Goal: Task Accomplishment & Management: Use online tool/utility

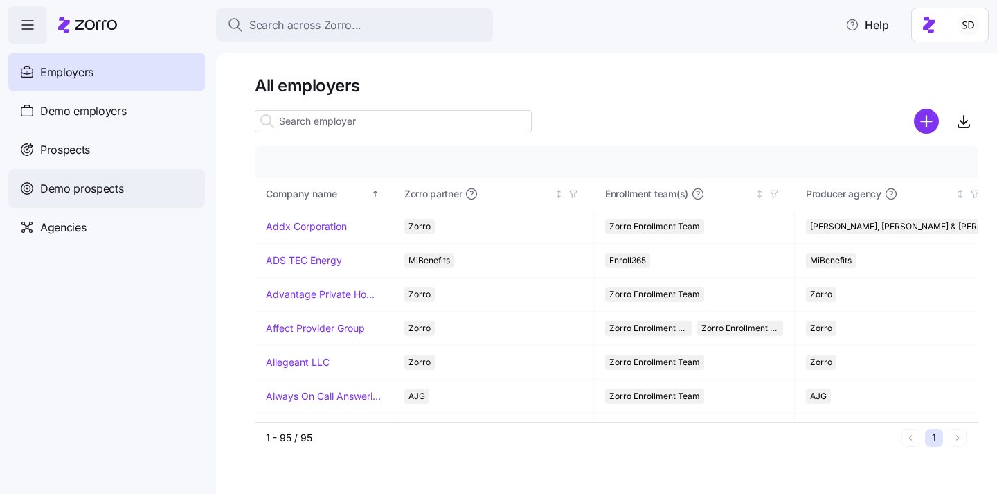
click at [51, 188] on span "Demo prospects" at bounding box center [82, 188] width 84 height 17
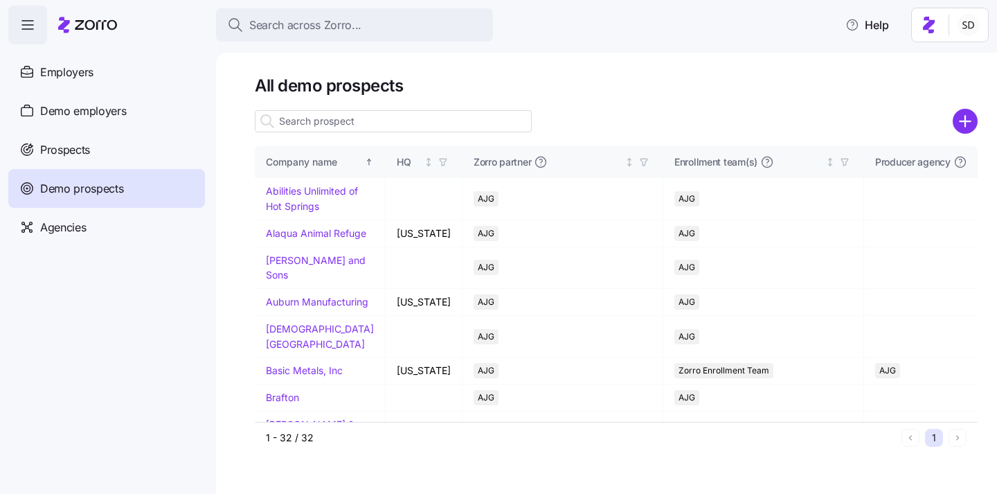
click at [346, 110] on input at bounding box center [393, 121] width 277 height 22
click at [340, 118] on input at bounding box center [393, 121] width 277 height 22
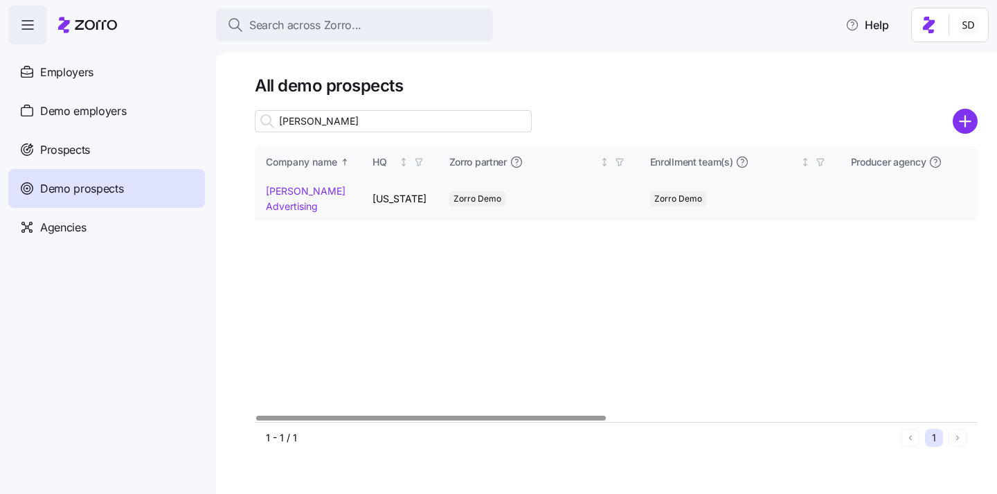
type input "kurian"
click at [284, 188] on link "Kurian's Advertising" at bounding box center [306, 198] width 80 height 27
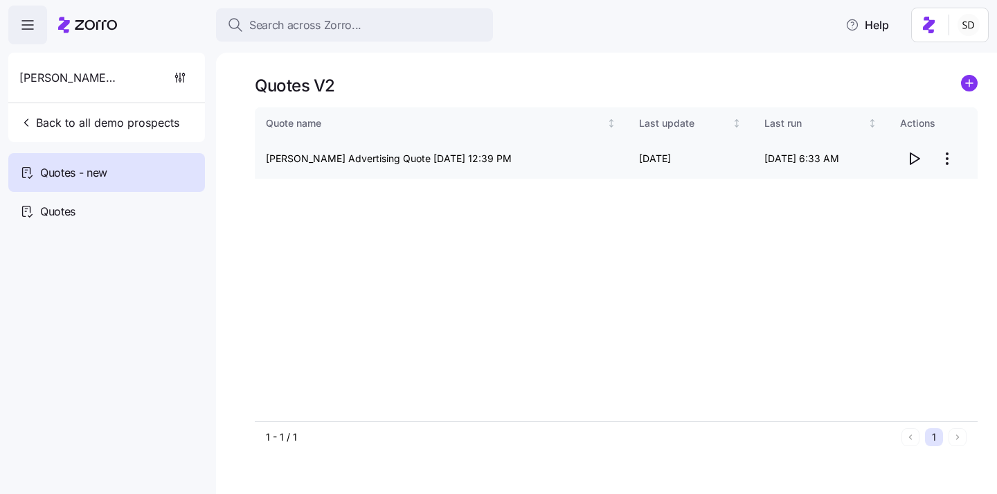
click at [911, 163] on icon "button" at bounding box center [915, 158] width 9 height 11
click at [30, 220] on div "Quotes" at bounding box center [106, 211] width 197 height 39
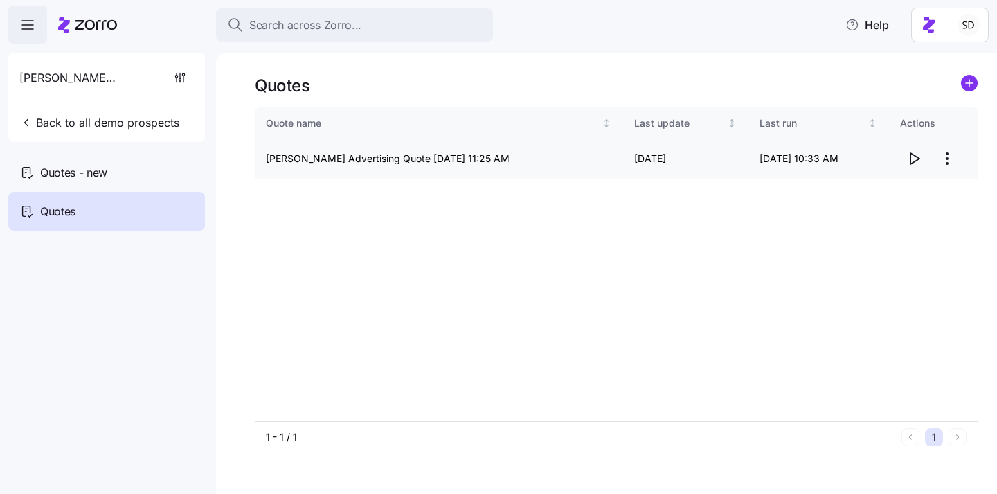
click at [914, 161] on icon "button" at bounding box center [915, 158] width 9 height 11
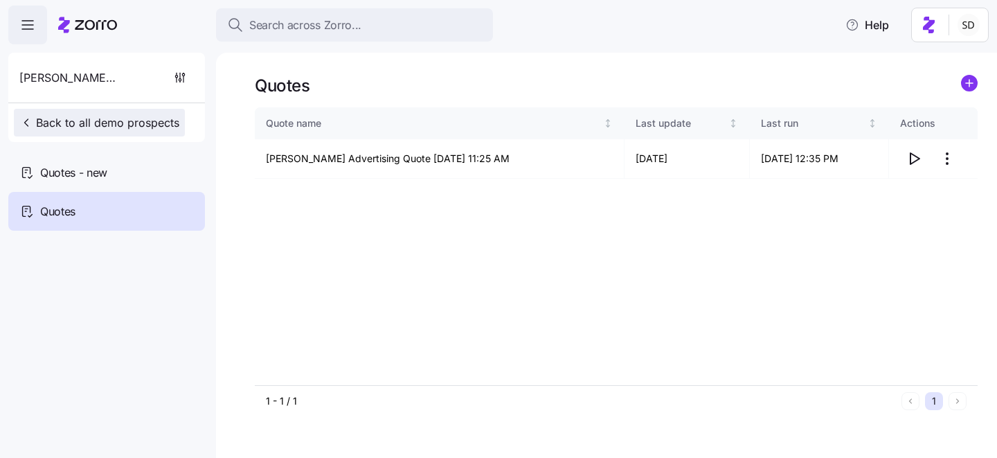
click at [89, 127] on span "Back to all demo prospects" at bounding box center [99, 122] width 160 height 17
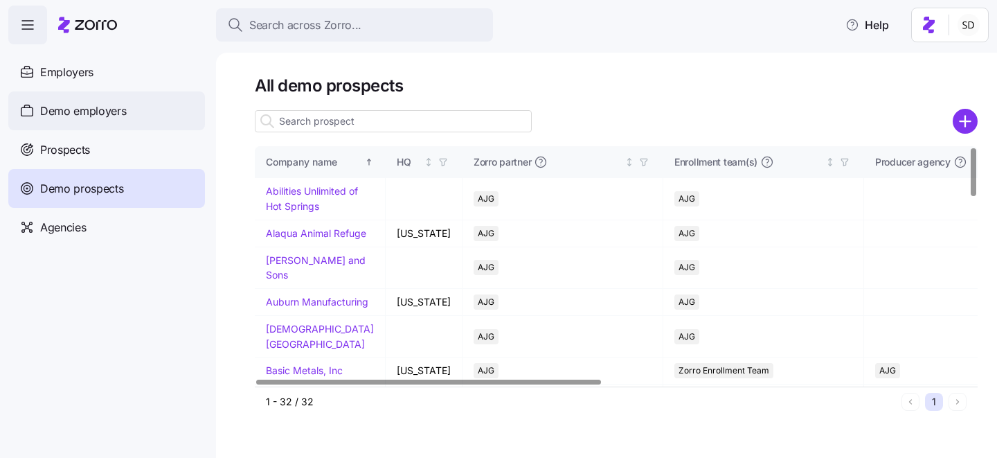
click at [59, 105] on span "Demo employers" at bounding box center [83, 111] width 87 height 17
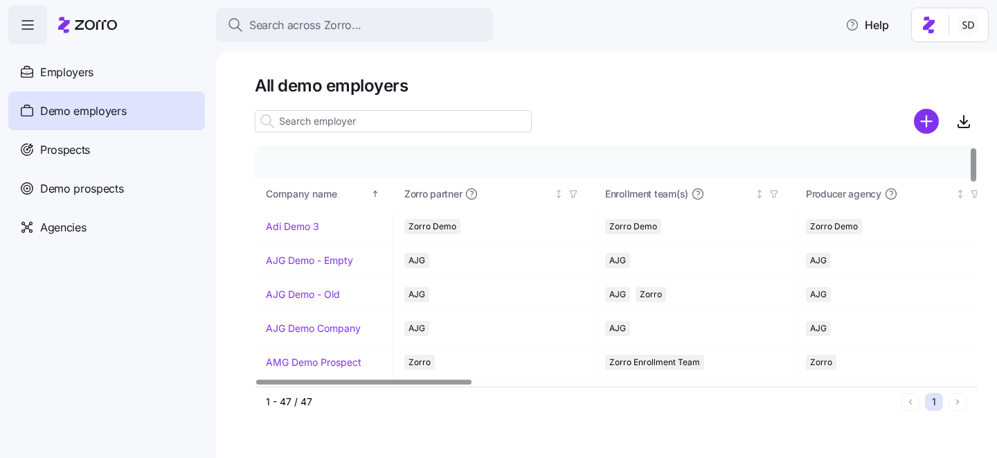
click at [307, 122] on input at bounding box center [393, 121] width 277 height 22
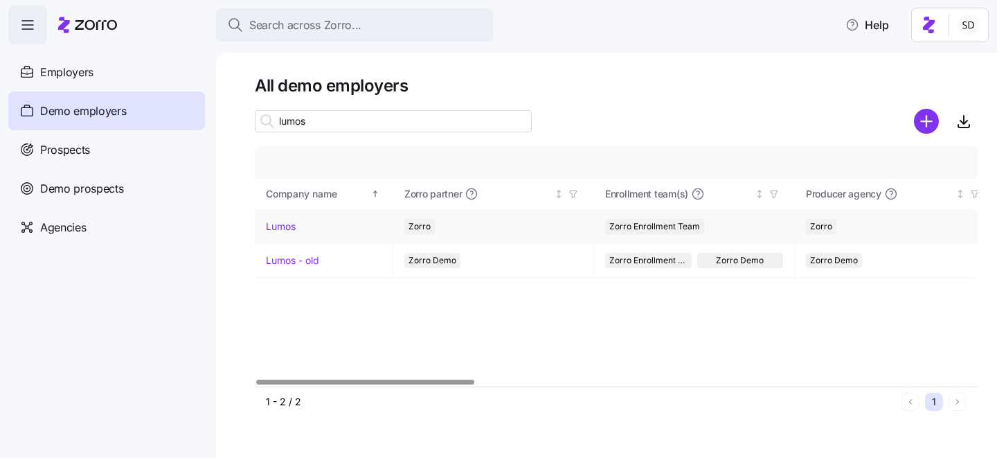
type input "lumos"
click at [278, 230] on link "Lumos" at bounding box center [281, 227] width 30 height 14
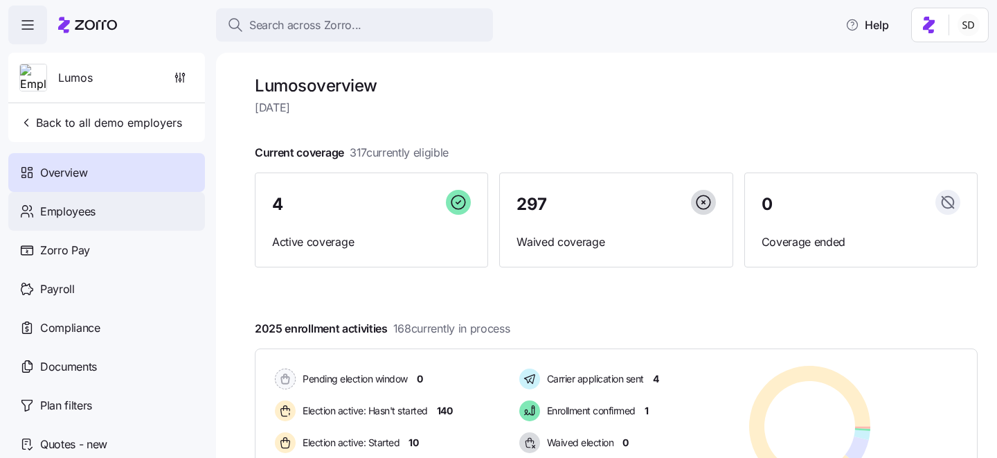
click at [55, 217] on span "Employees" at bounding box center [67, 211] width 55 height 17
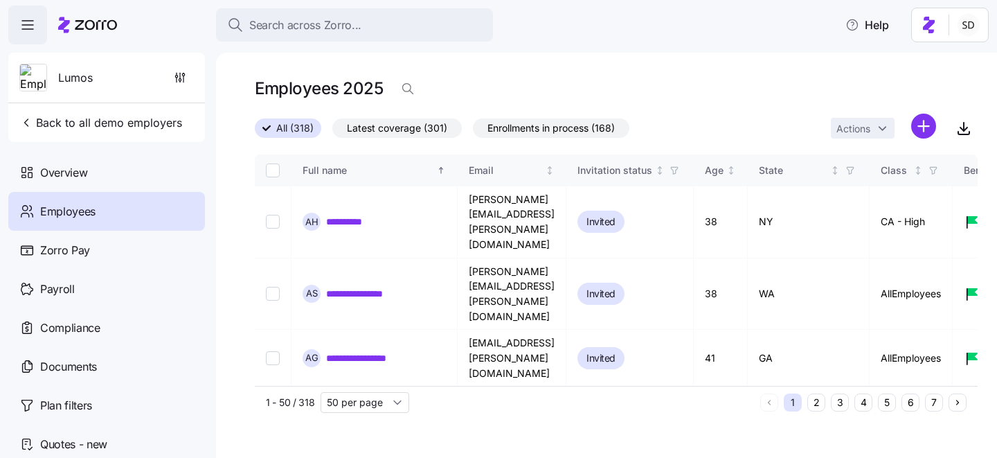
click at [910, 407] on button "6" at bounding box center [911, 402] width 18 height 18
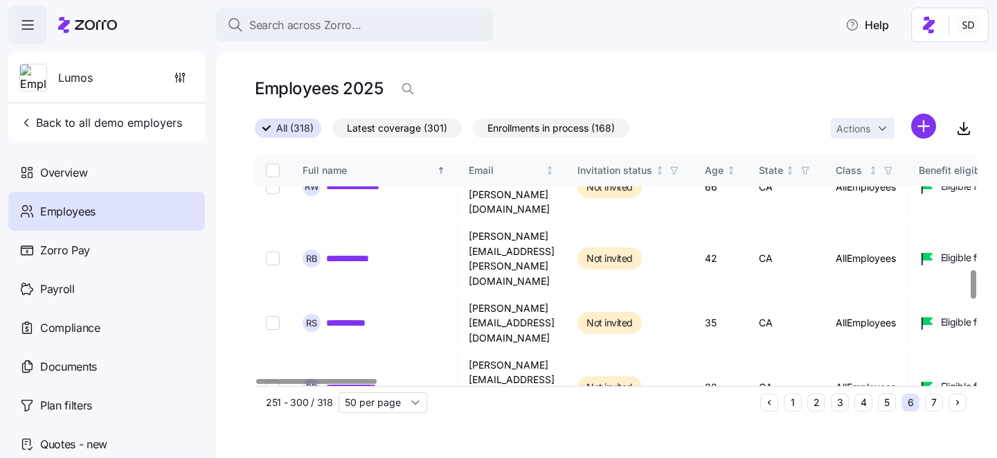
scroll to position [937, 0]
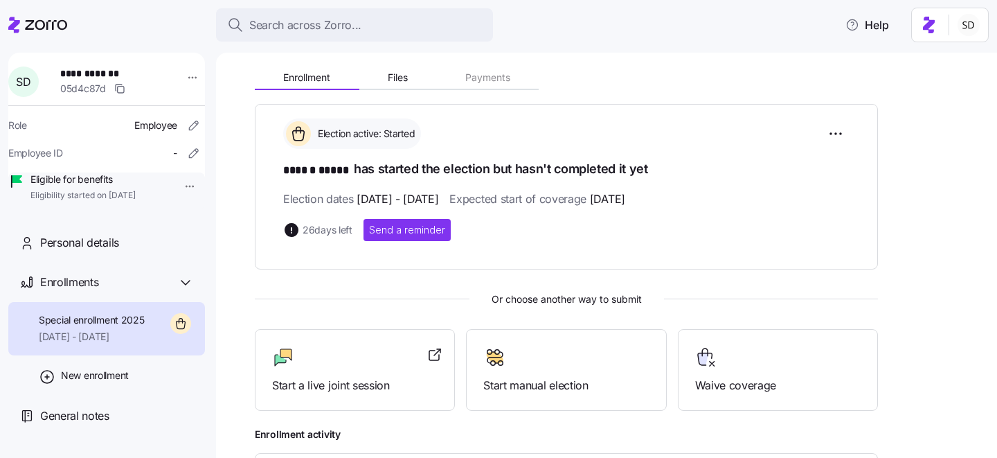
scroll to position [256, 0]
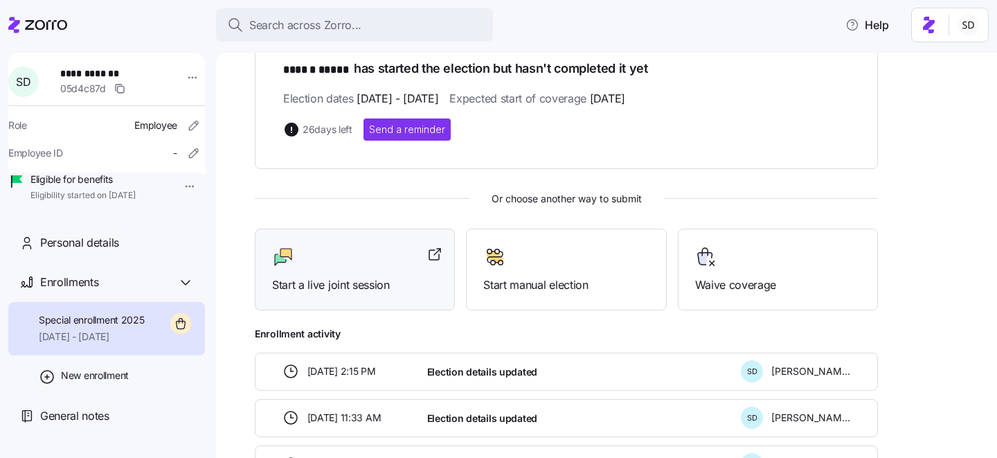
click at [342, 278] on span "Start a live joint session" at bounding box center [355, 284] width 166 height 17
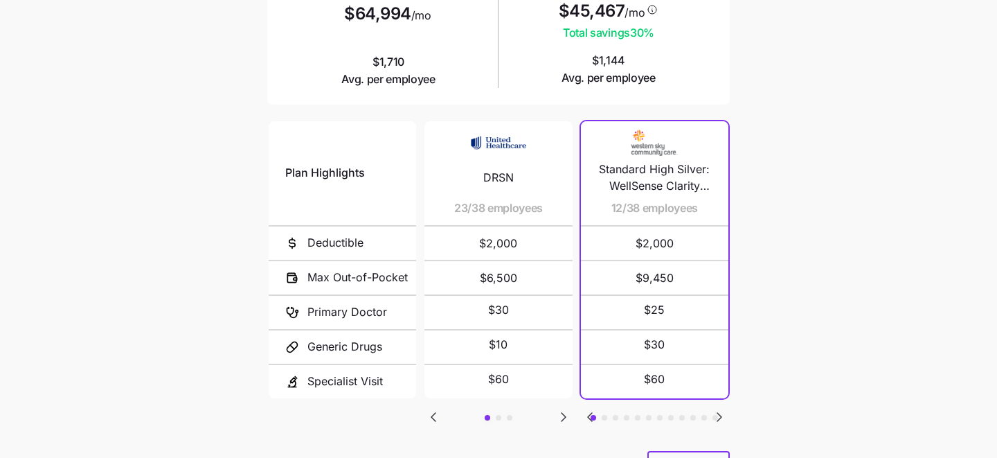
scroll to position [233, 0]
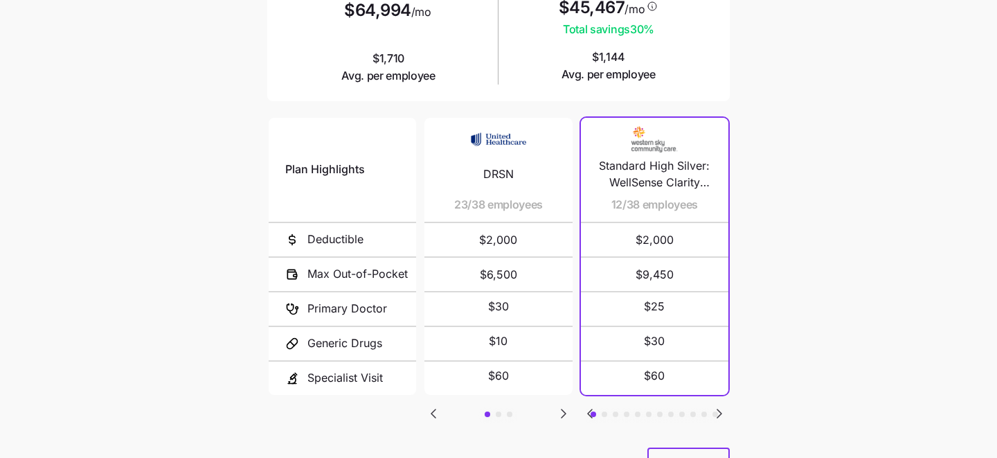
click at [562, 411] on icon "Go to next slide" at bounding box center [564, 413] width 4 height 8
click at [435, 412] on icon "Go to previous slide" at bounding box center [434, 413] width 4 height 8
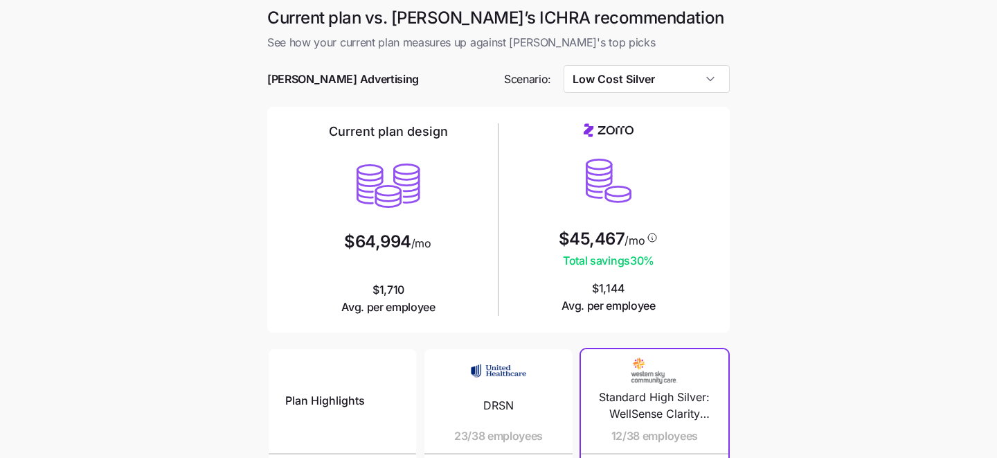
scroll to position [0, 0]
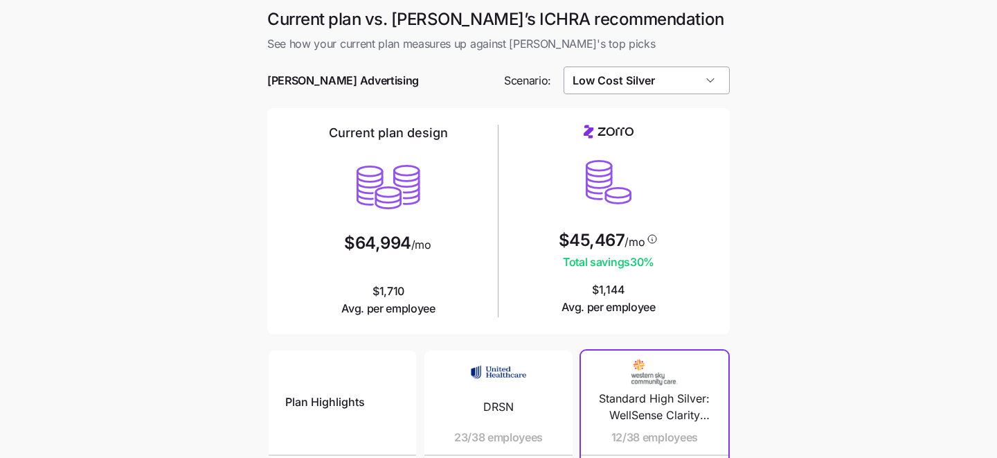
click at [668, 87] on input "Low Cost Silver" at bounding box center [647, 80] width 167 height 28
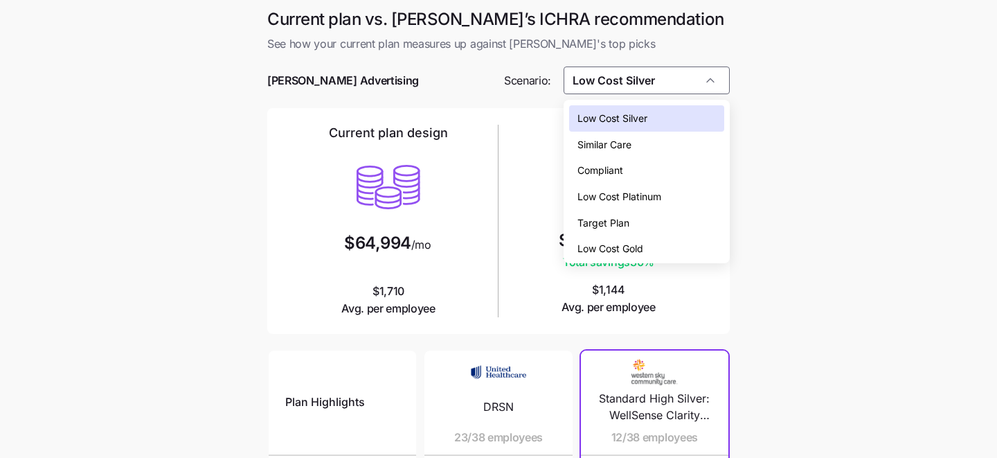
click at [657, 163] on div "Compliant" at bounding box center [647, 170] width 156 height 26
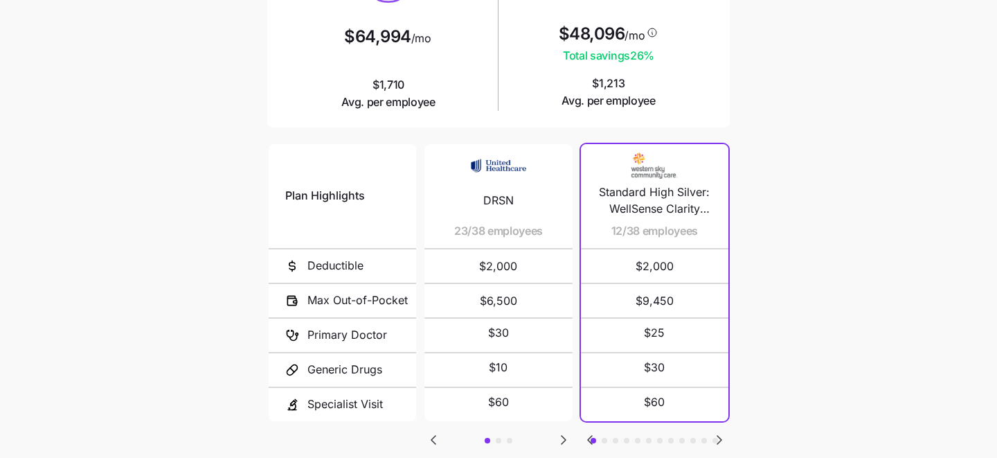
scroll to position [251, 0]
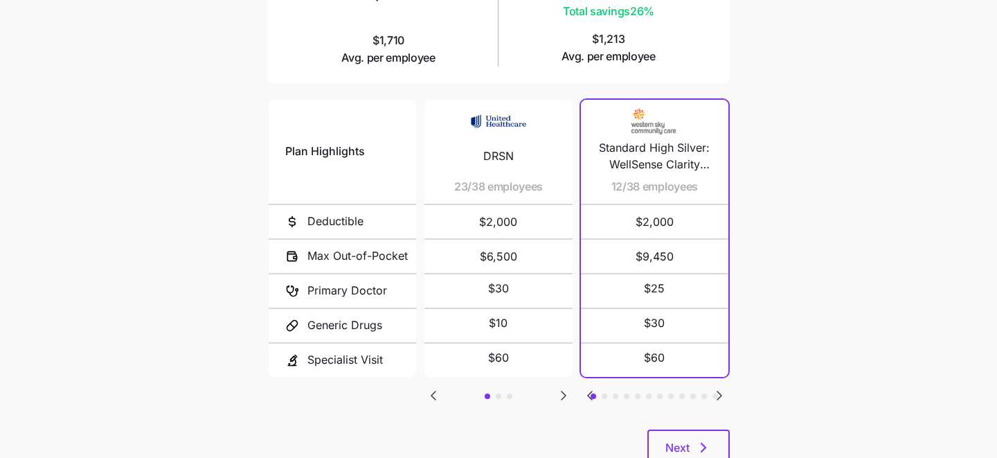
click at [722, 393] on icon "Go to next slide" at bounding box center [719, 395] width 17 height 17
click at [718, 391] on icon "Go to next slide" at bounding box center [720, 395] width 4 height 8
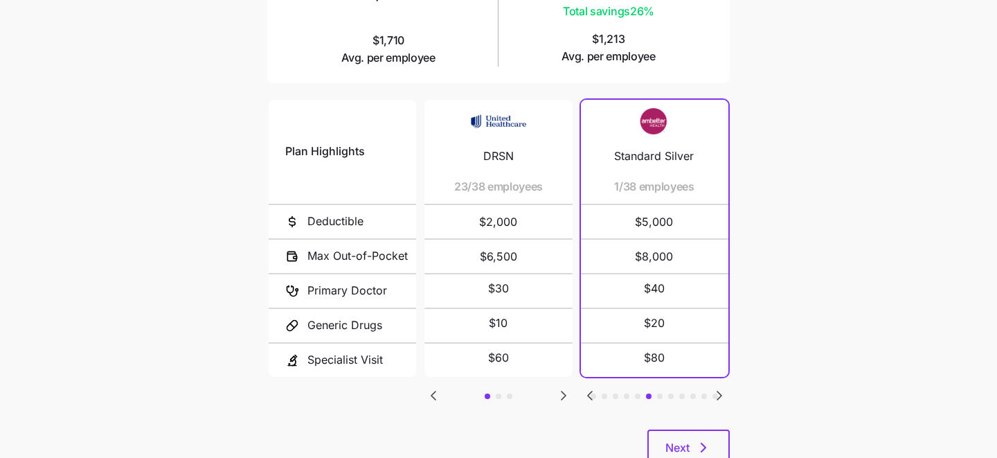
click at [718, 391] on icon "Go to next slide" at bounding box center [720, 395] width 4 height 8
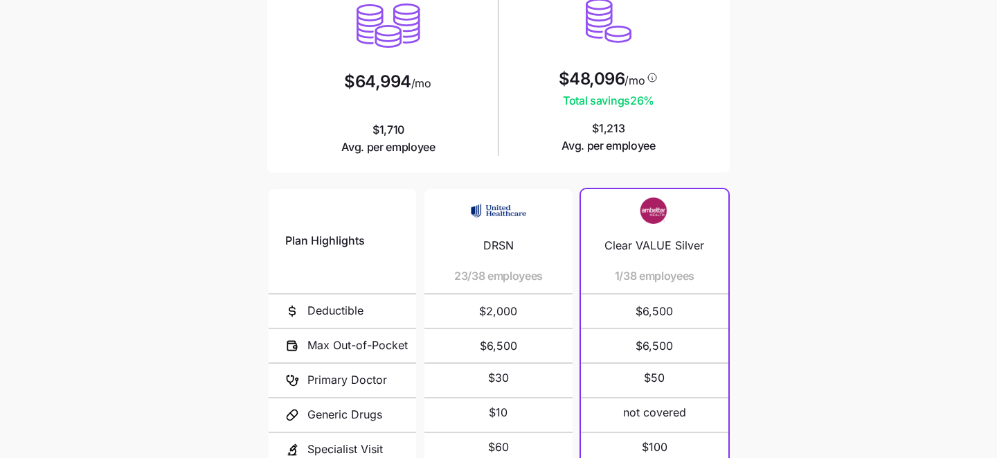
scroll to position [0, 0]
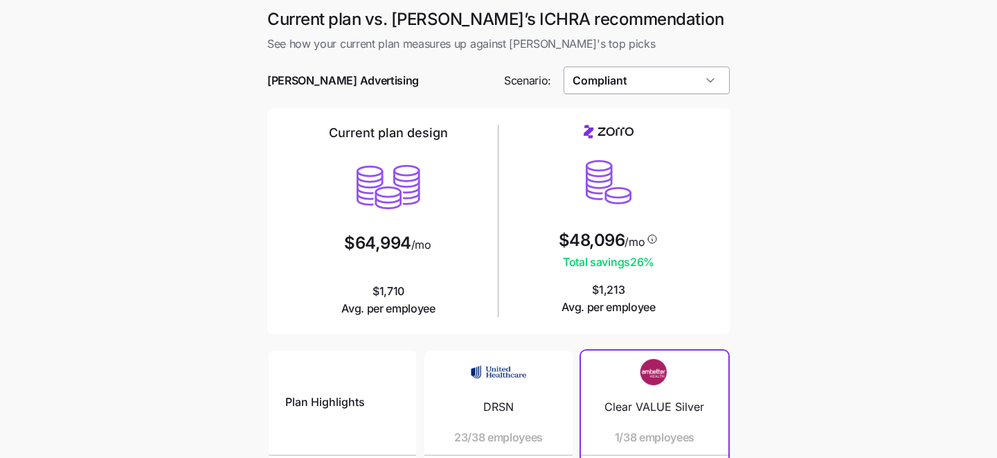
click at [715, 84] on input "Compliant" at bounding box center [647, 80] width 167 height 28
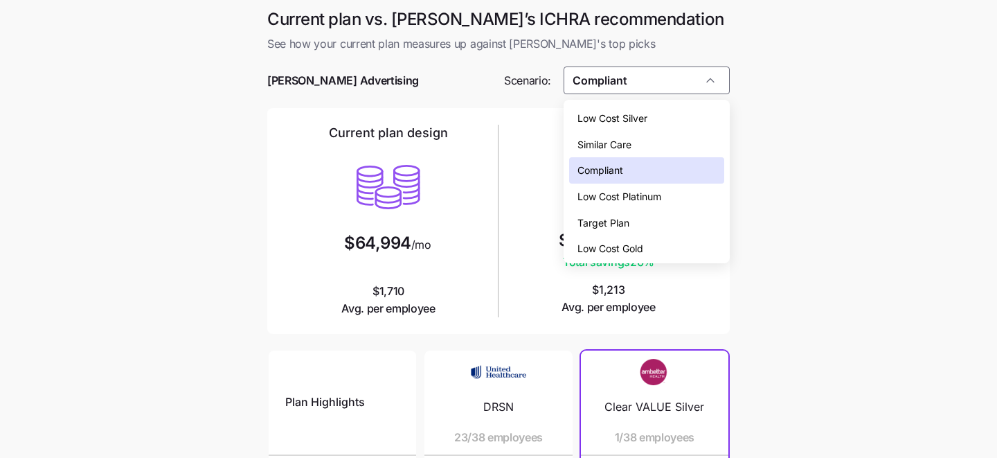
click at [673, 240] on div "Low Cost Gold" at bounding box center [647, 248] width 156 height 26
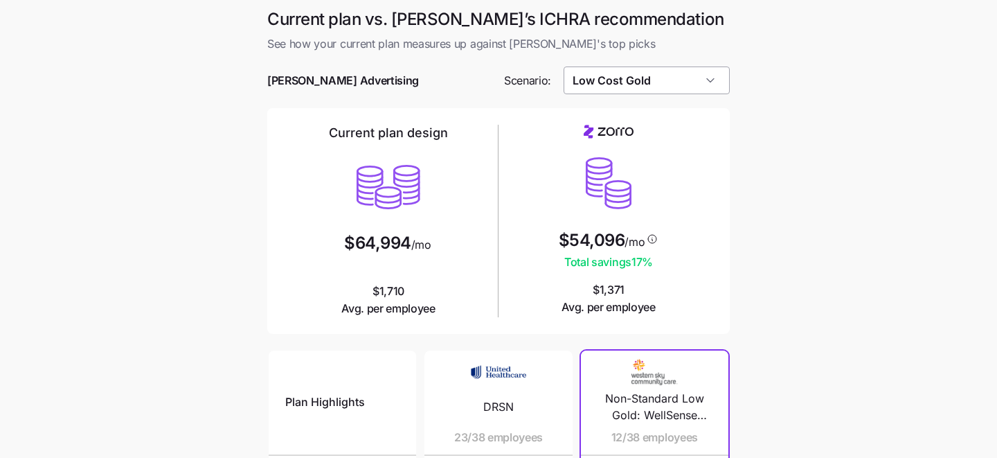
click at [701, 87] on input "Low Cost Gold" at bounding box center [647, 80] width 167 height 28
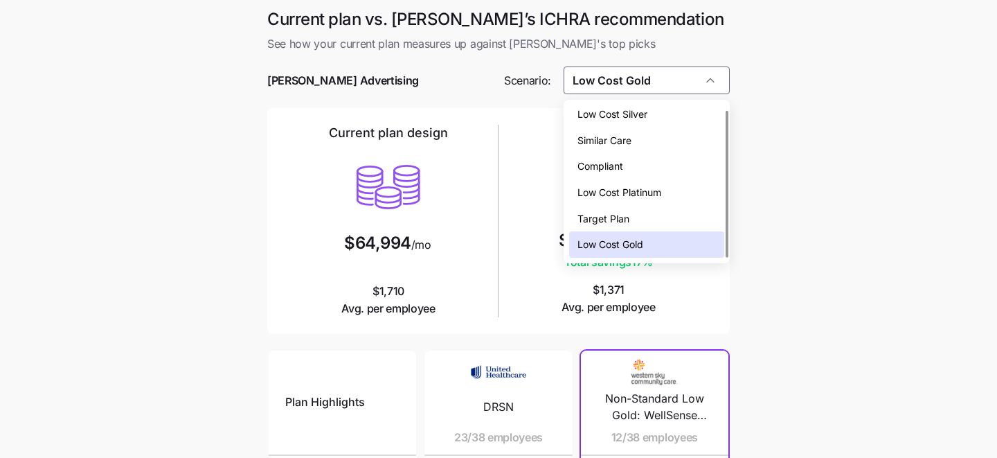
click at [679, 195] on div "Low Cost Platinum" at bounding box center [647, 192] width 156 height 26
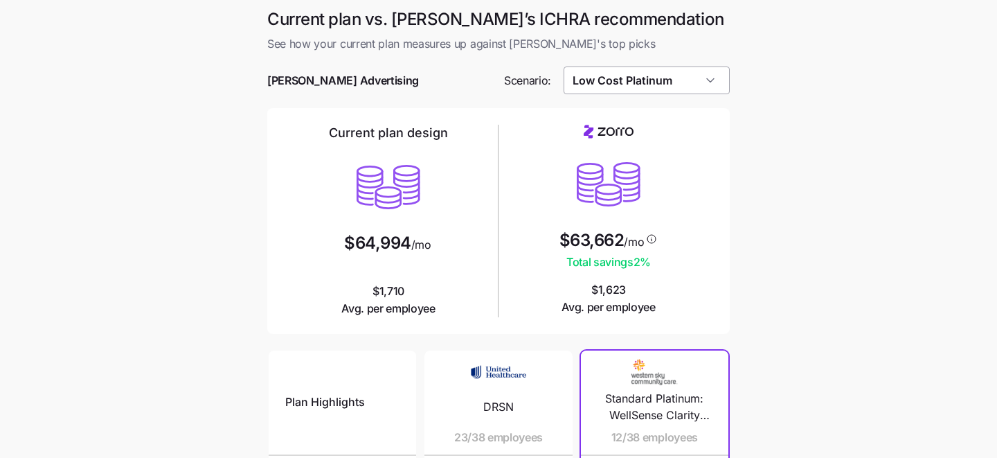
click at [694, 79] on input "Low Cost Platinum" at bounding box center [647, 80] width 167 height 28
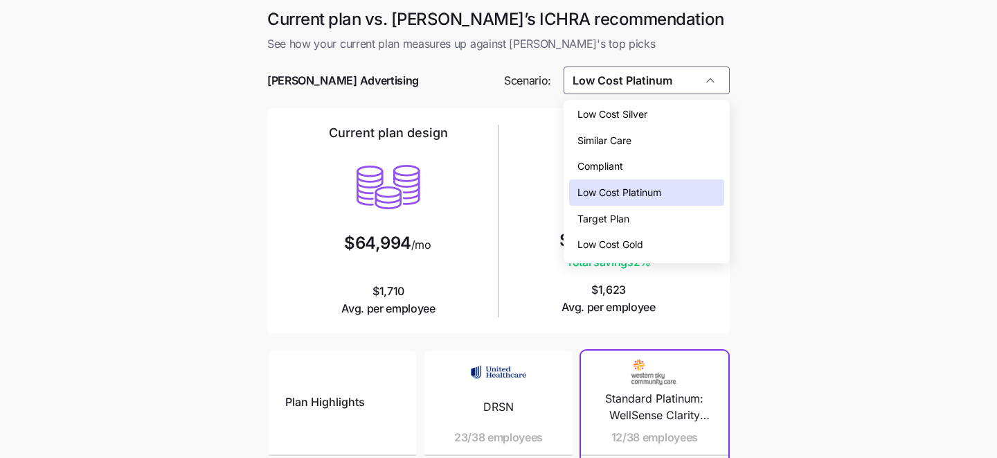
click at [666, 249] on div "Low Cost Gold" at bounding box center [647, 244] width 156 height 26
type input "Low Cost Gold"
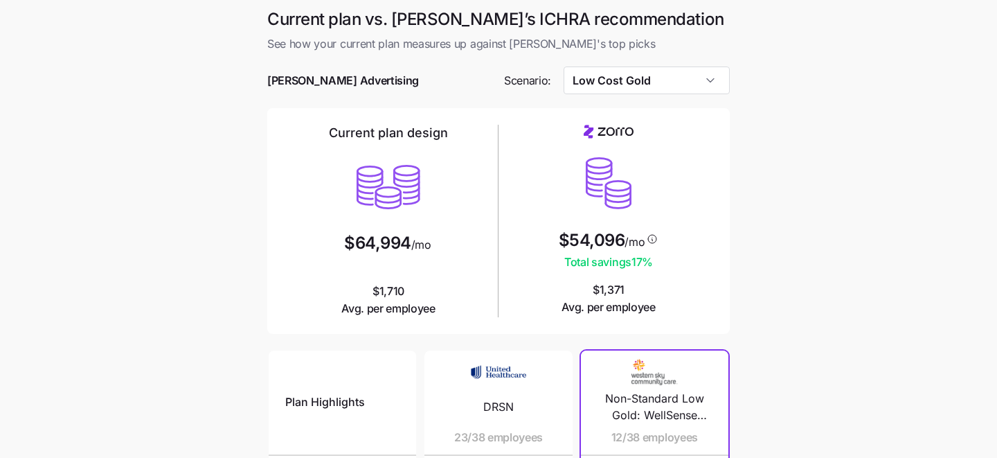
scroll to position [1, 0]
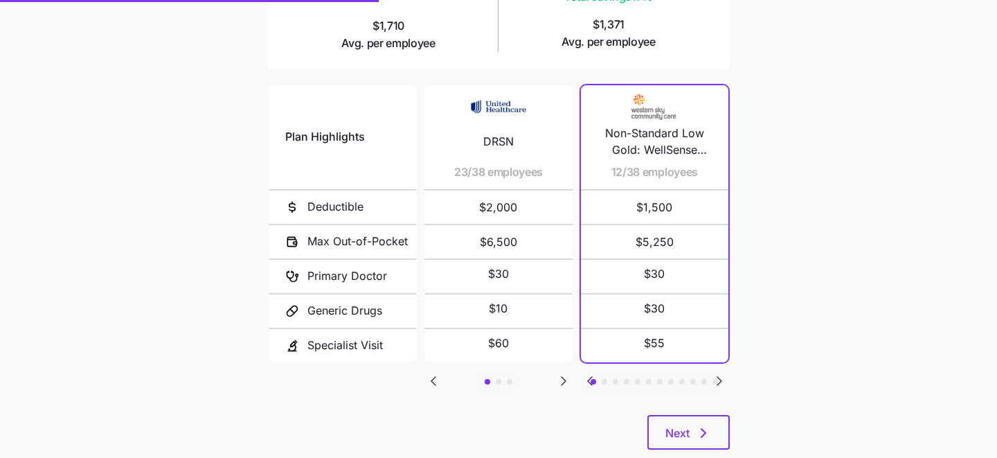
scroll to position [298, 0]
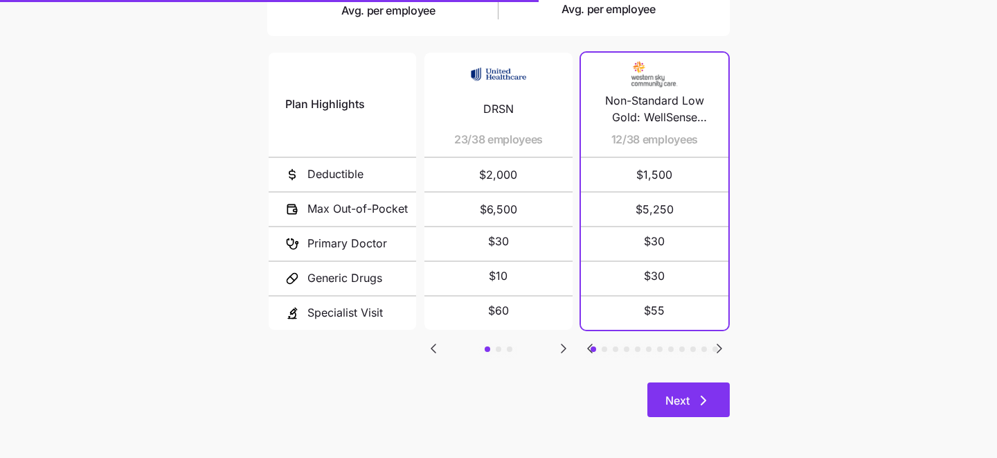
click at [668, 404] on span "Next" at bounding box center [678, 400] width 24 height 17
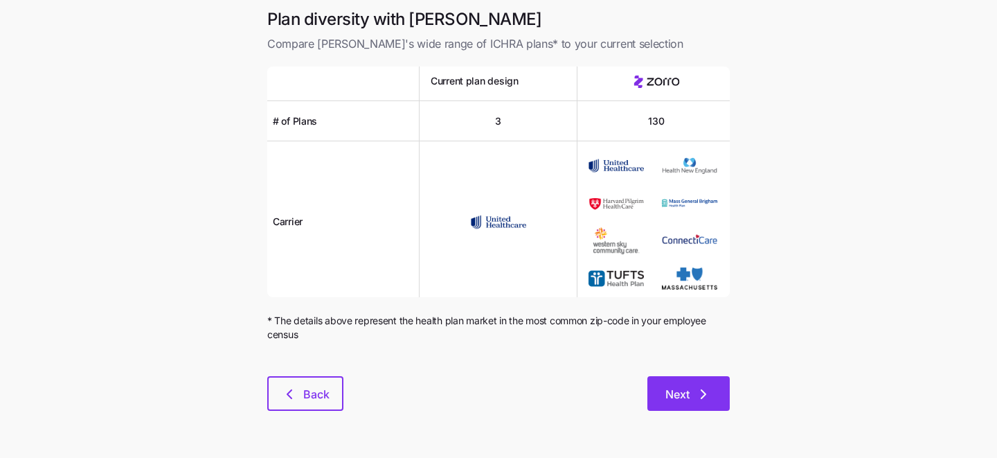
click at [715, 382] on button "Next" at bounding box center [689, 393] width 82 height 35
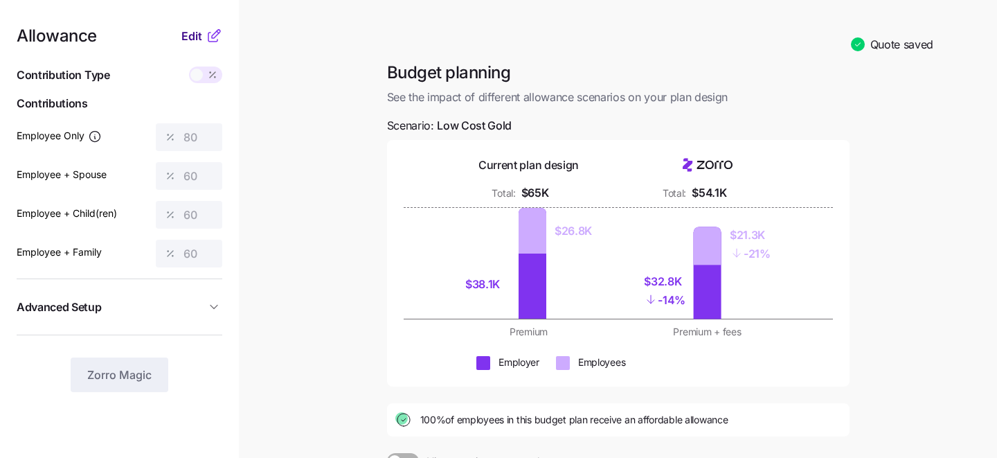
click at [190, 39] on span "Edit" at bounding box center [191, 36] width 21 height 17
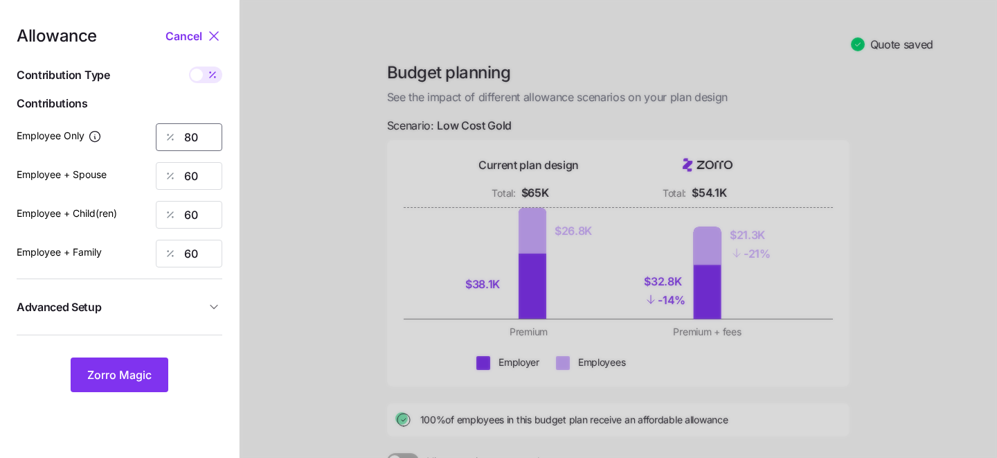
click at [198, 133] on input "80" at bounding box center [189, 137] width 66 height 28
click at [220, 310] on icon "button" at bounding box center [214, 307] width 14 height 14
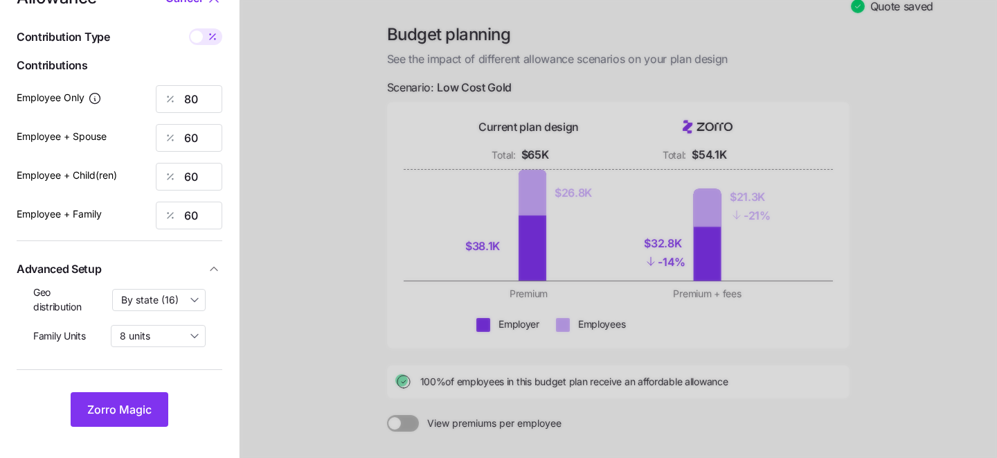
scroll to position [39, 0]
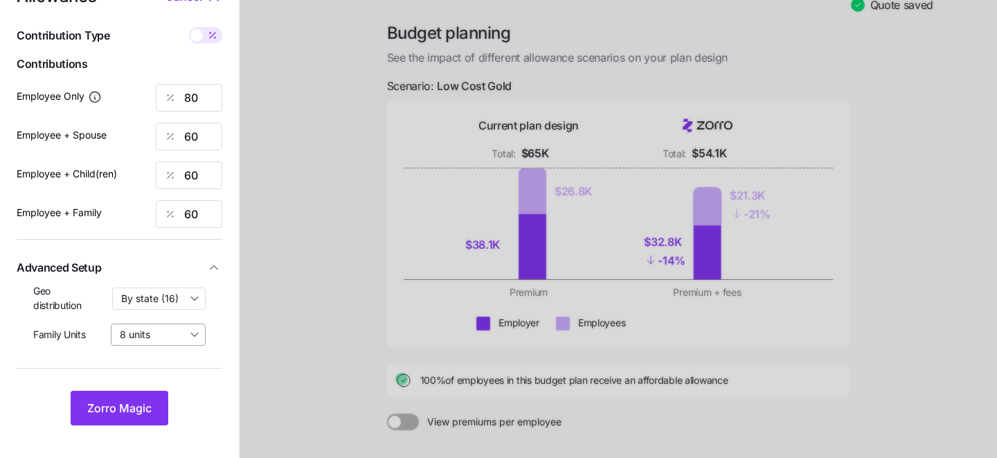
click at [176, 340] on input "8 units" at bounding box center [158, 334] width 95 height 22
click at [188, 299] on input "By state (16)" at bounding box center [159, 298] width 94 height 22
click at [229, 298] on nav "Allowance Cancel Contribution Type Use classes Contributions Employee Only 80 E…" at bounding box center [119, 290] width 239 height 659
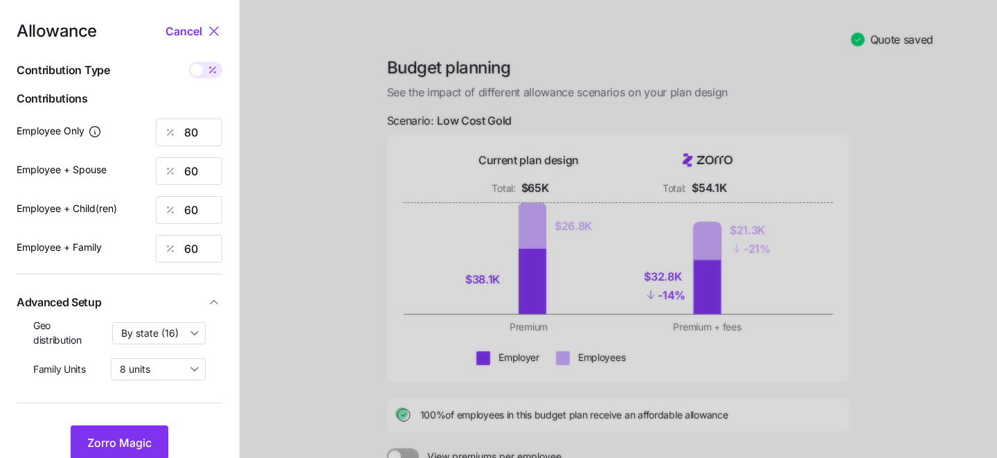
scroll to position [0, 0]
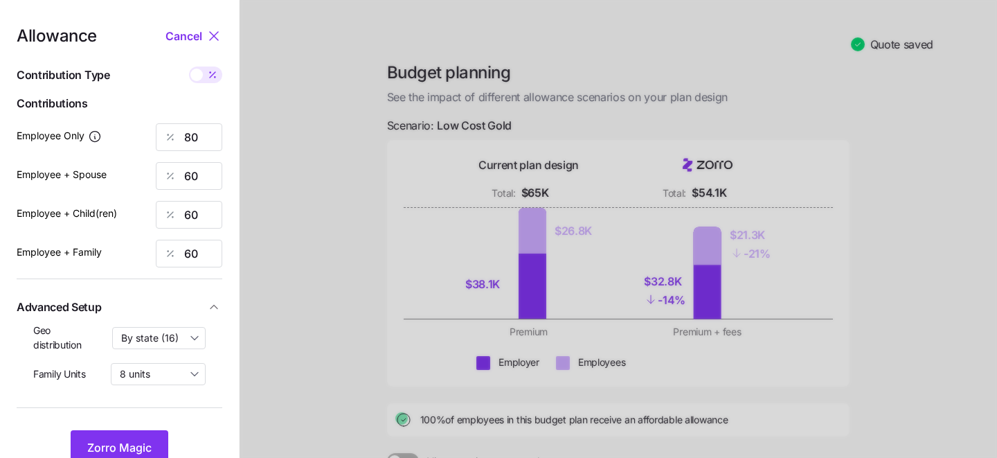
click at [198, 78] on span at bounding box center [196, 75] width 12 height 12
click at [189, 66] on input "checkbox" at bounding box center [189, 66] width 0 height 0
type input "568"
type input "852"
type input "759"
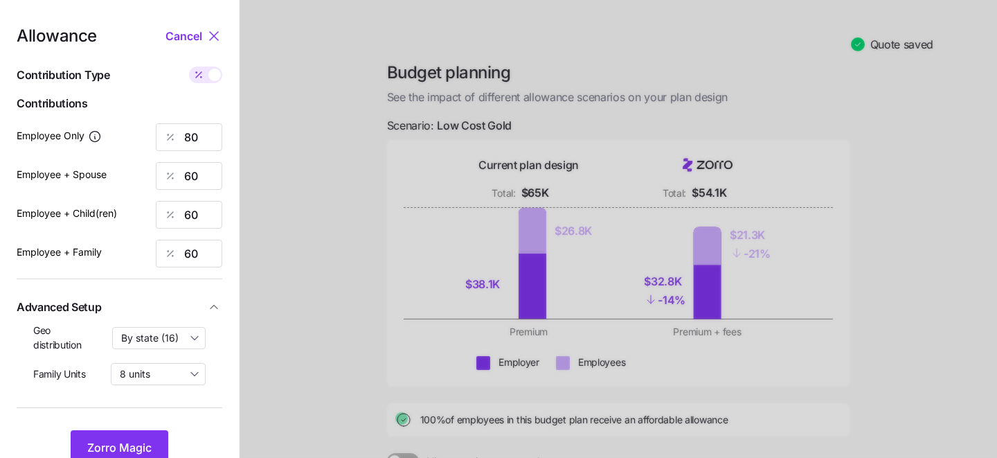
type input "1185"
click at [213, 73] on span at bounding box center [214, 75] width 12 height 12
click at [189, 66] on input "checkbox" at bounding box center [189, 66] width 0 height 0
type input "80"
type input "60"
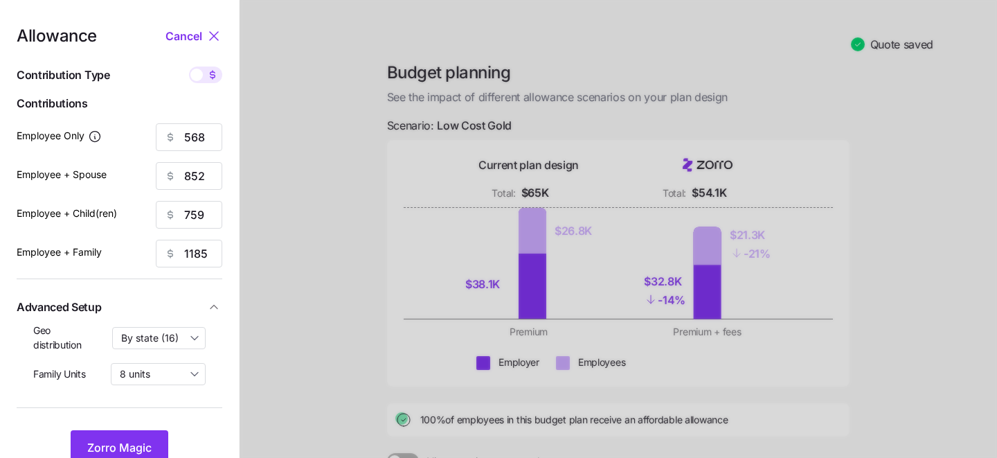
type input "60"
click at [197, 137] on input "80" at bounding box center [189, 137] width 66 height 28
type input "8"
type input "70"
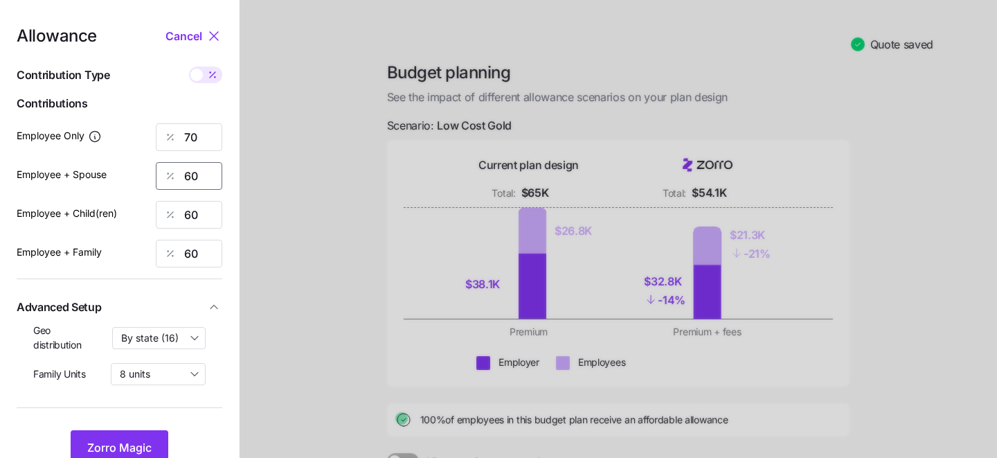
click at [211, 175] on input "60" at bounding box center [189, 176] width 66 height 28
type input "30"
click at [339, 165] on div at bounding box center [619, 329] width 758 height 659
click at [189, 215] on input "60" at bounding box center [189, 215] width 66 height 28
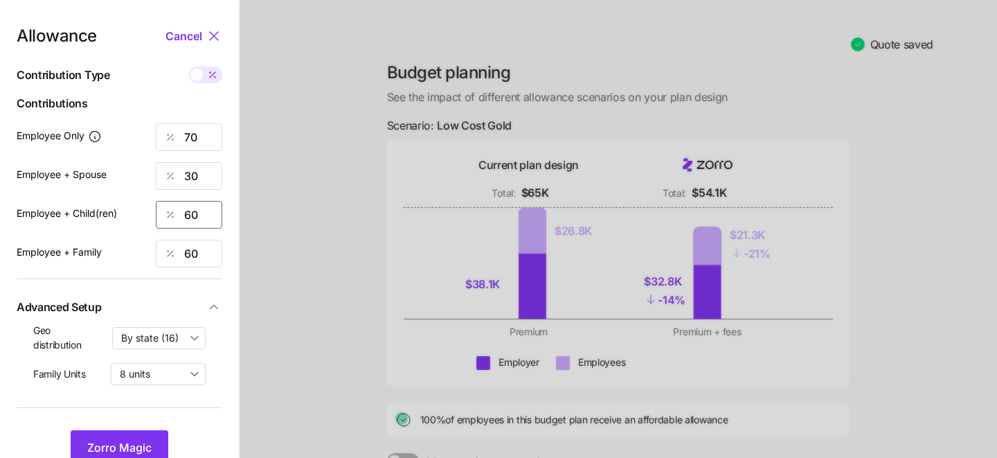
click at [189, 215] on input "60" at bounding box center [189, 215] width 66 height 28
type input "30"
click at [195, 248] on input "60" at bounding box center [189, 254] width 66 height 28
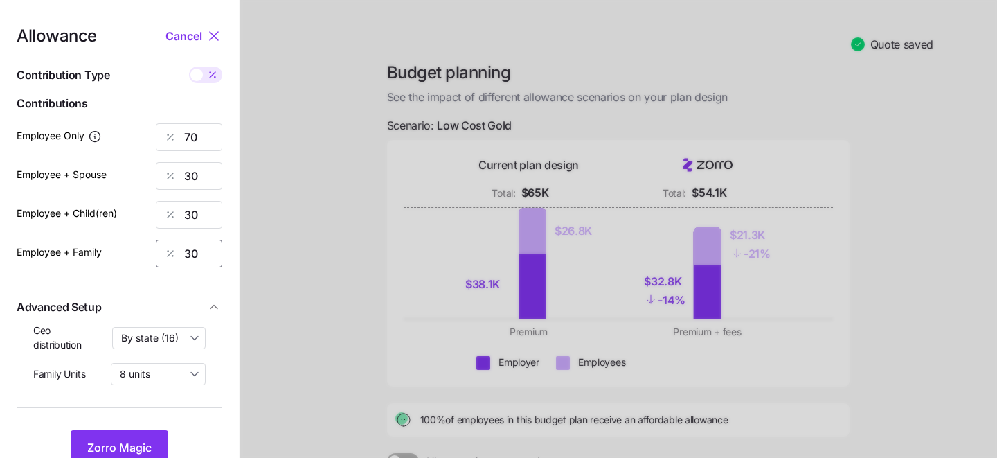
type input "30"
click at [305, 229] on div at bounding box center [619, 329] width 758 height 659
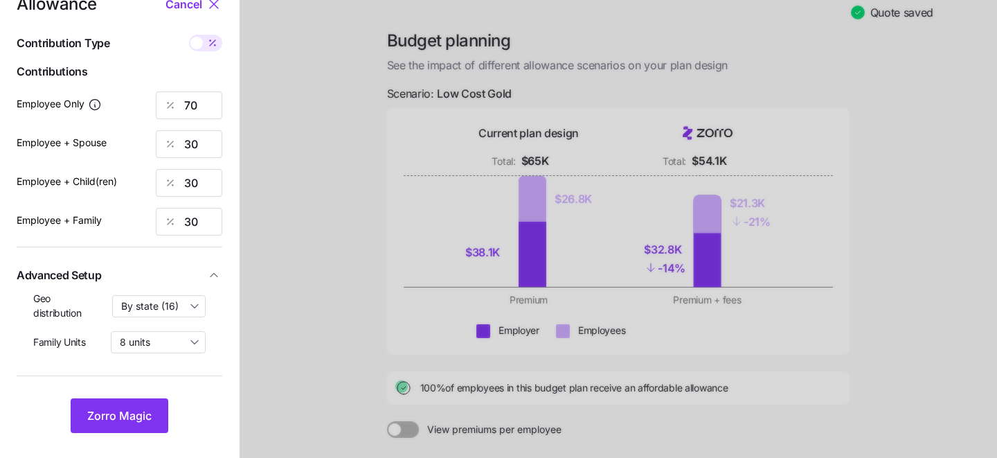
scroll to position [33, 0]
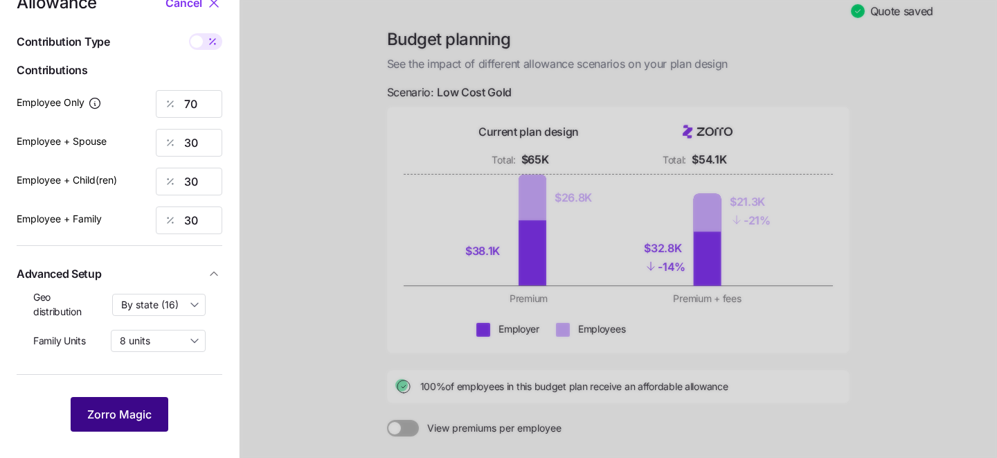
click at [108, 419] on span "Zorro Magic" at bounding box center [119, 414] width 64 height 17
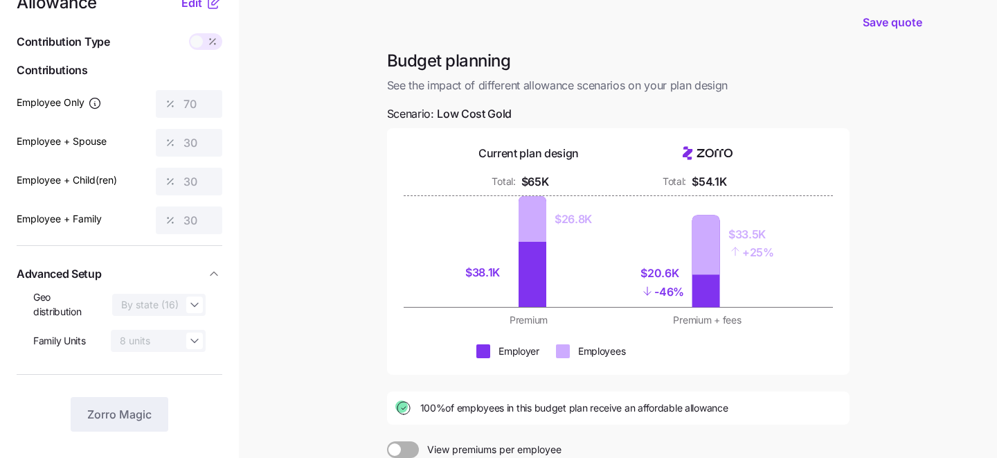
scroll to position [70, 0]
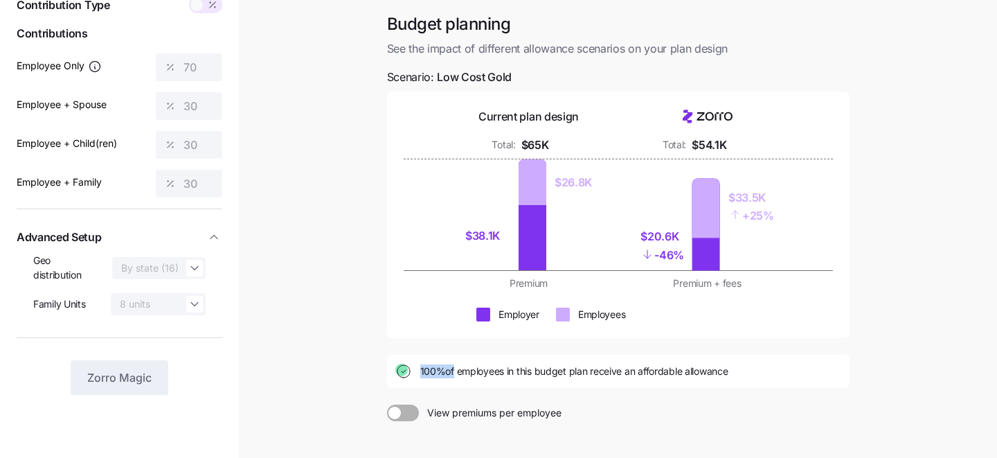
drag, startPoint x: 416, startPoint y: 373, endPoint x: 454, endPoint y: 373, distance: 38.1
click at [454, 373] on div "100% of employees in this budget plan receive an affordable allowance" at bounding box center [618, 371] width 446 height 17
click at [461, 404] on span "View premiums per employee" at bounding box center [490, 412] width 143 height 17
click at [387, 404] on input "View premiums per employee" at bounding box center [387, 404] width 0 height 0
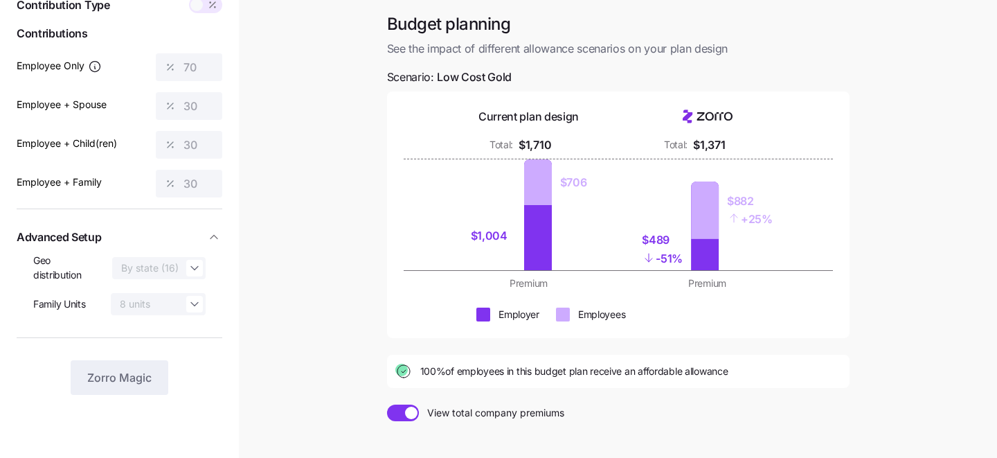
click at [407, 414] on span at bounding box center [411, 413] width 12 height 12
click at [387, 404] on input "View total company premiums" at bounding box center [387, 404] width 0 height 0
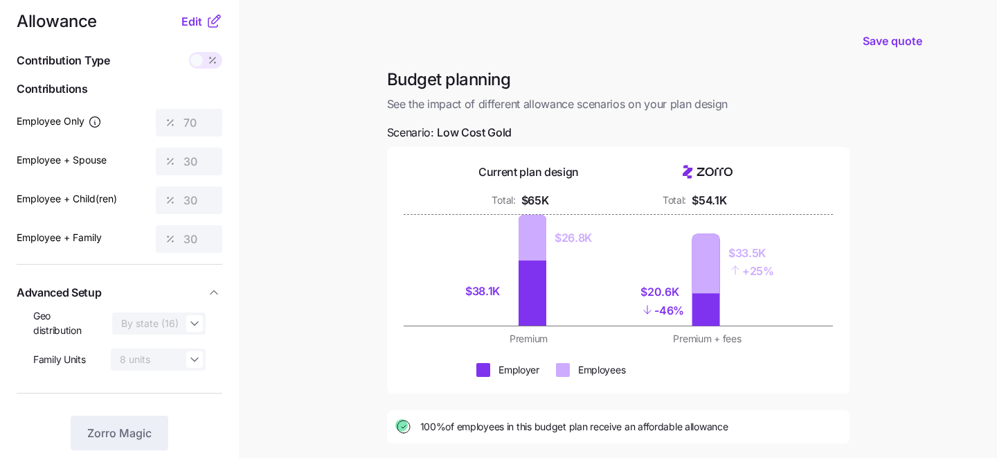
scroll to position [10, 0]
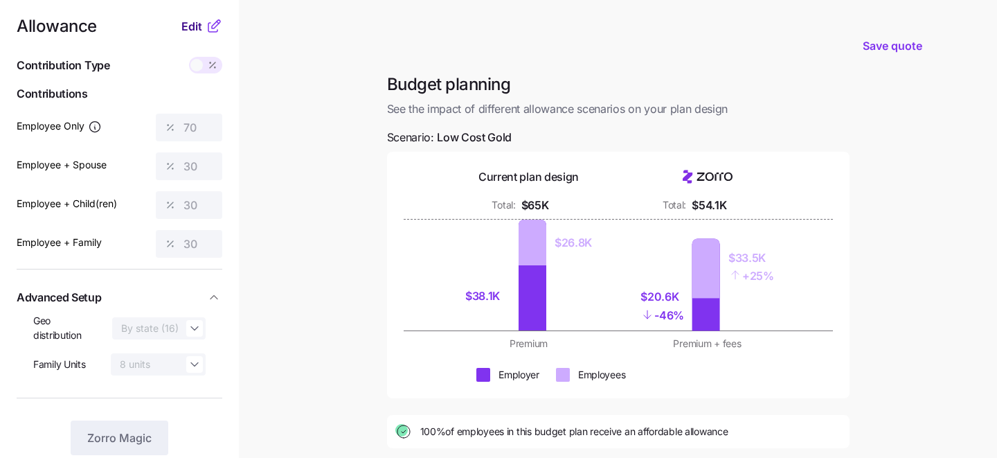
click at [190, 29] on span "Edit" at bounding box center [191, 26] width 21 height 17
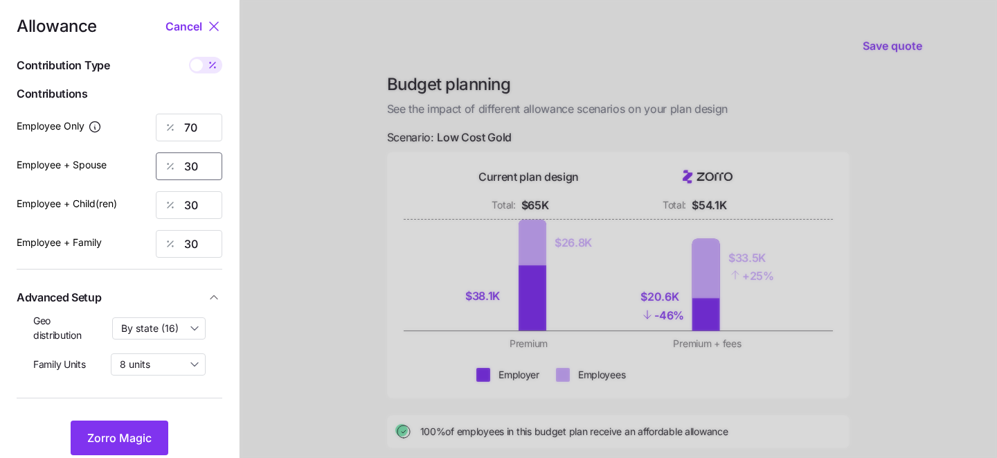
click at [200, 172] on input "30" at bounding box center [189, 166] width 66 height 28
type input "3"
type input "50"
click at [197, 206] on input "30" at bounding box center [189, 205] width 66 height 28
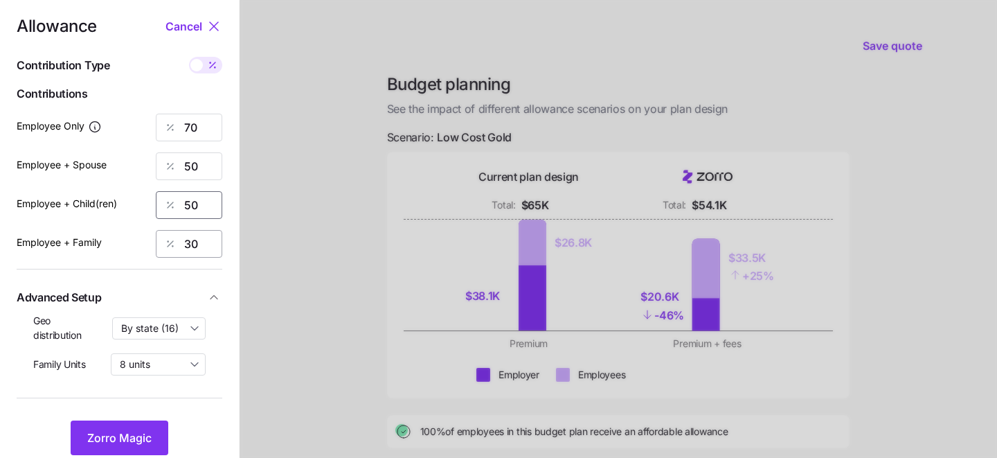
type input "50"
click at [196, 240] on input "30" at bounding box center [189, 244] width 66 height 28
type input "50"
click at [329, 221] on div at bounding box center [619, 330] width 758 height 681
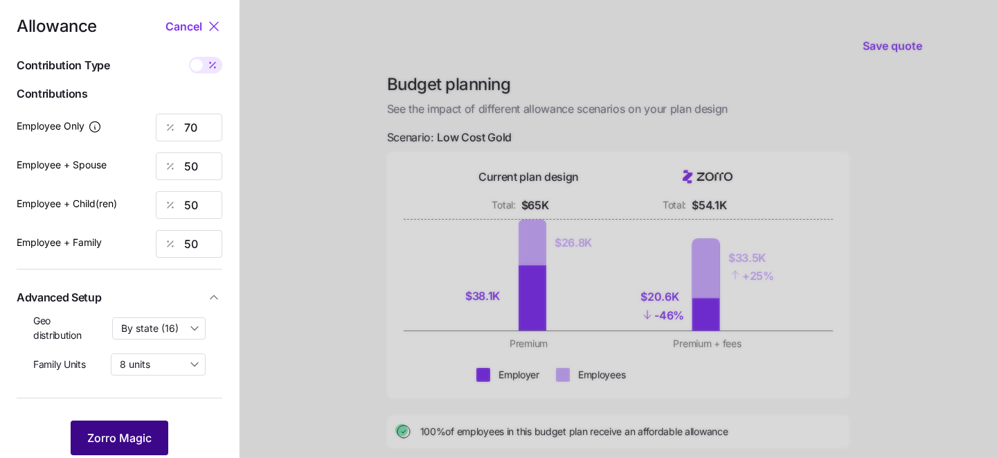
click at [115, 425] on button "Zorro Magic" at bounding box center [120, 437] width 98 height 35
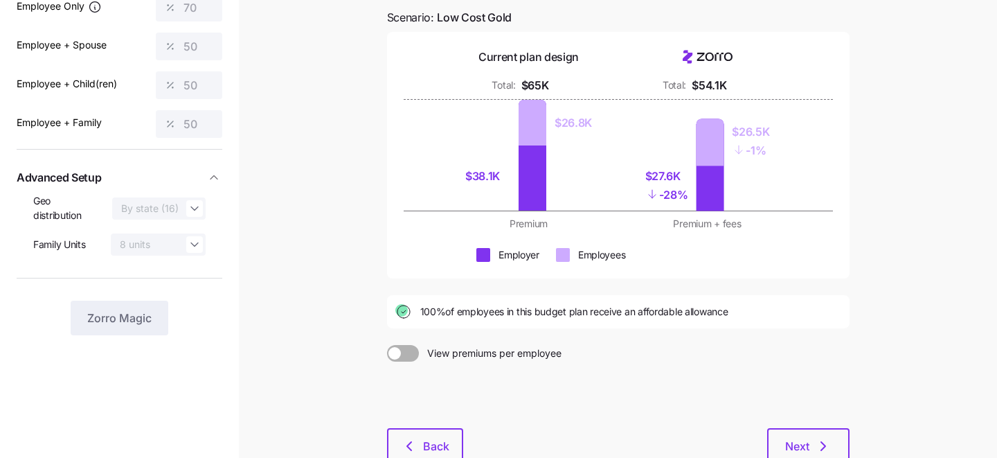
scroll to position [181, 0]
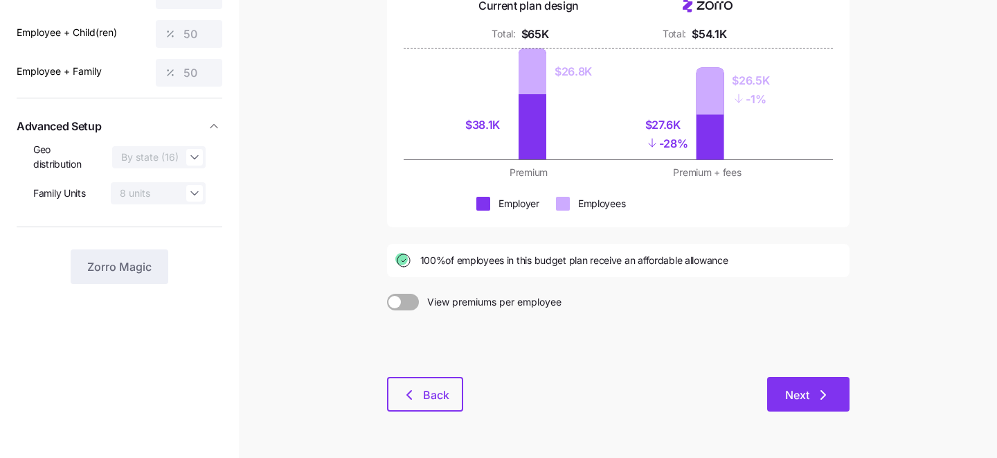
click at [802, 397] on span "Next" at bounding box center [797, 394] width 24 height 17
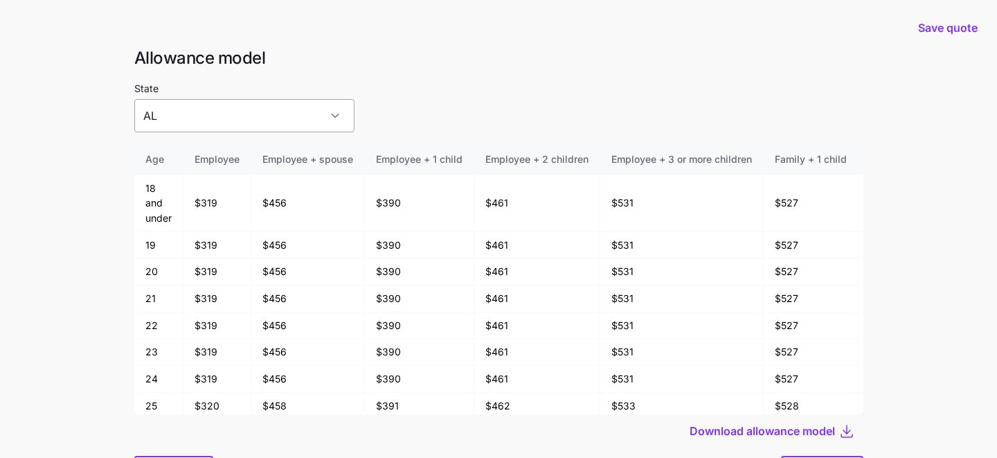
click at [276, 116] on input "AL" at bounding box center [244, 115] width 220 height 33
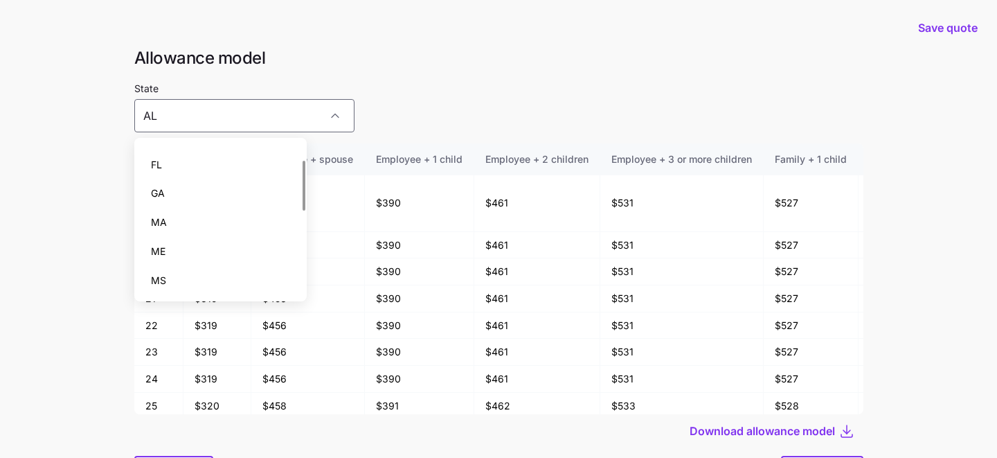
scroll to position [48, 0]
click at [256, 215] on div "MA" at bounding box center [221, 225] width 162 height 29
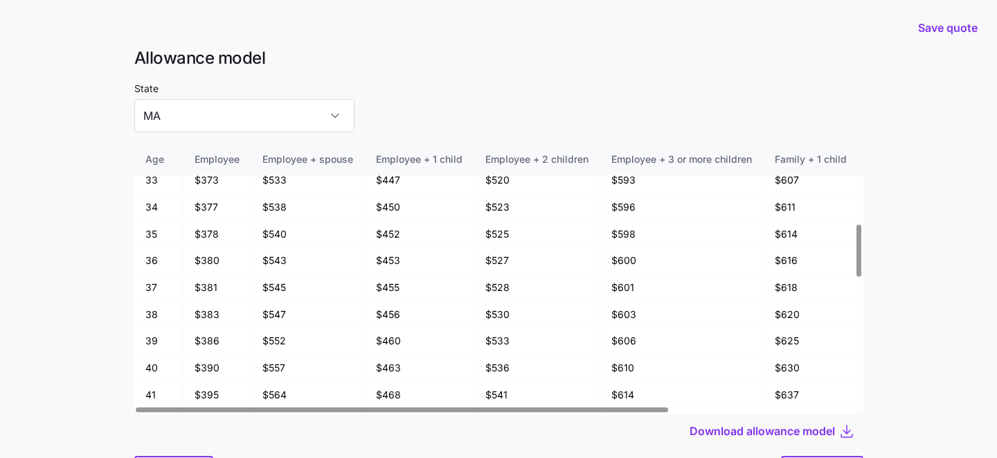
scroll to position [457, 0]
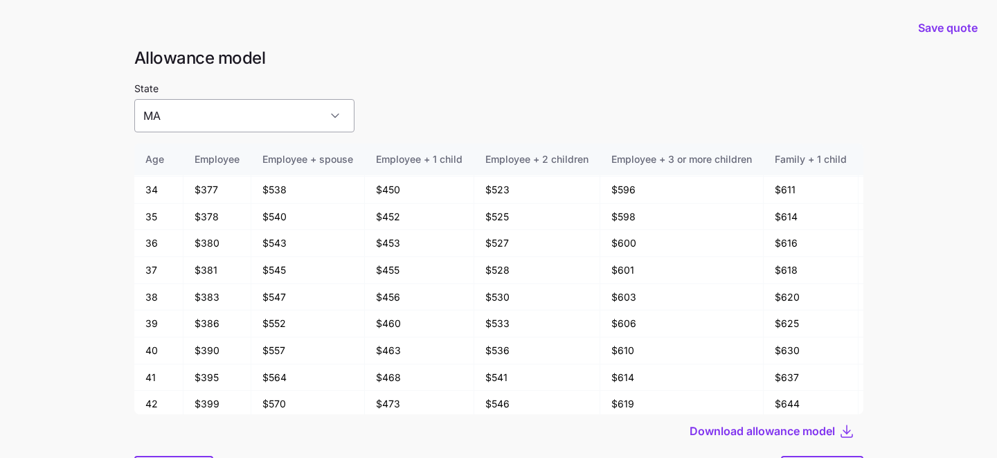
click at [237, 121] on input "MA" at bounding box center [244, 115] width 220 height 33
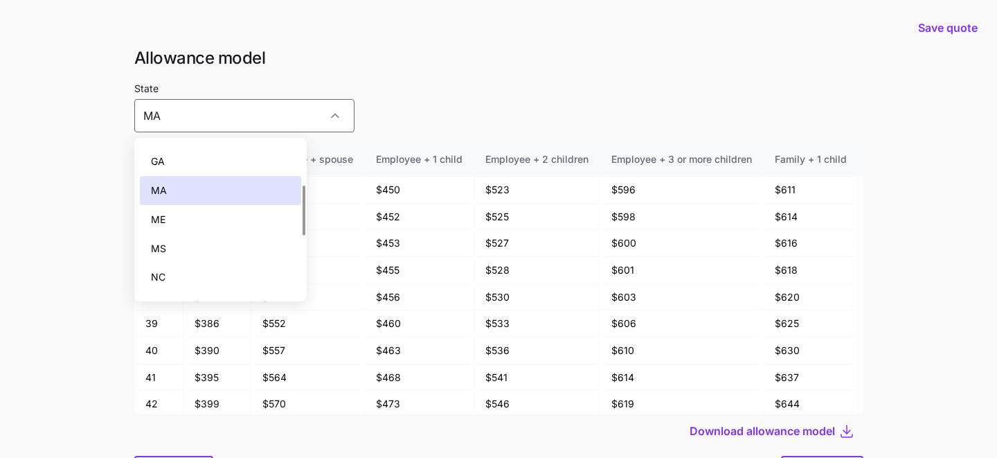
scroll to position [162, 0]
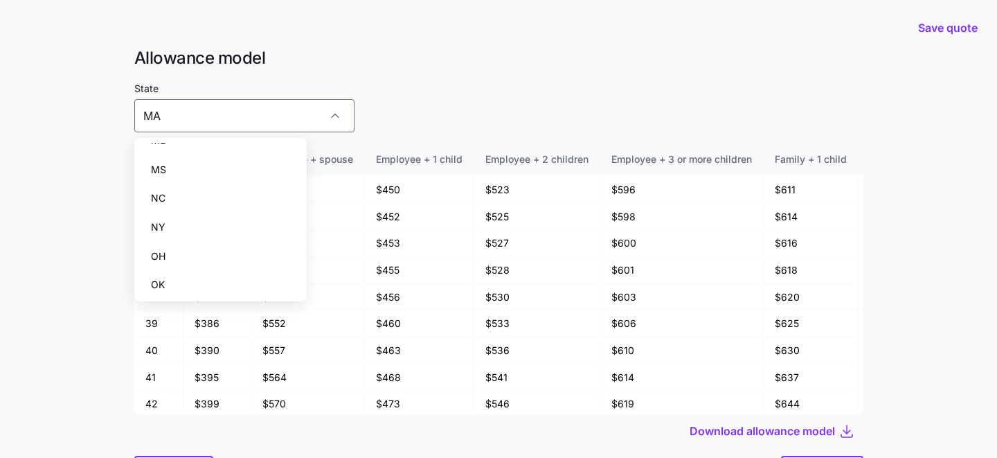
click at [207, 226] on div "NY" at bounding box center [221, 227] width 162 height 29
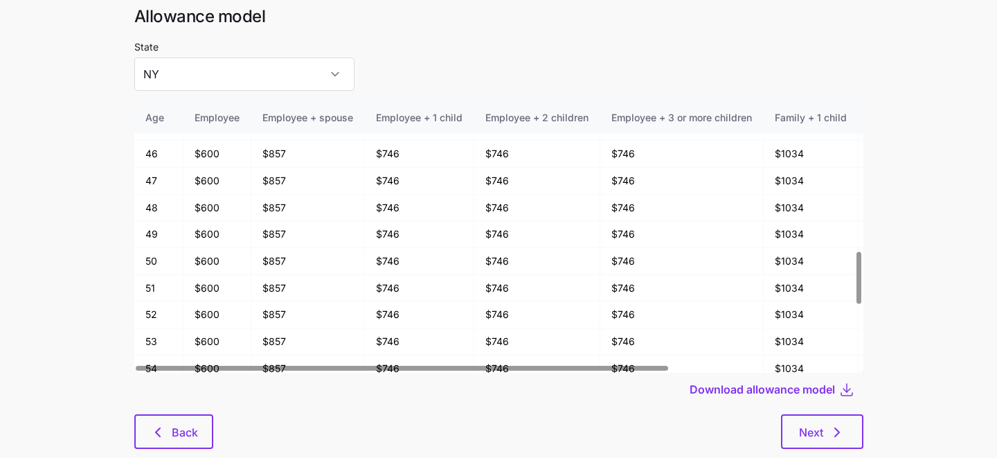
scroll to position [74, 0]
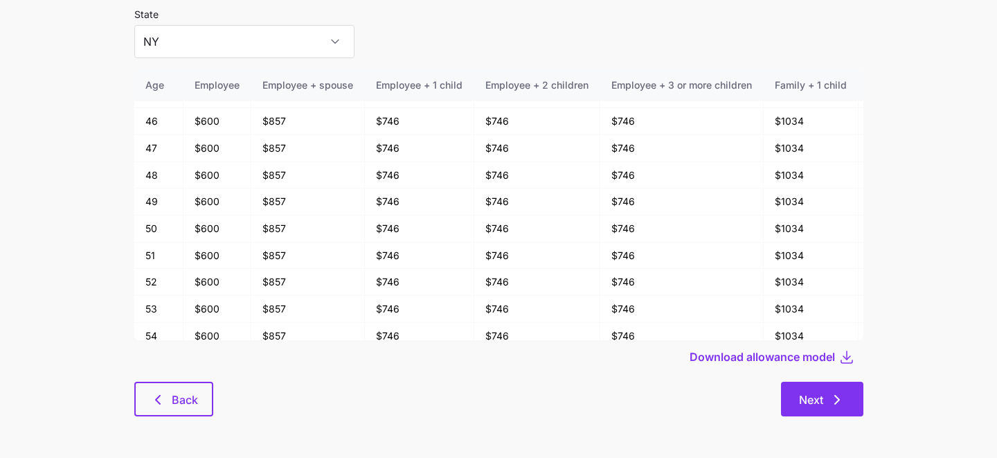
click at [815, 402] on span "Next" at bounding box center [811, 399] width 24 height 17
type input "AL"
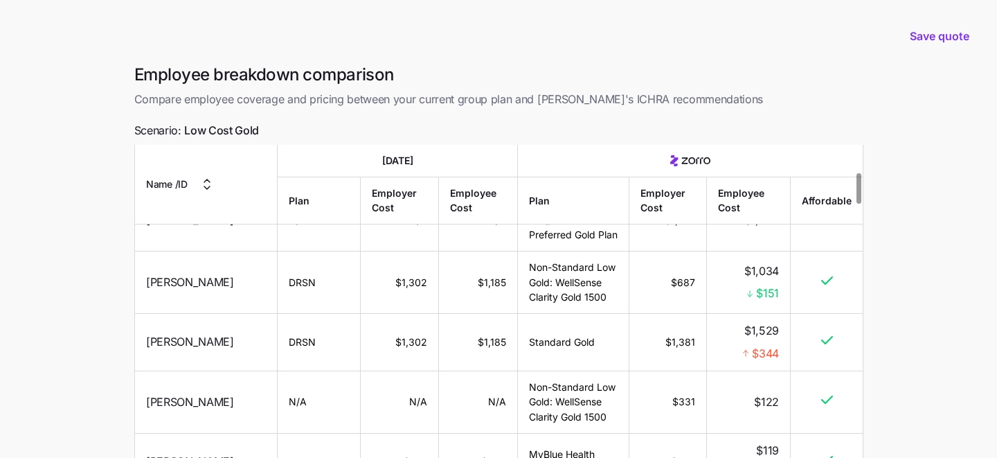
scroll to position [285, 0]
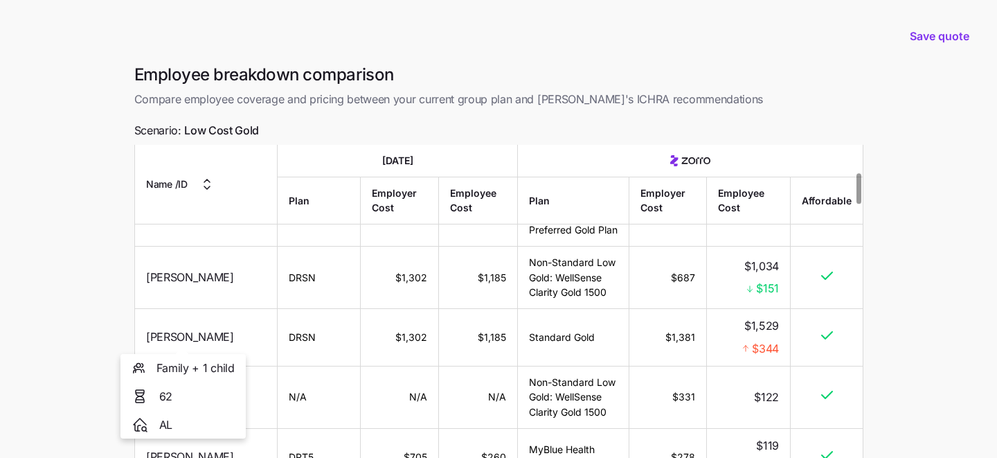
click at [180, 342] on span "Rickey Mayes" at bounding box center [190, 336] width 88 height 17
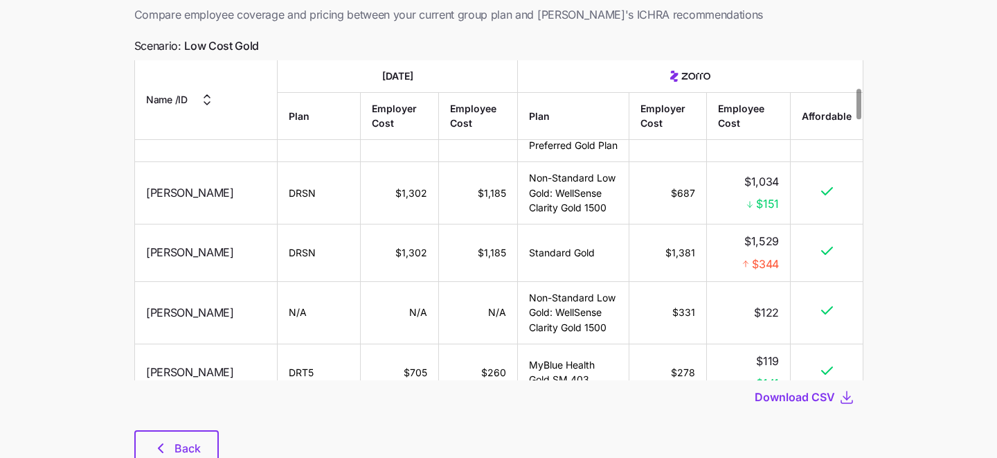
scroll to position [133, 0]
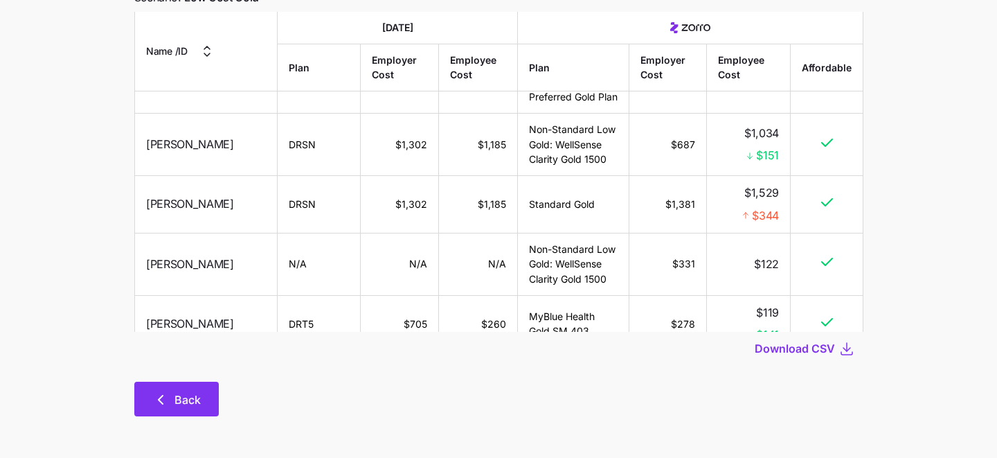
click at [167, 395] on icon "button" at bounding box center [160, 399] width 17 height 17
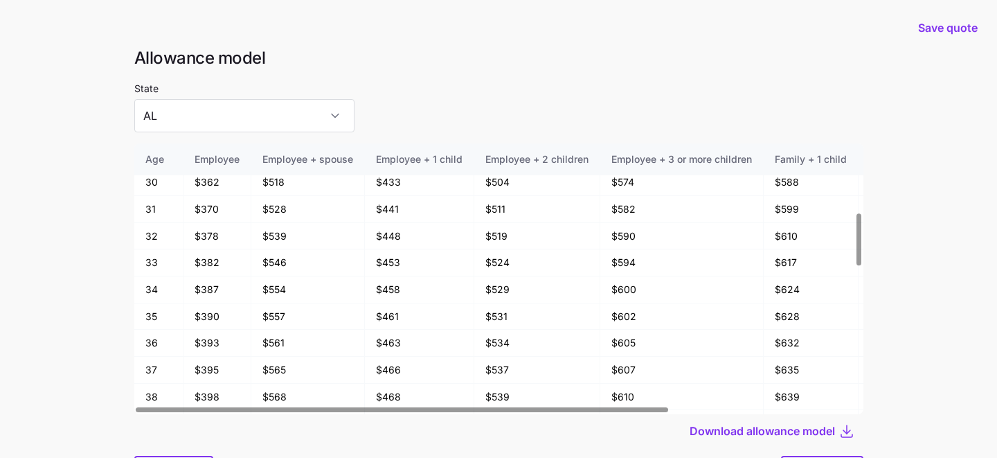
scroll to position [74, 0]
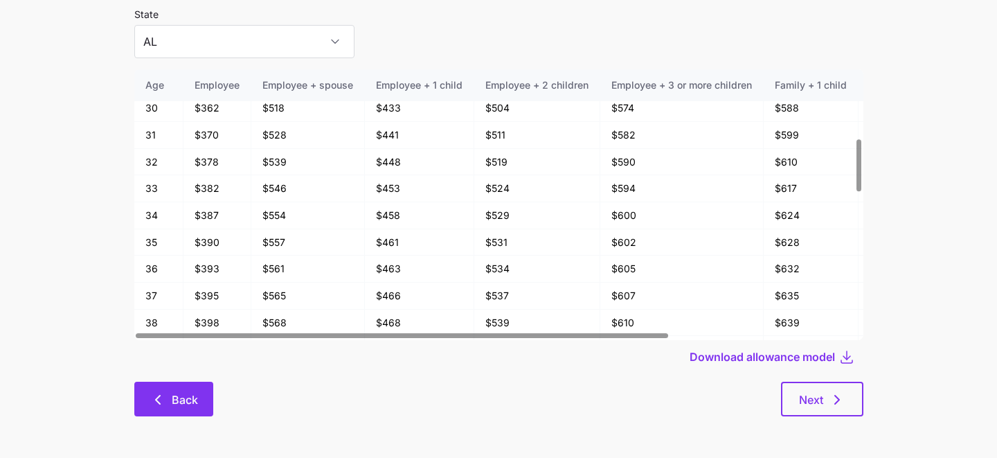
click at [166, 396] on span "Back" at bounding box center [173, 399] width 43 height 17
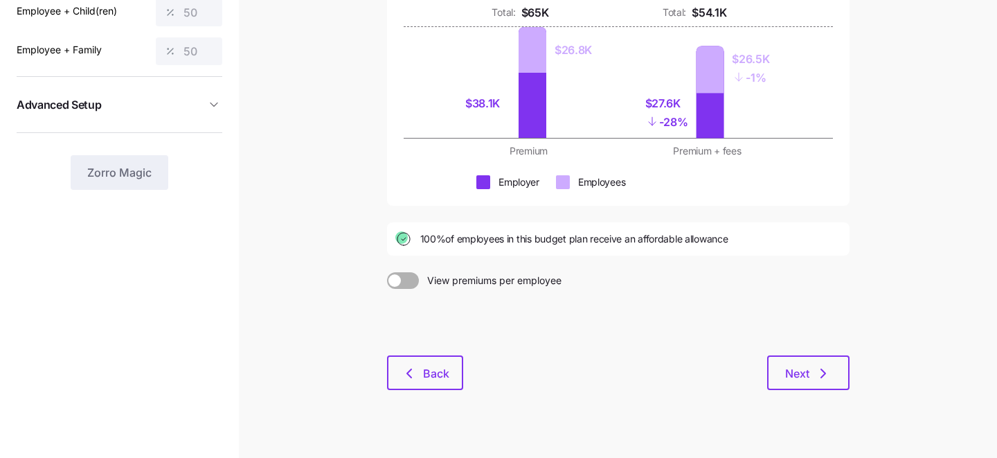
scroll to position [223, 0]
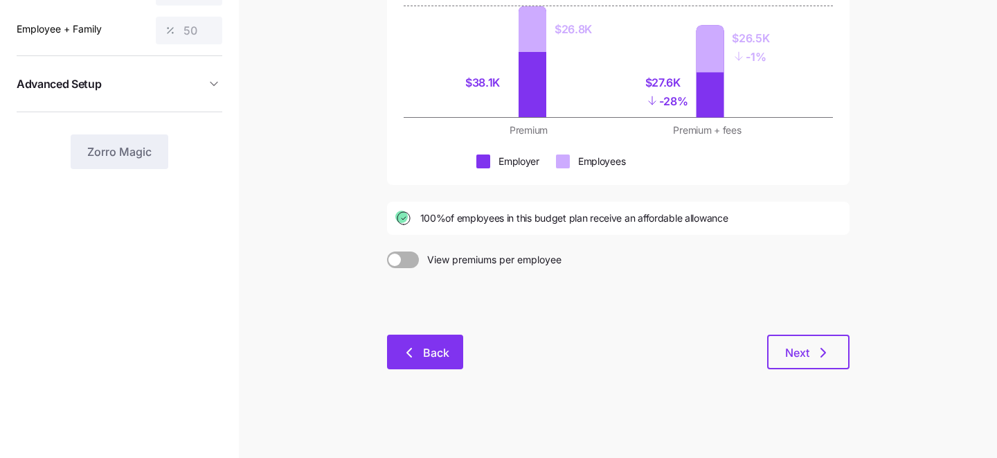
click at [401, 350] on icon "button" at bounding box center [409, 352] width 17 height 17
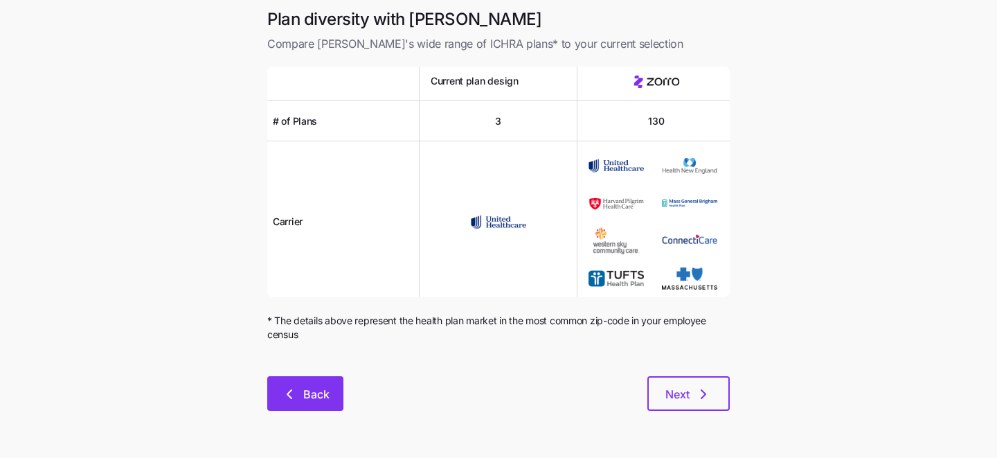
click at [323, 391] on span "Back" at bounding box center [316, 394] width 26 height 17
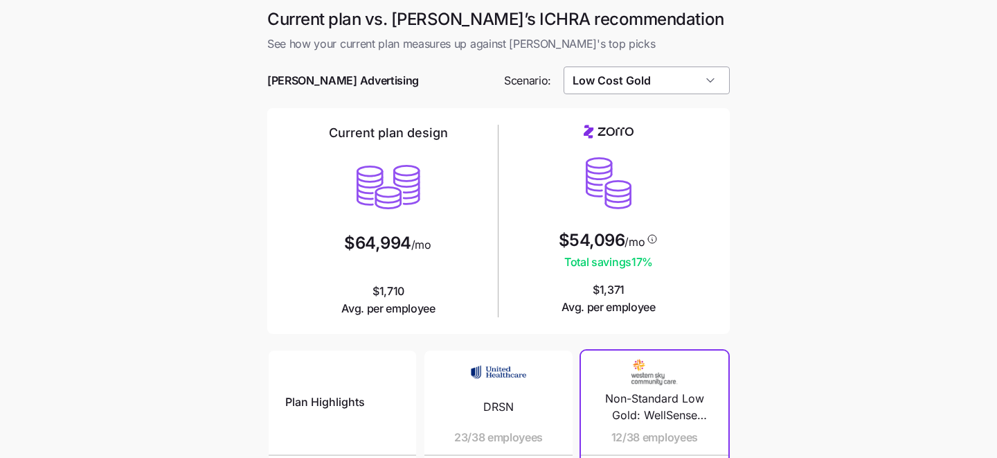
click at [688, 81] on input "Low Cost Gold" at bounding box center [647, 80] width 167 height 28
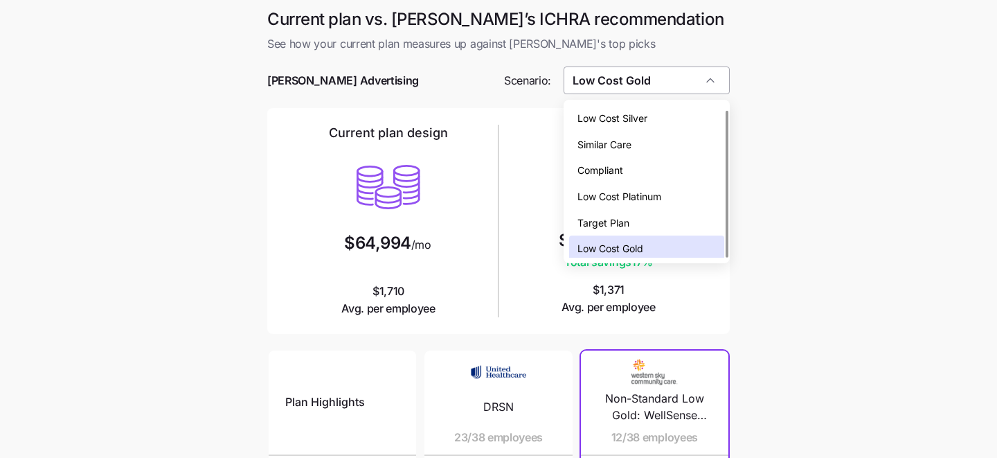
scroll to position [4, 0]
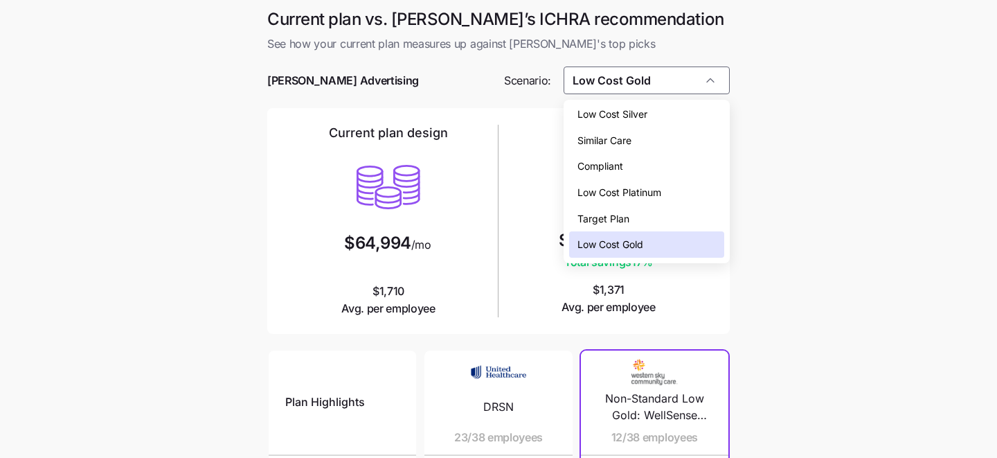
click at [666, 166] on div "Compliant" at bounding box center [647, 166] width 156 height 26
type input "Compliant"
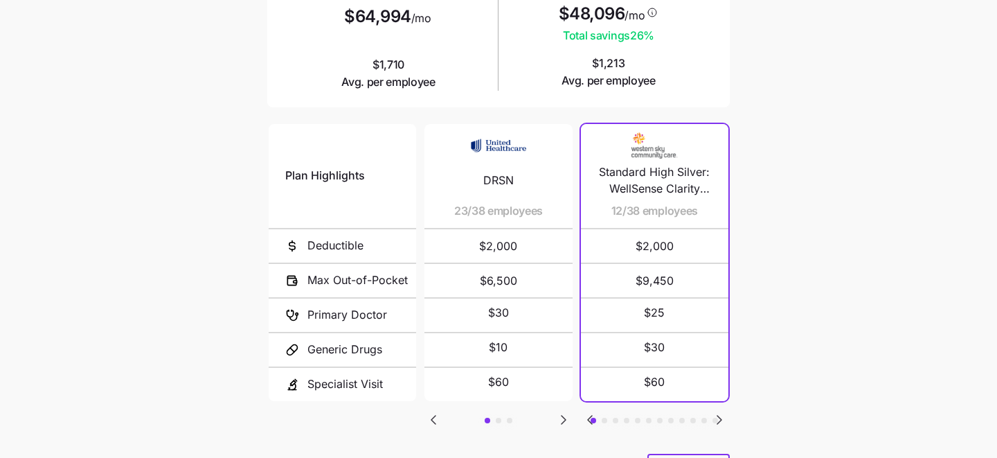
scroll to position [298, 0]
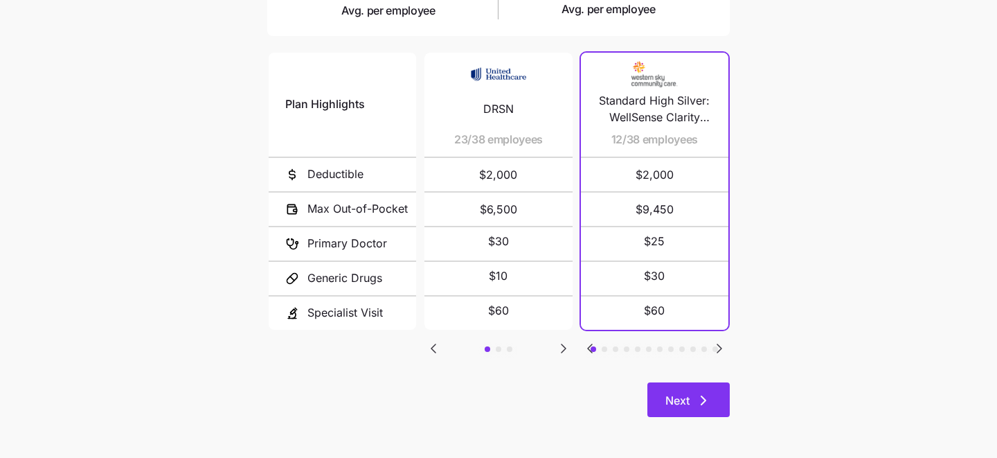
click at [682, 398] on span "Next" at bounding box center [678, 400] width 24 height 17
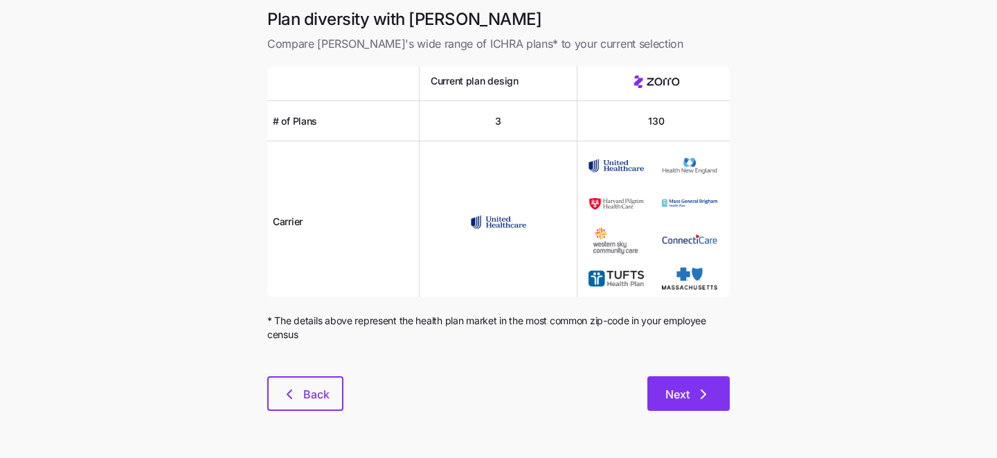
click at [699, 398] on icon "button" at bounding box center [703, 394] width 17 height 17
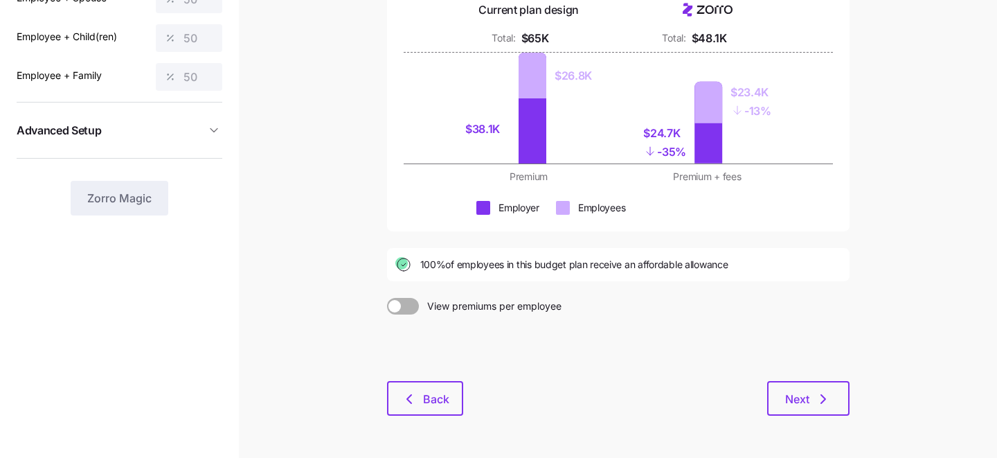
scroll to position [177, 0]
click at [782, 395] on button "Next" at bounding box center [808, 397] width 82 height 35
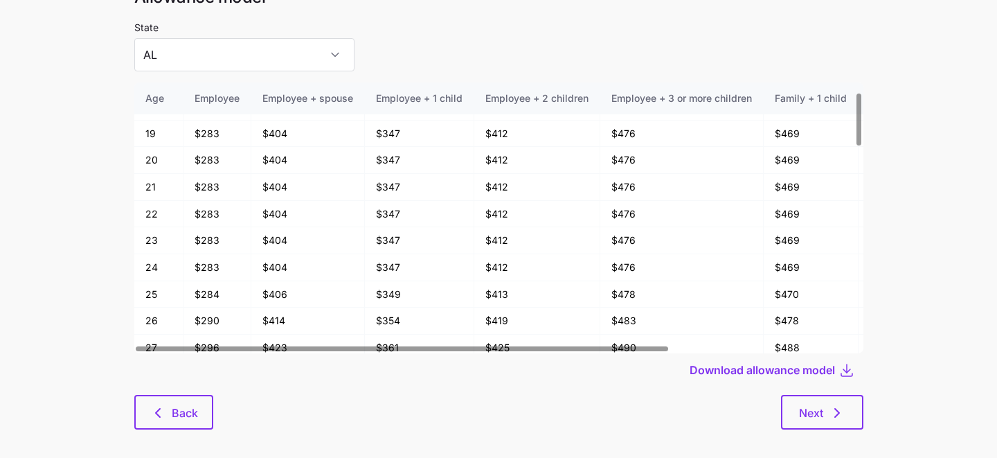
scroll to position [74, 0]
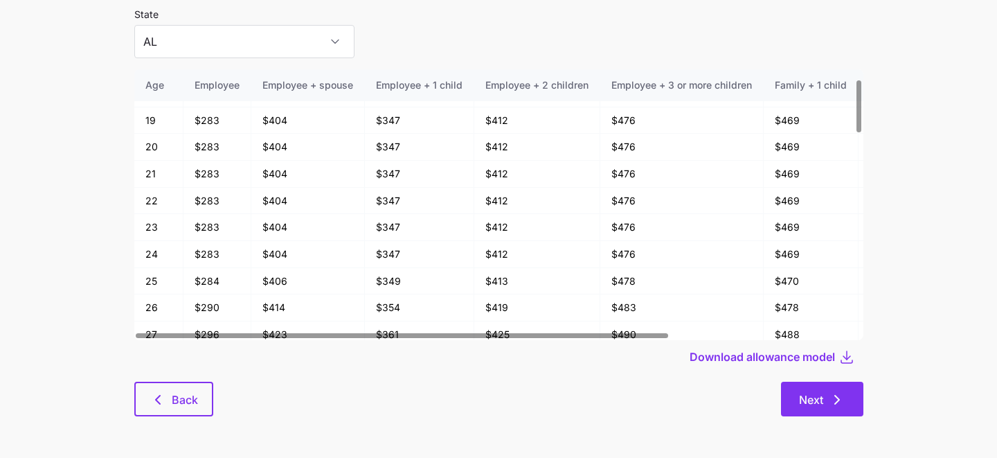
click at [822, 393] on span "Next" at bounding box center [811, 399] width 24 height 17
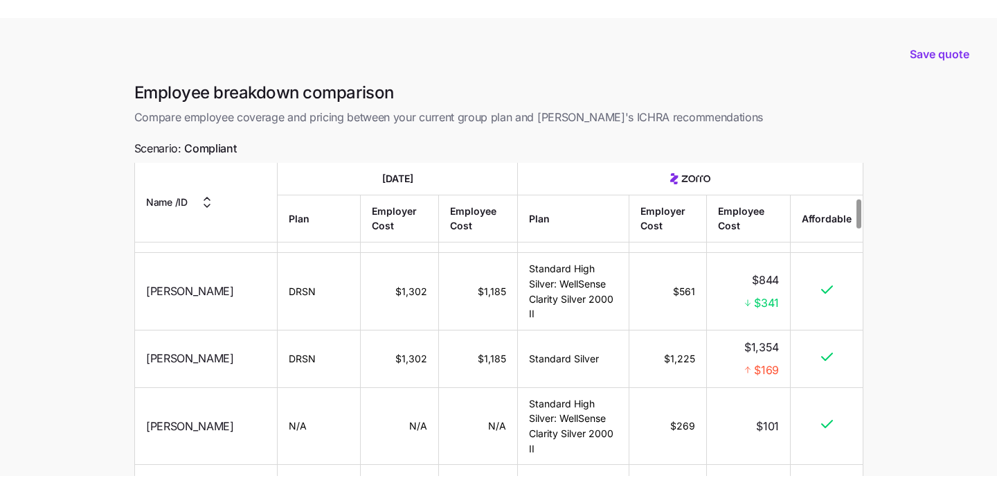
scroll to position [392, 0]
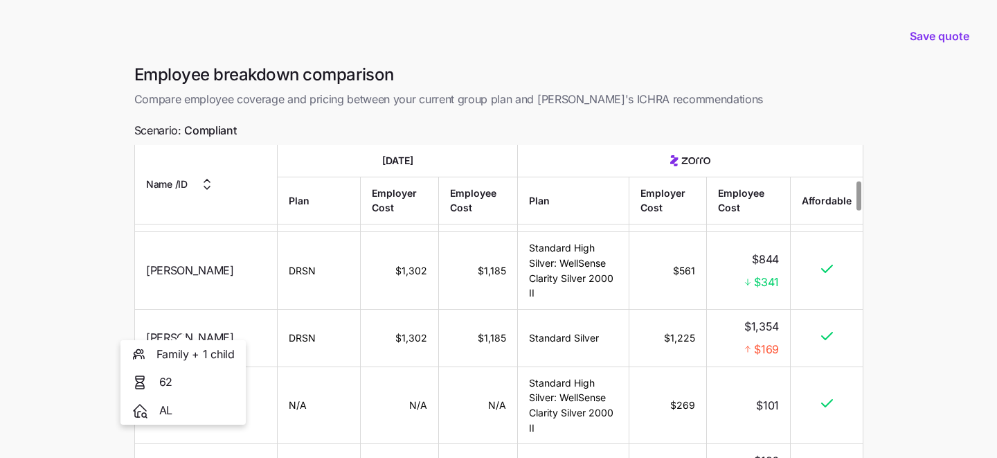
click at [177, 329] on span "Rickey Mayes" at bounding box center [190, 337] width 88 height 17
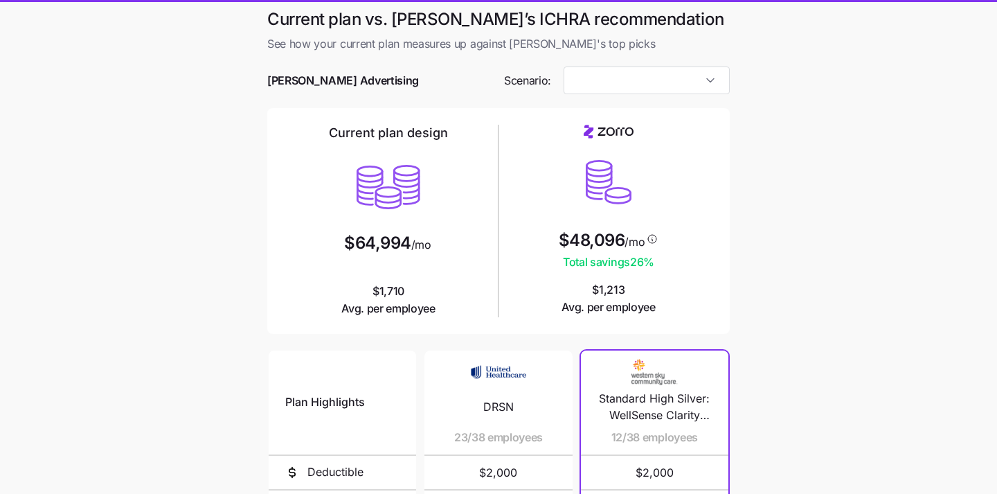
type input "Compliant"
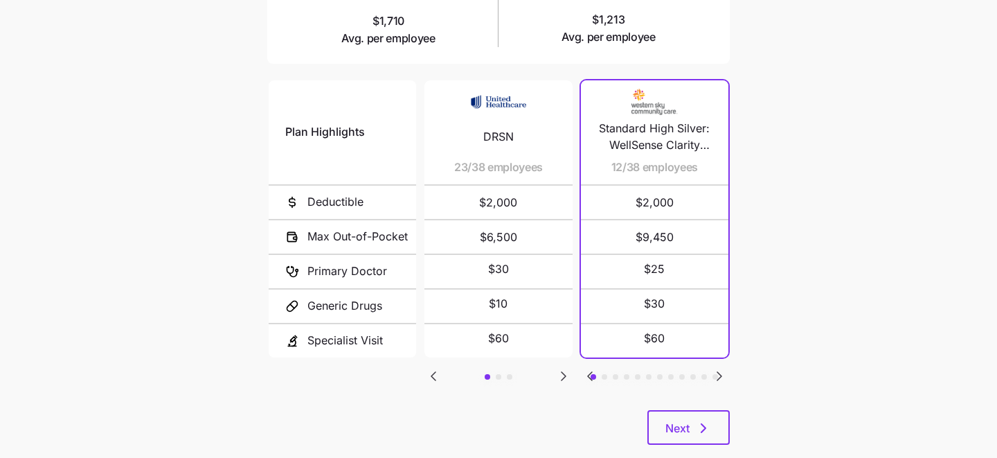
scroll to position [269, 0]
click at [564, 370] on icon "Go to next slide" at bounding box center [563, 376] width 17 height 17
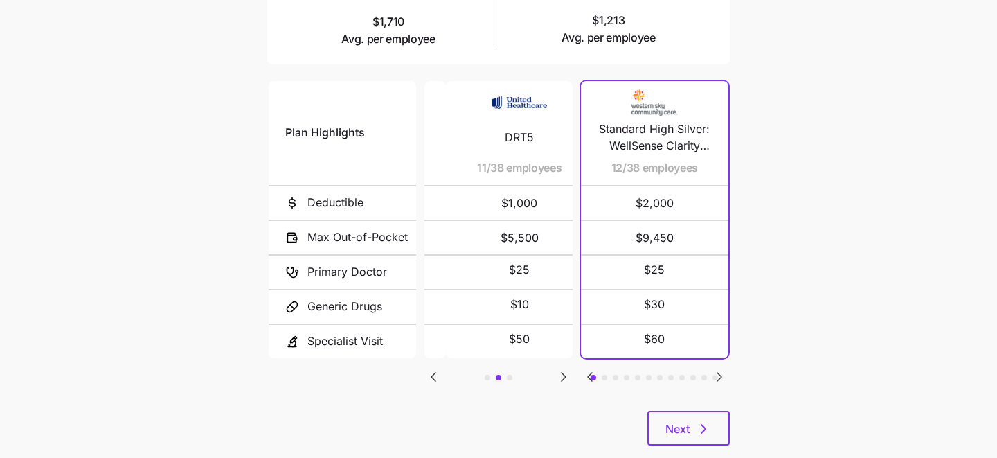
click at [564, 370] on icon "Go to next slide" at bounding box center [563, 376] width 17 height 17
click at [435, 368] on icon "Go to previous slide" at bounding box center [433, 376] width 17 height 17
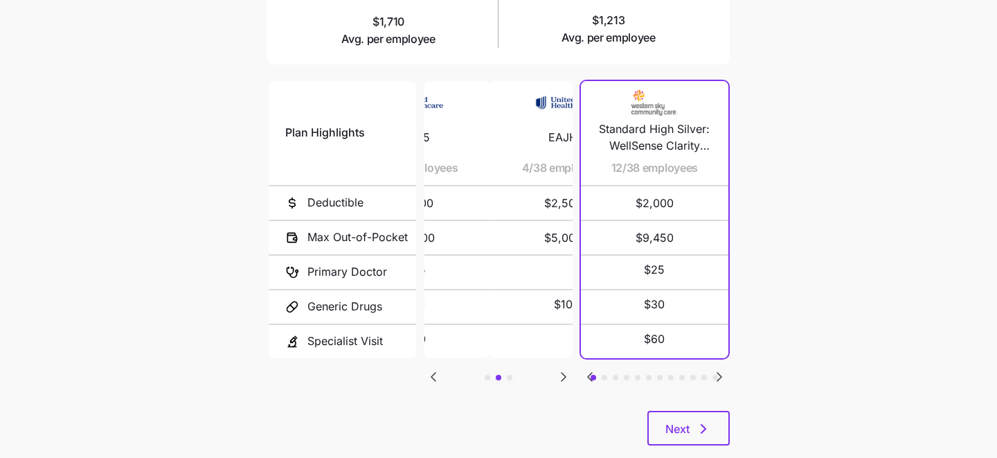
click at [435, 368] on icon "Go to previous slide" at bounding box center [433, 376] width 17 height 17
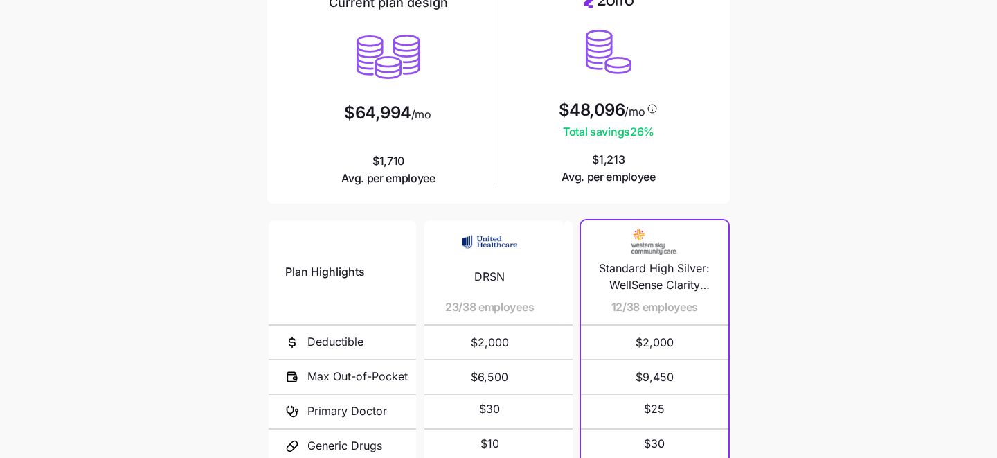
scroll to position [0, 0]
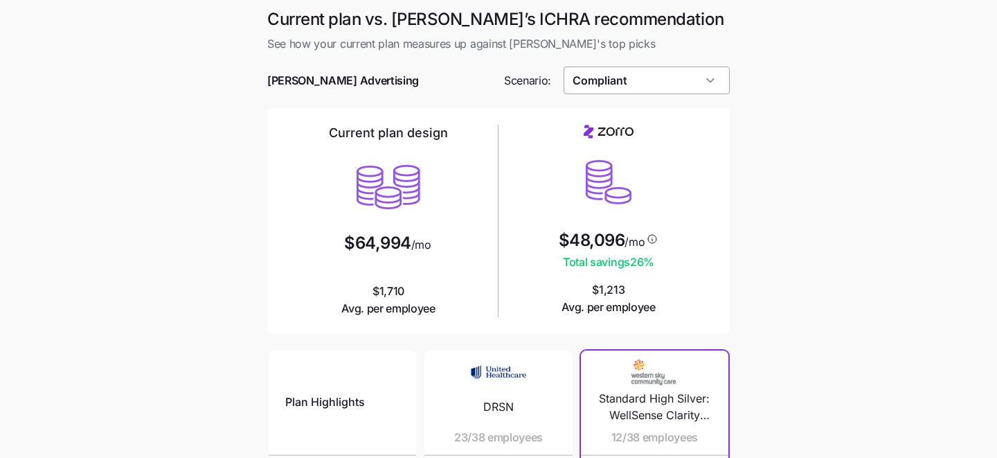
click at [708, 75] on input "Compliant" at bounding box center [647, 80] width 167 height 28
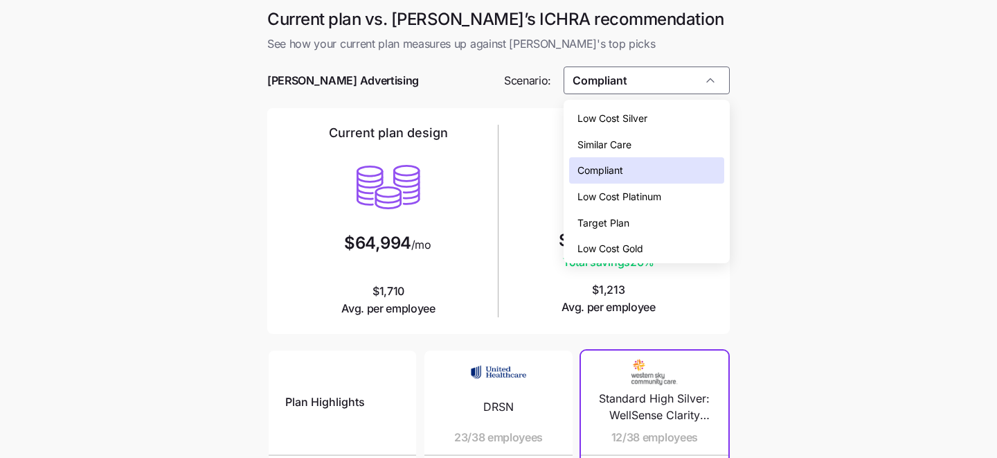
click at [594, 170] on span "Compliant" at bounding box center [601, 170] width 46 height 15
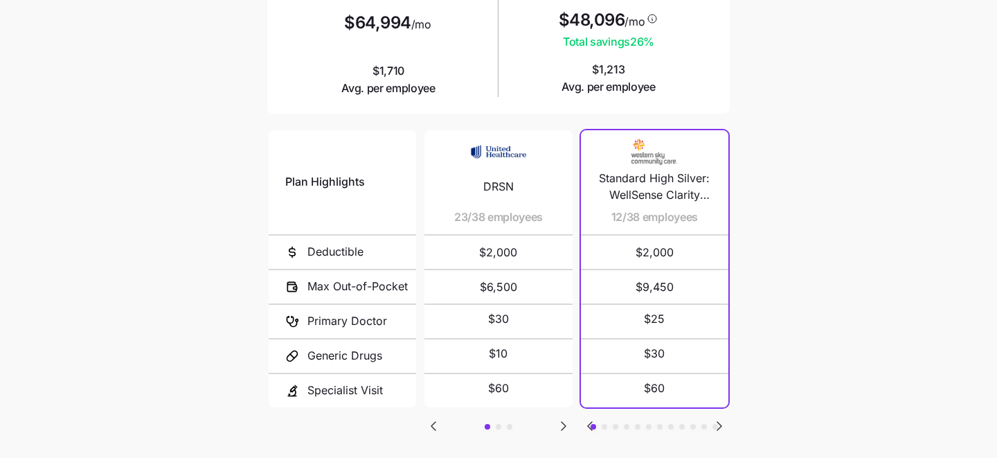
scroll to position [221, 0]
click at [719, 421] on icon "Go to next slide" at bounding box center [720, 425] width 4 height 8
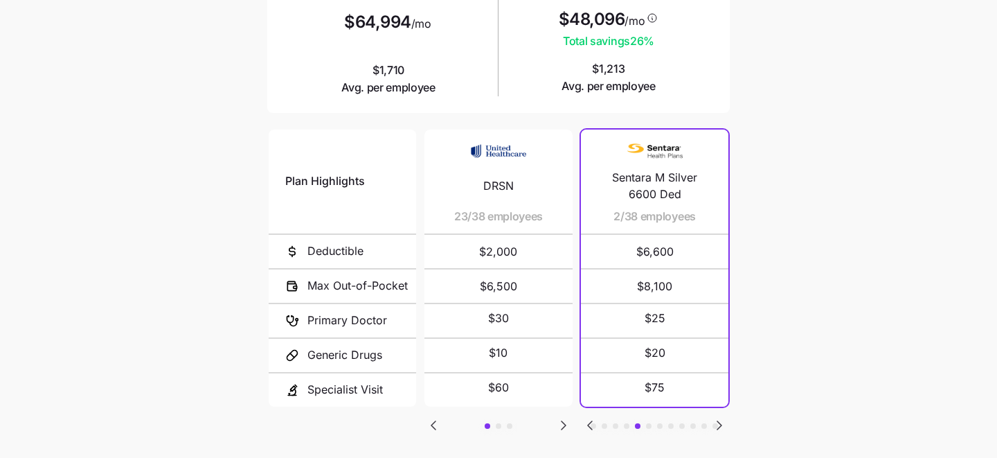
click at [590, 421] on icon "Go to previous slide" at bounding box center [590, 425] width 4 height 8
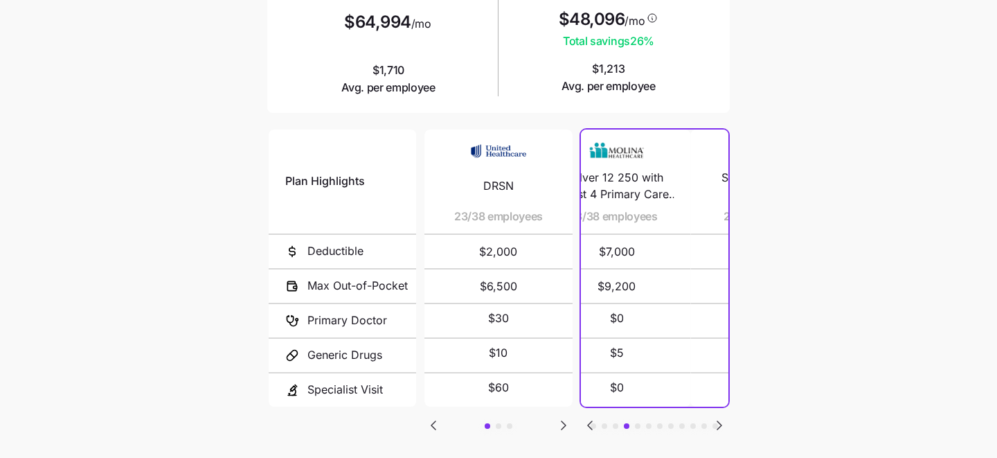
click at [590, 421] on icon "Go to previous slide" at bounding box center [590, 425] width 4 height 8
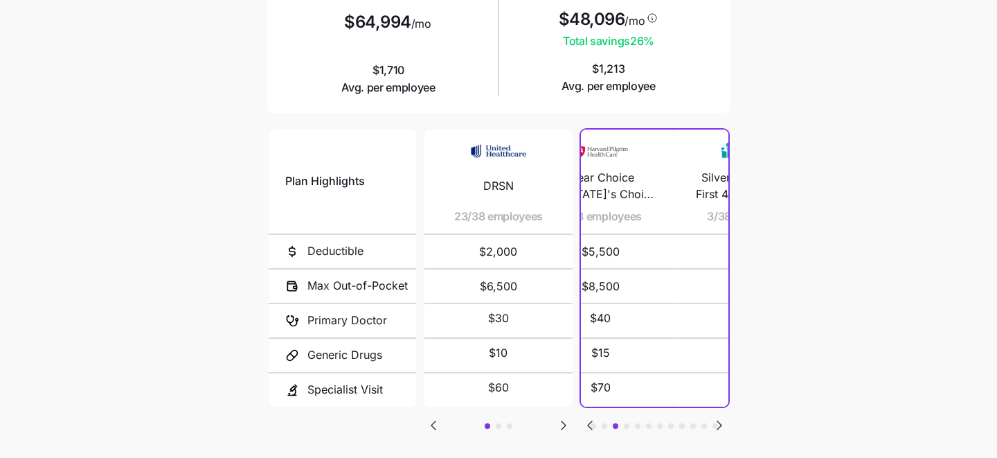
click at [590, 421] on icon "Go to previous slide" at bounding box center [590, 425] width 4 height 8
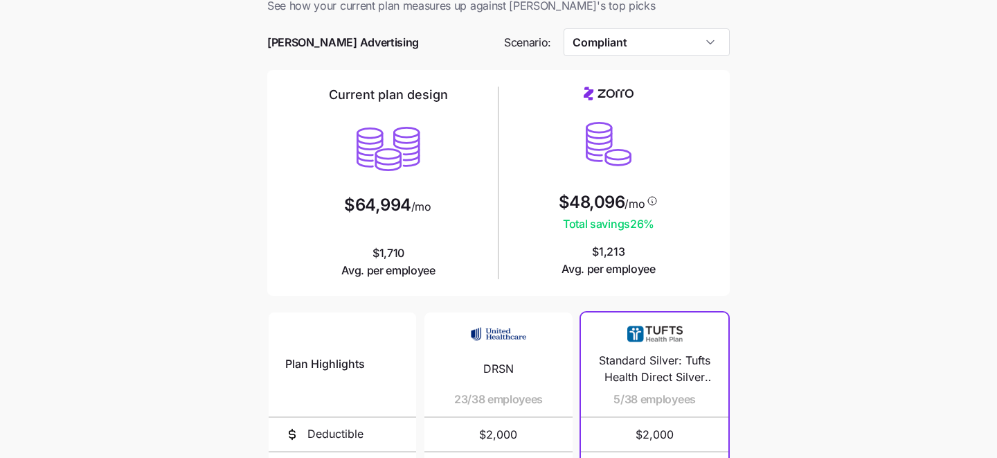
scroll to position [33, 0]
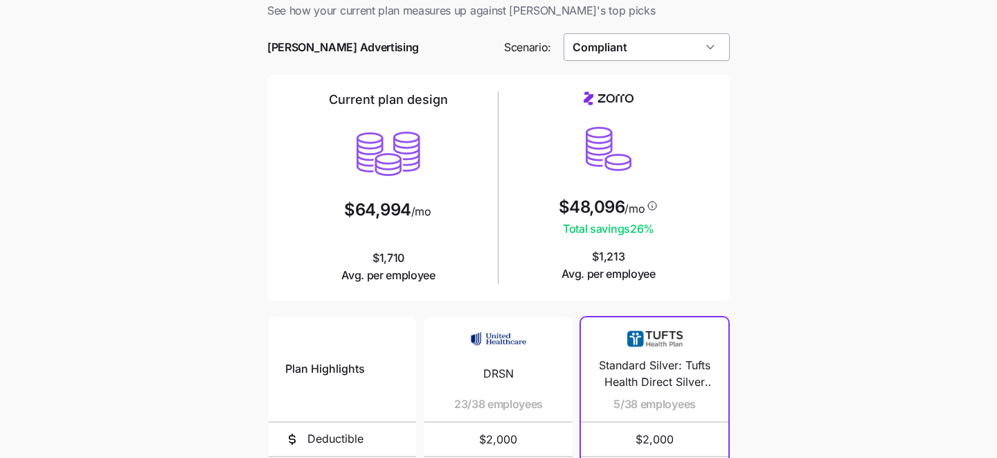
click at [695, 56] on input "Compliant" at bounding box center [647, 47] width 167 height 28
click at [785, 94] on main "Current plan vs. Zorro’s ICHRA recommendation See how your current plan measure…" at bounding box center [498, 345] width 997 height 756
click at [673, 44] on input "Compliant" at bounding box center [647, 47] width 167 height 28
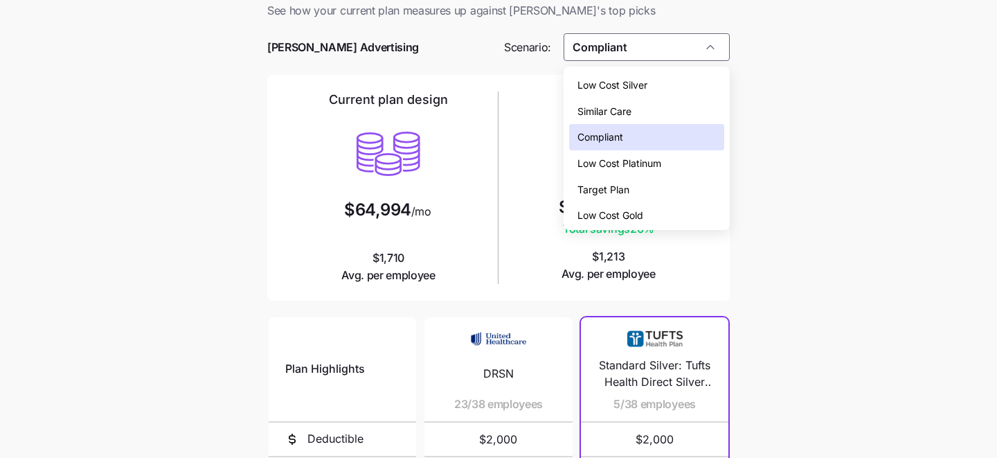
click at [683, 217] on div "Low Cost Gold" at bounding box center [647, 215] width 156 height 26
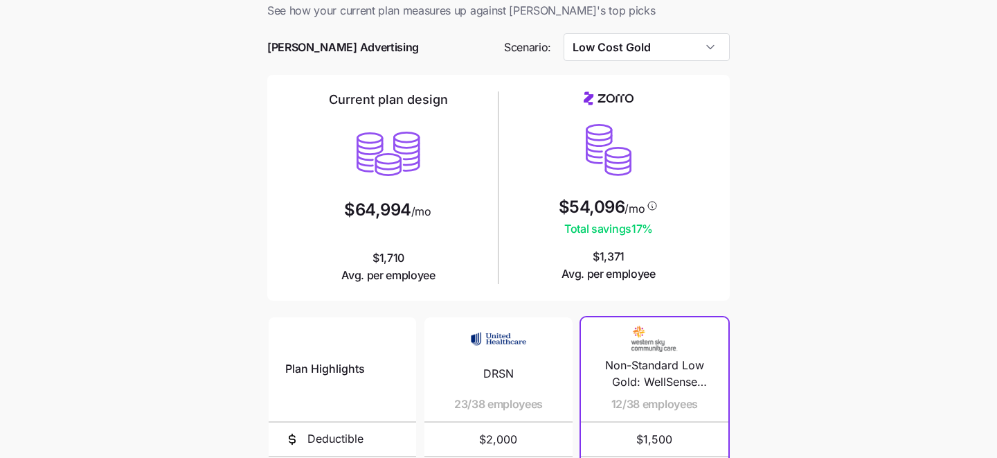
type input "Low Cost Gold"
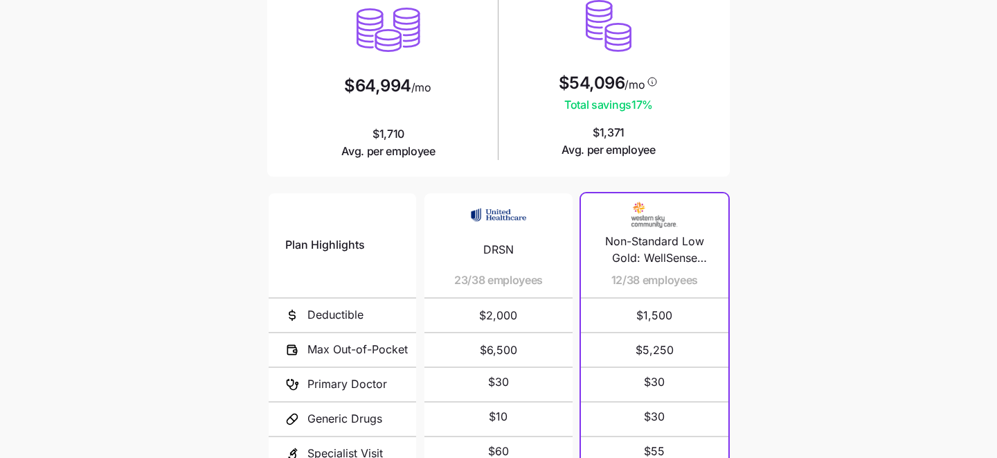
scroll to position [298, 0]
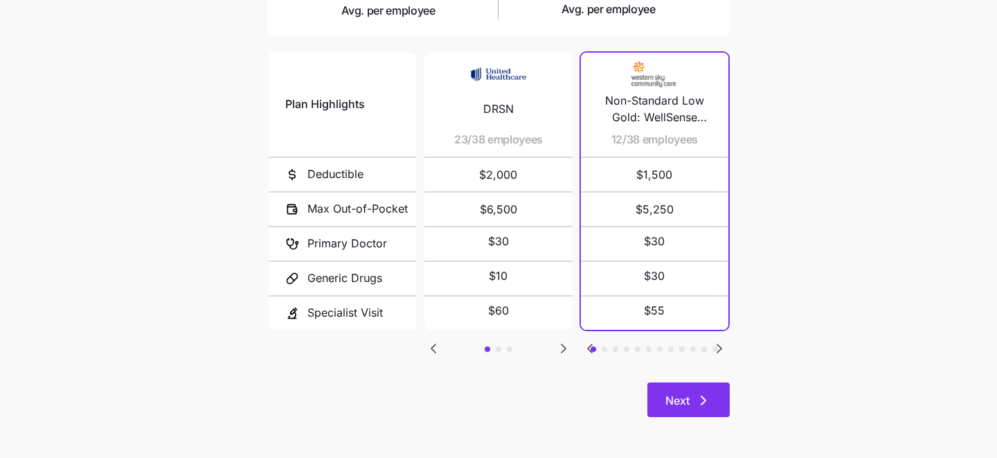
click at [685, 415] on button "Next" at bounding box center [689, 399] width 82 height 35
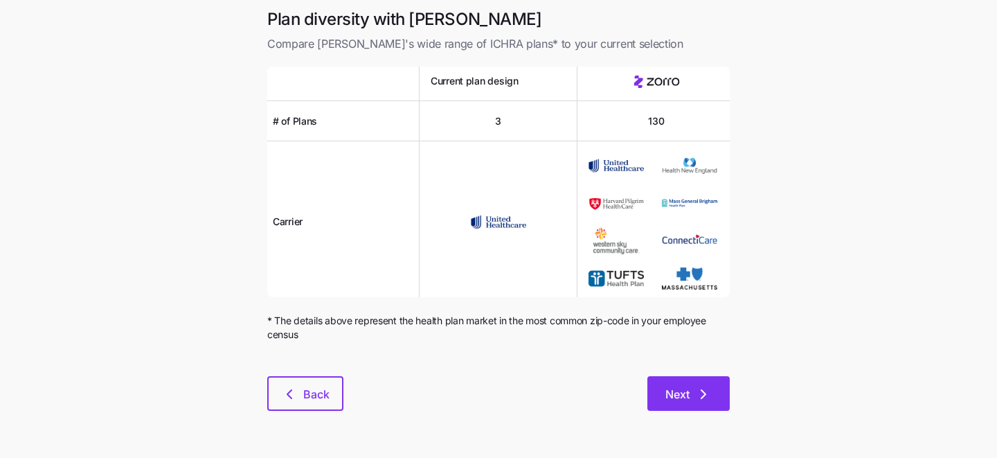
click at [684, 394] on span "Next" at bounding box center [678, 394] width 24 height 17
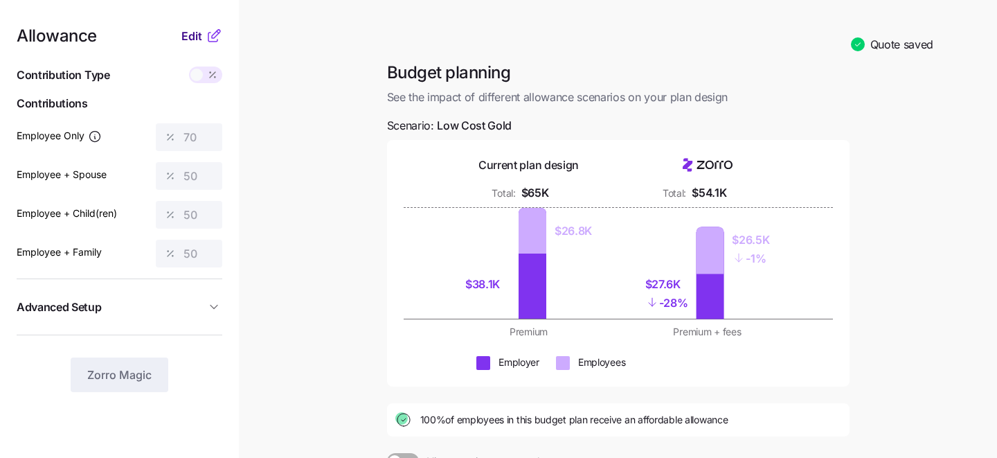
click at [192, 32] on span "Edit" at bounding box center [191, 36] width 21 height 17
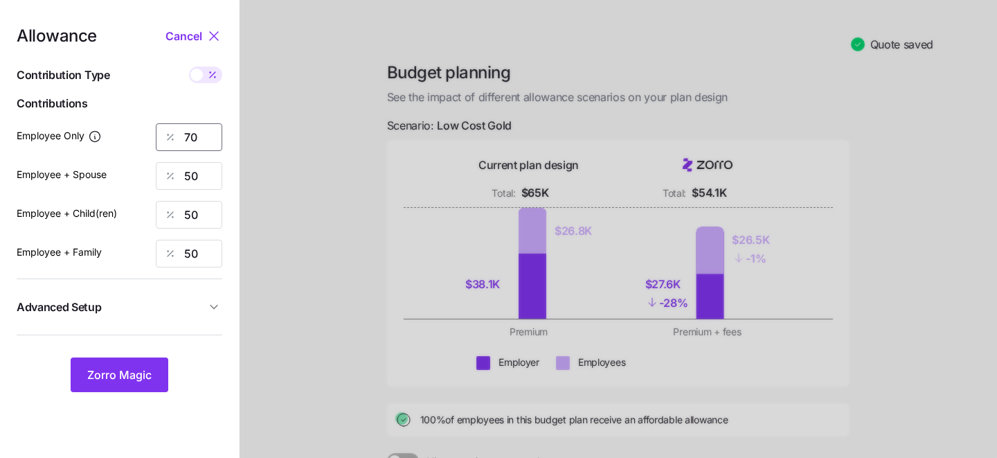
click at [207, 137] on input "70" at bounding box center [189, 137] width 66 height 28
type input "7"
click at [127, 360] on button "Zorro Magic" at bounding box center [120, 374] width 98 height 35
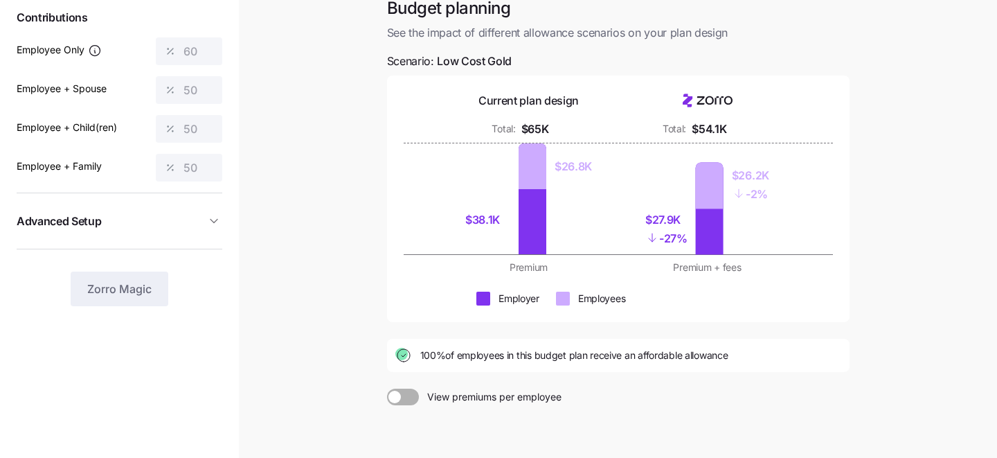
scroll to position [88, 0]
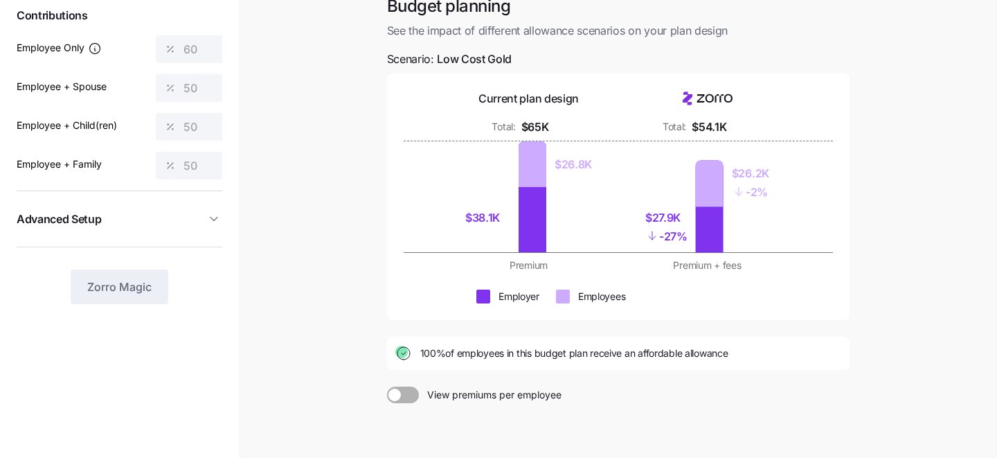
click at [395, 402] on div at bounding box center [403, 394] width 32 height 17
click at [387, 386] on input "View premiums per employee" at bounding box center [387, 386] width 0 height 0
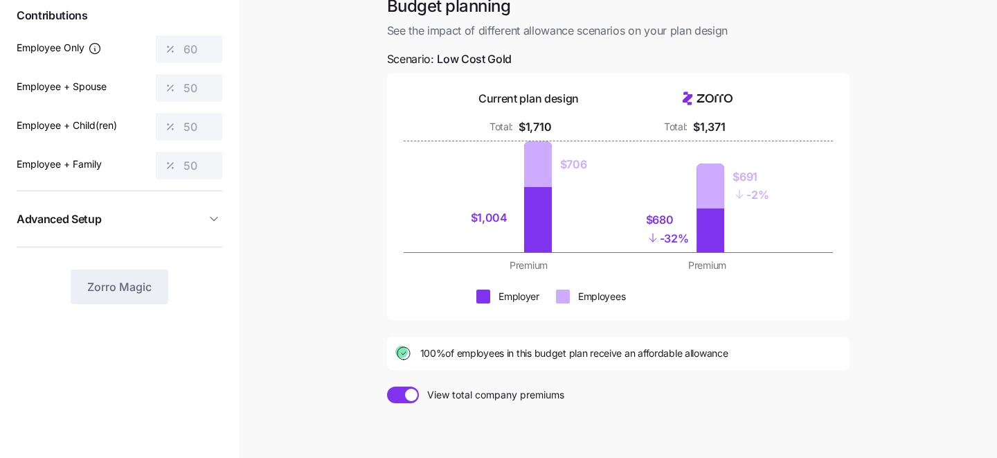
click at [410, 395] on span at bounding box center [411, 395] width 12 height 12
click at [387, 386] on input "View total company premiums" at bounding box center [387, 386] width 0 height 0
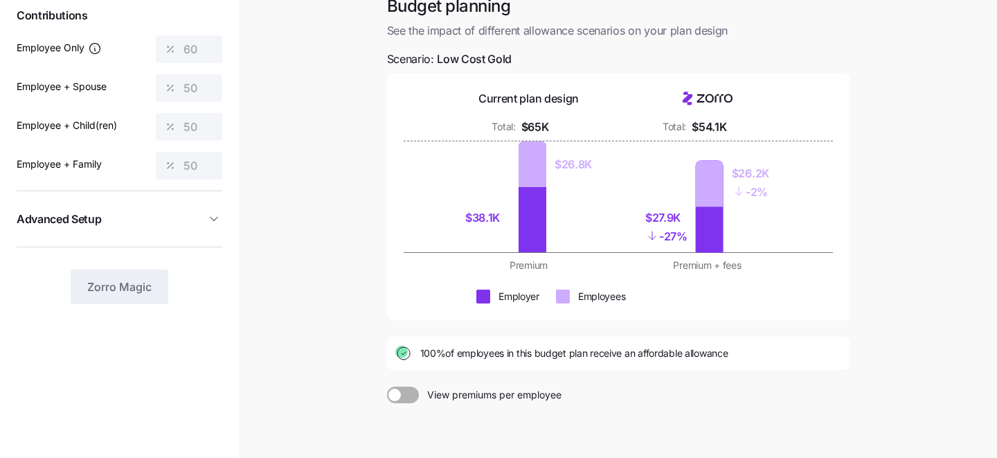
scroll to position [1, 0]
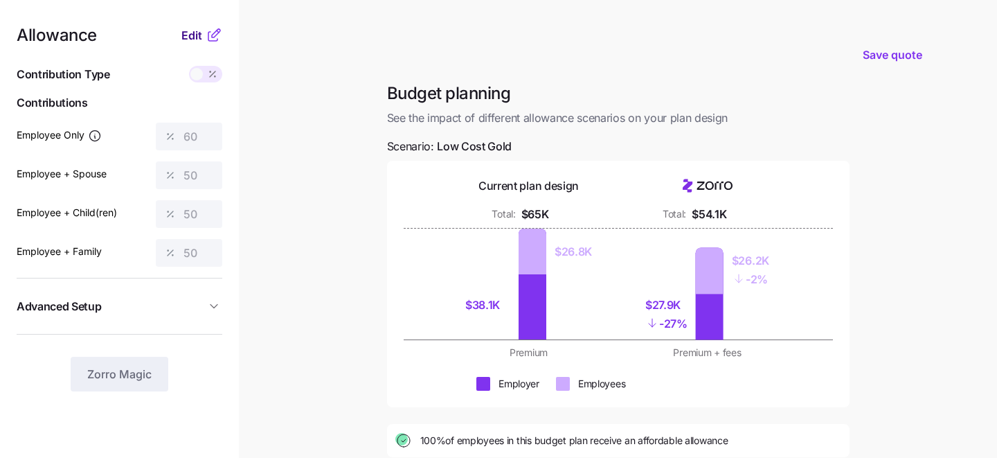
click at [195, 36] on span "Edit" at bounding box center [191, 35] width 21 height 17
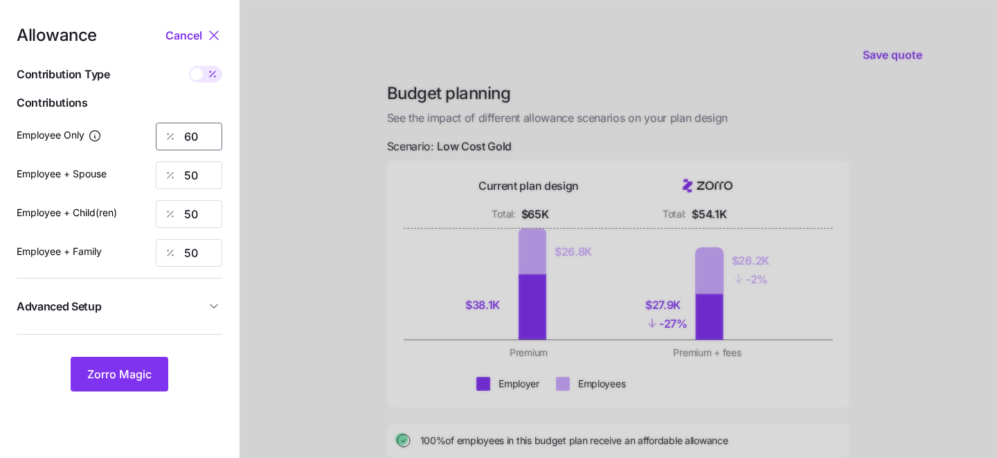
click at [201, 141] on input "60" at bounding box center [189, 137] width 66 height 28
type input "6"
type input "50"
click at [117, 380] on span "Zorro Magic" at bounding box center [119, 374] width 64 height 17
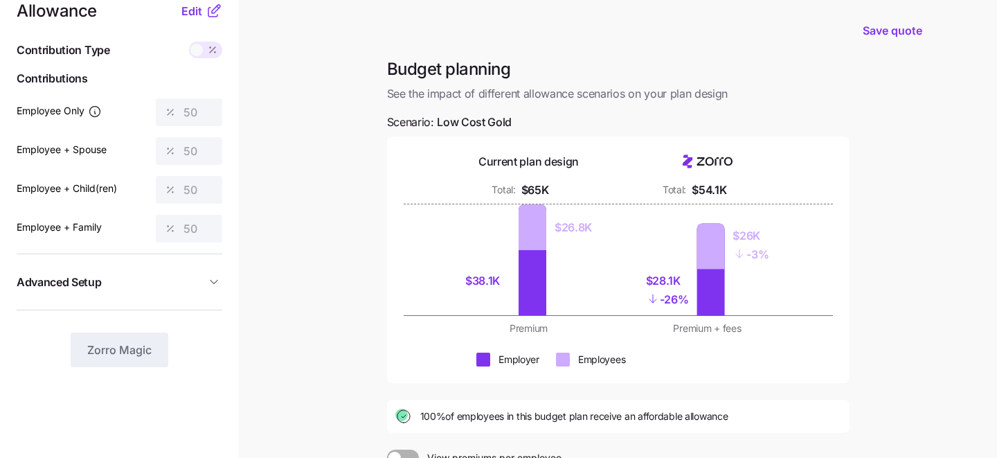
scroll to position [0, 0]
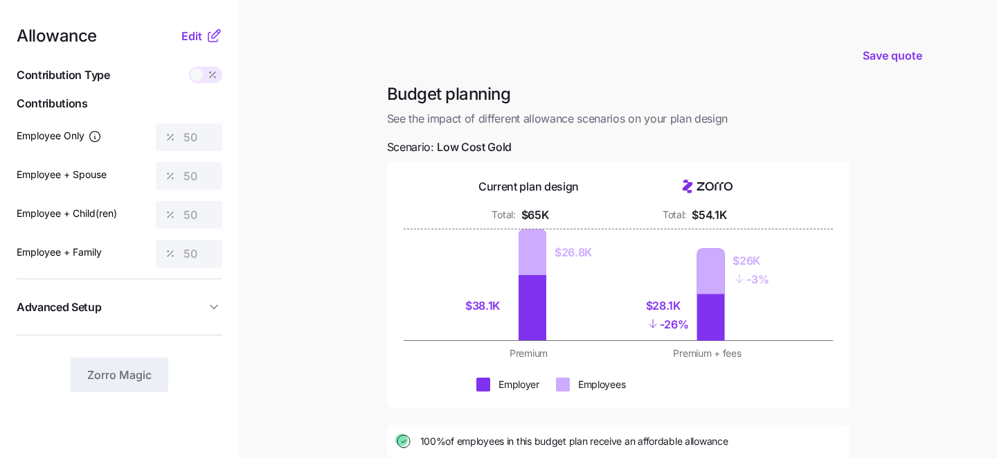
click at [181, 37] on div "Allowance Edit" at bounding box center [120, 36] width 206 height 17
click at [183, 36] on span "Edit" at bounding box center [191, 36] width 21 height 17
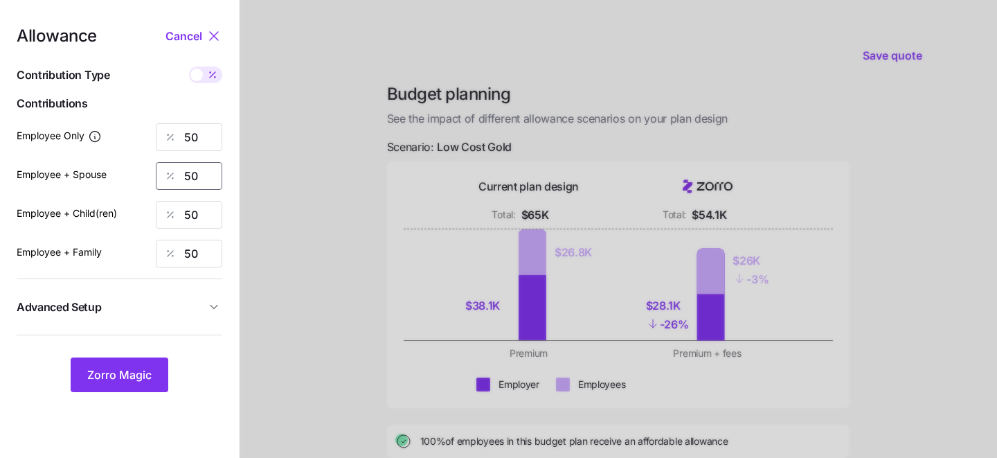
click at [208, 179] on input "50" at bounding box center [189, 176] width 66 height 28
type input "5"
type input "45"
click at [198, 208] on input "50" at bounding box center [189, 215] width 66 height 28
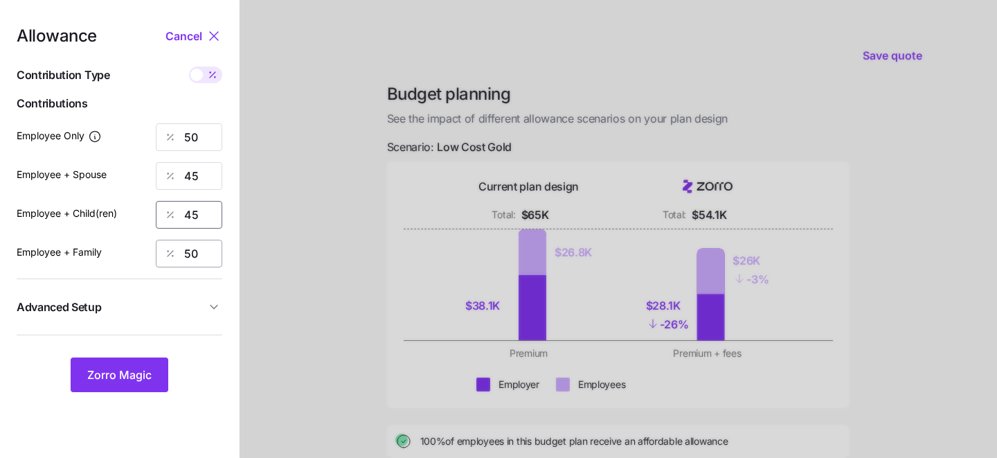
type input "45"
click at [202, 254] on input "50" at bounding box center [189, 254] width 66 height 28
type input "45"
click at [127, 376] on span "Zorro Magic" at bounding box center [119, 374] width 64 height 17
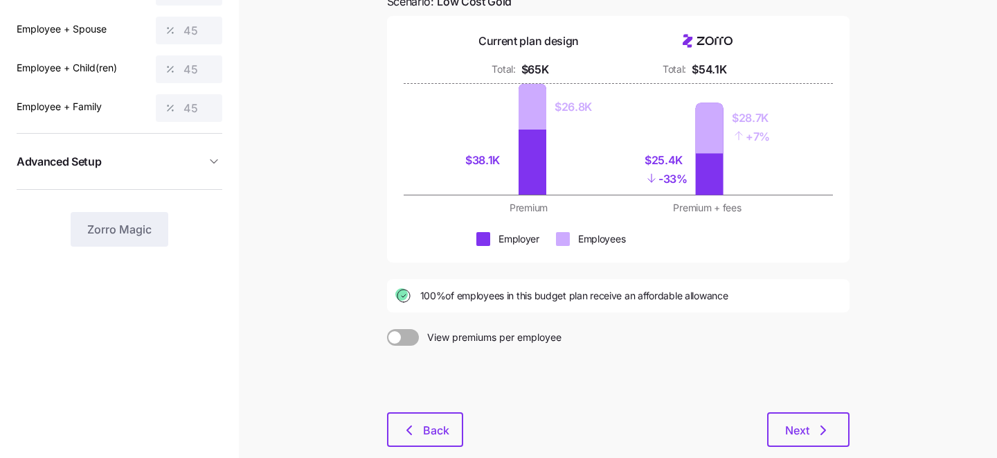
scroll to position [146, 0]
click at [796, 421] on button "Next" at bounding box center [808, 428] width 82 height 35
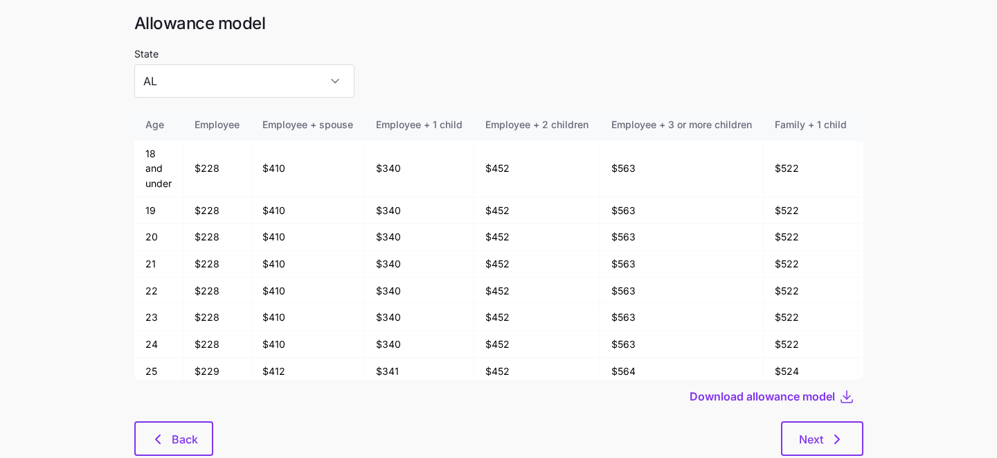
scroll to position [36, 0]
click at [288, 84] on input "AL" at bounding box center [244, 79] width 220 height 33
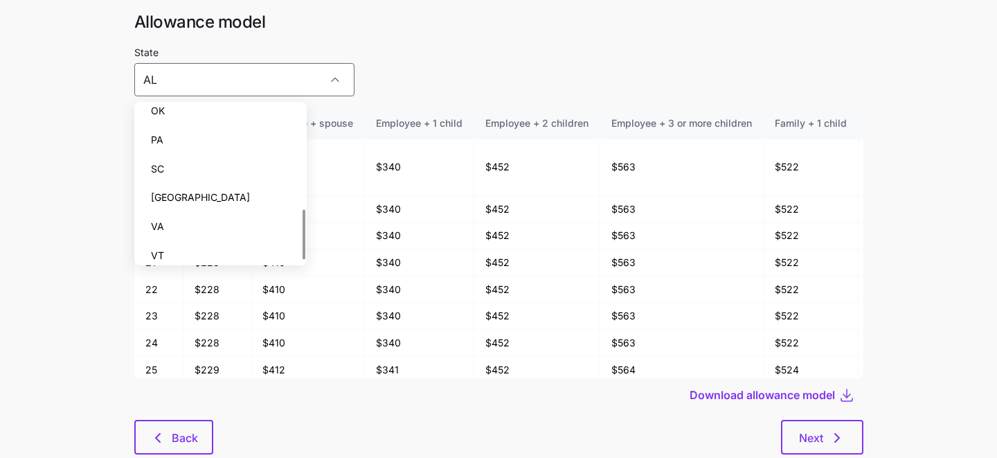
scroll to position [310, 0]
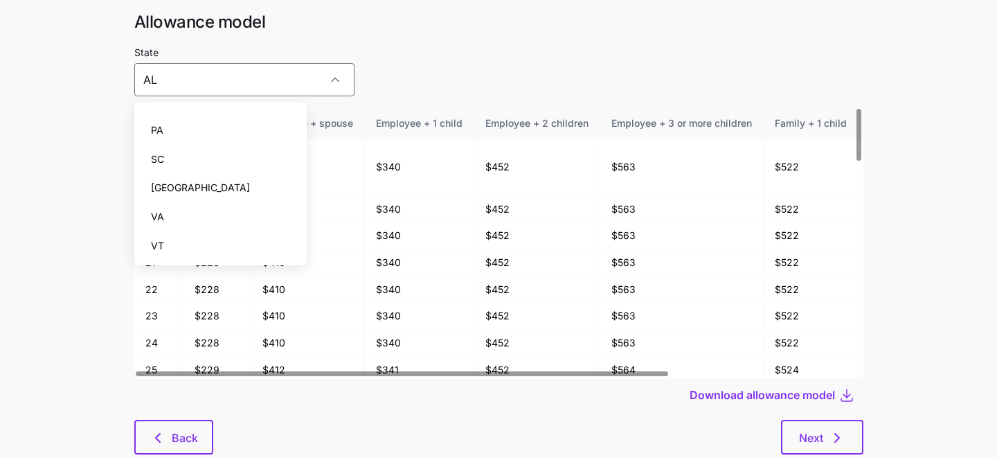
click at [366, 71] on div "State AL" at bounding box center [498, 70] width 729 height 53
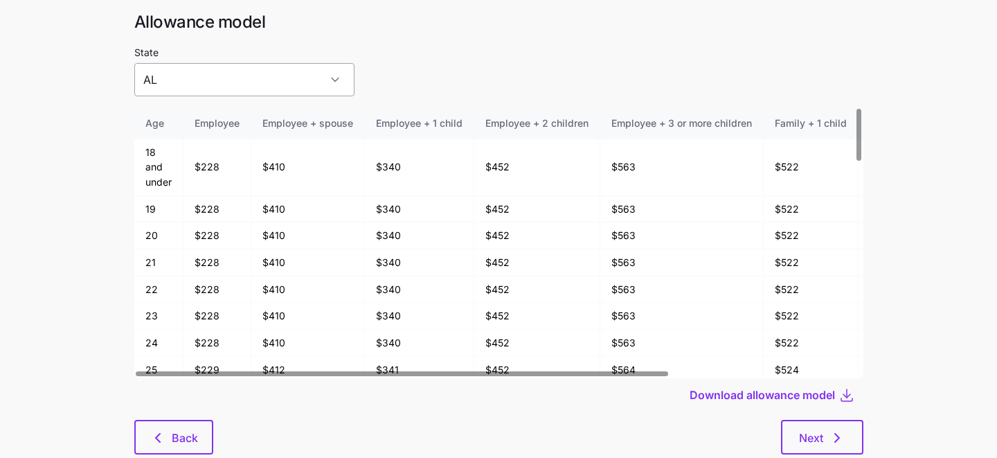
click at [269, 74] on input "AL" at bounding box center [244, 79] width 220 height 33
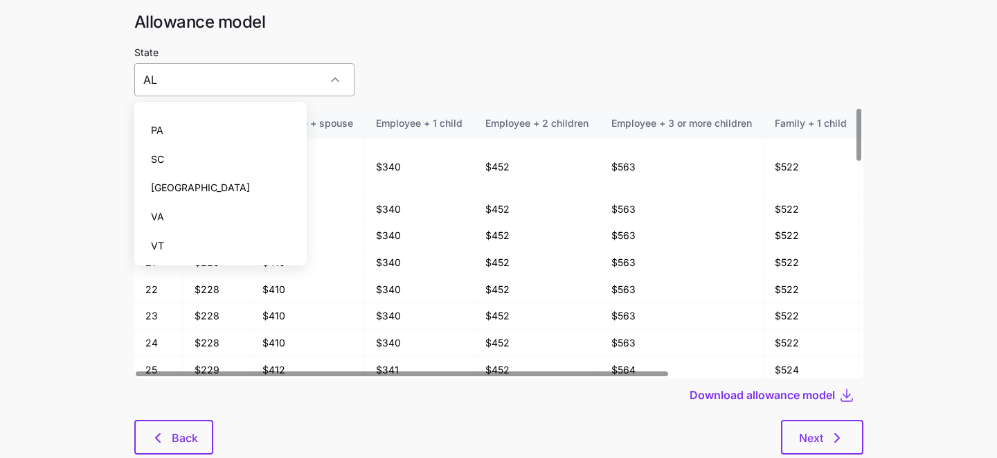
scroll to position [0, 0]
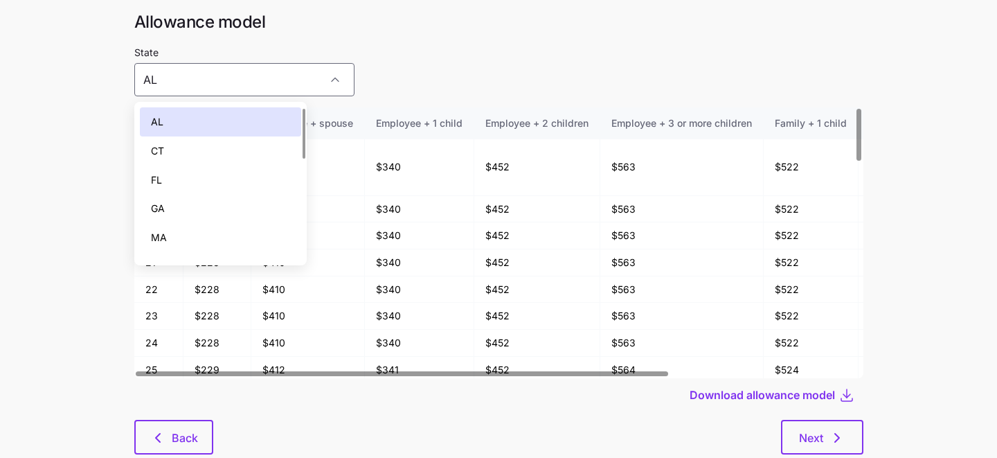
click at [390, 57] on div "State AL" at bounding box center [498, 70] width 729 height 53
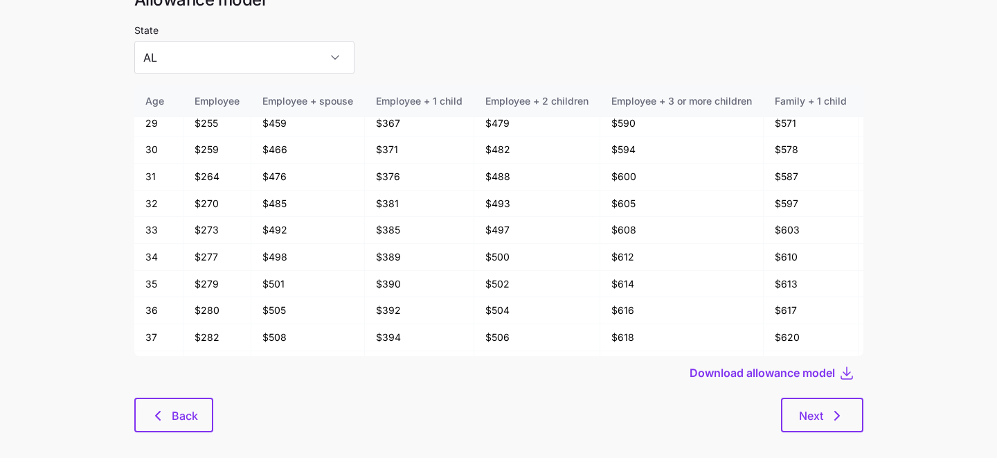
scroll to position [59, 0]
click at [824, 416] on span "Next" at bounding box center [822, 415] width 46 height 17
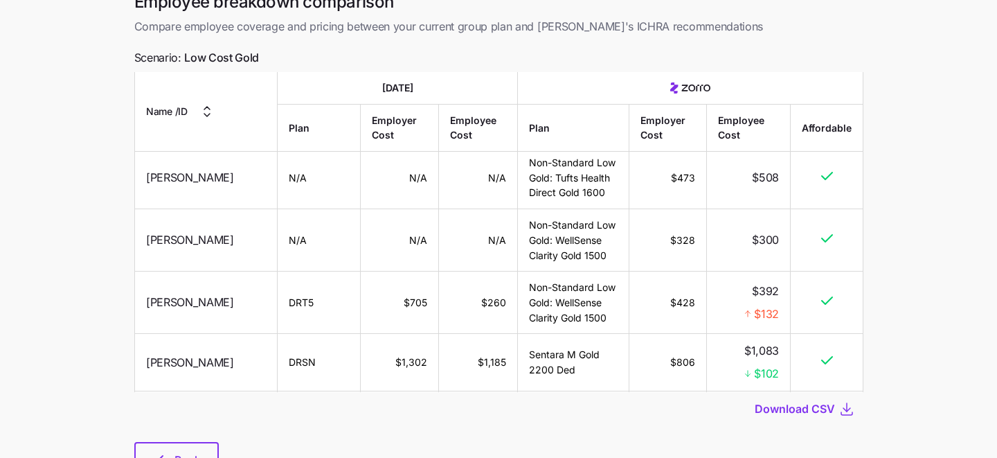
scroll to position [74, 0]
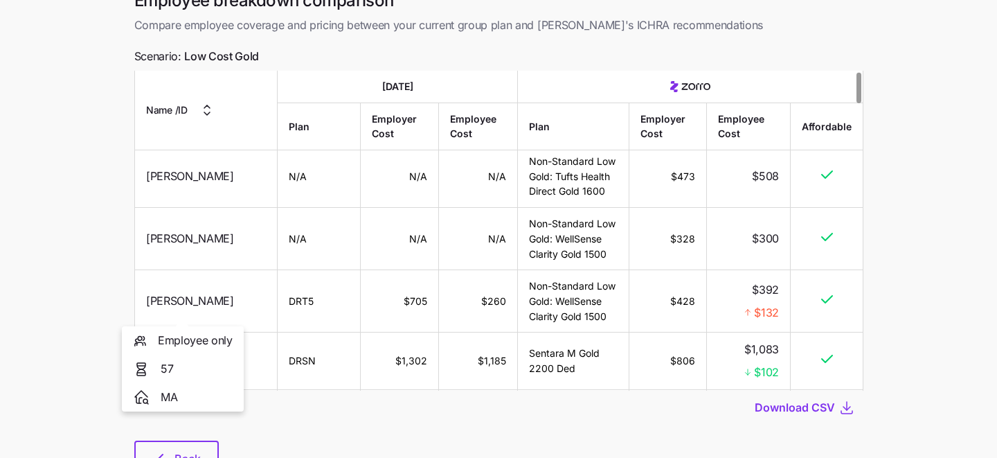
click at [170, 299] on span "Lisbeth Sheridan" at bounding box center [190, 300] width 88 height 17
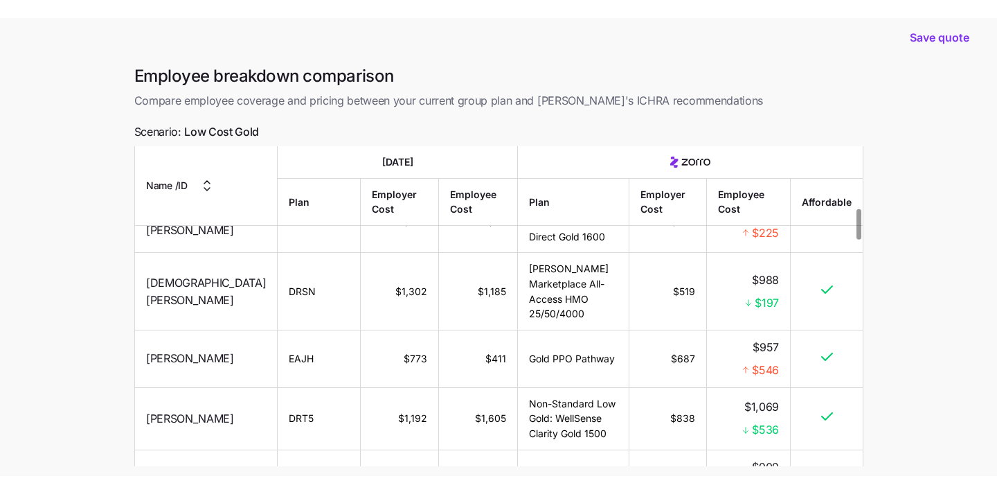
scroll to position [0, 0]
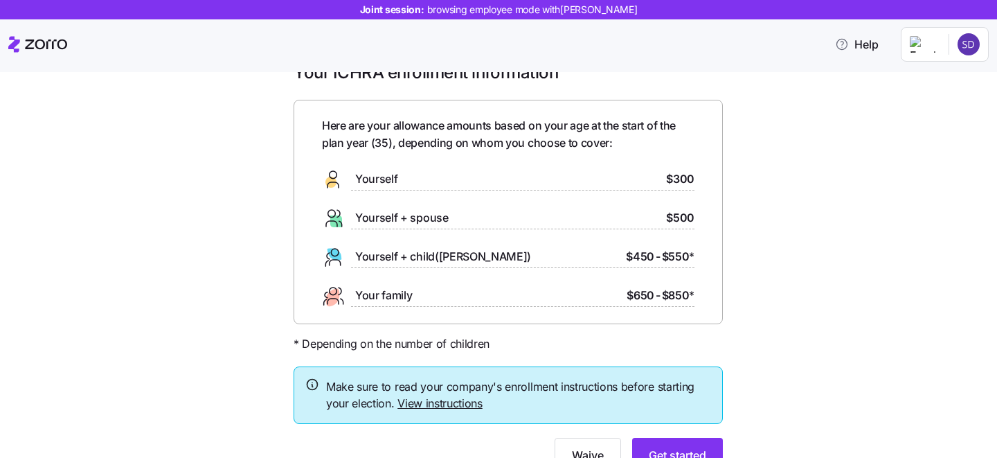
scroll to position [97, 0]
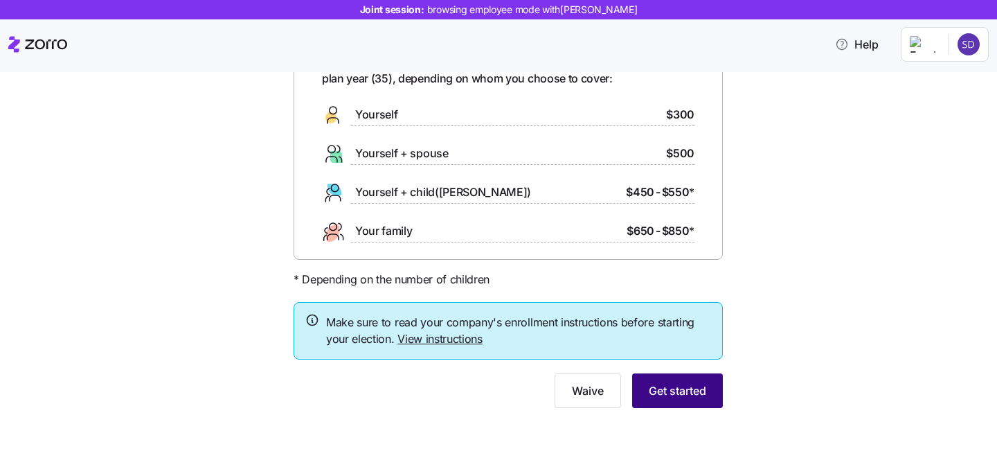
click at [658, 390] on span "Get started" at bounding box center [677, 390] width 57 height 17
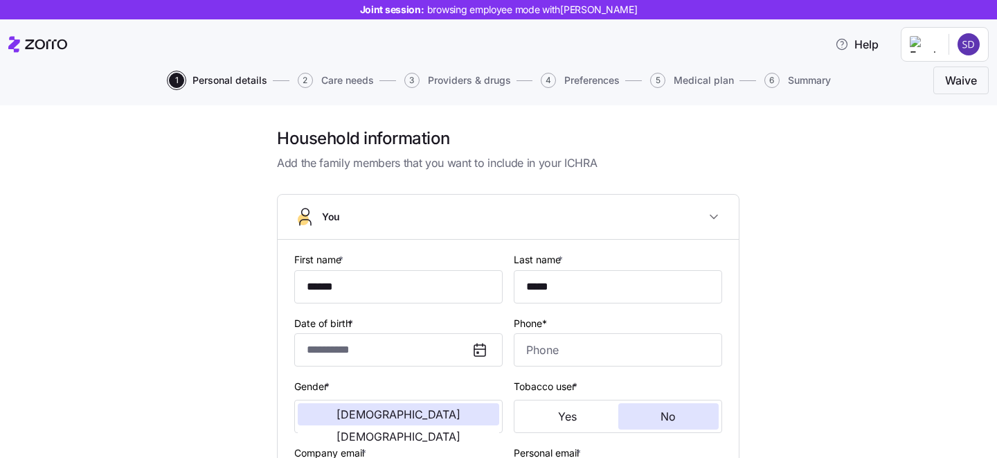
type input "**********"
type input "[PHONE_NUMBER]"
type input "[DEMOGRAPHIC_DATA] citizen"
type input "Married"
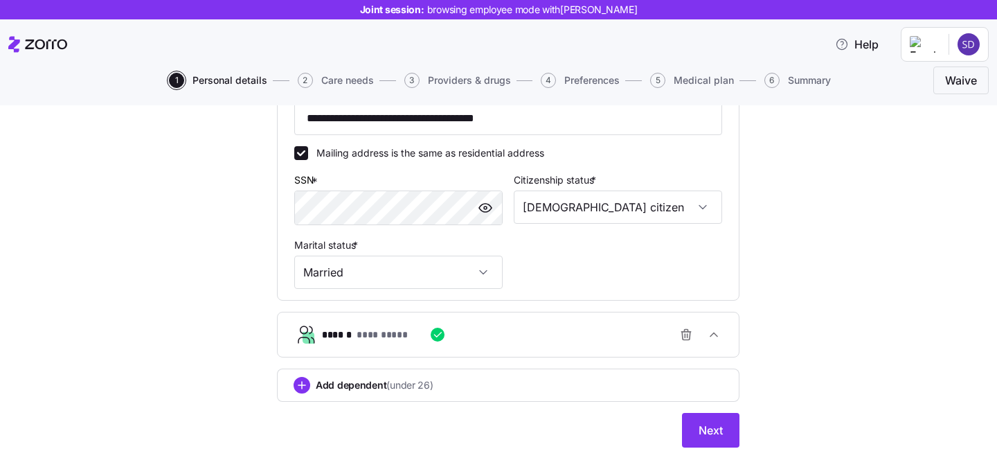
scroll to position [466, 0]
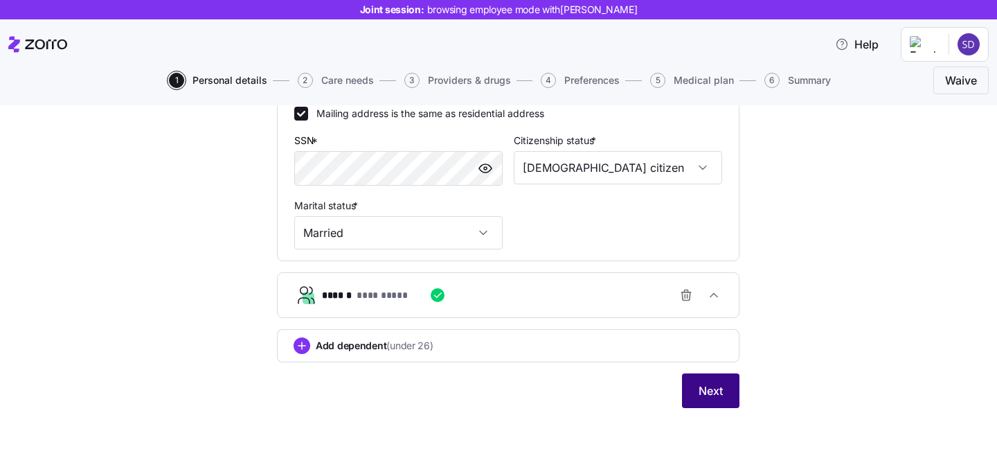
click at [715, 389] on span "Next" at bounding box center [711, 390] width 24 height 17
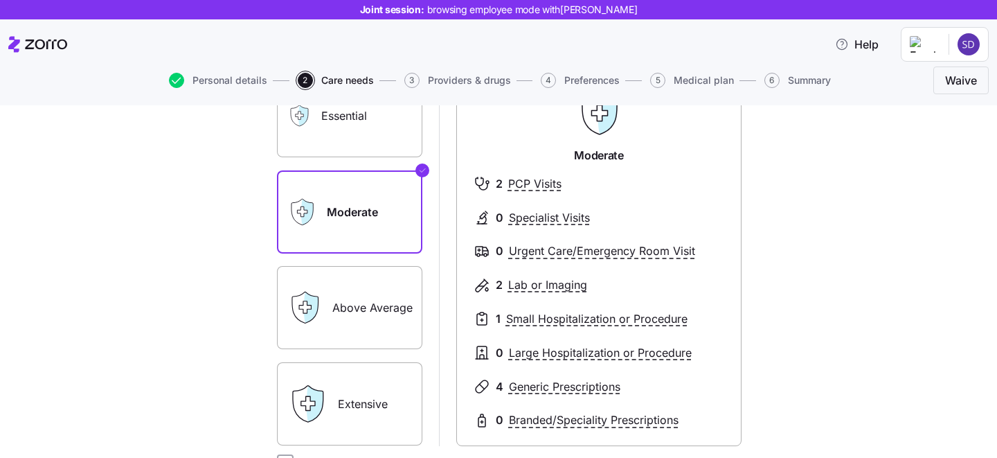
scroll to position [113, 0]
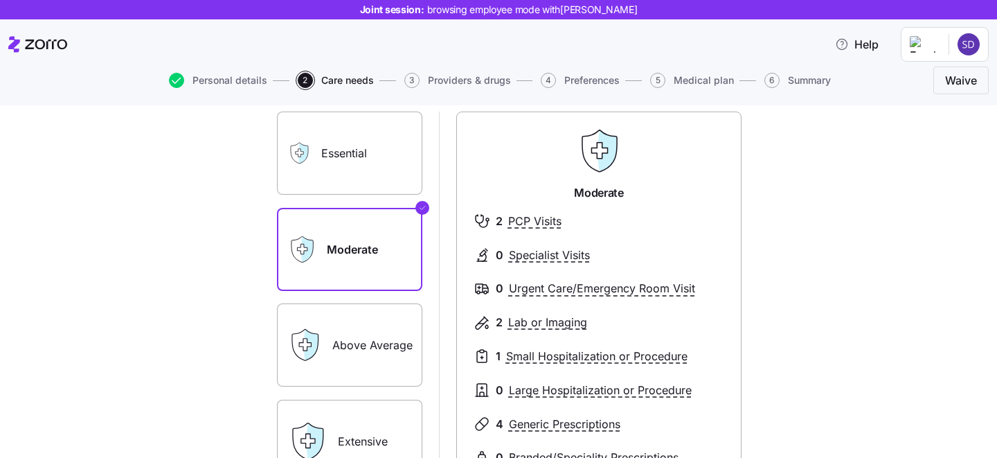
click at [375, 174] on label "Essential" at bounding box center [349, 153] width 145 height 83
click at [0, 0] on input "Essential" at bounding box center [0, 0] width 0 height 0
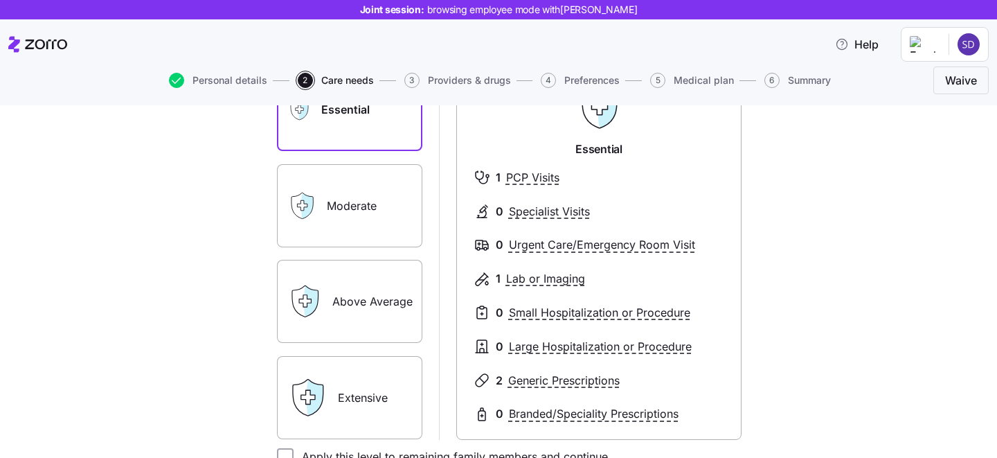
scroll to position [184, 0]
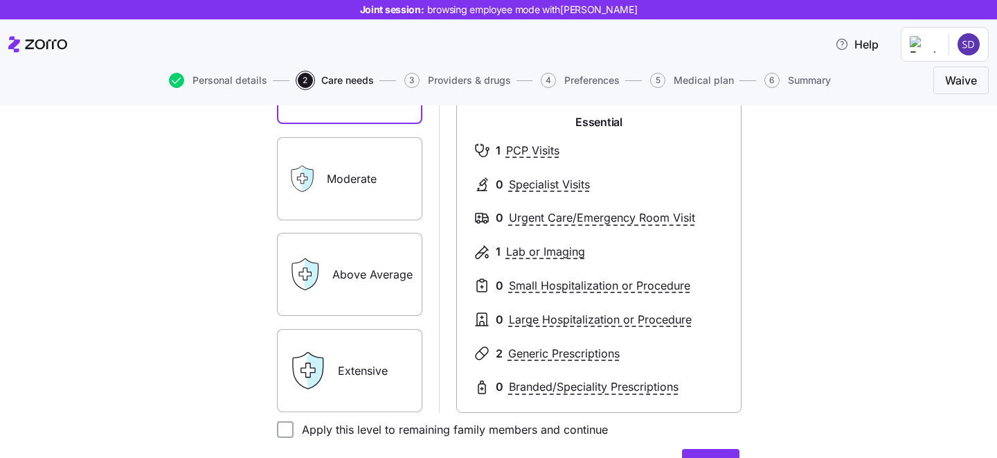
click at [383, 352] on label "Extensive" at bounding box center [349, 370] width 145 height 83
click at [0, 0] on input "Extensive" at bounding box center [0, 0] width 0 height 0
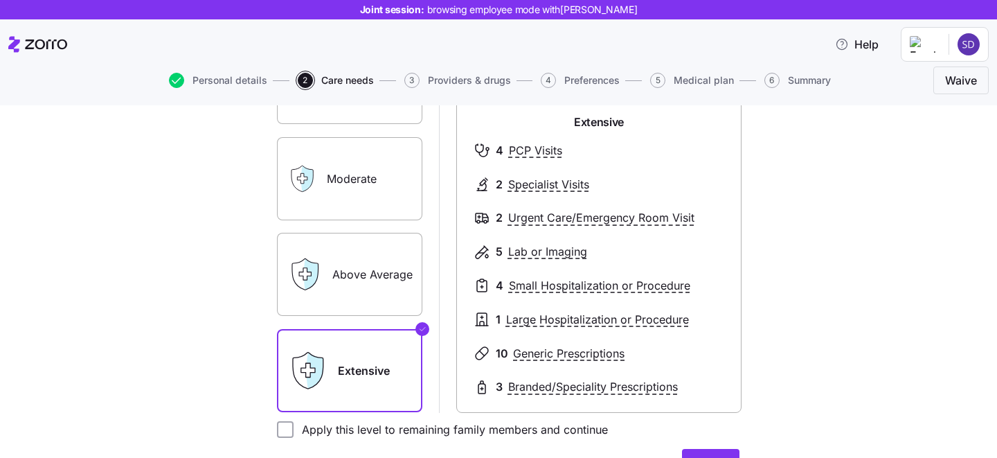
scroll to position [107, 0]
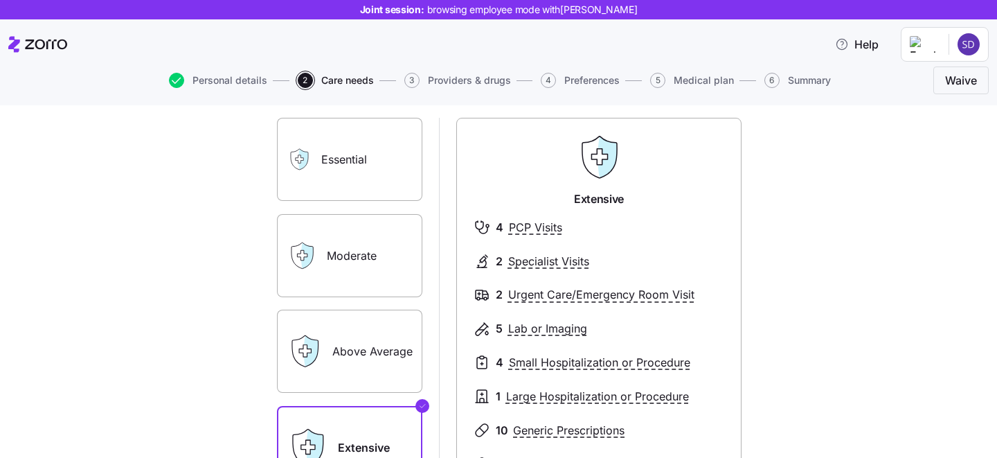
click at [365, 256] on label "Moderate" at bounding box center [349, 255] width 145 height 83
click at [0, 0] on input "Moderate" at bounding box center [0, 0] width 0 height 0
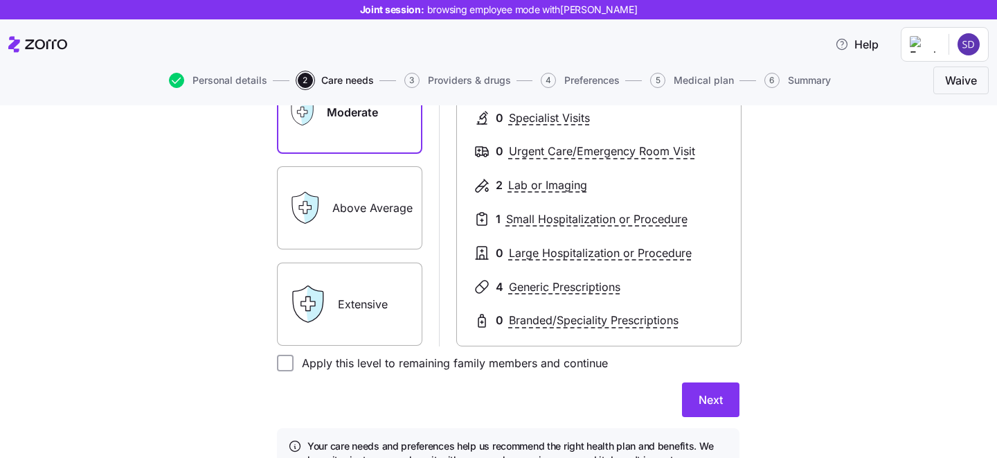
scroll to position [267, 0]
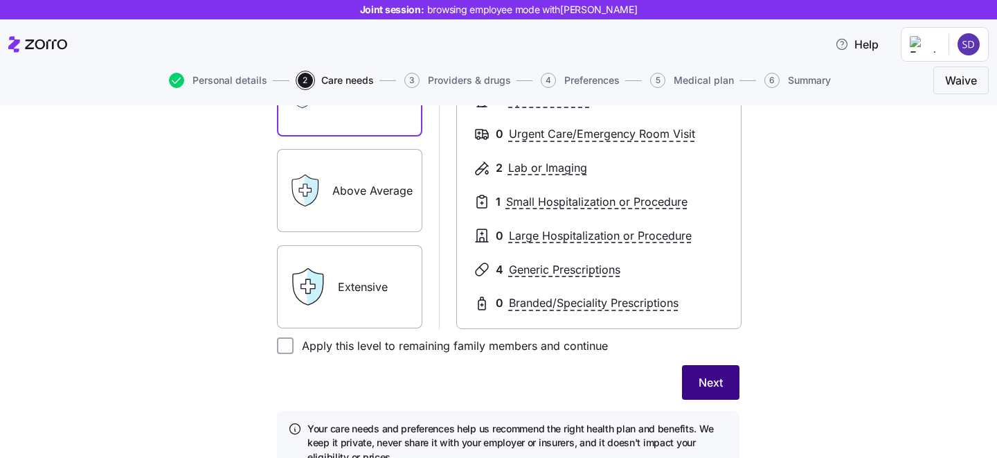
click at [694, 375] on button "Next" at bounding box center [710, 382] width 57 height 35
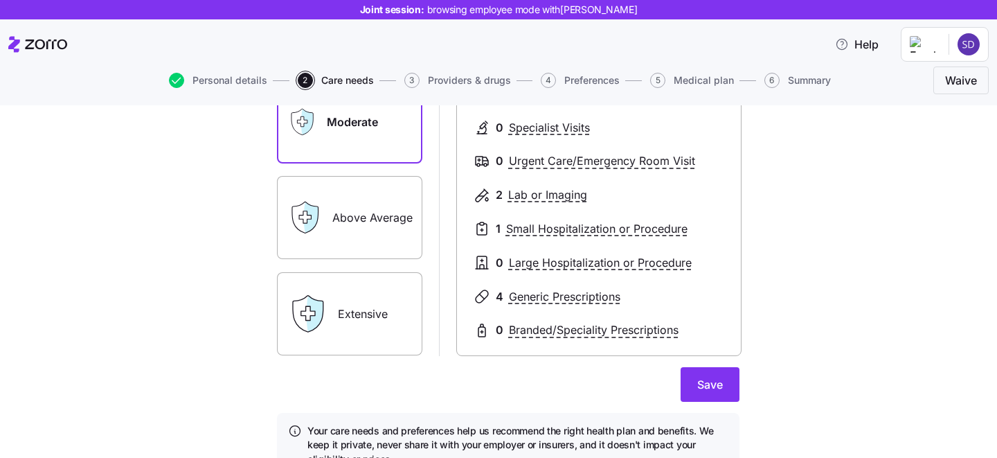
scroll to position [248, 0]
click at [715, 398] on button "Save" at bounding box center [710, 383] width 59 height 35
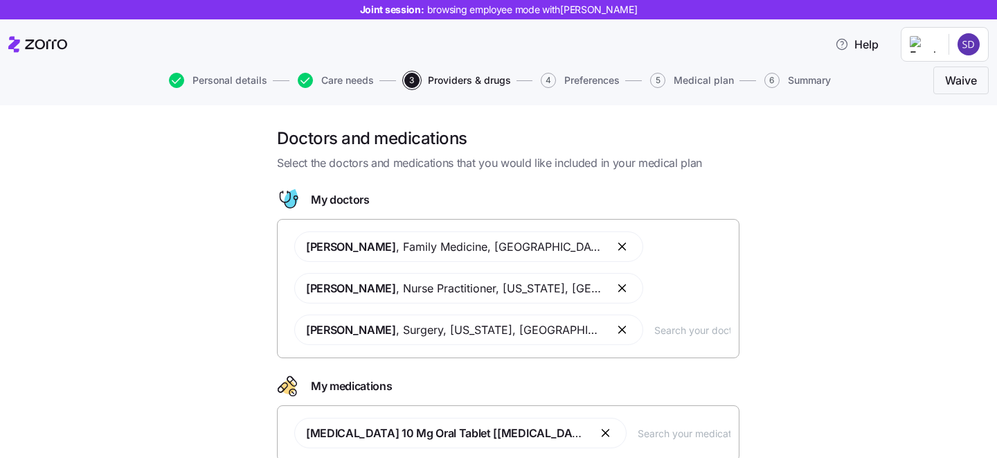
click at [655, 331] on input "text" at bounding box center [693, 329] width 76 height 15
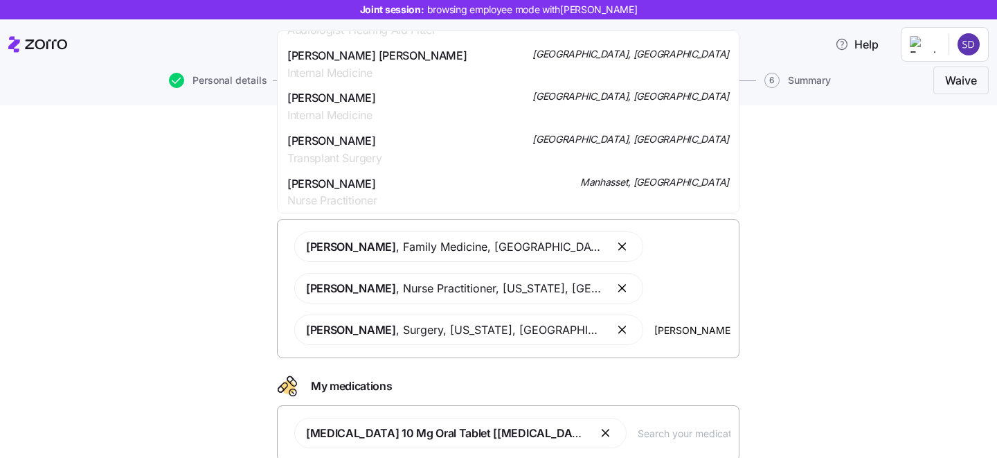
scroll to position [362, 0]
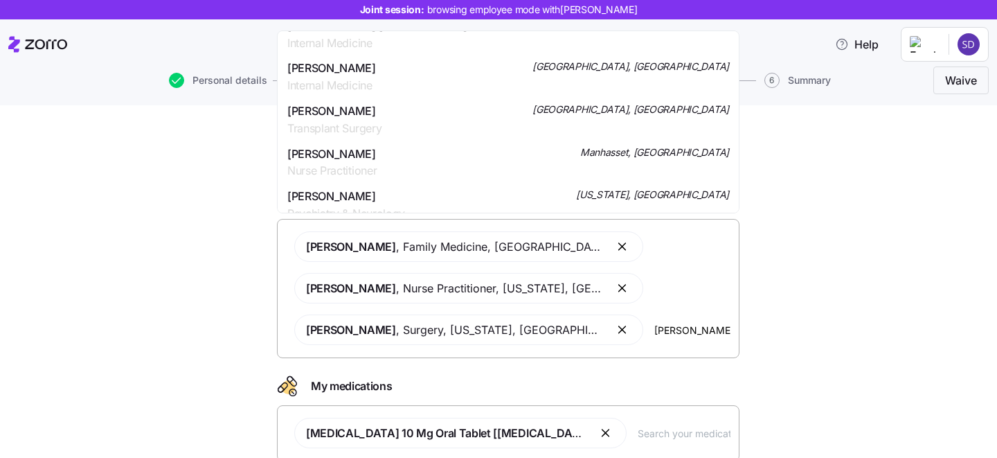
click at [848, 256] on div "Doctors and medications Select the doctors and medications that you would like …" at bounding box center [508, 328] width 939 height 402
click at [655, 335] on input "john" at bounding box center [693, 329] width 76 height 15
type input "j"
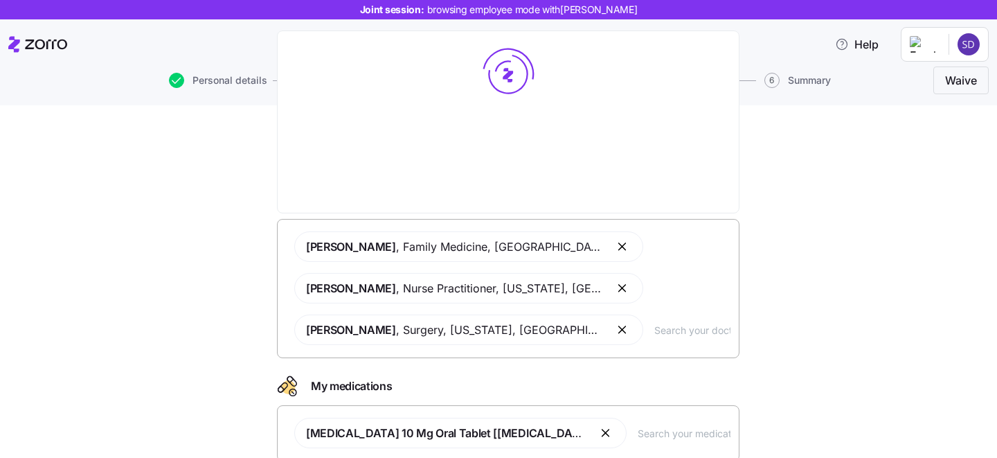
click at [748, 339] on div "Doctors and medications Select the doctors and medications that you would like …" at bounding box center [508, 328] width 485 height 402
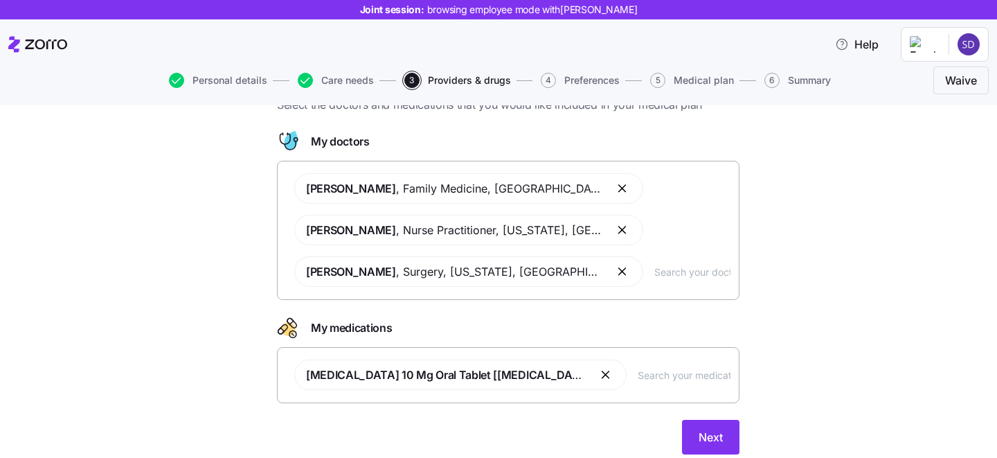
scroll to position [105, 0]
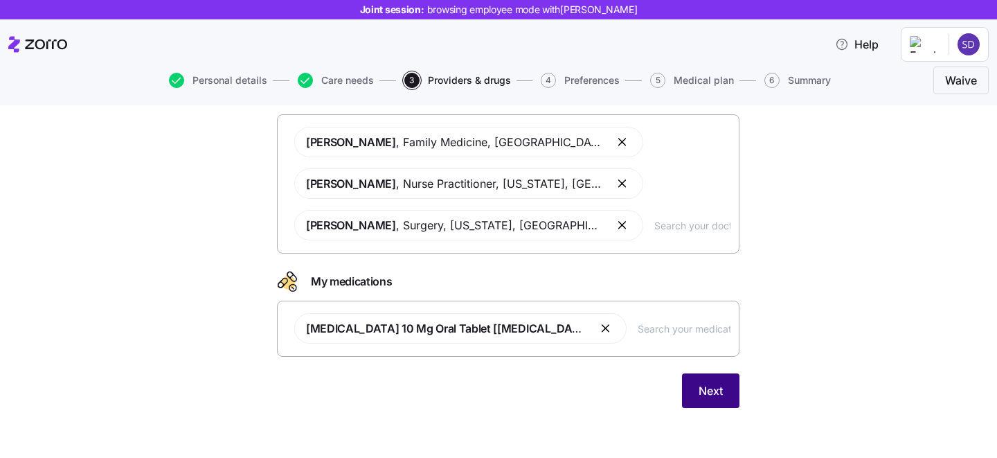
click at [699, 389] on span "Next" at bounding box center [711, 390] width 24 height 17
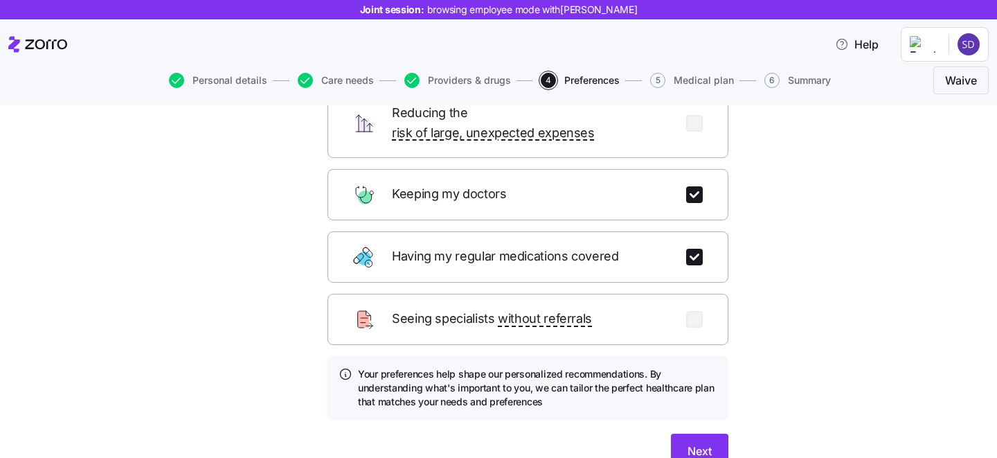
scroll to position [186, 0]
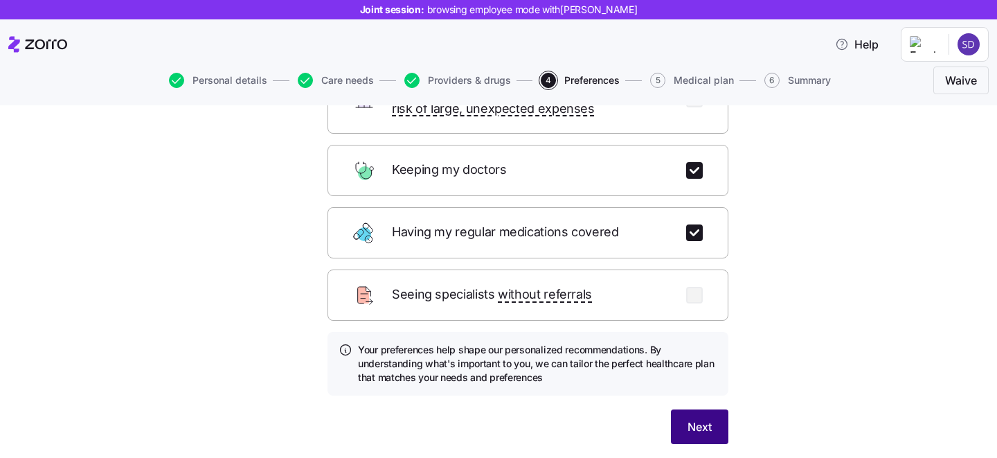
click at [715, 409] on button "Next" at bounding box center [699, 426] width 57 height 35
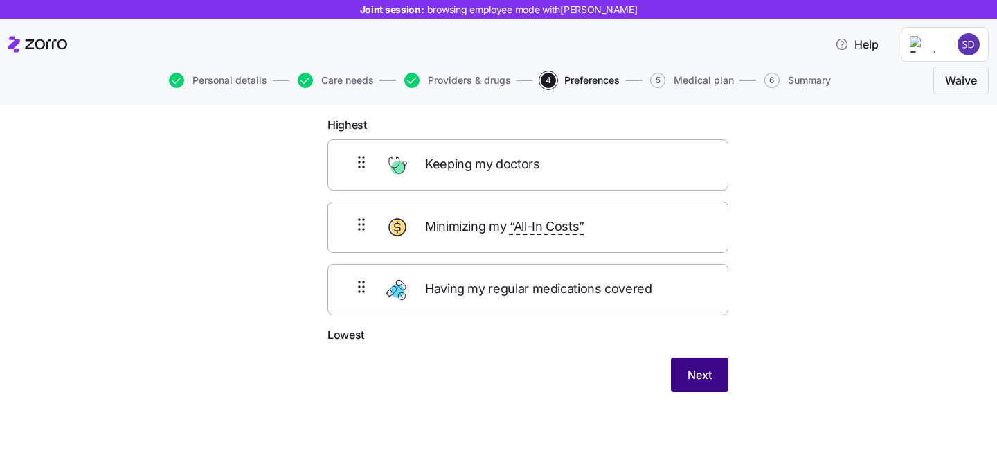
click at [693, 371] on span "Next" at bounding box center [700, 374] width 24 height 17
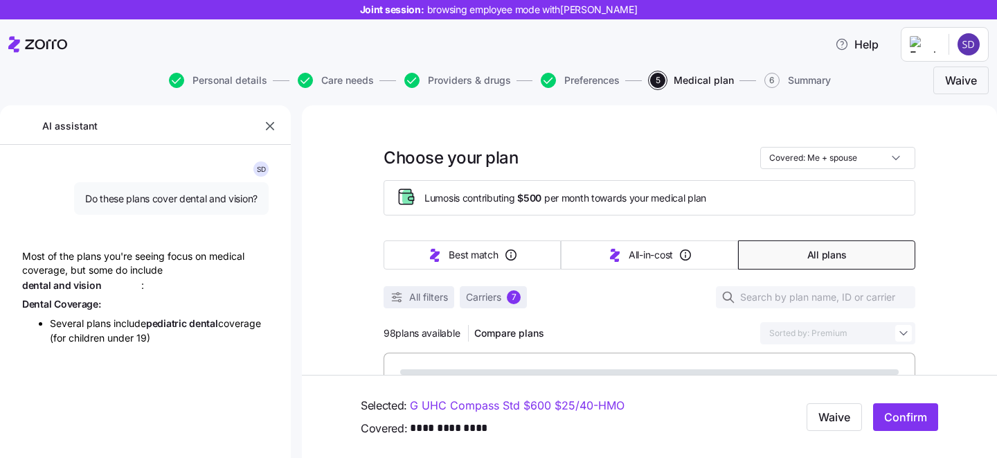
type textarea "x"
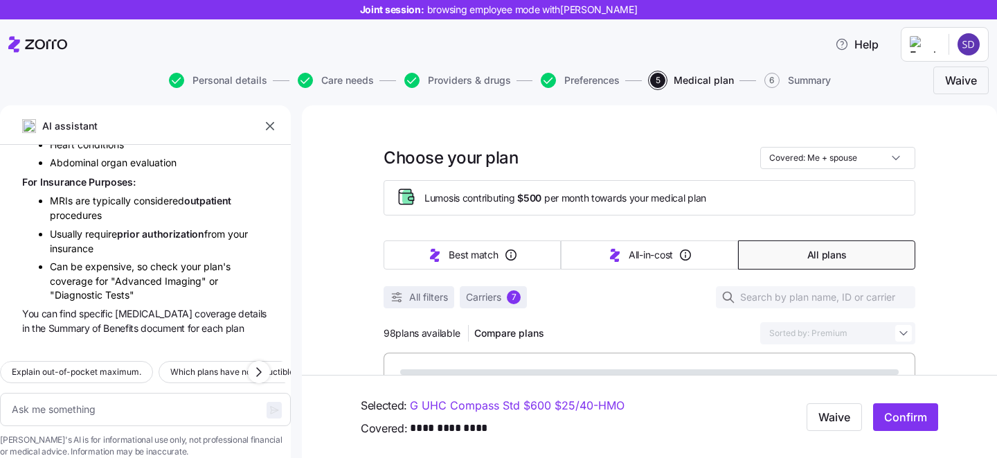
scroll to position [8076, 0]
click at [269, 129] on icon "button" at bounding box center [270, 126] width 14 height 14
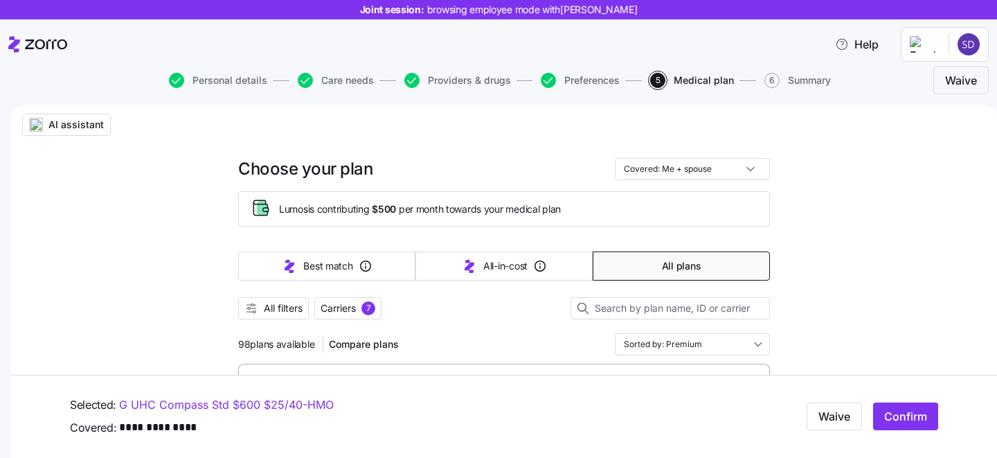
scroll to position [30, 0]
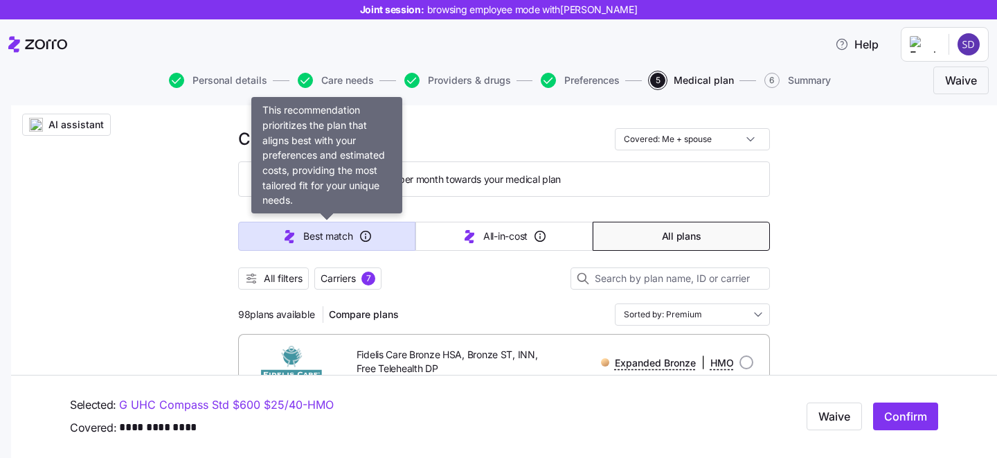
click at [312, 232] on span "Best match" at bounding box center [327, 236] width 49 height 14
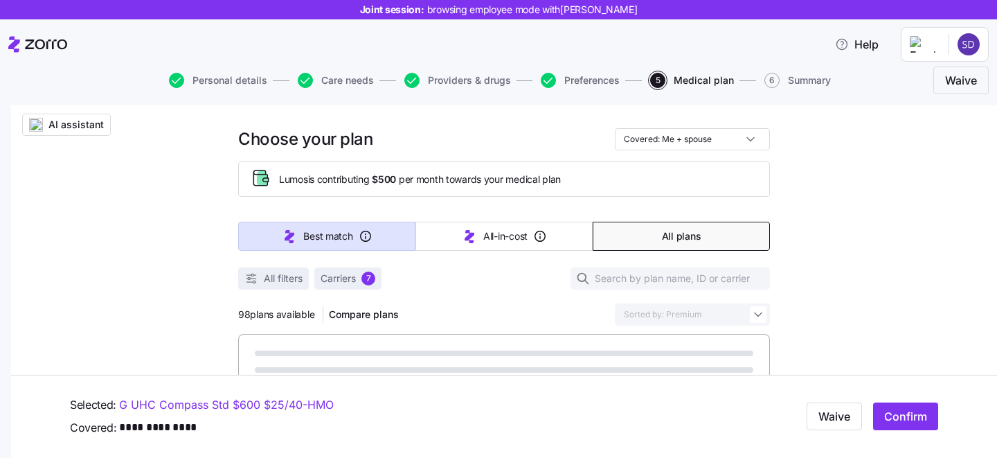
type input "Sorted by: Best match"
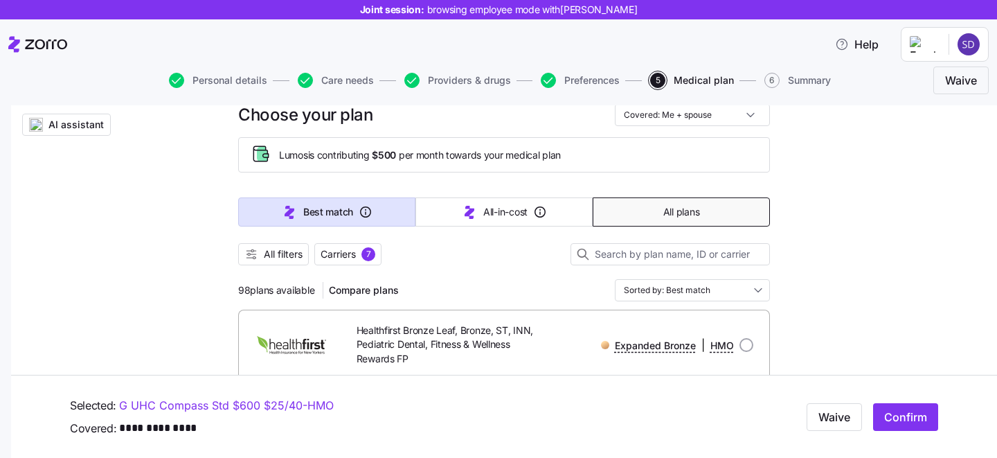
scroll to position [68, 0]
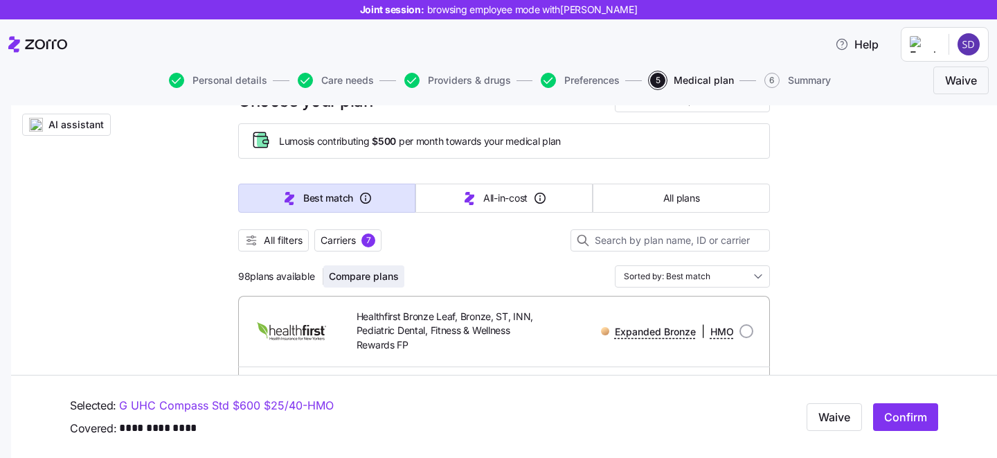
click at [380, 272] on span "Compare plans" at bounding box center [364, 276] width 70 height 14
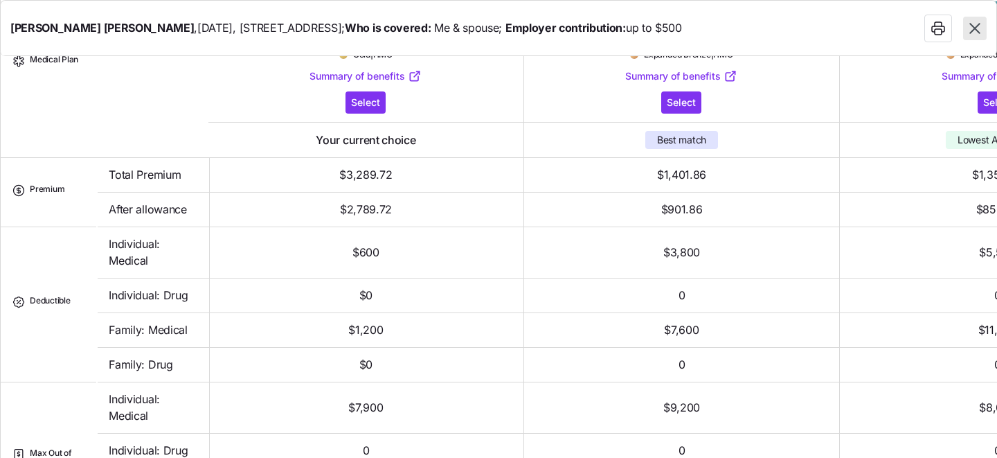
scroll to position [0, 0]
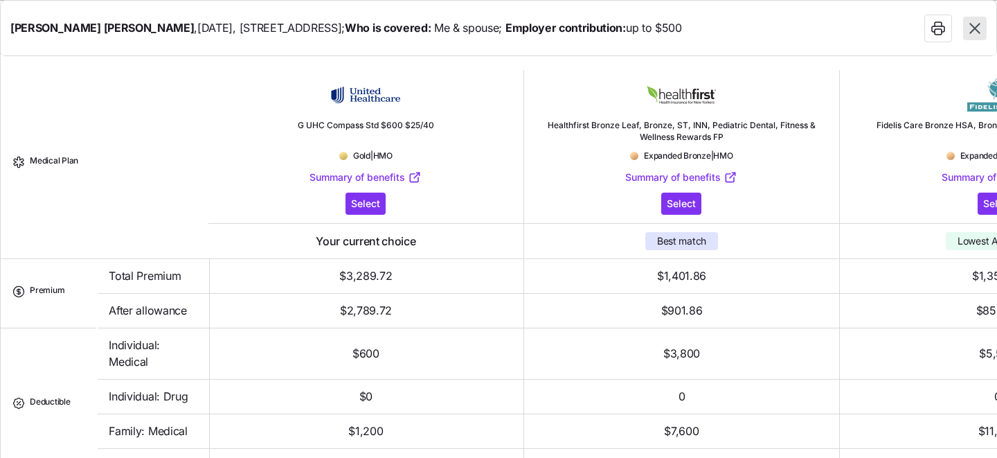
click at [972, 34] on icon "button" at bounding box center [975, 28] width 18 height 18
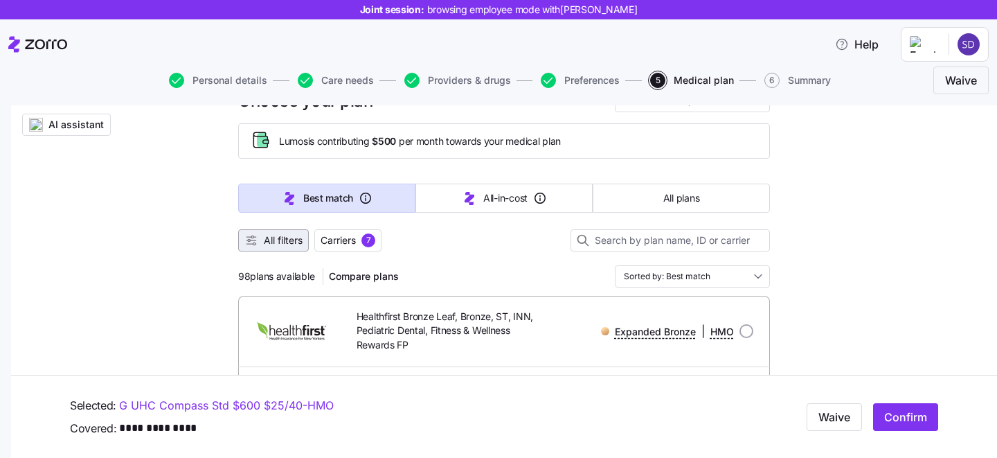
click at [272, 234] on span "All filters" at bounding box center [283, 240] width 39 height 14
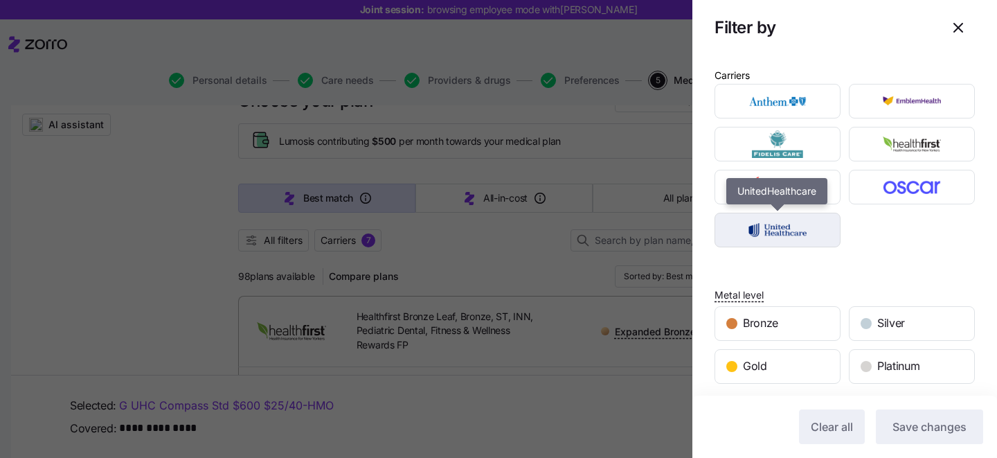
click at [824, 225] on img "button" at bounding box center [778, 230] width 102 height 28
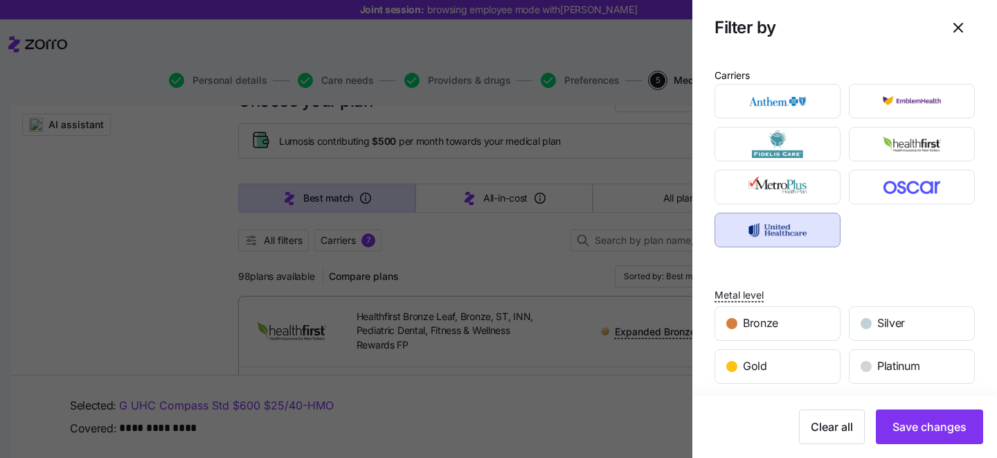
scroll to position [91, 0]
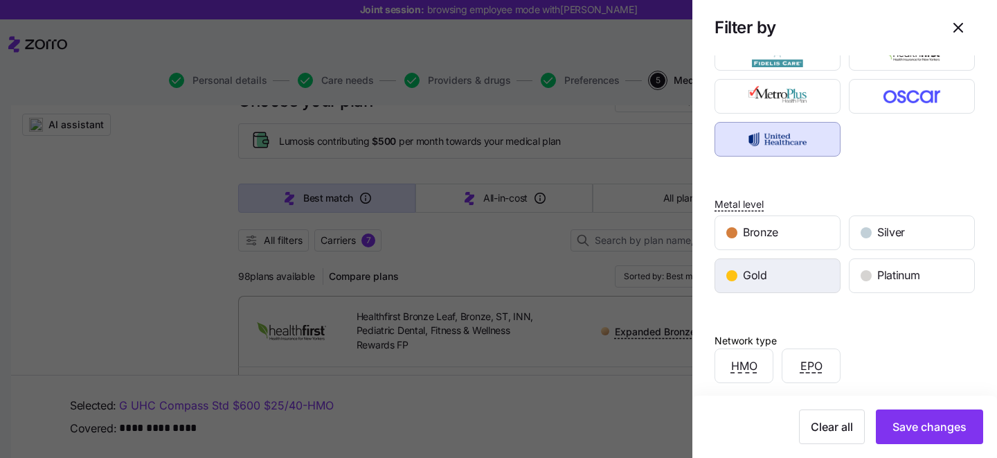
click at [805, 278] on div "Gold" at bounding box center [777, 275] width 125 height 33
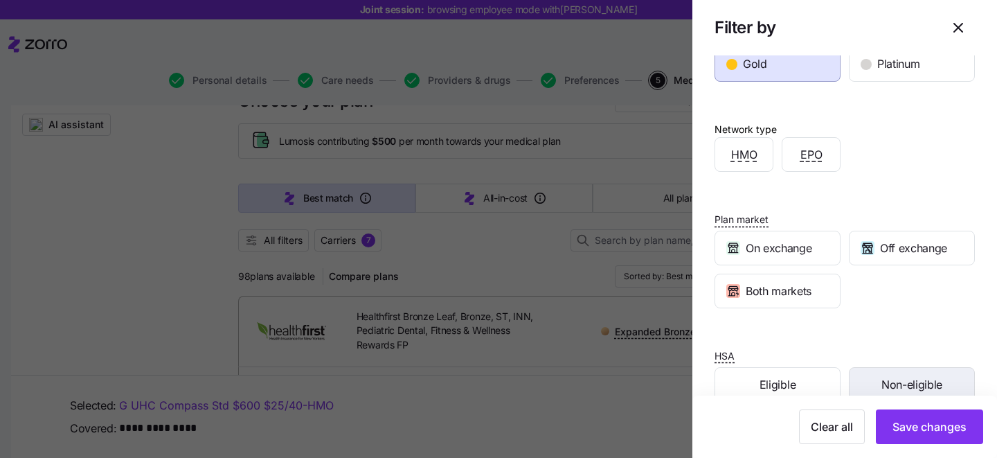
scroll to position [330, 0]
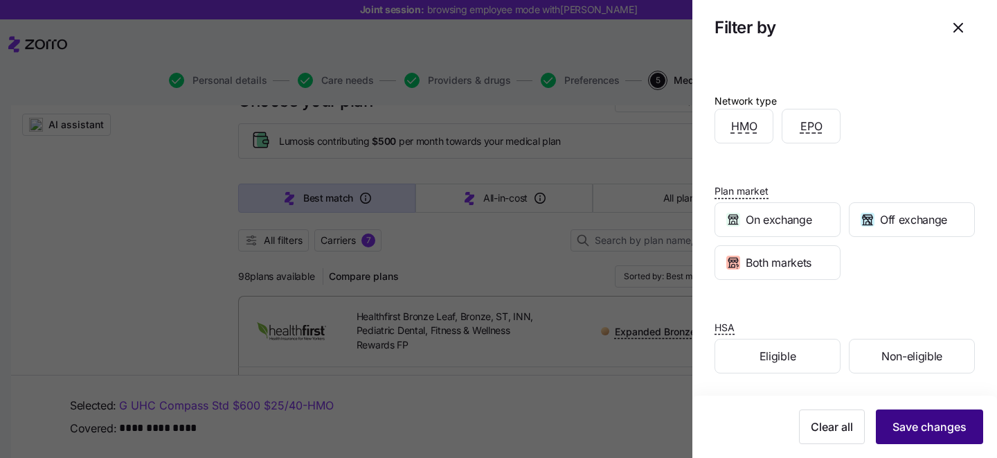
click at [923, 426] on span "Save changes" at bounding box center [930, 426] width 74 height 17
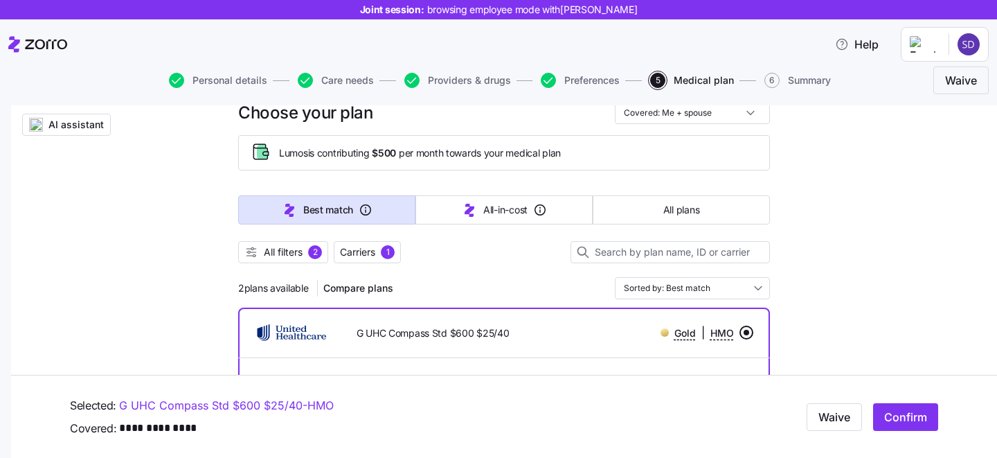
scroll to position [45, 0]
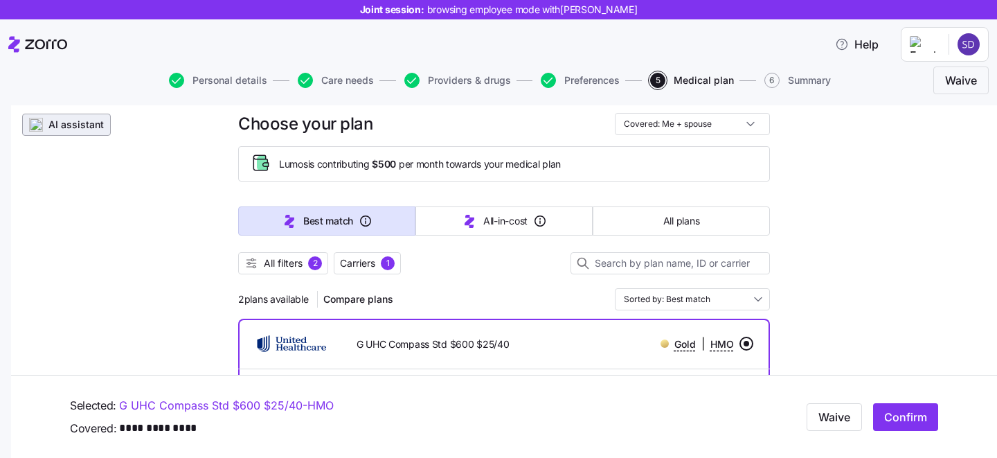
click at [57, 128] on span "AI assistant" at bounding box center [75, 125] width 55 height 14
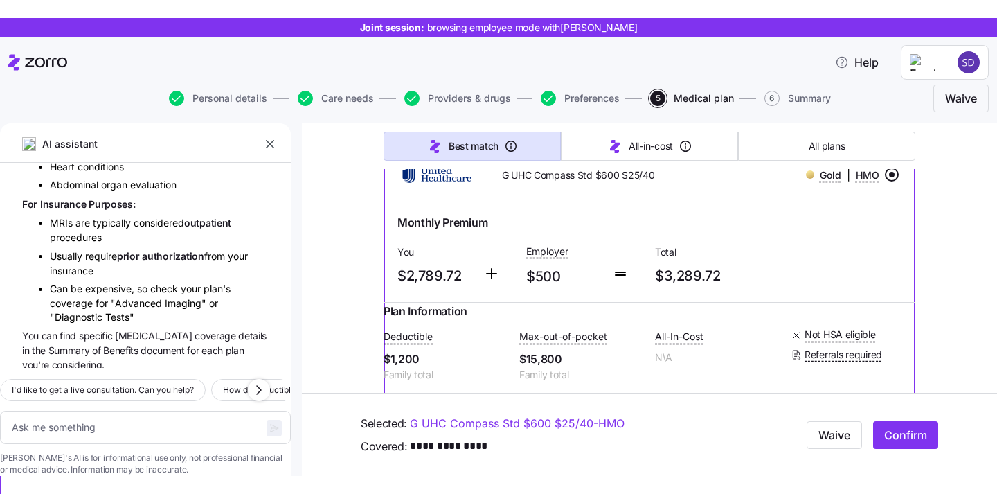
scroll to position [8076, 0]
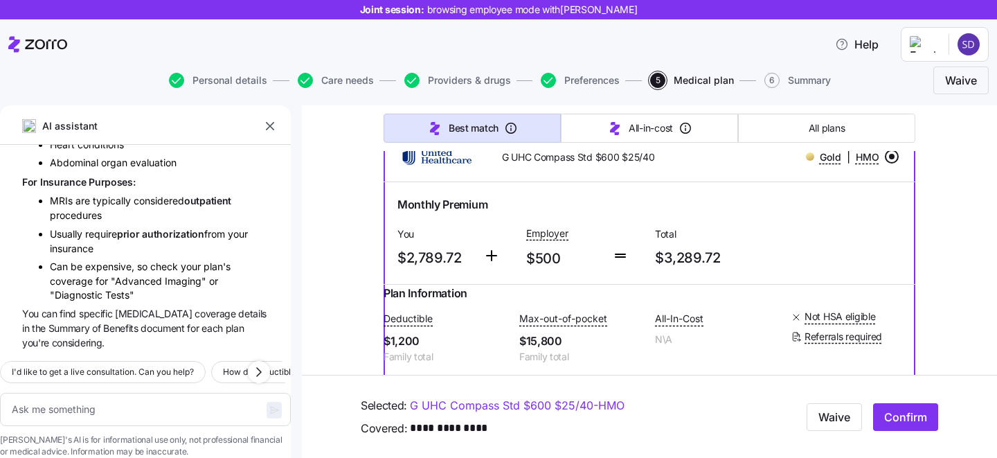
type textarea "x"
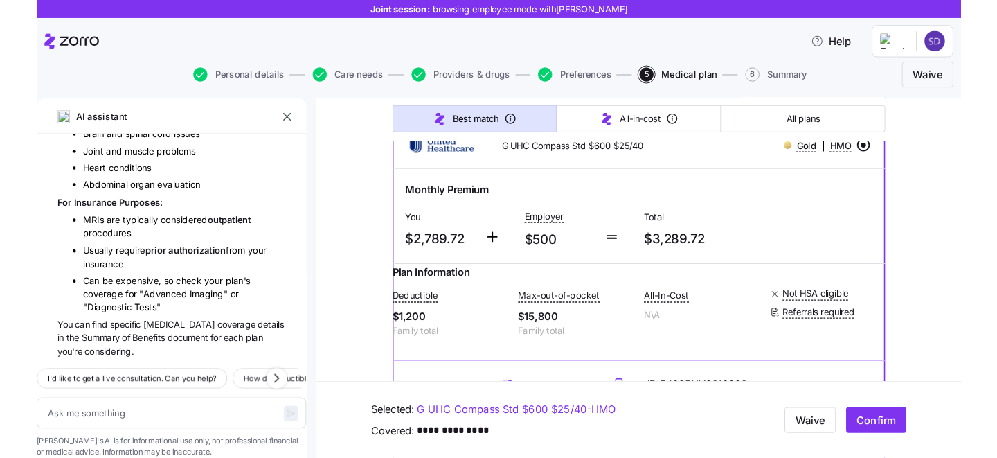
scroll to position [8040, 0]
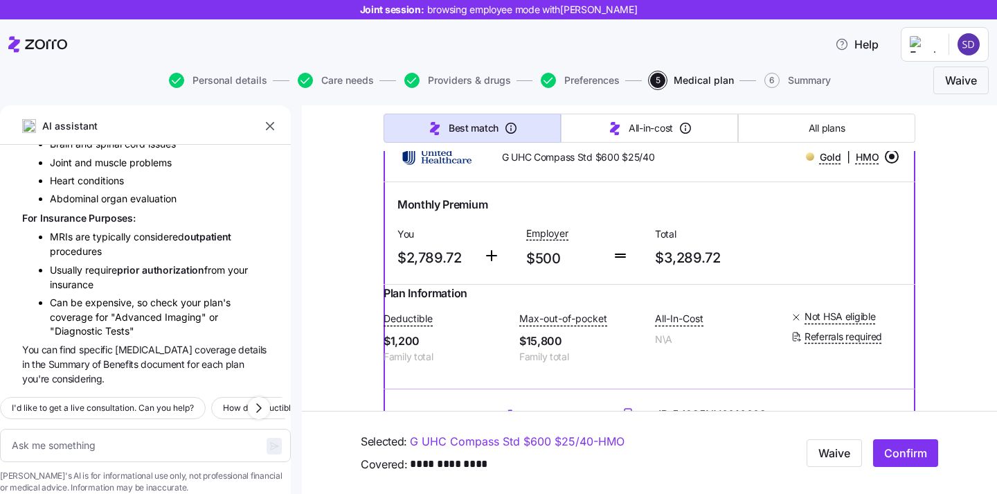
click at [266, 133] on button "button" at bounding box center [269, 125] width 19 height 19
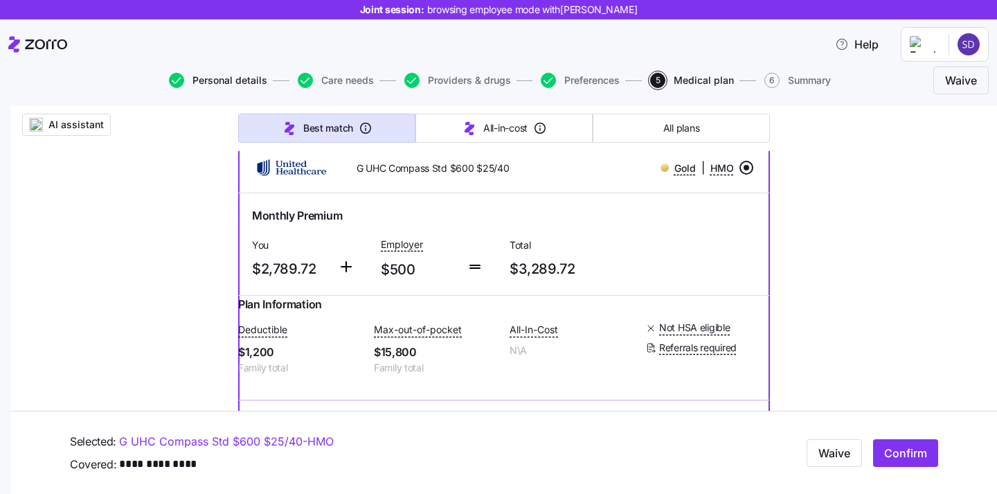
click at [217, 75] on span "Personal details" at bounding box center [230, 80] width 75 height 10
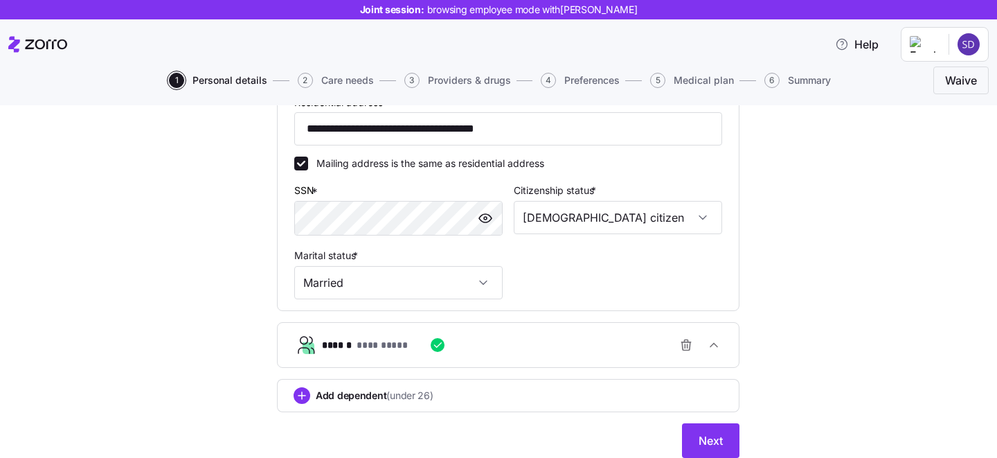
scroll to position [466, 0]
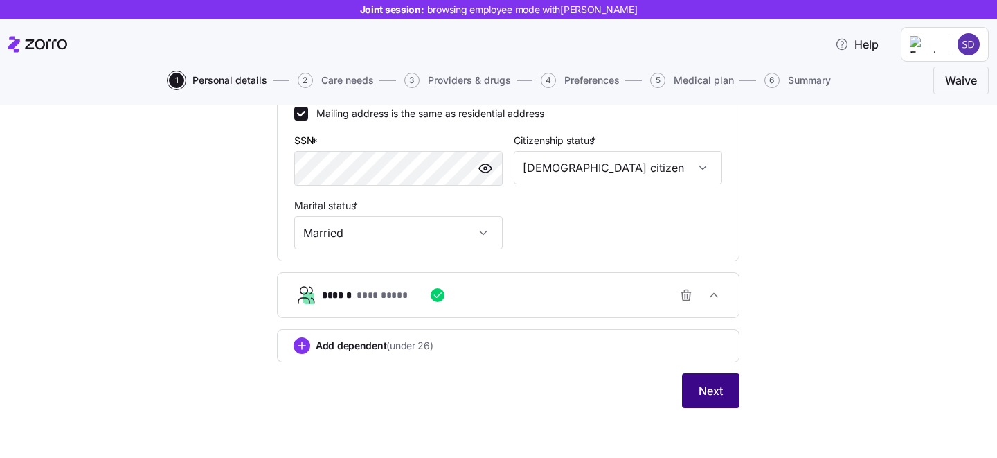
click at [711, 391] on span "Next" at bounding box center [711, 390] width 24 height 17
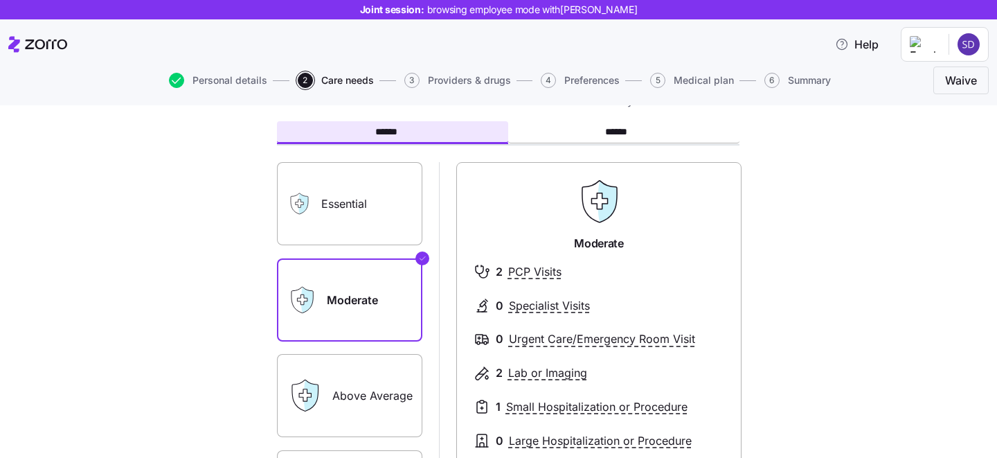
scroll to position [98, 0]
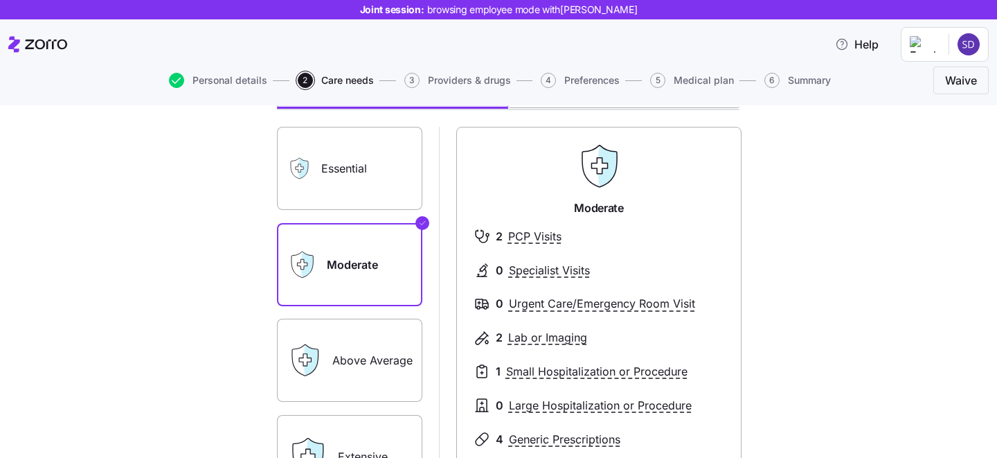
click at [337, 152] on label "Essential" at bounding box center [349, 168] width 145 height 83
click at [0, 0] on input "Essential" at bounding box center [0, 0] width 0 height 0
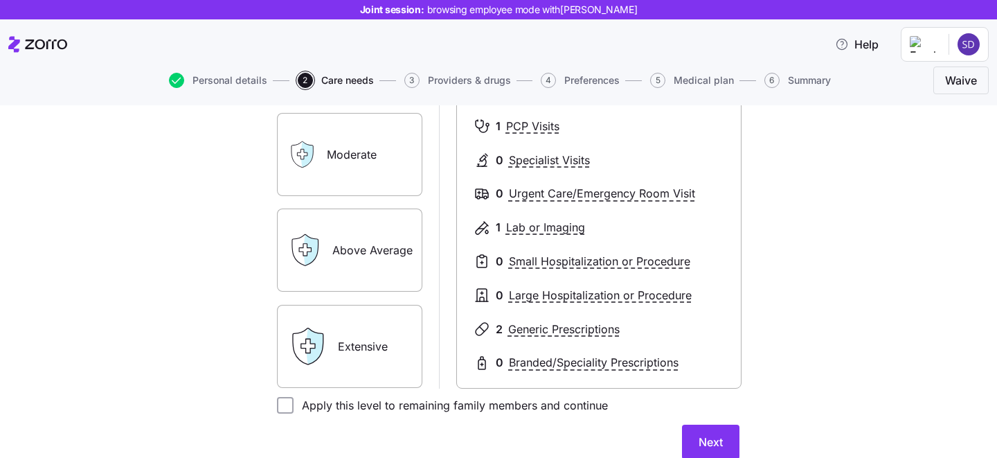
scroll to position [224, 0]
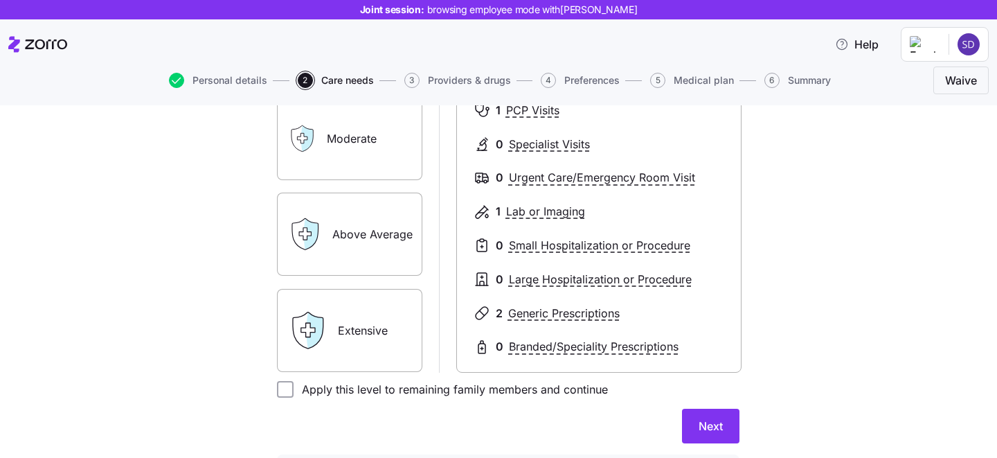
click at [337, 325] on div "Extensive" at bounding box center [349, 330] width 145 height 83
click at [357, 355] on label "Extensive" at bounding box center [349, 330] width 145 height 83
click at [0, 0] on input "Extensive" at bounding box center [0, 0] width 0 height 0
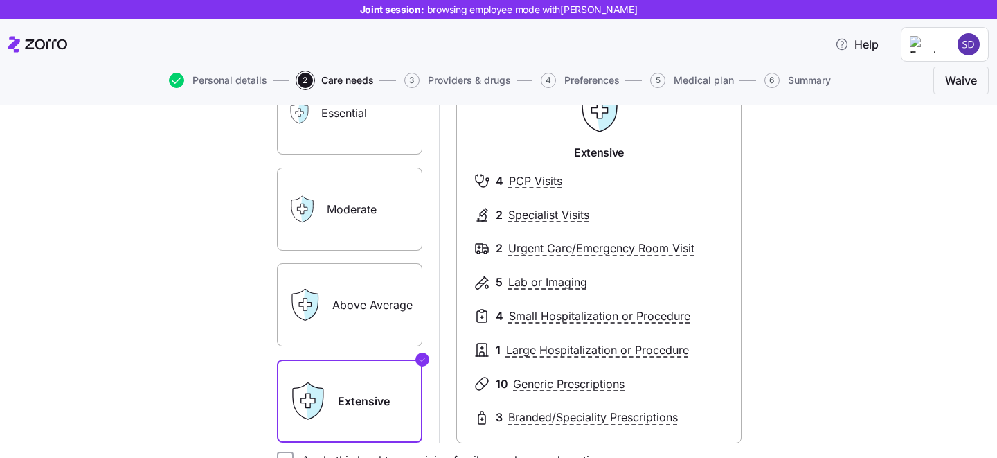
scroll to position [161, 0]
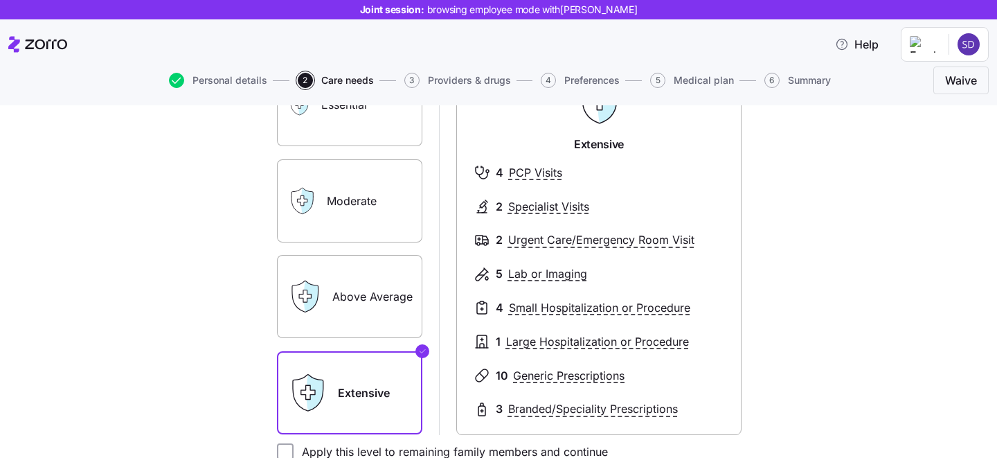
click at [345, 174] on label "Moderate" at bounding box center [349, 200] width 145 height 83
click at [0, 0] on input "Moderate" at bounding box center [0, 0] width 0 height 0
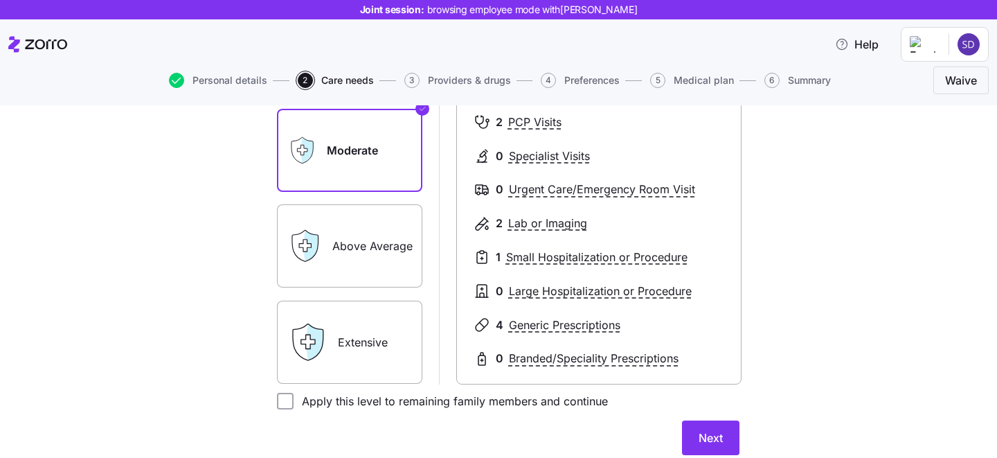
scroll to position [251, 0]
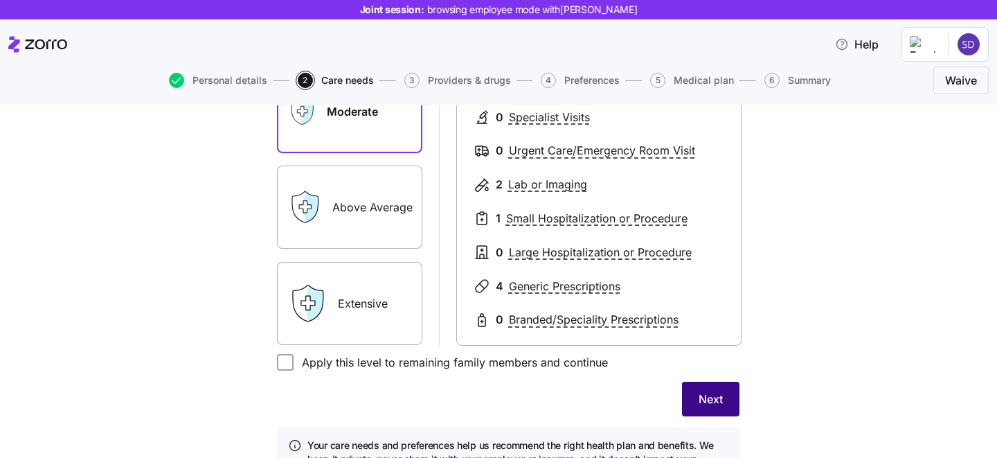
click at [704, 405] on span "Next" at bounding box center [711, 399] width 24 height 17
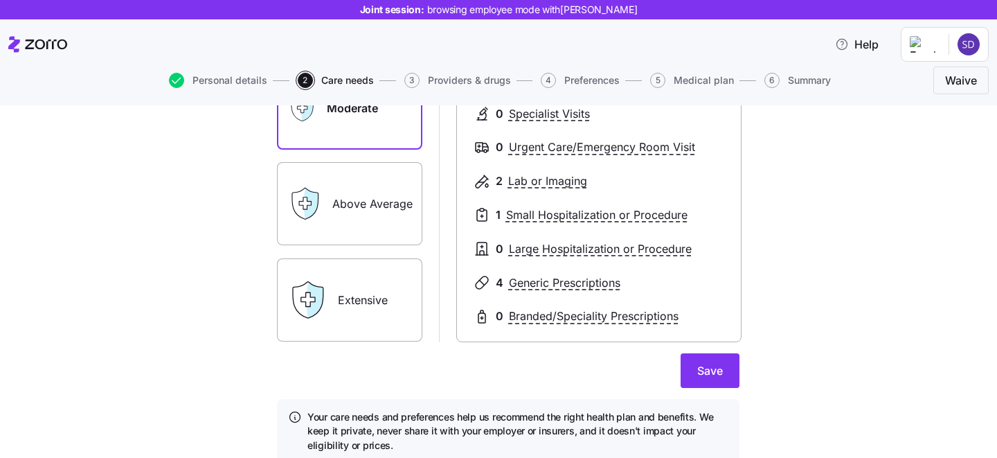
scroll to position [262, 0]
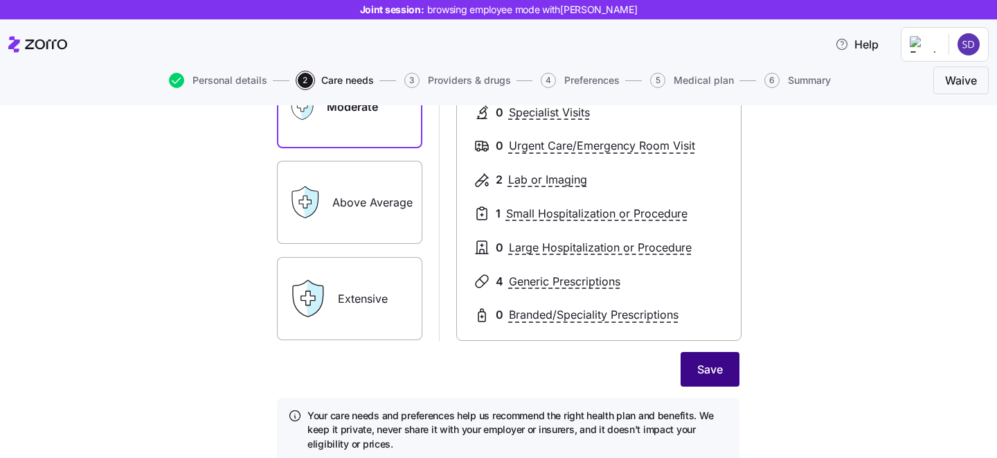
click at [699, 371] on span "Save" at bounding box center [710, 369] width 26 height 17
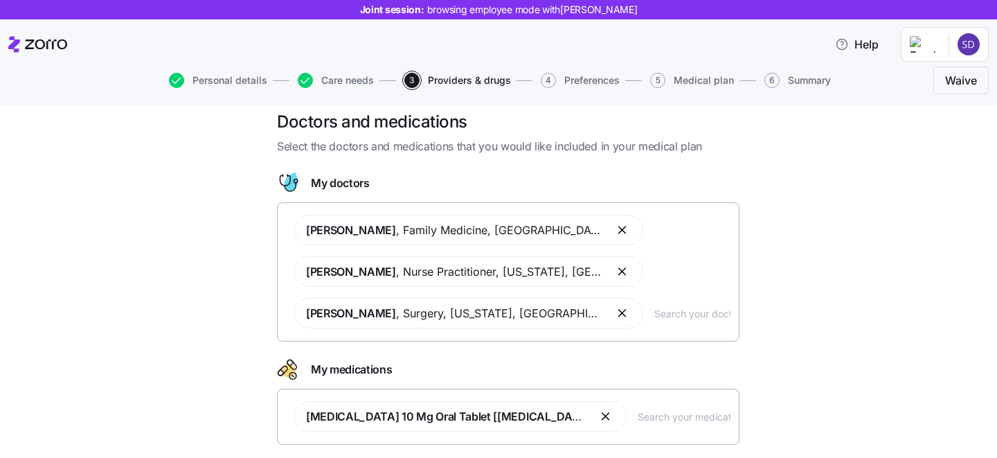
scroll to position [17, 0]
click at [655, 319] on input "text" at bounding box center [693, 312] width 76 height 15
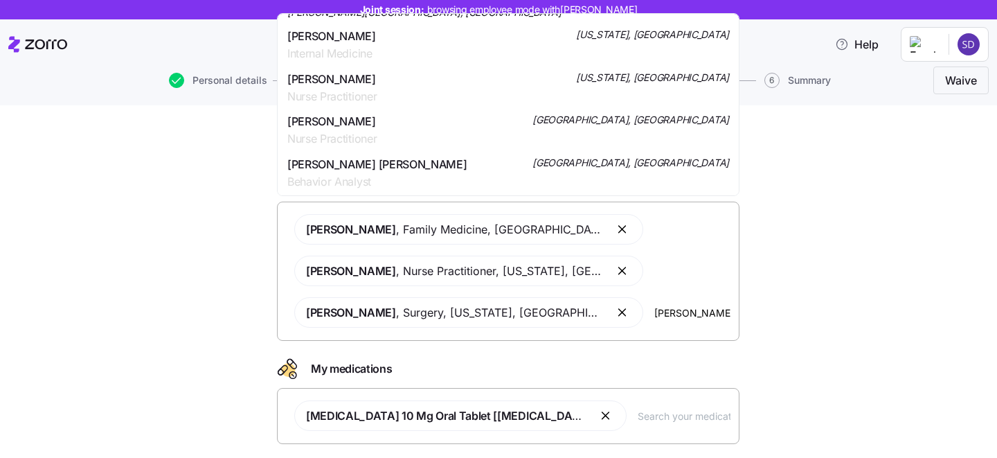
scroll to position [688, 0]
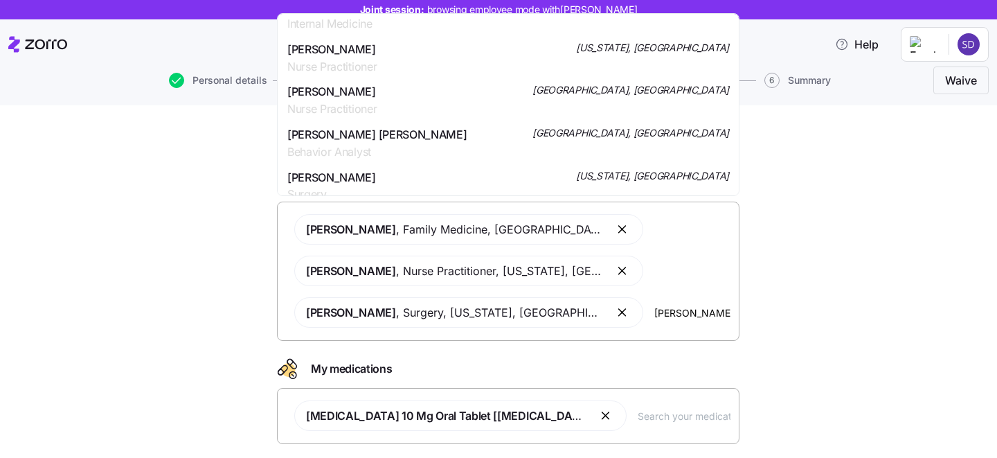
type input "smith"
click at [828, 211] on div "Doctors and medications Select the doctors and medications that you would like …" at bounding box center [508, 311] width 939 height 402
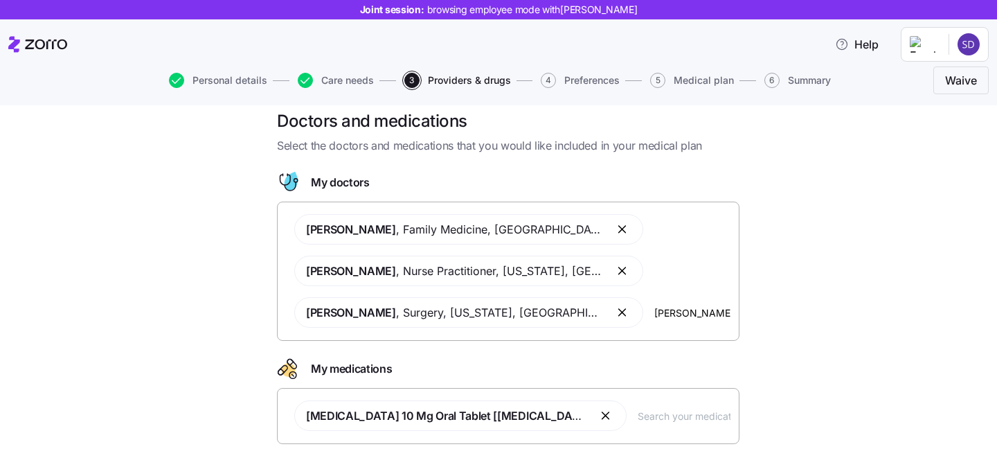
click at [655, 316] on input "smith" at bounding box center [693, 312] width 76 height 15
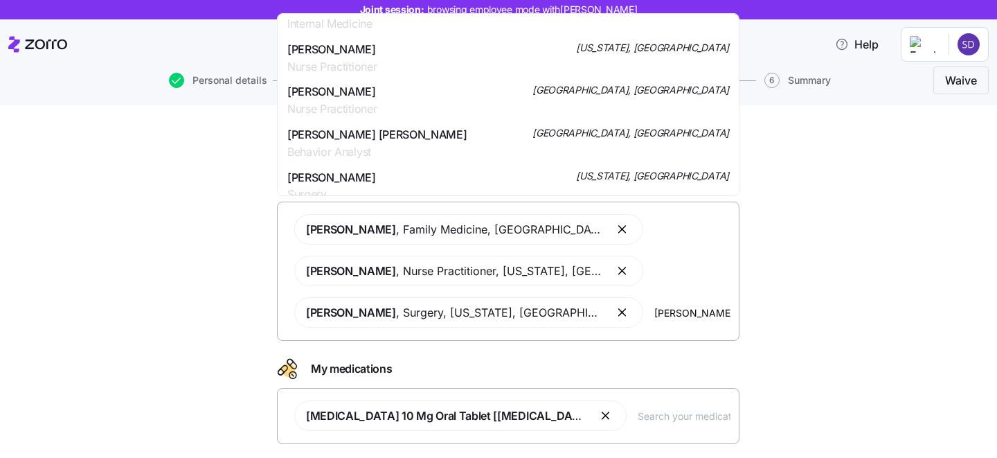
click at [655, 316] on input "smith" at bounding box center [693, 312] width 76 height 15
click at [814, 321] on div "Doctors and medications Select the doctors and medications that you would like …" at bounding box center [508, 311] width 939 height 402
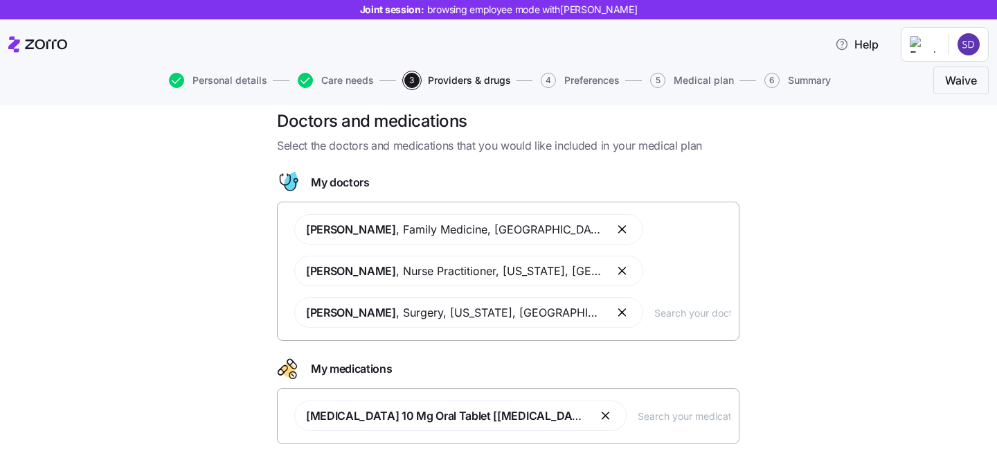
scroll to position [105, 0]
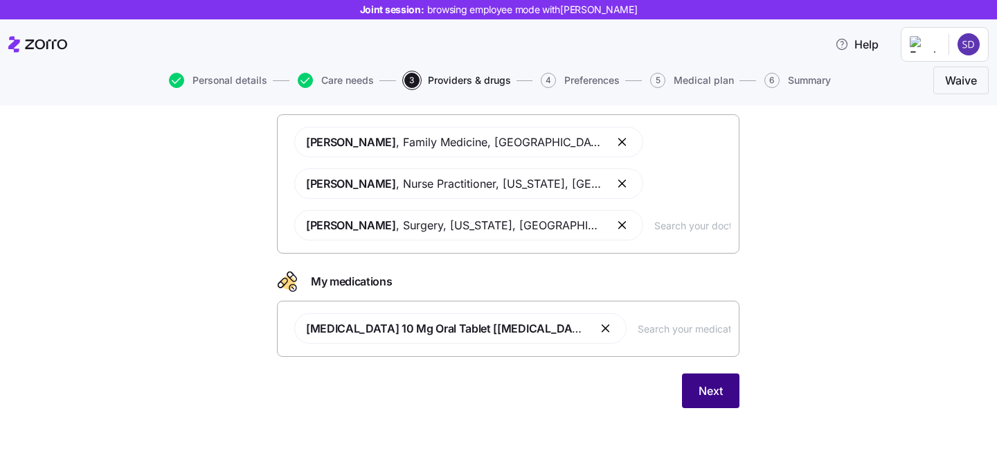
click at [718, 398] on span "Next" at bounding box center [711, 390] width 24 height 17
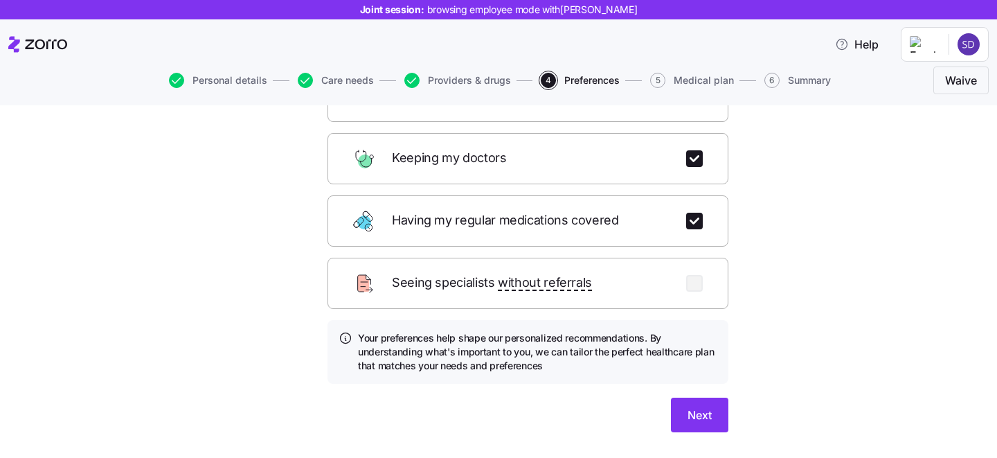
scroll to position [222, 0]
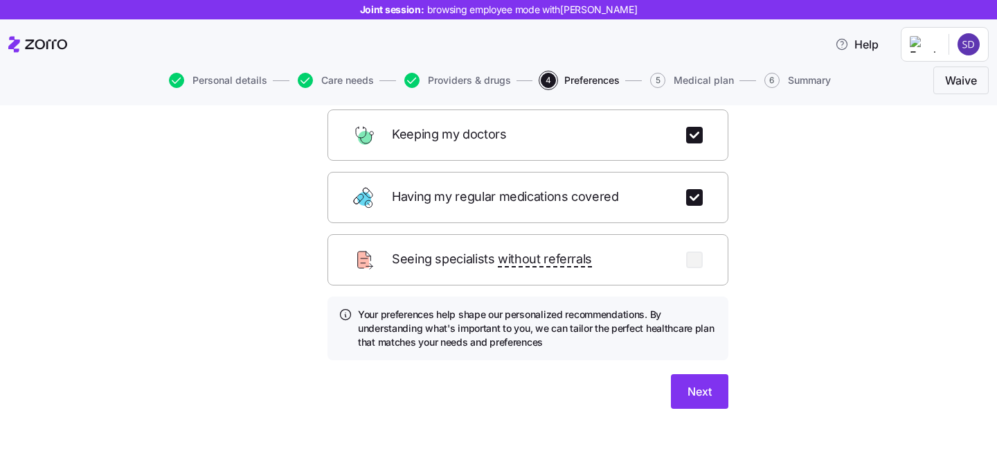
click at [689, 404] on div "Which of these are most important to you? Select up to 3 of the most important …" at bounding box center [528, 165] width 423 height 519
click at [689, 384] on button "Next" at bounding box center [699, 391] width 57 height 35
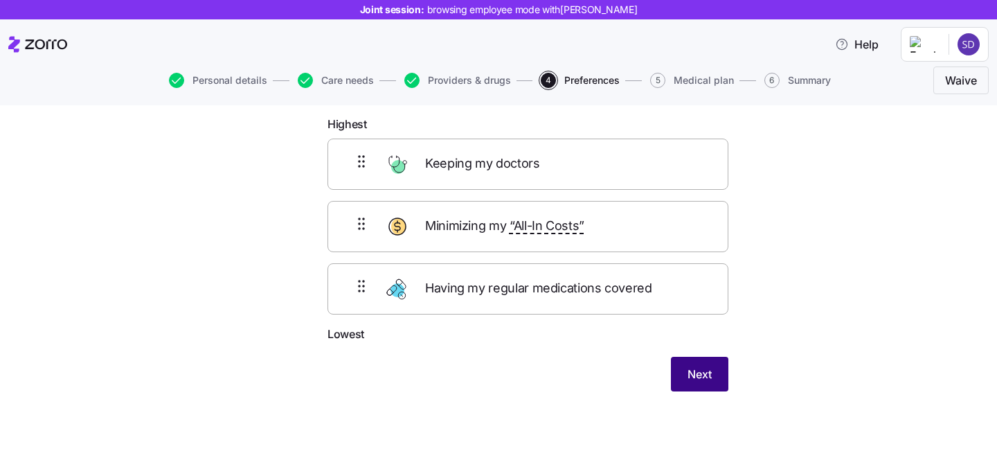
scroll to position [72, 0]
click at [684, 378] on button "Next" at bounding box center [699, 374] width 57 height 35
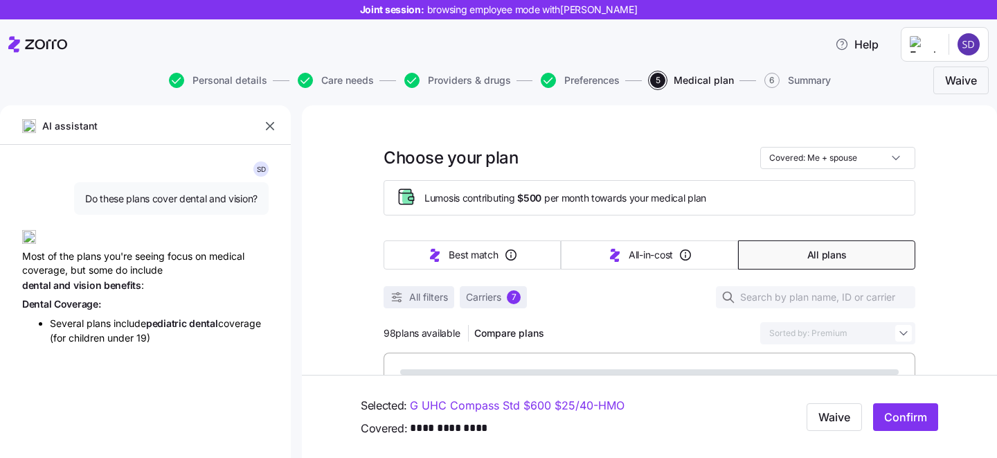
type textarea "x"
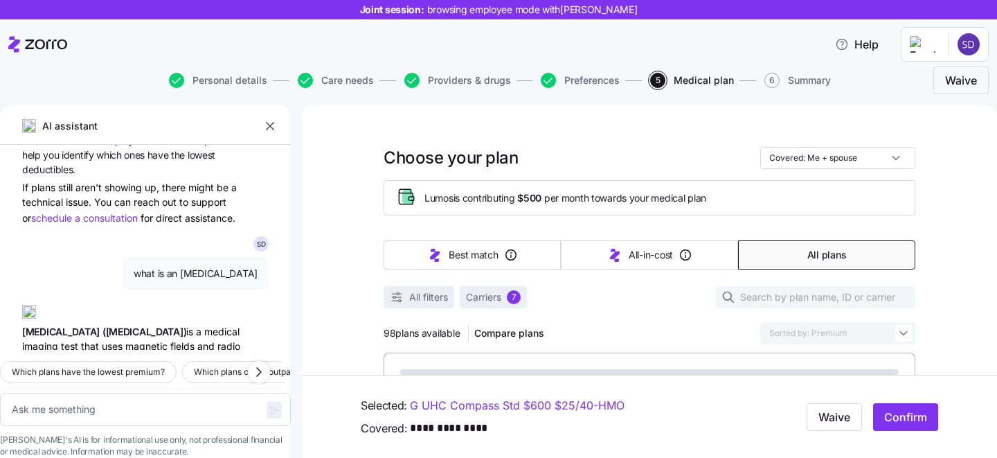
scroll to position [8076, 0]
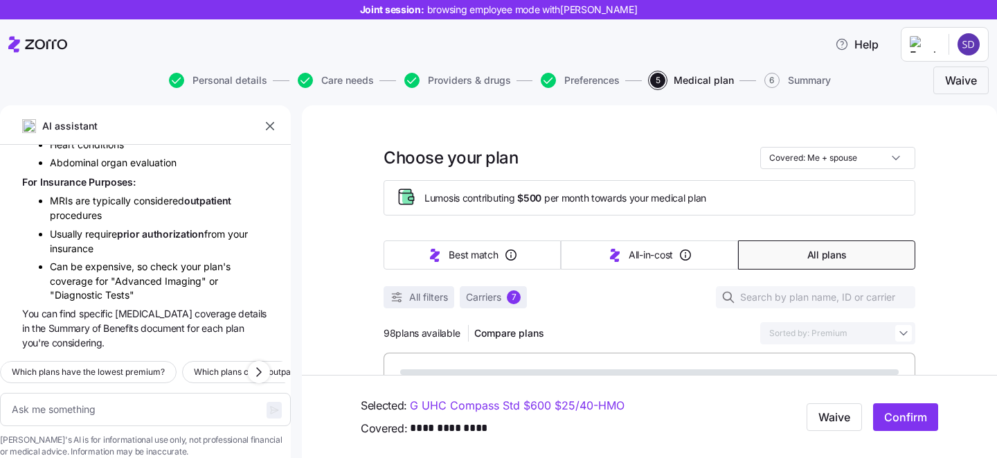
click at [270, 125] on icon "button" at bounding box center [270, 126] width 14 height 14
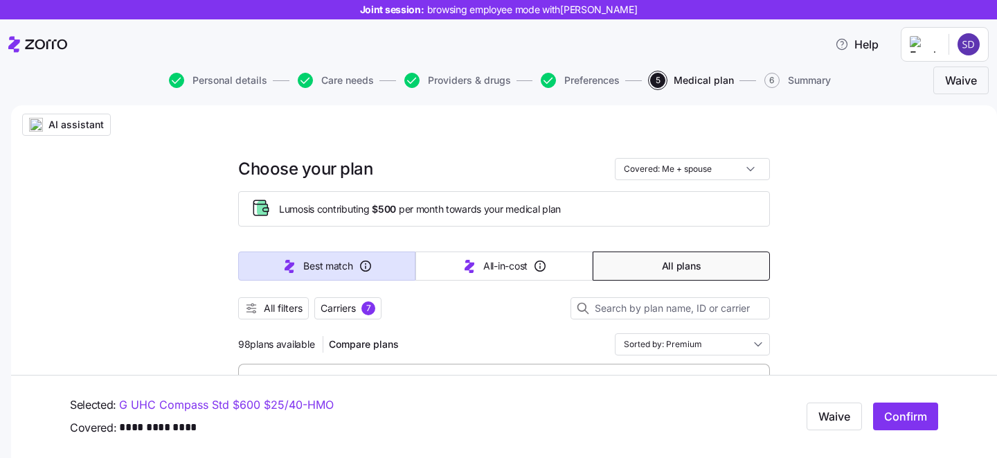
click at [328, 267] on span "Best match" at bounding box center [327, 266] width 49 height 14
type input "Sorted by: Best match"
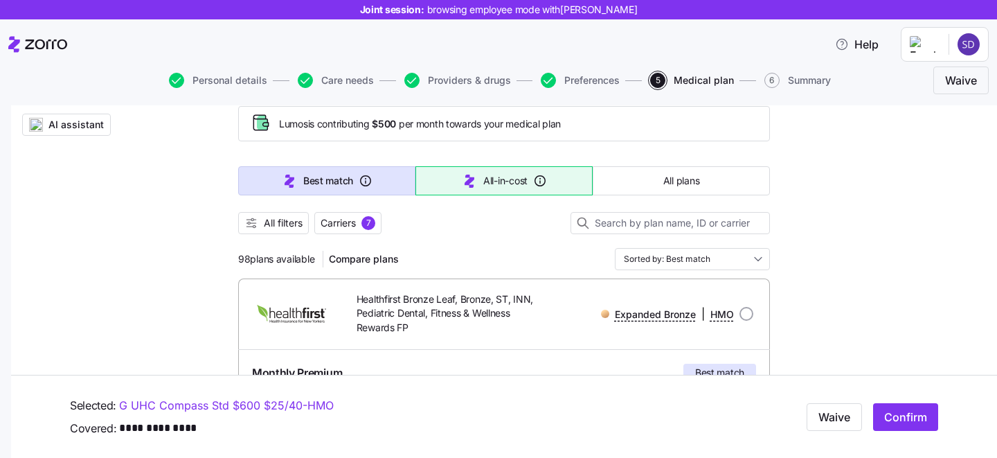
scroll to position [108, 0]
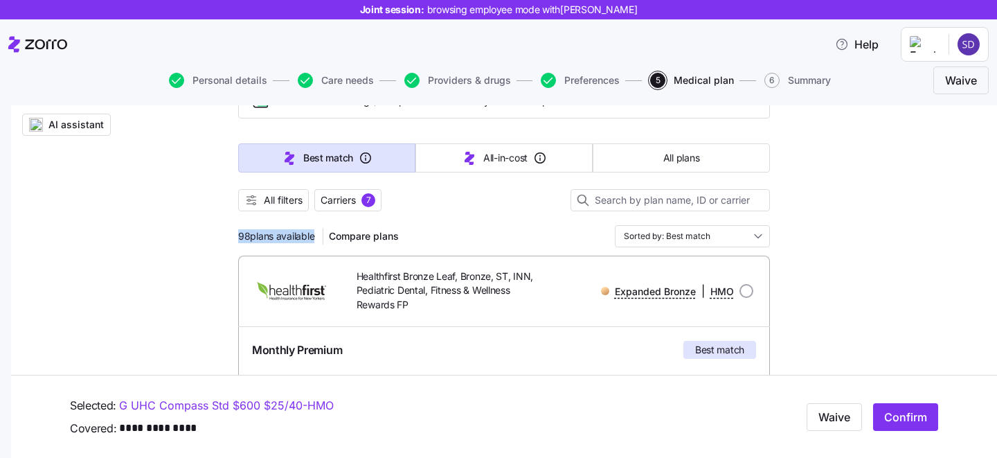
drag, startPoint x: 240, startPoint y: 236, endPoint x: 326, endPoint y: 235, distance: 85.9
click at [326, 235] on div "98 plans available Compare plans" at bounding box center [321, 236] width 166 height 22
click at [492, 243] on div "98 plans available Compare plans Sorted by: Best match" at bounding box center [504, 236] width 532 height 22
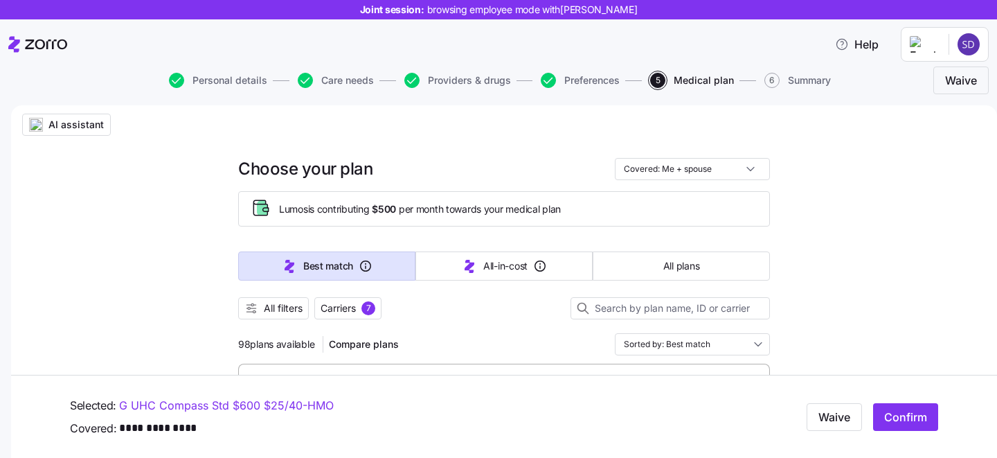
scroll to position [80, 0]
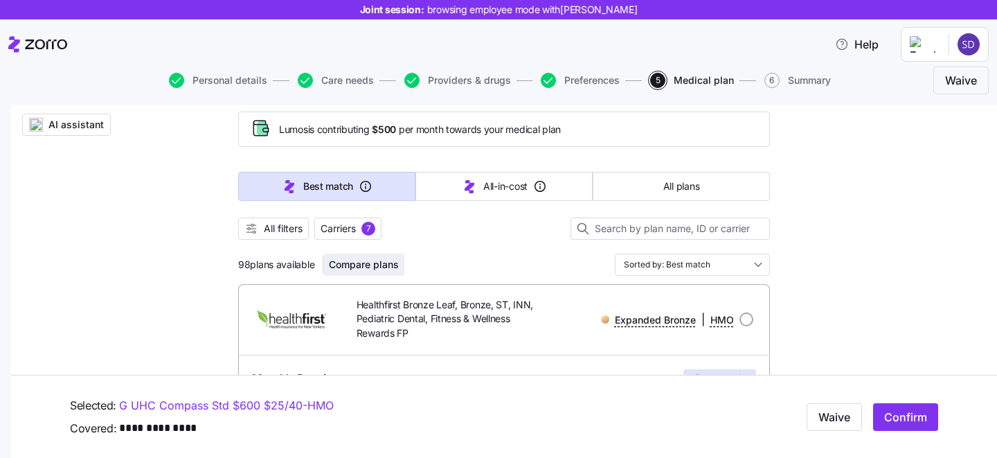
click at [353, 256] on button "Compare plans" at bounding box center [363, 264] width 81 height 22
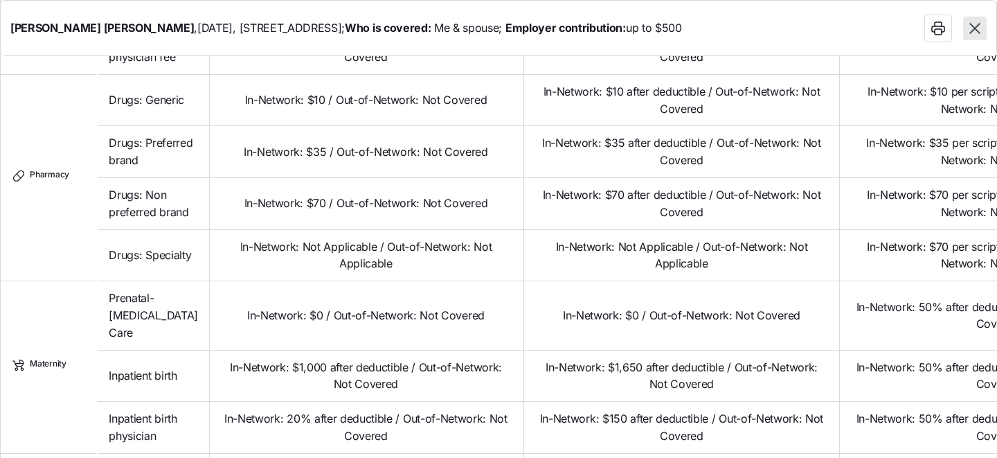
scroll to position [1313, 0]
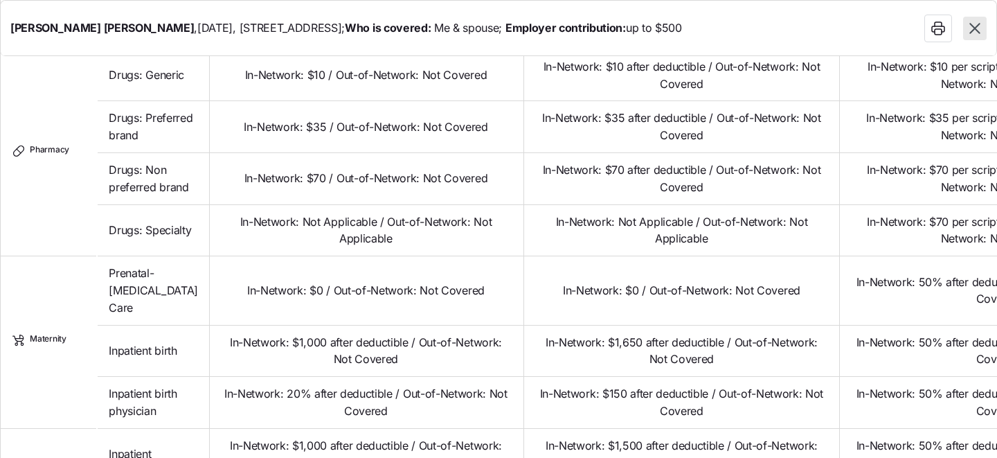
click at [982, 27] on icon "button" at bounding box center [975, 28] width 18 height 18
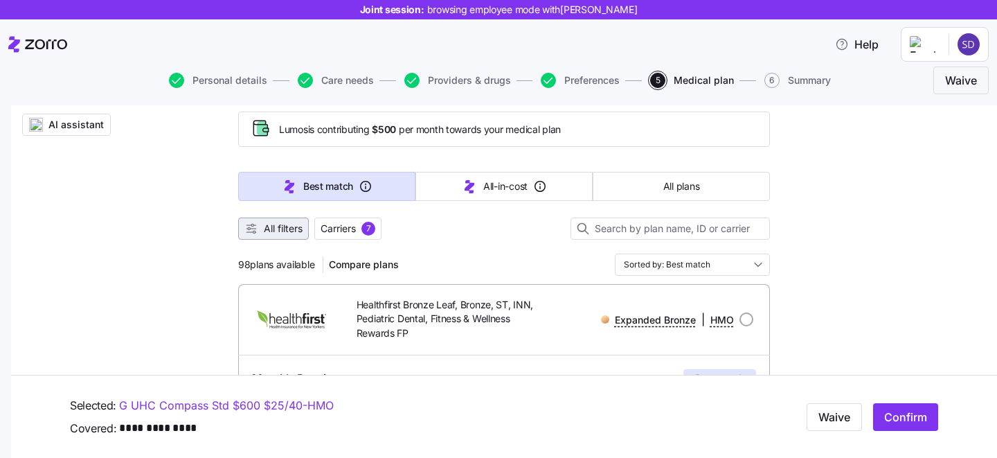
click at [267, 238] on button "All filters" at bounding box center [273, 228] width 71 height 22
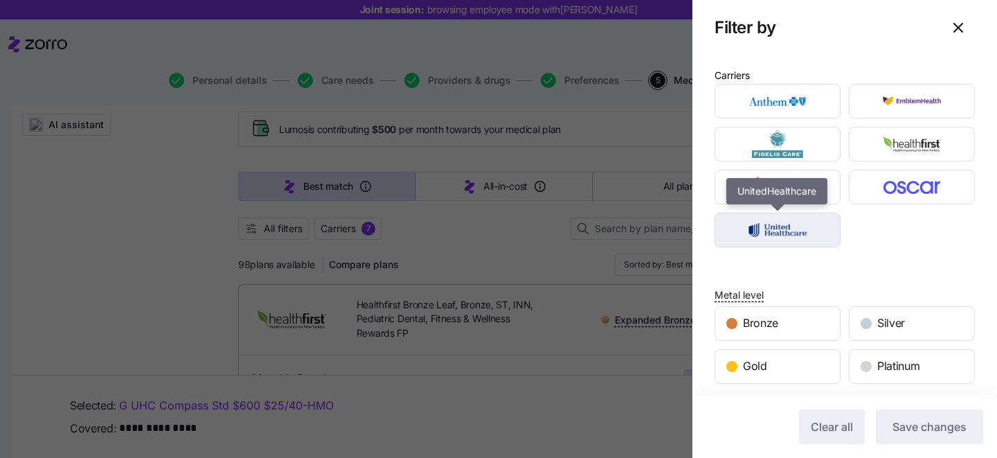
click at [776, 224] on img "button" at bounding box center [778, 230] width 102 height 28
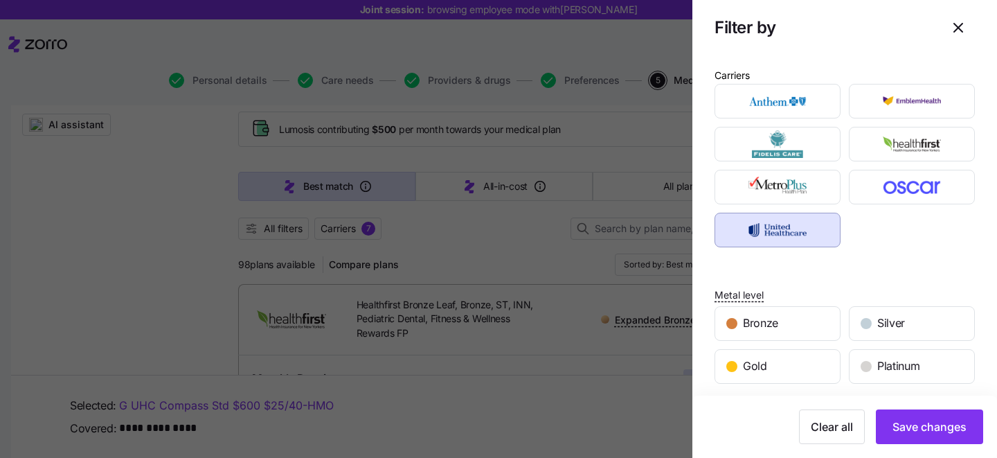
click at [776, 224] on img "button" at bounding box center [778, 230] width 102 height 28
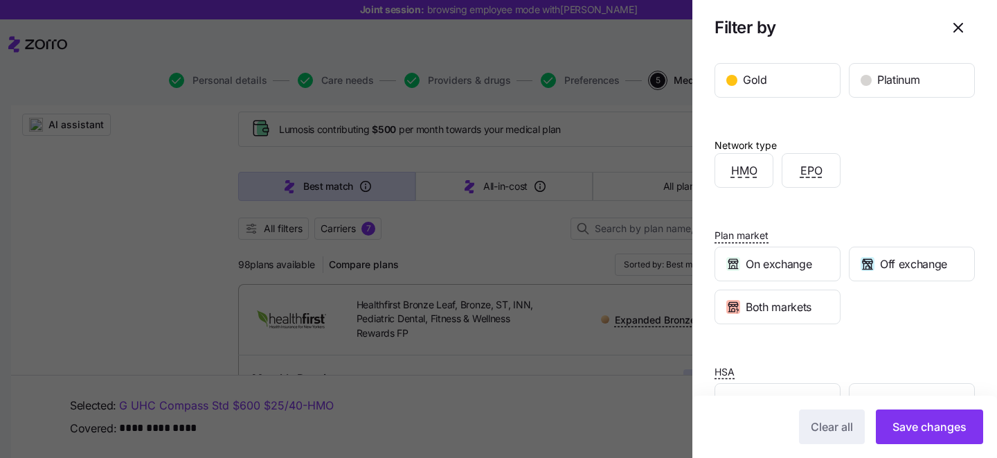
scroll to position [330, 0]
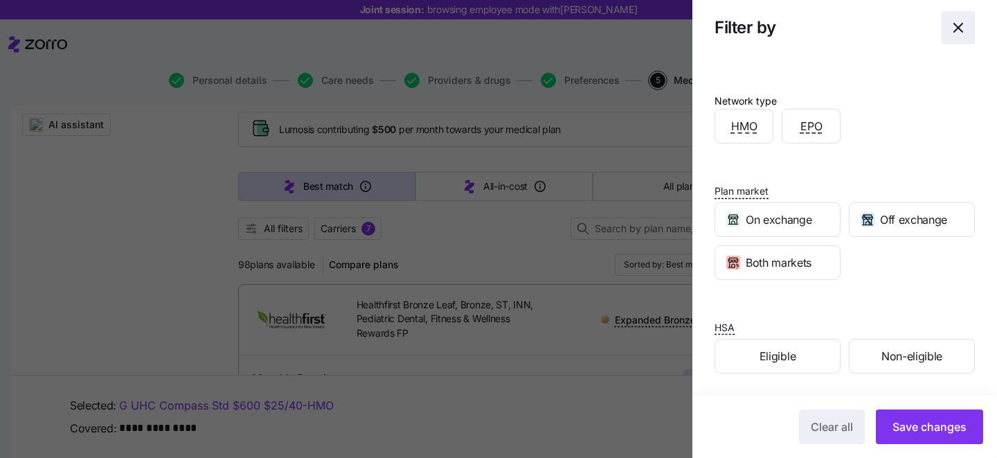
click at [955, 39] on span "button" at bounding box center [959, 28] width 32 height 32
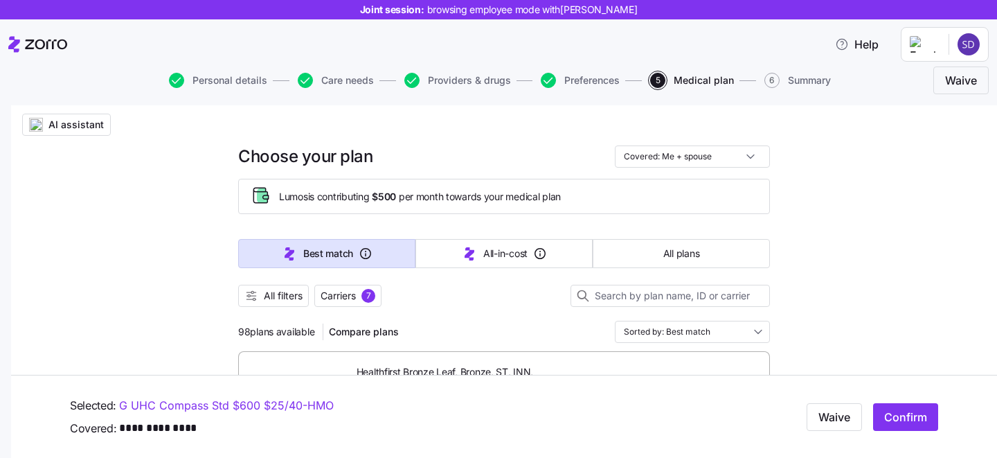
scroll to position [10, 0]
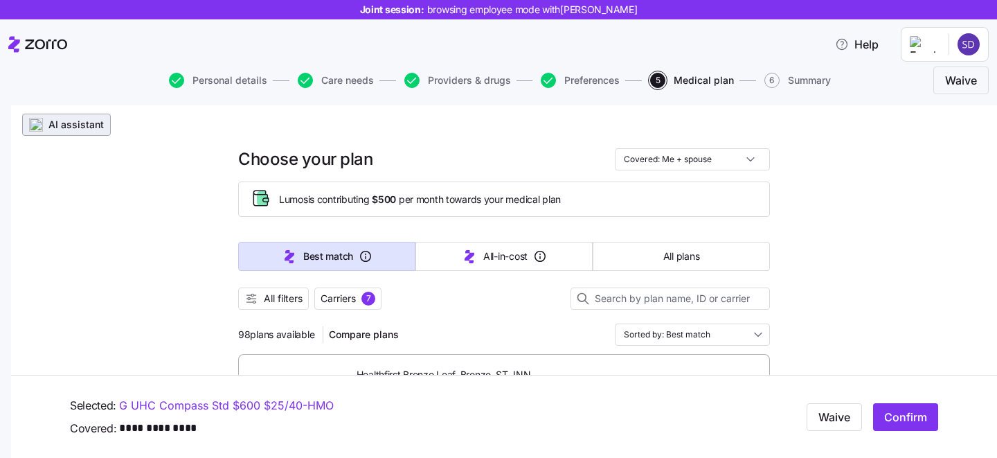
click at [55, 131] on span "AI assistant" at bounding box center [75, 125] width 55 height 14
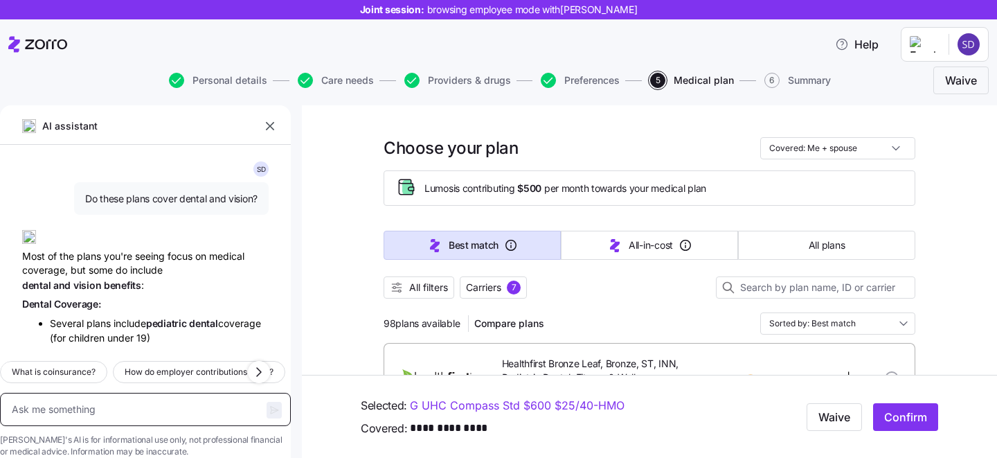
click at [142, 393] on textarea at bounding box center [145, 409] width 291 height 33
type textarea "x"
type textarea "wh"
type textarea "x"
type textarea "wha"
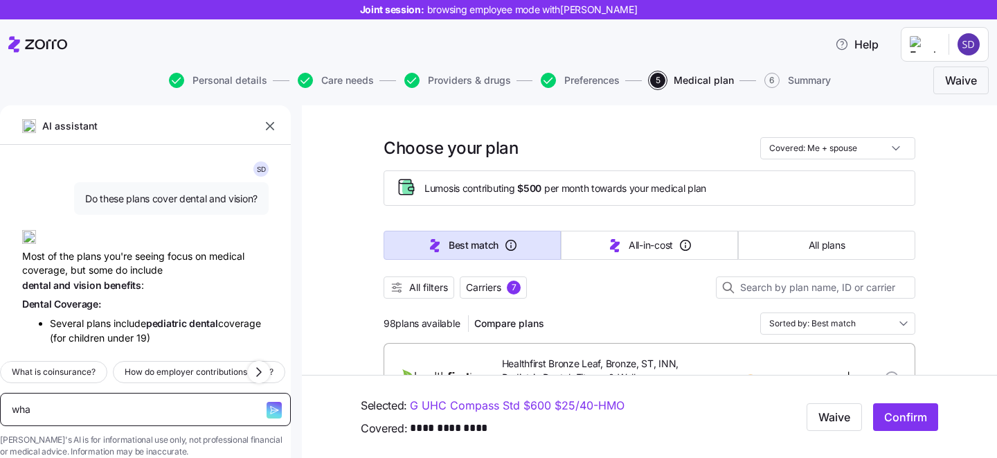
type textarea "x"
type textarea "what"
type textarea "x"
type textarea "what i"
type textarea "x"
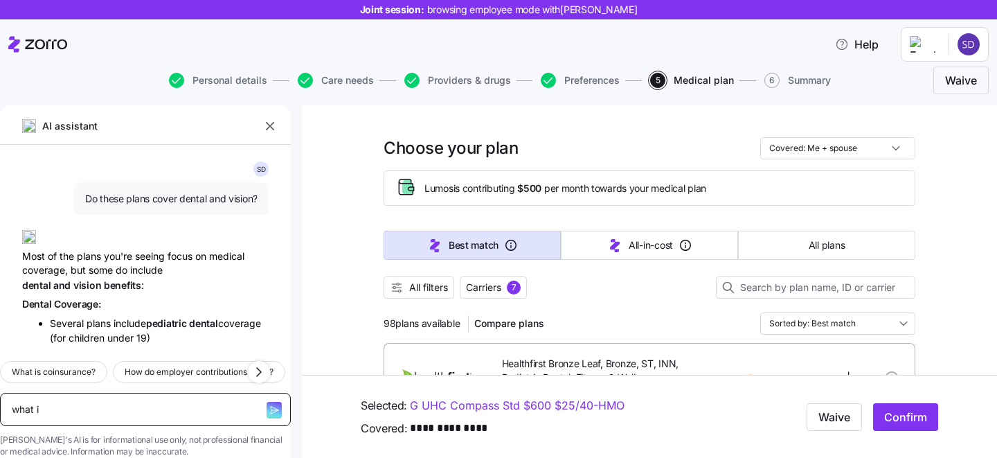
type textarea "what is"
type textarea "x"
type textarea "what is"
type textarea "x"
type textarea "what is th"
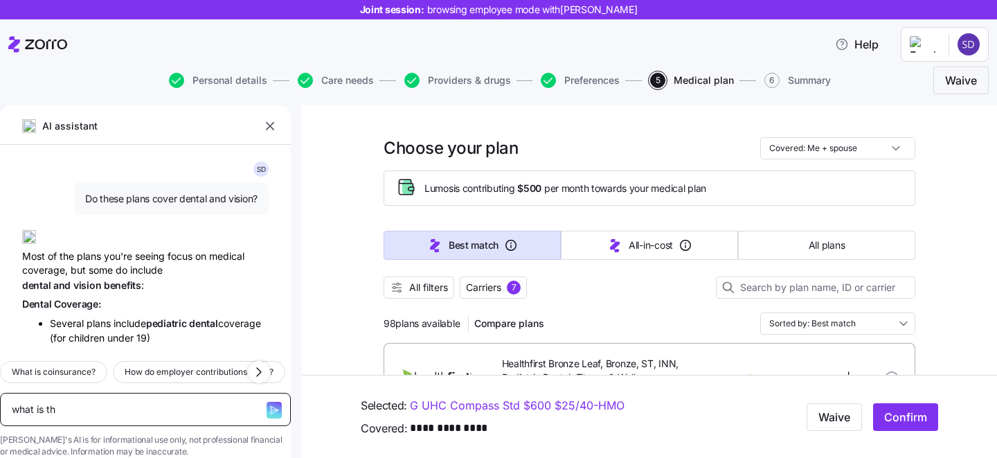
type textarea "x"
type textarea "what is the"
type textarea "x"
type textarea "what is the d"
type textarea "x"
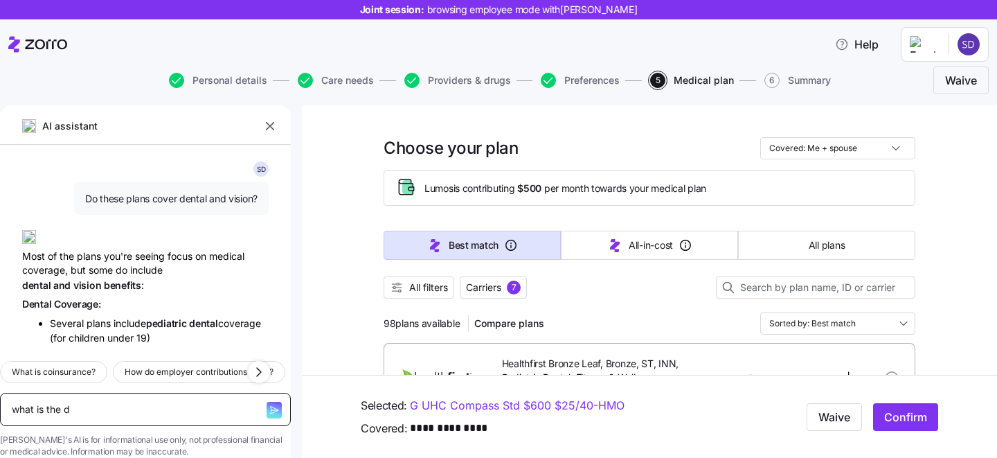
type textarea "what is the di"
type textarea "x"
type textarea "what is the diff"
type textarea "x"
type textarea "what is the diffe"
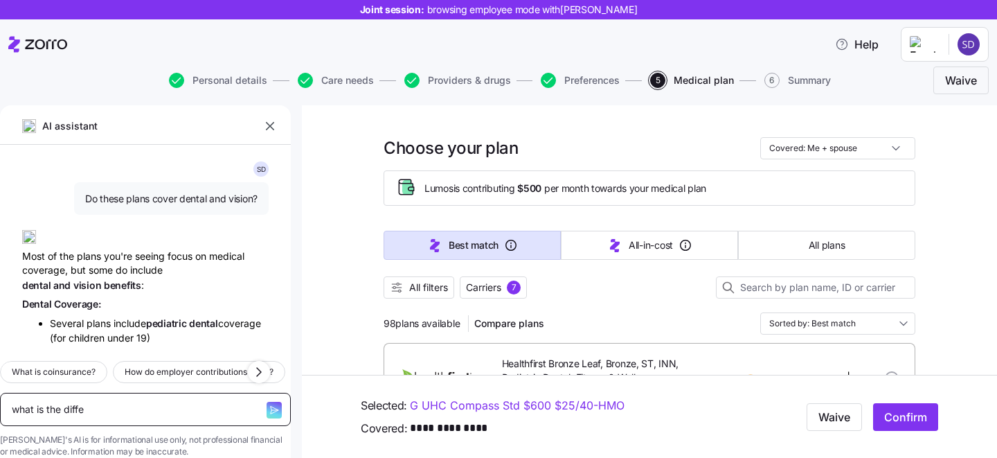
type textarea "x"
type textarea "what is the differ"
type textarea "x"
type textarea "what is the differe"
type textarea "x"
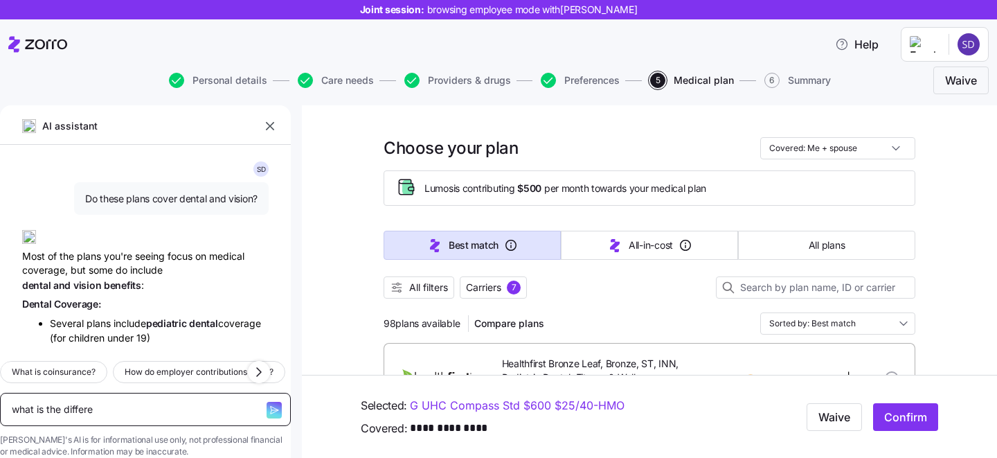
type textarea "what is the differen"
type textarea "x"
type textarea "what is the differenc"
type textarea "x"
type textarea "what is the difference"
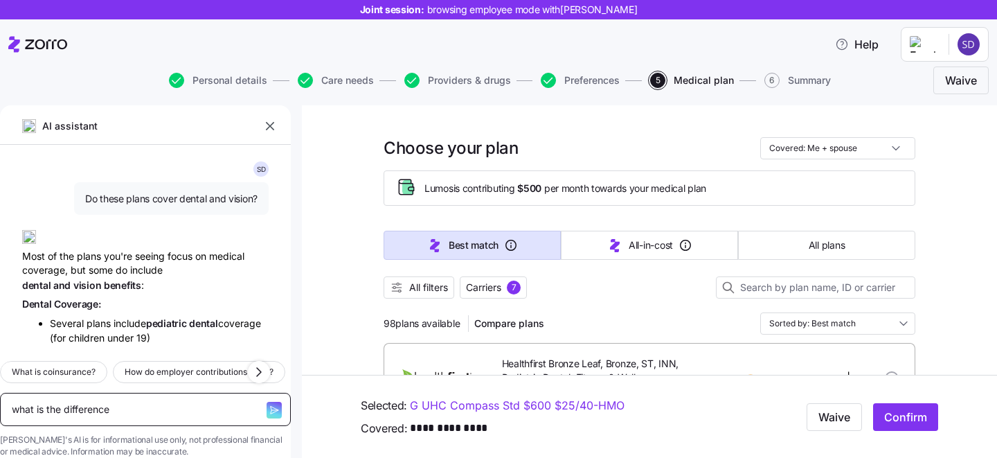
type textarea "x"
type textarea "what is the difference b"
type textarea "x"
type textarea "what is the difference be"
type textarea "x"
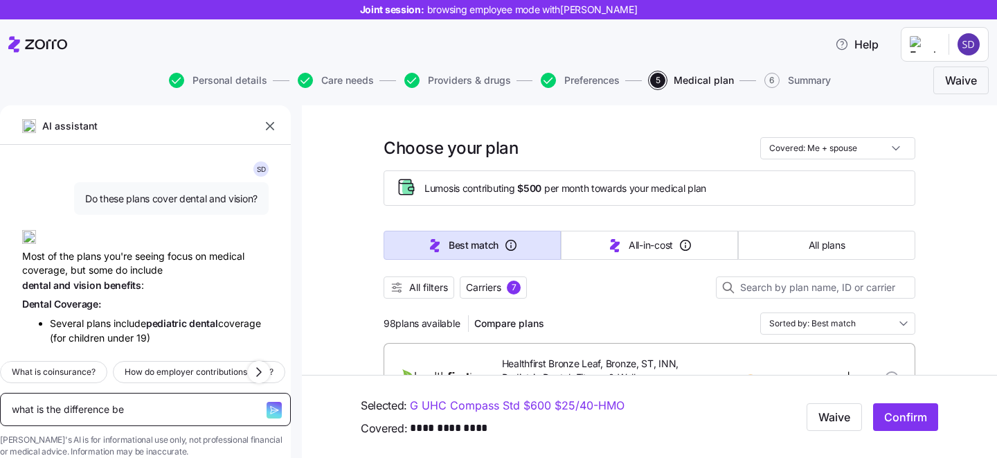
type textarea "what is the difference bet"
type textarea "x"
type textarea "what is the difference betwe"
type textarea "x"
type textarea "what is the difference betwee"
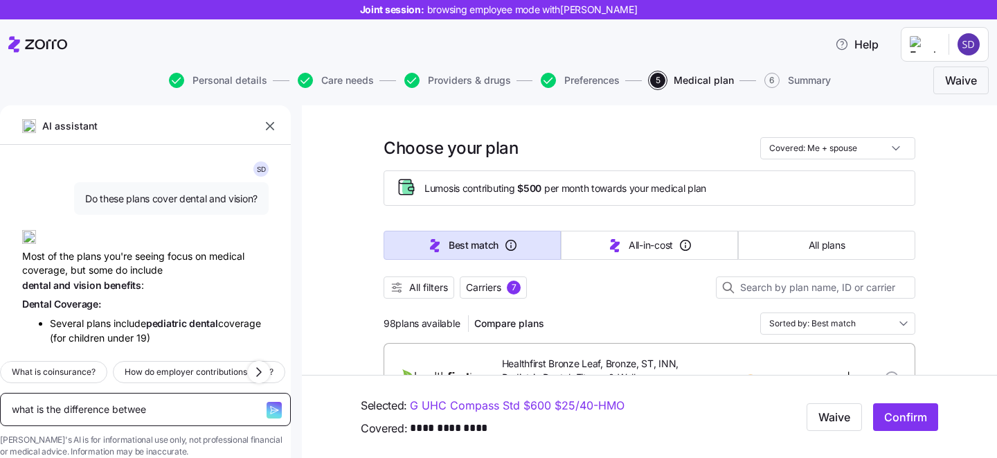
type textarea "x"
type textarea "what is the difference between"
type textarea "x"
type textarea "what is the difference between"
type textarea "x"
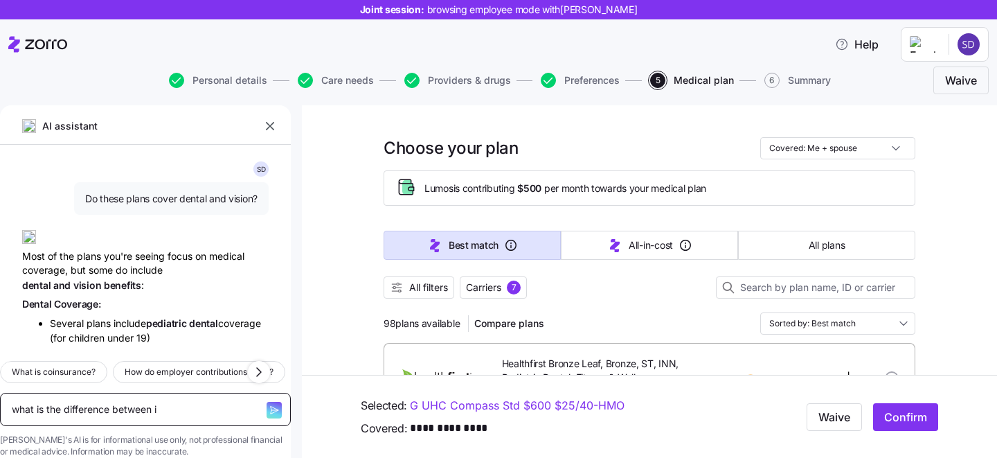
type textarea "what is the difference between in"
type textarea "x"
type textarea "what is the difference between inp"
type textarea "x"
type textarea "what is the difference between inpa"
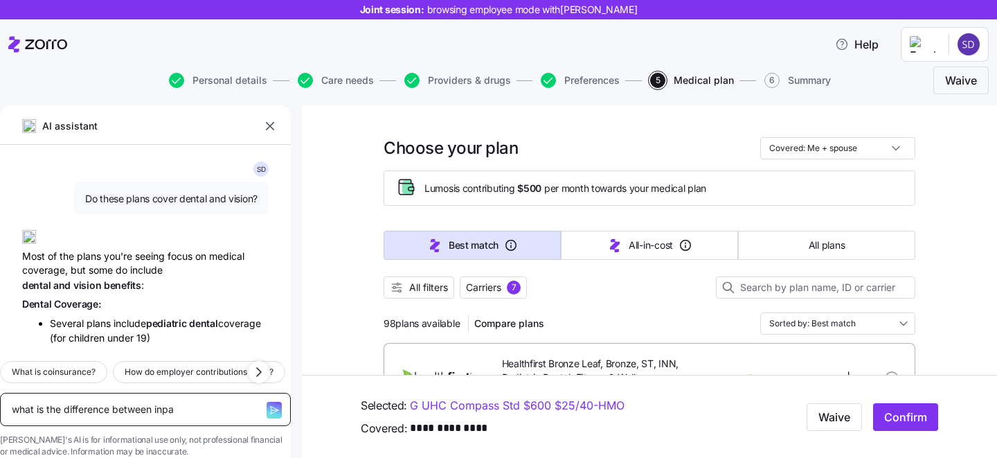
type textarea "x"
type textarea "what is the difference between inpat"
type textarea "x"
type textarea "what is the difference between inpati"
type textarea "x"
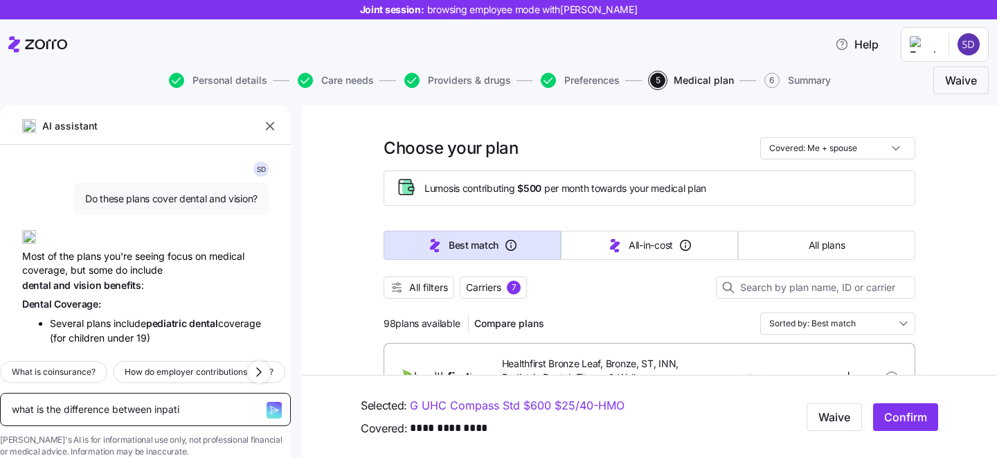
type textarea "what is the difference between inpatie"
type textarea "x"
type textarea "what is the difference between inpatien"
type textarea "x"
type textarea "what is the difference between inpatient"
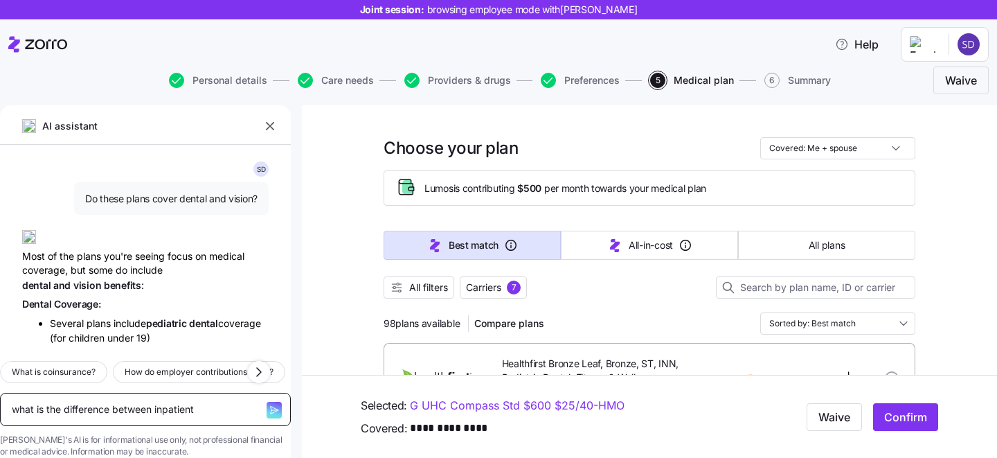
type textarea "x"
type textarea "what is the difference between inpatient"
type textarea "x"
type textarea "what is the difference between inpatient a"
type textarea "x"
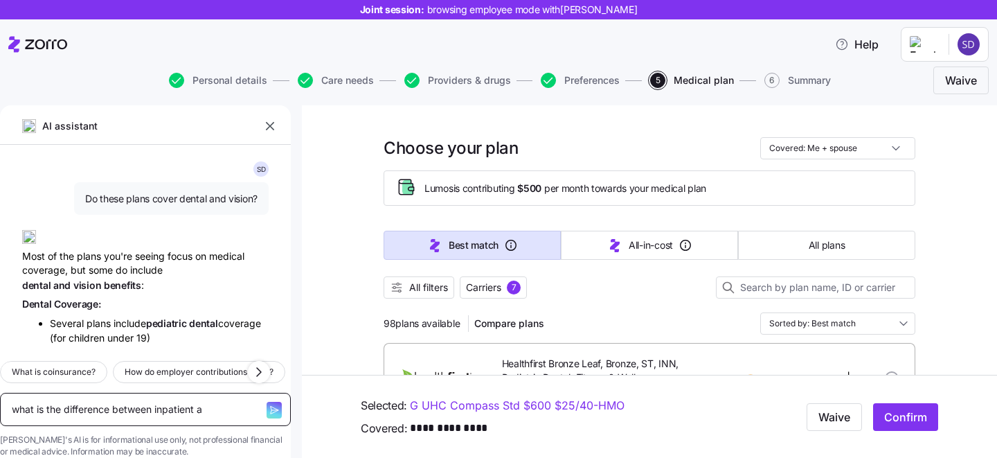
type textarea "what is the difference between inpatient an"
type textarea "x"
type textarea "what is the difference between inpatient and"
type textarea "x"
type textarea "what is the difference between inpatient and"
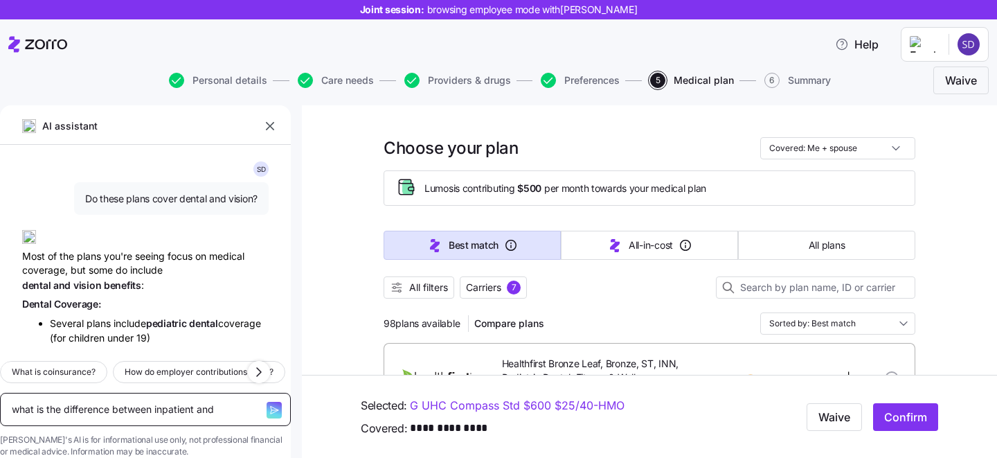
type textarea "x"
type textarea "what is the difference between inpatient and o"
type textarea "x"
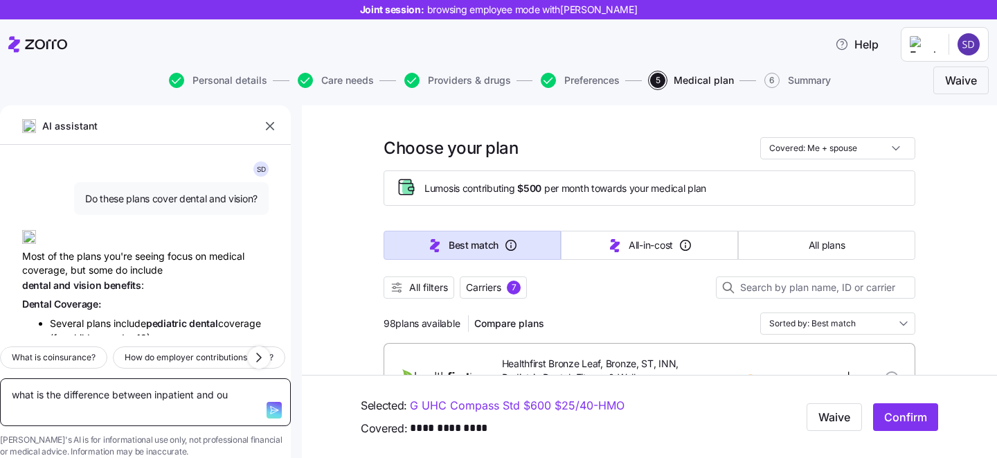
type textarea "what is the difference between inpatient and out"
type textarea "x"
type textarea "what is the difference between inpatient and outp"
type textarea "x"
type textarea "what is the difference between inpatient and outpa"
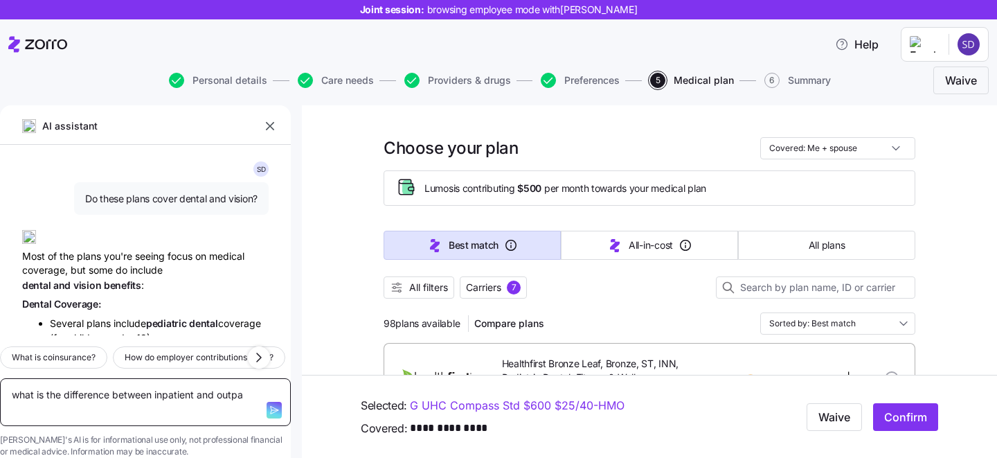
type textarea "x"
type textarea "what is the difference between inpatient and outpat"
type textarea "x"
type textarea "what is the difference between inpatient and outpati"
type textarea "x"
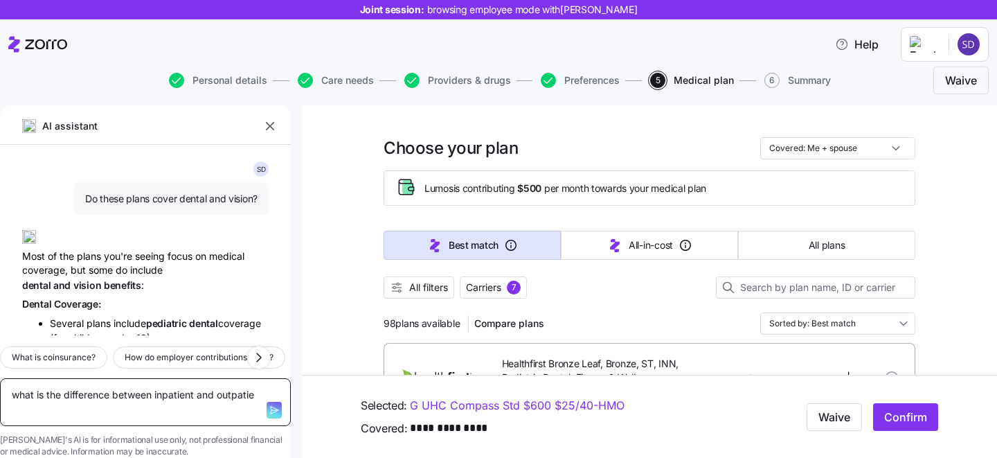
type textarea "what is the difference between inpatient and outpatien"
type textarea "x"
type textarea "what is the difference between inpatient and outpatient"
type textarea "x"
type textarea "what is the difference between inpatient and outpatient?"
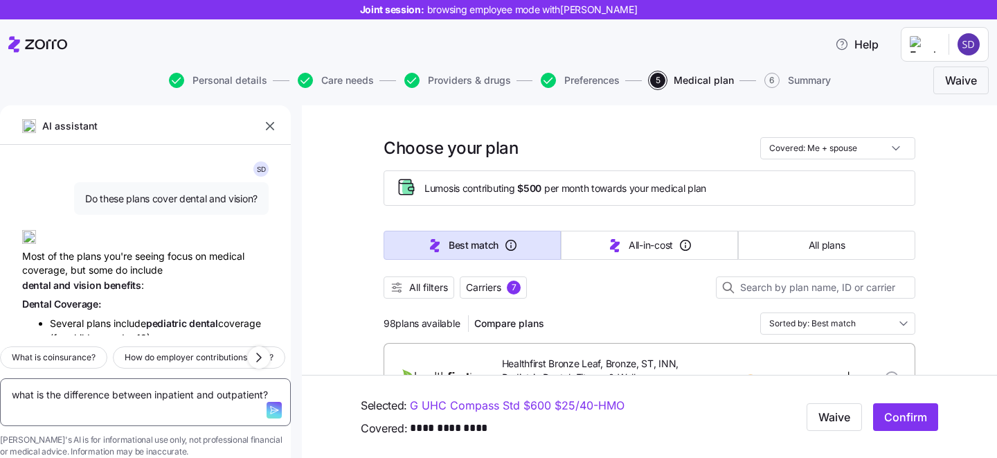
type textarea "x"
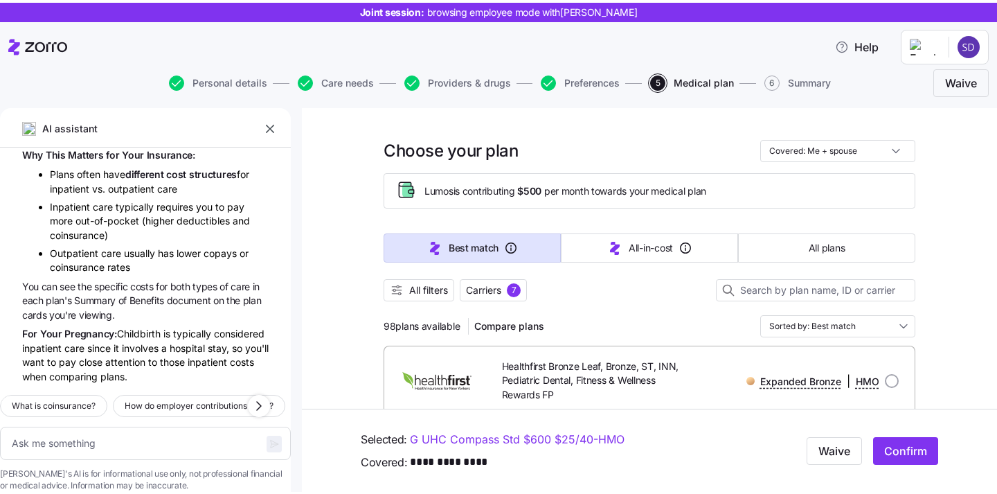
scroll to position [8641, 0]
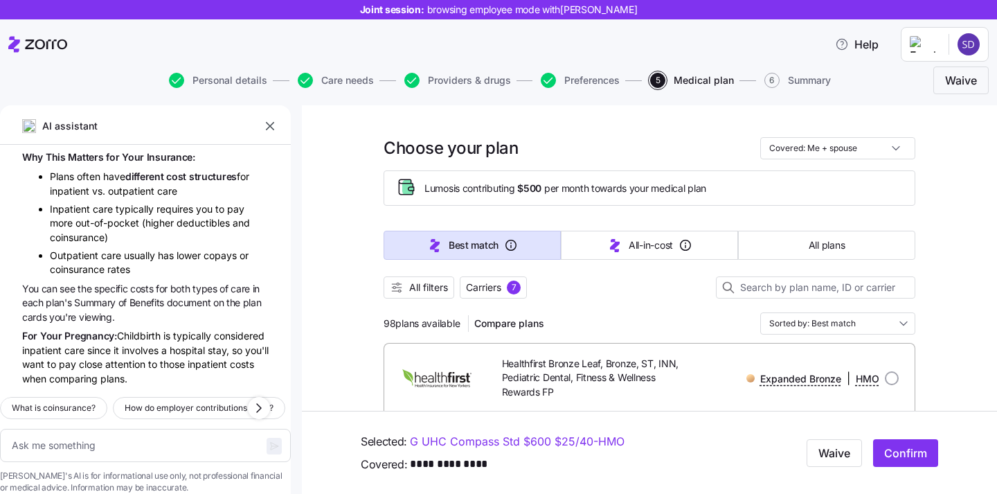
type textarea "x"
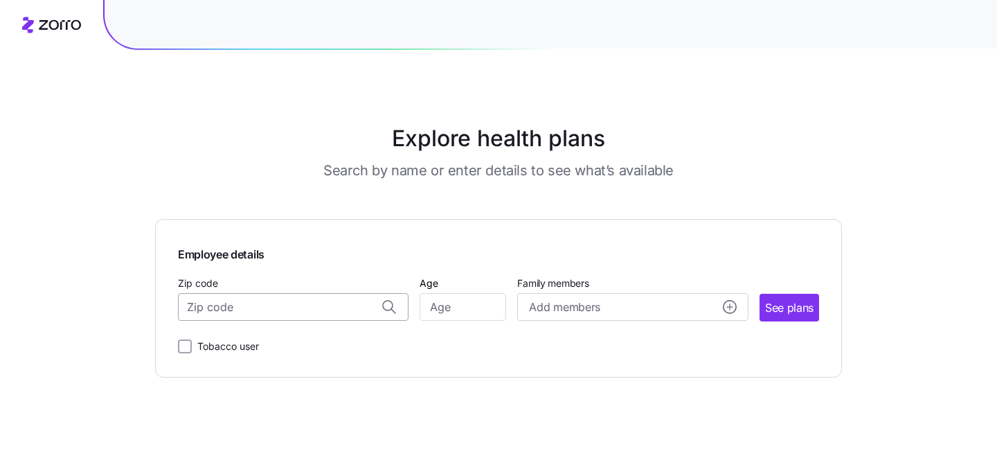
click at [287, 312] on input "Zip code" at bounding box center [293, 307] width 231 height 28
click at [292, 340] on span "85044, [GEOGRAPHIC_DATA], [GEOGRAPHIC_DATA]" at bounding box center [291, 343] width 194 height 17
type input "85044, [GEOGRAPHIC_DATA], [GEOGRAPHIC_DATA]"
click at [472, 311] on input "Age" at bounding box center [463, 307] width 87 height 28
type input "30"
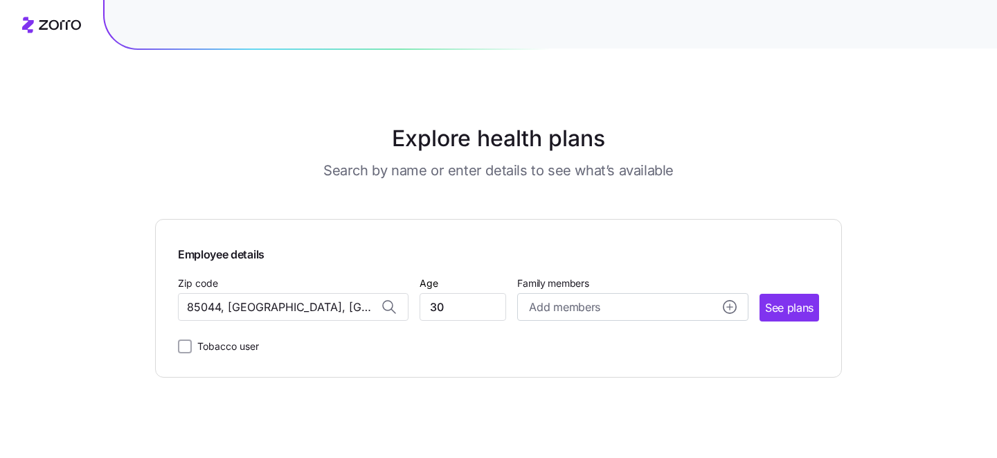
click at [532, 348] on div "Tobacco user" at bounding box center [498, 343] width 641 height 22
click at [785, 310] on span "See plans" at bounding box center [789, 307] width 48 height 17
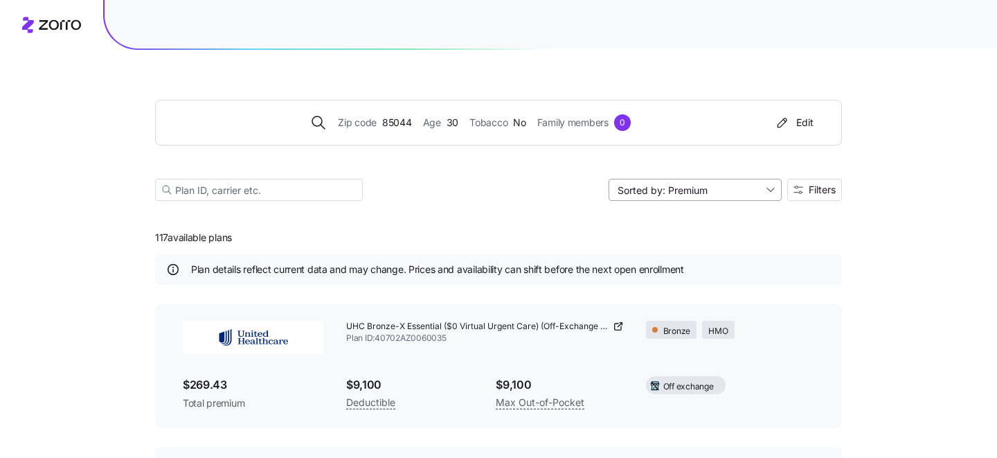
click at [763, 197] on input "Sorted by: Premium" at bounding box center [695, 190] width 173 height 22
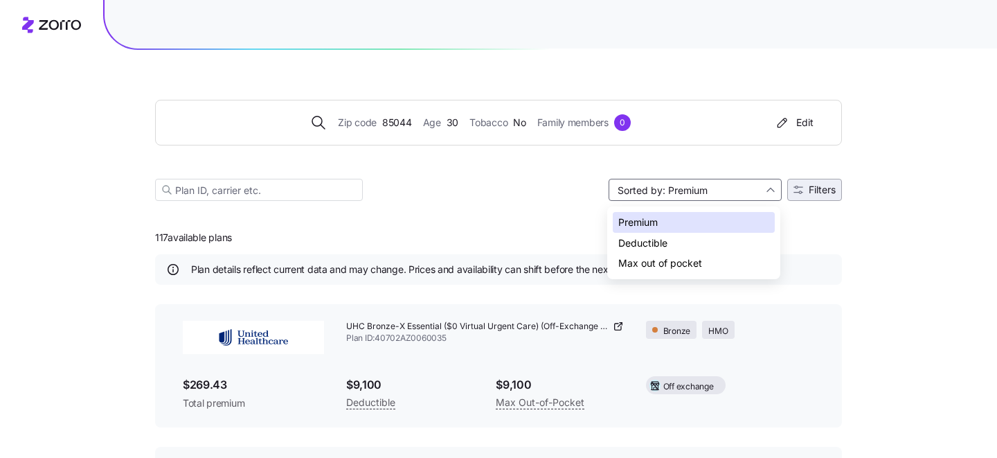
click at [822, 193] on span "Filters" at bounding box center [822, 190] width 27 height 10
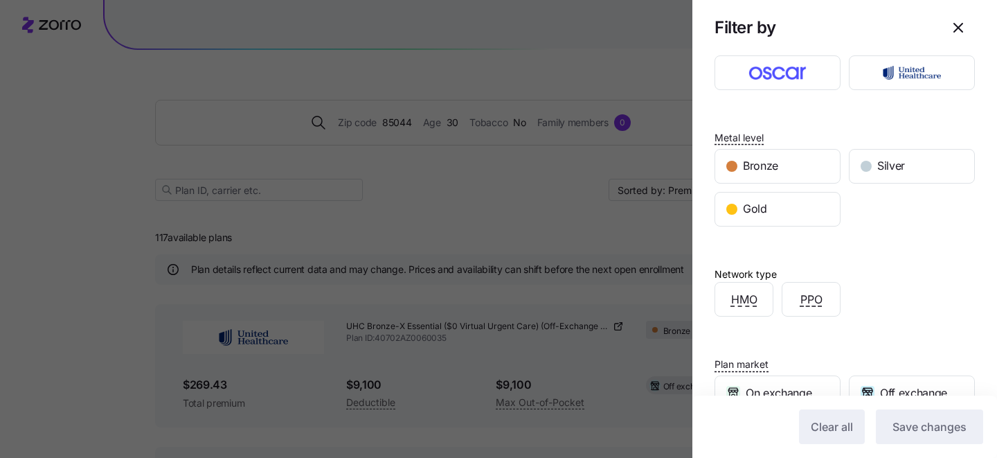
scroll to position [189, 0]
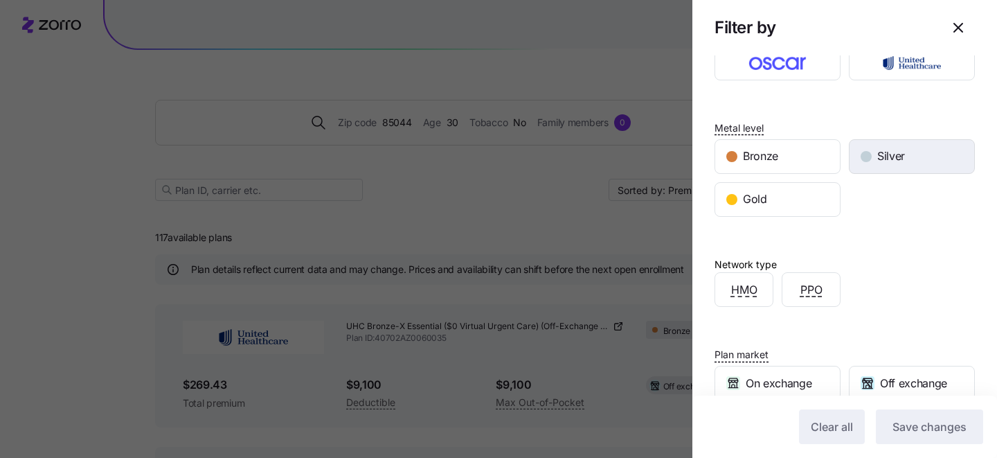
click at [898, 160] on span "Silver" at bounding box center [892, 156] width 28 height 17
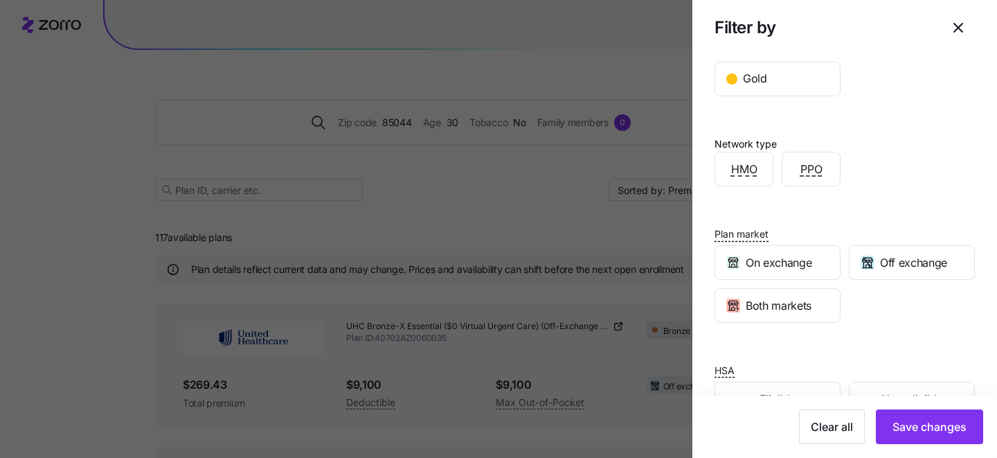
scroll to position [353, 0]
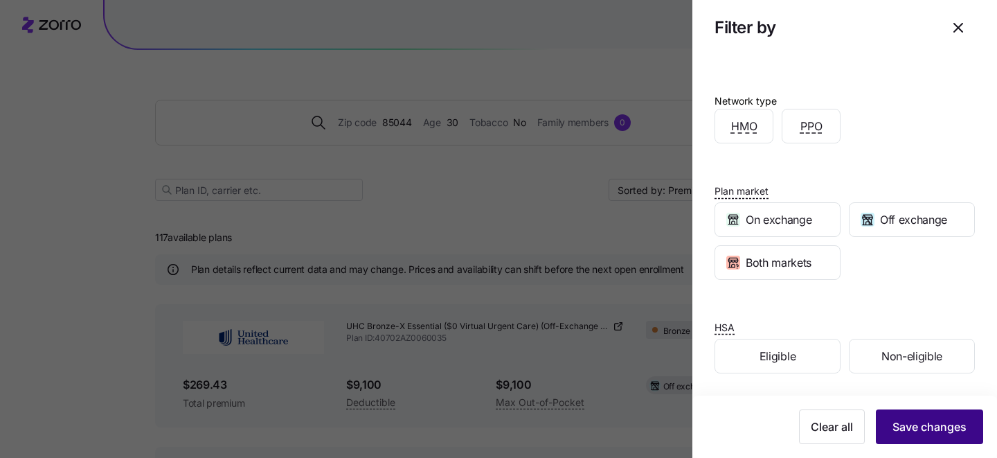
click at [929, 434] on button "Save changes" at bounding box center [929, 426] width 107 height 35
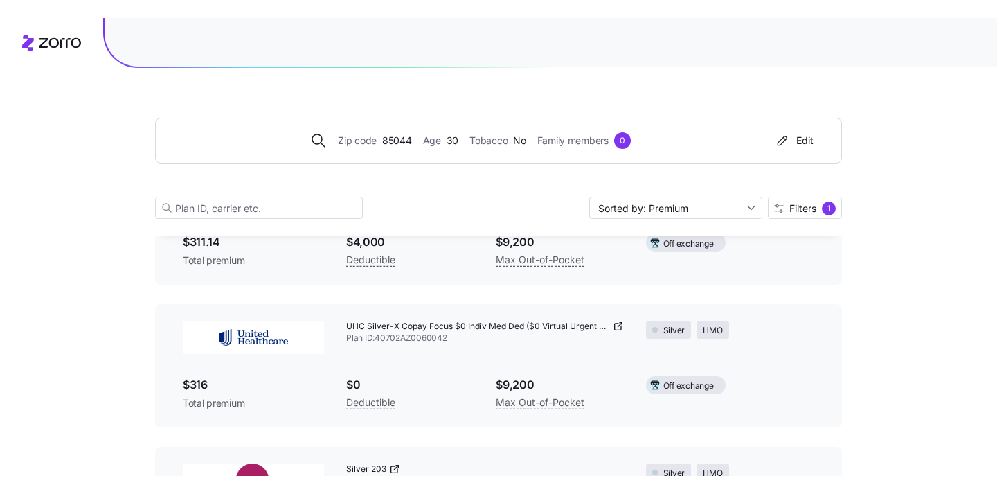
scroll to position [891, 0]
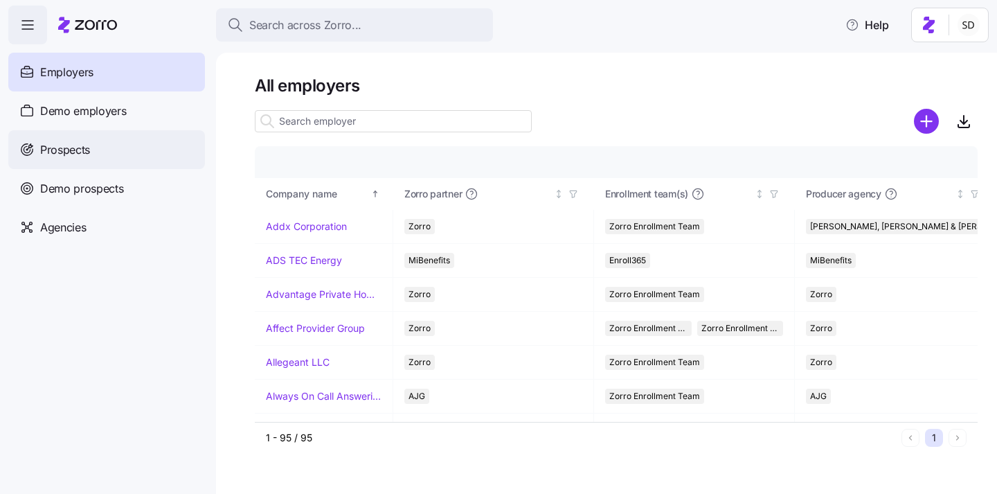
click at [51, 150] on span "Prospects" at bounding box center [65, 149] width 50 height 17
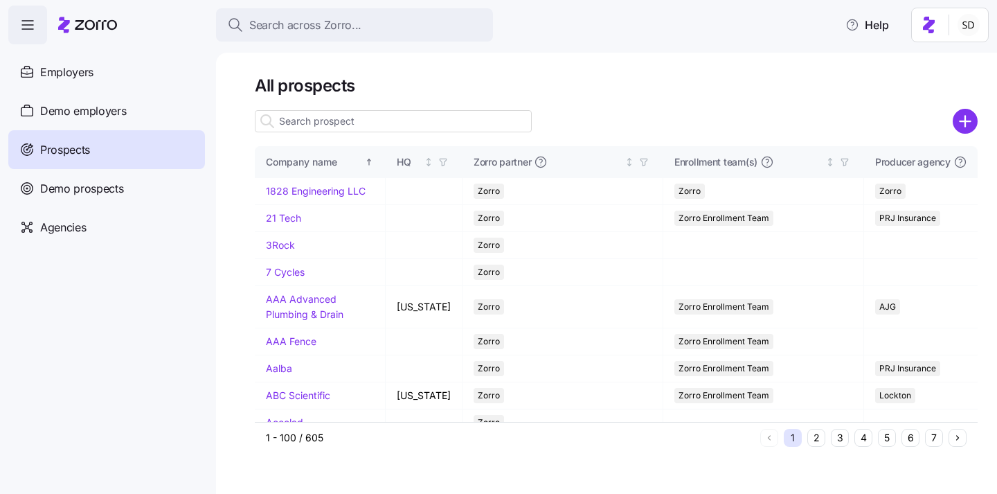
click at [346, 123] on input at bounding box center [393, 121] width 277 height 22
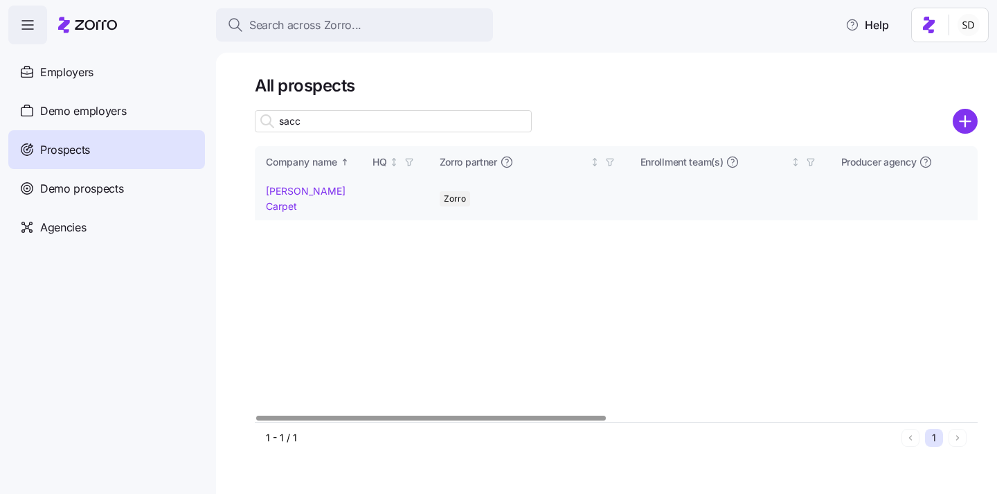
type input "sacc"
click at [272, 190] on link "[PERSON_NAME] Carpet" at bounding box center [306, 198] width 80 height 27
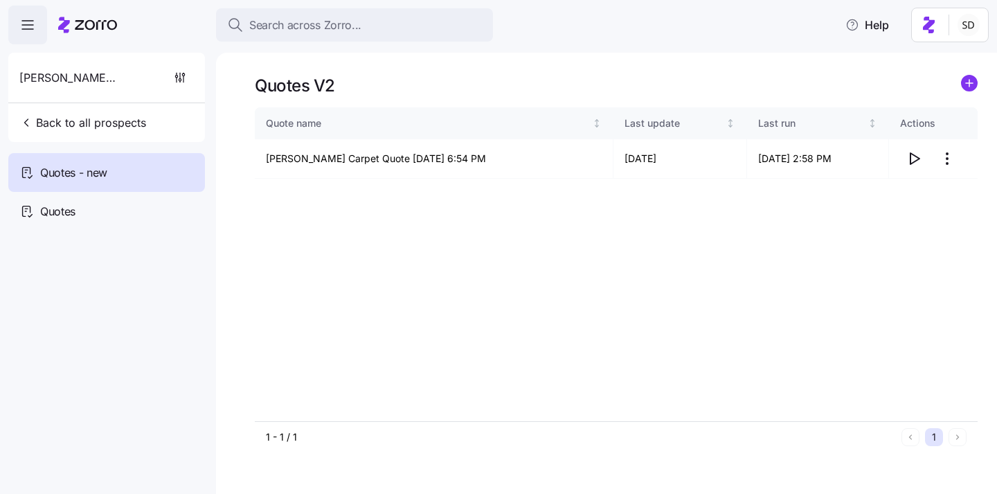
click at [970, 83] on icon "add icon" at bounding box center [969, 83] width 7 height 0
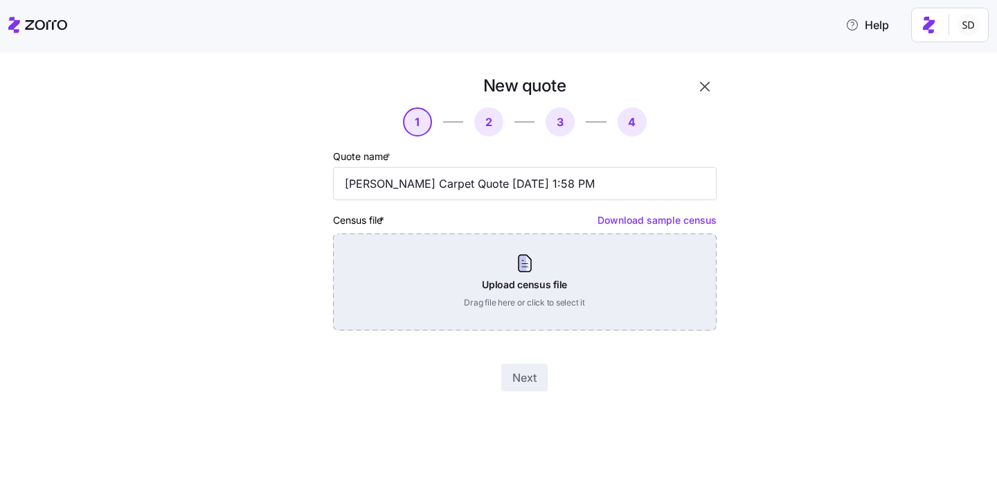
click at [508, 283] on div "Upload census file Drag file here or click to select it" at bounding box center [525, 281] width 384 height 97
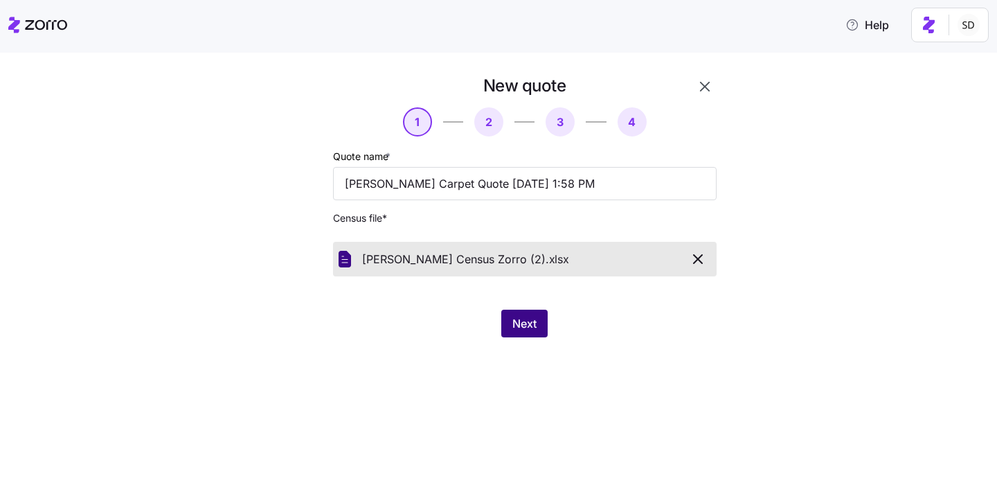
click at [521, 325] on span "Next" at bounding box center [525, 323] width 24 height 17
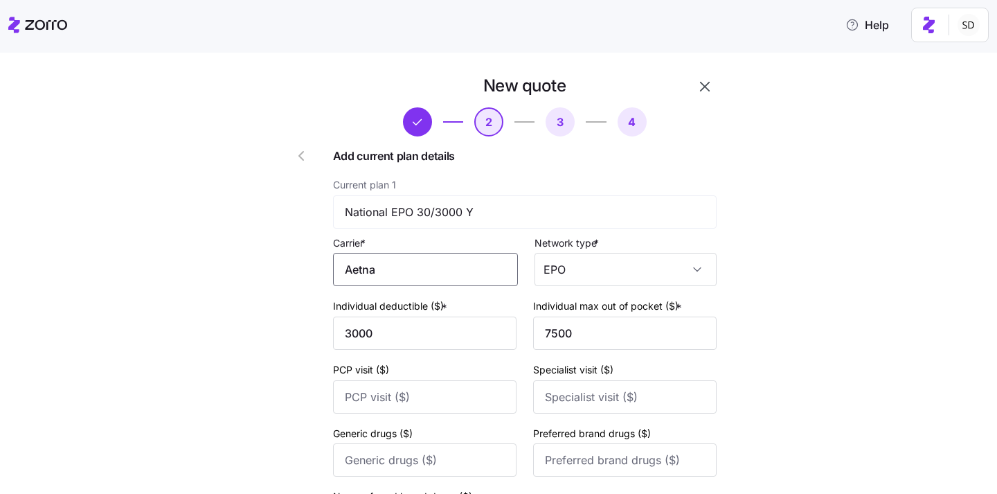
click at [443, 262] on input "Aetna" at bounding box center [425, 269] width 185 height 33
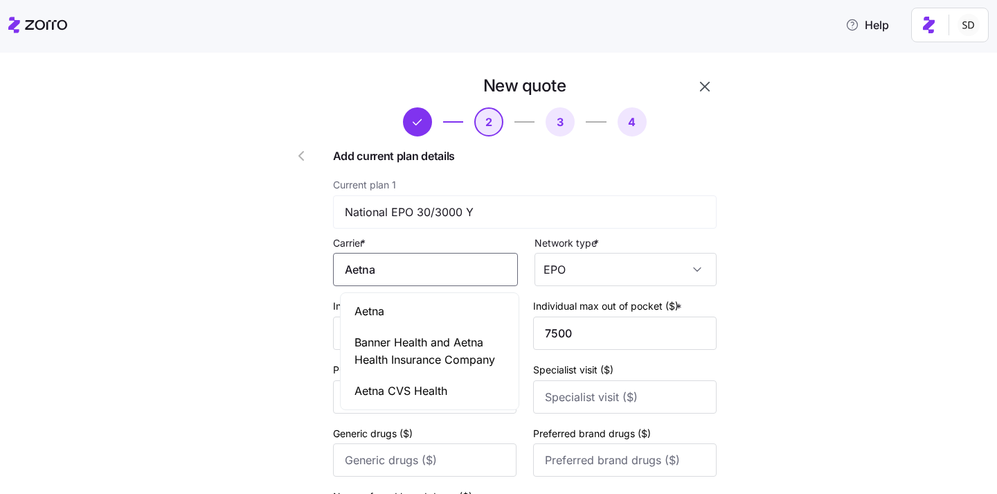
click at [422, 317] on div "Aetna" at bounding box center [430, 311] width 172 height 31
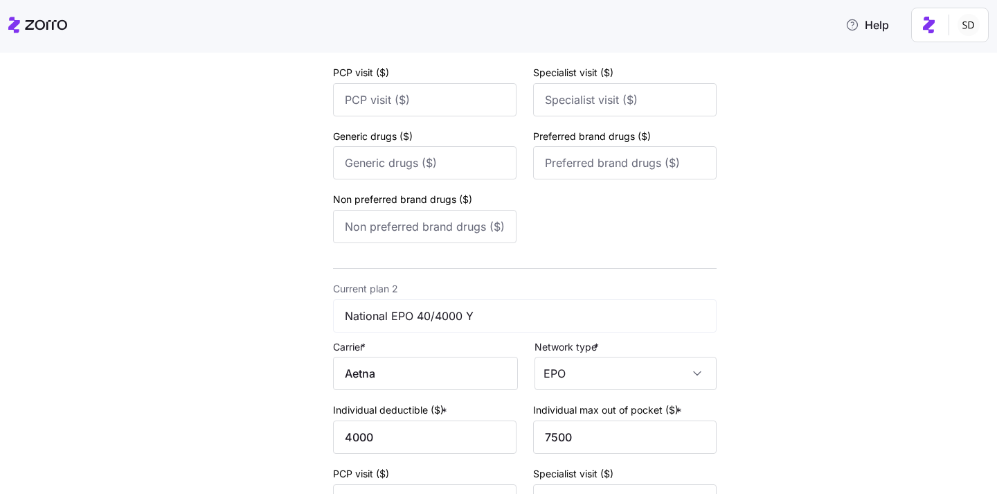
scroll to position [314, 0]
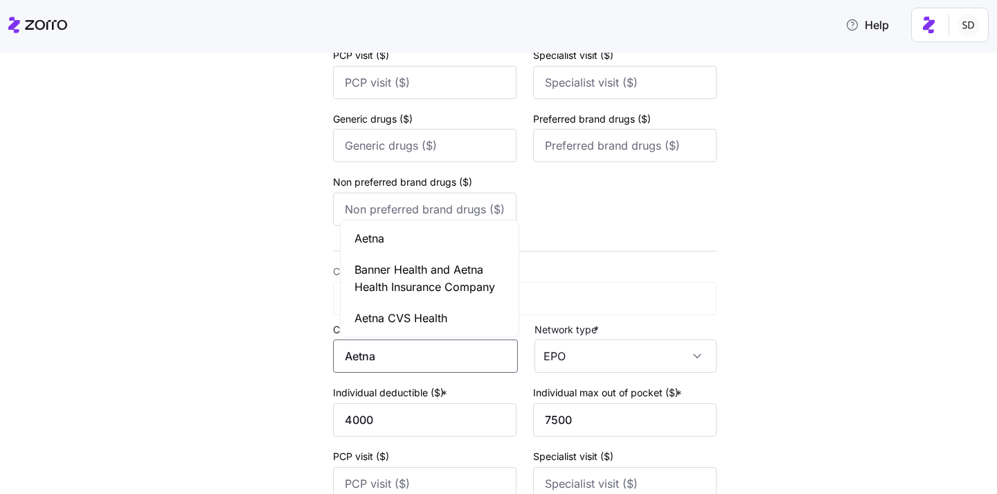
click at [439, 363] on input "Aetna" at bounding box center [425, 355] width 185 height 33
click at [404, 243] on div "Aetna" at bounding box center [430, 238] width 172 height 31
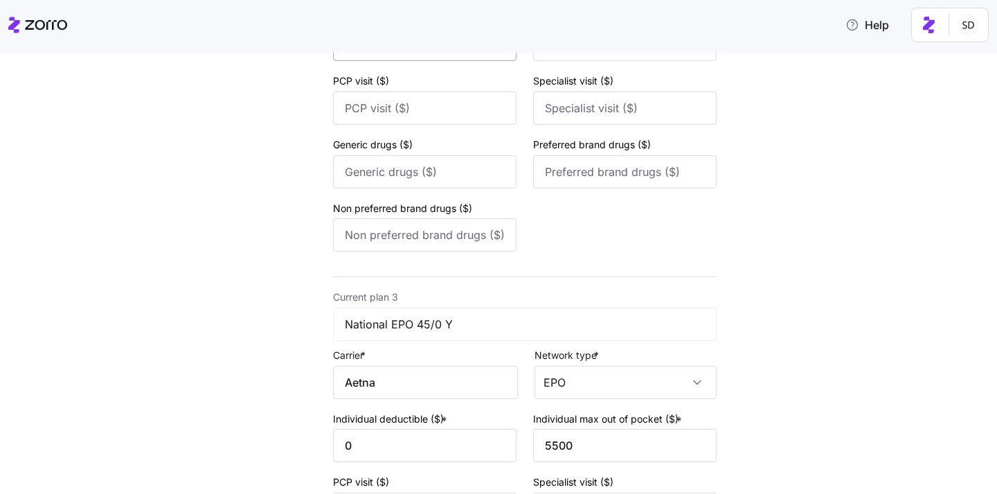
scroll to position [713, 0]
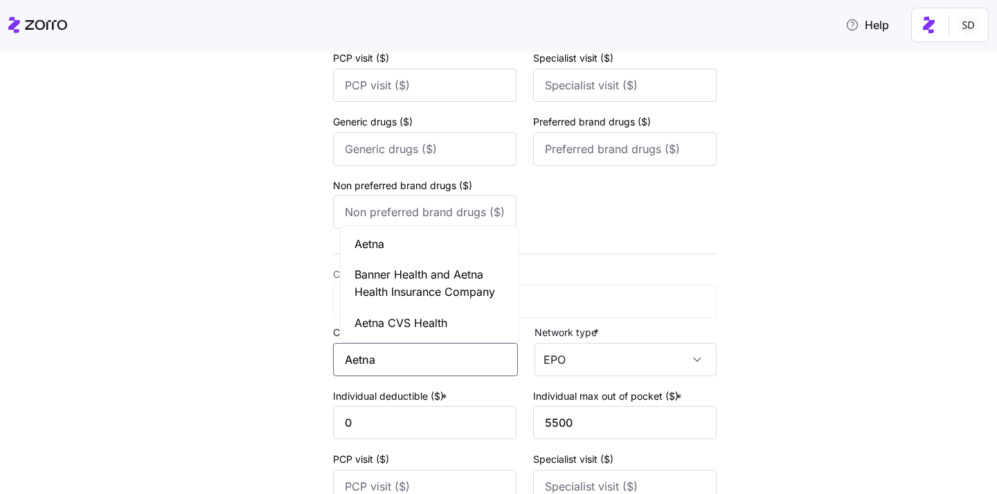
click at [459, 364] on input "Aetna" at bounding box center [425, 359] width 185 height 33
click at [412, 247] on div "Aetna" at bounding box center [430, 244] width 172 height 31
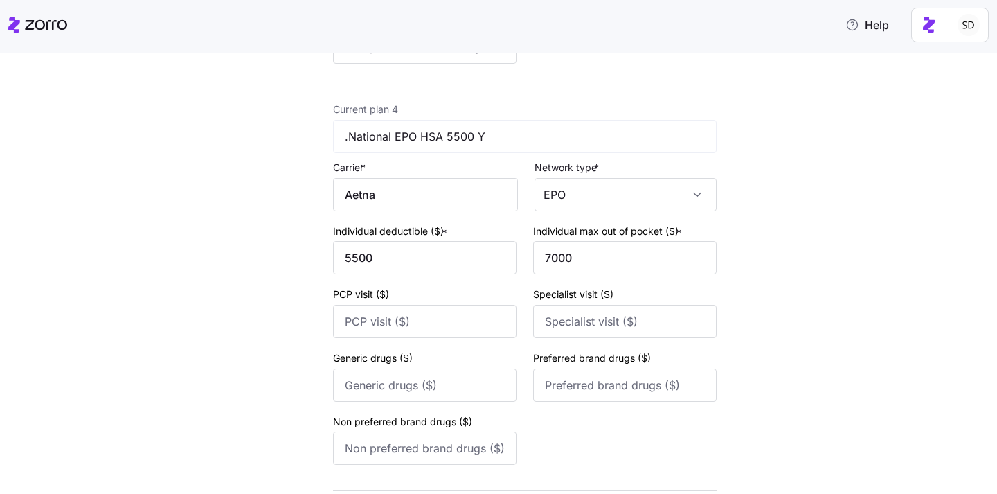
scroll to position [1350, 0]
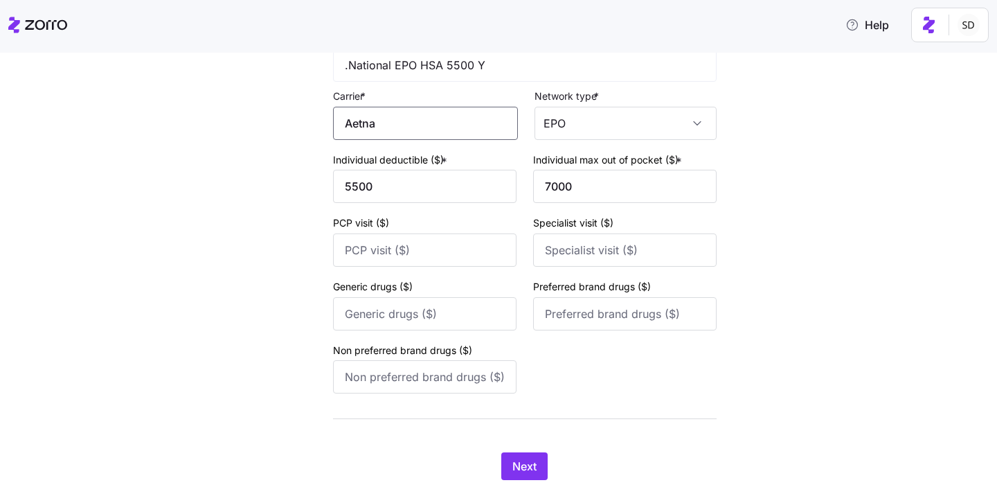
click at [411, 133] on input "Aetna" at bounding box center [425, 123] width 185 height 33
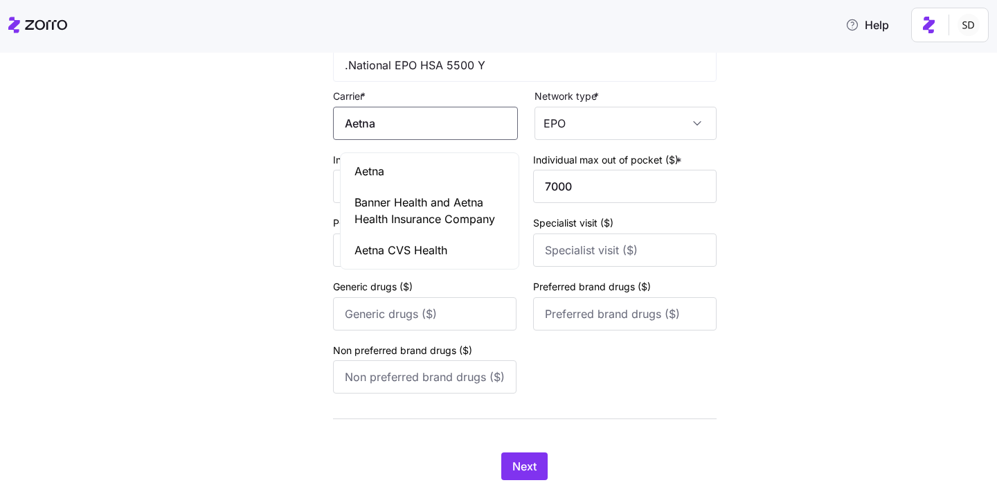
click at [382, 176] on span "Aetna" at bounding box center [370, 171] width 30 height 17
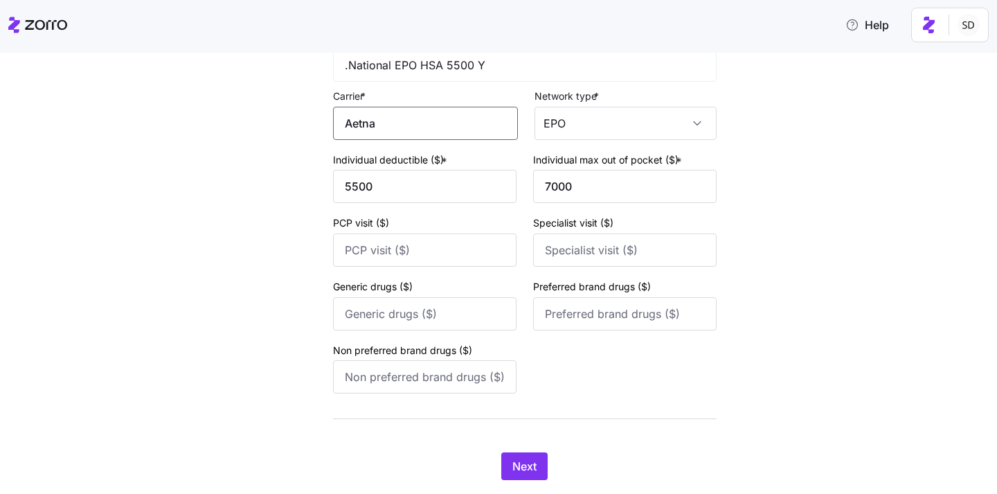
scroll to position [1394, 0]
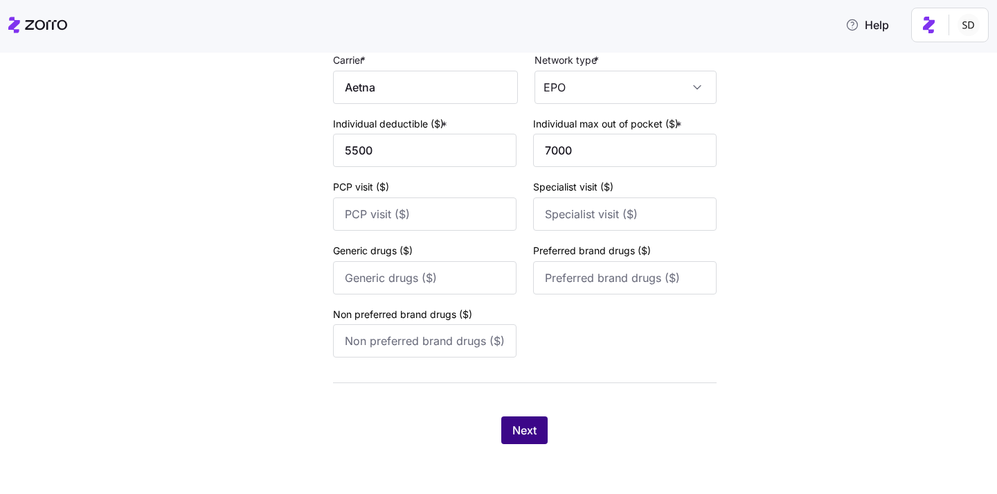
click at [528, 429] on span "Next" at bounding box center [525, 430] width 24 height 17
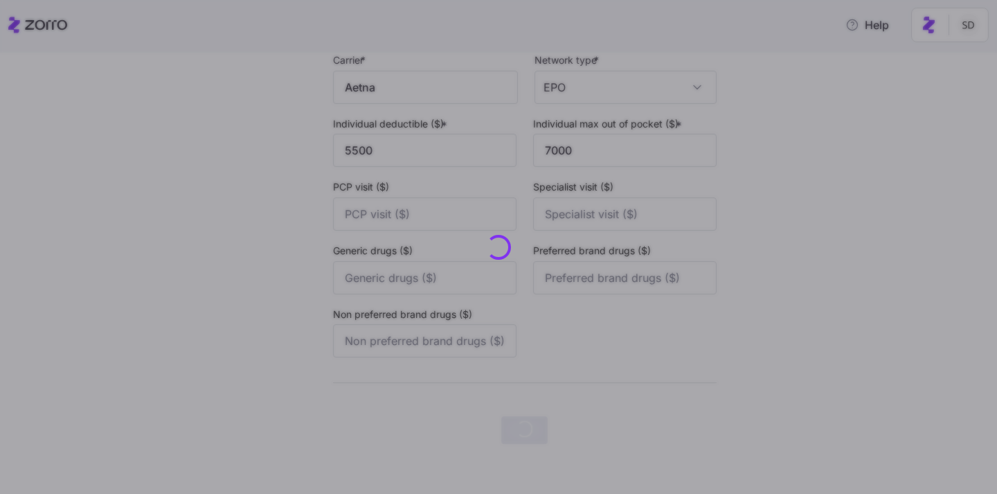
scroll to position [0, 0]
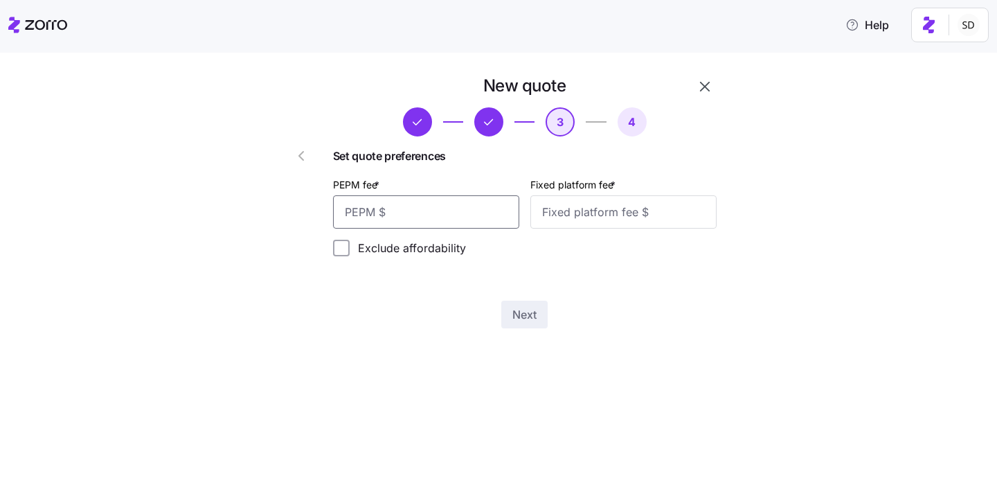
click at [444, 217] on input "PEPM fee *" at bounding box center [426, 211] width 186 height 33
type input "50"
click at [621, 214] on input "Fixed platform fee *" at bounding box center [624, 211] width 186 height 33
type input "1"
click at [453, 211] on input "50" at bounding box center [426, 211] width 186 height 33
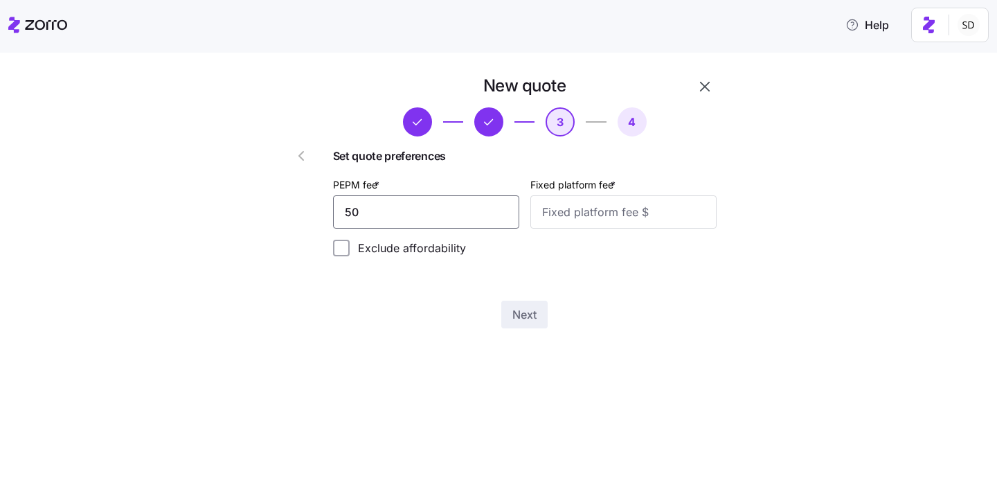
click at [453, 211] on input "50" at bounding box center [426, 211] width 186 height 33
click at [582, 218] on input "Fixed platform fee *" at bounding box center [624, 211] width 186 height 33
type input "1380"
click at [412, 211] on input "PEPM fee *" at bounding box center [426, 211] width 186 height 33
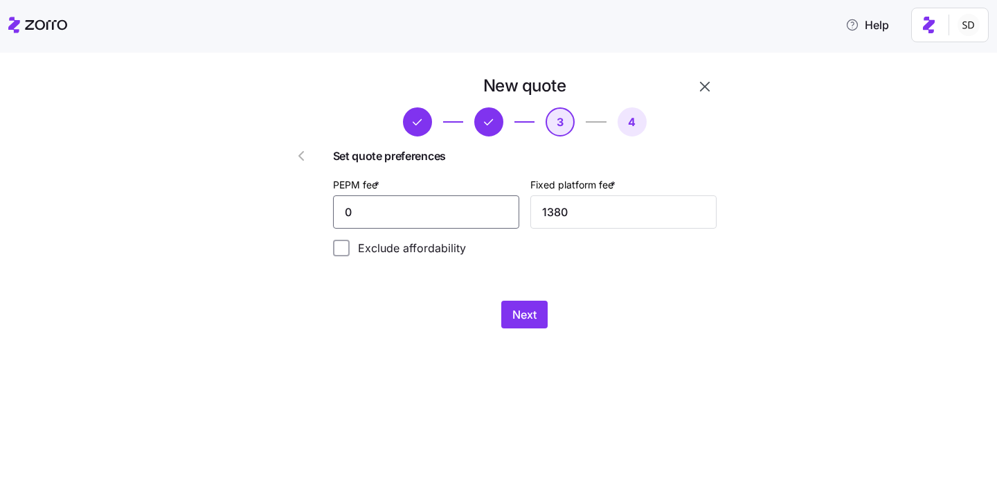
type input "0"
click at [381, 285] on div "New quote 3 4 Set quote preferences PEPM fee * 0 Fixed platform fee * 1380 Excl…" at bounding box center [525, 201] width 395 height 265
click at [420, 214] on input "0" at bounding box center [426, 211] width 186 height 33
click at [611, 214] on input "1380" at bounding box center [624, 211] width 186 height 33
click at [522, 312] on span "Next" at bounding box center [525, 314] width 24 height 17
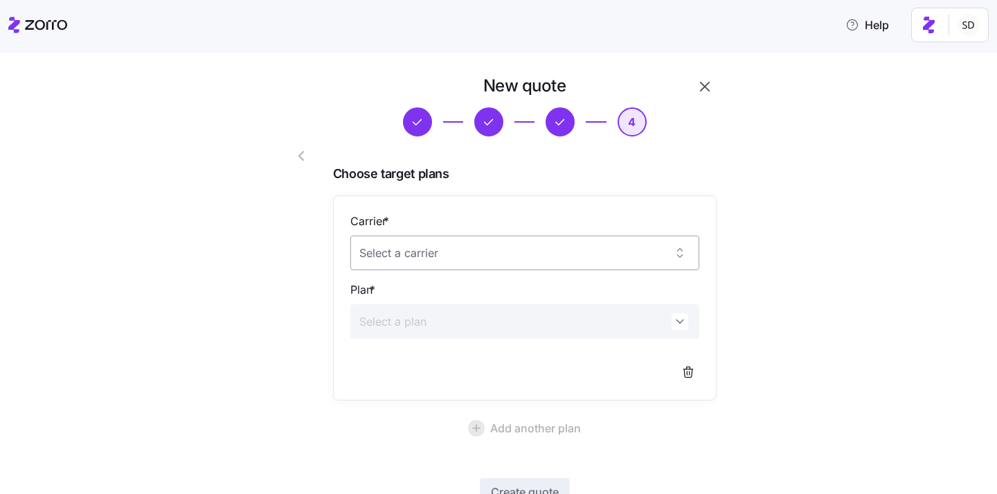
click at [515, 247] on input "Carrier *" at bounding box center [524, 252] width 349 height 35
click at [459, 295] on div "Aetna CVS Health" at bounding box center [525, 295] width 338 height 29
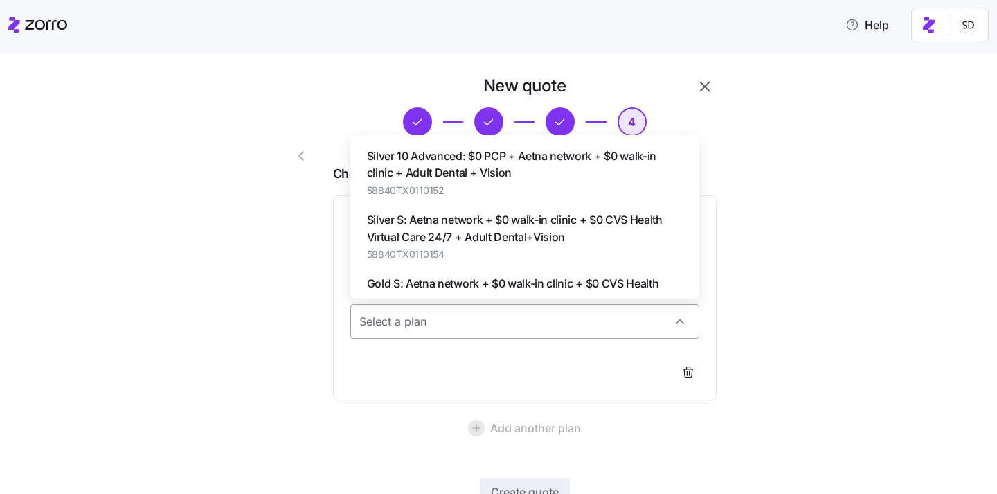
click at [459, 327] on input "Plan *" at bounding box center [524, 321] width 349 height 35
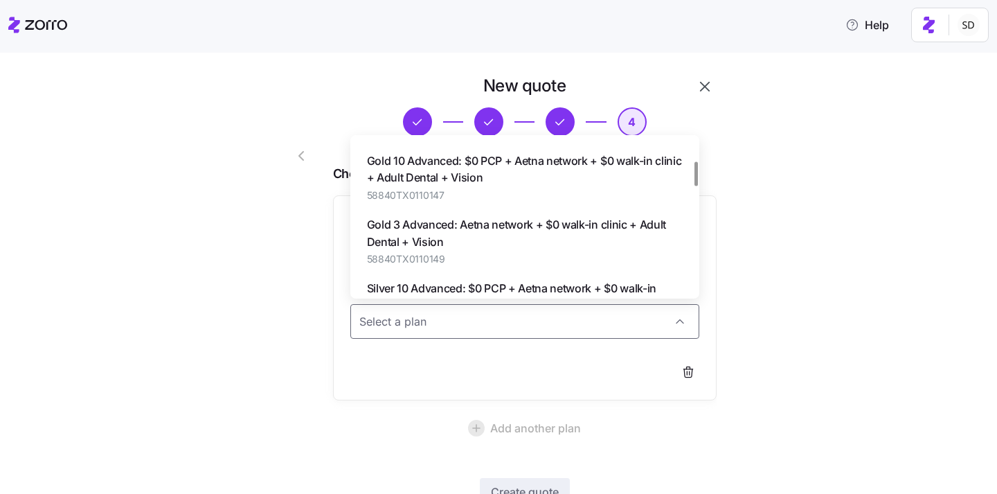
scroll to position [23, 0]
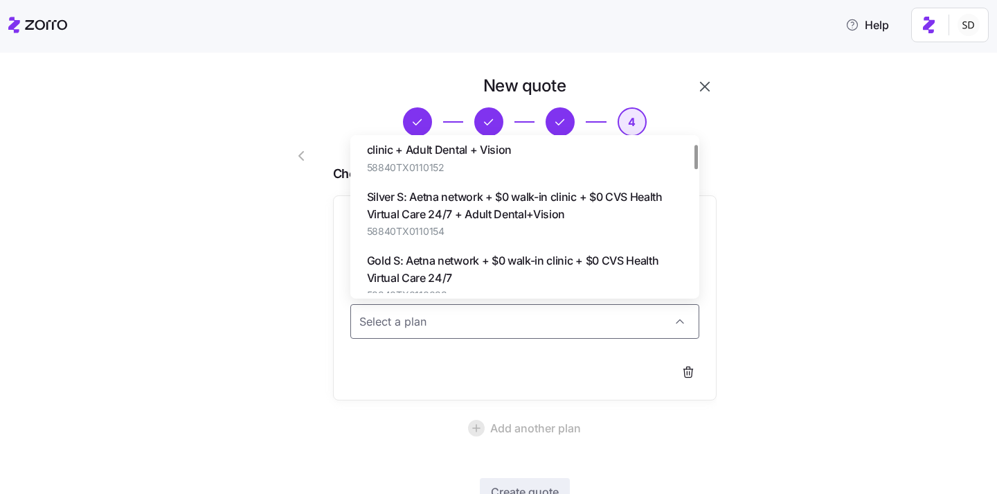
click at [803, 249] on div "New quote 4 Choose target plans Carrier * Aetna CVS Health Plan * Add another p…" at bounding box center [508, 319] width 939 height 489
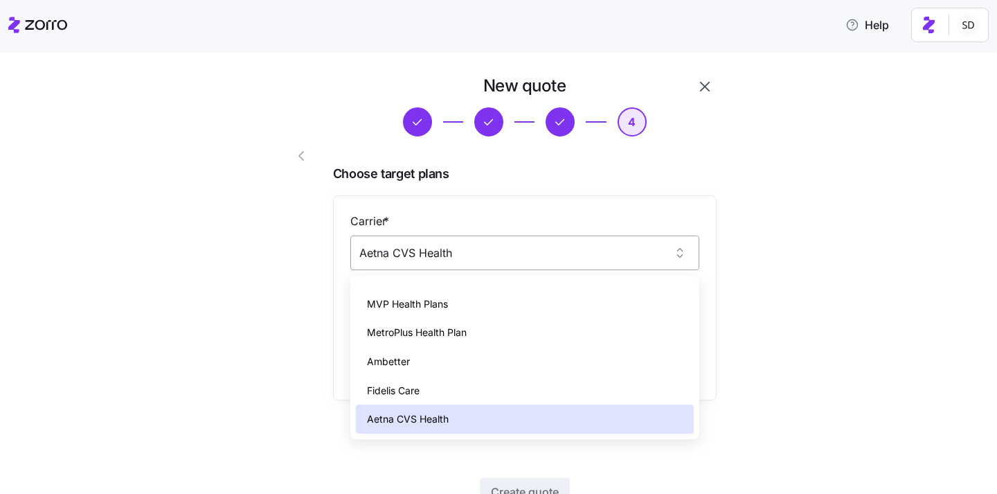
click at [472, 252] on input "Aetna CVS Health" at bounding box center [524, 252] width 349 height 35
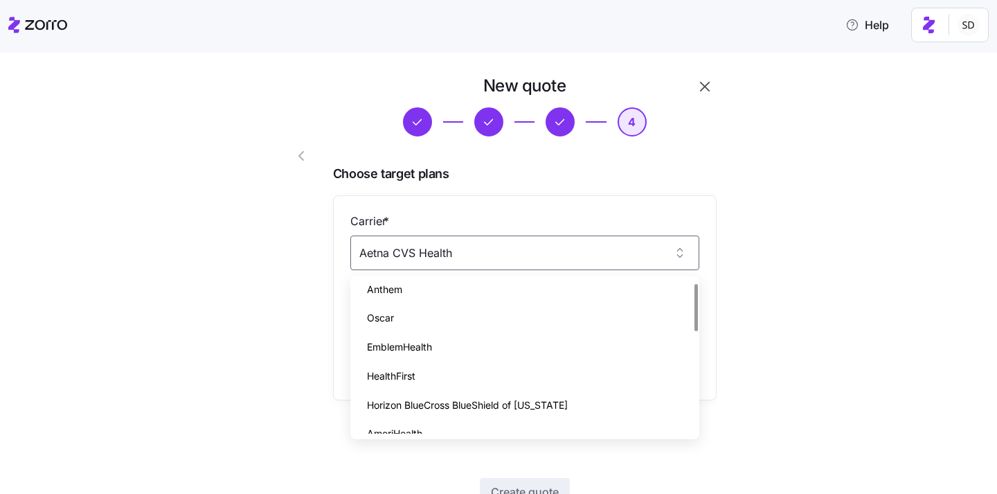
scroll to position [0, 0]
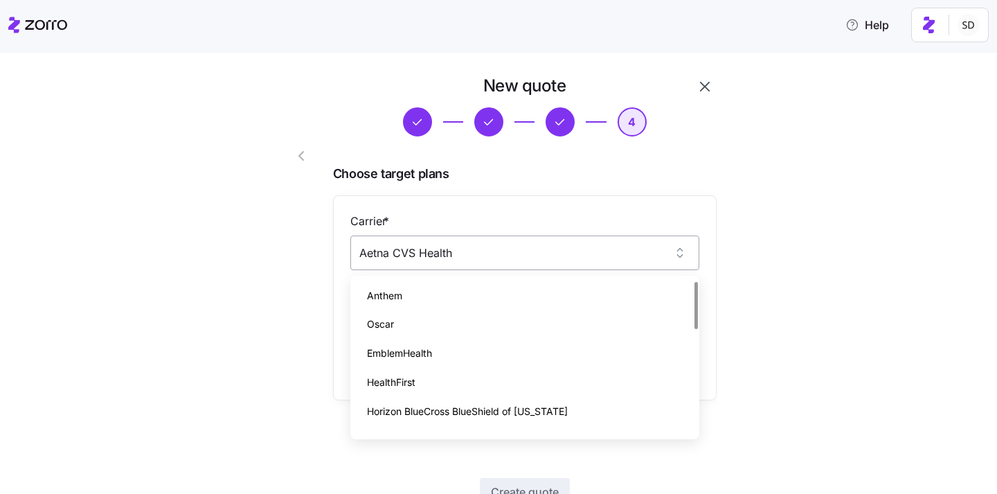
click at [522, 258] on input "Aetna CVS Health" at bounding box center [524, 252] width 349 height 35
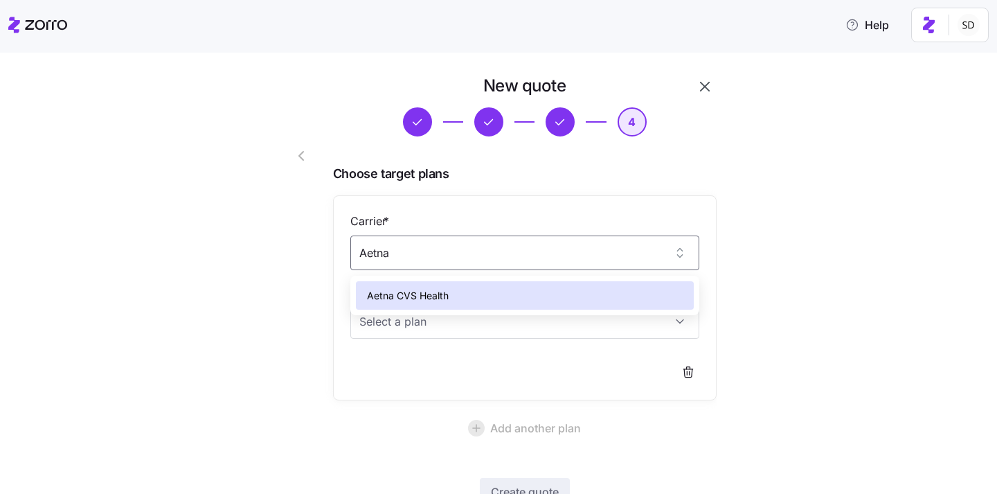
type input "Aetna CVS Health"
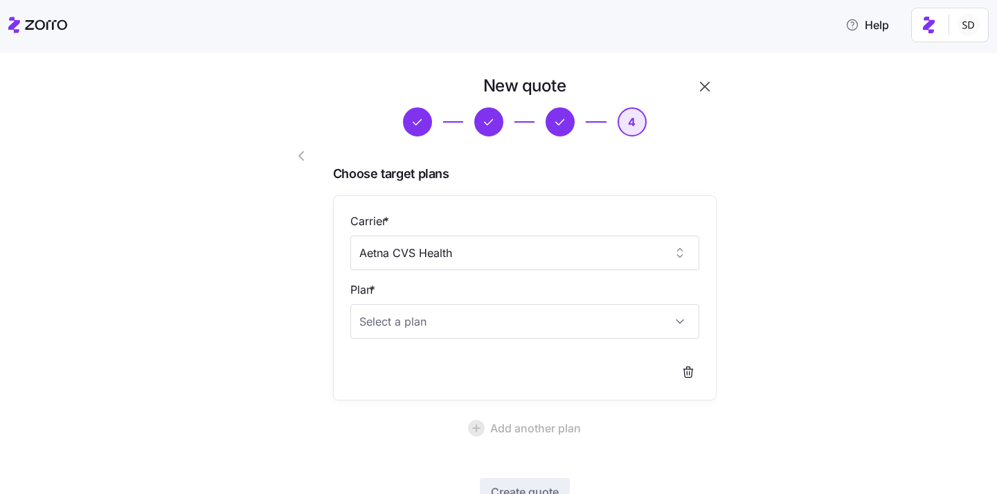
click at [677, 199] on div "Carrier * Aetna CVS Health Plan *" at bounding box center [525, 297] width 384 height 205
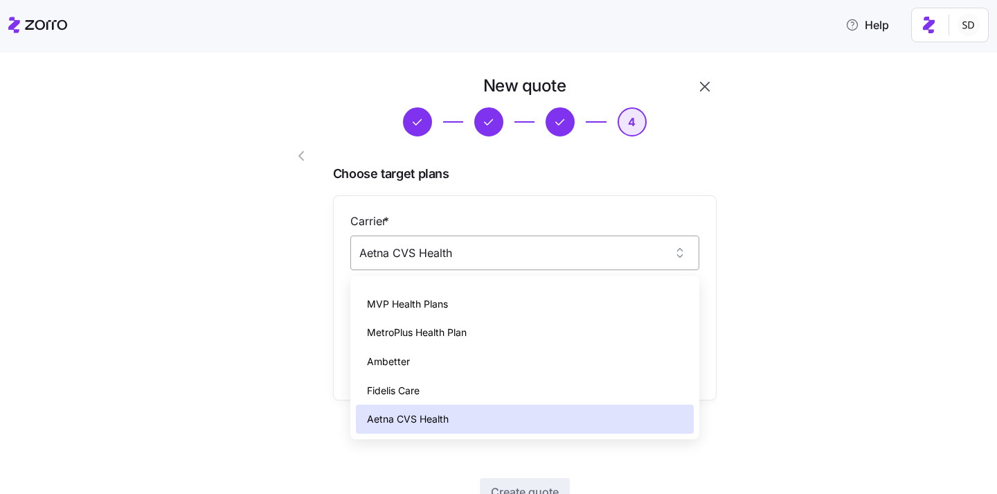
click at [614, 256] on input "Aetna CVS Health" at bounding box center [524, 252] width 349 height 35
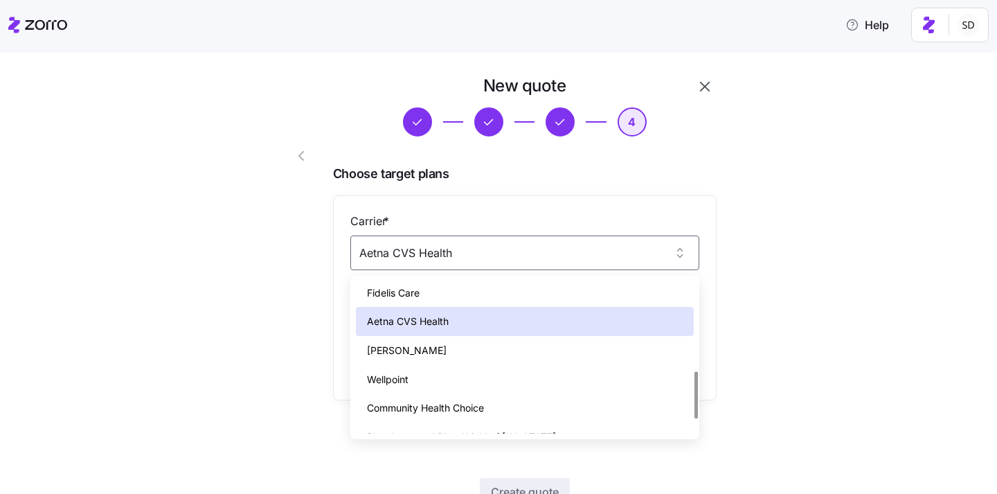
scroll to position [253, 0]
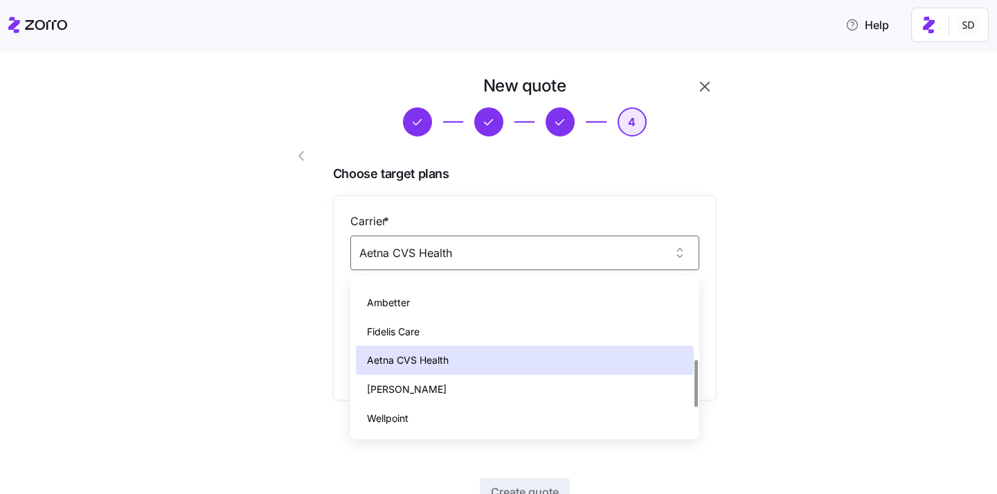
click at [566, 361] on div "Aetna CVS Health" at bounding box center [525, 360] width 338 height 29
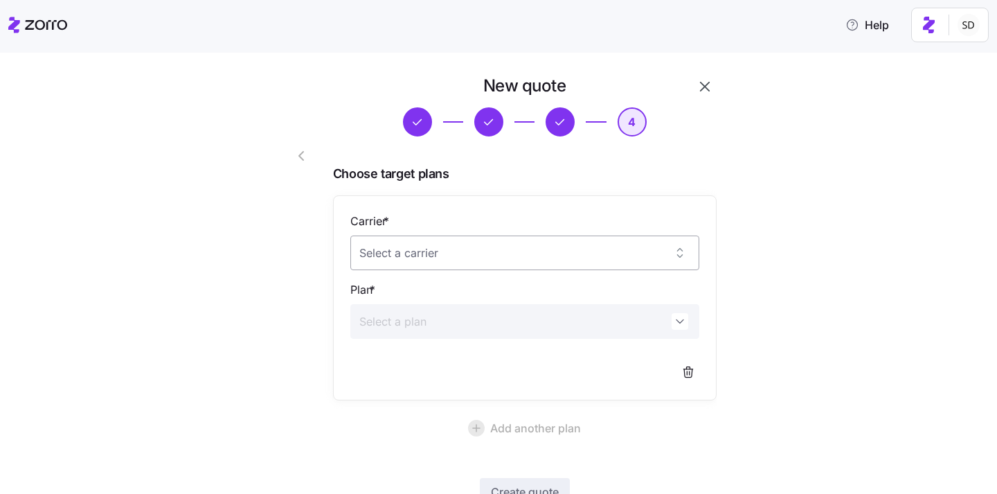
click at [474, 258] on input "Carrier *" at bounding box center [524, 252] width 349 height 35
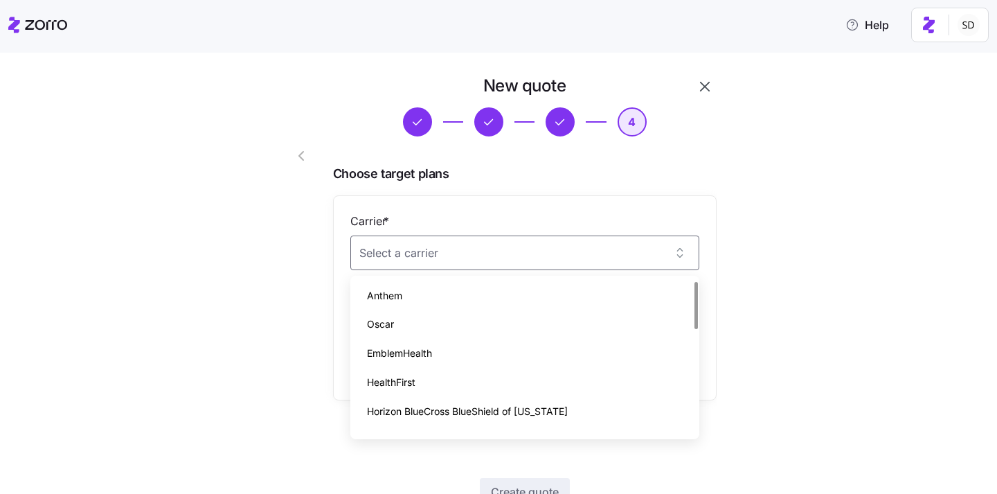
scroll to position [0, 0]
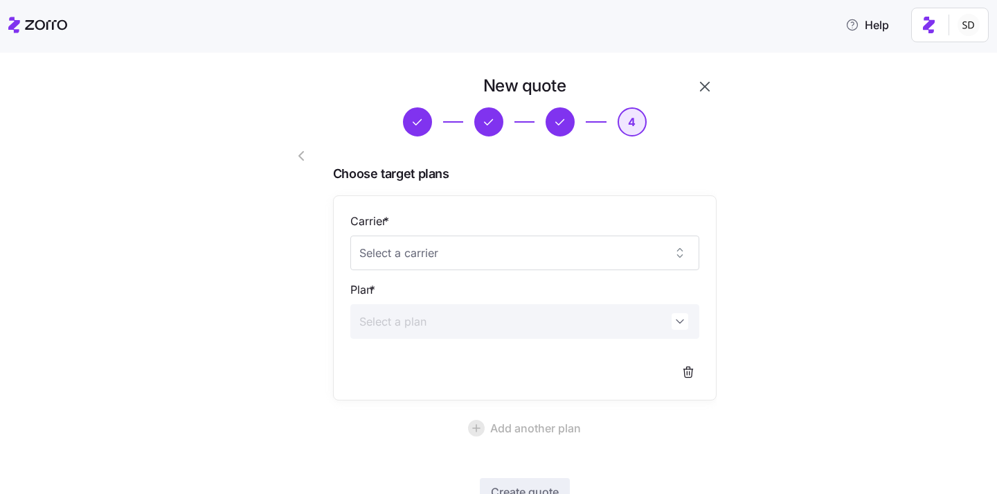
click at [580, 171] on span "Choose target plans" at bounding box center [525, 174] width 384 height 20
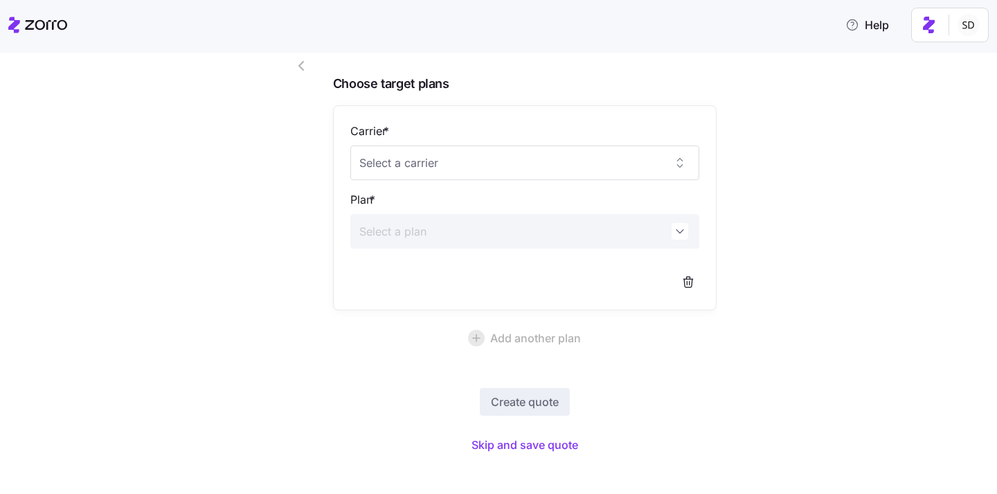
scroll to position [98, 0]
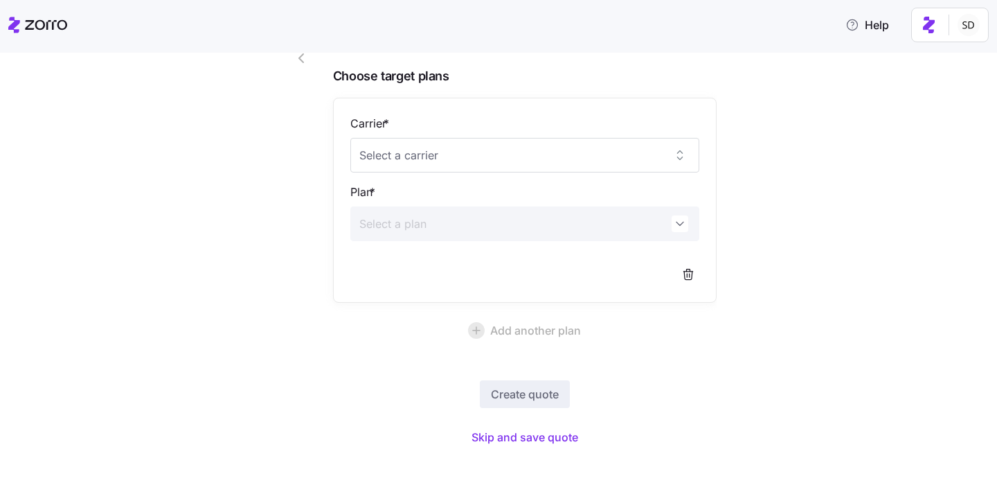
click at [616, 354] on div "New quote 4 Choose target plans Carrier * Plan * Add another plan Create quote …" at bounding box center [525, 213] width 395 height 483
click at [525, 437] on span "Skip and save quote" at bounding box center [525, 437] width 107 height 17
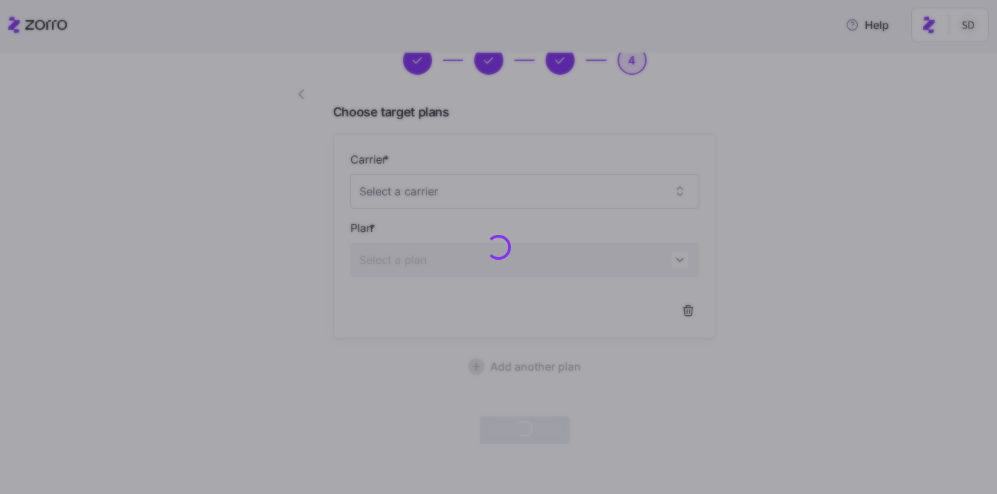
scroll to position [61, 0]
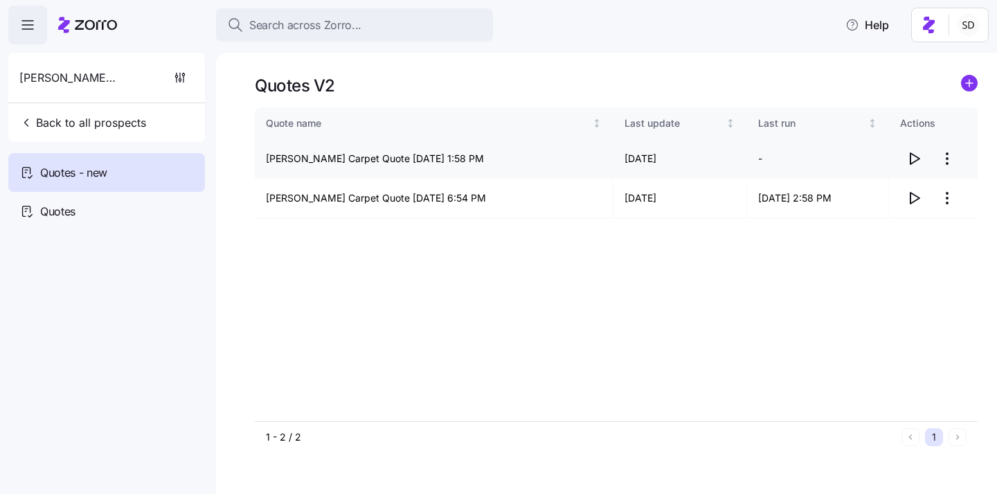
click at [915, 158] on icon "button" at bounding box center [914, 158] width 17 height 17
click at [109, 206] on div "Quotes" at bounding box center [106, 211] width 197 height 39
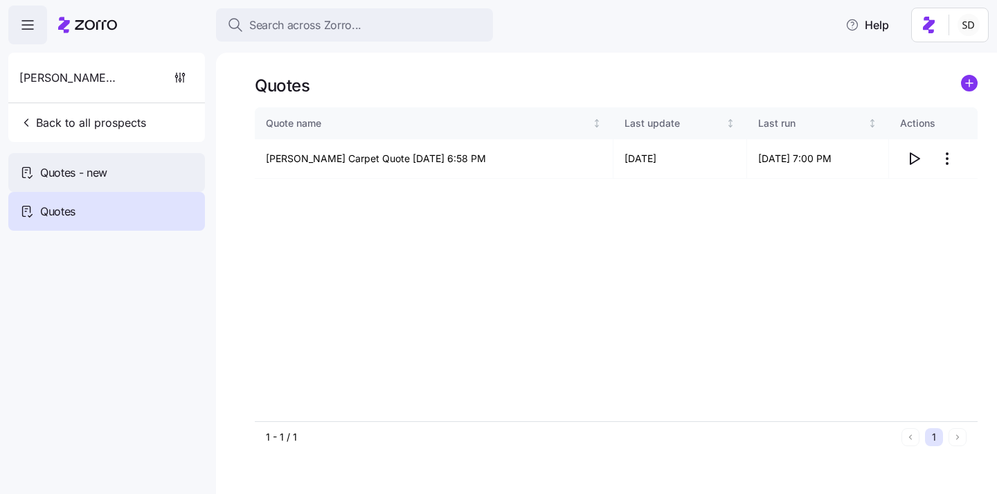
click at [114, 177] on div "Quotes - new" at bounding box center [106, 172] width 197 height 39
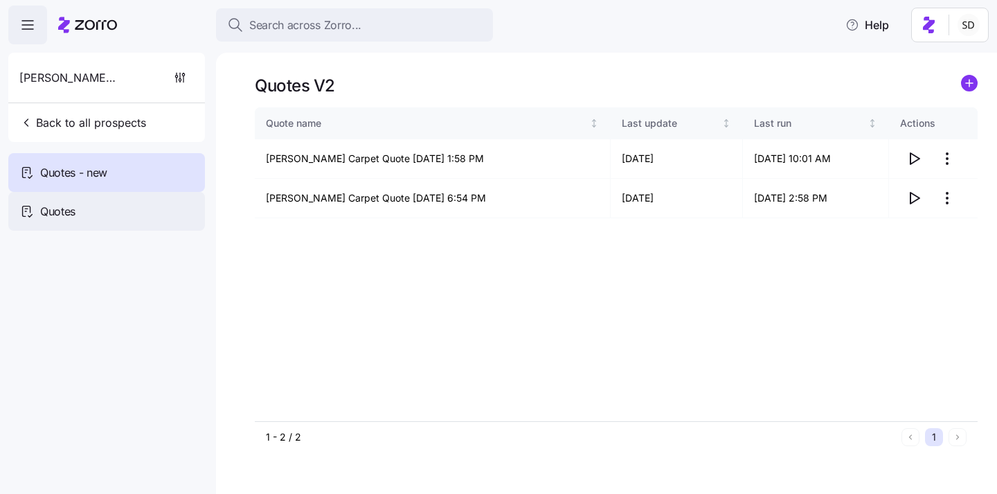
click at [100, 224] on div "Quotes" at bounding box center [106, 211] width 197 height 39
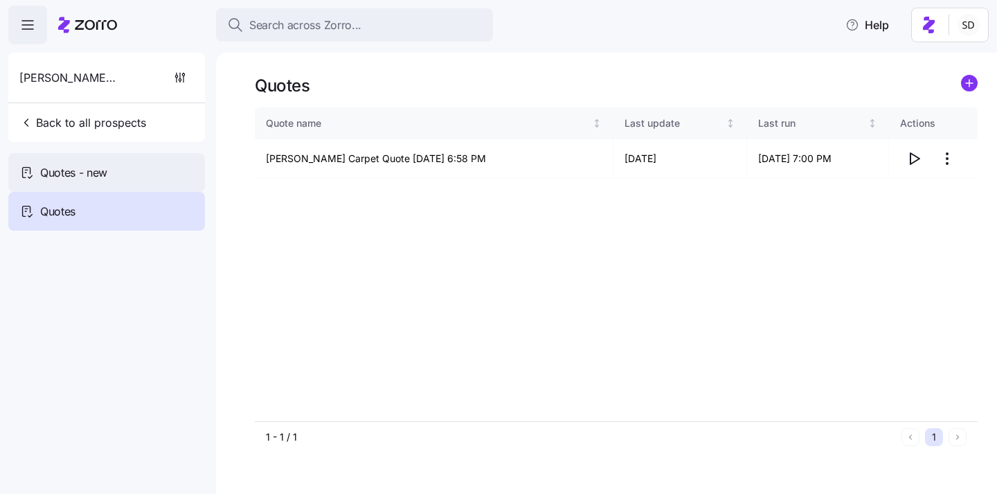
click at [89, 168] on span "Quotes - new" at bounding box center [73, 172] width 67 height 17
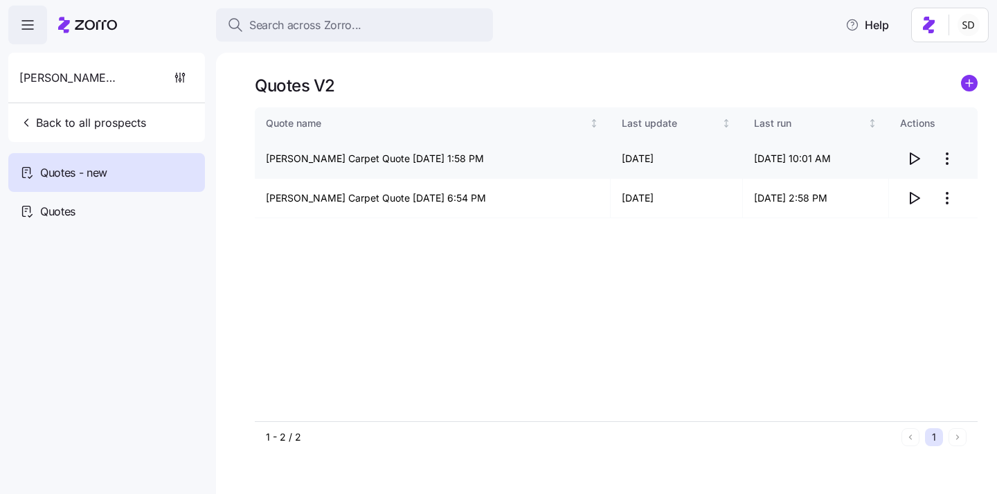
click at [914, 154] on icon "button" at bounding box center [914, 158] width 17 height 17
click at [84, 216] on div "Quotes" at bounding box center [106, 211] width 197 height 39
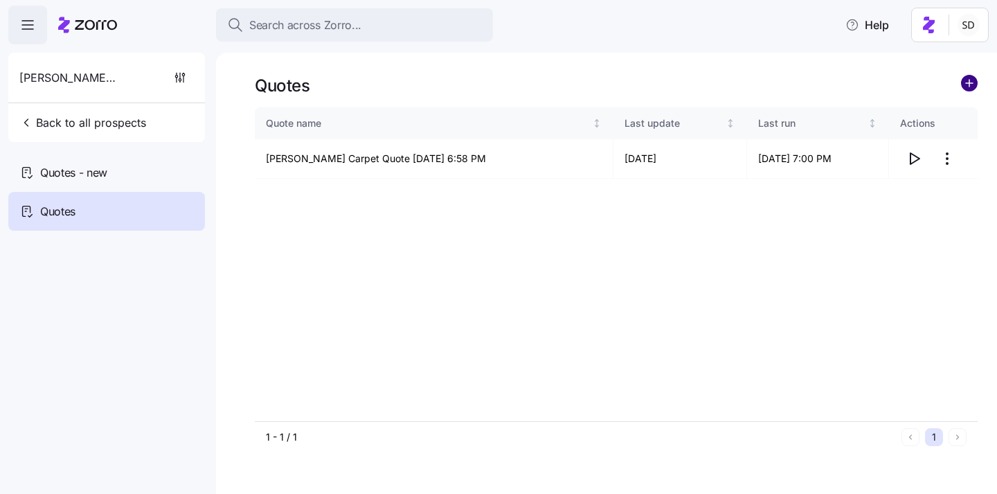
click at [970, 84] on circle "add icon" at bounding box center [969, 82] width 15 height 15
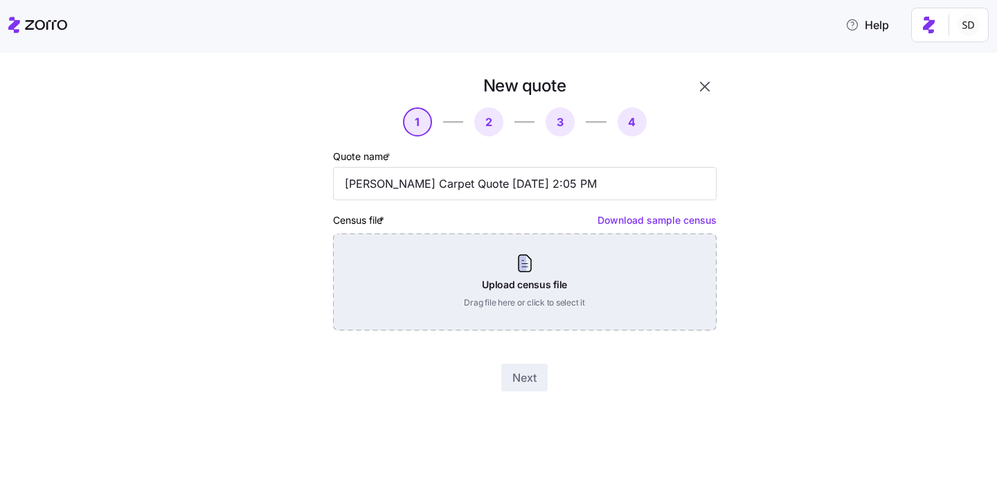
click at [522, 294] on div "Upload census file Drag file here or click to select it" at bounding box center [525, 281] width 384 height 97
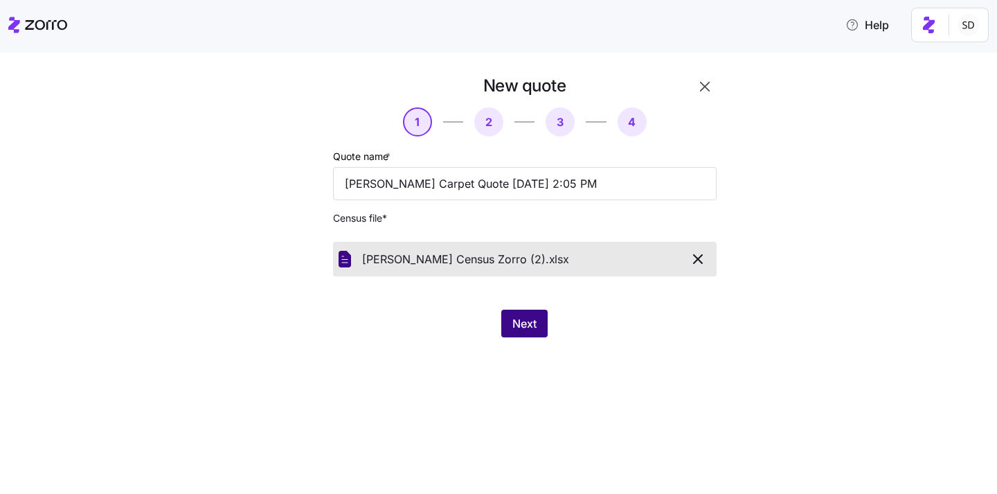
click at [517, 330] on span "Next" at bounding box center [525, 323] width 24 height 17
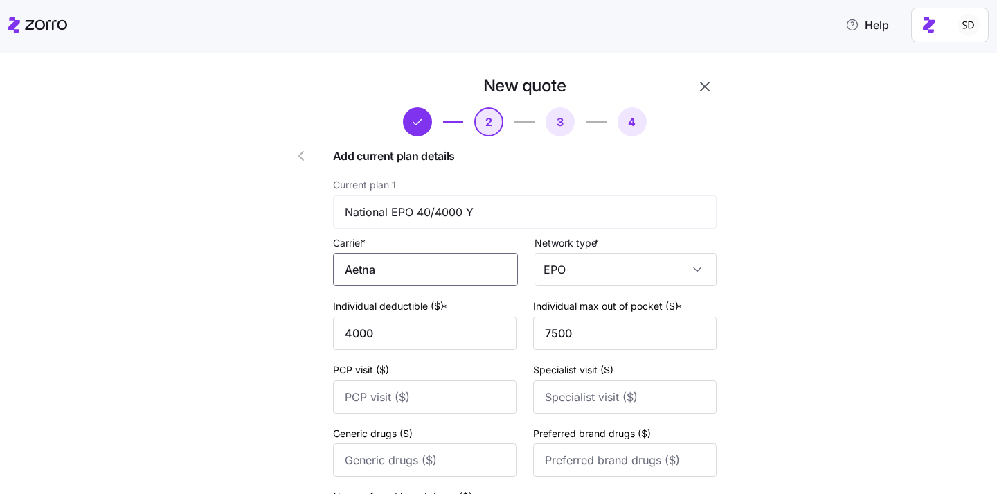
click at [459, 262] on input "Aetna" at bounding box center [425, 269] width 185 height 33
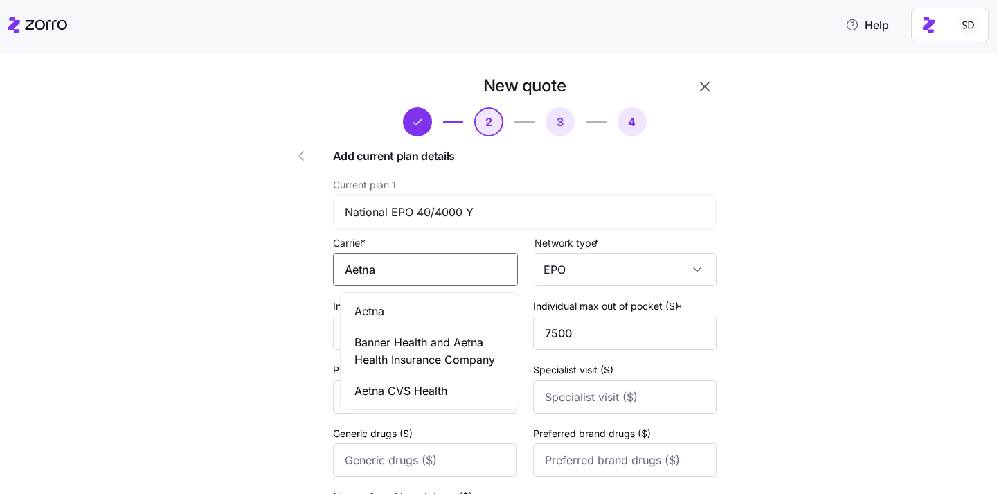
click at [423, 308] on div "Aetna" at bounding box center [430, 311] width 172 height 31
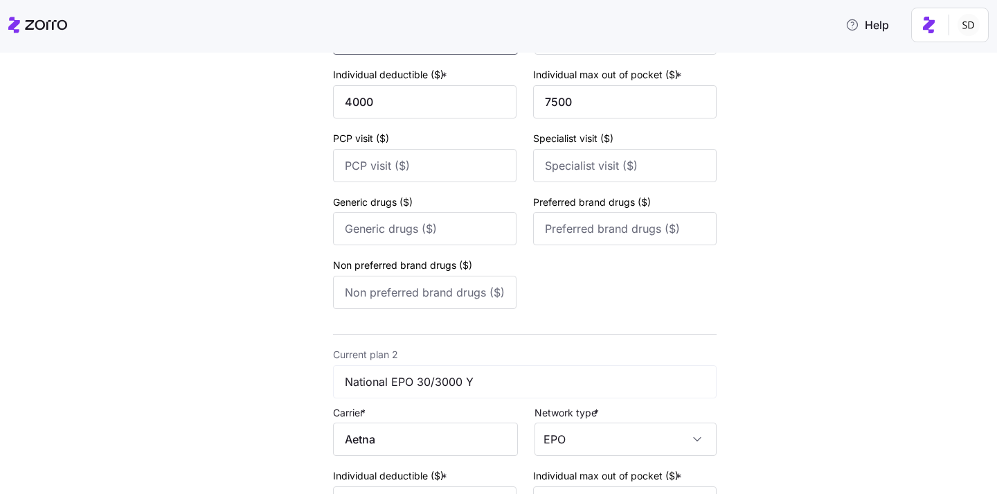
scroll to position [251, 0]
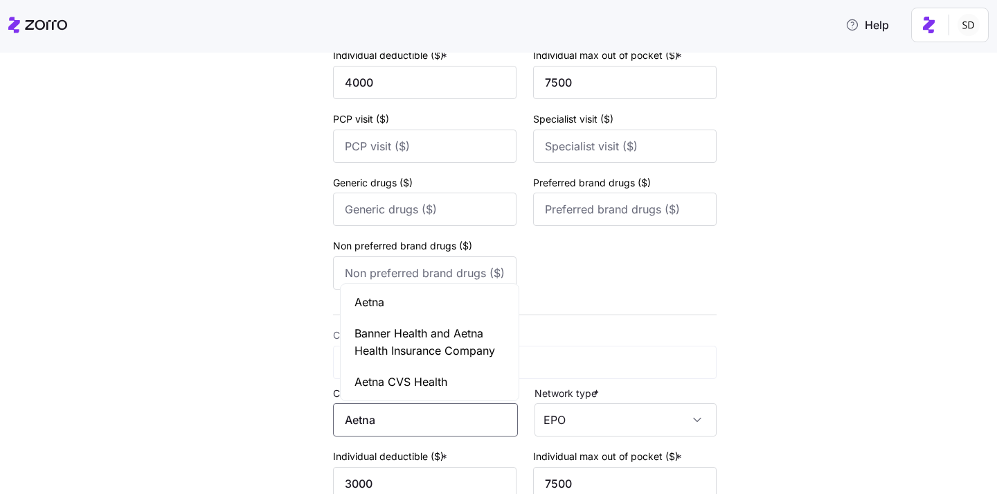
click at [402, 407] on input "Aetna" at bounding box center [425, 419] width 185 height 33
click at [391, 298] on div "Aetna" at bounding box center [430, 302] width 172 height 31
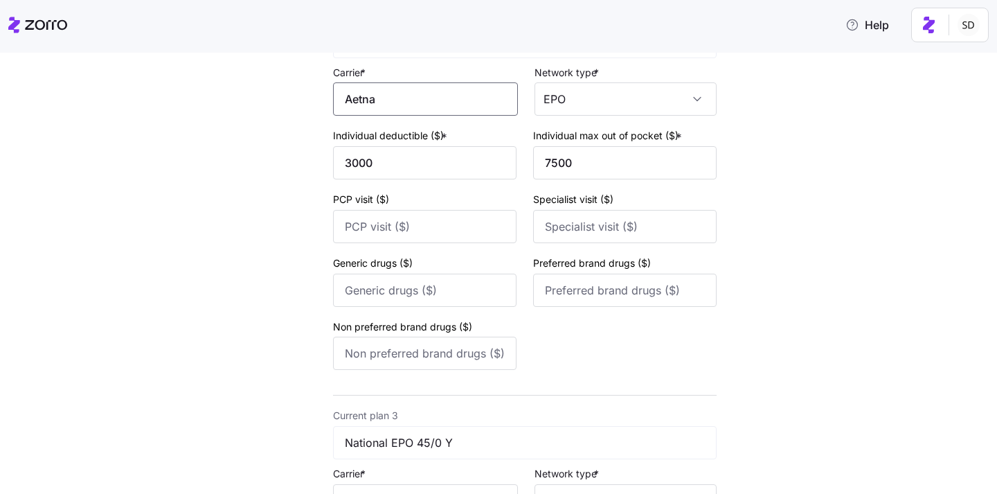
scroll to position [747, 0]
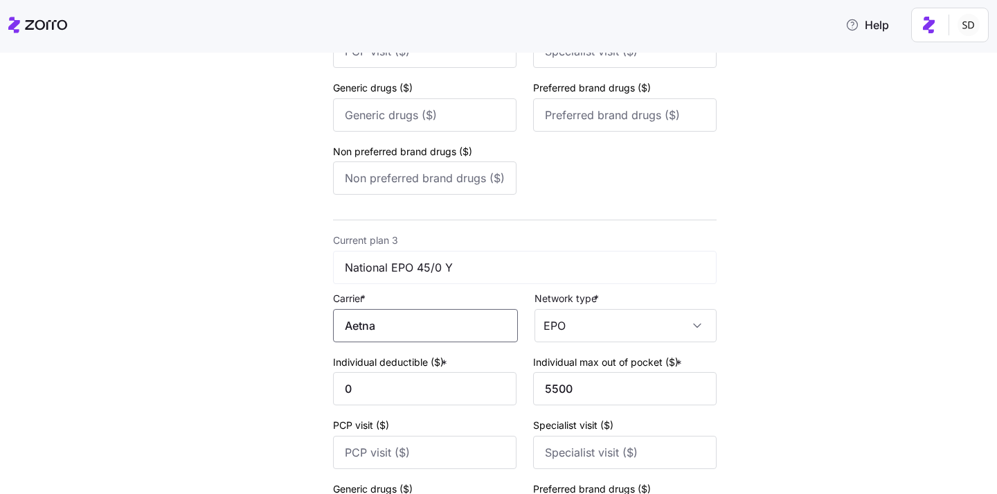
click at [401, 324] on input "Aetna" at bounding box center [425, 325] width 185 height 33
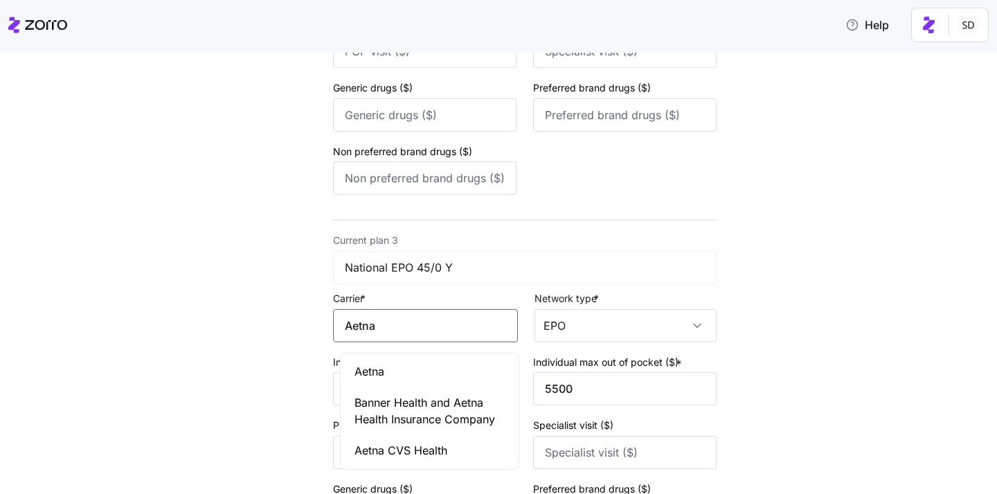
click at [406, 368] on div "Aetna" at bounding box center [430, 371] width 172 height 31
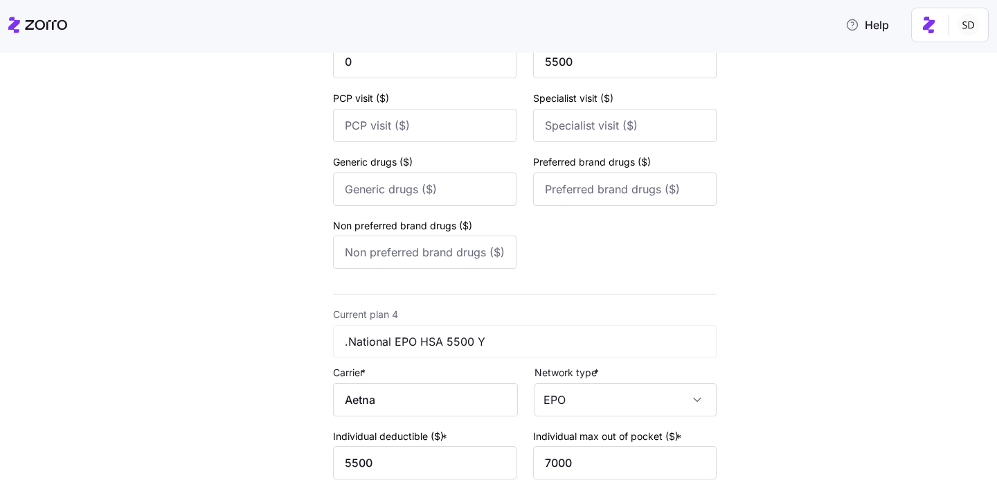
scroll to position [1118, 0]
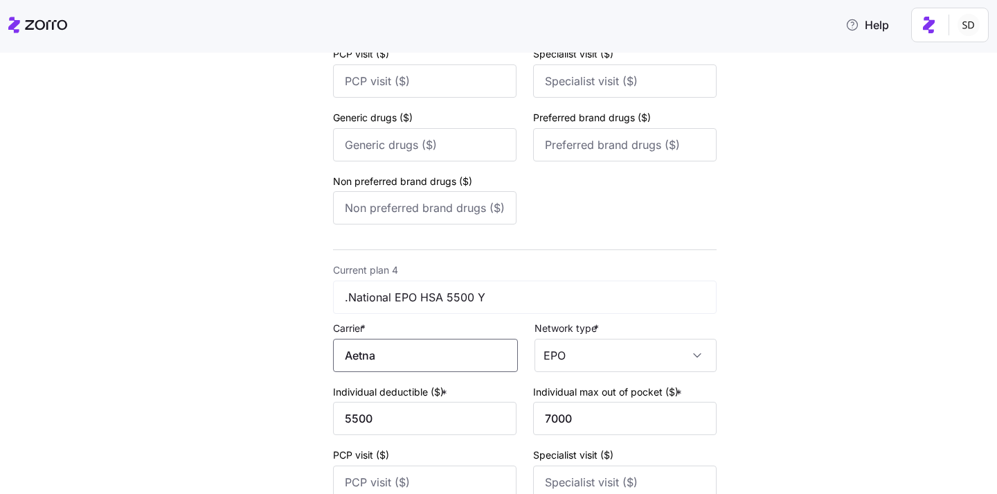
click at [399, 360] on input "Aetna" at bounding box center [425, 355] width 185 height 33
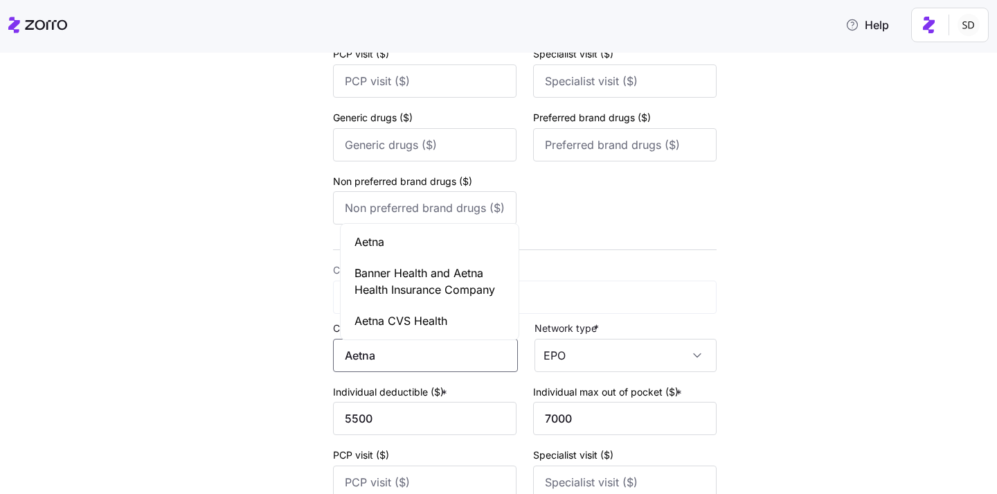
click at [402, 248] on div "Aetna" at bounding box center [430, 241] width 172 height 31
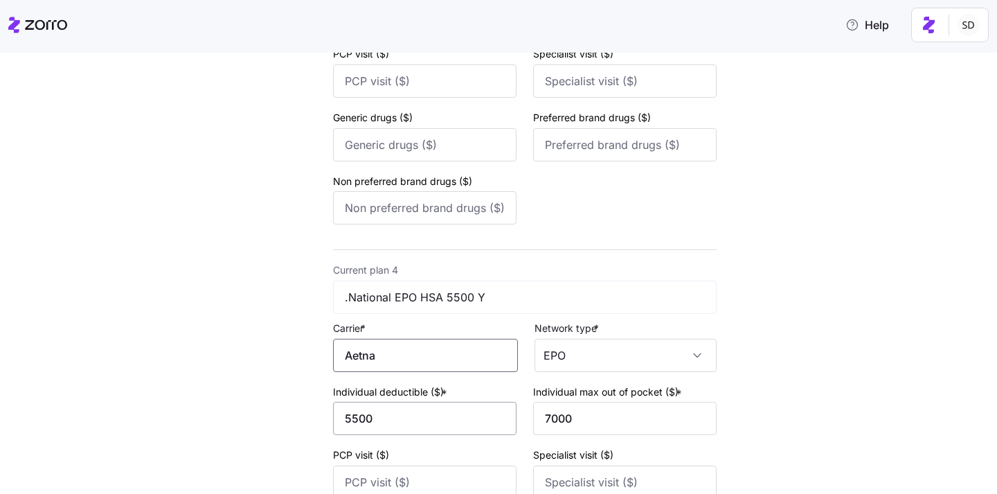
scroll to position [1394, 0]
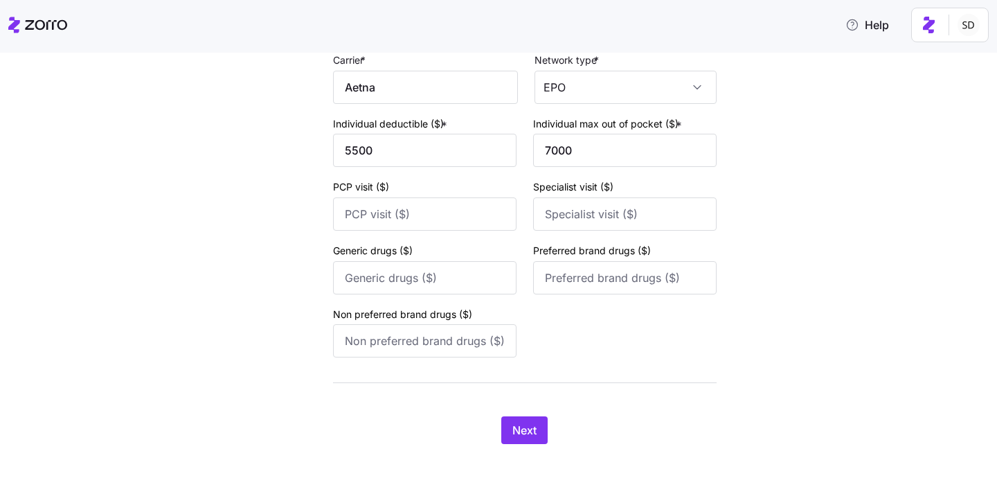
click at [528, 430] on span "Next" at bounding box center [525, 430] width 24 height 17
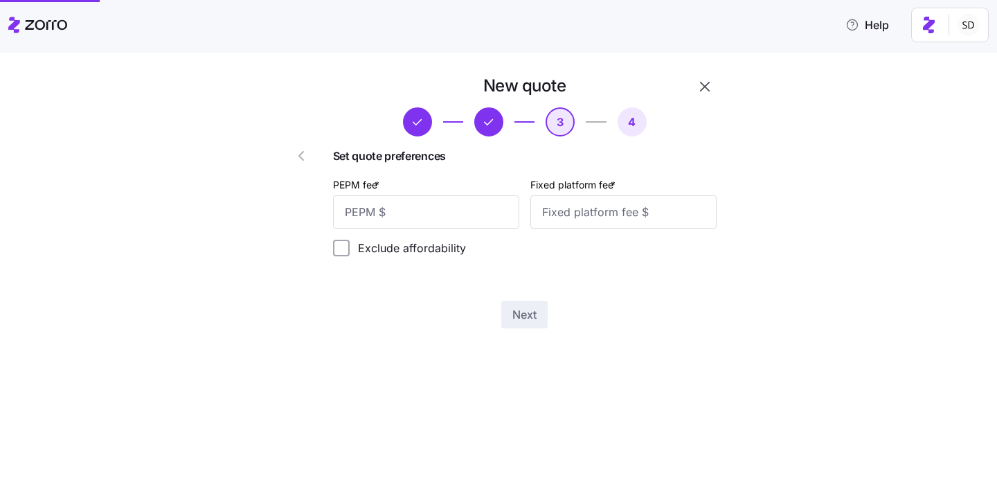
scroll to position [0, 0]
click at [590, 222] on input "Fixed platform fee *" at bounding box center [624, 211] width 186 height 33
type input "1380"
click at [469, 215] on input "PEPM fee *" at bounding box center [426, 211] width 186 height 33
type input "0"
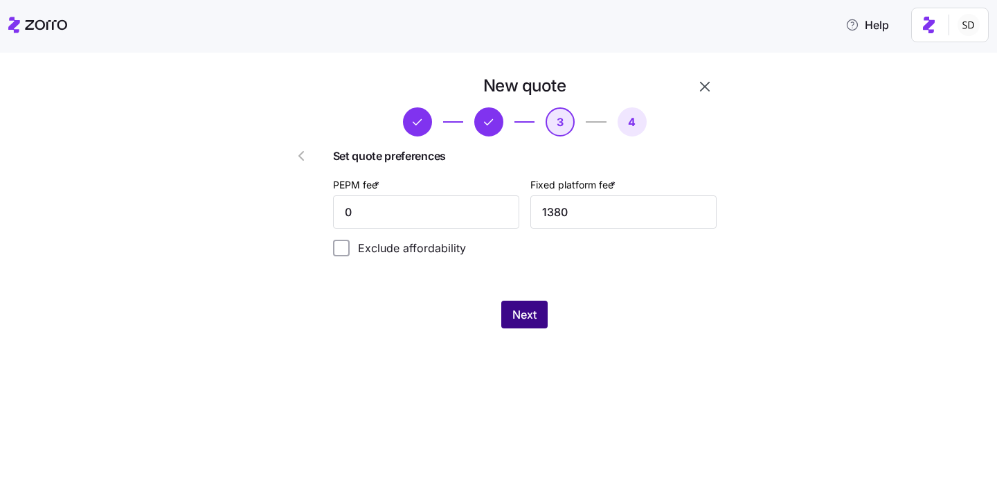
click at [526, 315] on span "Next" at bounding box center [525, 314] width 24 height 17
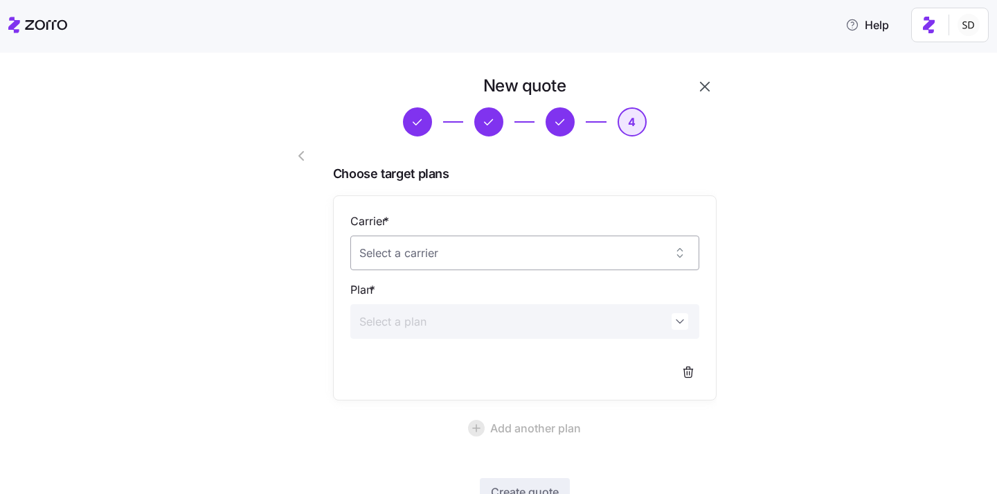
click at [537, 256] on input "Carrier *" at bounding box center [524, 252] width 349 height 35
click at [476, 292] on div "Aetna CVS Health" at bounding box center [525, 295] width 338 height 29
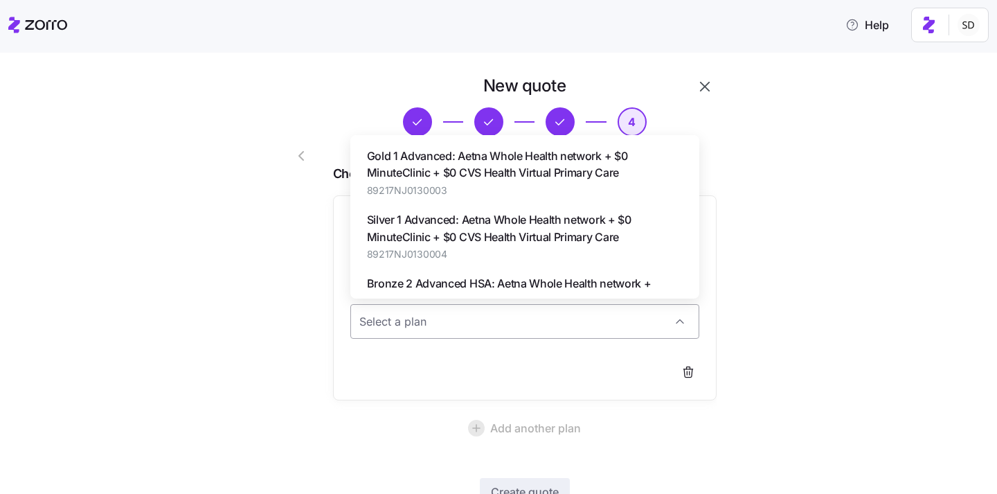
click at [481, 326] on input "Plan *" at bounding box center [524, 321] width 349 height 35
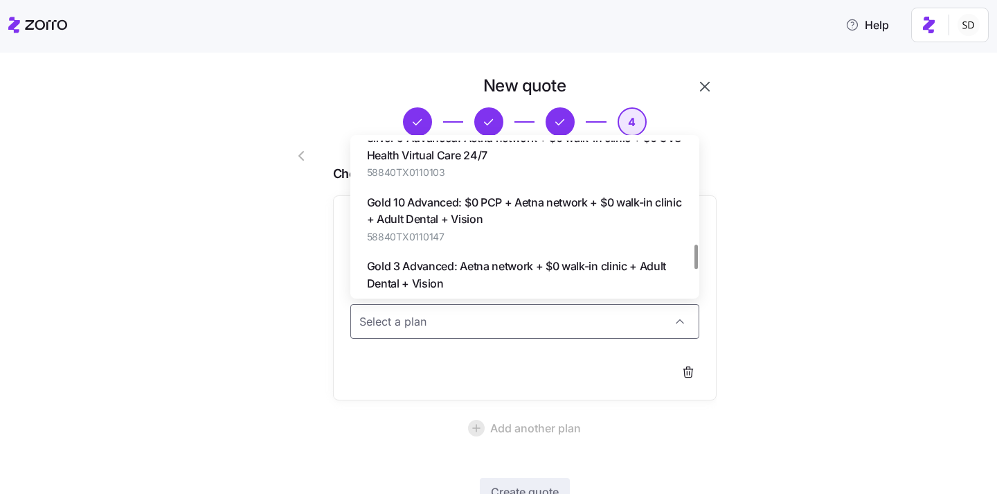
scroll to position [806, 0]
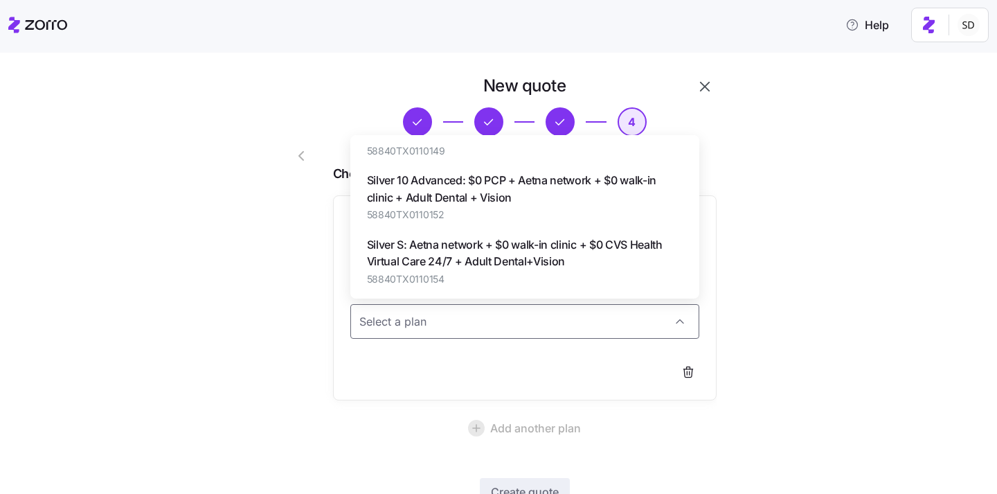
click at [911, 276] on div "New quote 4 Choose target plans Carrier * Aetna CVS Health Plan * Add another p…" at bounding box center [508, 319] width 939 height 489
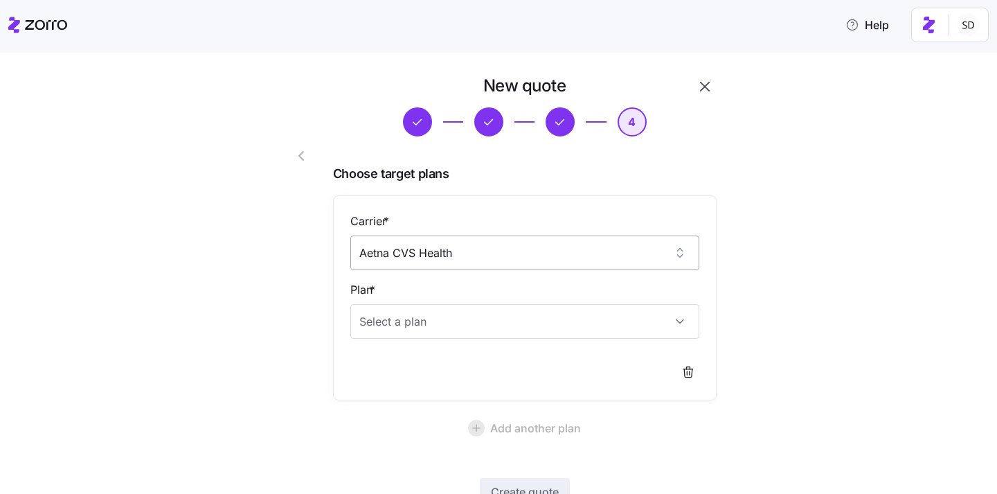
click at [564, 260] on input "Aetna CVS Health" at bounding box center [524, 252] width 349 height 35
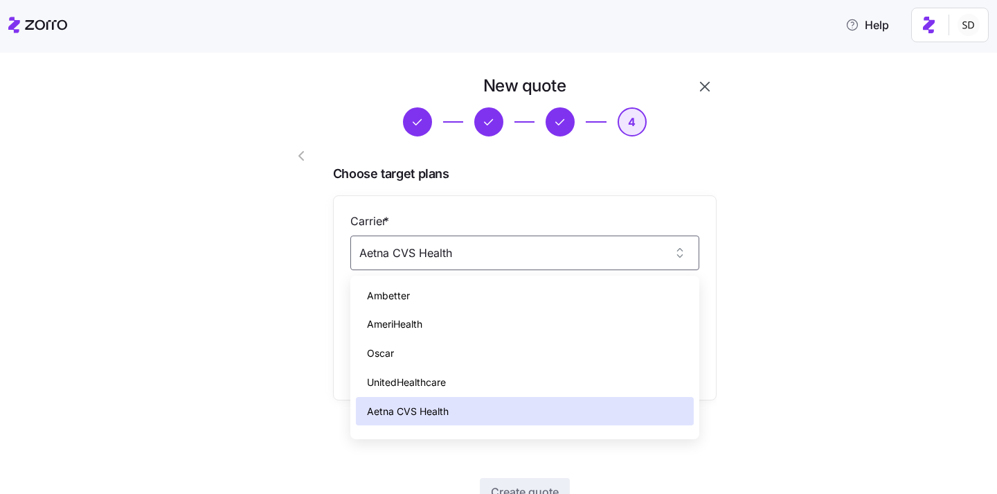
click at [488, 376] on div "UnitedHealthcare" at bounding box center [525, 382] width 338 height 29
type input "UnitedHealthcare"
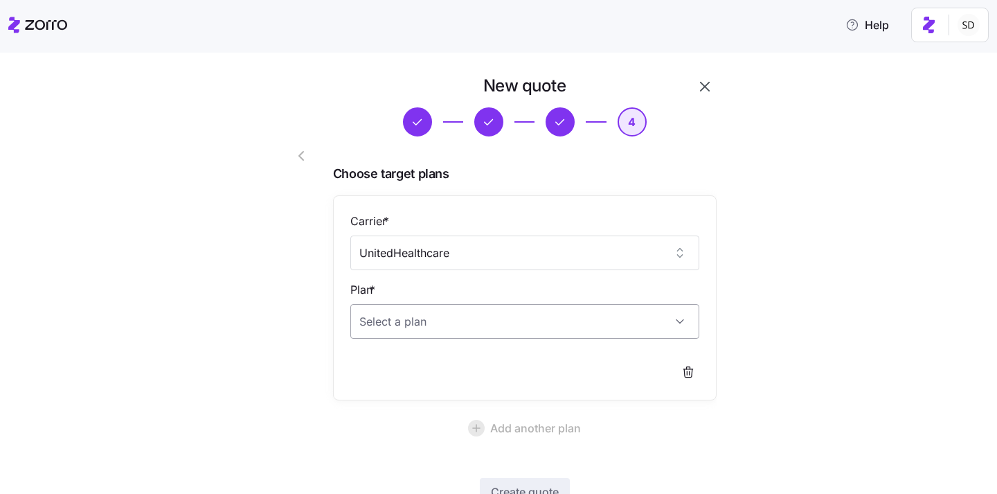
click at [486, 317] on input "Plan *" at bounding box center [524, 321] width 349 height 35
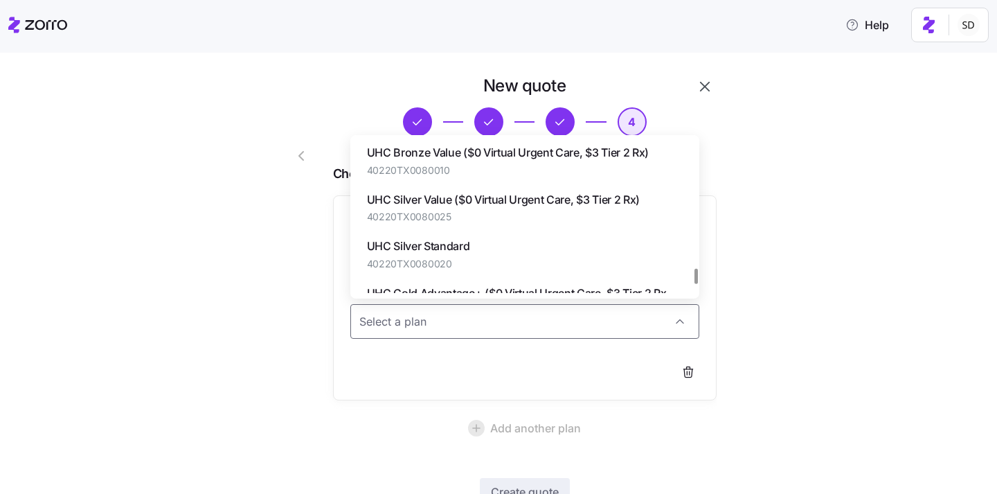
scroll to position [1301, 0]
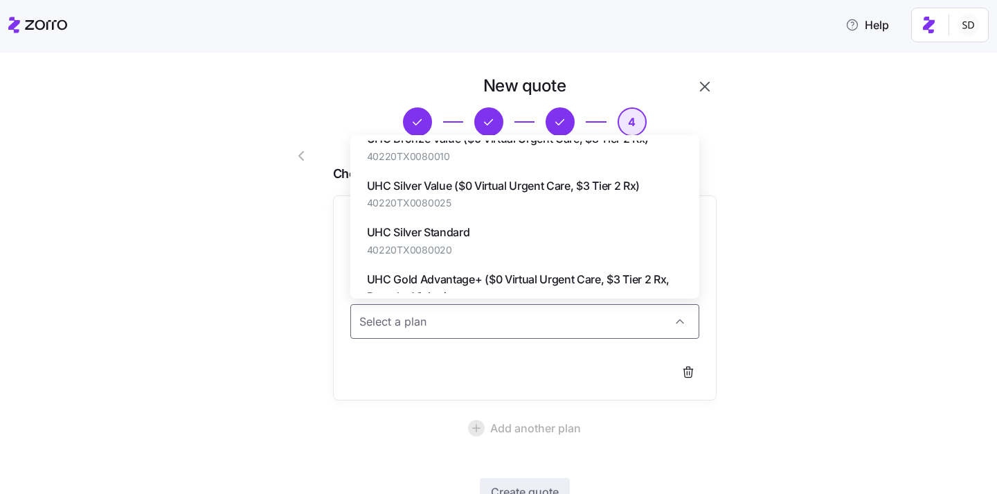
click at [506, 234] on div "UHC Silver Standard 40220TX0080020" at bounding box center [525, 240] width 338 height 46
type input "UHC Silver Standard"
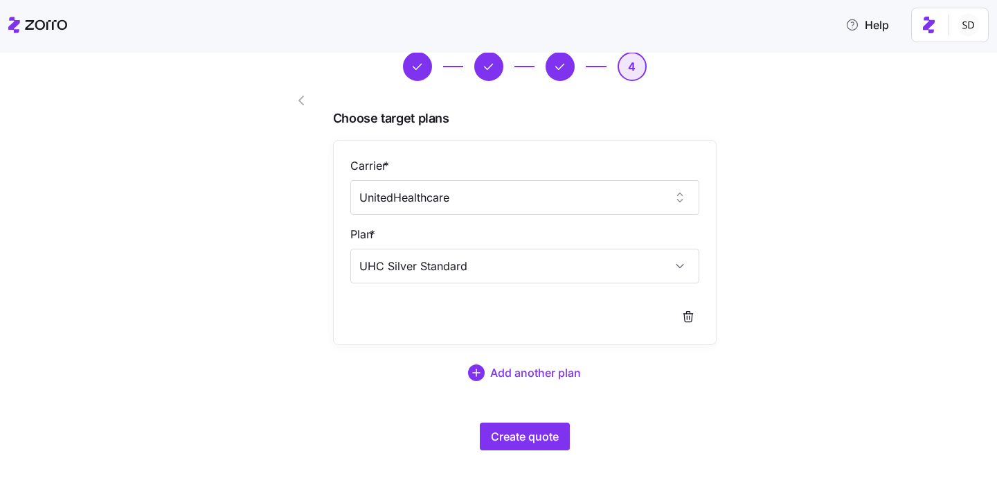
scroll to position [61, 0]
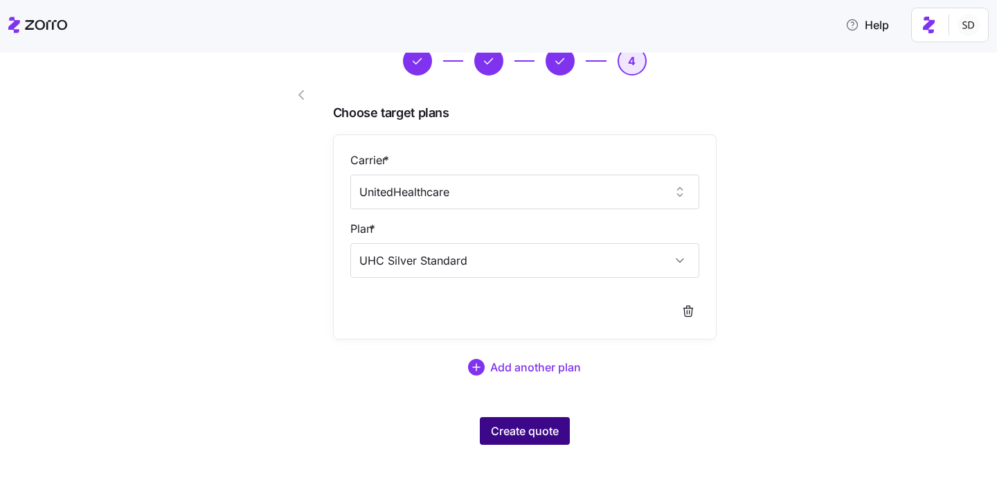
click at [506, 432] on span "Create quote" at bounding box center [525, 430] width 68 height 17
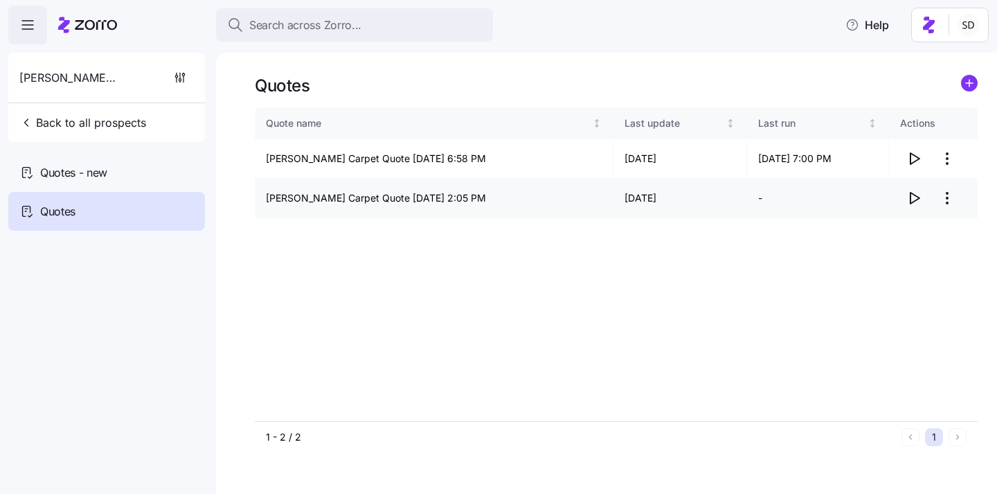
click at [916, 197] on icon "button" at bounding box center [914, 198] width 17 height 17
click at [909, 193] on icon "button" at bounding box center [914, 198] width 17 height 17
click at [46, 129] on span "Back to all prospects" at bounding box center [82, 122] width 127 height 17
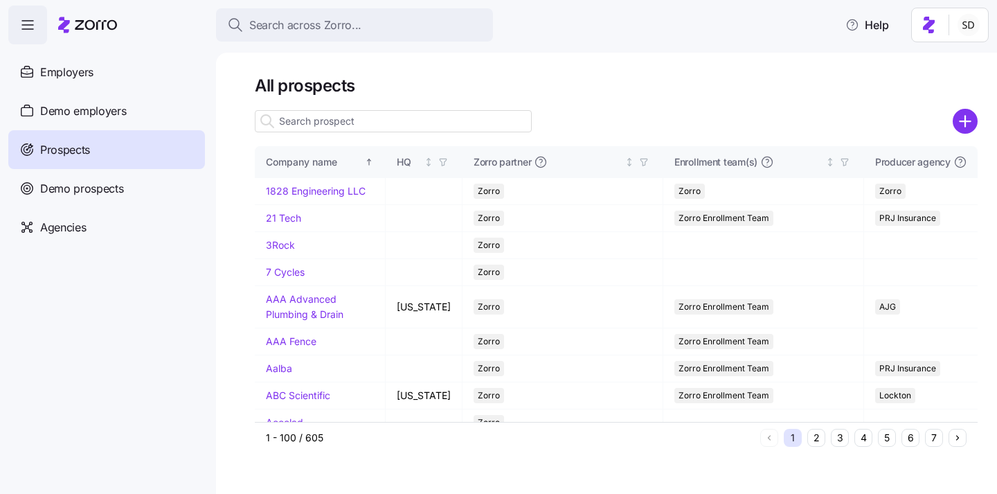
click at [303, 117] on input at bounding box center [393, 121] width 277 height 22
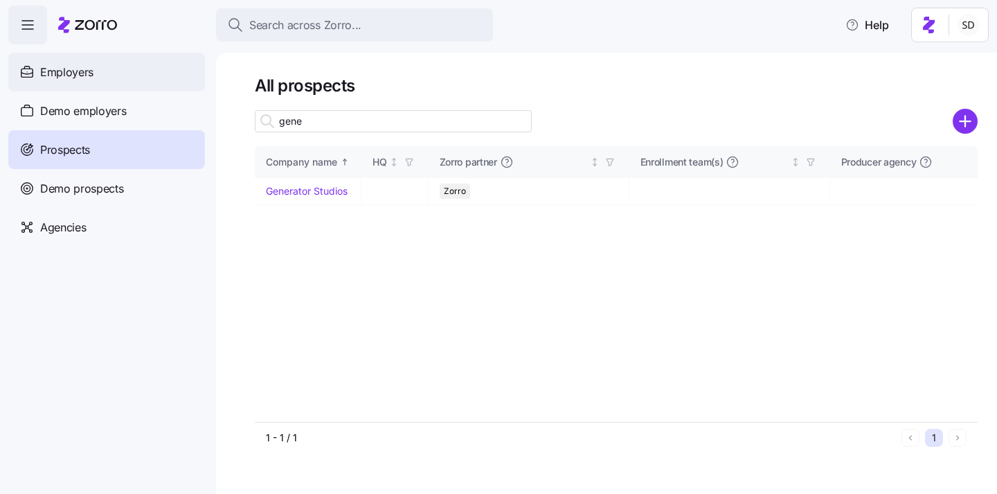
type input "gene"
click at [59, 66] on span "Employers" at bounding box center [66, 72] width 53 height 17
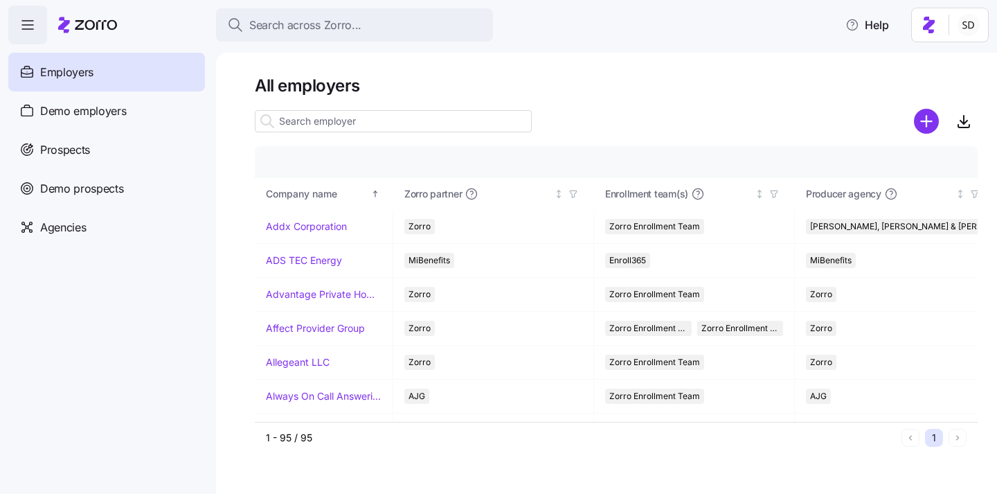
click at [335, 115] on input at bounding box center [393, 121] width 277 height 22
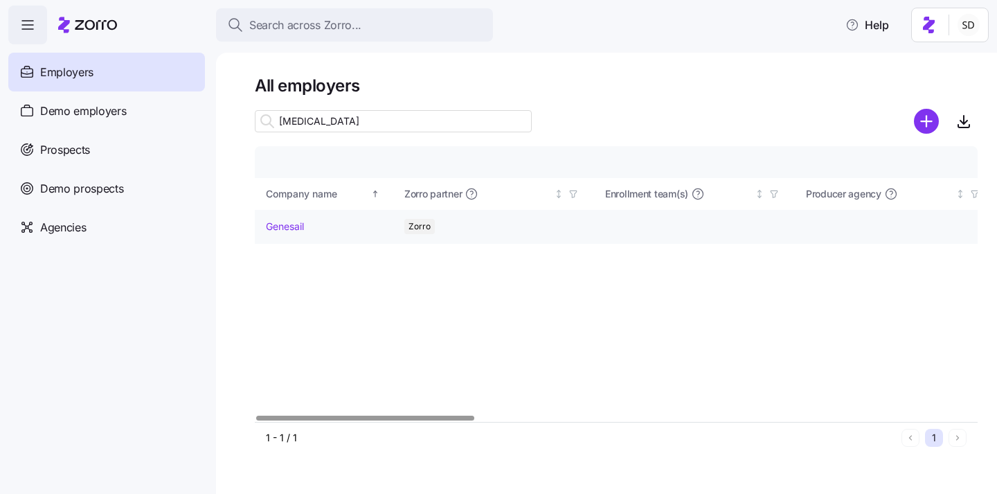
type input "genesa"
click at [291, 223] on link "Genesail" at bounding box center [285, 227] width 38 height 14
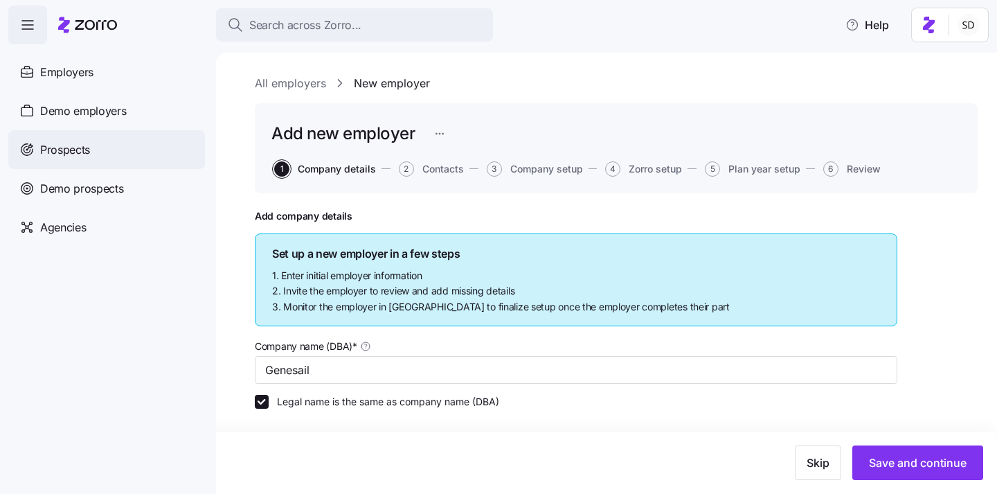
click at [66, 157] on span "Prospects" at bounding box center [65, 149] width 50 height 17
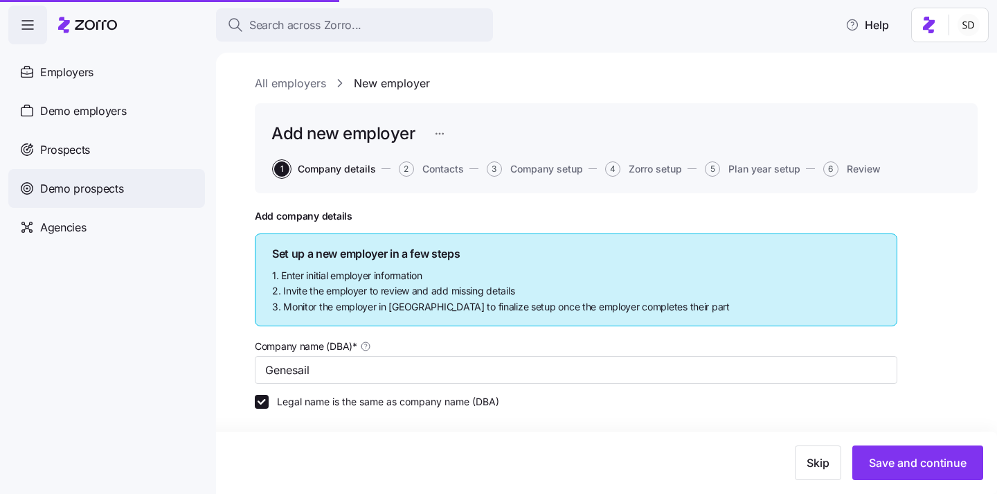
click at [81, 189] on span "Demo prospects" at bounding box center [82, 188] width 84 height 17
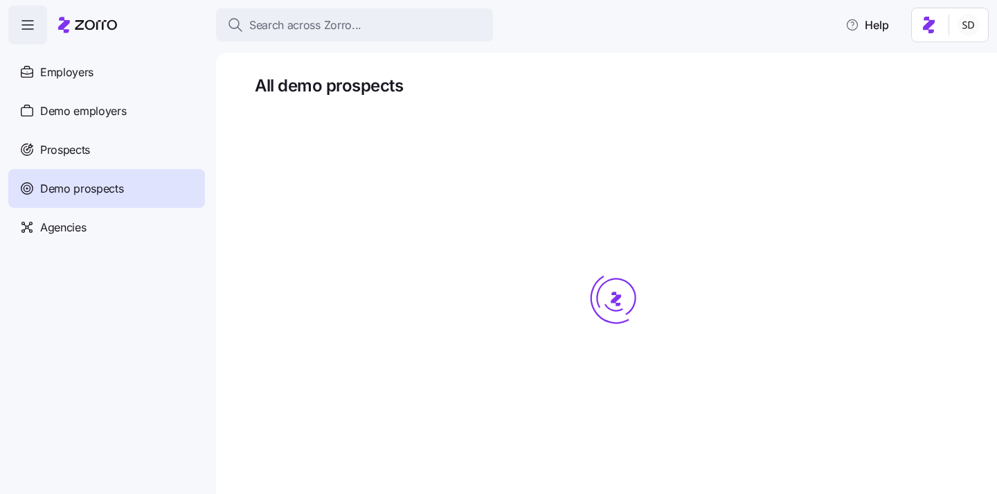
click at [50, 144] on span "Prospects" at bounding box center [65, 149] width 50 height 17
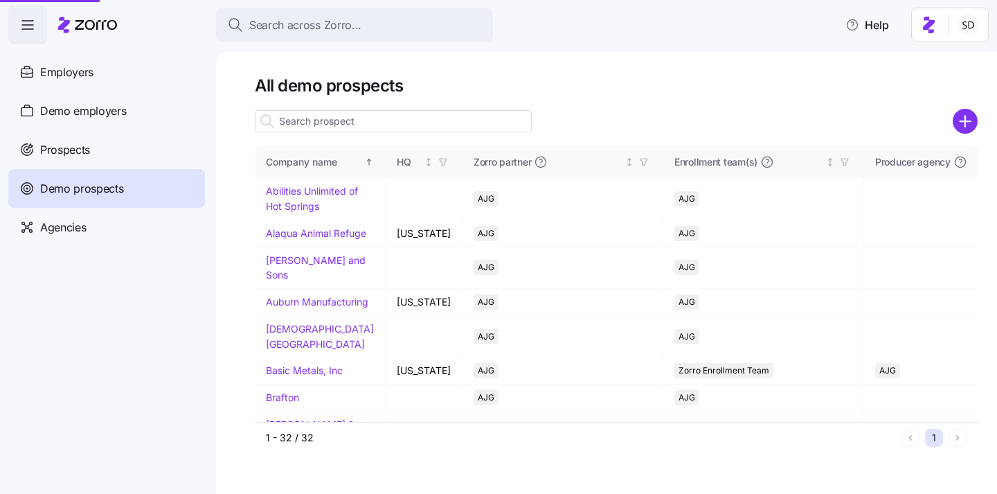
click at [301, 120] on input at bounding box center [393, 121] width 277 height 22
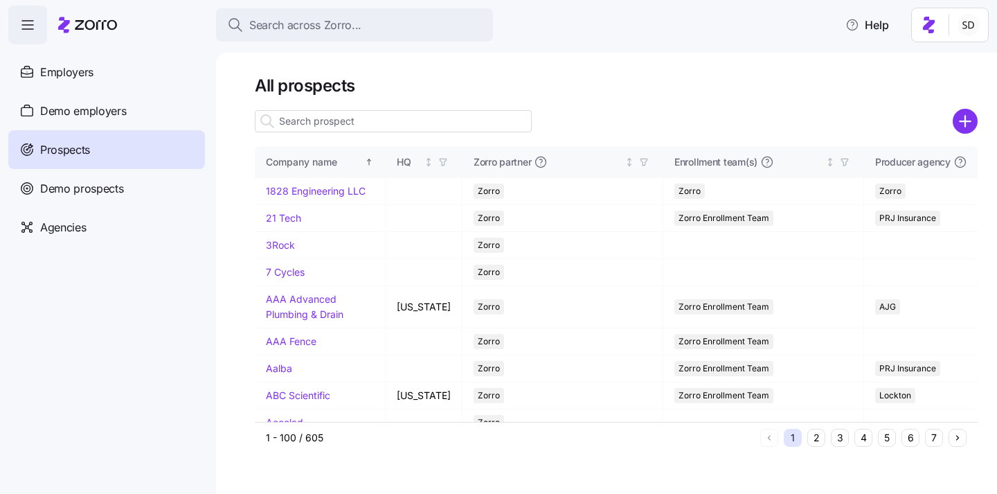
click at [306, 127] on input at bounding box center [393, 121] width 277 height 22
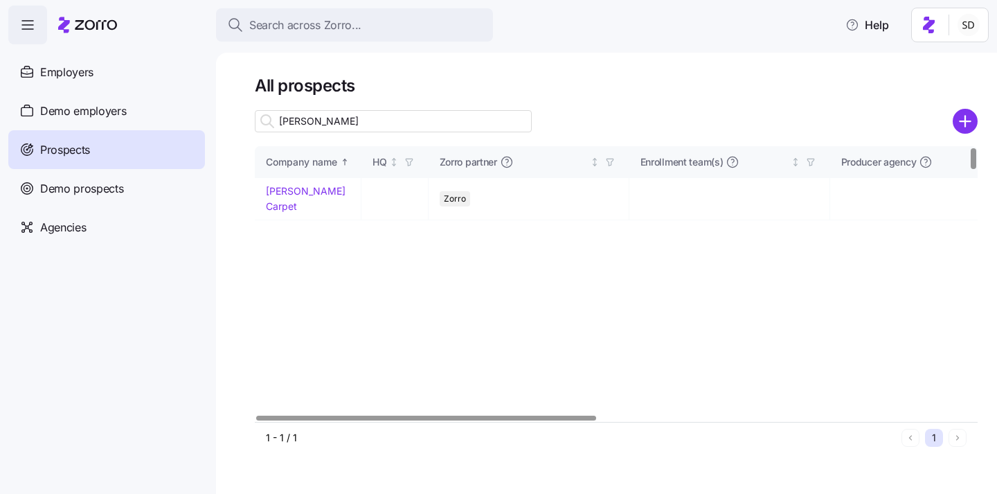
click at [341, 123] on input "sacco" at bounding box center [393, 121] width 277 height 22
type input "sacco"
click at [265, 186] on td "[PERSON_NAME] Carpet" at bounding box center [308, 199] width 107 height 42
click at [268, 189] on link "[PERSON_NAME] Carpet" at bounding box center [306, 198] width 80 height 27
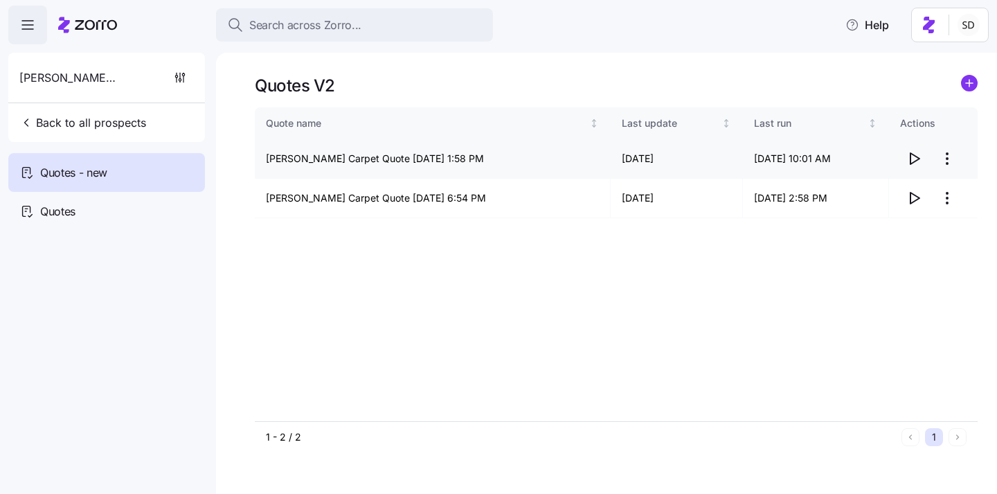
click at [915, 154] on icon "button" at bounding box center [914, 158] width 17 height 17
click at [121, 197] on div "Quotes" at bounding box center [106, 211] width 197 height 39
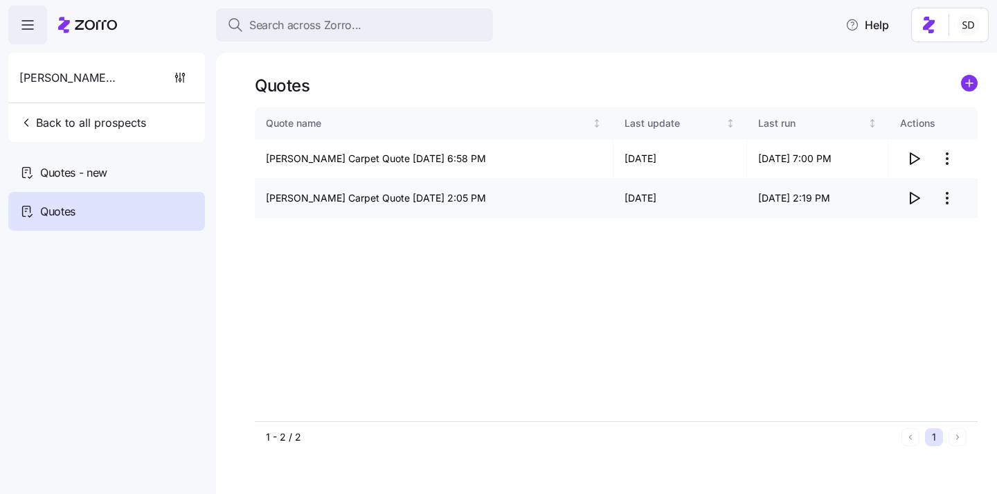
click at [909, 199] on icon "button" at bounding box center [914, 198] width 17 height 17
click at [43, 128] on span "Back to all prospects" at bounding box center [82, 122] width 127 height 17
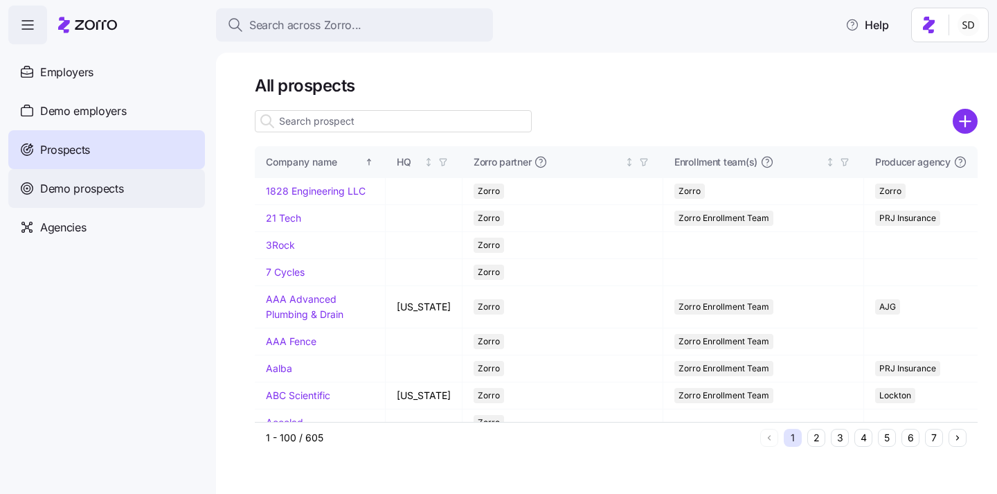
click at [54, 188] on span "Demo prospects" at bounding box center [82, 188] width 84 height 17
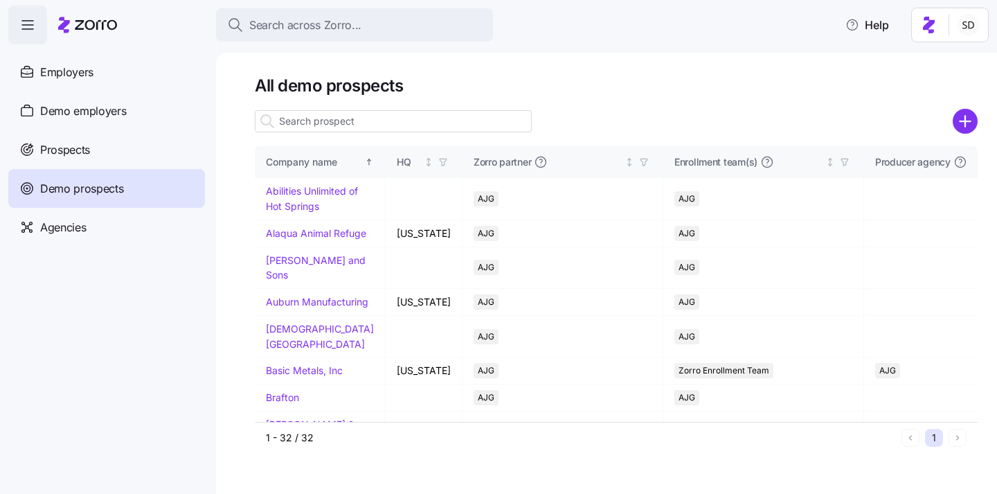
click at [332, 117] on input at bounding box center [393, 121] width 277 height 22
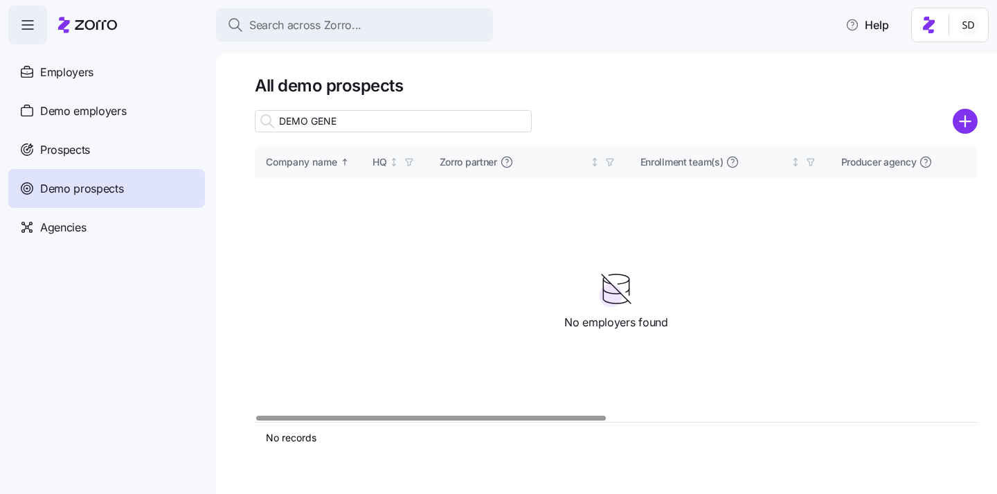
type input "DEMO GENE"
click at [967, 121] on icon "add icon" at bounding box center [965, 121] width 10 height 0
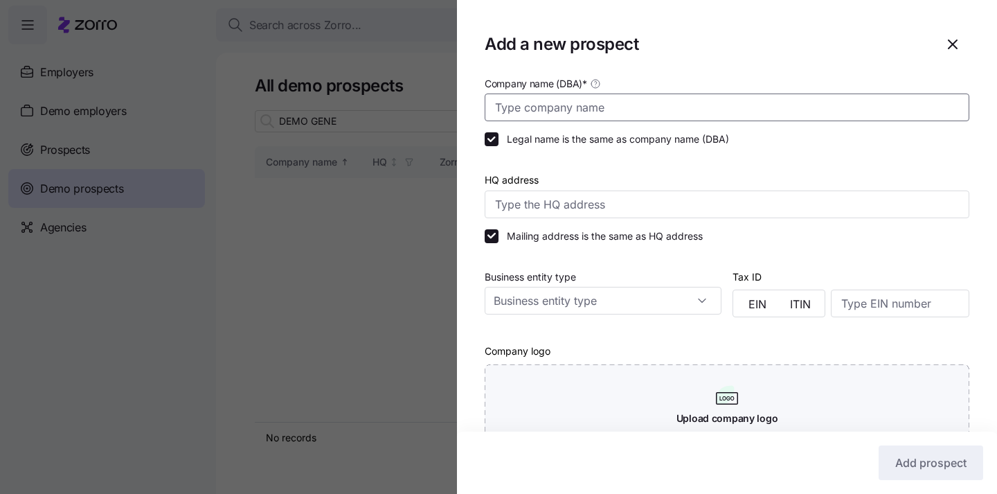
click at [540, 107] on input "Company name (DBA) *" at bounding box center [727, 108] width 485 height 28
type input "Genesail"
click at [596, 170] on div at bounding box center [727, 164] width 485 height 14
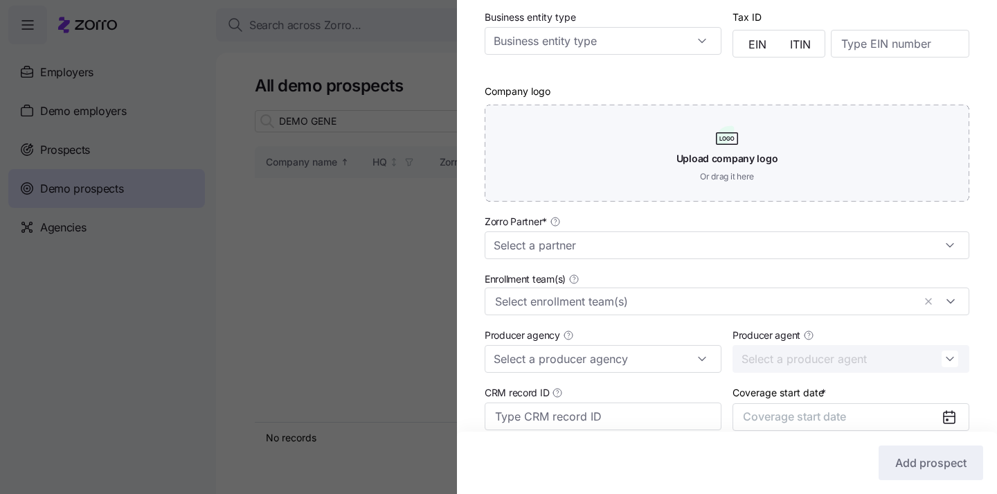
scroll to position [190, 0]
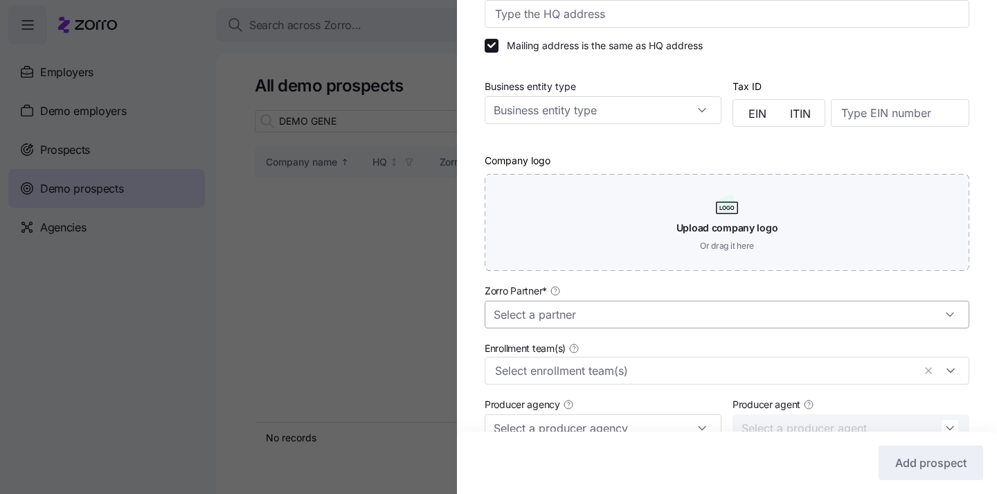
click at [591, 311] on input "Zorro Partner *" at bounding box center [727, 315] width 485 height 28
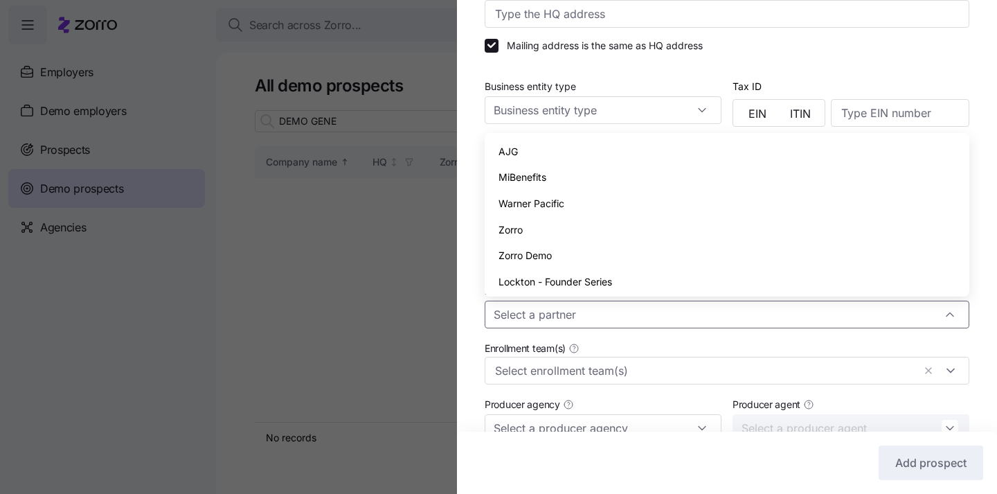
click at [578, 230] on div "Zorro" at bounding box center [727, 230] width 474 height 26
type input "Zorro"
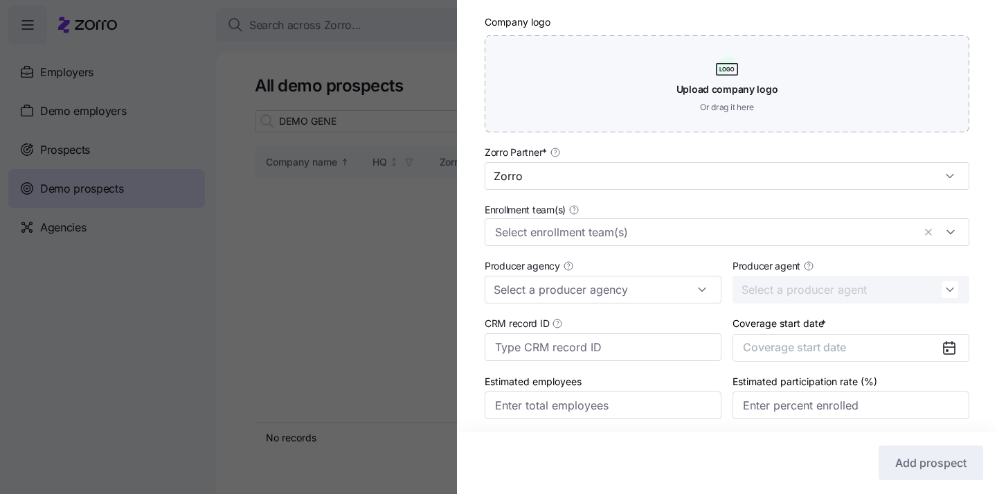
scroll to position [380, 0]
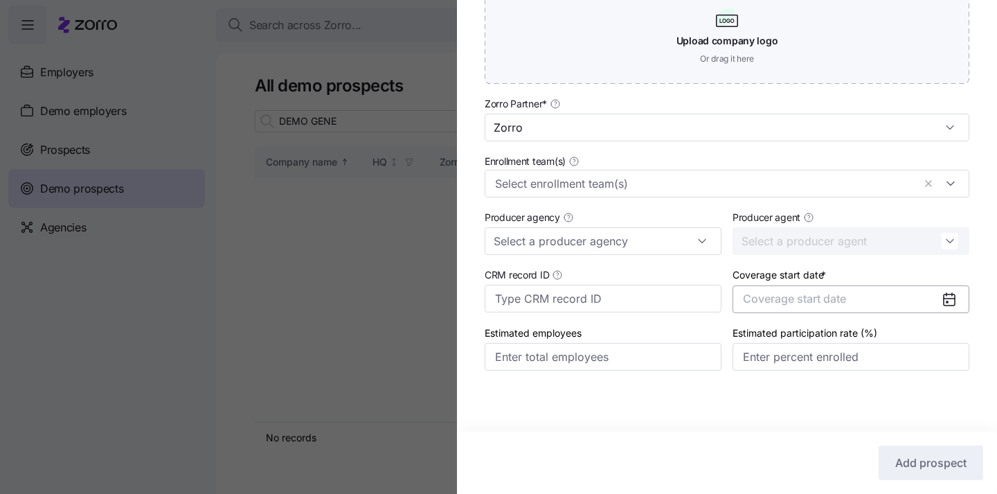
click at [755, 291] on button "Coverage start date" at bounding box center [851, 299] width 237 height 28
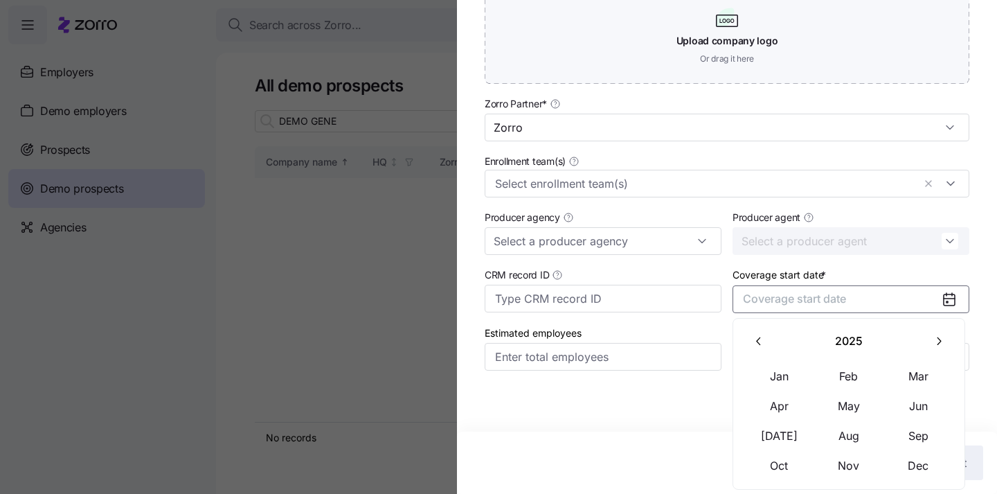
click at [938, 346] on icon "button" at bounding box center [938, 341] width 13 height 13
click at [765, 340] on button "button" at bounding box center [759, 341] width 29 height 29
click at [772, 465] on button "Oct" at bounding box center [779, 465] width 69 height 29
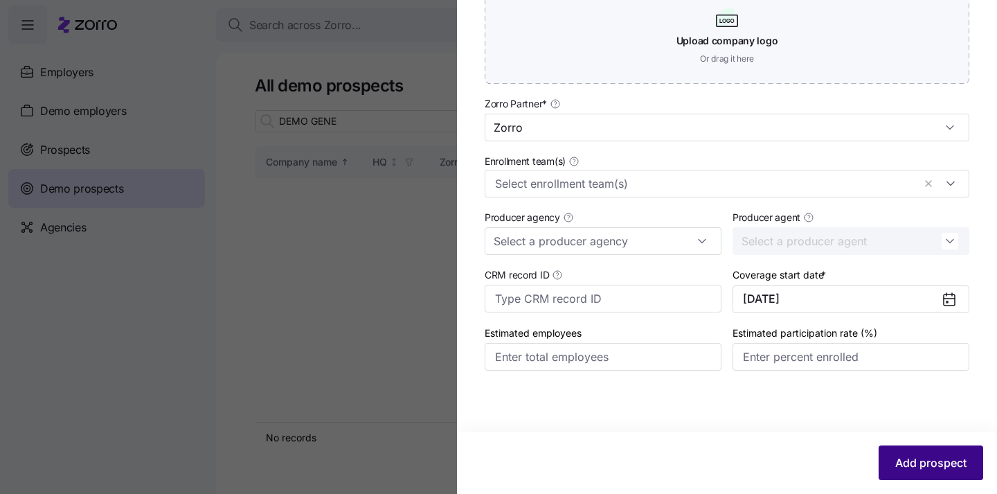
click at [920, 465] on span "Add prospect" at bounding box center [931, 462] width 71 height 17
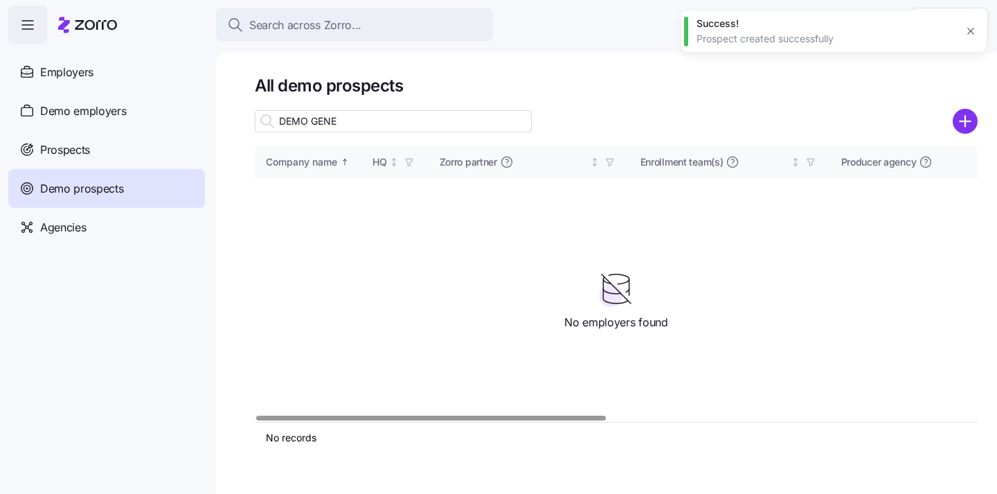
click at [965, 121] on icon "add icon" at bounding box center [965, 121] width 10 height 0
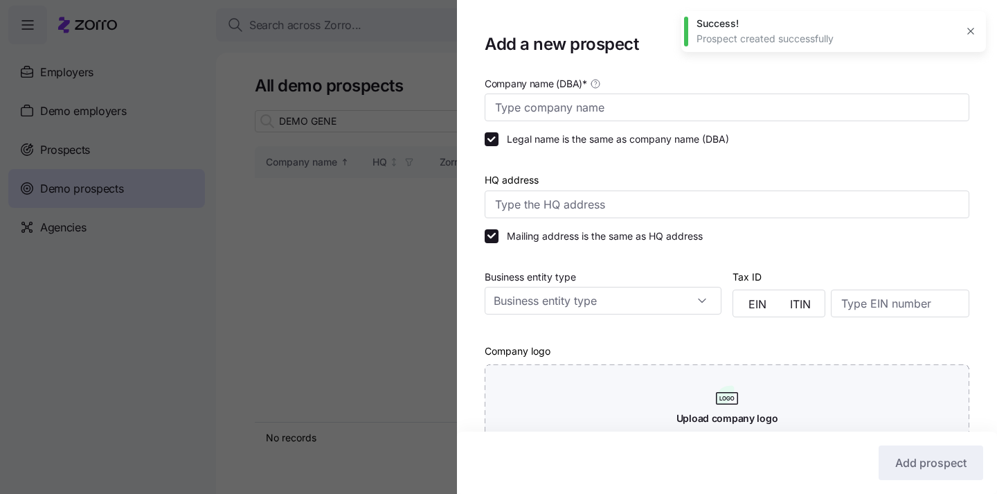
click at [972, 30] on icon "button" at bounding box center [971, 31] width 6 height 6
click at [344, 256] on div at bounding box center [498, 247] width 997 height 494
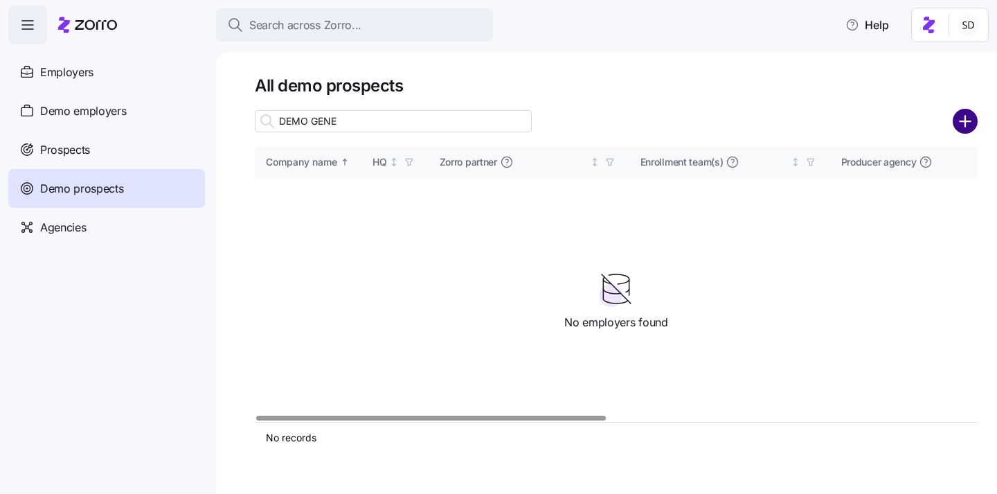
click at [961, 116] on circle "add icon" at bounding box center [965, 121] width 23 height 23
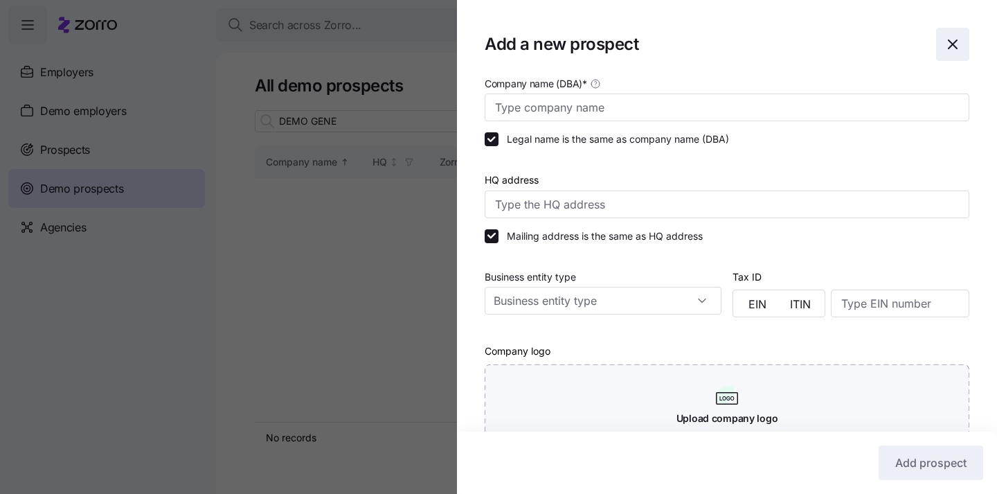
click at [960, 49] on icon "button" at bounding box center [953, 44] width 17 height 17
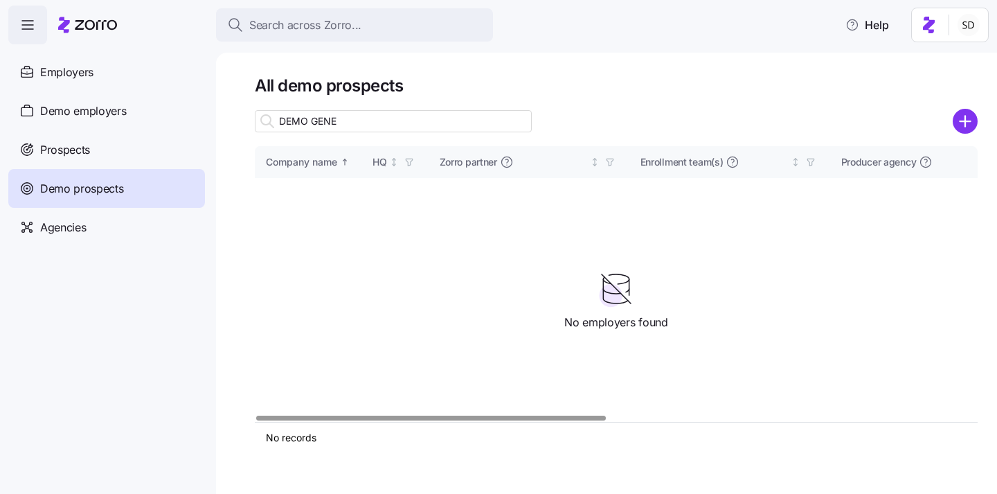
click at [381, 116] on input "DEMO GENE" at bounding box center [393, 121] width 277 height 22
click at [77, 186] on span "Demo prospects" at bounding box center [82, 188] width 84 height 17
click at [343, 123] on input "DEMO GENE" at bounding box center [393, 121] width 277 height 22
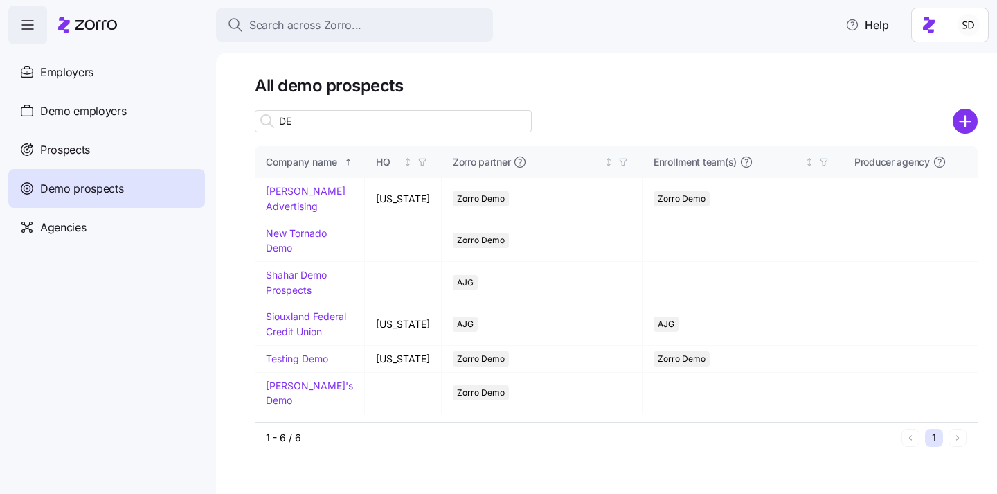
type input "D"
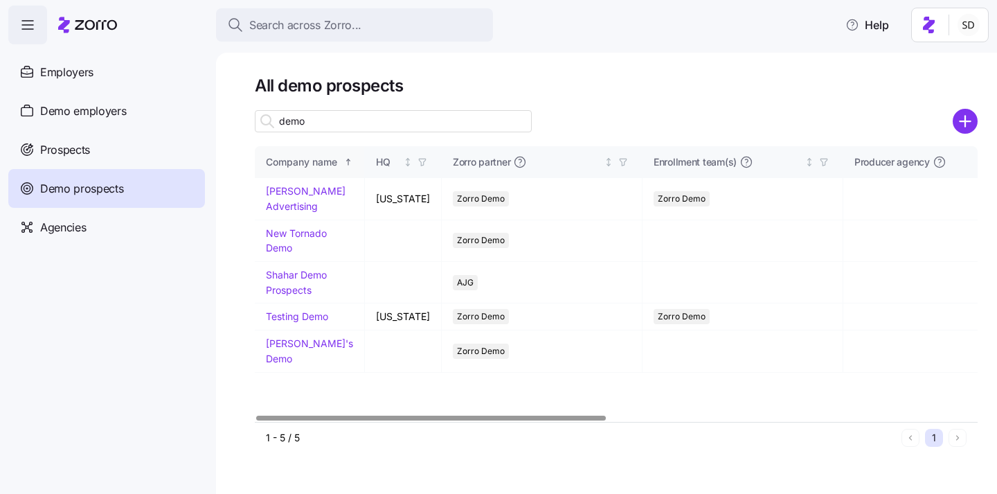
type input "DEMO GENE"
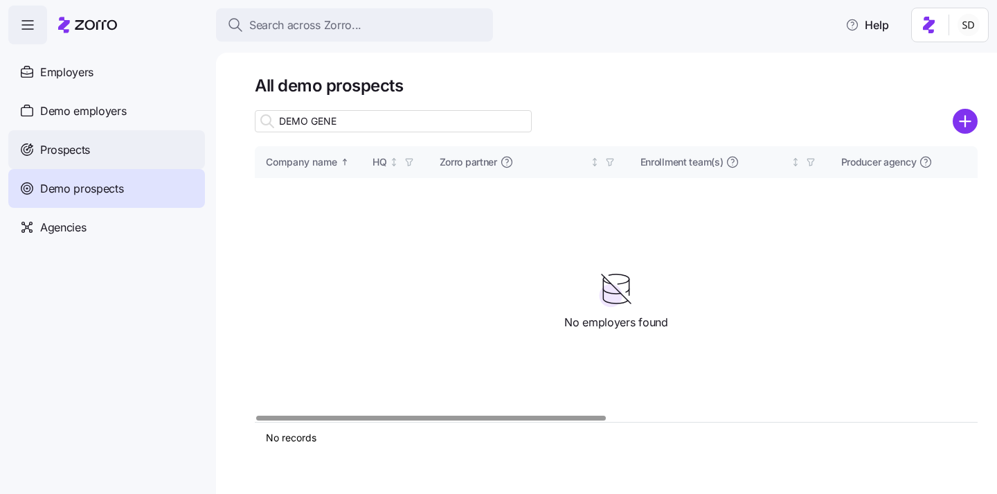
click at [60, 161] on div "Prospects" at bounding box center [106, 149] width 197 height 39
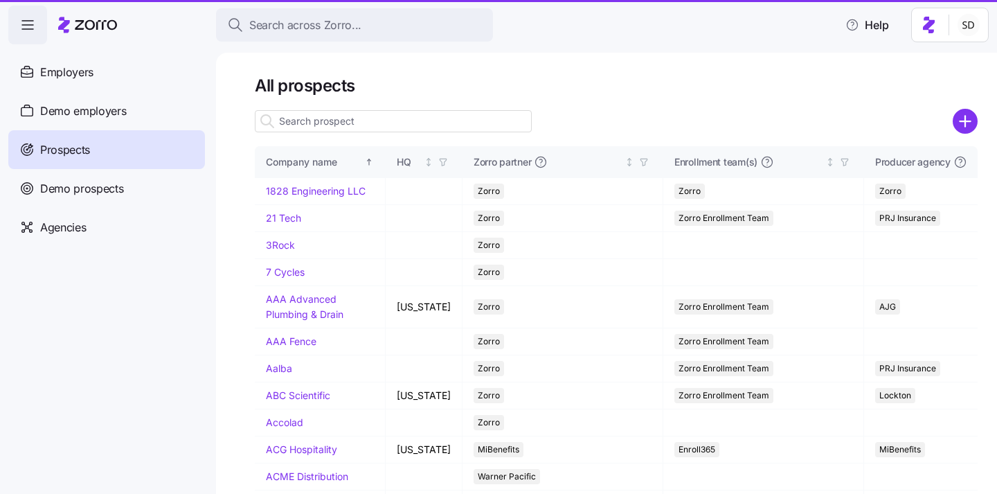
click at [42, 194] on span "Demo prospects" at bounding box center [82, 188] width 84 height 17
click at [42, 193] on span "Demo prospects" at bounding box center [82, 188] width 84 height 17
click at [64, 183] on span "Demo prospects" at bounding box center [82, 188] width 84 height 17
click at [57, 185] on span "Demo prospects" at bounding box center [82, 188] width 84 height 17
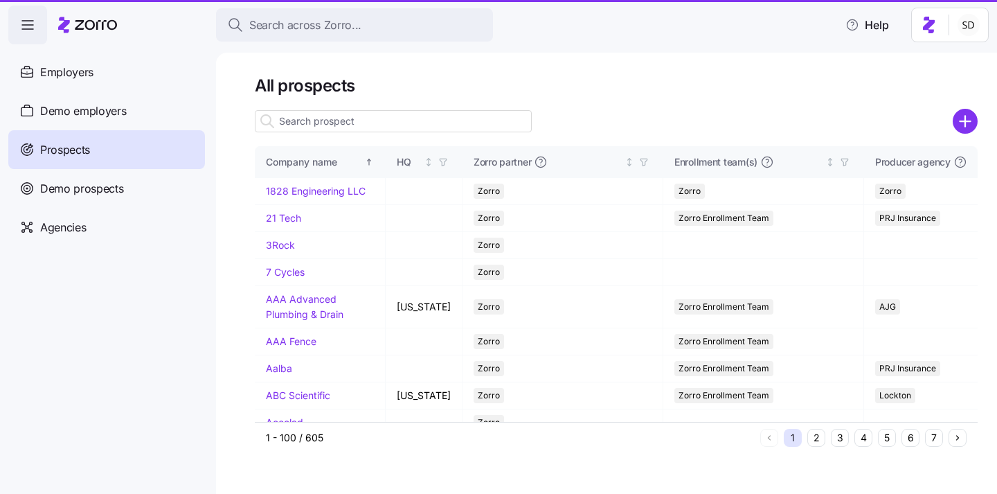
click at [375, 118] on input at bounding box center [393, 121] width 277 height 22
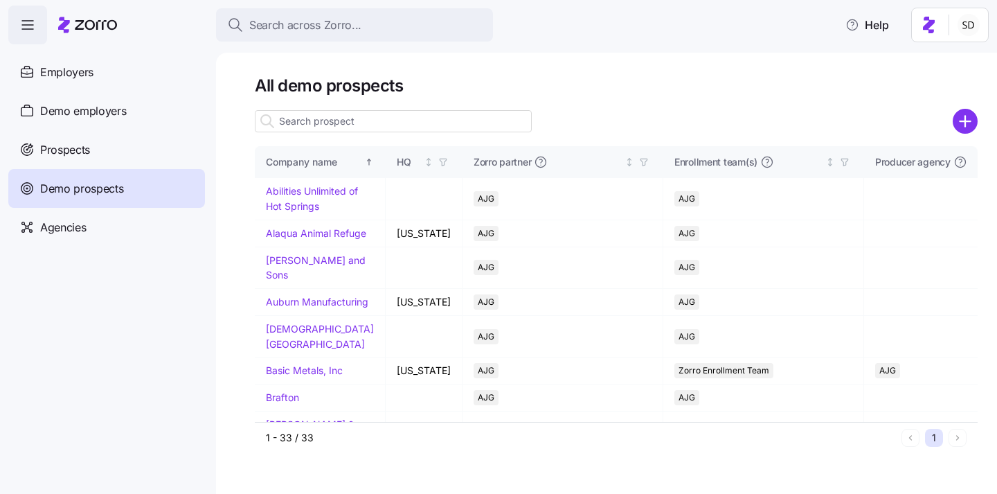
click at [335, 118] on input at bounding box center [393, 121] width 277 height 22
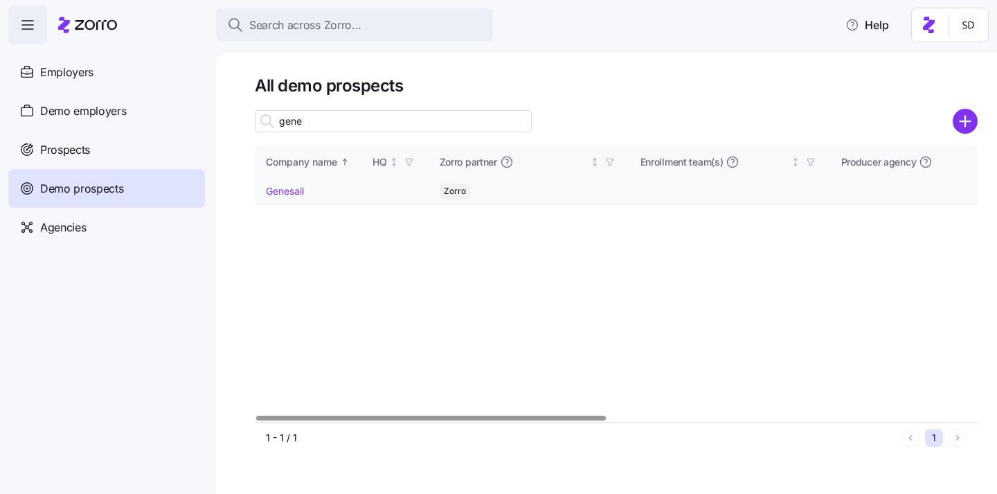
type input "gene"
click at [281, 193] on link "Genesail" at bounding box center [285, 191] width 38 height 12
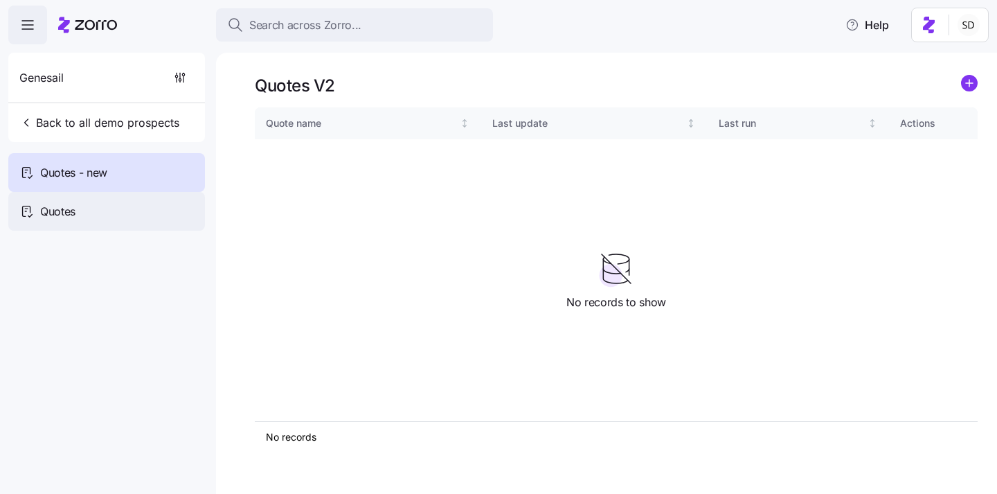
click at [44, 201] on div "Quotes" at bounding box center [106, 211] width 197 height 39
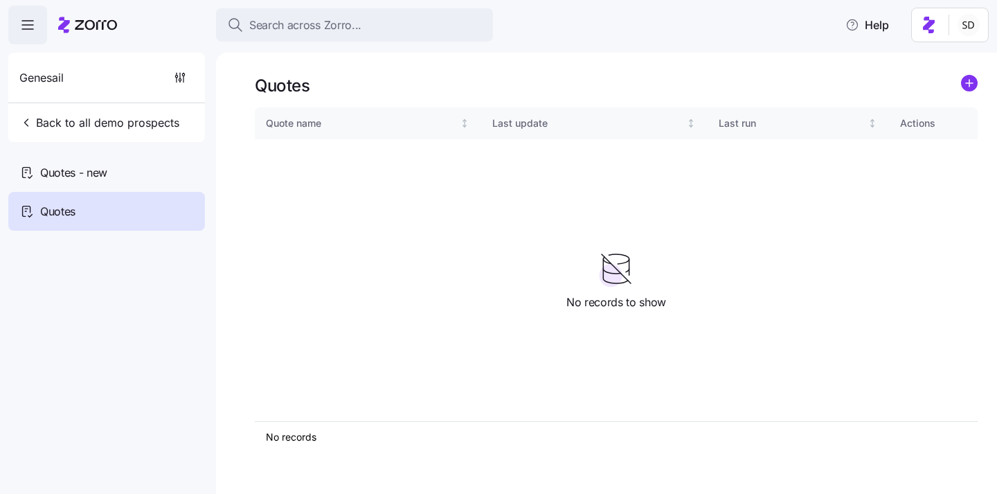
click at [970, 80] on icon "add icon" at bounding box center [970, 83] width 0 height 7
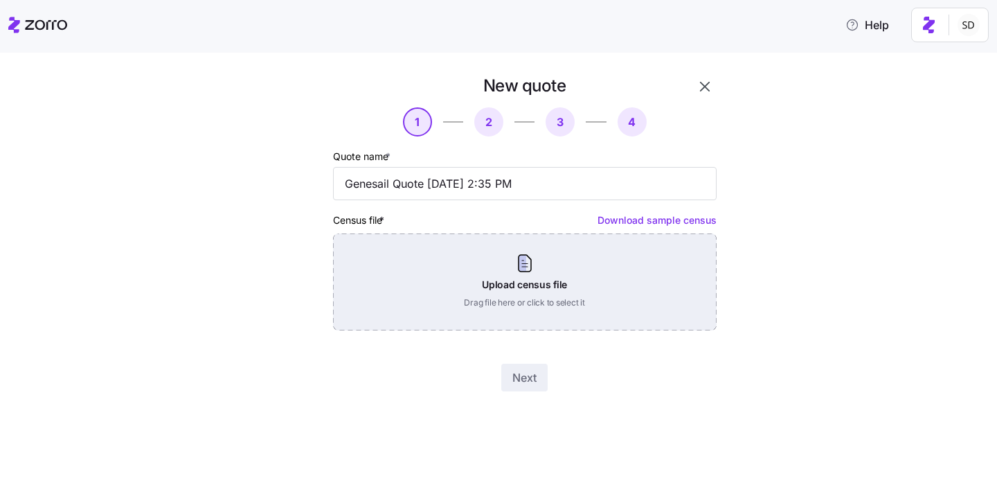
click at [591, 253] on div "Upload census file Drag file here or click to select it" at bounding box center [525, 281] width 384 height 97
click at [494, 276] on div "Upload census file Drag file here or click to select it" at bounding box center [525, 281] width 384 height 97
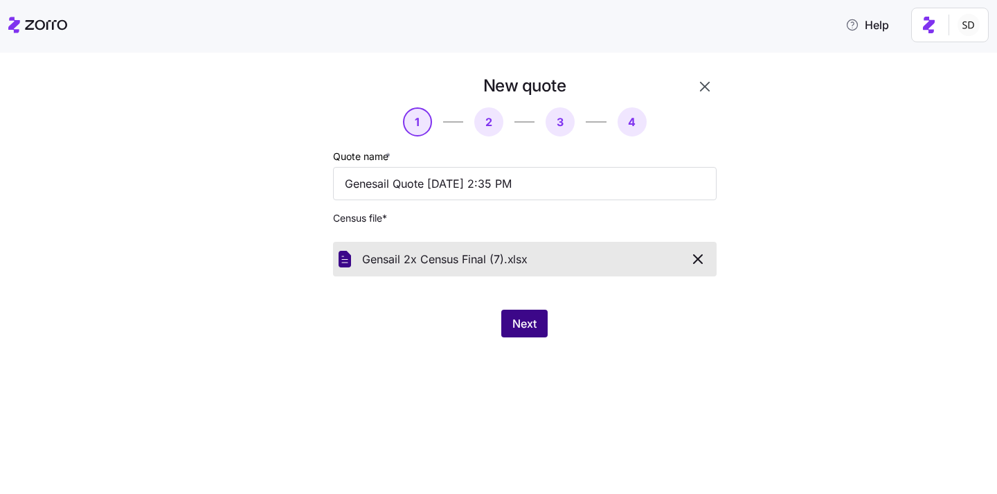
click at [522, 329] on span "Next" at bounding box center [525, 323] width 24 height 17
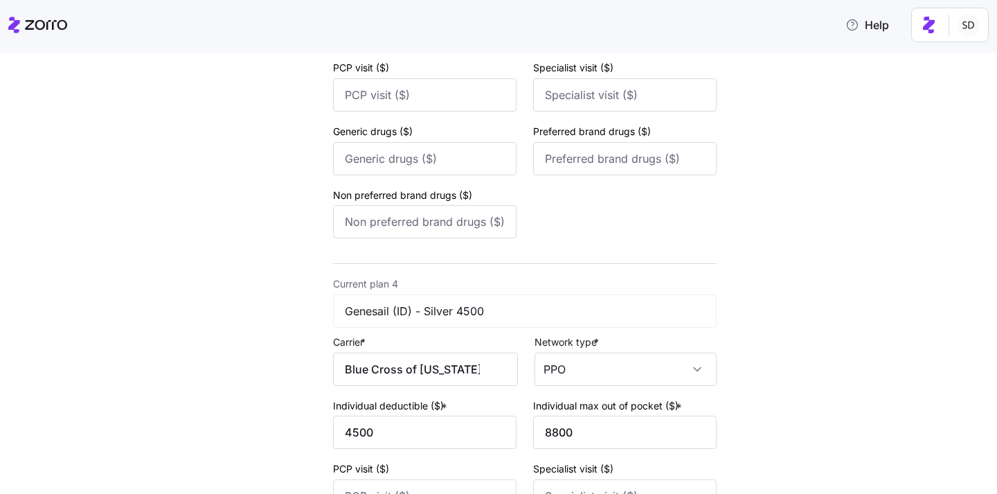
scroll to position [1394, 0]
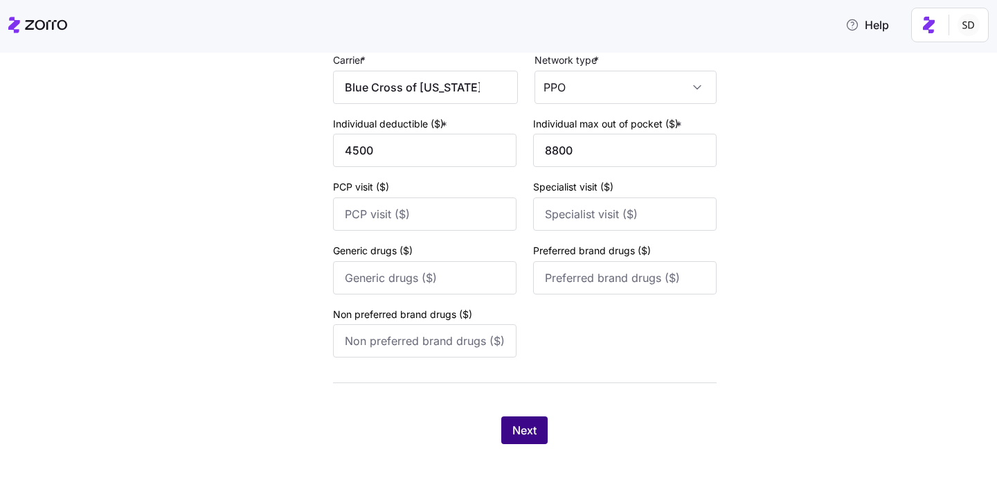
click at [531, 435] on span "Next" at bounding box center [525, 430] width 24 height 17
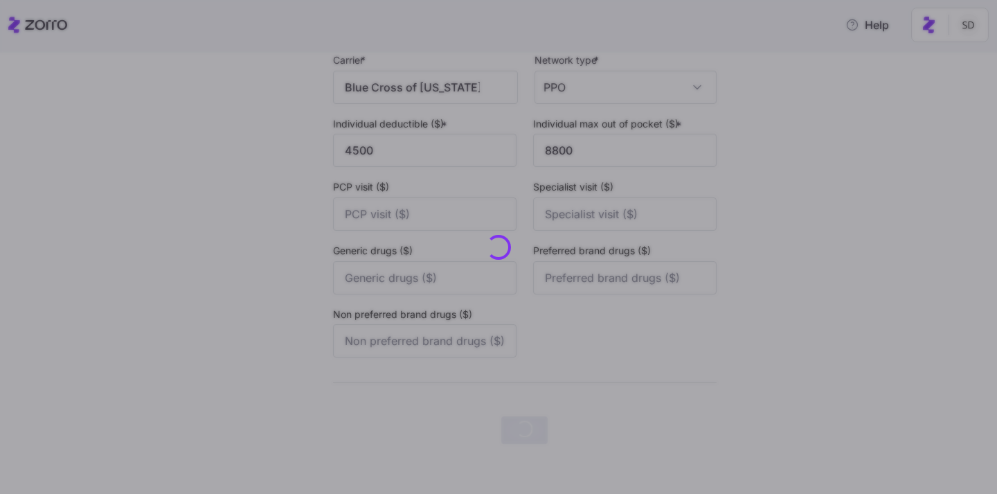
scroll to position [0, 0]
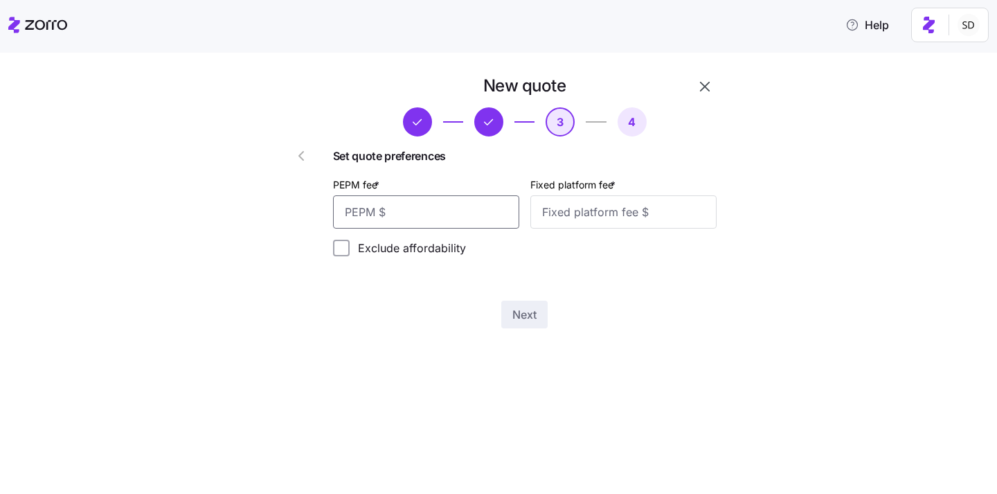
click at [456, 225] on input "PEPM fee *" at bounding box center [426, 211] width 186 height 33
type input "50"
click at [598, 215] on input "Fixed platform fee *" at bounding box center [624, 211] width 186 height 33
type input "100"
click at [555, 278] on div "New quote 3 4 Set quote preferences PEPM fee * 50 Fixed platform fee * 100 Excl…" at bounding box center [525, 201] width 395 height 265
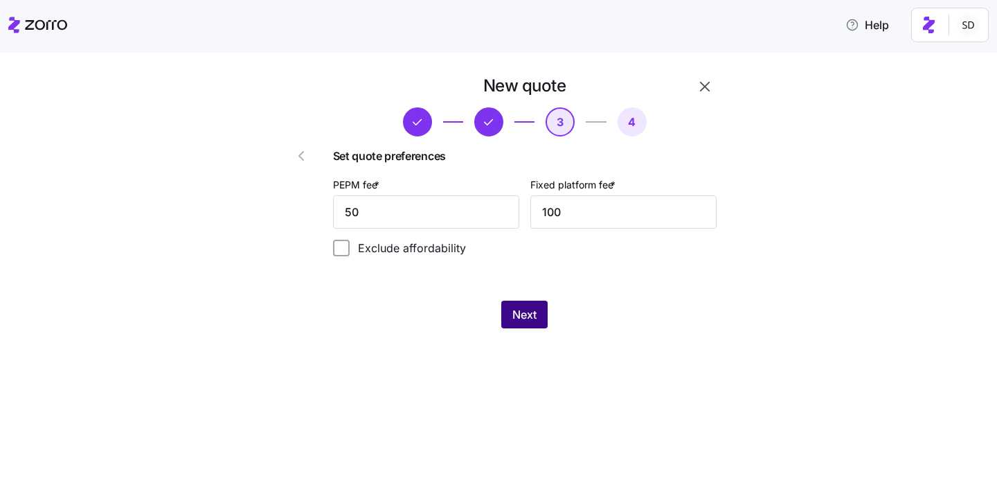
click at [531, 315] on span "Next" at bounding box center [525, 314] width 24 height 17
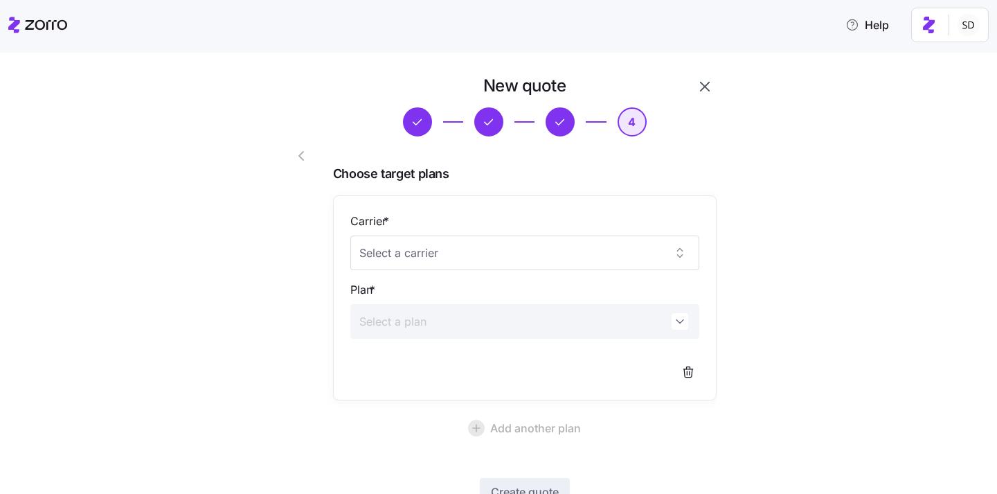
scroll to position [103, 0]
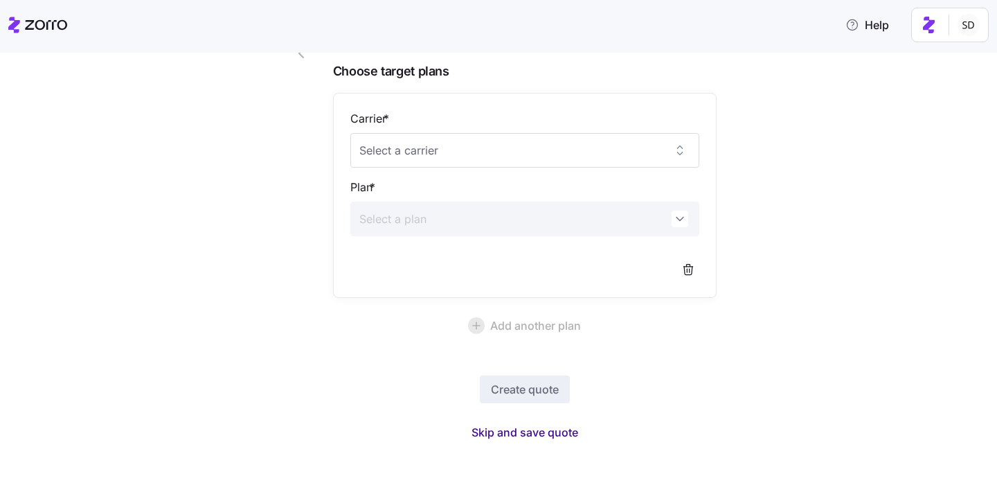
click at [522, 433] on span "Skip and save quote" at bounding box center [525, 432] width 107 height 17
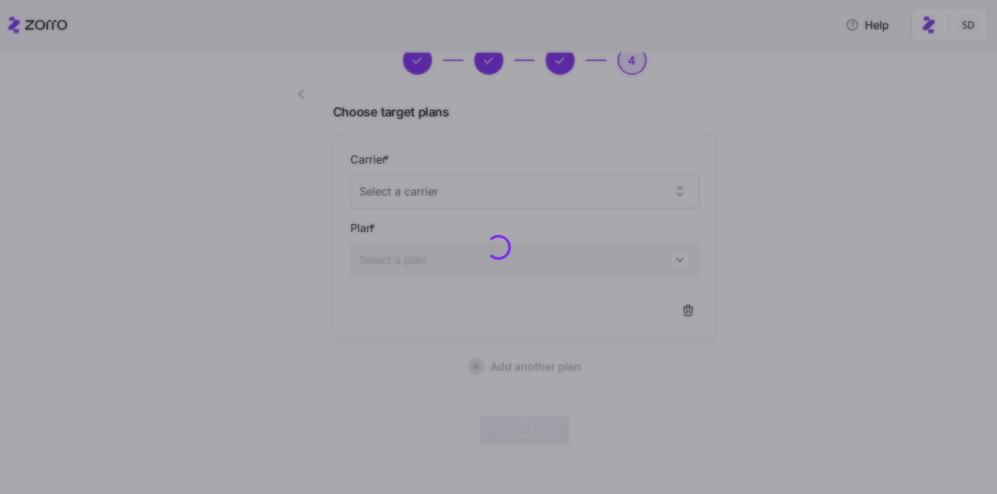
scroll to position [61, 0]
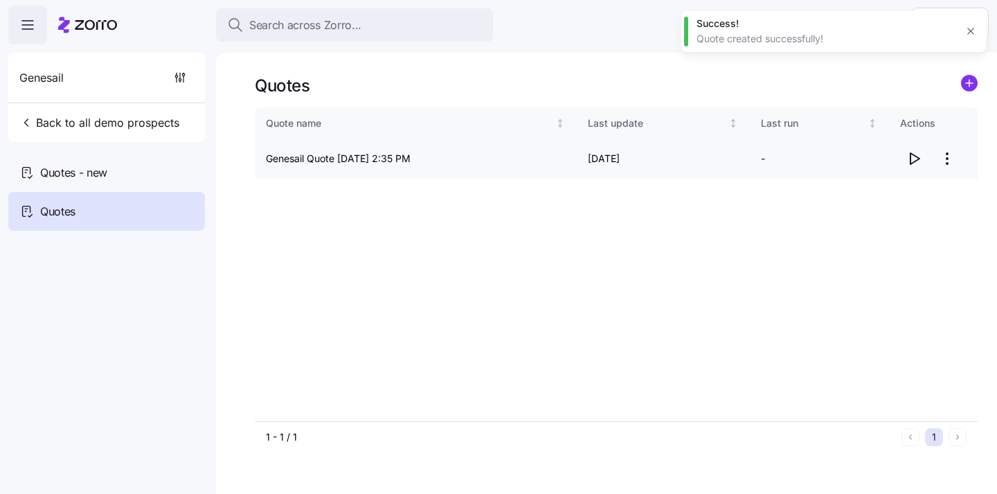
click at [914, 160] on icon "button" at bounding box center [914, 158] width 17 height 17
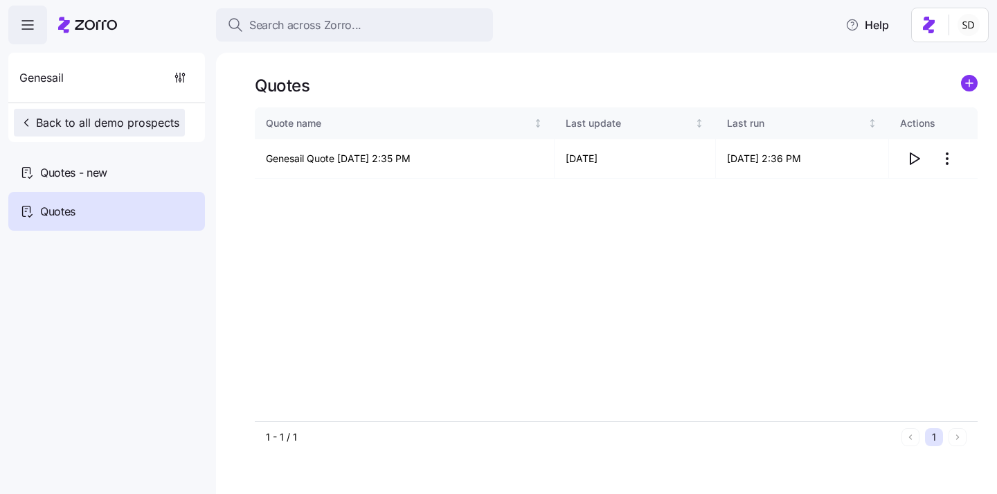
click at [26, 117] on icon "button" at bounding box center [26, 123] width 14 height 14
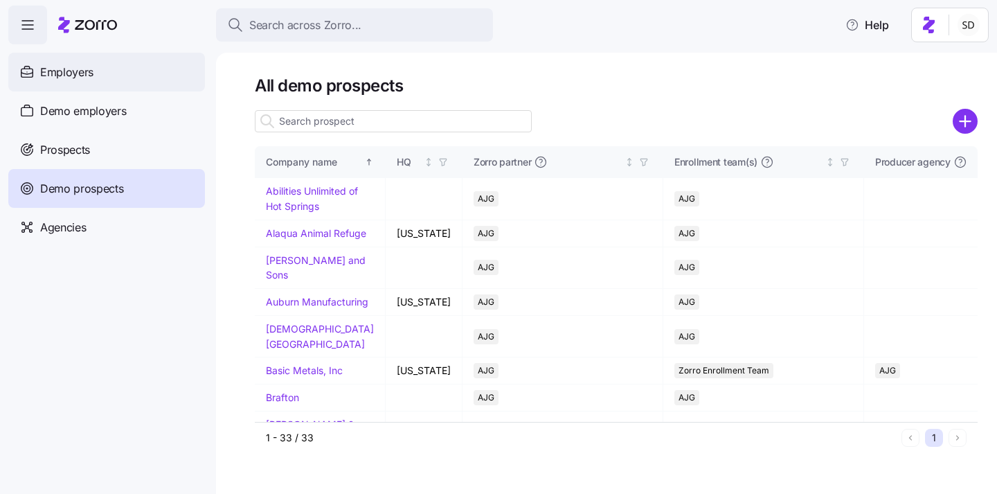
click at [56, 74] on span "Employers" at bounding box center [66, 72] width 53 height 17
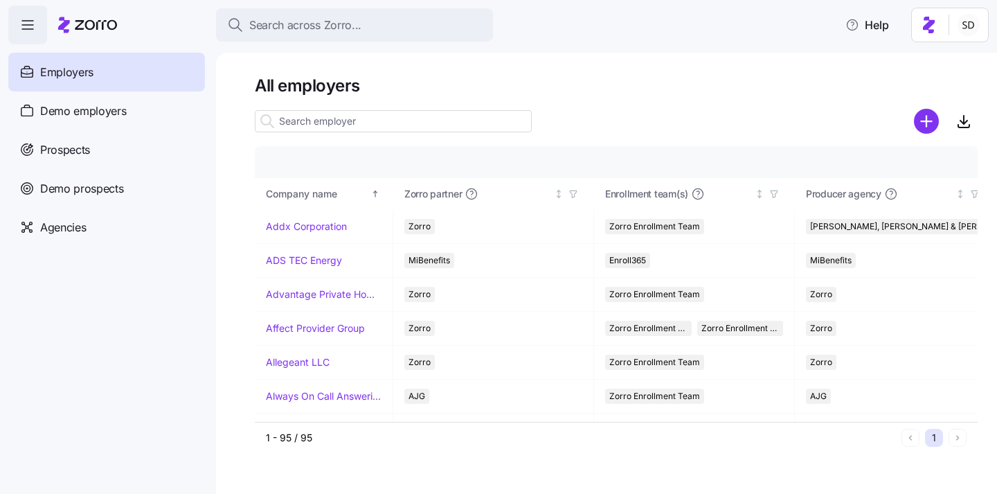
click at [302, 125] on input at bounding box center [393, 121] width 277 height 22
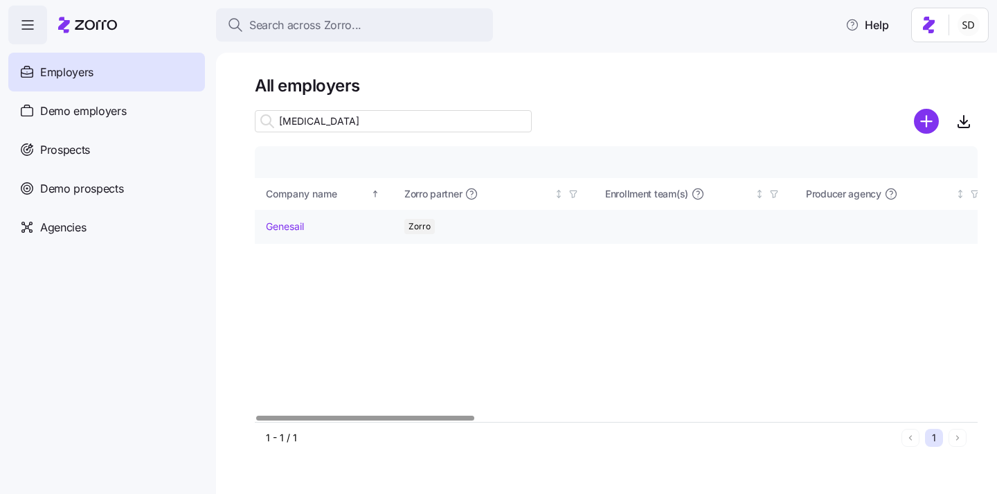
type input "genesa"
click at [279, 221] on link "Genesail" at bounding box center [285, 227] width 38 height 14
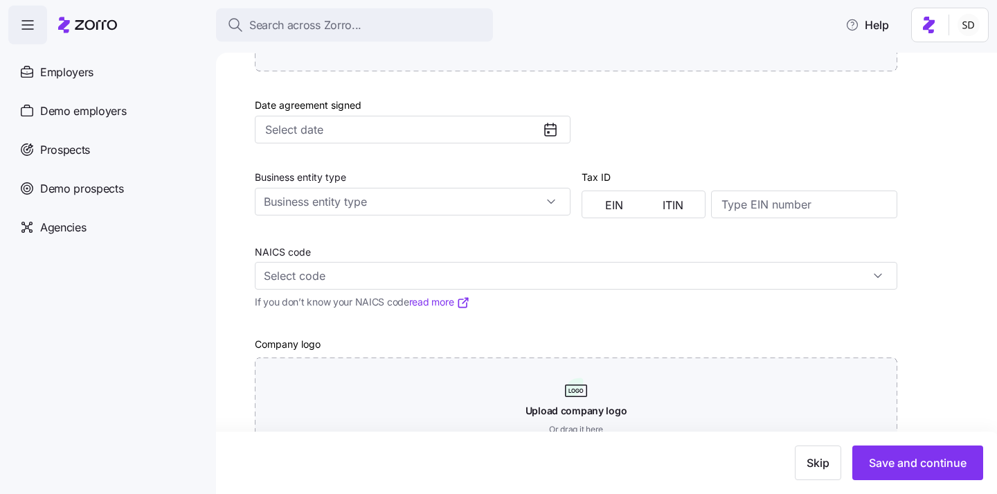
scroll to position [626, 0]
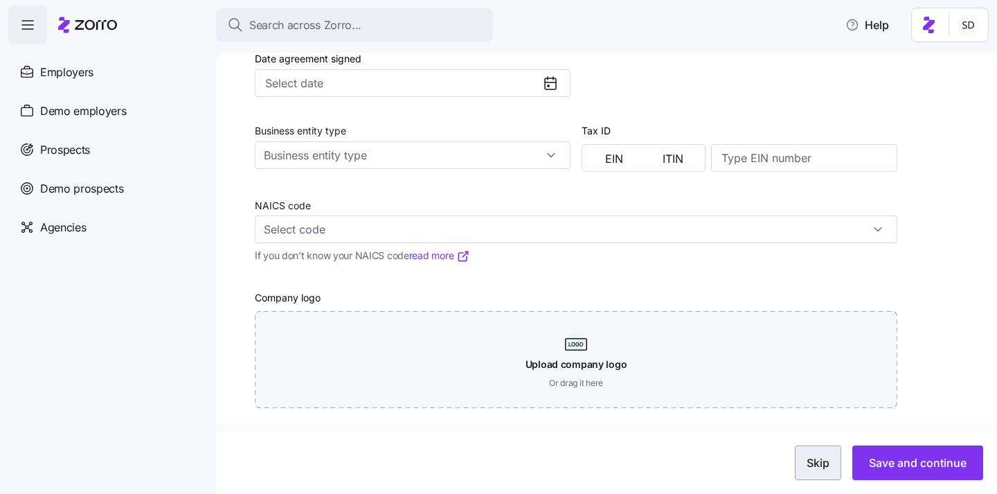
click at [799, 454] on button "Skip" at bounding box center [818, 462] width 46 height 35
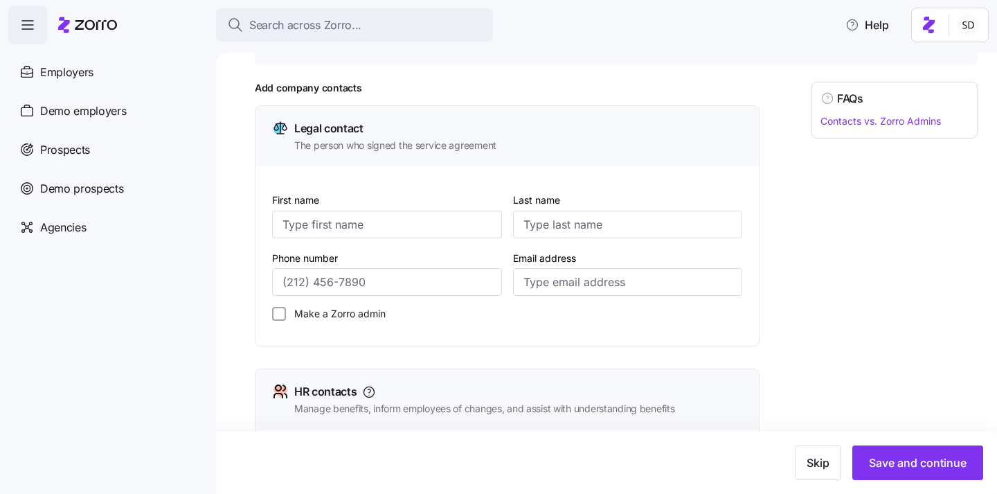
scroll to position [636, 0]
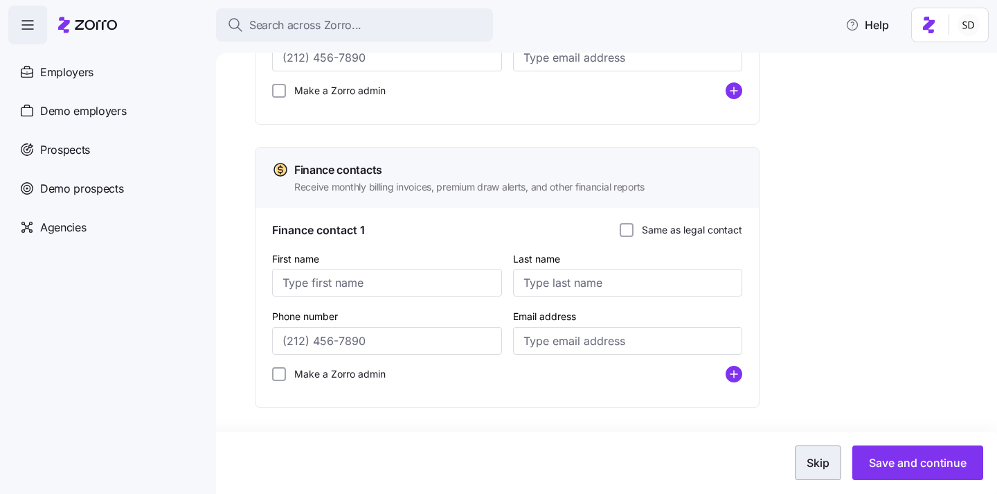
click at [834, 472] on button "Skip" at bounding box center [818, 462] width 46 height 35
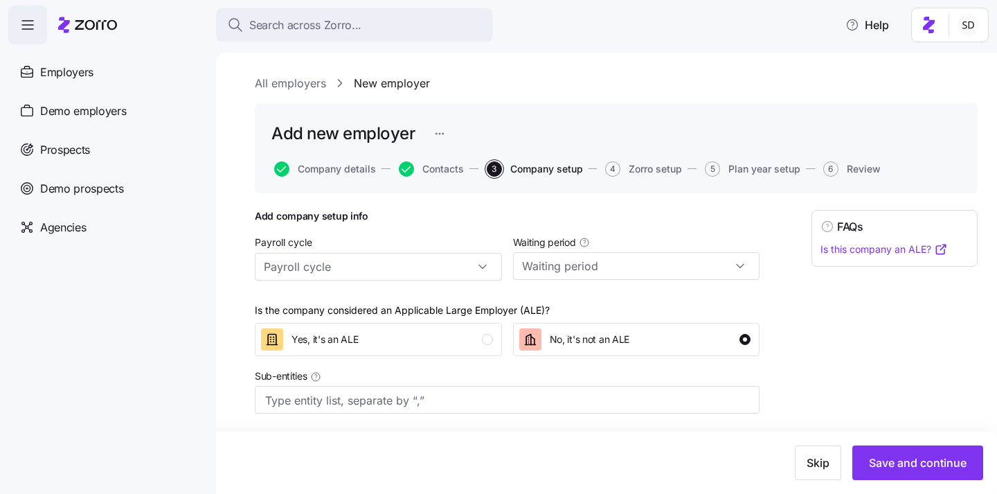
scroll to position [6, 0]
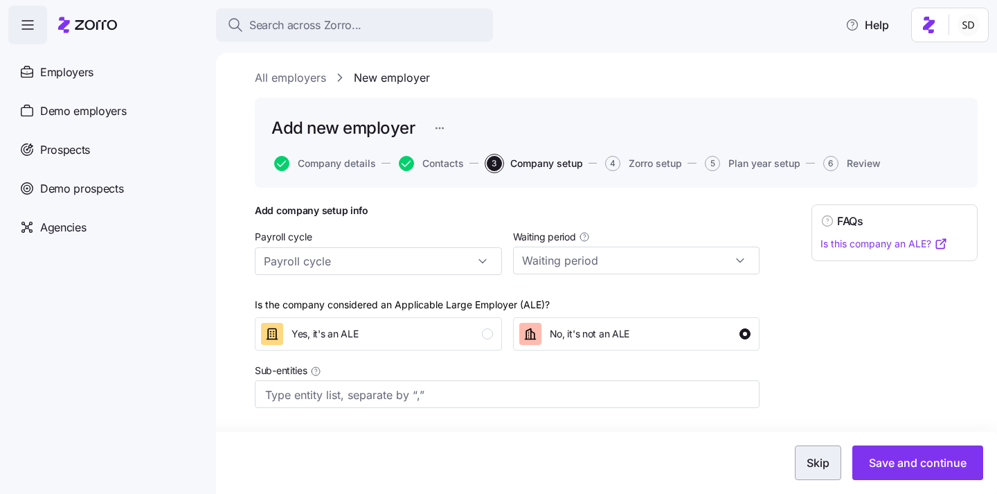
click at [808, 455] on span "Skip" at bounding box center [818, 462] width 23 height 17
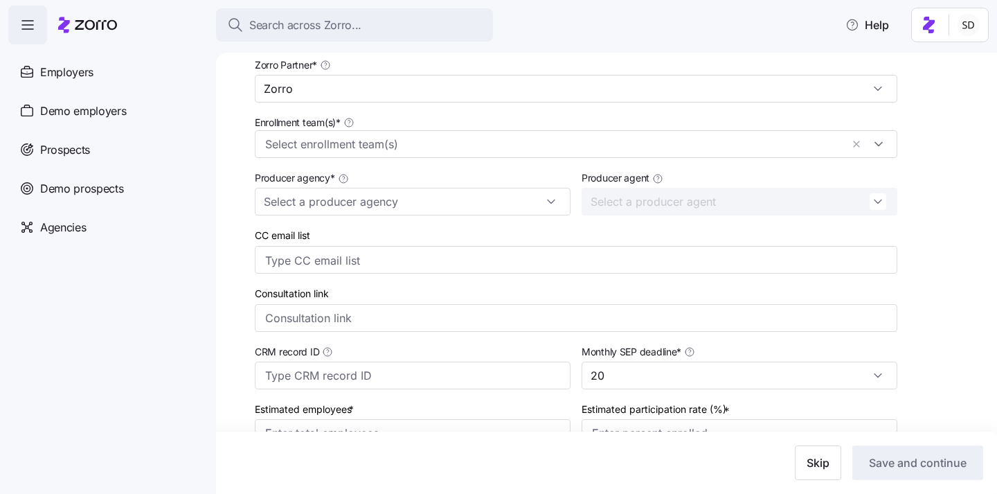
scroll to position [306, 0]
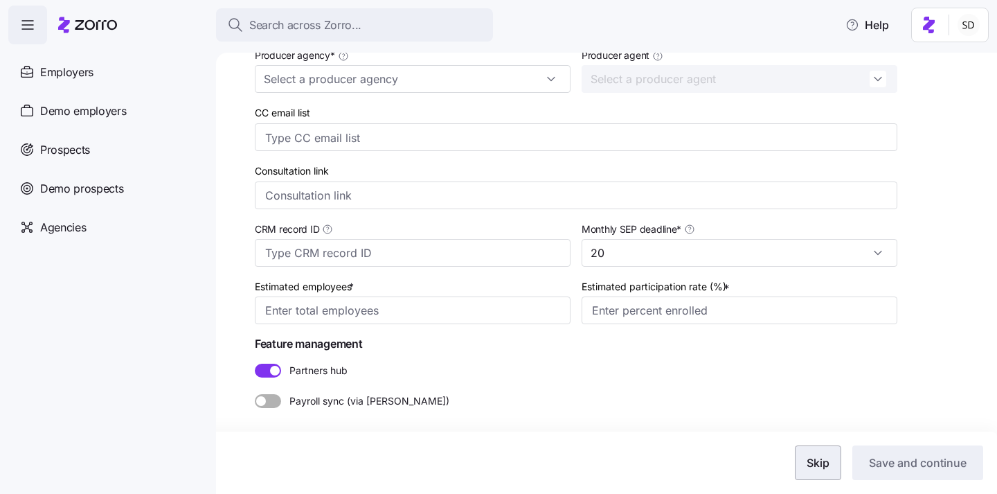
click at [815, 469] on span "Skip" at bounding box center [818, 462] width 23 height 17
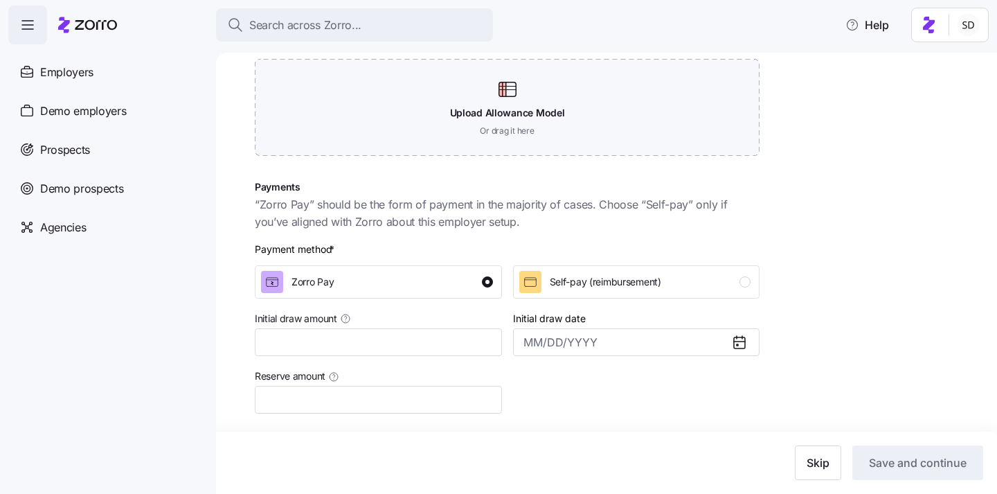
scroll to position [330, 0]
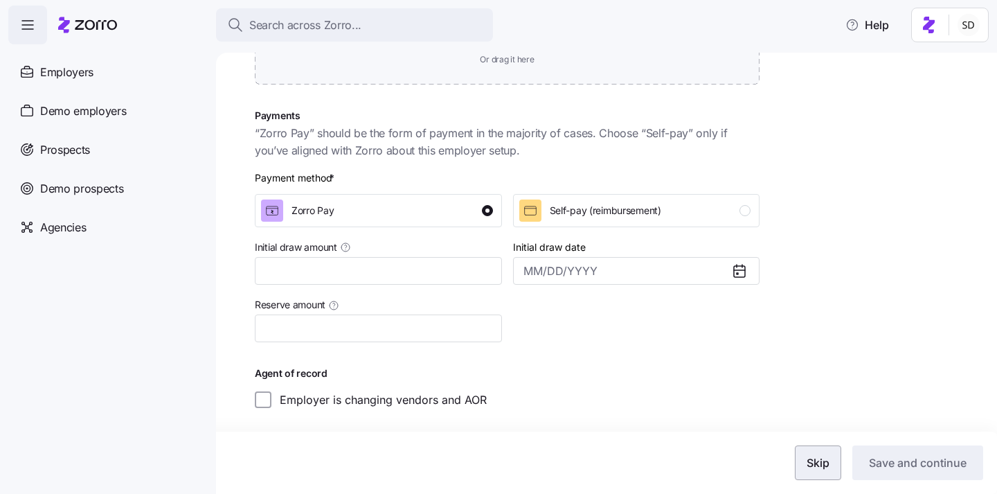
click at [817, 473] on button "Skip" at bounding box center [818, 462] width 46 height 35
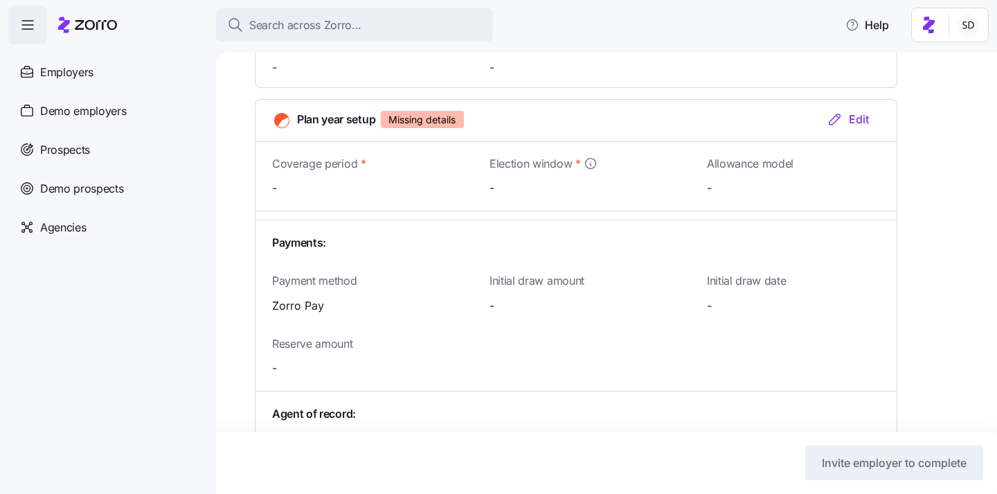
scroll to position [1418, 0]
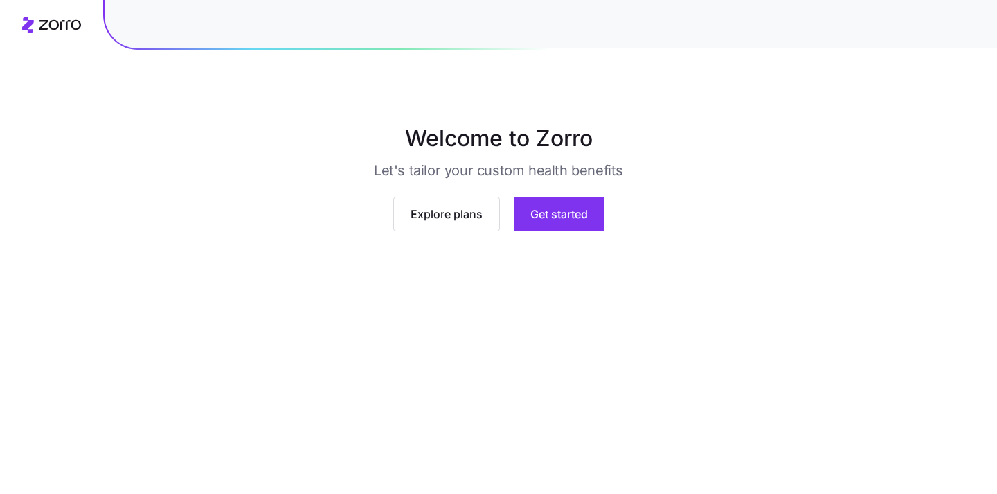
scroll to position [104, 0]
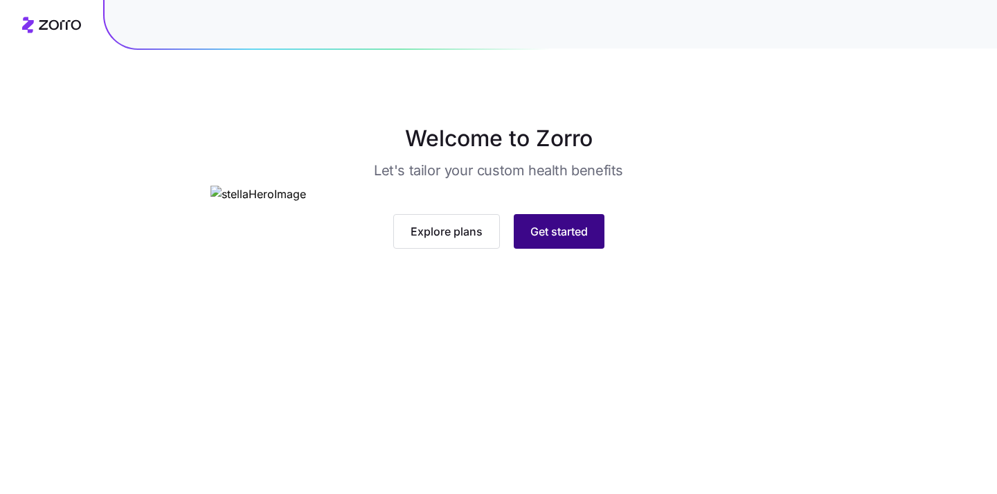
click at [572, 240] on span "Get started" at bounding box center [559, 231] width 57 height 17
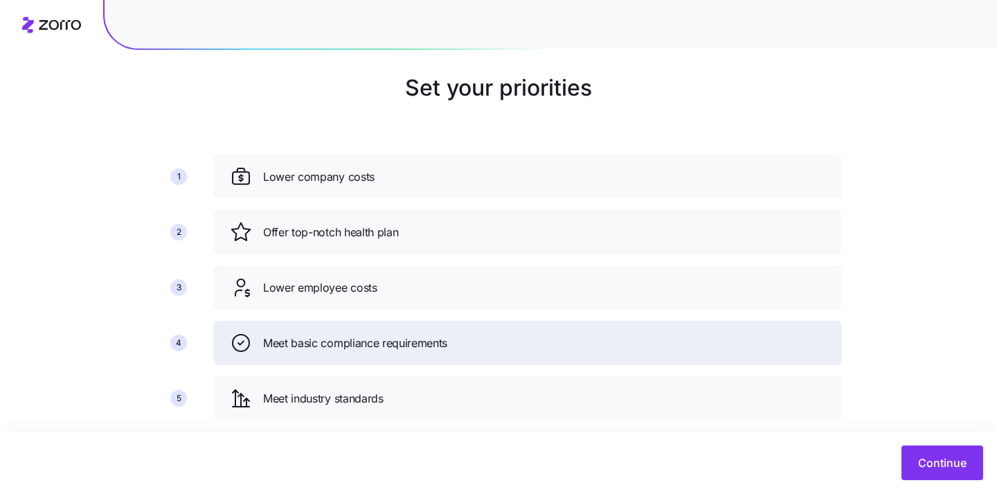
scroll to position [132, 0]
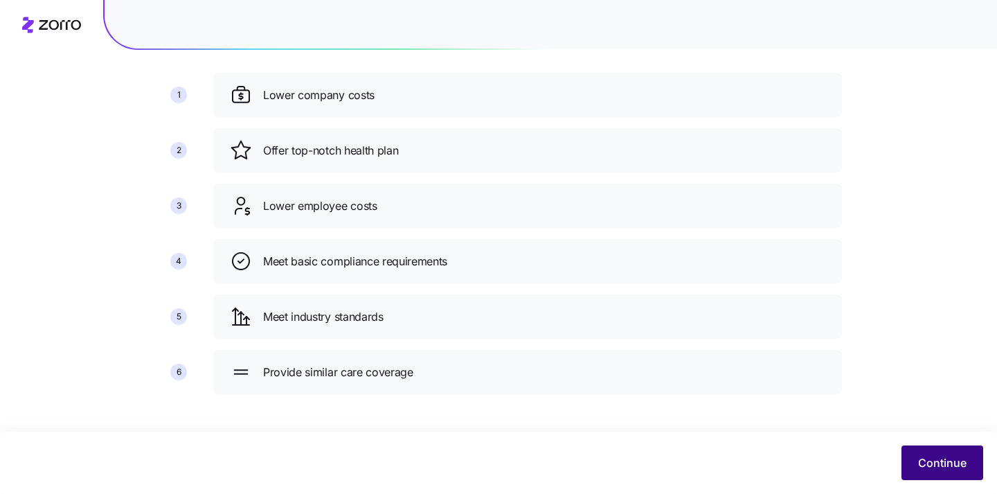
click at [939, 456] on span "Continue" at bounding box center [942, 462] width 48 height 17
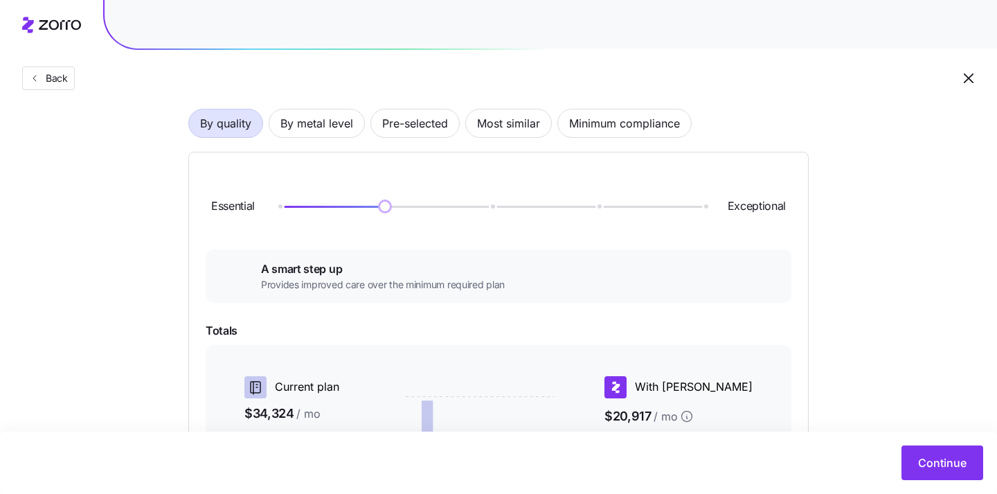
scroll to position [37, 0]
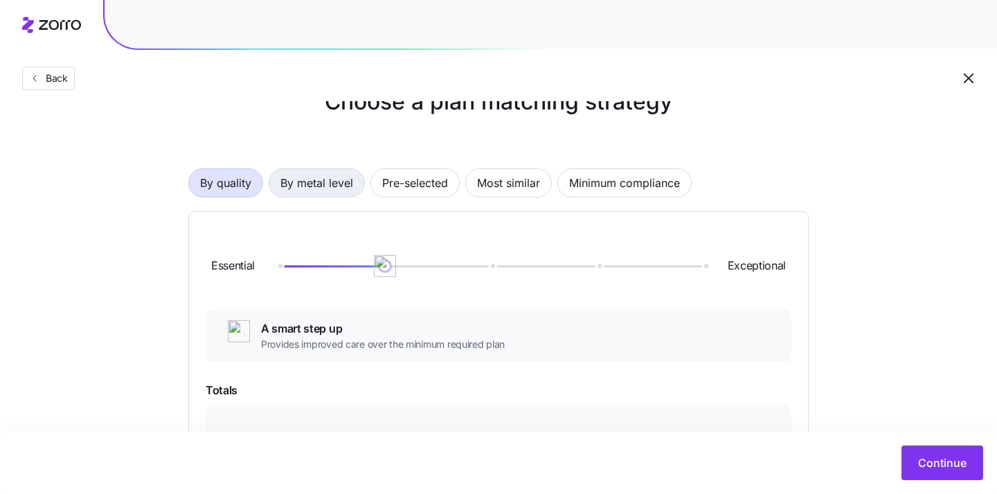
click at [303, 190] on span "By metal level" at bounding box center [317, 183] width 73 height 28
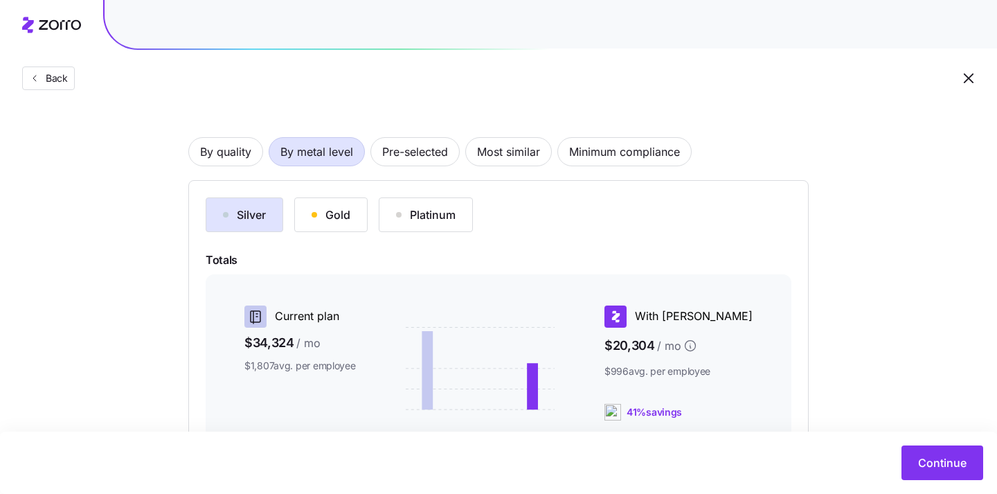
scroll to position [71, 0]
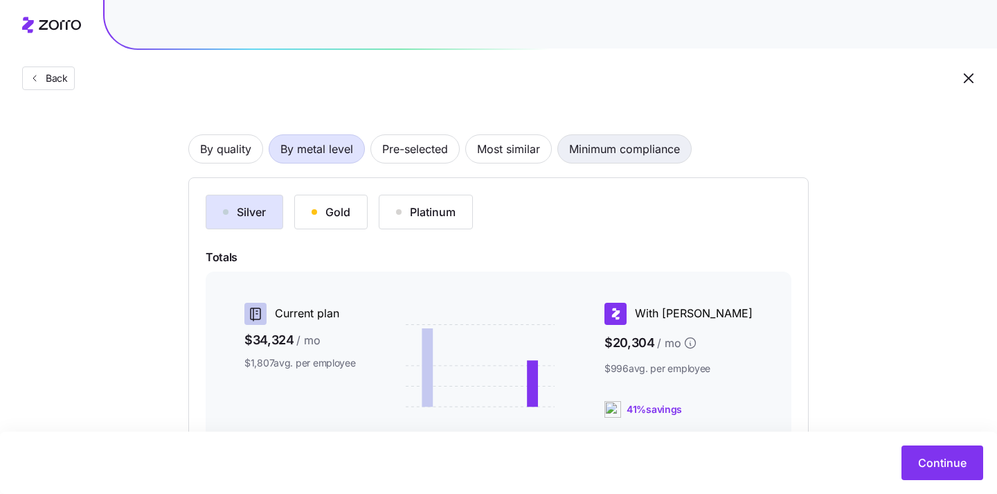
click at [591, 152] on span "Minimum compliance" at bounding box center [624, 149] width 111 height 28
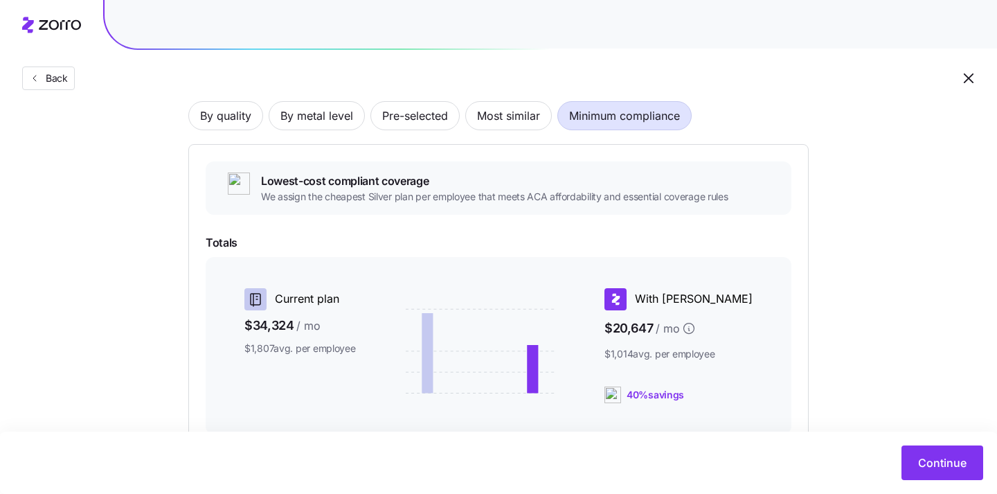
scroll to position [103, 0]
click at [524, 121] on span "Most similar" at bounding box center [508, 117] width 63 height 28
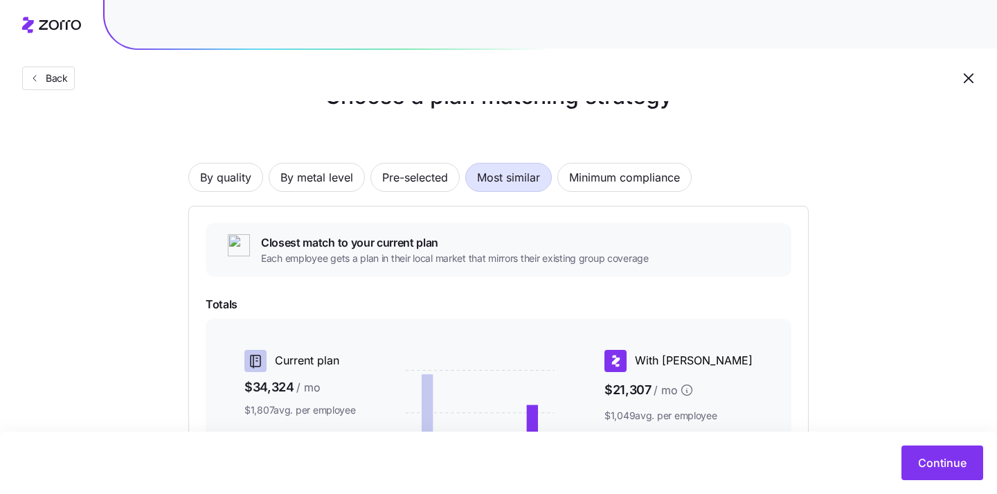
scroll to position [46, 0]
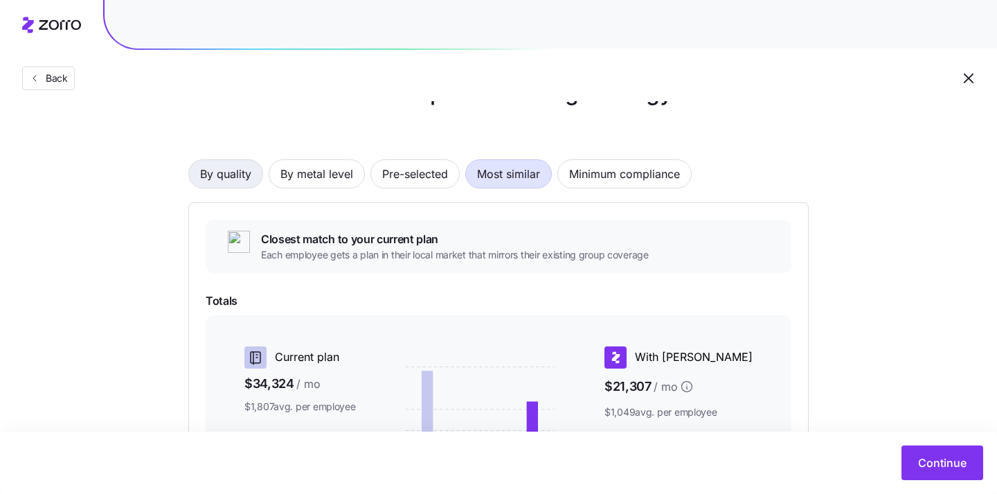
click at [244, 177] on span "By quality" at bounding box center [225, 174] width 51 height 28
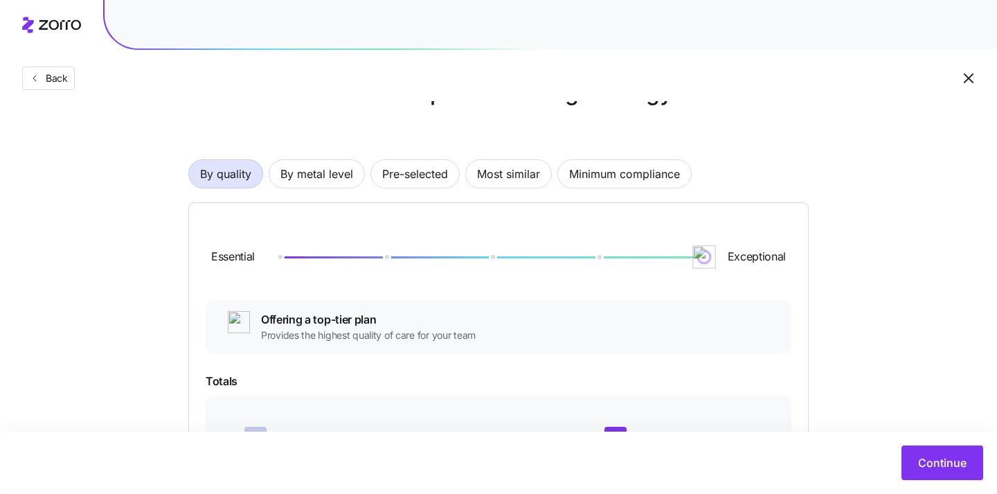
drag, startPoint x: 382, startPoint y: 264, endPoint x: 787, endPoint y: 272, distance: 404.6
click at [787, 272] on div "Essential Exceptional" at bounding box center [499, 257] width 586 height 75
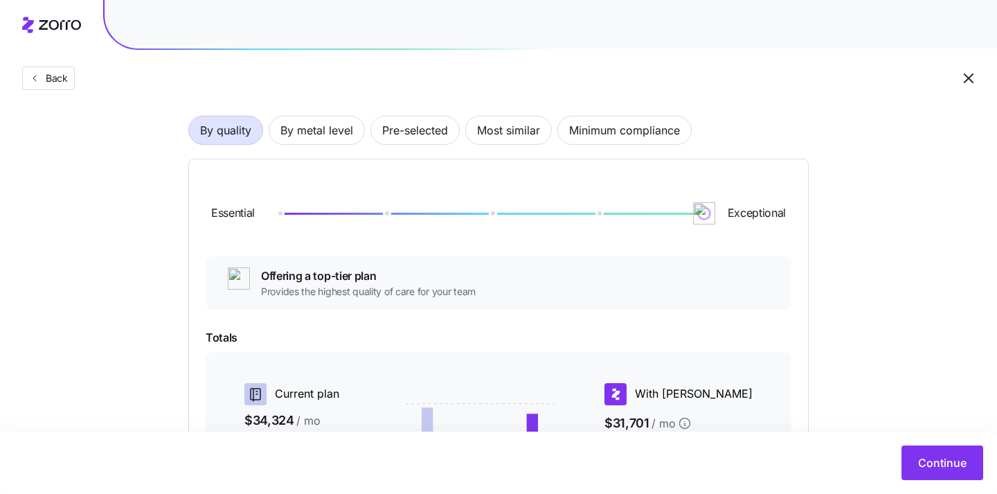
scroll to position [89, 0]
click at [326, 123] on span "By metal level" at bounding box center [317, 131] width 73 height 28
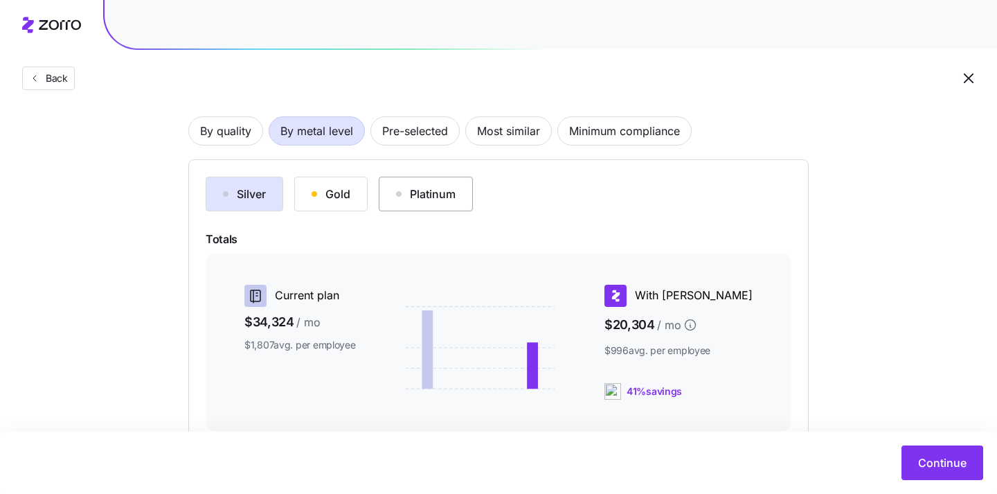
click at [436, 194] on div "Platinum" at bounding box center [426, 194] width 60 height 17
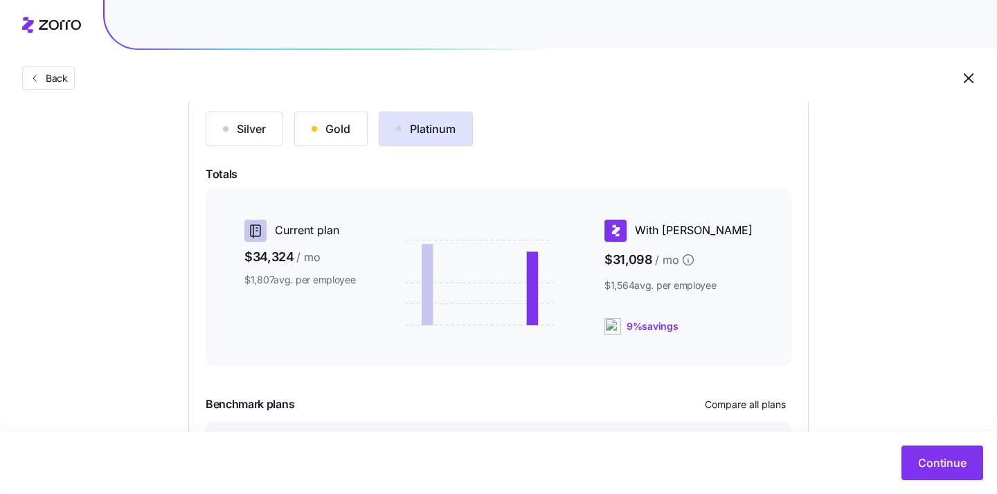
scroll to position [274, 0]
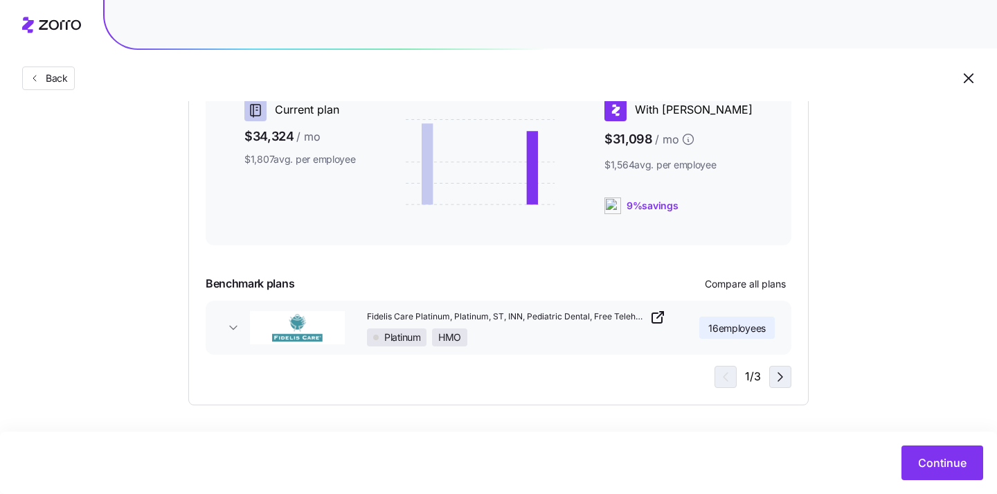
click at [781, 382] on icon "button" at bounding box center [780, 376] width 17 height 17
click at [724, 382] on icon "button" at bounding box center [723, 376] width 17 height 17
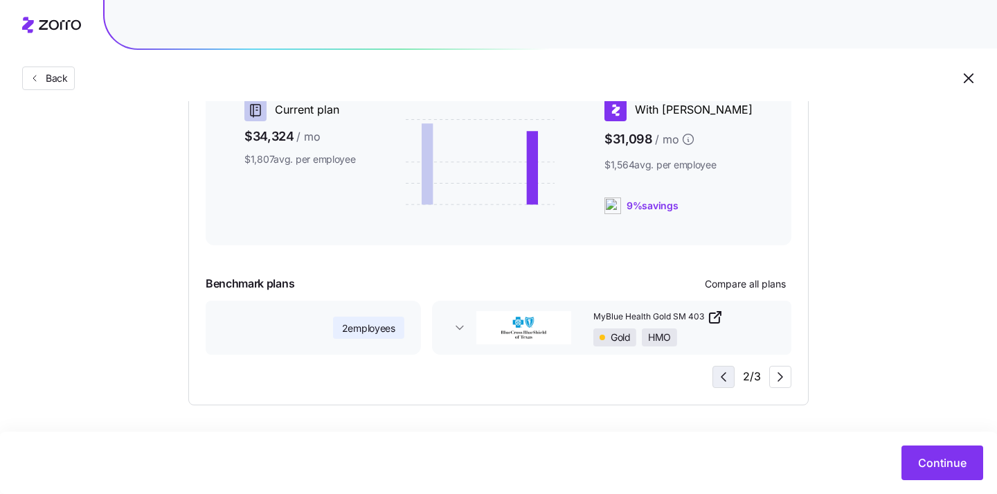
click at [724, 382] on icon "button" at bounding box center [723, 376] width 17 height 17
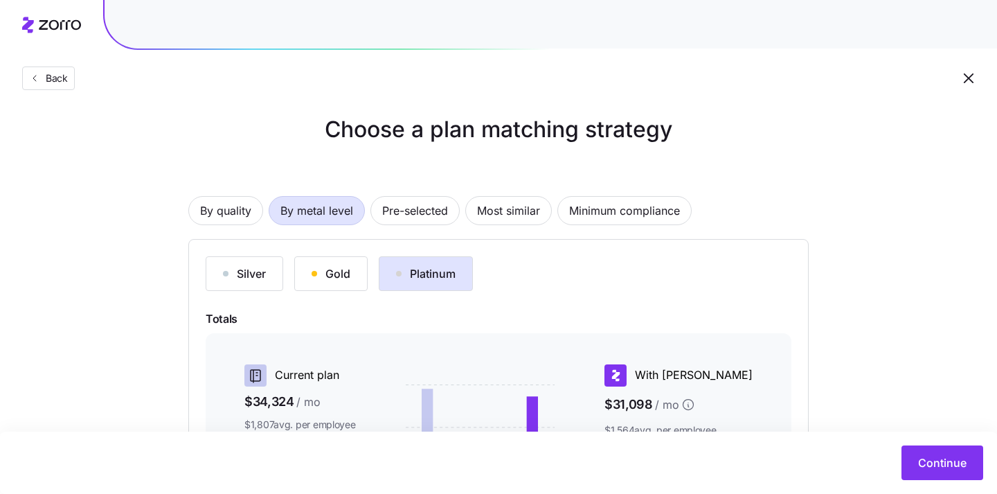
scroll to position [11, 0]
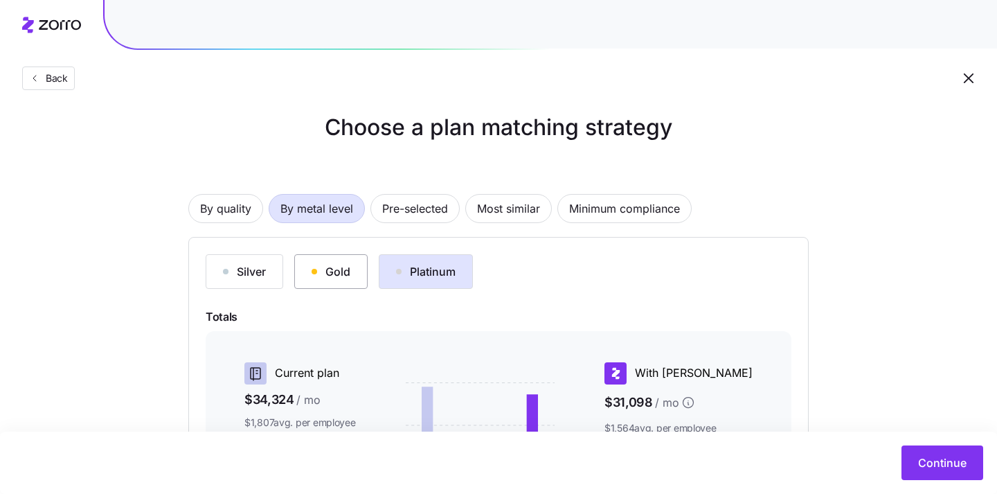
click at [341, 263] on button "Gold" at bounding box center [330, 271] width 73 height 35
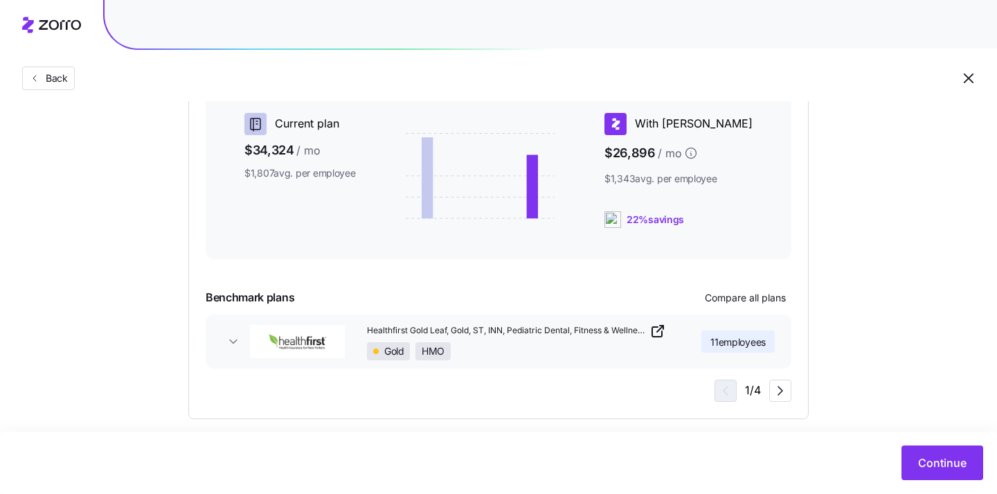
scroll to position [274, 0]
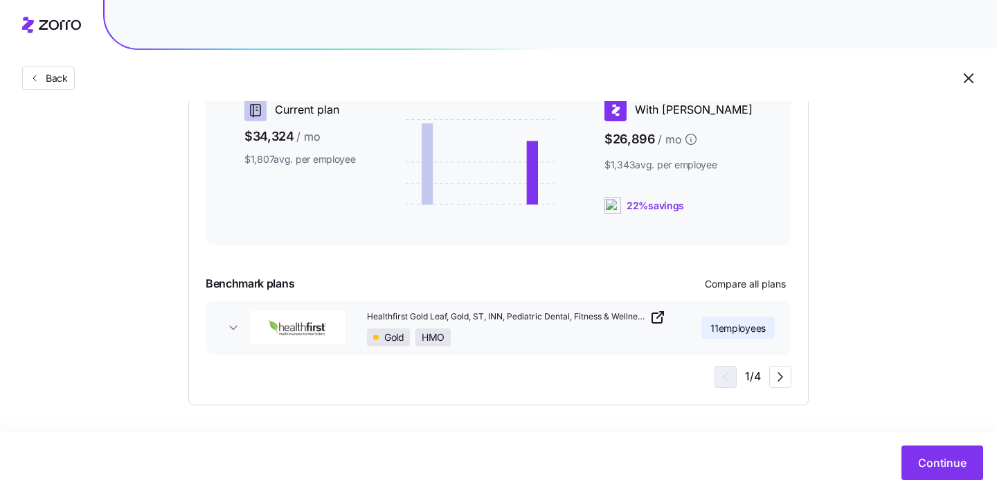
click at [250, 334] on button "Healthfirst Gold Leaf, Gold, ST, INN, Pediatric Dental, Fitness & Wellness Rewa…" at bounding box center [499, 328] width 586 height 54
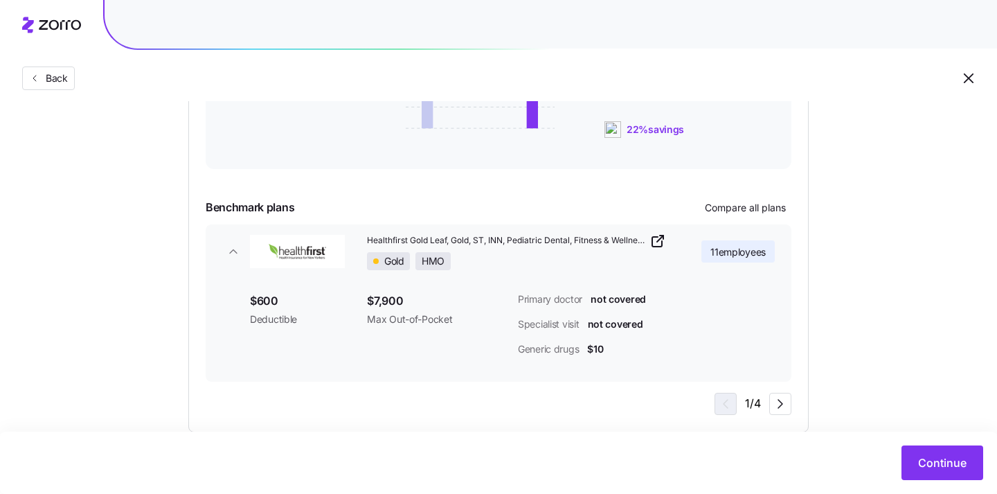
scroll to position [365, 0]
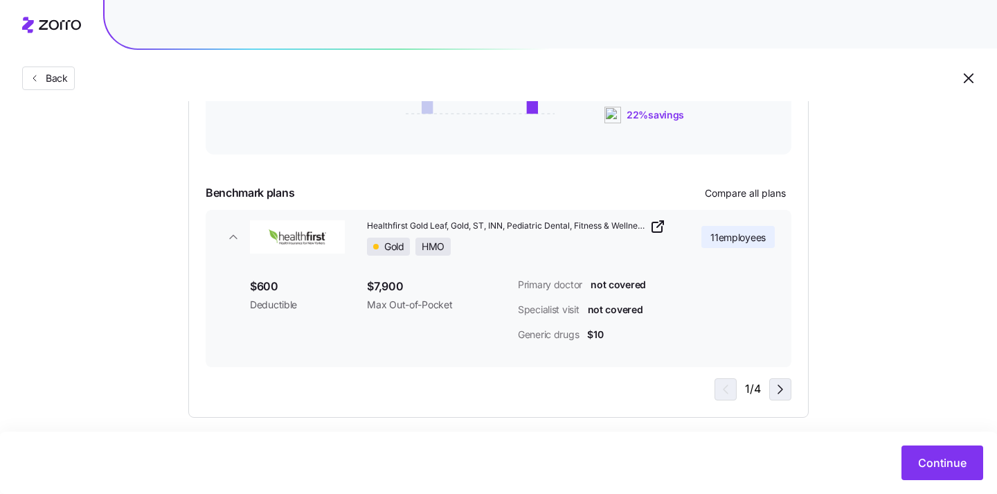
click at [785, 391] on icon "button" at bounding box center [780, 389] width 17 height 17
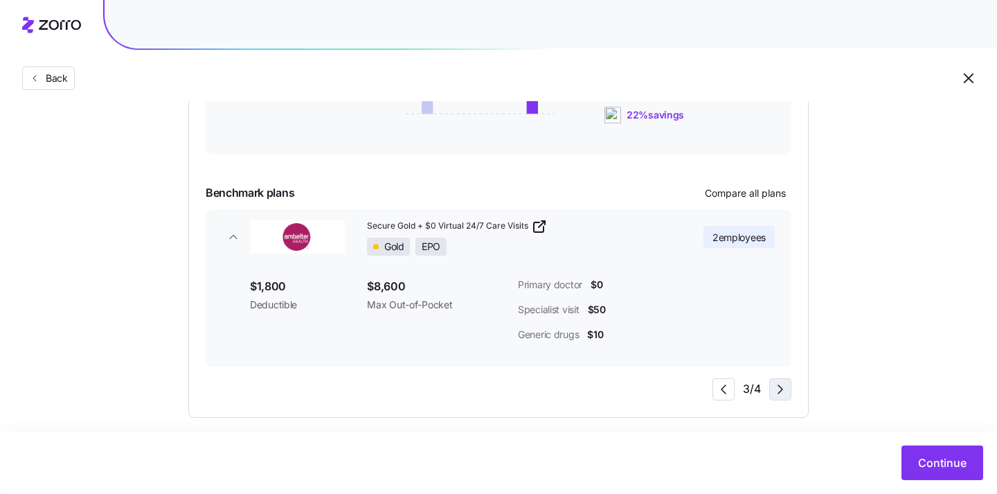
click at [785, 391] on icon "button" at bounding box center [780, 389] width 17 height 17
click at [785, 391] on div "4 / 4" at bounding box center [752, 389] width 79 height 22
click at [717, 387] on icon "button" at bounding box center [723, 389] width 17 height 17
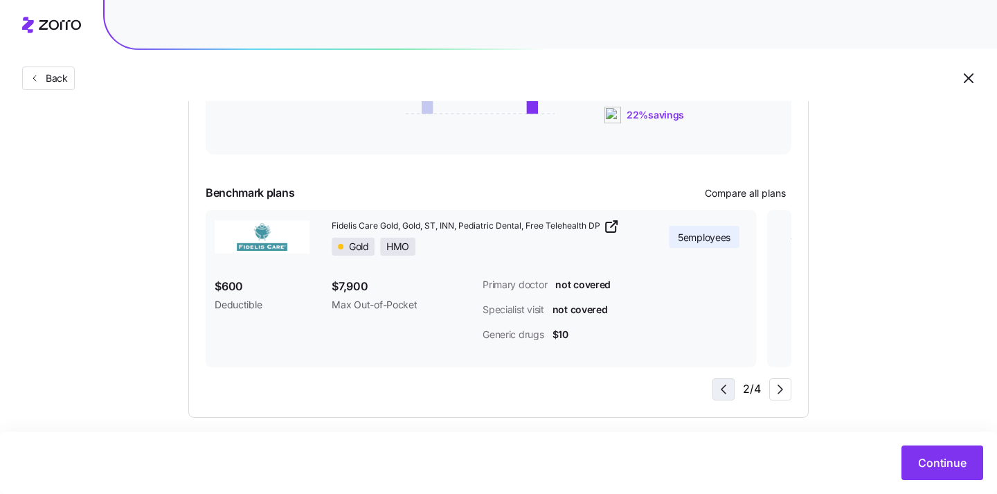
click at [717, 387] on icon "button" at bounding box center [723, 389] width 17 height 17
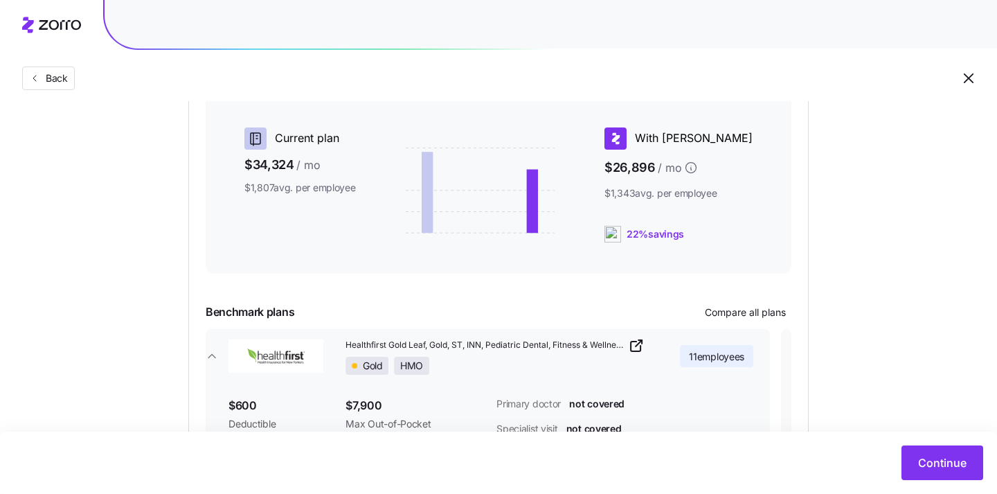
scroll to position [0, 0]
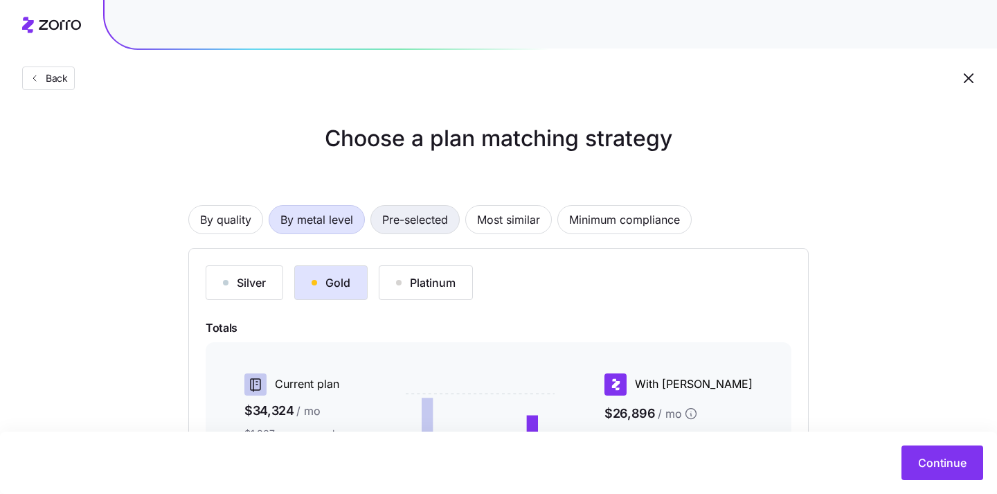
click at [407, 213] on span "Pre-selected" at bounding box center [415, 220] width 66 height 28
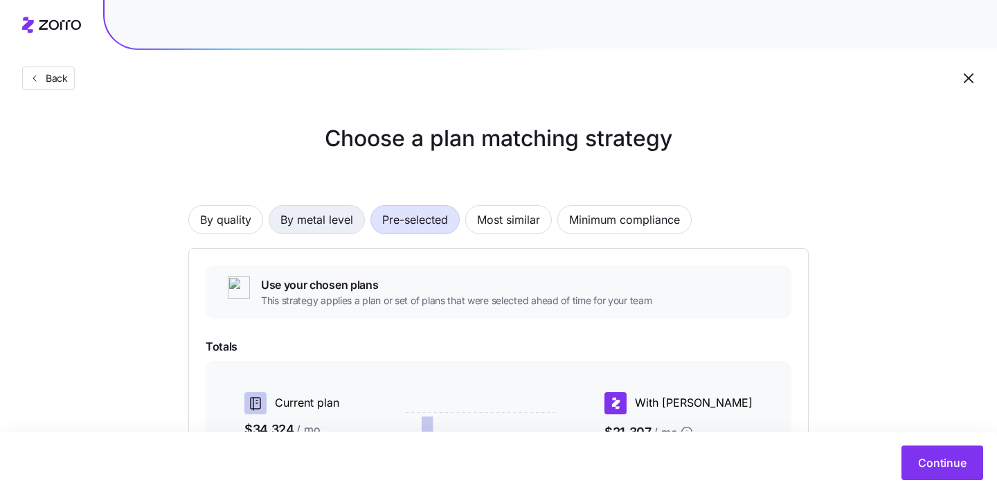
click at [323, 219] on span "By metal level" at bounding box center [317, 220] width 73 height 28
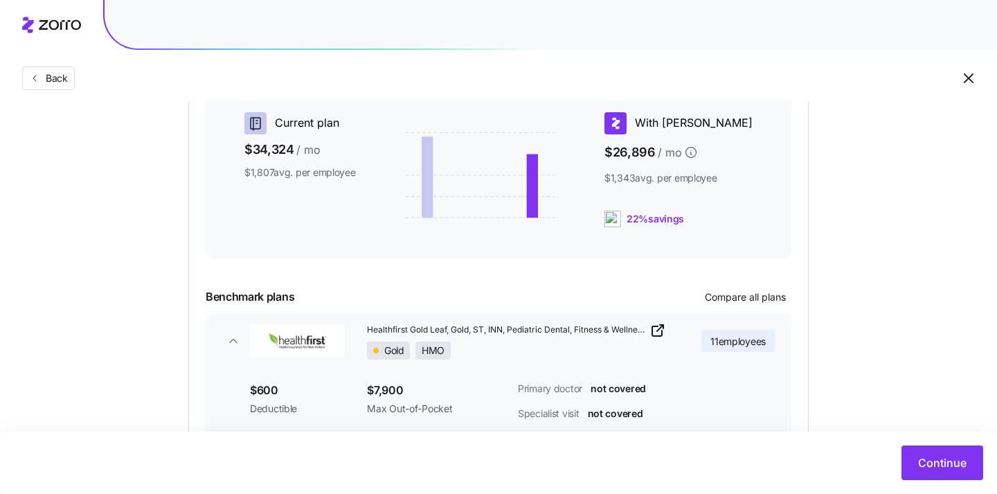
scroll to position [377, 0]
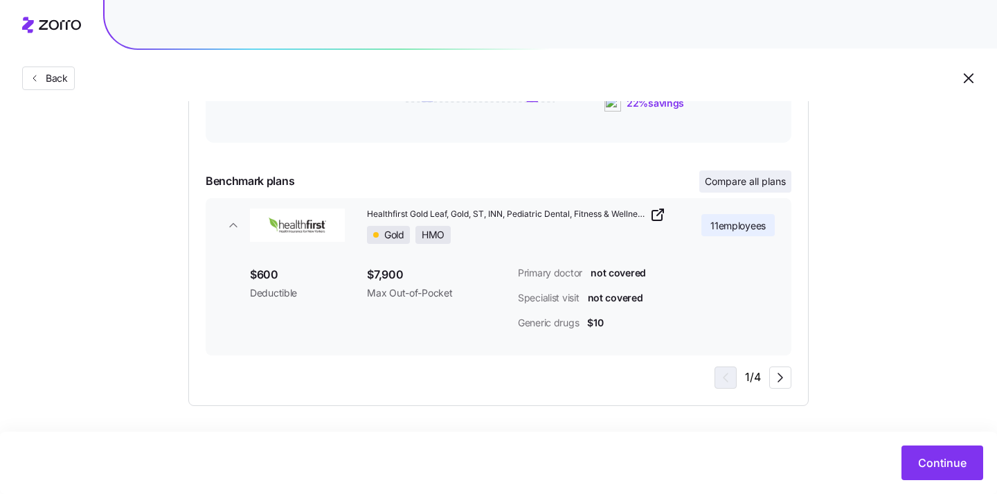
click at [729, 179] on span "Compare all plans" at bounding box center [745, 182] width 81 height 14
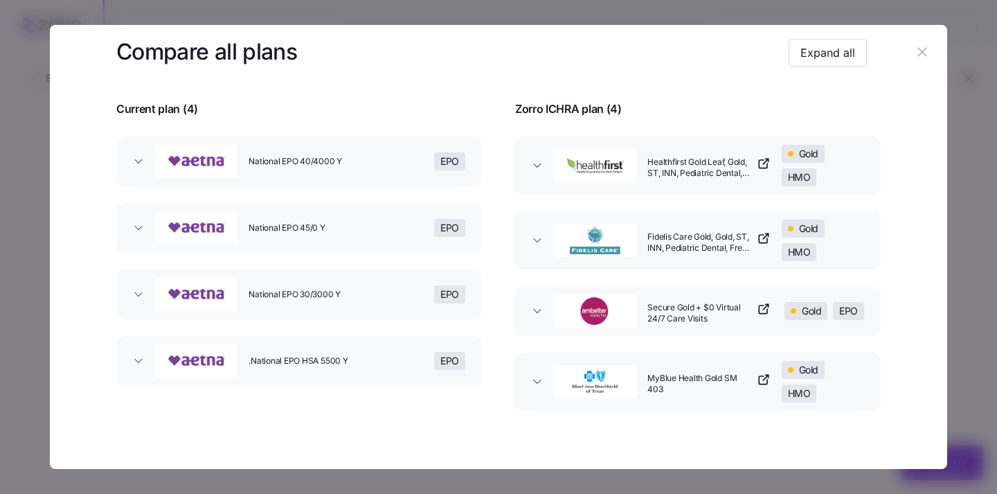
scroll to position [105, 0]
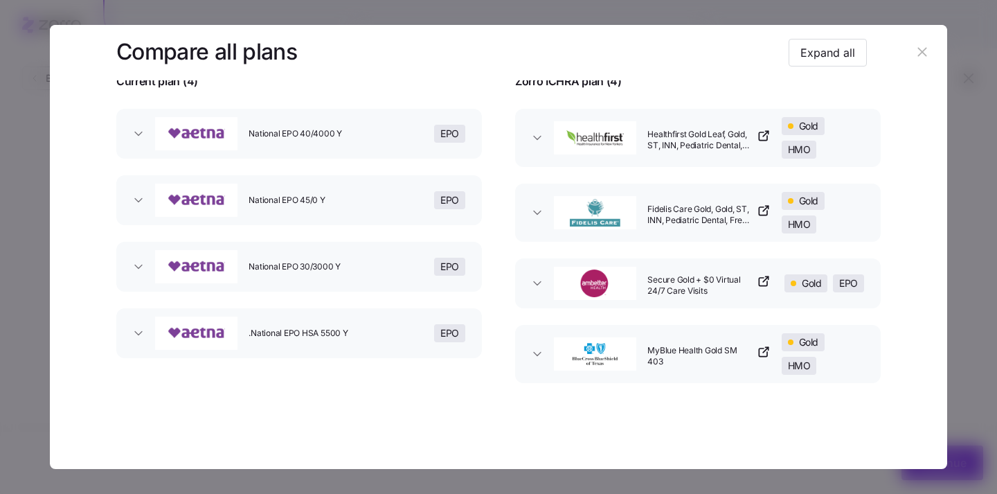
click at [544, 227] on button "Fidelis Care Gold, Gold, ST, INN, Pediatric Dental, Free Telehealth DP Gold HMO" at bounding box center [698, 213] width 366 height 58
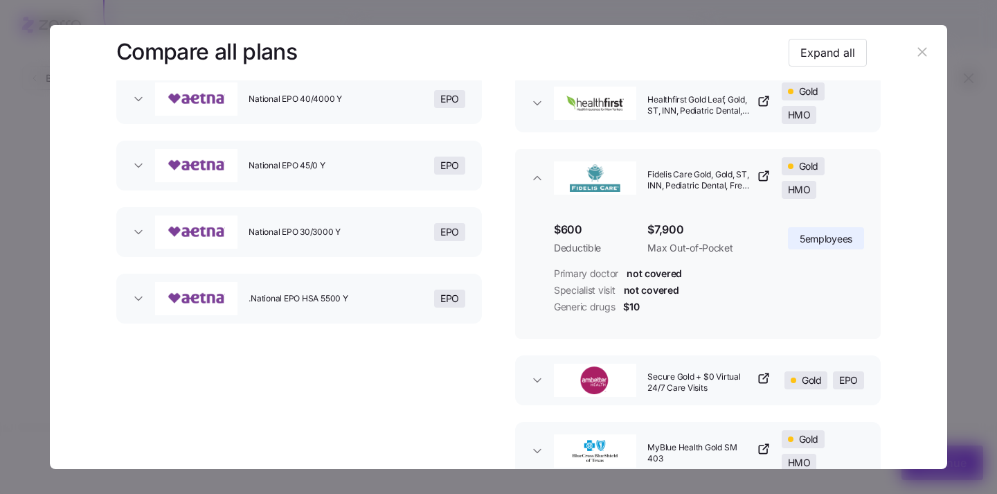
click at [537, 190] on button "Fidelis Care Gold, Gold, ST, INN, Pediatric Dental, Free Telehealth DP Gold HMO" at bounding box center [698, 178] width 366 height 58
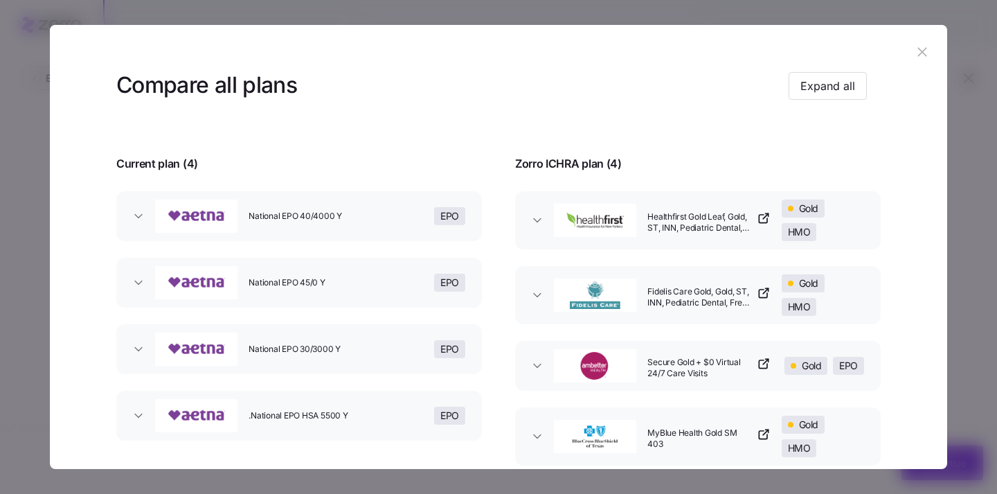
scroll to position [0, 0]
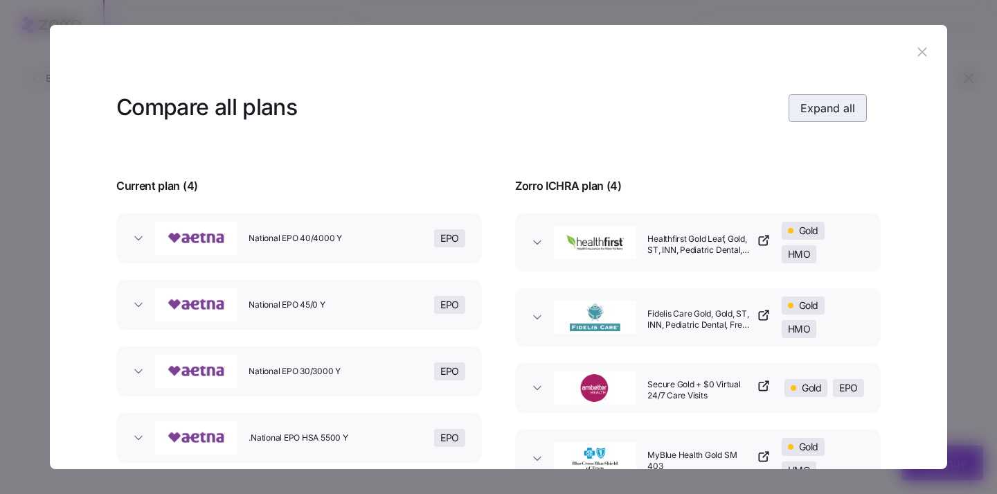
click at [829, 115] on span "Expand all" at bounding box center [828, 108] width 55 height 17
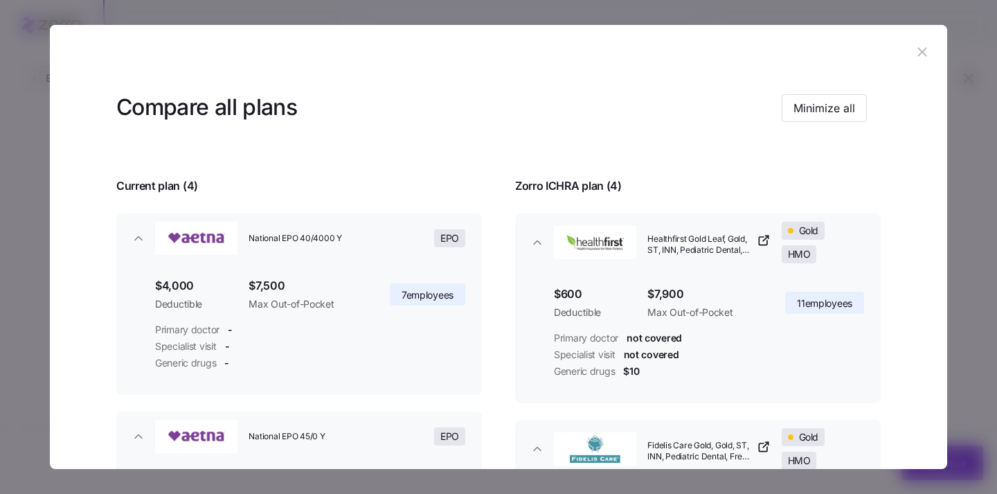
click at [922, 55] on icon "button" at bounding box center [922, 51] width 15 height 15
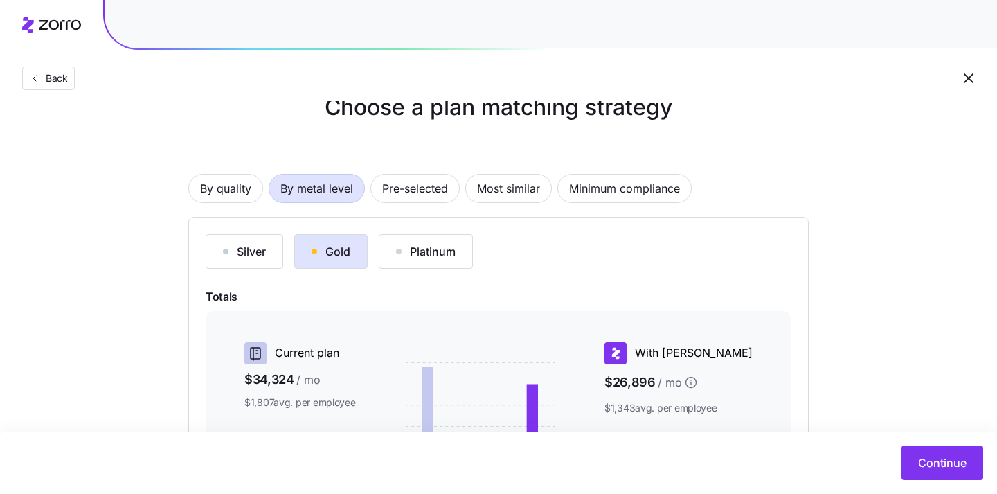
scroll to position [30, 0]
click at [235, 186] on span "By quality" at bounding box center [225, 189] width 51 height 28
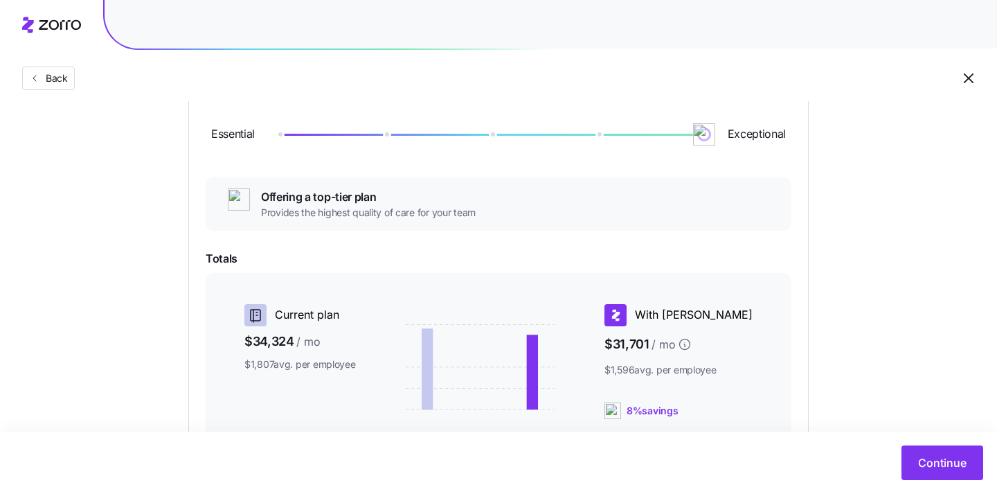
scroll to position [187, 0]
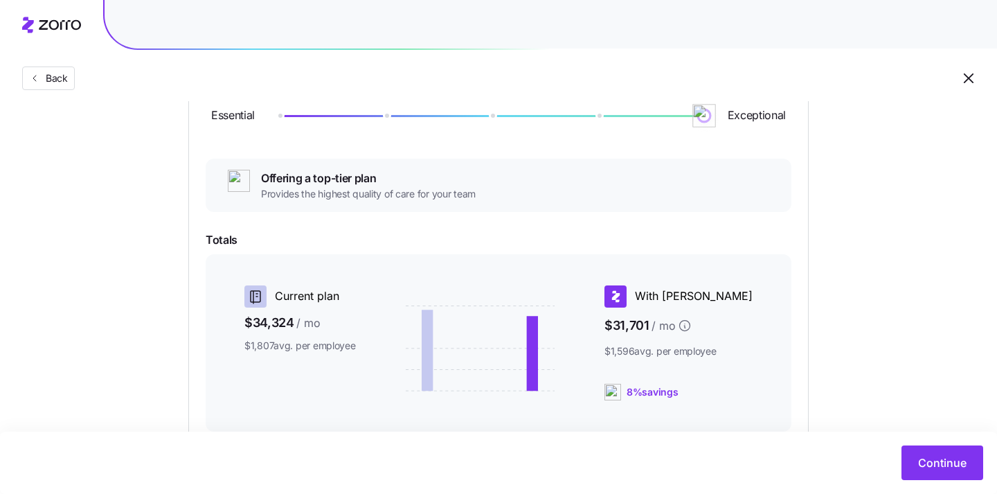
drag, startPoint x: 708, startPoint y: 116, endPoint x: 797, endPoint y: 116, distance: 88.7
click at [797, 116] on div "Essential Exceptional Offering a top-tier plan Provides the highest quality of …" at bounding box center [498, 378] width 621 height 634
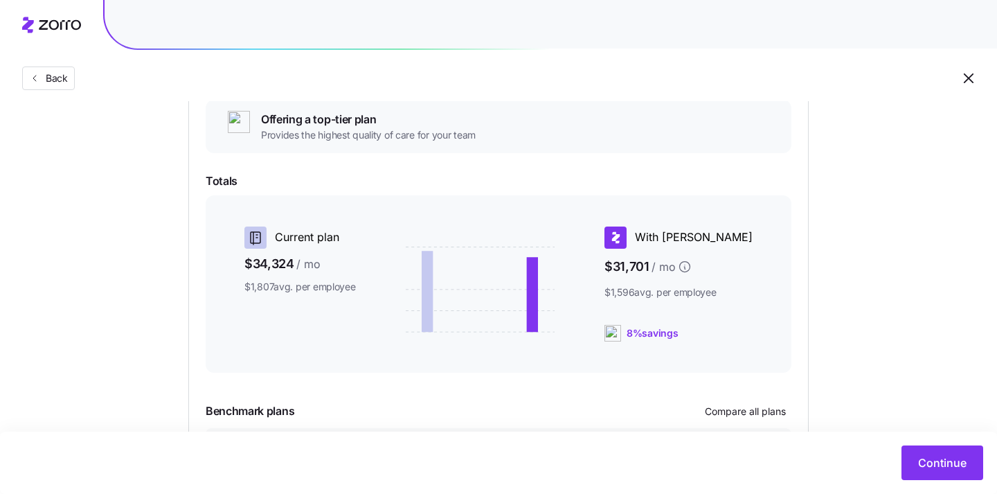
scroll to position [0, 0]
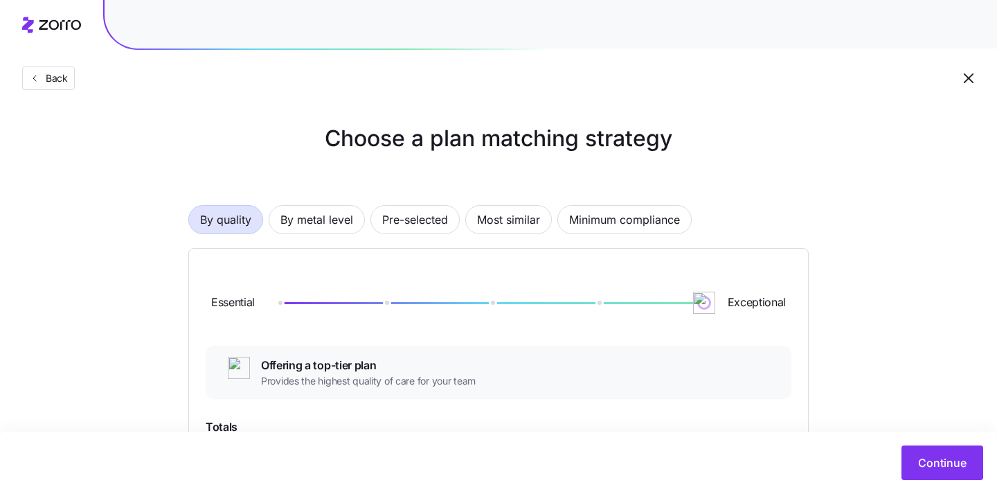
click at [972, 81] on icon "button" at bounding box center [969, 78] width 10 height 10
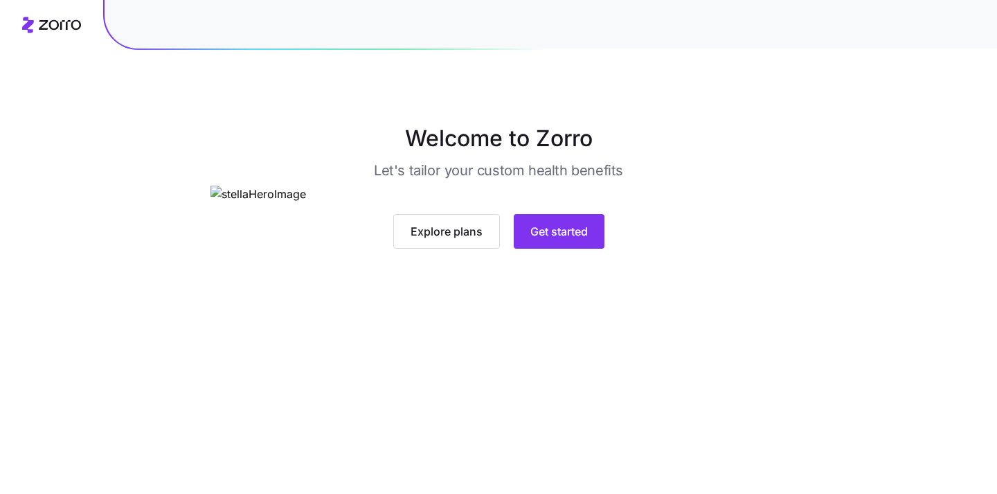
scroll to position [104, 0]
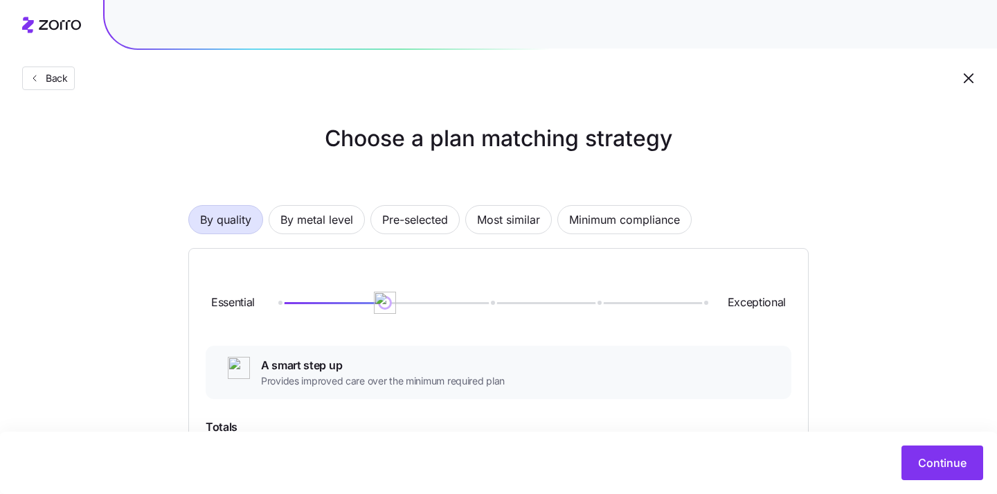
click at [969, 81] on icon "button" at bounding box center [969, 78] width 17 height 17
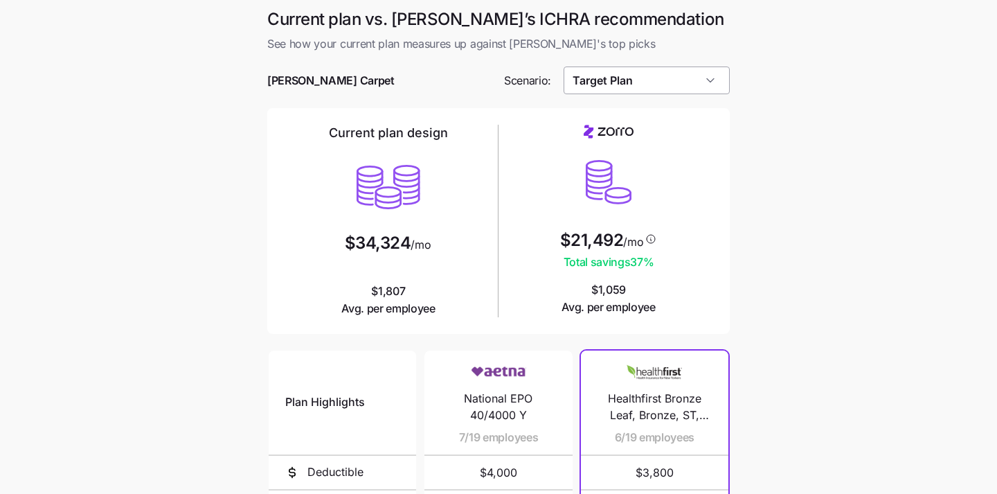
click at [670, 83] on input "Target Plan" at bounding box center [647, 80] width 167 height 28
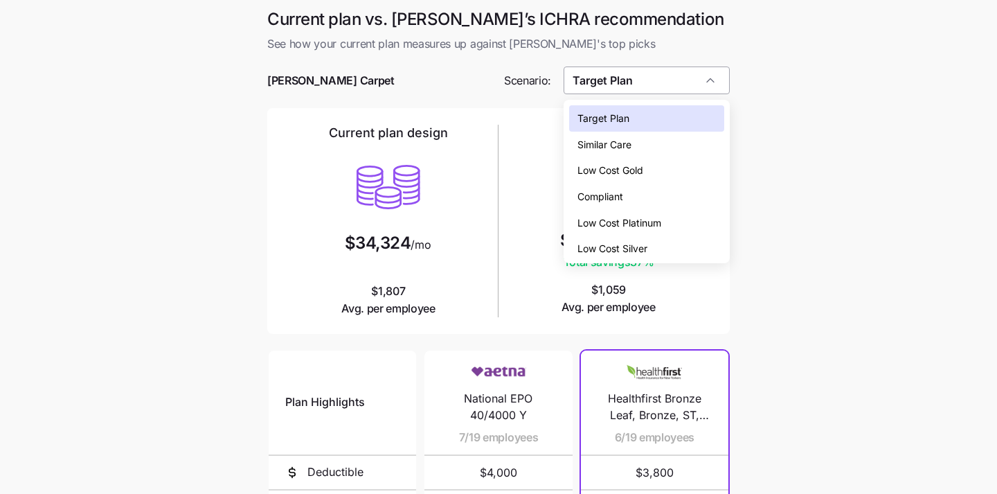
click at [670, 83] on input "Target Plan" at bounding box center [647, 80] width 167 height 28
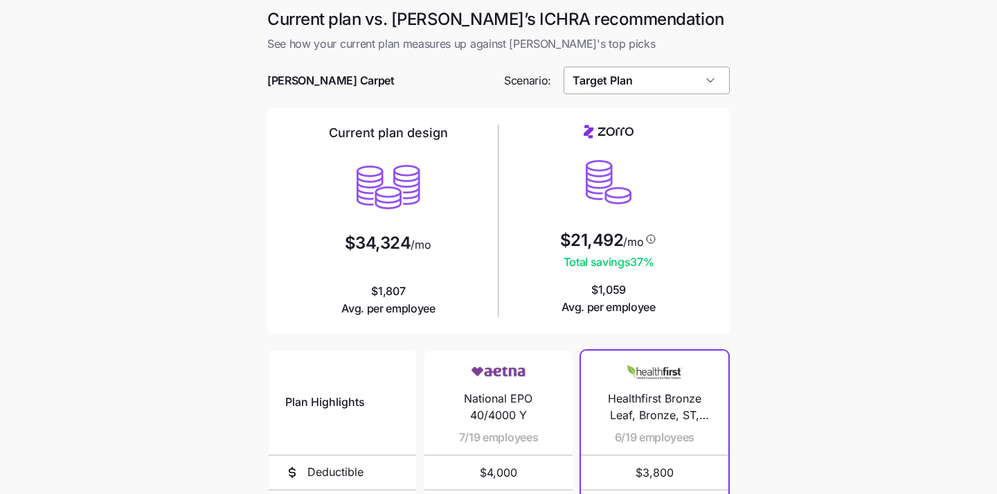
click at [670, 83] on input "Target Plan" at bounding box center [647, 80] width 167 height 28
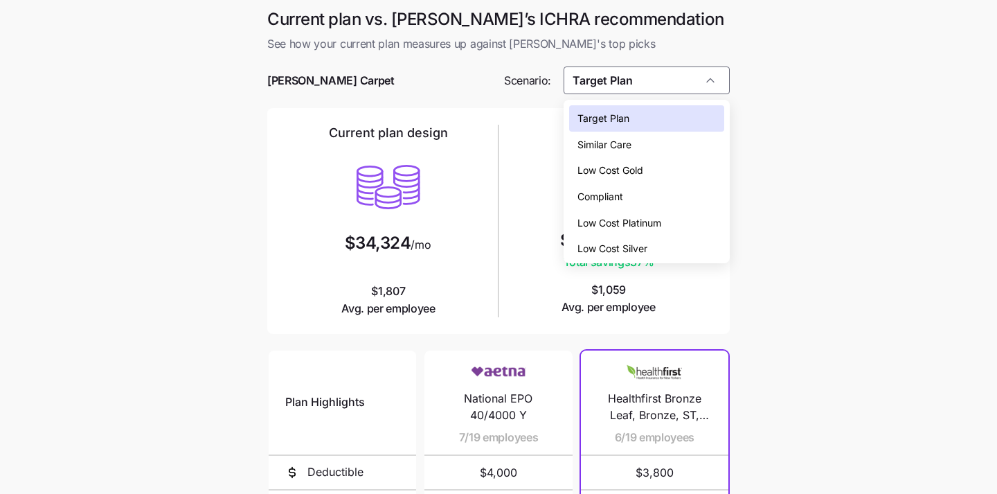
click at [668, 139] on div "Similar Care" at bounding box center [647, 145] width 156 height 26
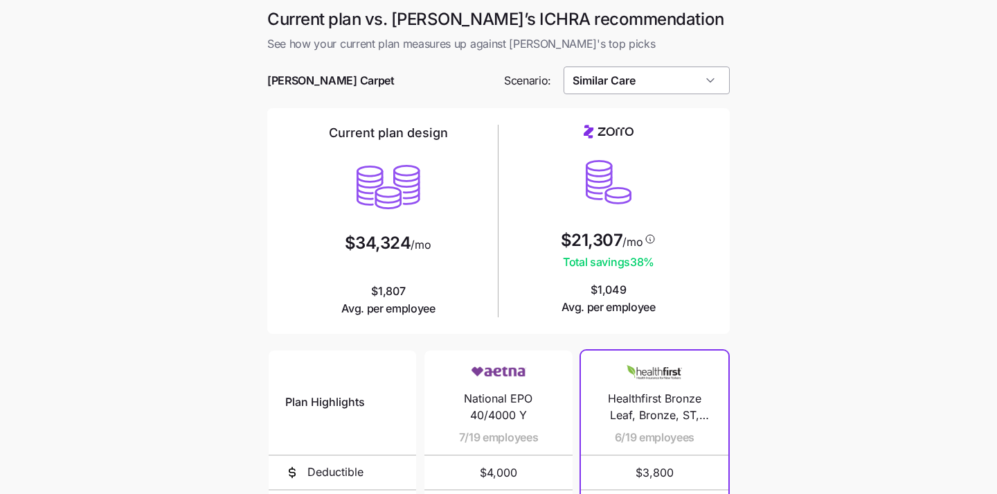
click at [682, 85] on input "Similar Care" at bounding box center [647, 80] width 167 height 28
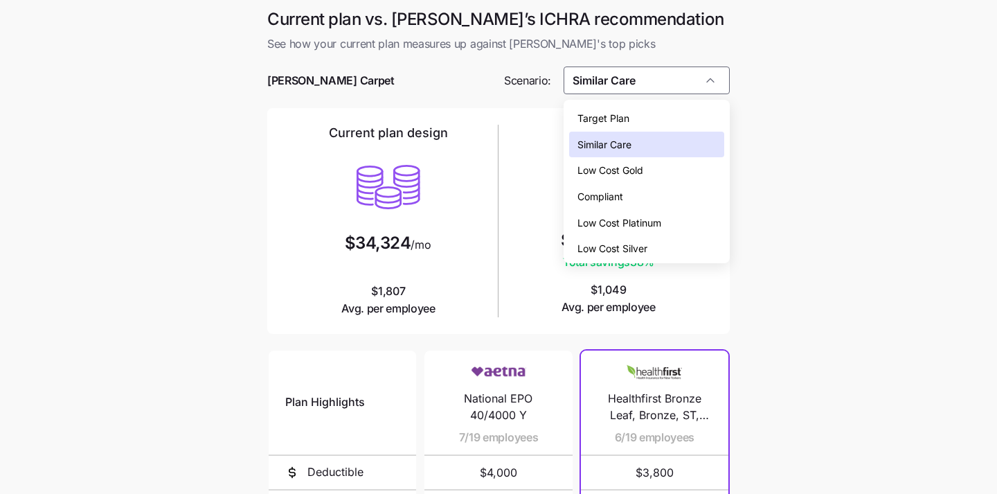
click at [670, 121] on div "Target Plan" at bounding box center [647, 118] width 156 height 26
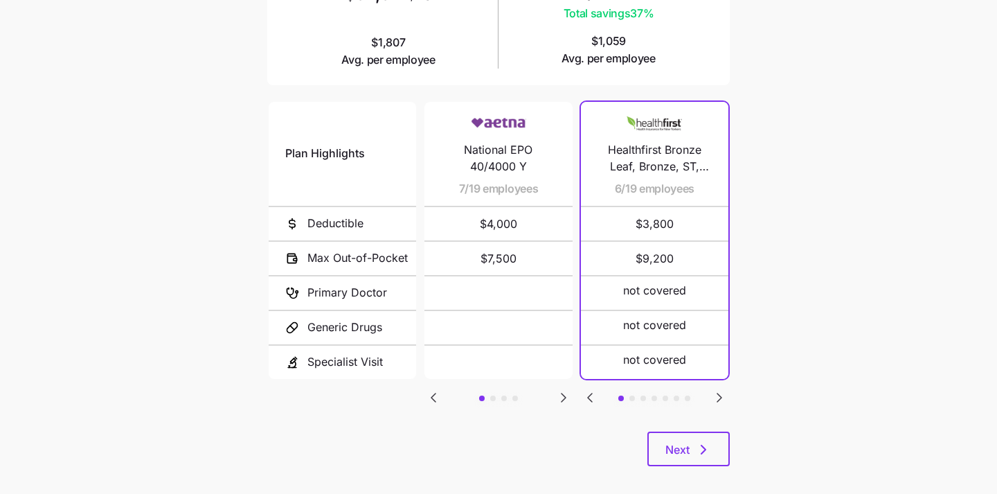
scroll to position [262, 0]
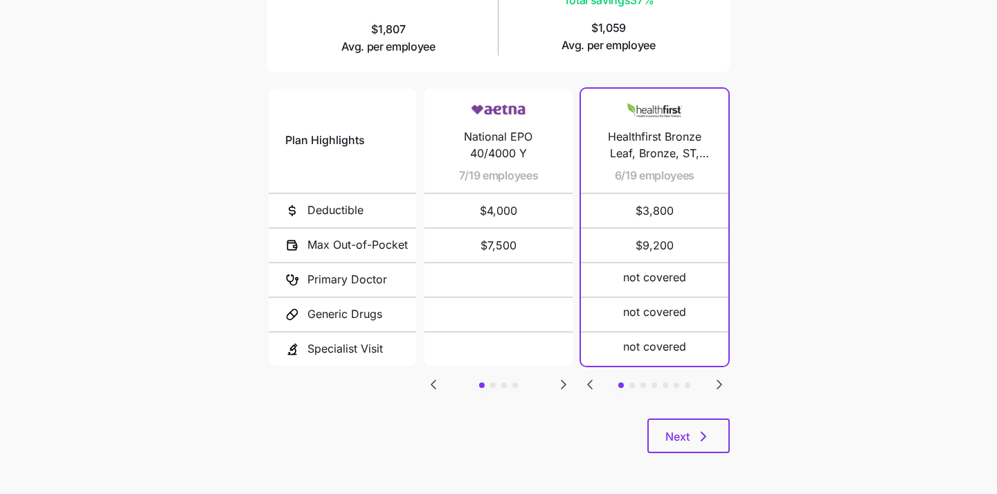
click at [715, 371] on div "Plan Highlights Deductible Max Out-of-Pocket Primary Doctor Generic Drugs Speci…" at bounding box center [498, 252] width 463 height 332
click at [718, 382] on icon "Go to next slide" at bounding box center [720, 384] width 4 height 8
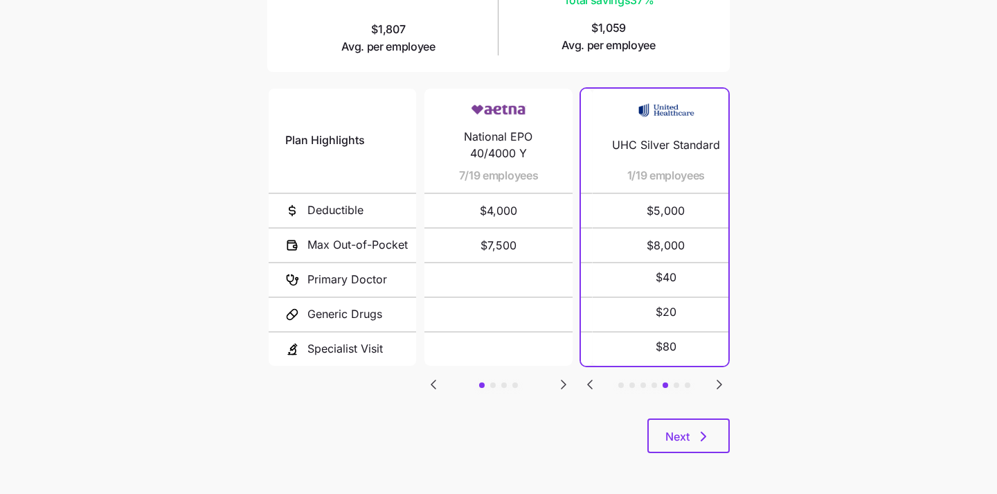
click at [718, 382] on icon "Go to next slide" at bounding box center [720, 384] width 4 height 8
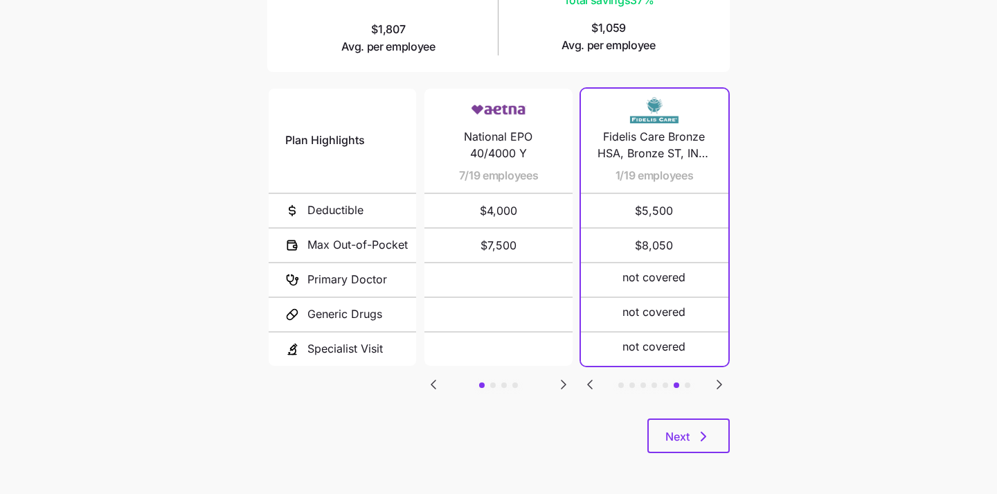
click at [593, 382] on icon "Go to previous slide" at bounding box center [590, 384] width 17 height 17
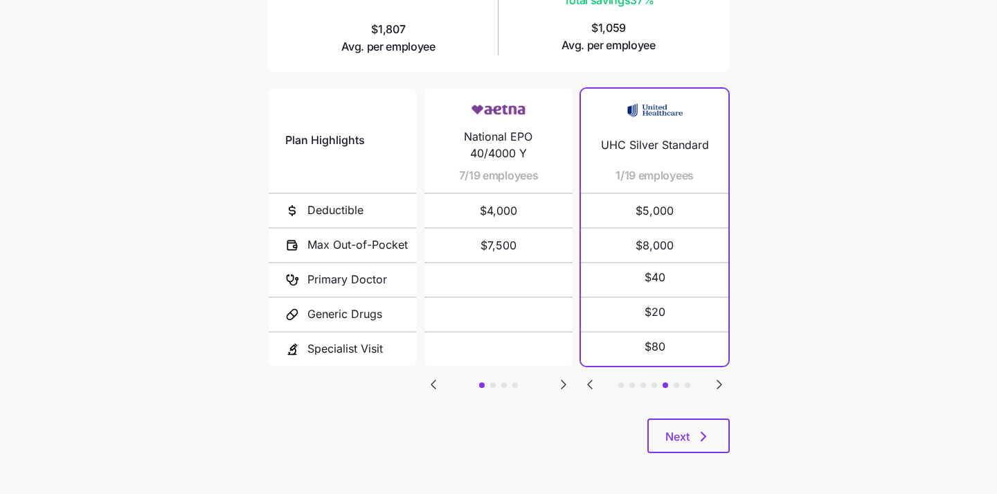
click at [593, 382] on icon "Go to previous slide" at bounding box center [590, 384] width 17 height 17
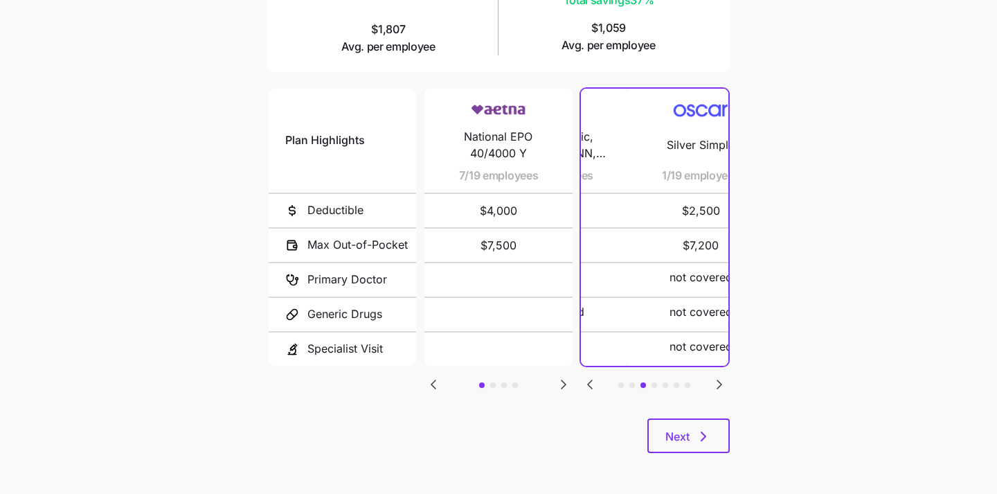
click at [593, 382] on icon "Go to previous slide" at bounding box center [590, 384] width 17 height 17
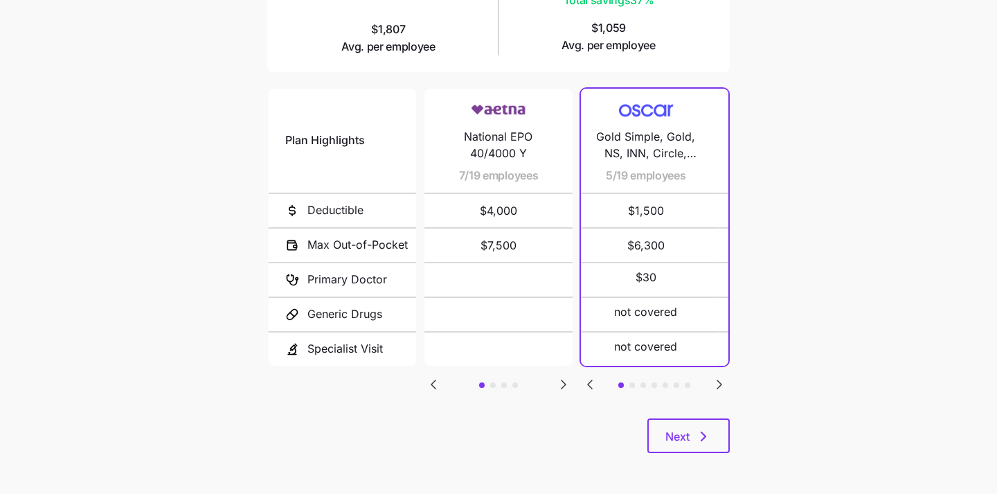
click at [593, 382] on icon "Go to previous slide" at bounding box center [590, 384] width 17 height 17
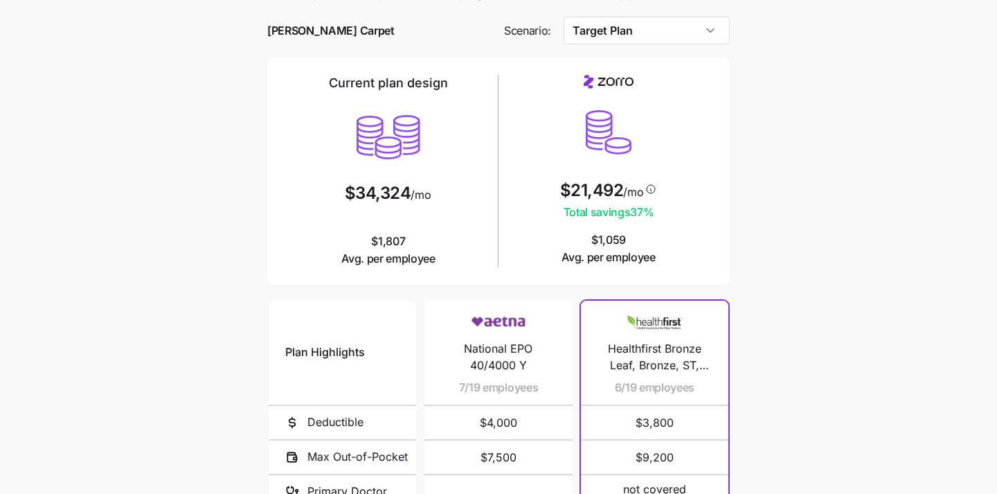
scroll to position [0, 0]
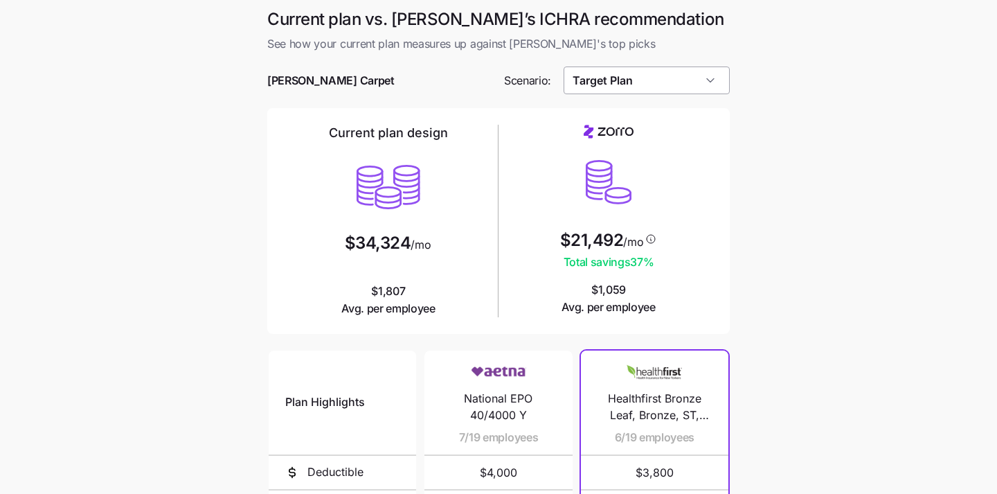
click at [687, 75] on input "Target Plan" at bounding box center [647, 80] width 167 height 28
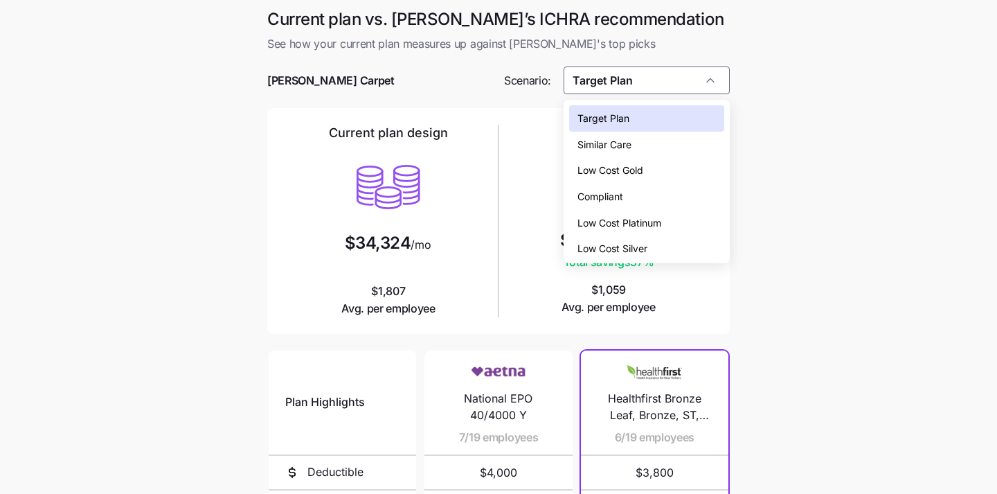
click at [680, 108] on div "Target Plan" at bounding box center [647, 118] width 156 height 26
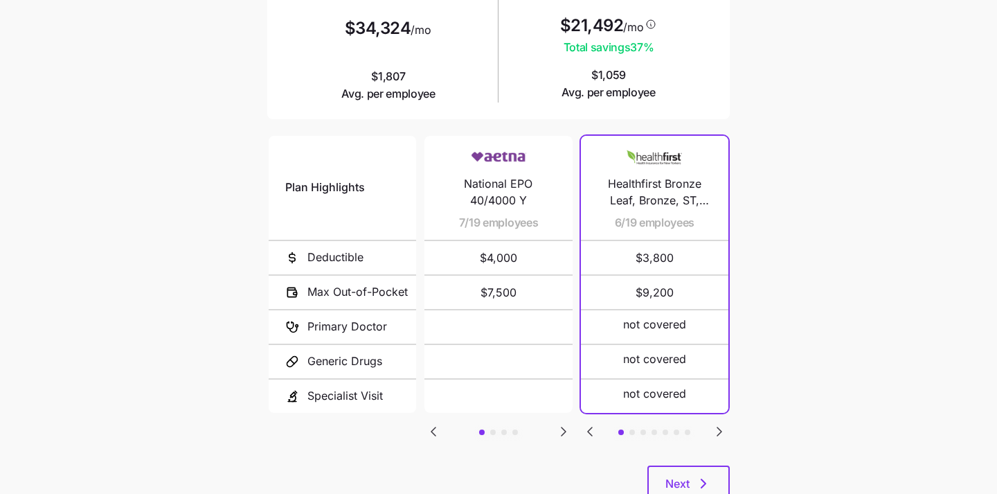
scroll to position [262, 0]
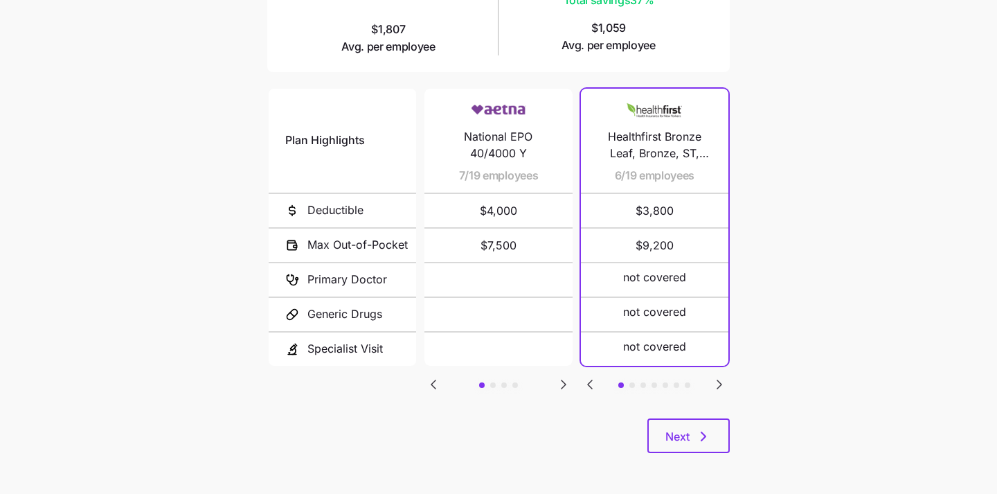
click at [720, 377] on icon "Go to next slide" at bounding box center [719, 384] width 17 height 17
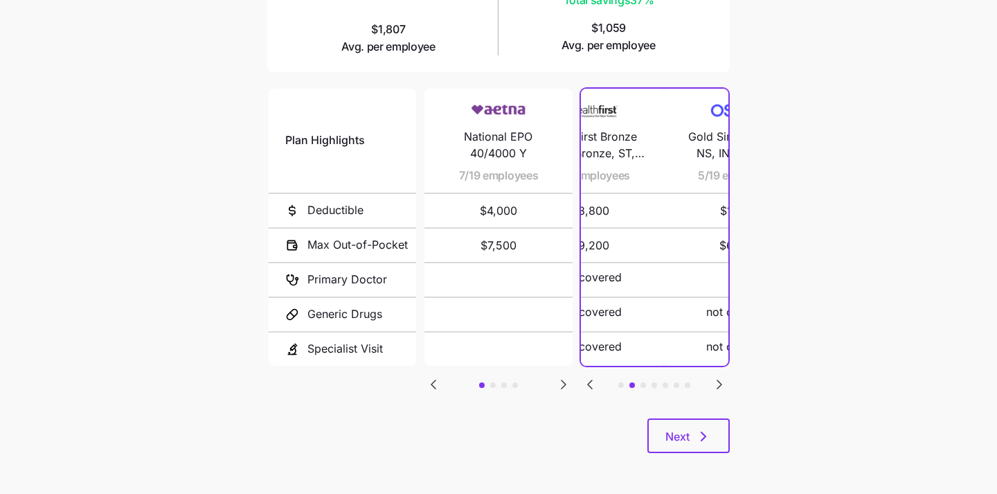
click at [720, 377] on icon "Go to next slide" at bounding box center [719, 384] width 17 height 17
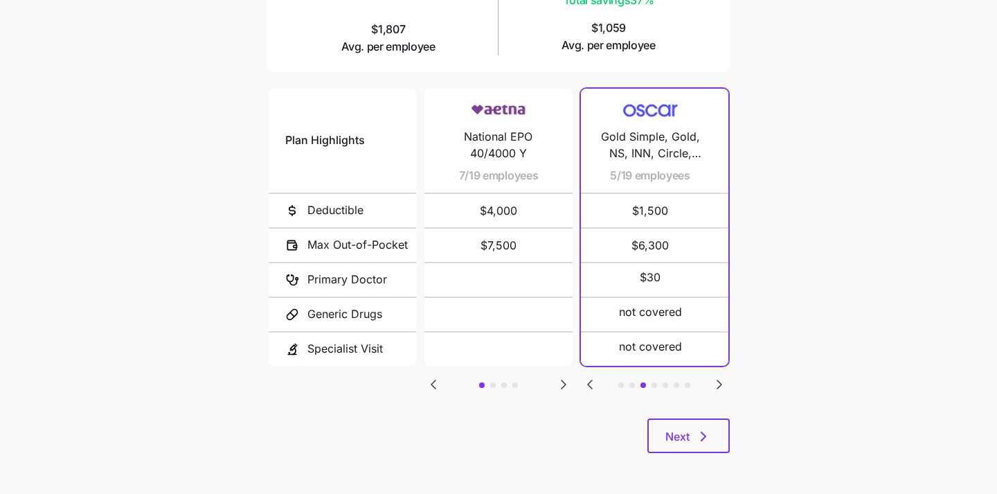
click at [720, 377] on icon "Go to next slide" at bounding box center [719, 384] width 17 height 17
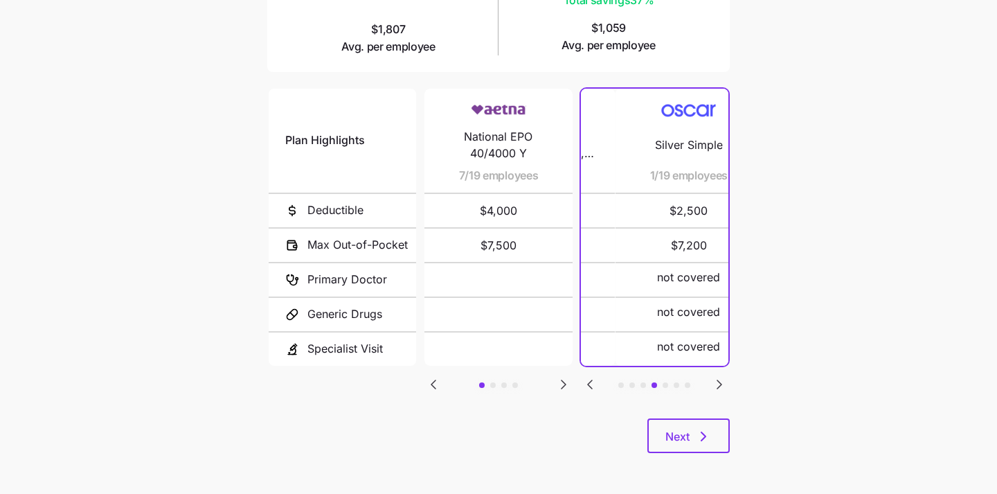
click at [720, 377] on icon "Go to next slide" at bounding box center [719, 384] width 17 height 17
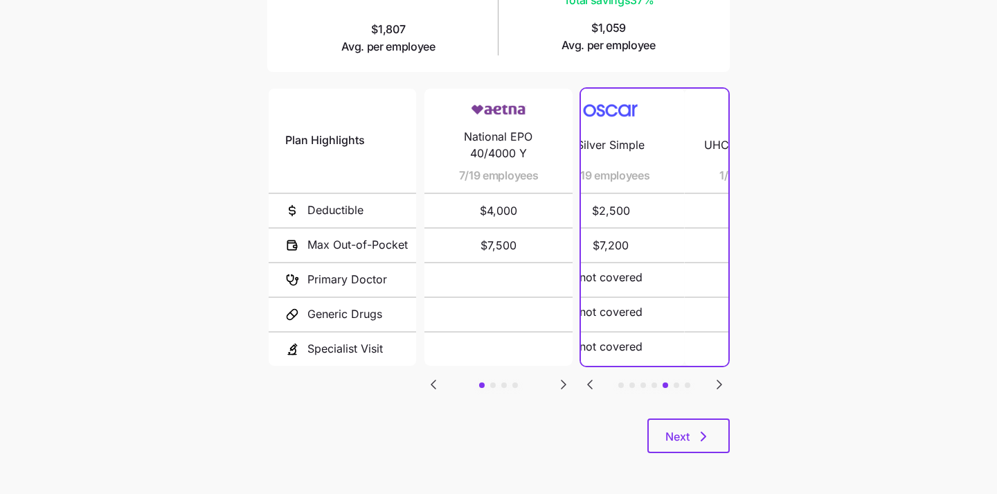
drag, startPoint x: 598, startPoint y: 145, endPoint x: 607, endPoint y: 141, distance: 9.6
click at [685, 141] on div "UHC Silver Standard 1/19 employees $5,000 $8,000 $40 $20 $80" at bounding box center [759, 227] width 148 height 277
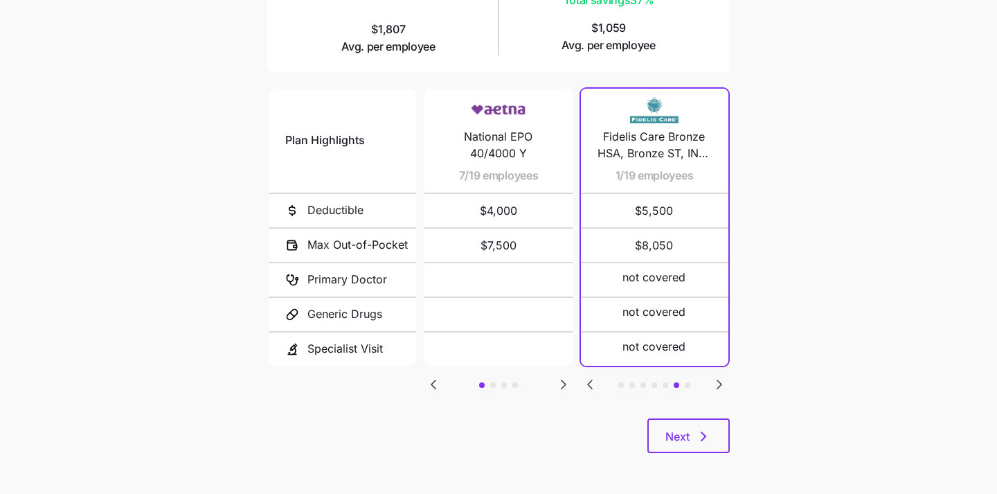
click at [586, 380] on icon "Go to previous slide" at bounding box center [590, 384] width 17 height 17
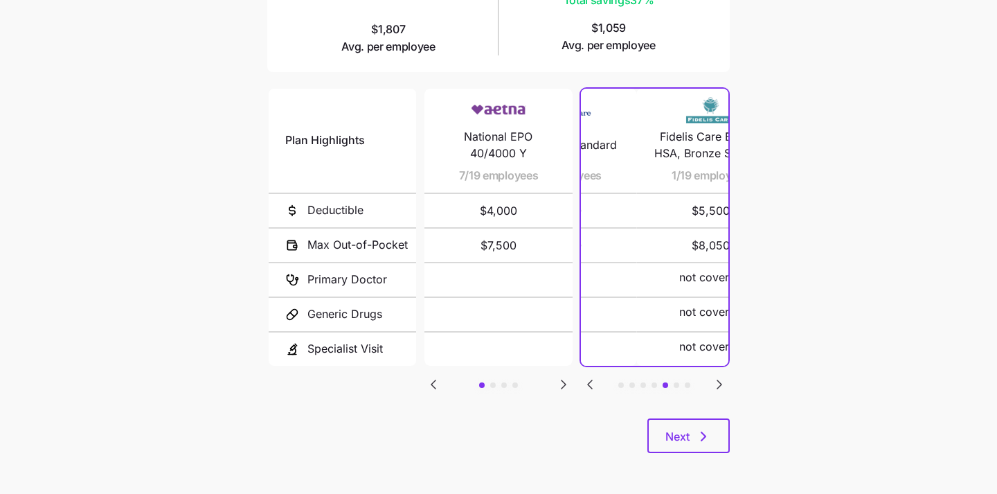
click at [586, 380] on icon "Go to previous slide" at bounding box center [590, 384] width 17 height 17
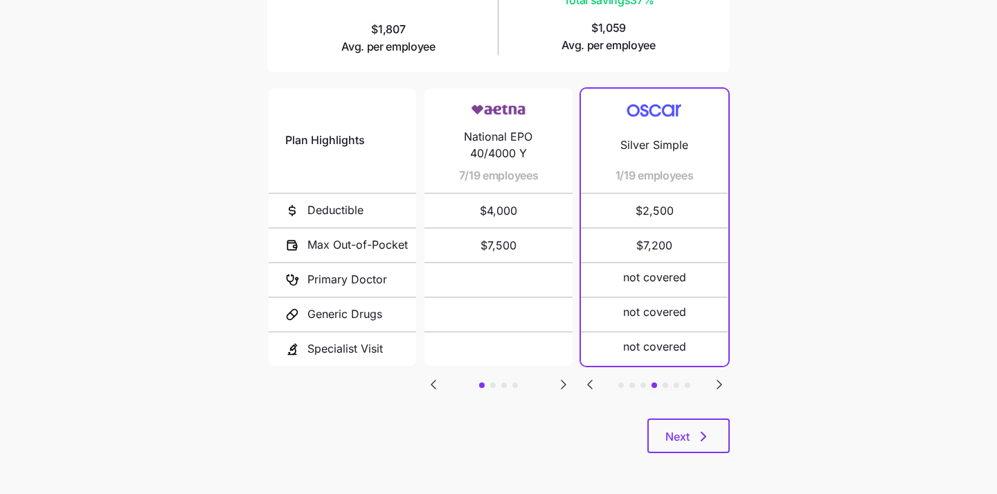
click at [592, 382] on icon "Go to previous slide" at bounding box center [590, 384] width 17 height 17
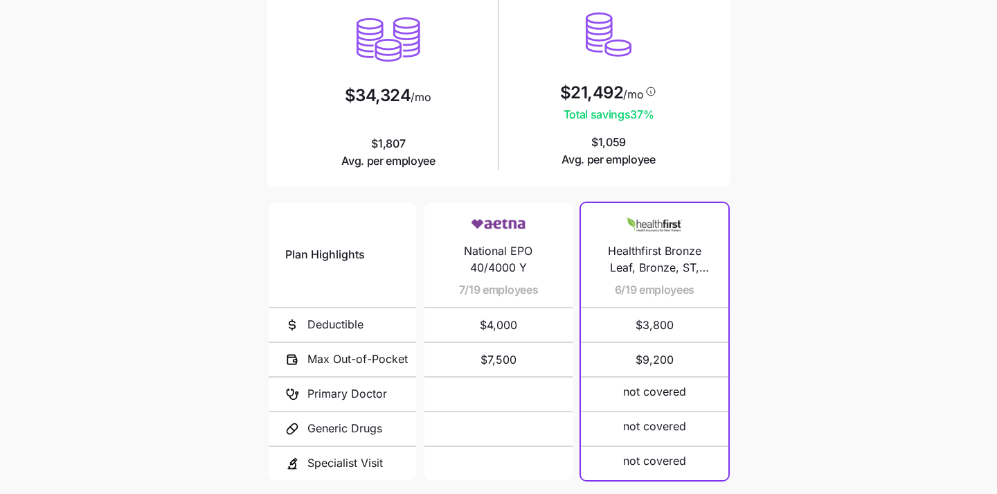
scroll to position [0, 0]
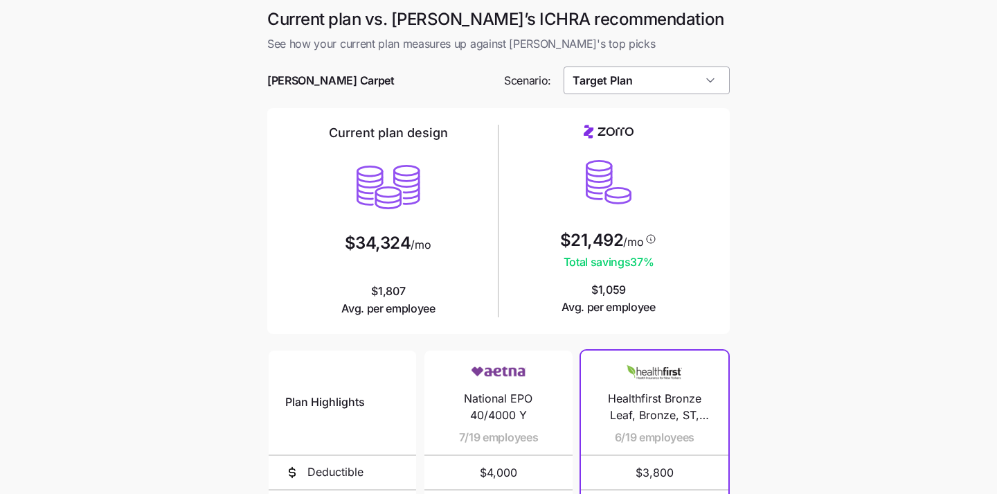
click at [714, 82] on input "Target Plan" at bounding box center [647, 80] width 167 height 28
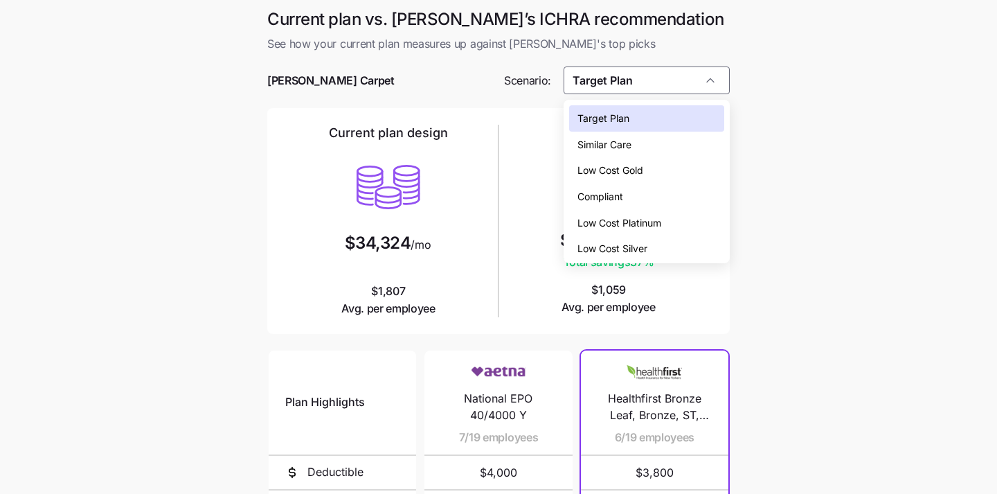
click at [668, 198] on div "Compliant" at bounding box center [647, 197] width 156 height 26
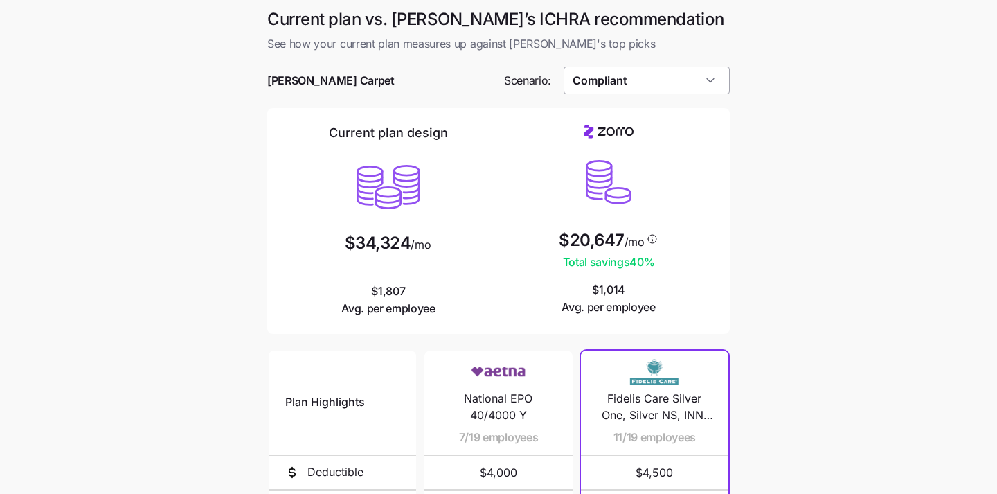
click at [691, 81] on input "Compliant" at bounding box center [647, 80] width 167 height 28
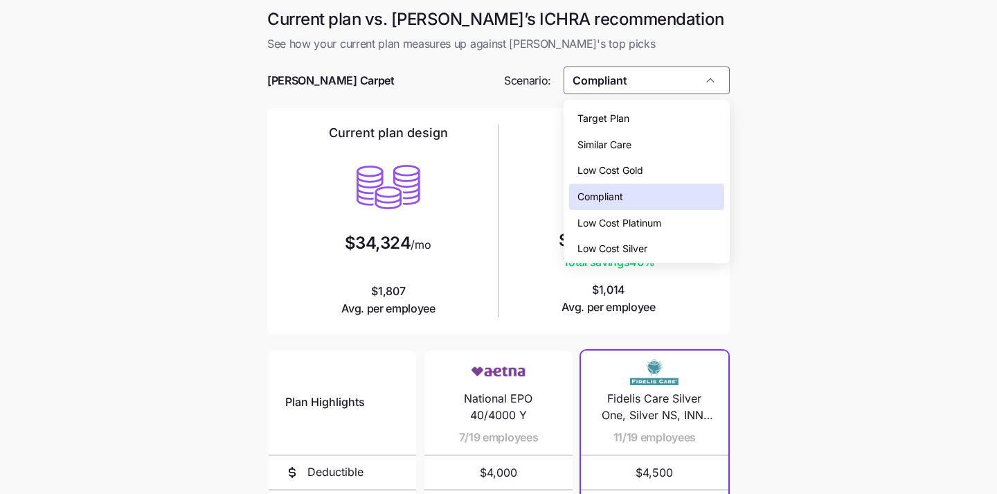
click at [664, 174] on div "Low Cost Gold" at bounding box center [647, 170] width 156 height 26
type input "Low Cost Gold"
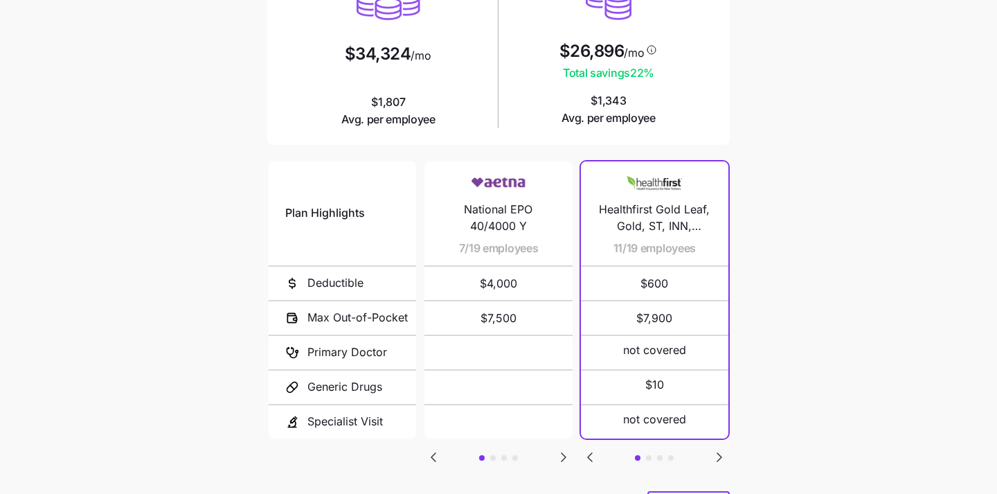
scroll to position [199, 0]
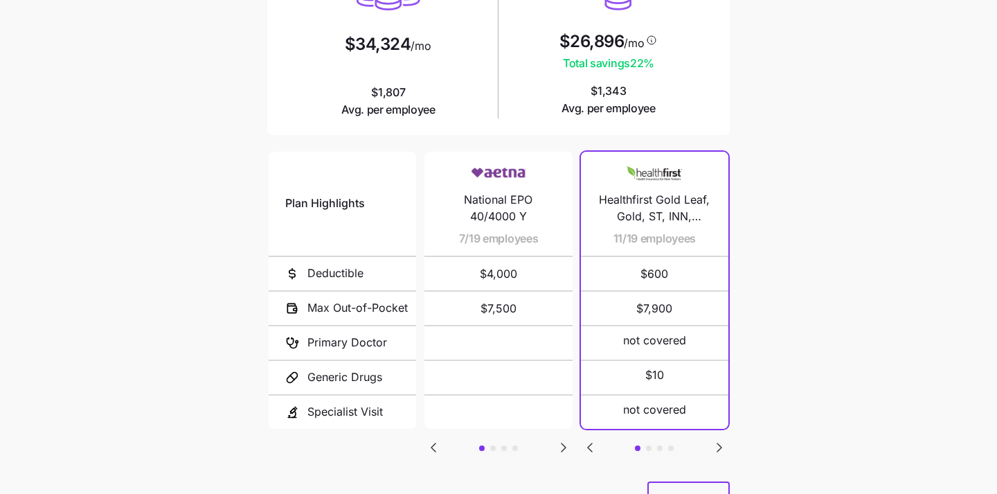
click at [717, 444] on icon "Go to next slide" at bounding box center [719, 447] width 17 height 17
click at [590, 443] on icon "Go to previous slide" at bounding box center [590, 447] width 4 height 8
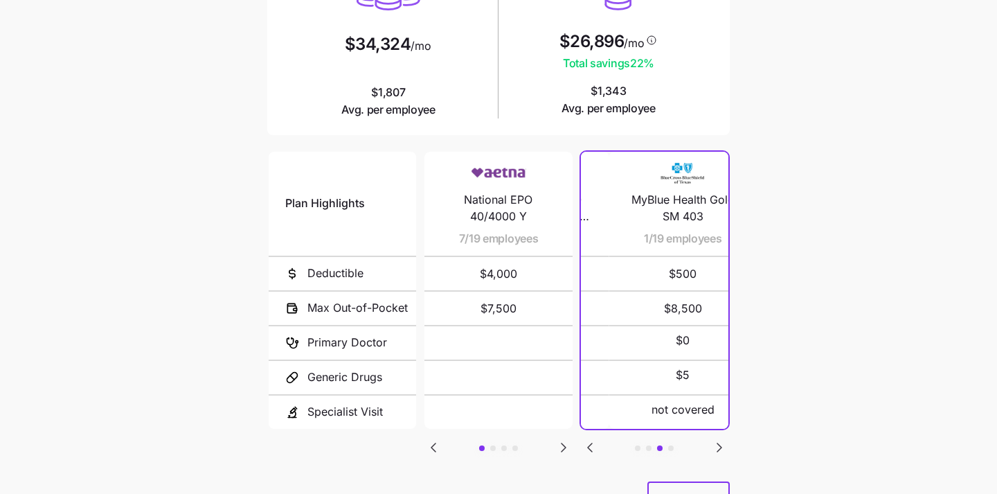
click at [590, 443] on icon "Go to previous slide" at bounding box center [590, 447] width 4 height 8
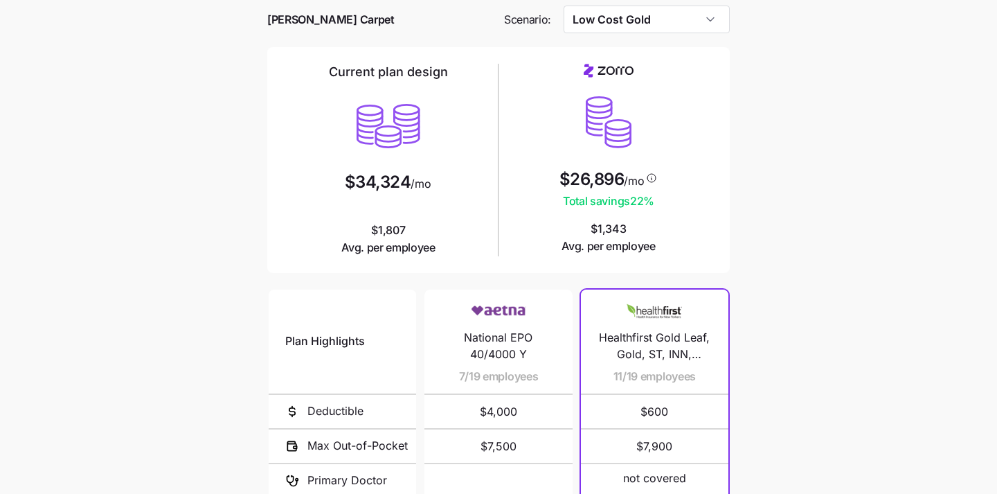
scroll to position [0, 0]
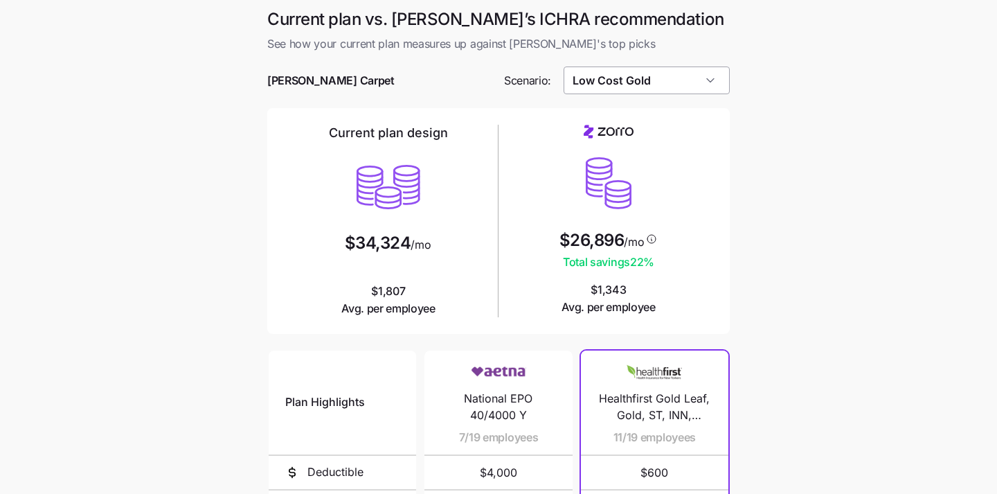
click at [684, 80] on input "Low Cost Gold" at bounding box center [647, 80] width 167 height 28
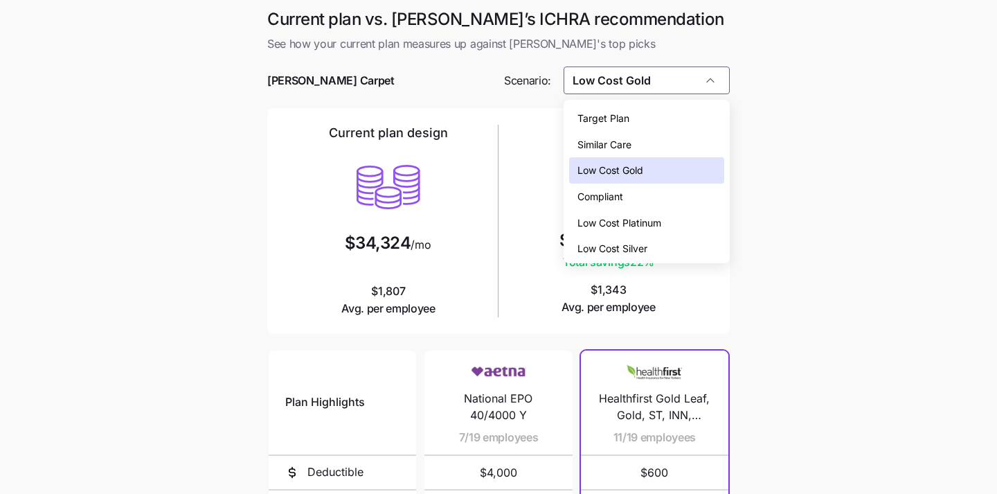
click at [765, 191] on main "Current plan vs. [PERSON_NAME]’s ICHRA recommendation See how your current plan…" at bounding box center [498, 378] width 997 height 756
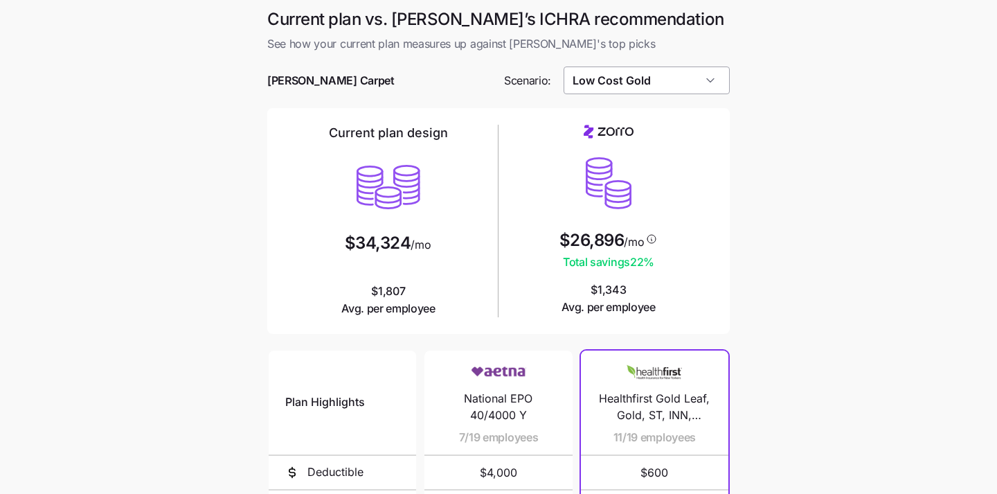
click at [706, 77] on input "Low Cost Gold" at bounding box center [647, 80] width 167 height 28
click at [763, 107] on main "Current plan vs. [PERSON_NAME]’s ICHRA recommendation See how your current plan…" at bounding box center [498, 378] width 997 height 756
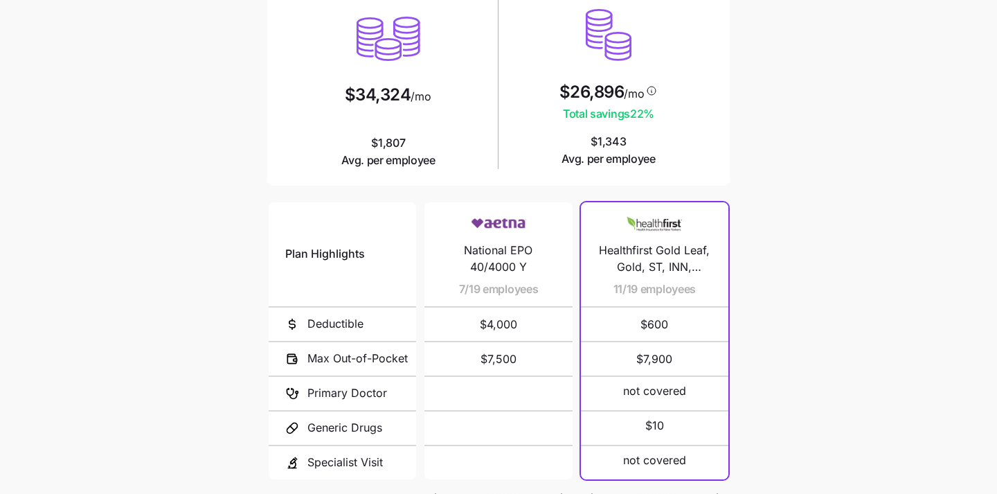
scroll to position [262, 0]
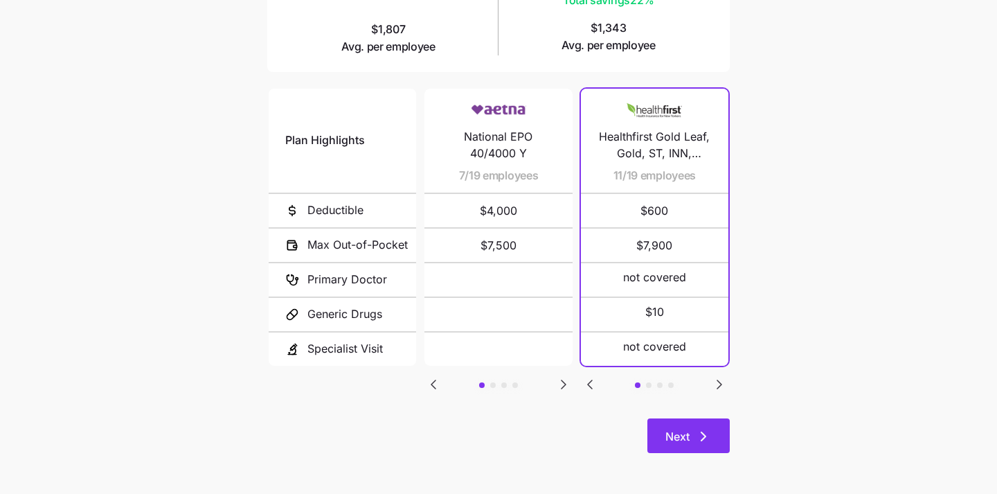
click at [666, 442] on span "Next" at bounding box center [678, 436] width 24 height 17
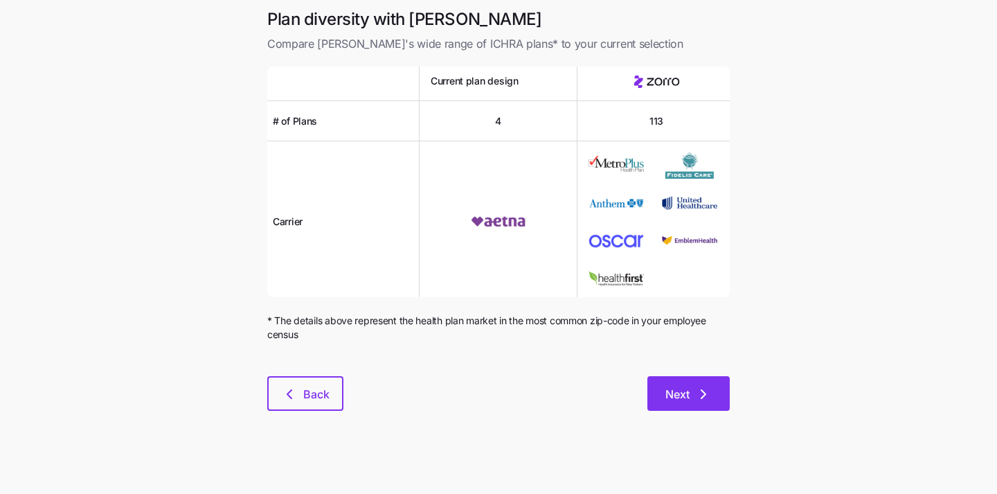
click at [682, 403] on button "Next" at bounding box center [689, 393] width 82 height 35
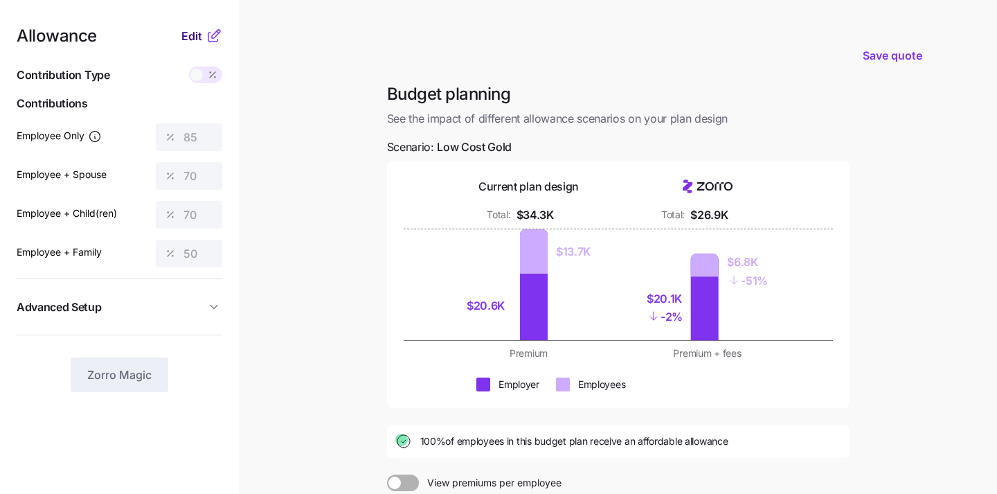
click at [191, 35] on span "Edit" at bounding box center [191, 36] width 21 height 17
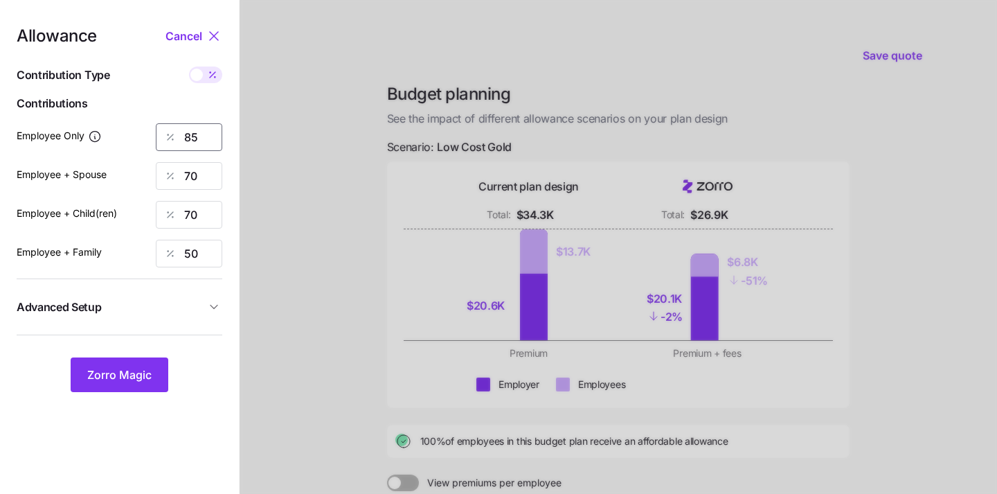
click at [200, 127] on input "85" at bounding box center [189, 137] width 66 height 28
type input "8"
type input "60"
click at [186, 175] on input "70" at bounding box center [189, 176] width 66 height 28
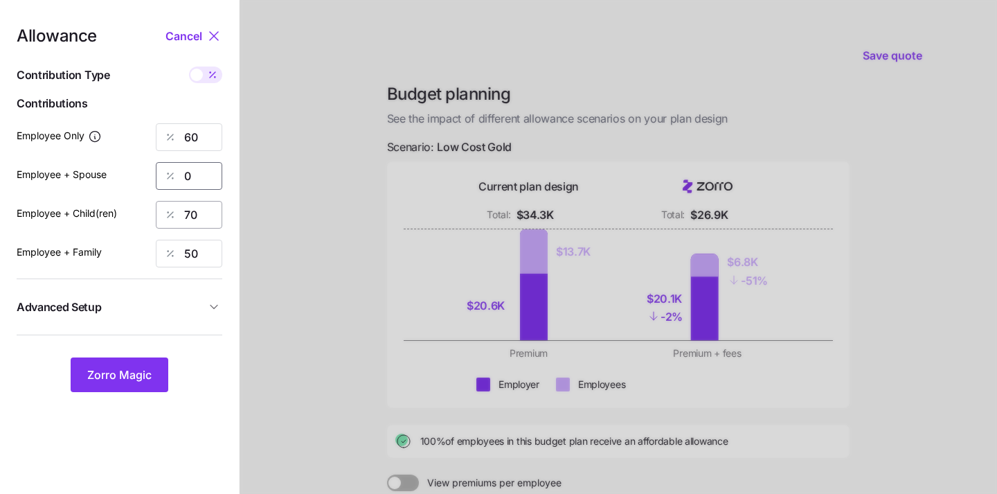
type input "0"
click at [193, 214] on input "70" at bounding box center [189, 215] width 66 height 28
type input "0"
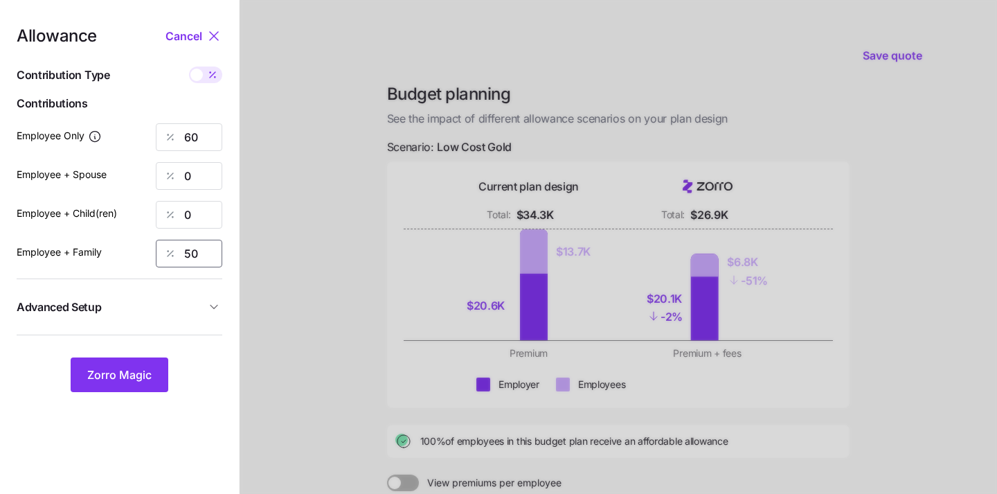
click at [191, 249] on input "50" at bounding box center [189, 254] width 66 height 28
type input "0"
click at [220, 328] on div "Allowance Cancel Contribution Type Use classes Contributions Employee Only 60 E…" at bounding box center [120, 210] width 206 height 364
click at [105, 381] on span "Zorro Magic" at bounding box center [119, 374] width 64 height 17
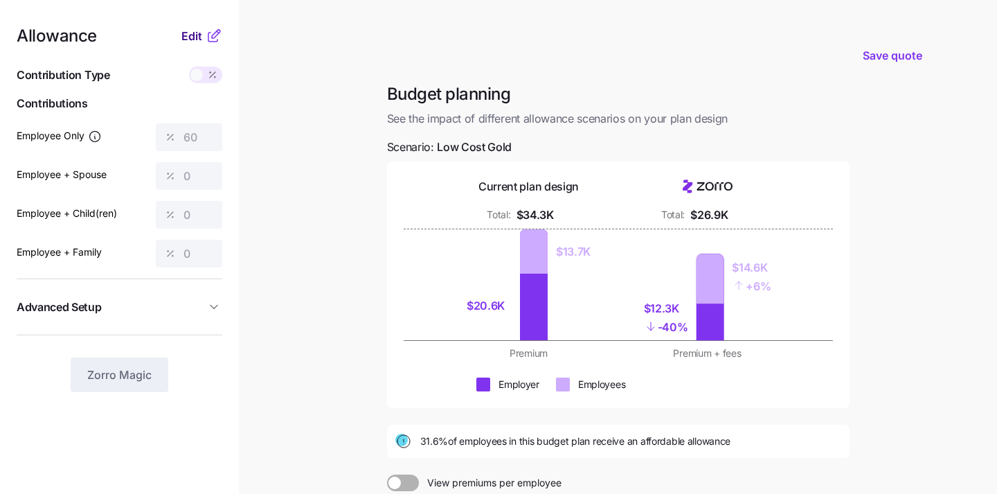
click at [197, 37] on span "Edit" at bounding box center [191, 36] width 21 height 17
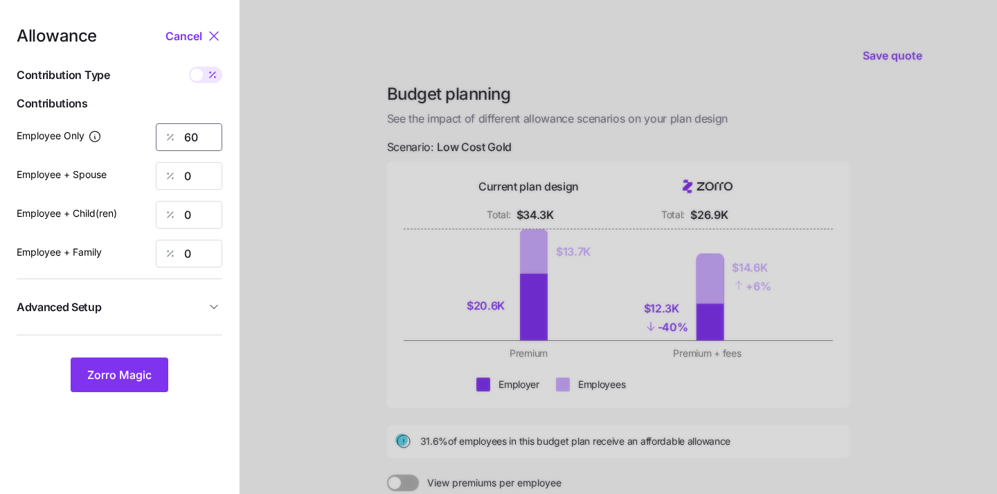
click at [209, 134] on input "60" at bounding box center [189, 137] width 66 height 28
type input "85"
click at [297, 216] on div at bounding box center [619, 340] width 758 height 681
click at [123, 382] on span "Zorro Magic" at bounding box center [119, 374] width 64 height 17
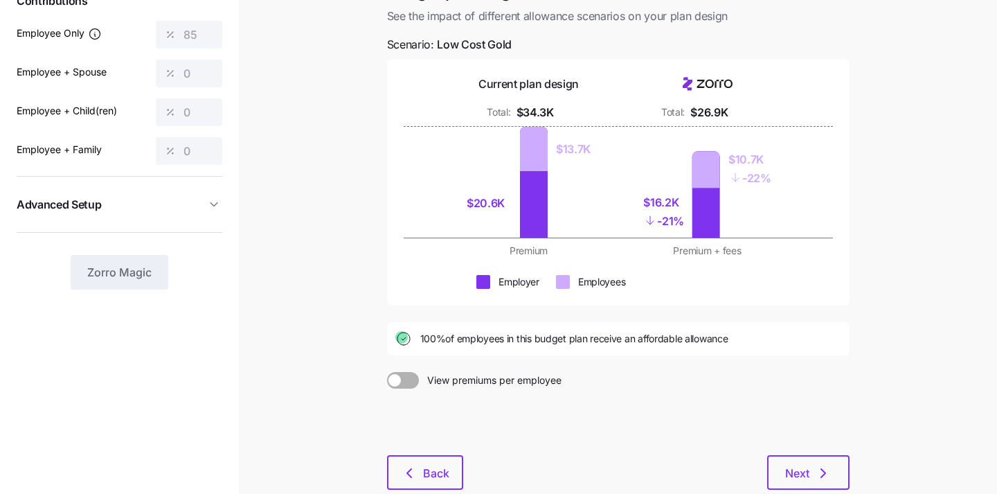
scroll to position [103, 0]
drag, startPoint x: 740, startPoint y: 179, endPoint x: 772, endPoint y: 179, distance: 31.9
click at [774, 179] on div "$16.2K - 21% $10.7K - 22%" at bounding box center [708, 181] width 162 height 111
click at [772, 179] on div "$16.2K - 21% $10.7K - 22%" at bounding box center [708, 181] width 162 height 111
drag, startPoint x: 663, startPoint y: 219, endPoint x: 695, endPoint y: 219, distance: 31.9
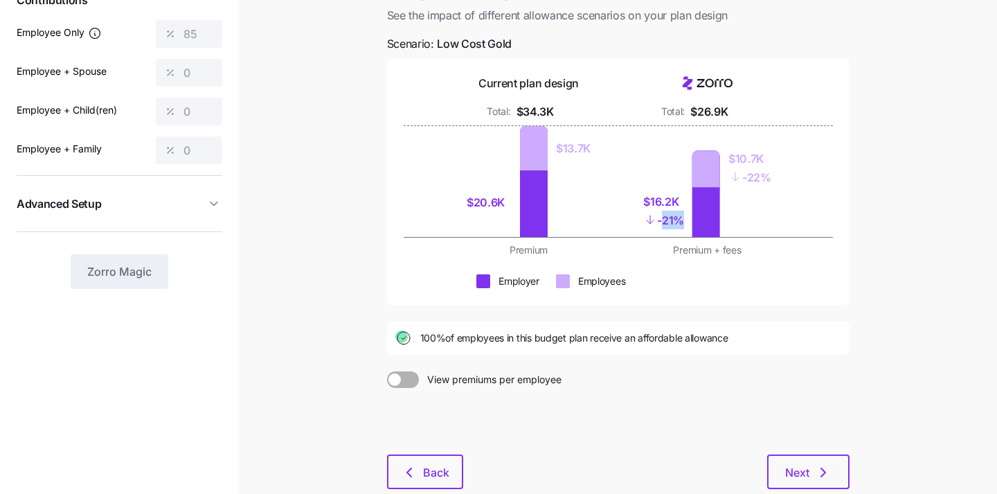
click at [695, 219] on div "$16.2K - 21% $10.7K - 22%" at bounding box center [708, 181] width 162 height 111
click at [695, 219] on div at bounding box center [707, 193] width 28 height 87
click at [797, 473] on span "Next" at bounding box center [797, 472] width 24 height 17
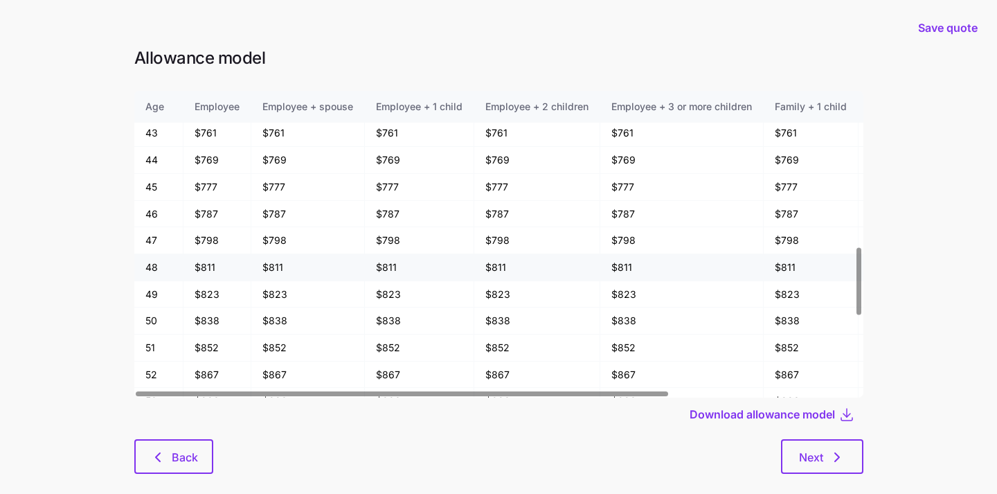
scroll to position [707, 0]
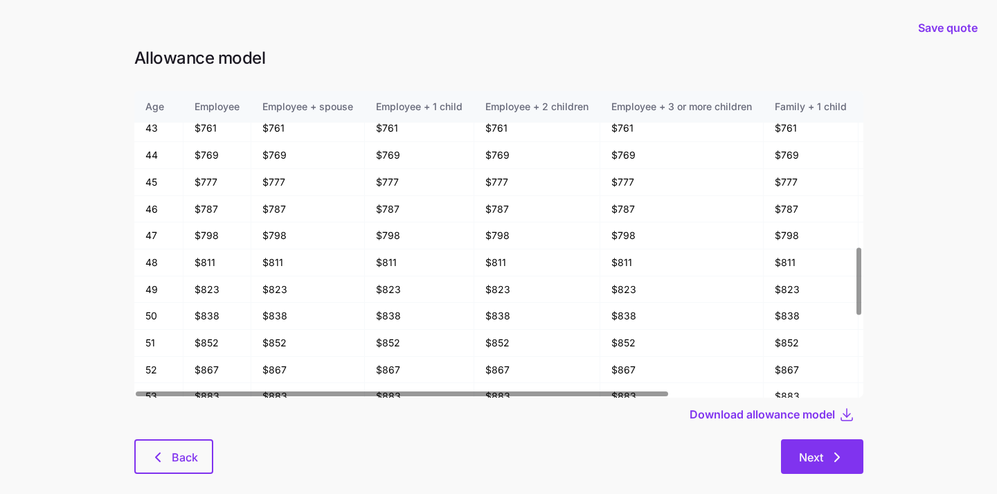
click at [822, 448] on button "Next" at bounding box center [822, 456] width 82 height 35
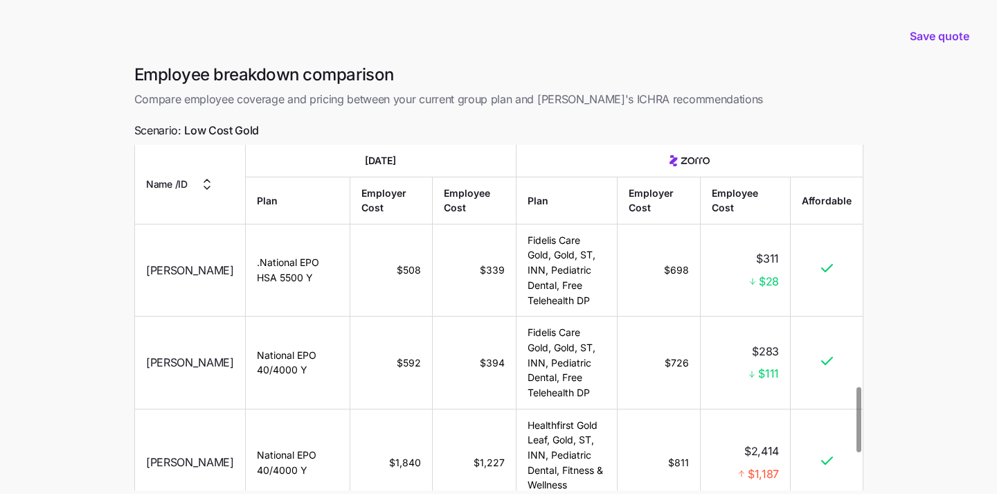
scroll to position [1475, 0]
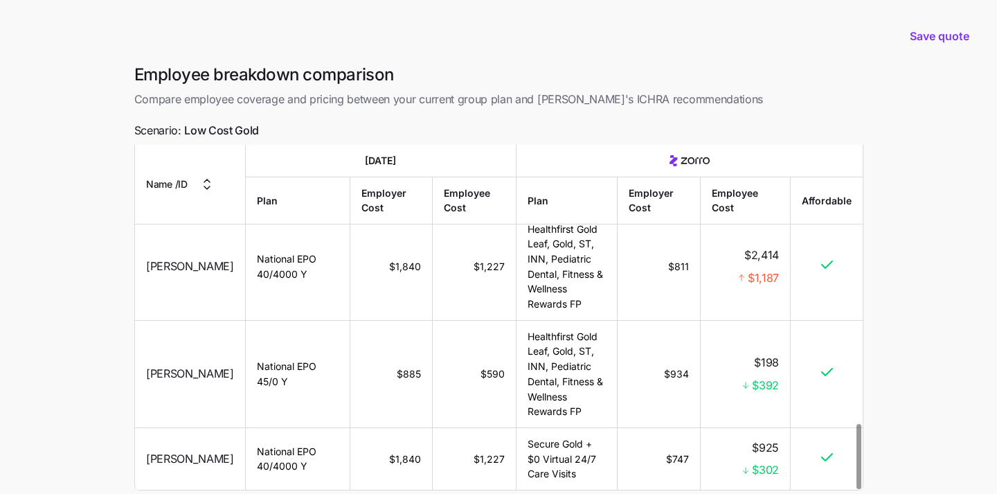
click at [84, 107] on main "Save quote Employee breakdown comparison Compare employee coverage and pricing …" at bounding box center [498, 308] width 997 height 616
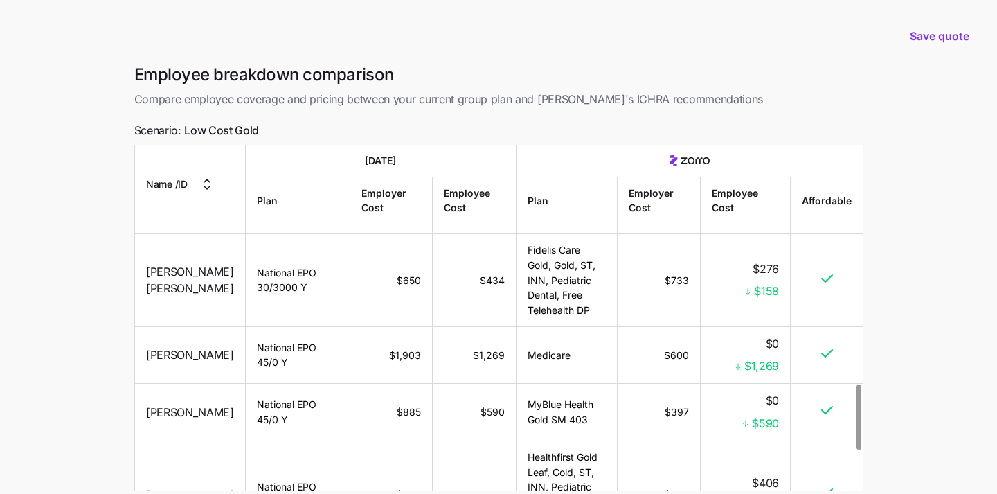
scroll to position [268, 0]
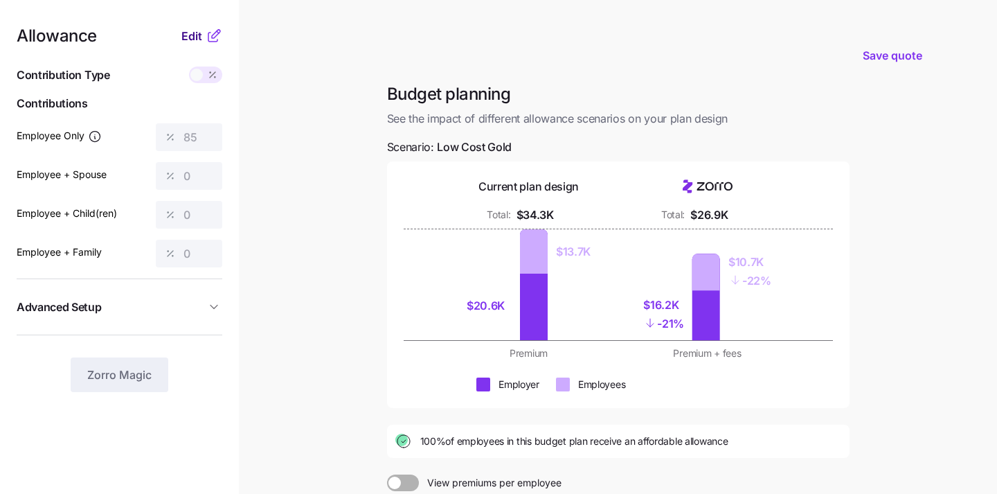
click at [188, 36] on span "Edit" at bounding box center [191, 36] width 21 height 17
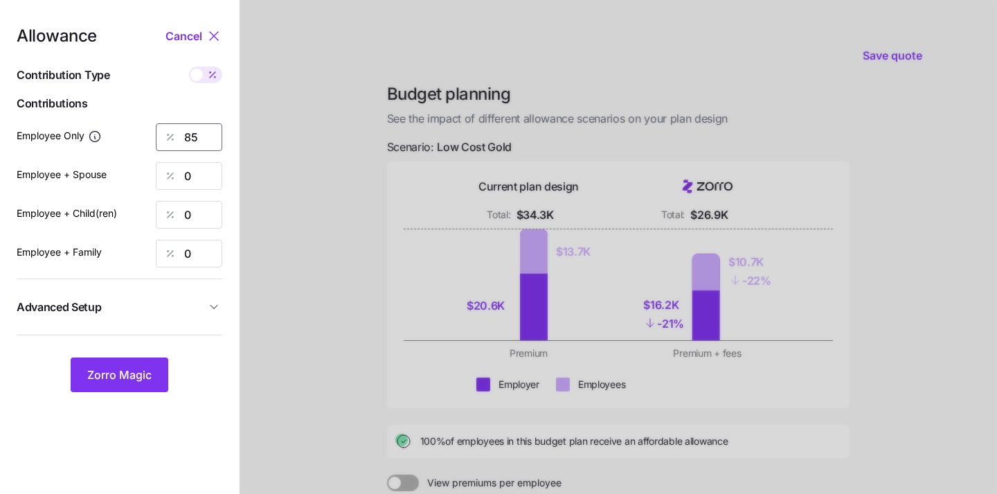
click at [207, 130] on input "85" at bounding box center [189, 137] width 66 height 28
type input "70"
click at [131, 371] on span "Zorro Magic" at bounding box center [119, 374] width 64 height 17
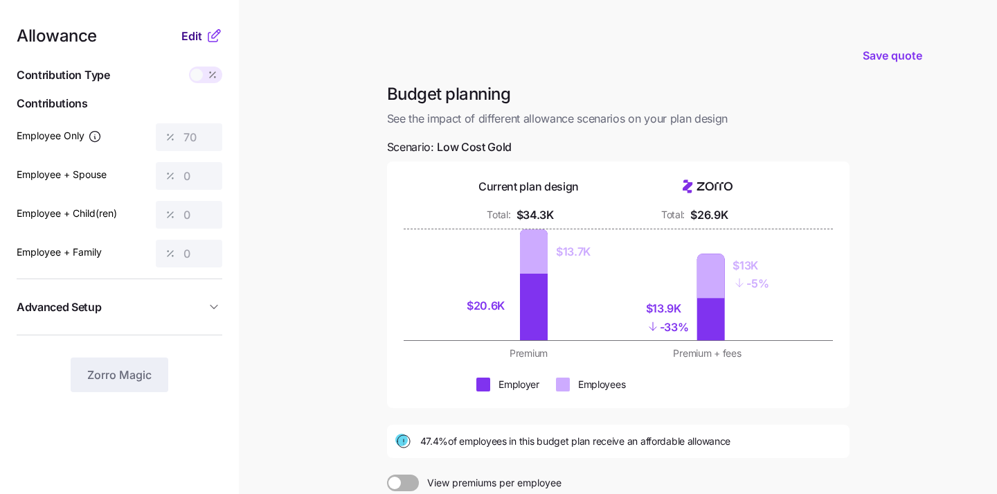
click at [186, 33] on span "Edit" at bounding box center [191, 36] width 21 height 17
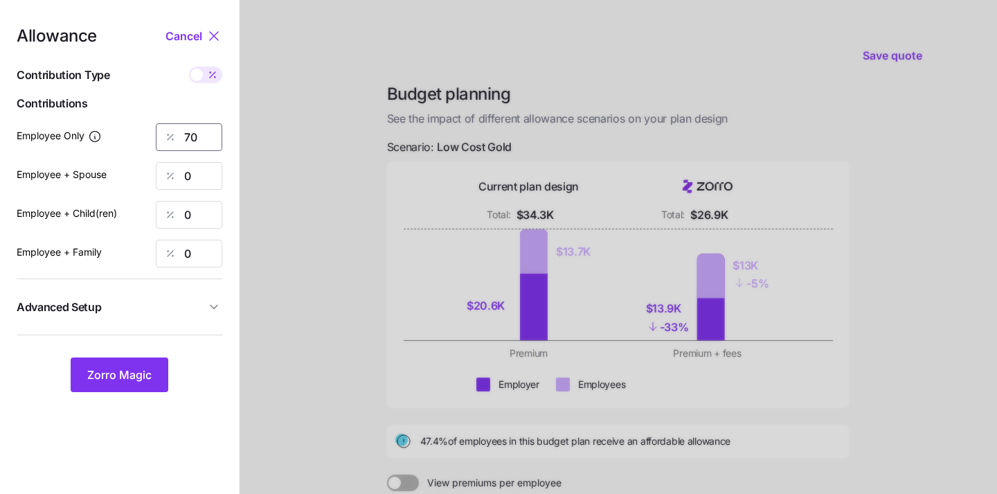
click at [198, 143] on input "70" at bounding box center [189, 137] width 66 height 28
click at [138, 375] on span "Zorro Magic" at bounding box center [119, 374] width 64 height 17
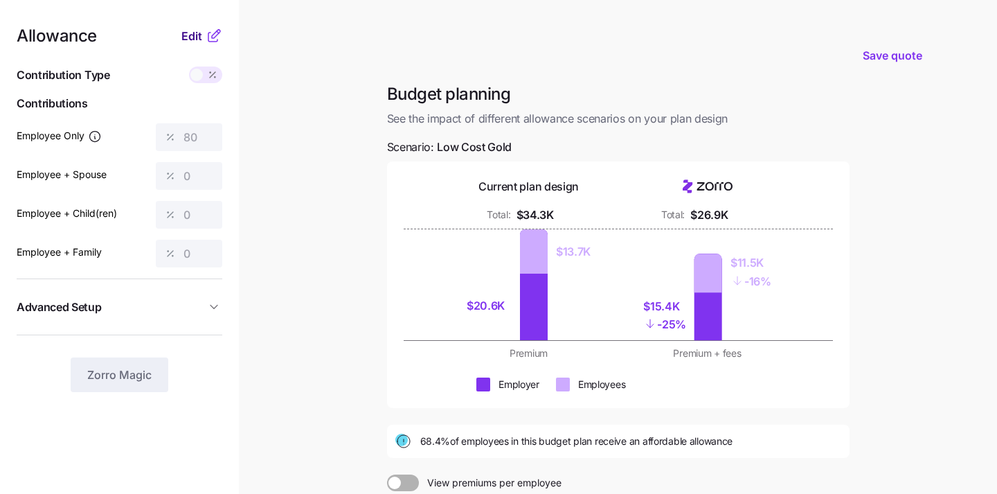
click at [204, 35] on button "Edit" at bounding box center [193, 36] width 24 height 17
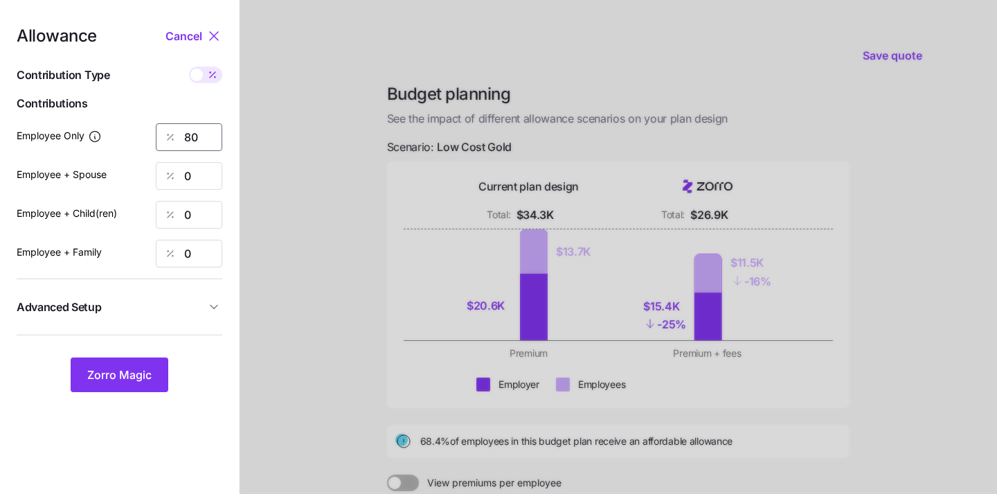
click at [208, 138] on input "80" at bounding box center [189, 137] width 66 height 28
click at [105, 381] on span "Zorro Magic" at bounding box center [119, 374] width 64 height 17
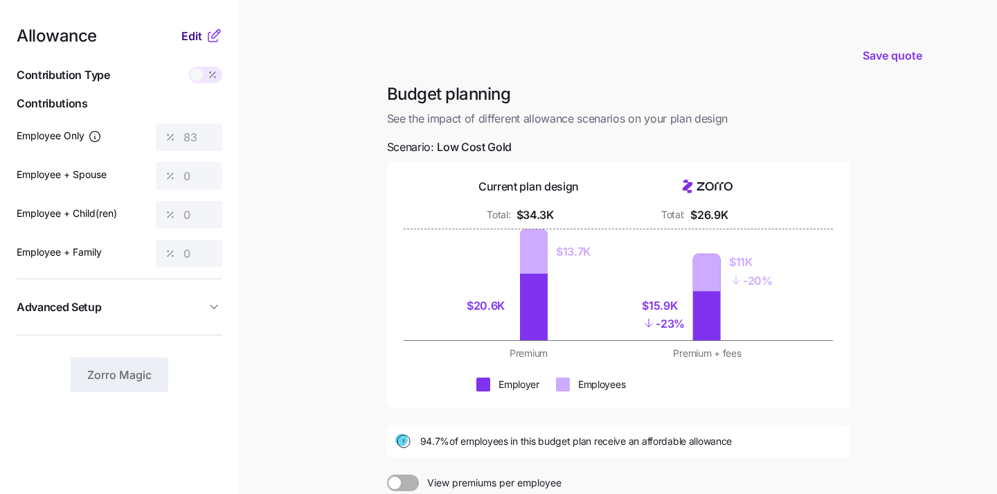
click at [193, 30] on span "Edit" at bounding box center [191, 36] width 21 height 17
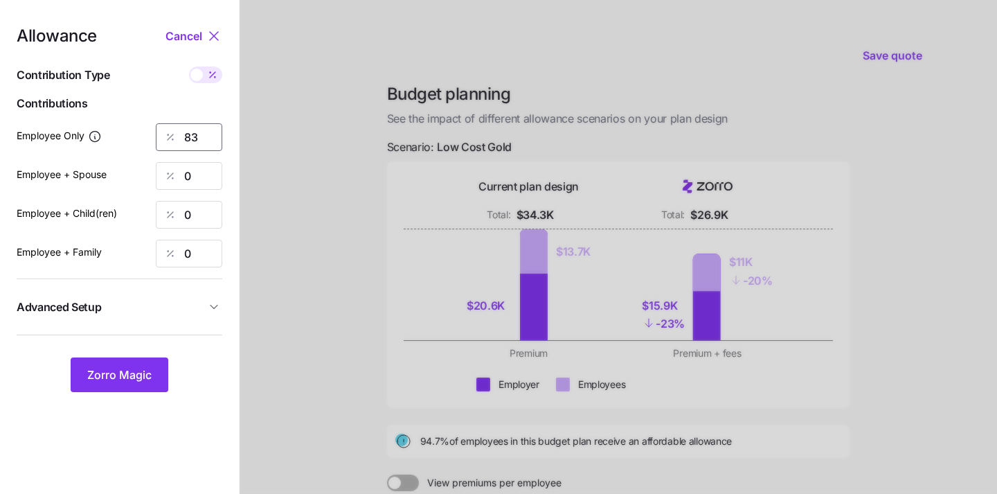
click at [195, 138] on input "83" at bounding box center [189, 137] width 66 height 28
type input "85"
click at [121, 365] on button "Zorro Magic" at bounding box center [120, 374] width 98 height 35
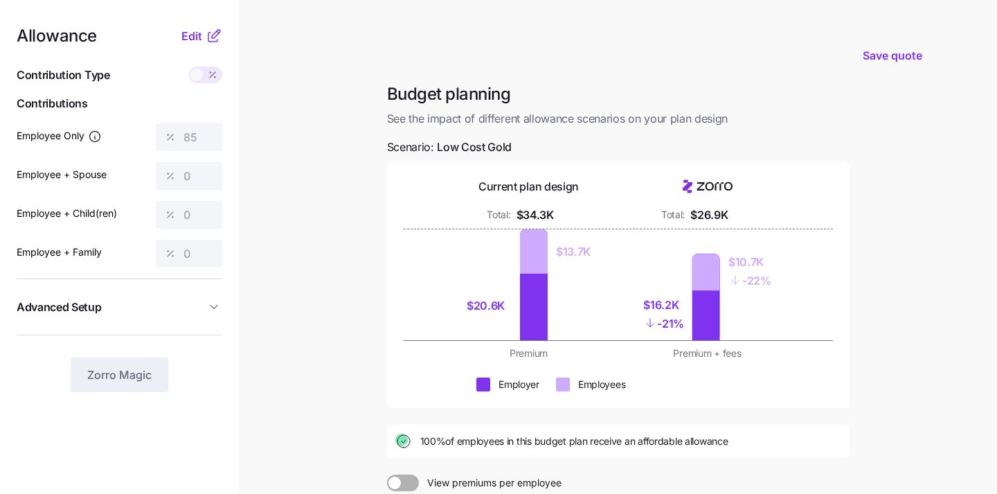
scroll to position [149, 0]
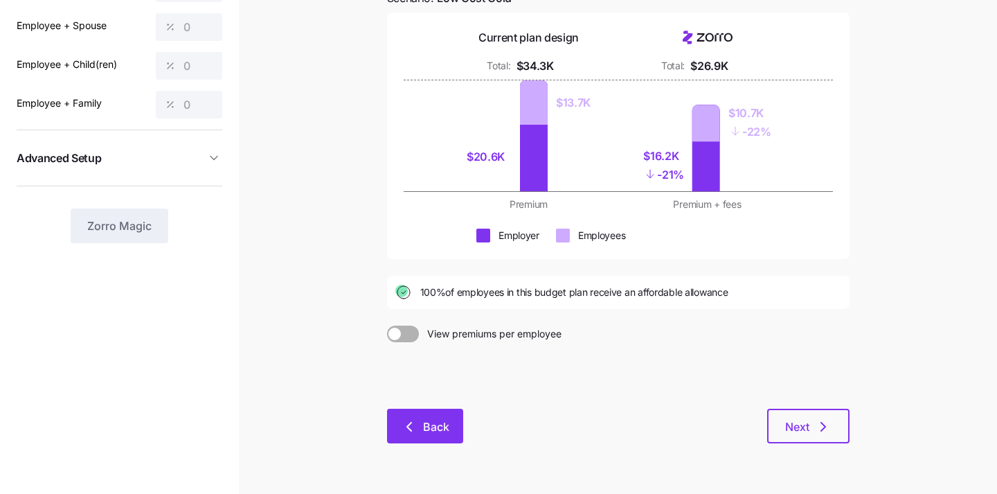
click at [421, 429] on span "Back" at bounding box center [425, 426] width 40 height 17
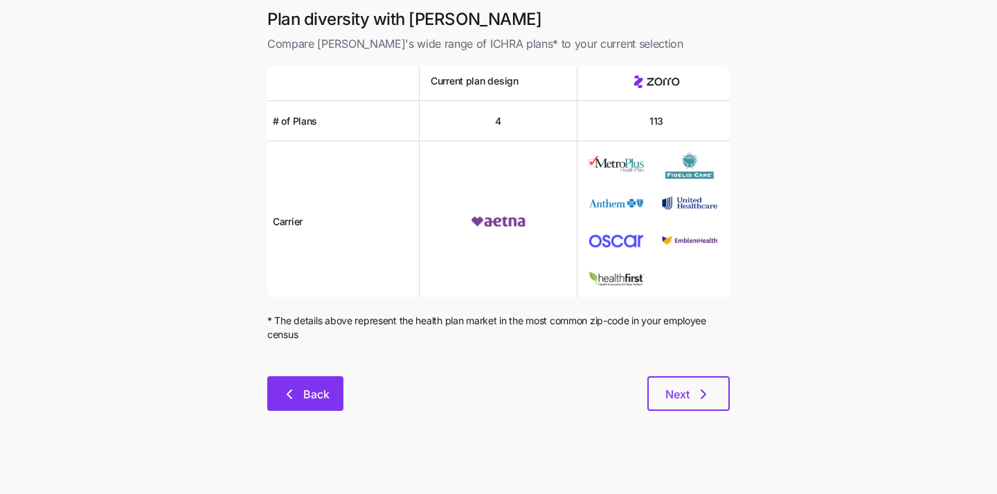
click at [337, 402] on button "Back" at bounding box center [305, 393] width 76 height 35
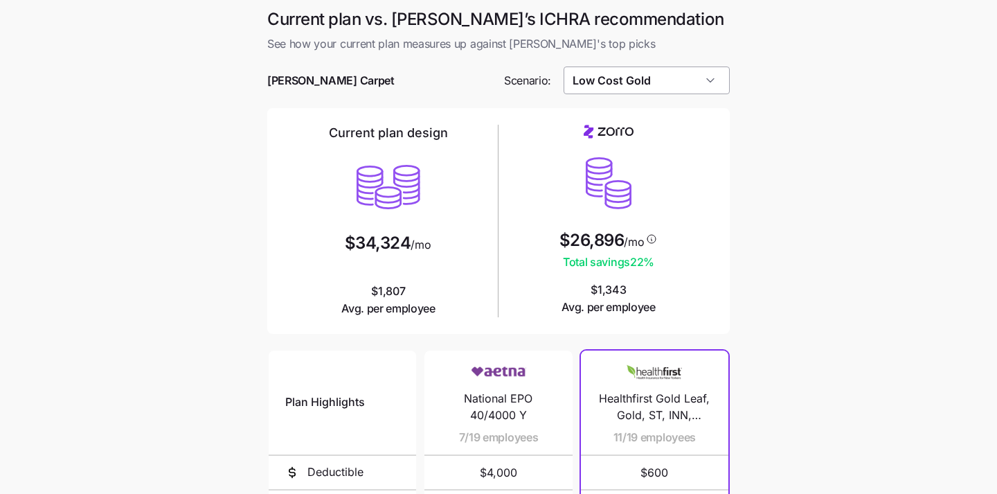
click at [659, 89] on input "Low Cost Gold" at bounding box center [647, 80] width 167 height 28
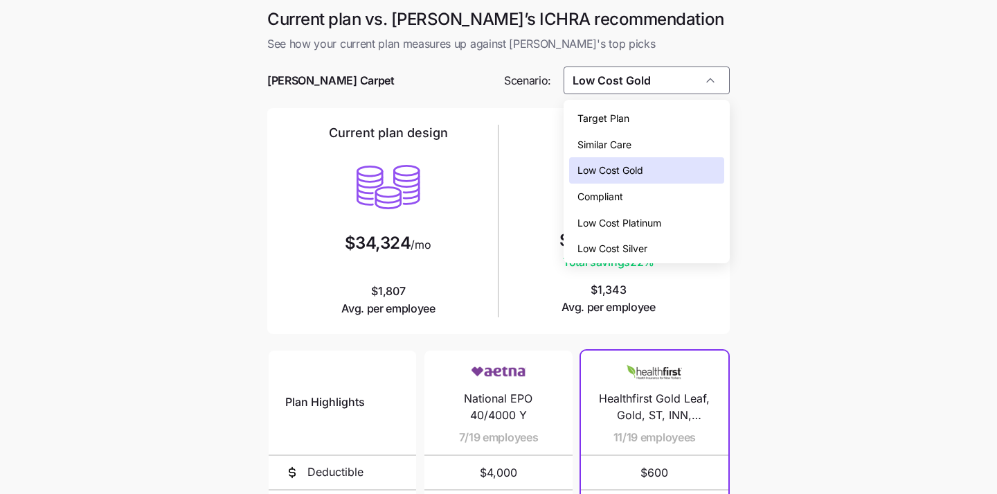
click at [632, 200] on div "Compliant" at bounding box center [647, 197] width 156 height 26
type input "Compliant"
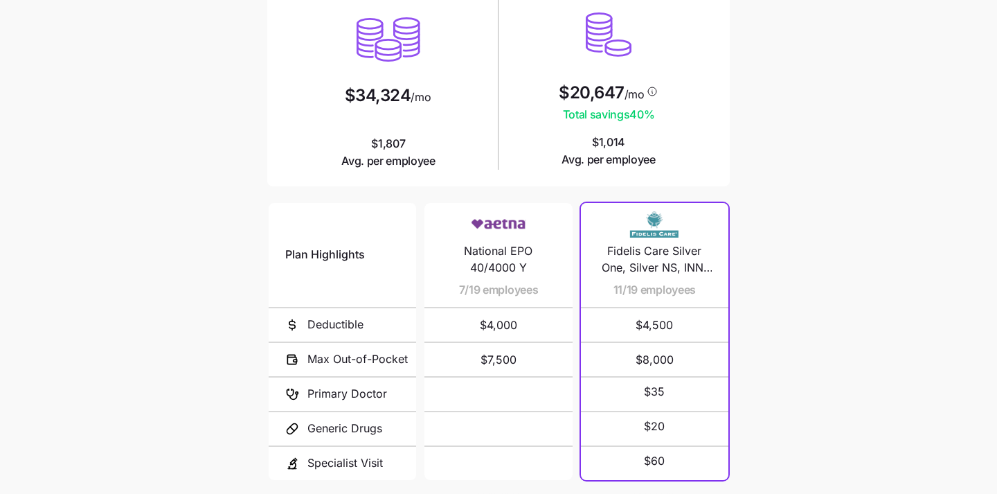
scroll to position [241, 0]
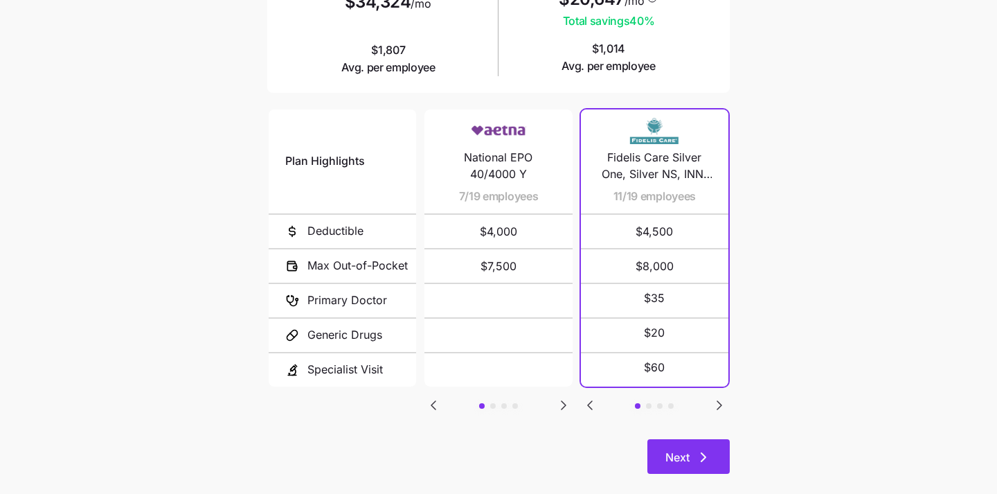
click at [679, 456] on span "Next" at bounding box center [678, 457] width 24 height 17
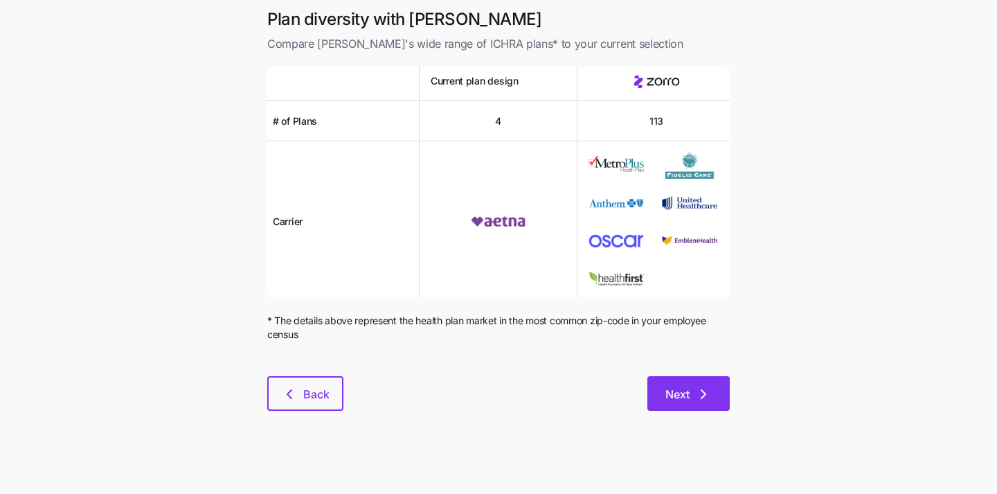
click at [681, 384] on button "Next" at bounding box center [689, 393] width 82 height 35
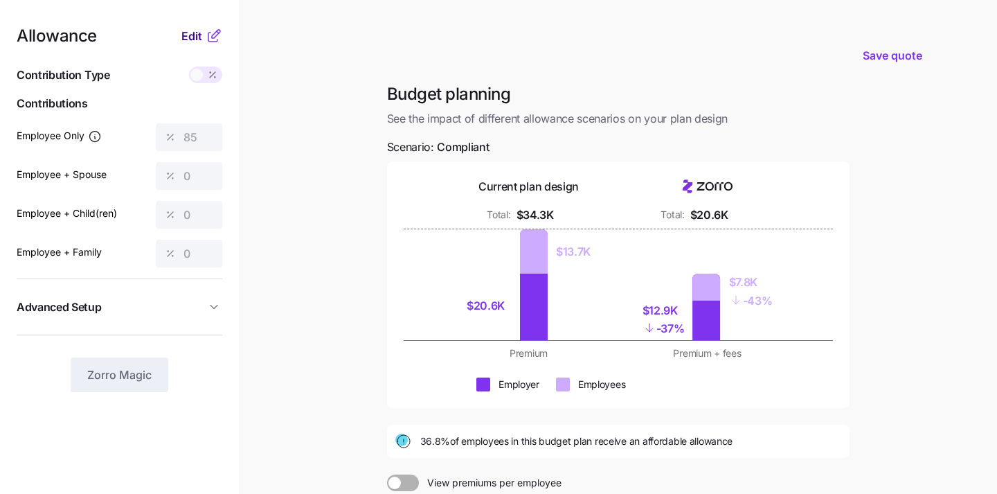
click at [193, 32] on span "Edit" at bounding box center [191, 36] width 21 height 17
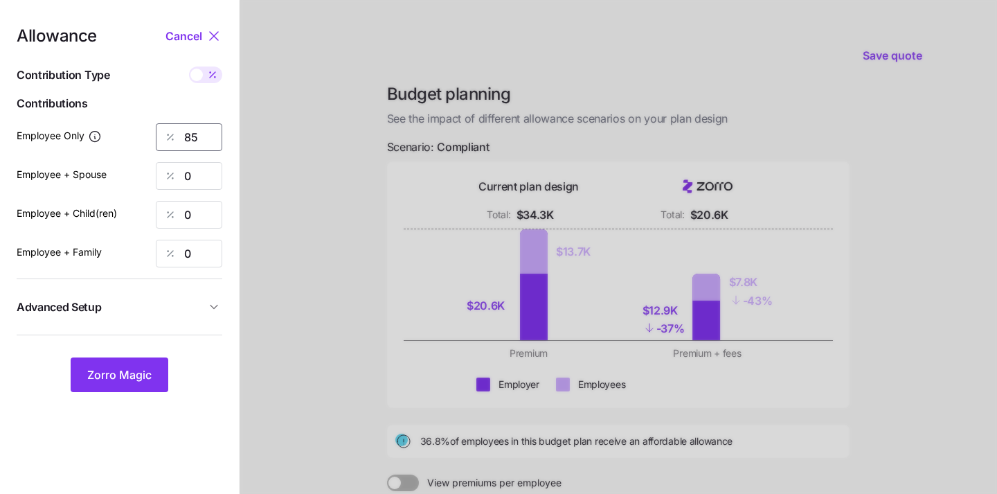
click at [202, 134] on input "85" at bounding box center [189, 137] width 66 height 28
type input "8"
type input "100"
click at [120, 375] on span "Zorro Magic" at bounding box center [119, 374] width 64 height 17
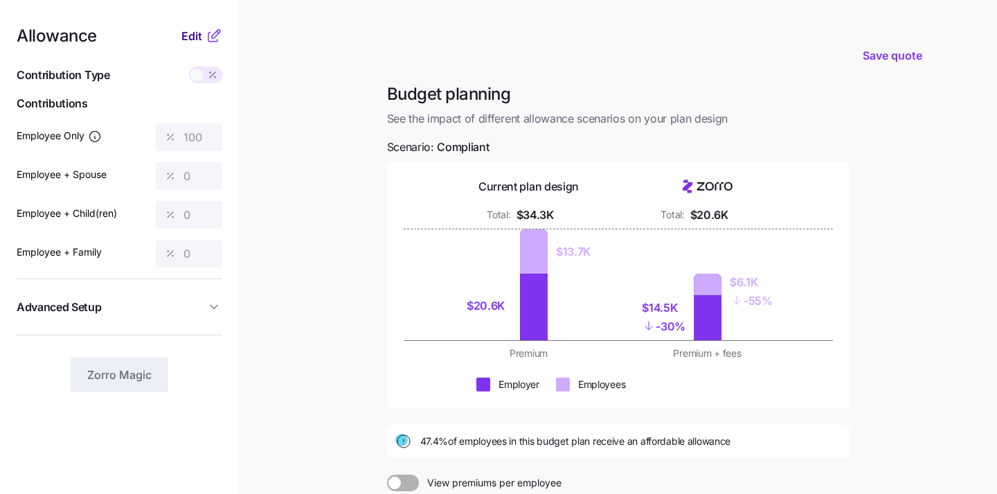
click at [190, 35] on span "Edit" at bounding box center [191, 36] width 21 height 17
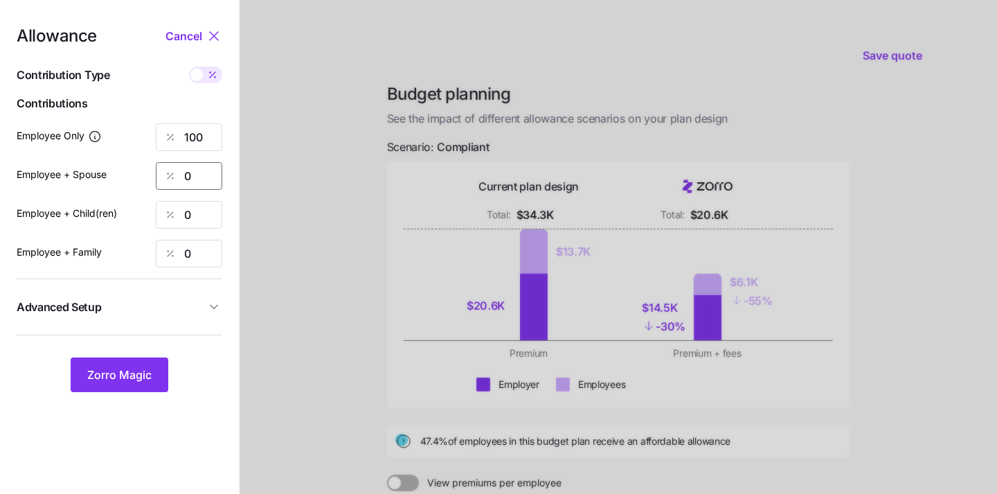
click at [190, 184] on input "0" at bounding box center [189, 176] width 66 height 28
type input "20"
click at [287, 142] on div at bounding box center [619, 340] width 758 height 681
click at [143, 375] on span "Zorro Magic" at bounding box center [119, 374] width 64 height 17
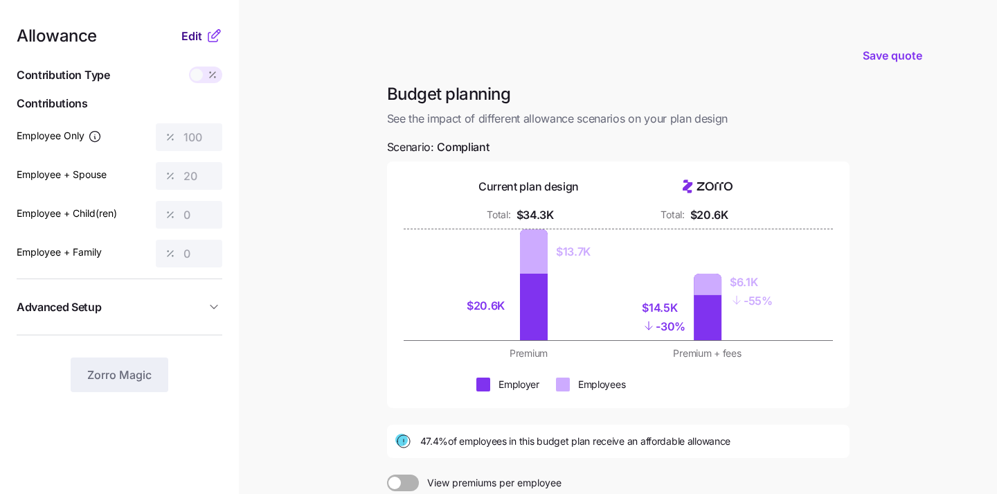
click at [202, 30] on span "Edit" at bounding box center [191, 36] width 21 height 17
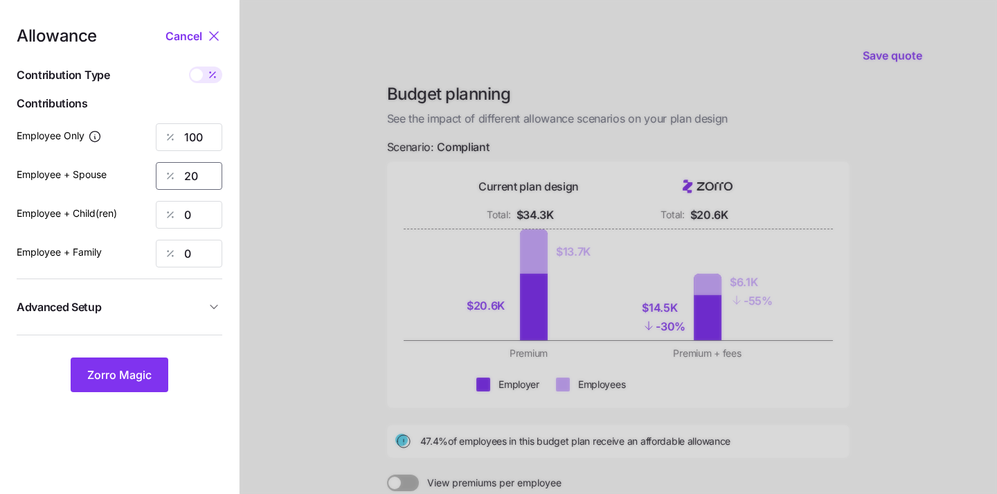
click at [204, 179] on input "20" at bounding box center [189, 176] width 66 height 28
type input "50"
click at [201, 208] on input "0" at bounding box center [189, 215] width 66 height 28
type input "50"
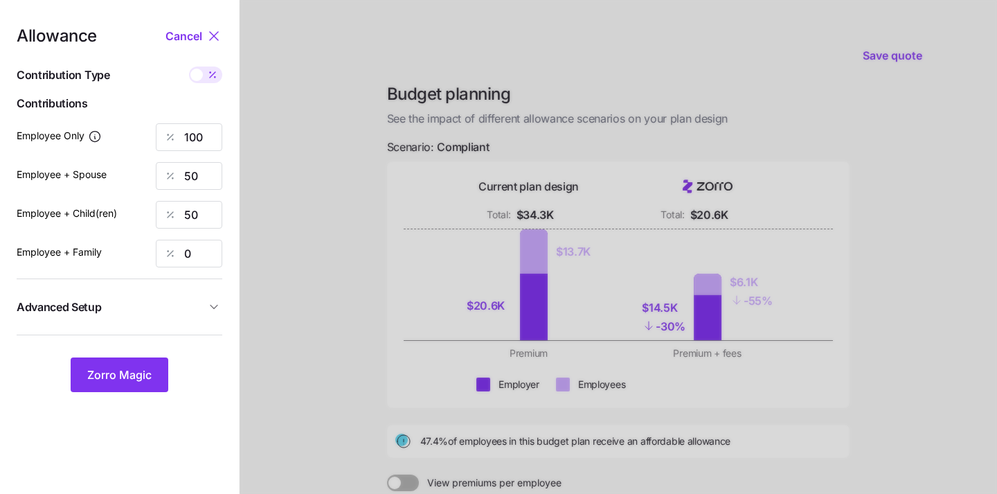
click at [177, 249] on div at bounding box center [171, 253] width 28 height 26
click at [187, 258] on input "0" at bounding box center [189, 254] width 66 height 28
type input "50"
click at [115, 364] on button "Zorro Magic" at bounding box center [120, 374] width 98 height 35
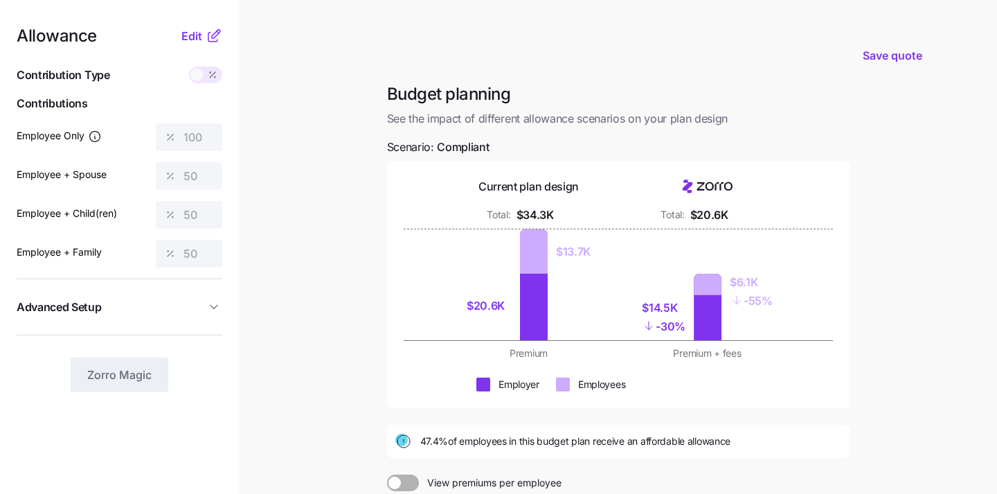
click at [254, 220] on main "Save quote Budget planning See the impact of different allowance scenarios on y…" at bounding box center [498, 340] width 997 height 681
drag, startPoint x: 436, startPoint y: 280, endPoint x: 288, endPoint y: 130, distance: 211.1
click at [418, 277] on div "$20.6K $13.7K $14.5K - 30% $6.1K - 55%" at bounding box center [618, 284] width 429 height 111
click at [195, 35] on span "Edit" at bounding box center [191, 36] width 21 height 17
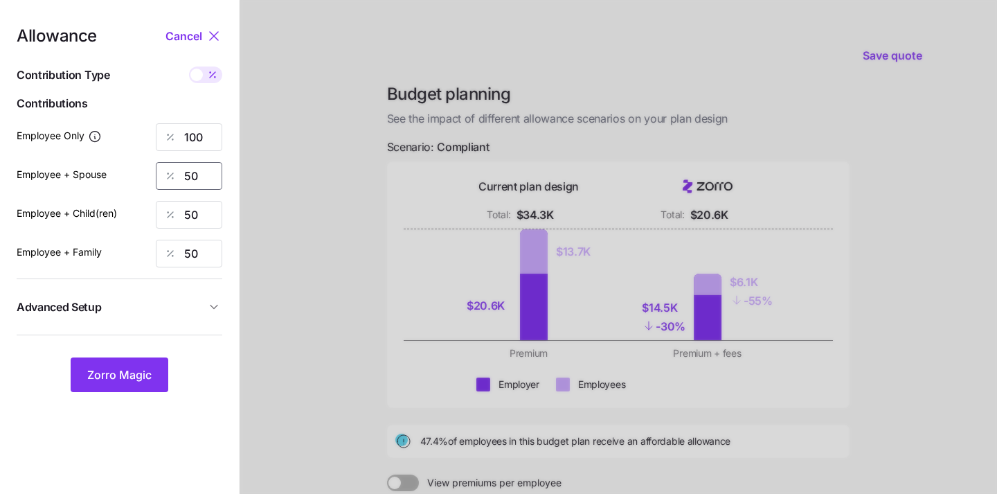
click at [211, 180] on input "50" at bounding box center [189, 176] width 66 height 28
type input "100"
click at [211, 224] on input "50" at bounding box center [189, 215] width 66 height 28
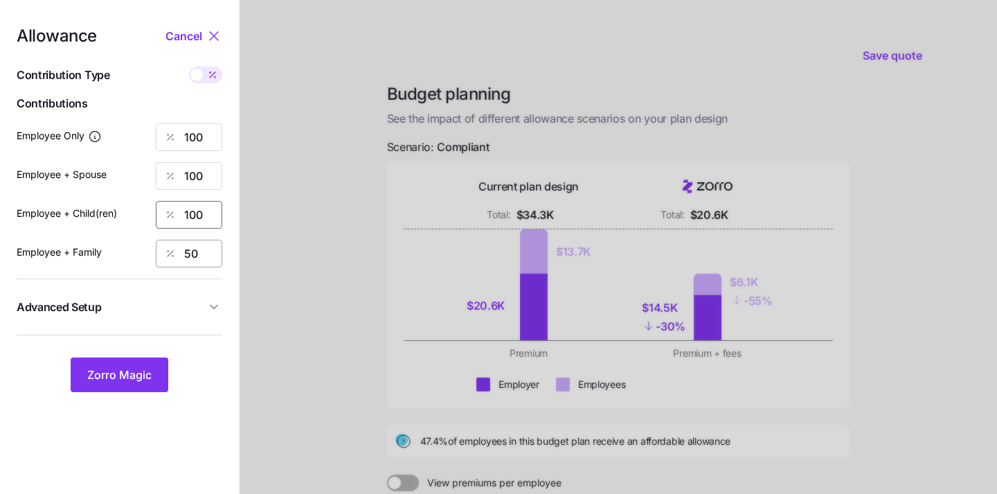
type input "100"
click at [206, 263] on input "50" at bounding box center [189, 254] width 66 height 28
type input "100"
click at [127, 377] on span "Zorro Magic" at bounding box center [119, 374] width 64 height 17
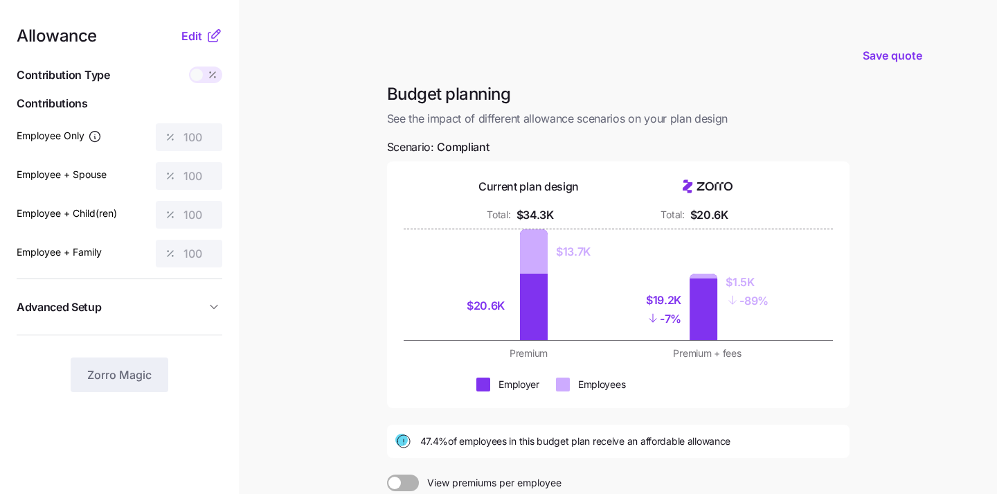
click at [181, 28] on div "Edit" at bounding box center [201, 36] width 41 height 17
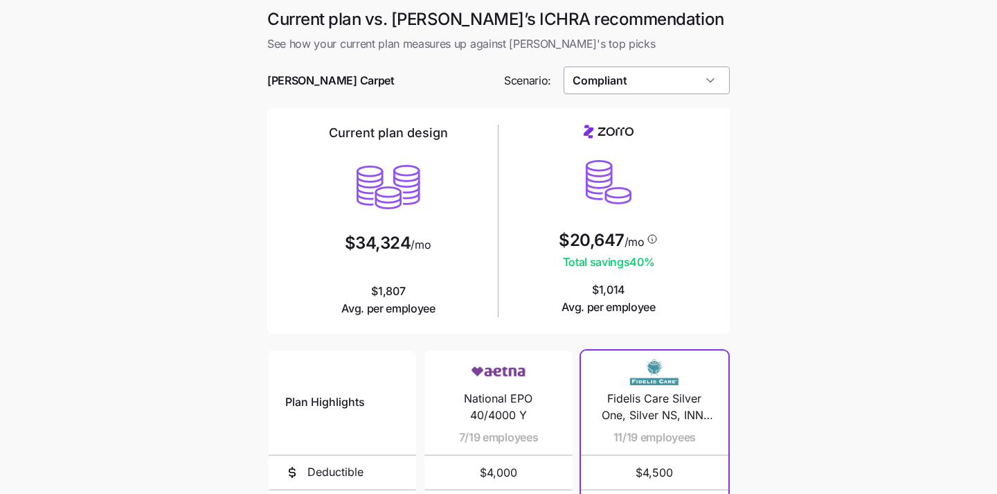
click at [614, 80] on input "Compliant" at bounding box center [647, 80] width 167 height 28
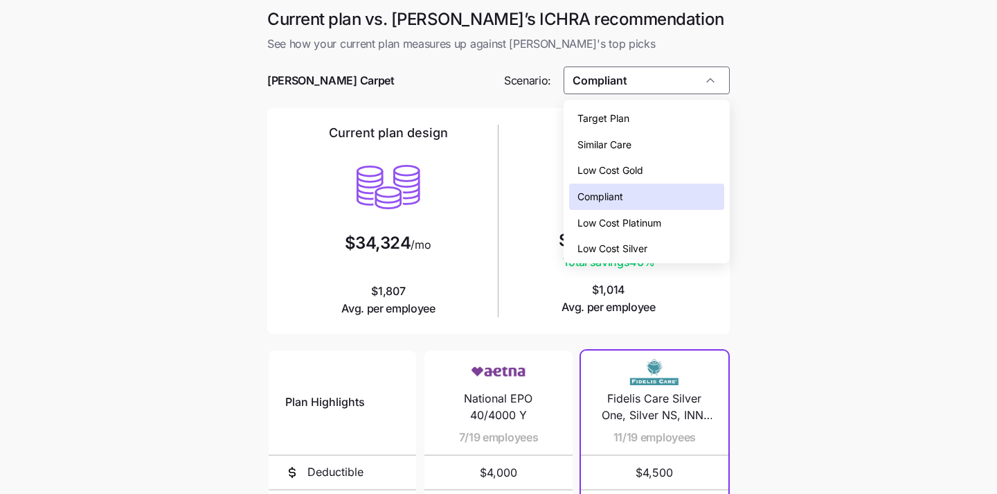
drag, startPoint x: 615, startPoint y: 145, endPoint x: 618, endPoint y: 215, distance: 69.3
click at [618, 215] on div "Target Plan Similar Care Low Cost Gold Compliant Low Cost Platinum Low Cost Sil…" at bounding box center [647, 183] width 156 height 157
click at [616, 249] on span "Low Cost Silver" at bounding box center [613, 248] width 70 height 15
type input "Low Cost Silver"
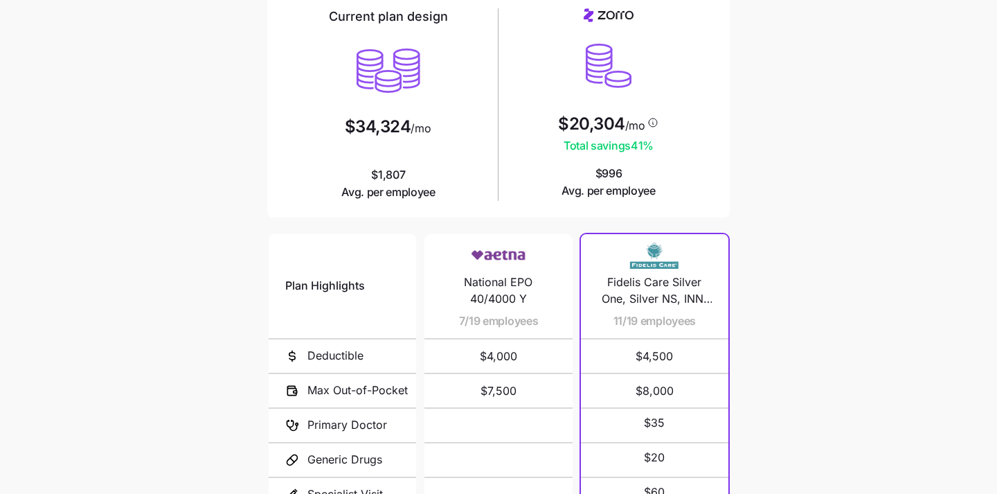
scroll to position [262, 0]
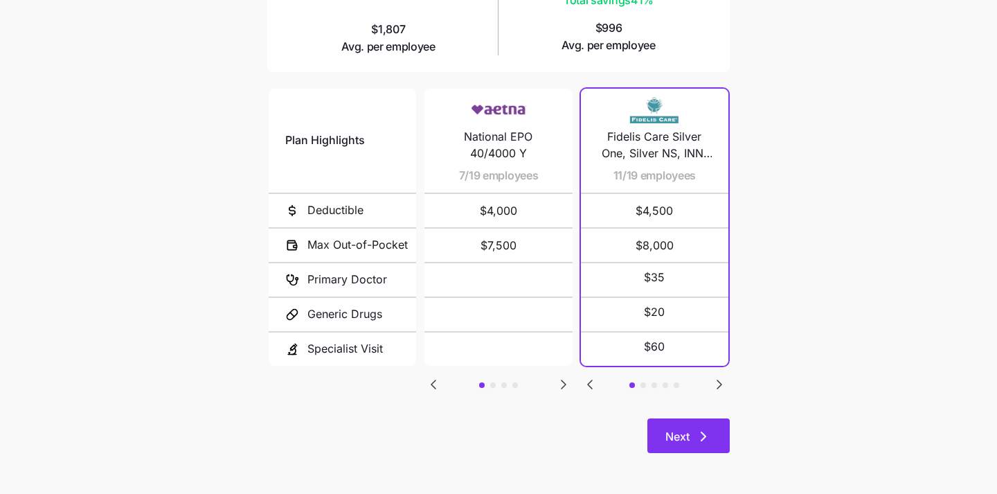
click at [688, 445] on button "Next" at bounding box center [689, 435] width 82 height 35
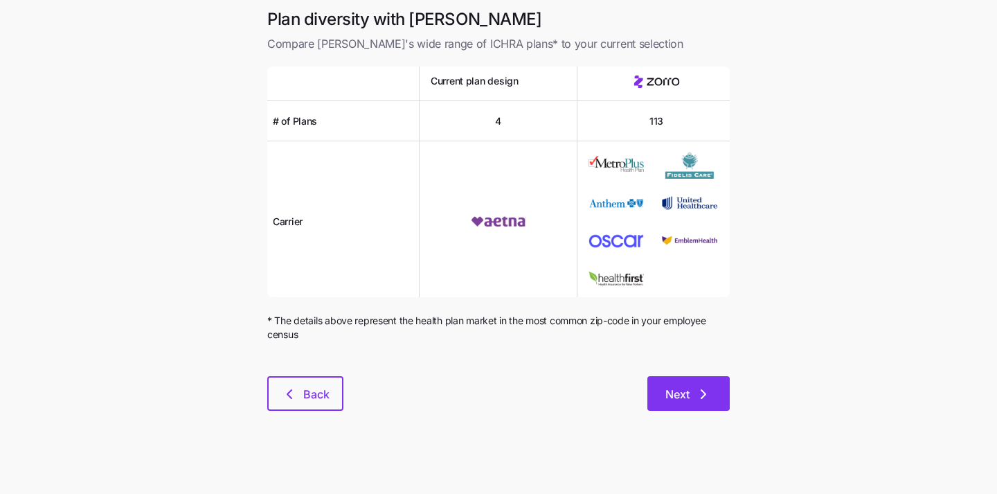
click at [678, 384] on button "Next" at bounding box center [689, 393] width 82 height 35
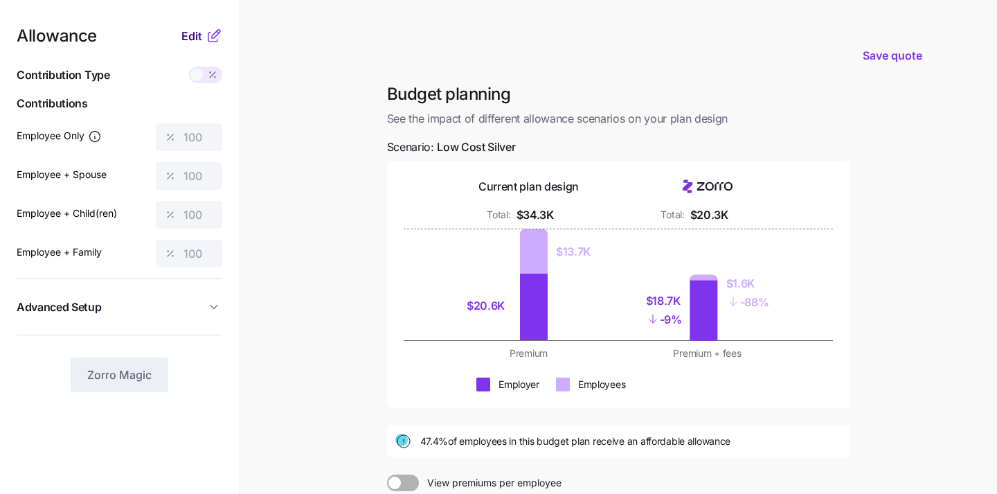
click at [192, 33] on span "Edit" at bounding box center [191, 36] width 21 height 17
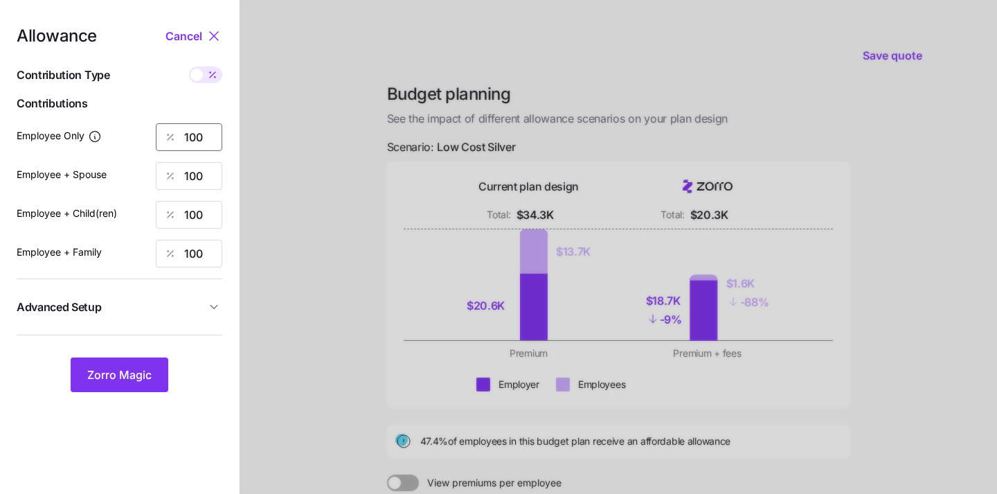
click at [211, 128] on input "100" at bounding box center [189, 137] width 66 height 28
type input "1"
type input "100"
click at [203, 179] on input "100" at bounding box center [189, 176] width 66 height 28
click at [207, 211] on input "100" at bounding box center [189, 215] width 66 height 28
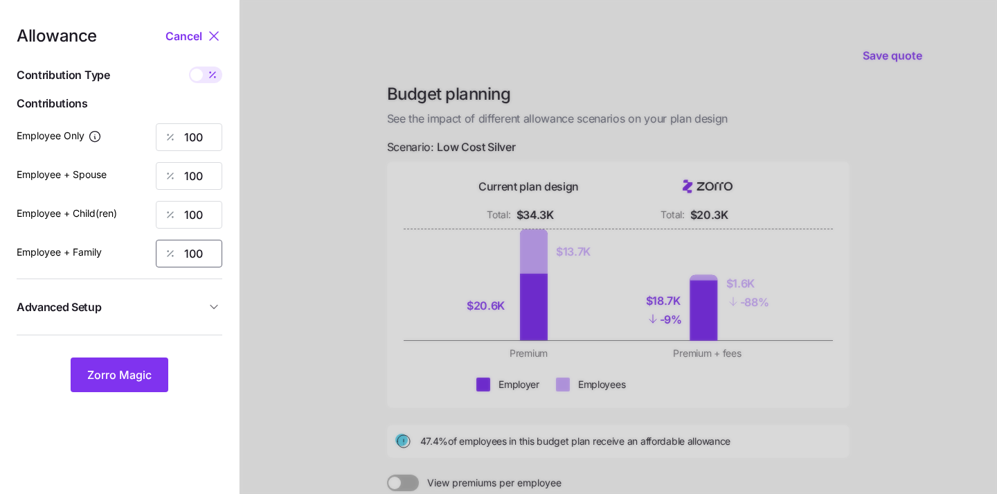
click at [207, 249] on input "100" at bounding box center [189, 254] width 66 height 28
click at [106, 376] on span "Zorro Magic" at bounding box center [119, 374] width 64 height 17
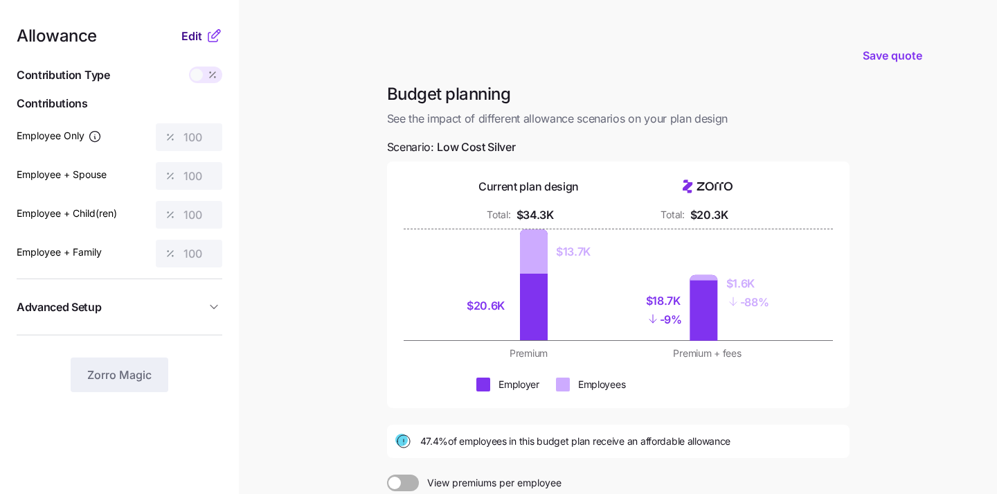
click at [198, 35] on span "Edit" at bounding box center [191, 36] width 21 height 17
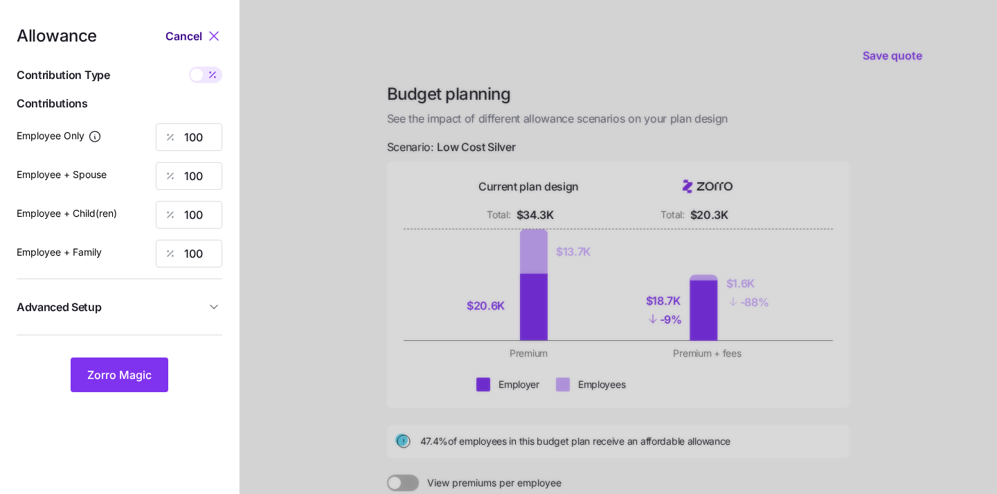
click at [198, 35] on span "Cancel" at bounding box center [184, 36] width 37 height 17
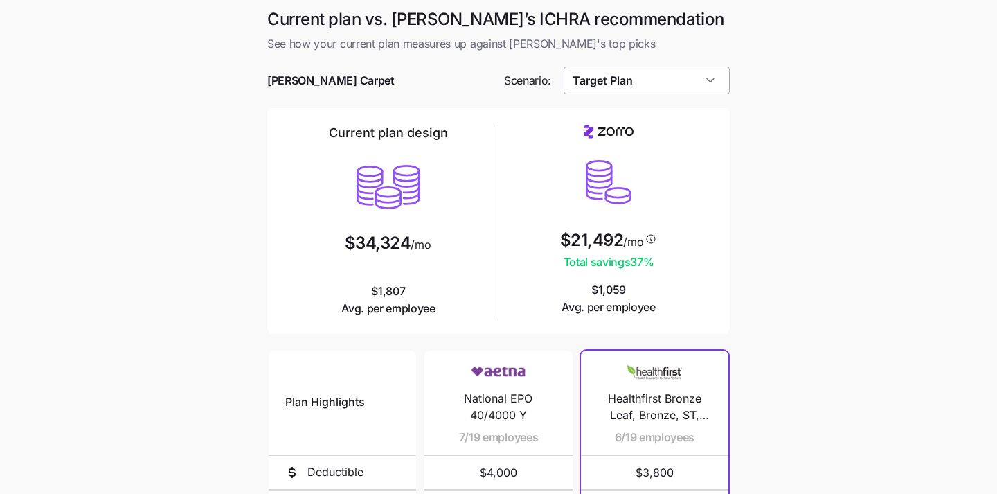
click at [636, 82] on input "Target Plan" at bounding box center [647, 80] width 167 height 28
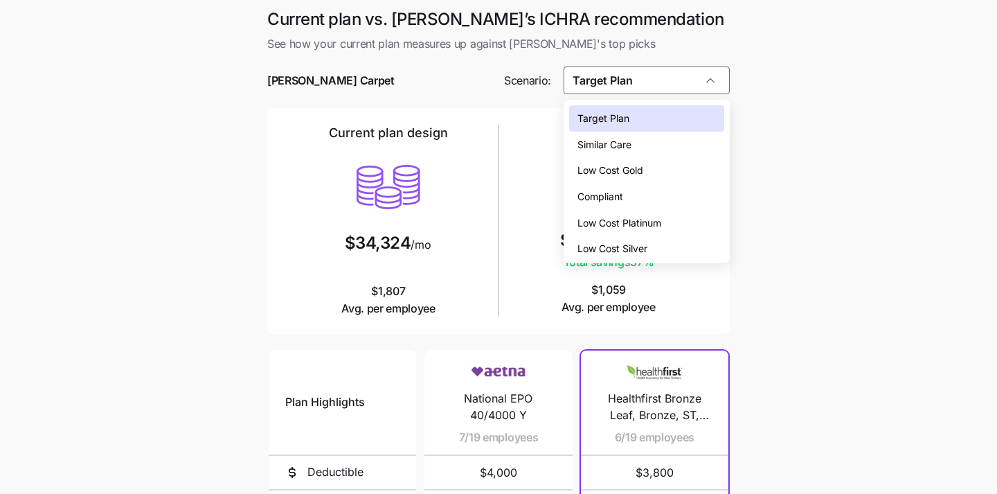
click at [649, 159] on div "Low Cost Gold" at bounding box center [647, 170] width 156 height 26
type input "Low Cost Gold"
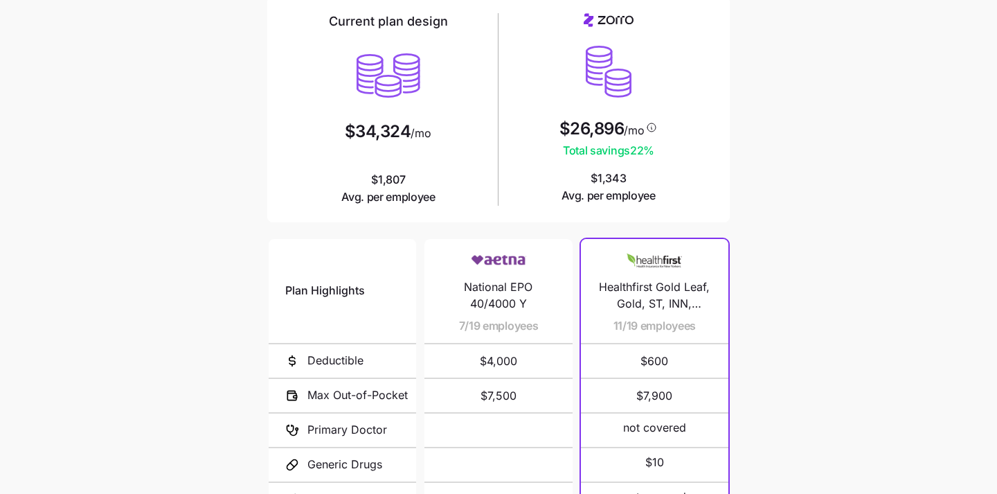
scroll to position [262, 0]
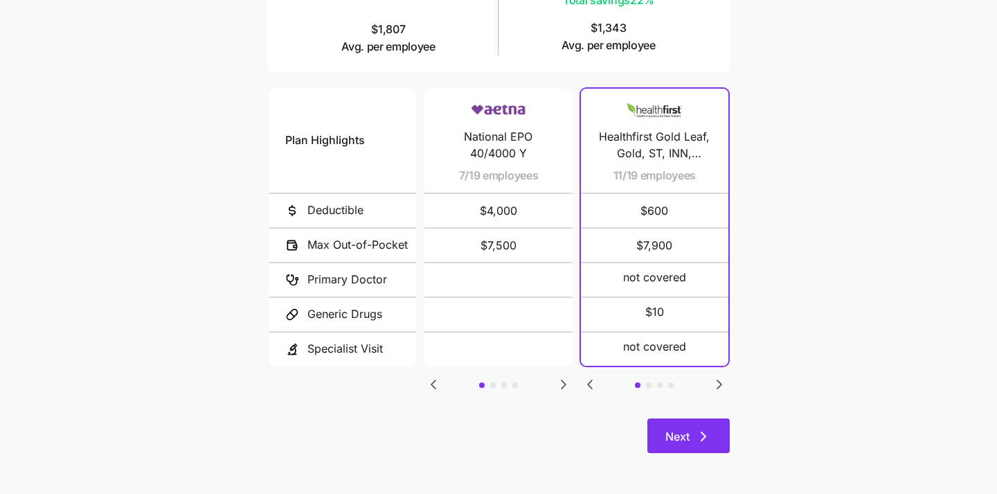
click at [683, 441] on span "Next" at bounding box center [678, 436] width 24 height 17
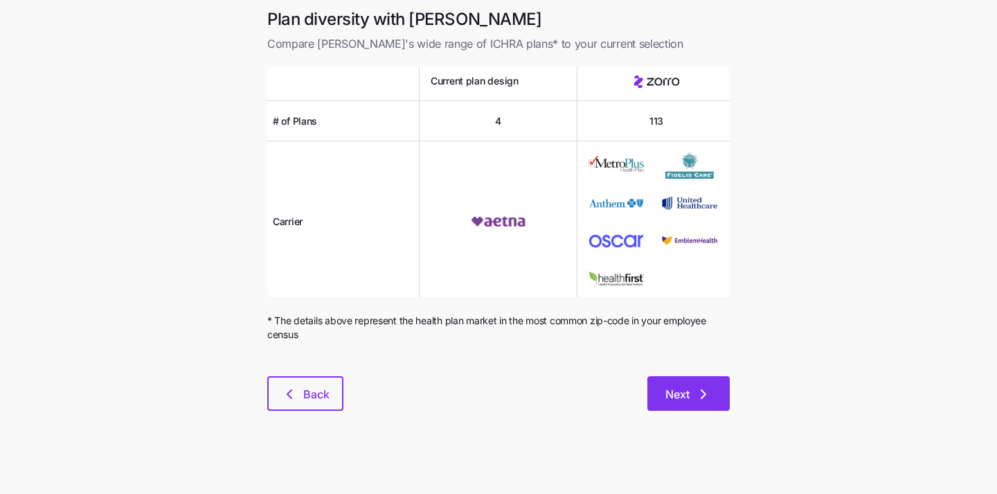
click at [680, 380] on button "Next" at bounding box center [689, 393] width 82 height 35
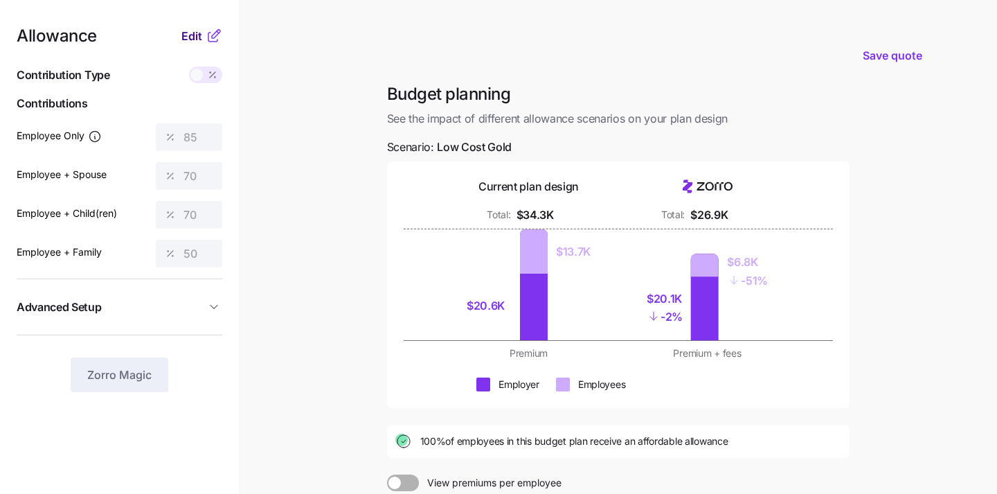
click at [199, 40] on span "Edit" at bounding box center [191, 36] width 21 height 17
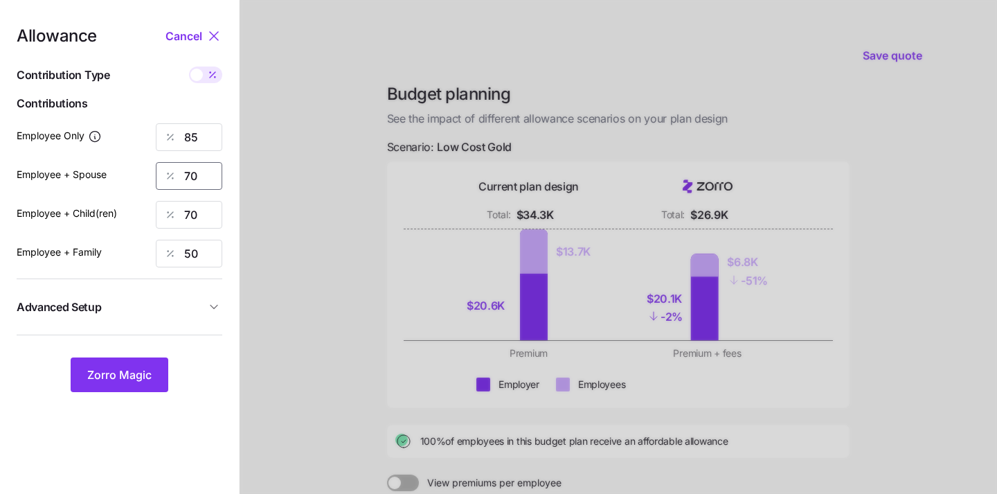
click at [210, 177] on input "70" at bounding box center [189, 176] width 66 height 28
type input "0"
click at [190, 220] on input "70" at bounding box center [189, 215] width 66 height 28
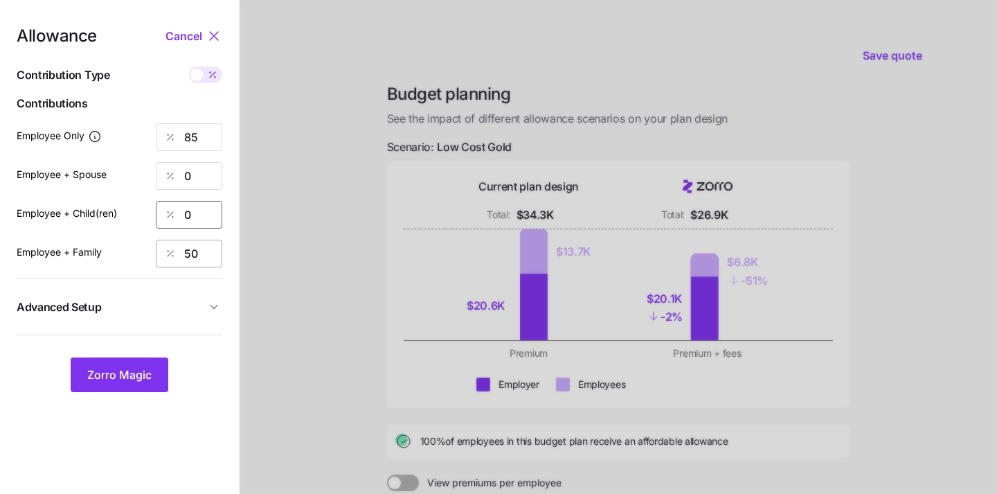
type input "0"
click at [192, 258] on input "50" at bounding box center [189, 254] width 66 height 28
type input "0"
click at [109, 377] on span "Zorro Magic" at bounding box center [119, 374] width 64 height 17
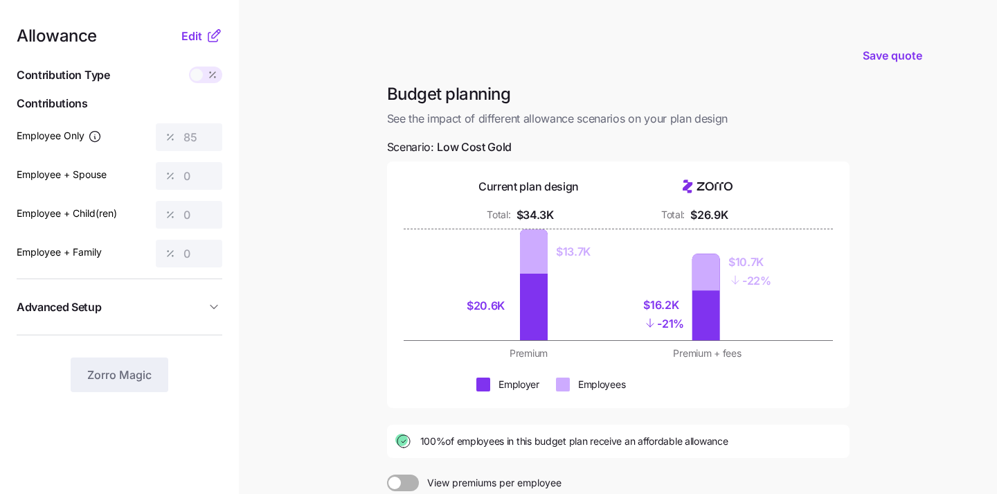
scroll to position [187, 0]
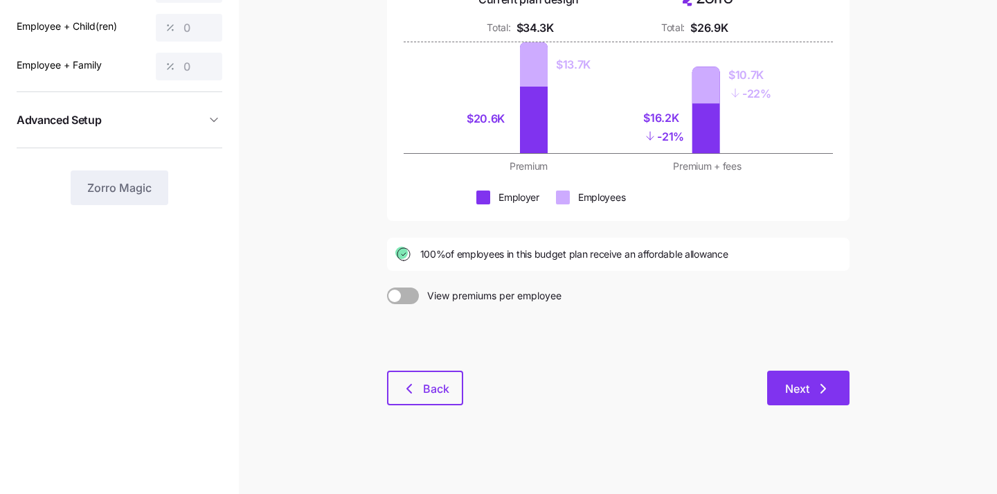
click at [811, 393] on span "Next" at bounding box center [808, 388] width 46 height 17
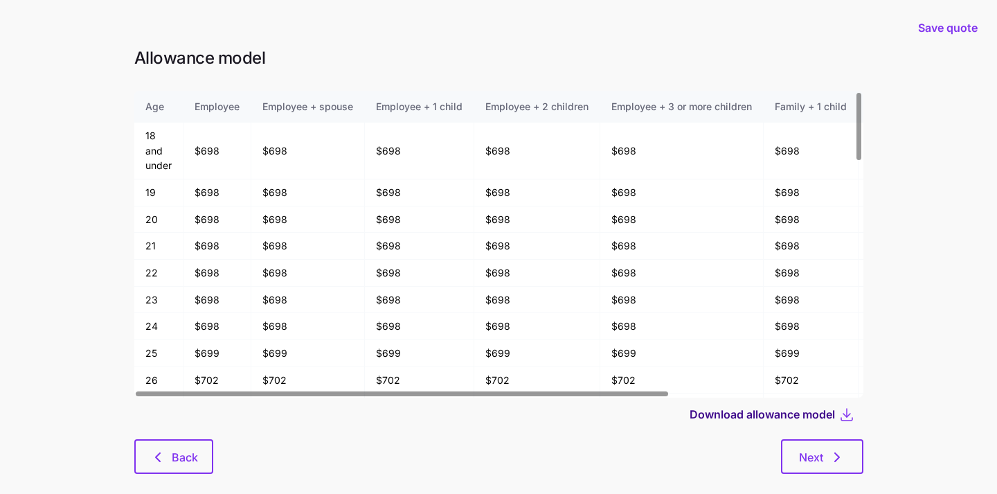
click at [809, 414] on span "Download allowance model" at bounding box center [762, 414] width 145 height 17
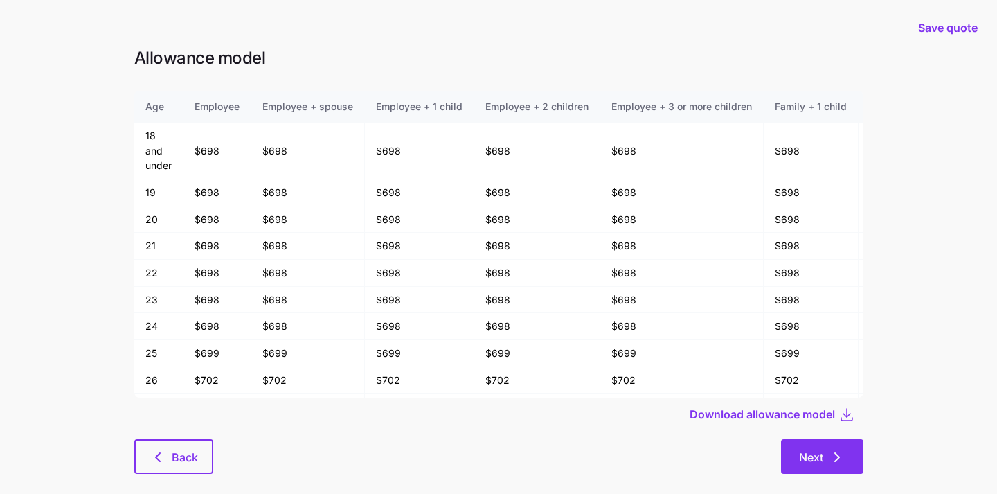
click at [829, 456] on icon "button" at bounding box center [837, 457] width 17 height 17
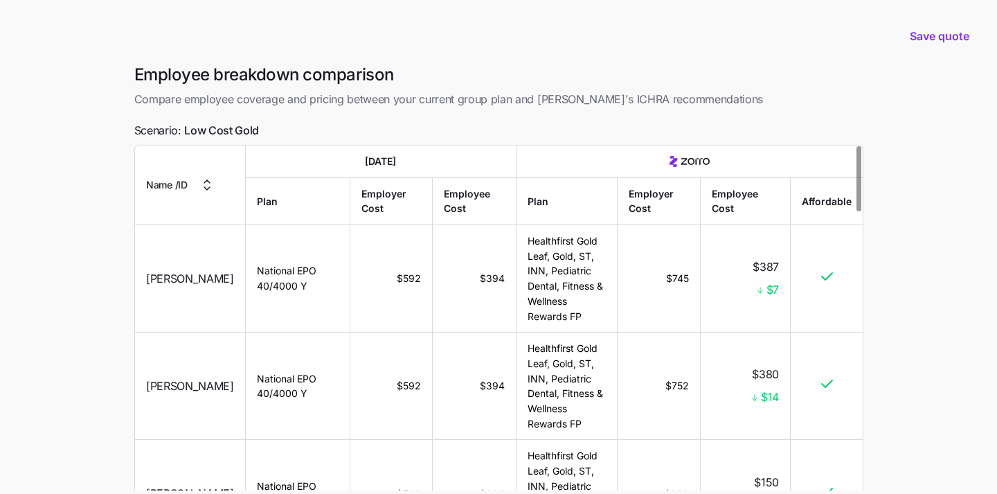
scroll to position [123, 0]
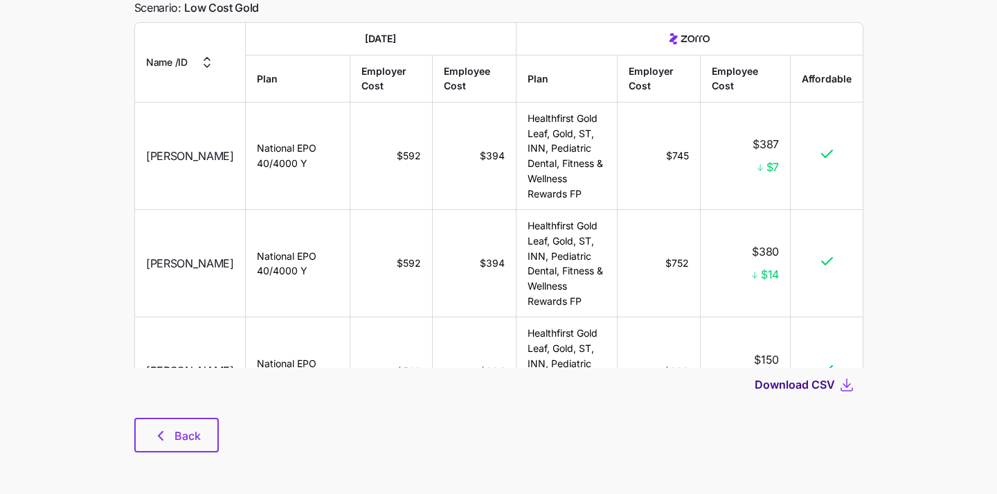
click at [797, 385] on span "Download CSV" at bounding box center [795, 384] width 80 height 17
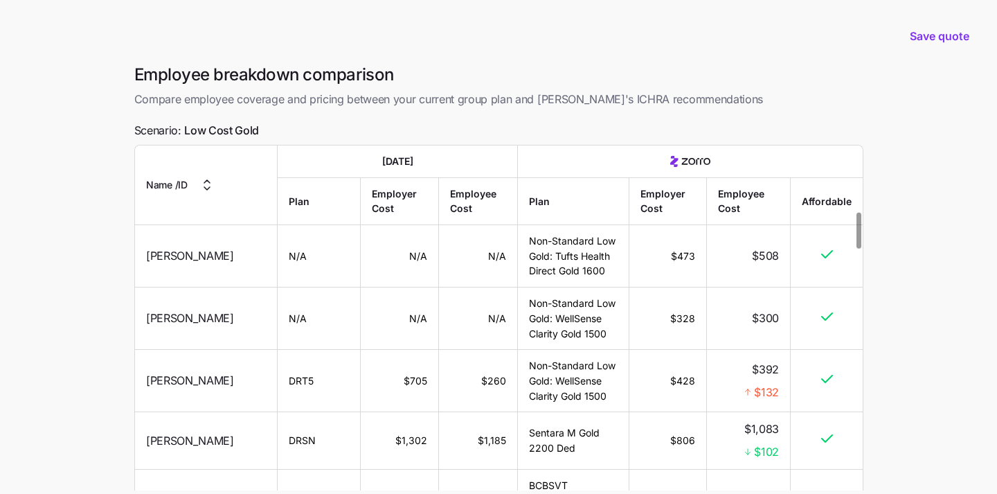
scroll to position [644, 0]
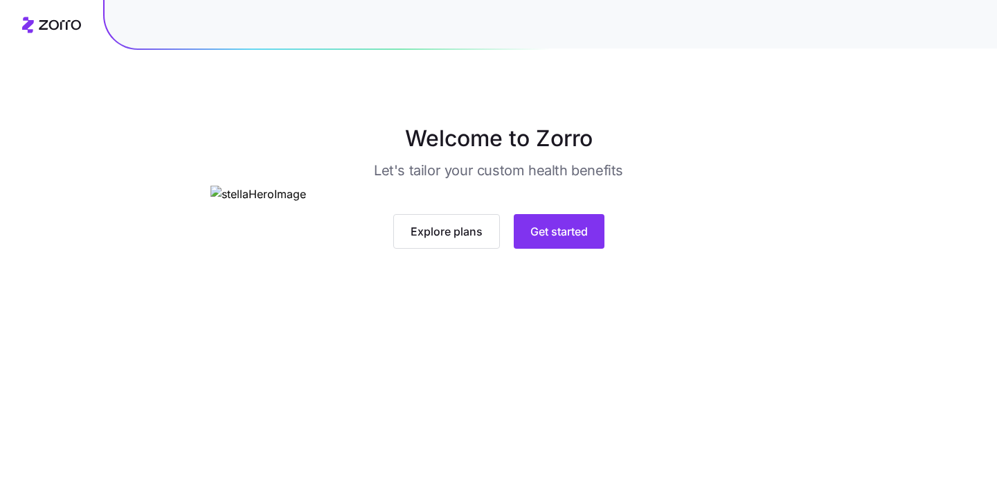
scroll to position [63, 0]
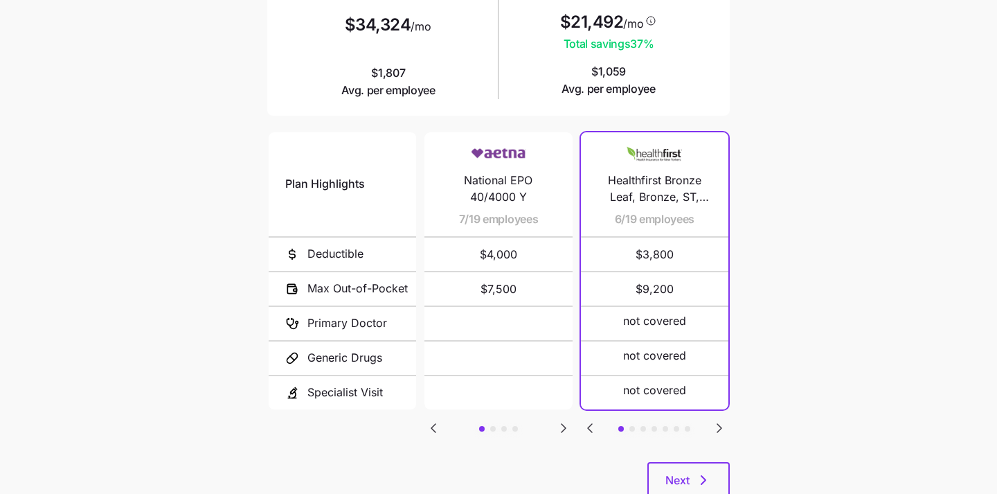
scroll to position [262, 0]
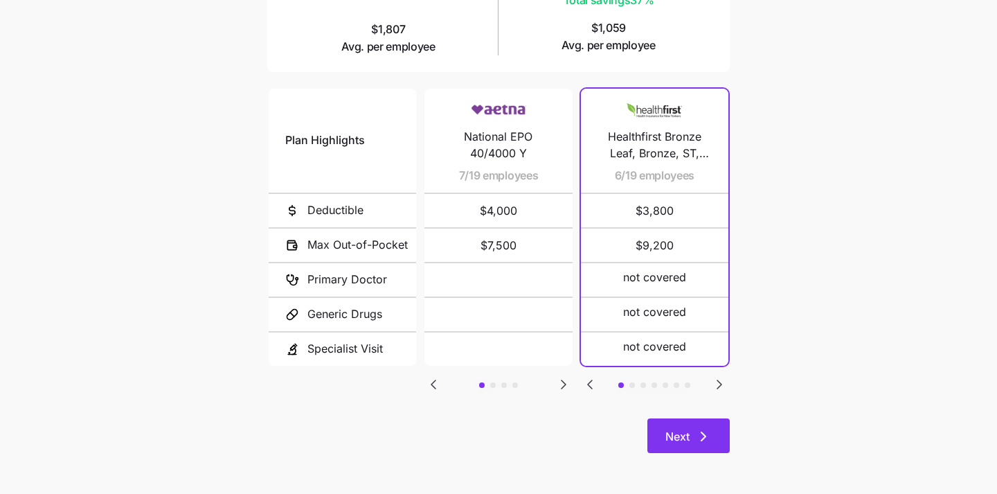
click at [700, 446] on button "Next" at bounding box center [689, 435] width 82 height 35
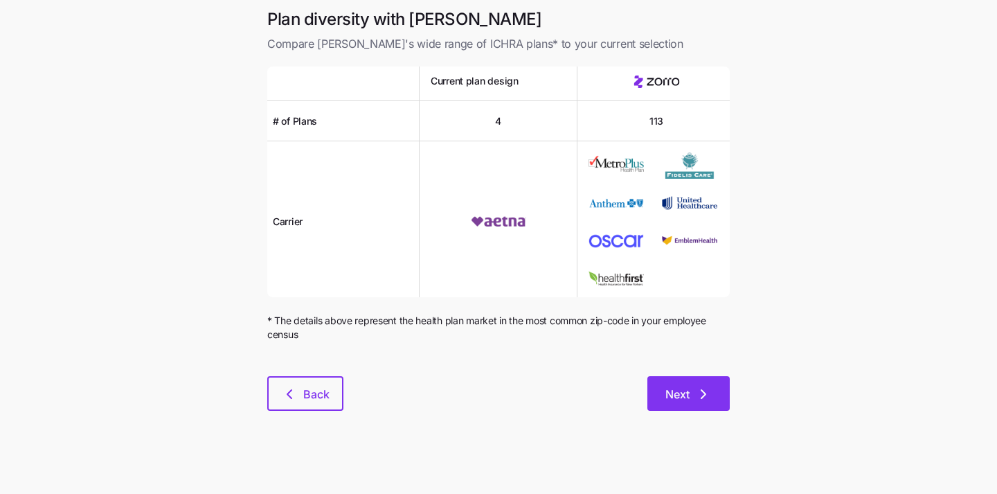
click at [697, 400] on icon "button" at bounding box center [703, 394] width 17 height 17
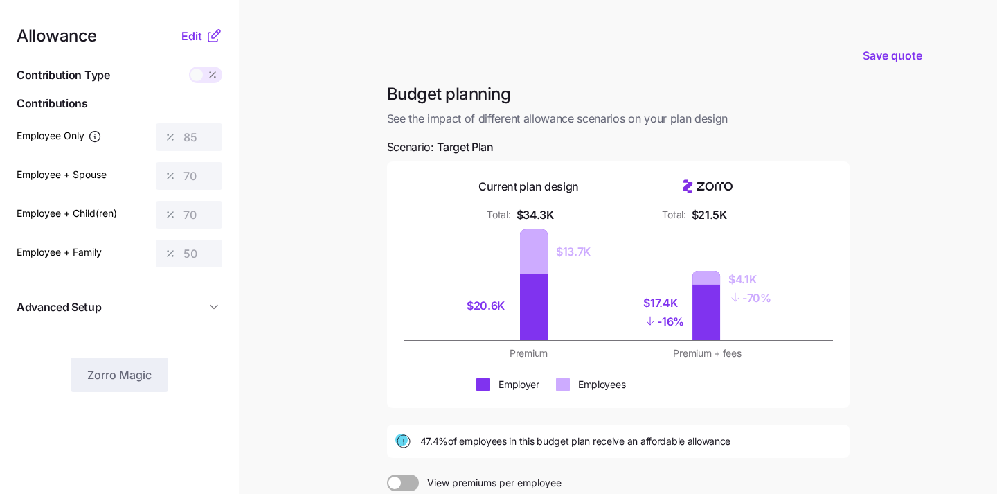
scroll to position [187, 0]
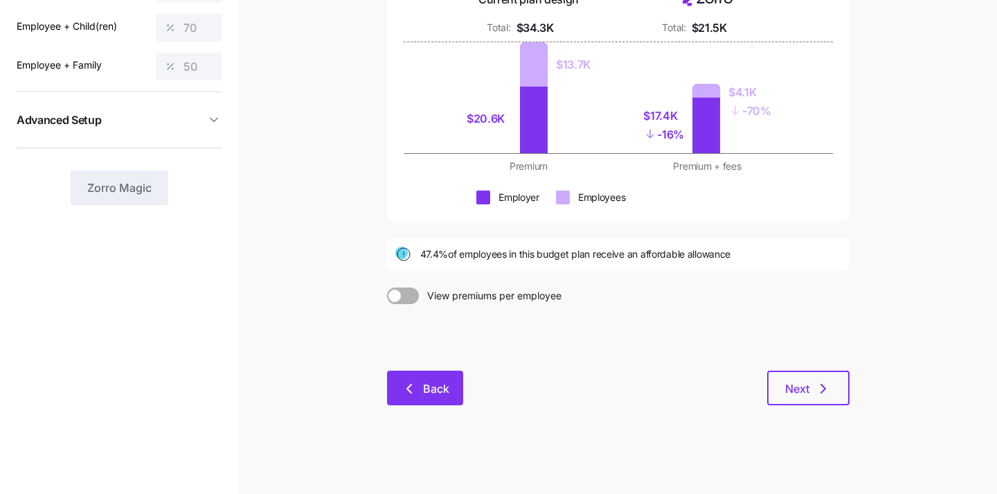
click at [448, 397] on button "Back" at bounding box center [425, 388] width 76 height 35
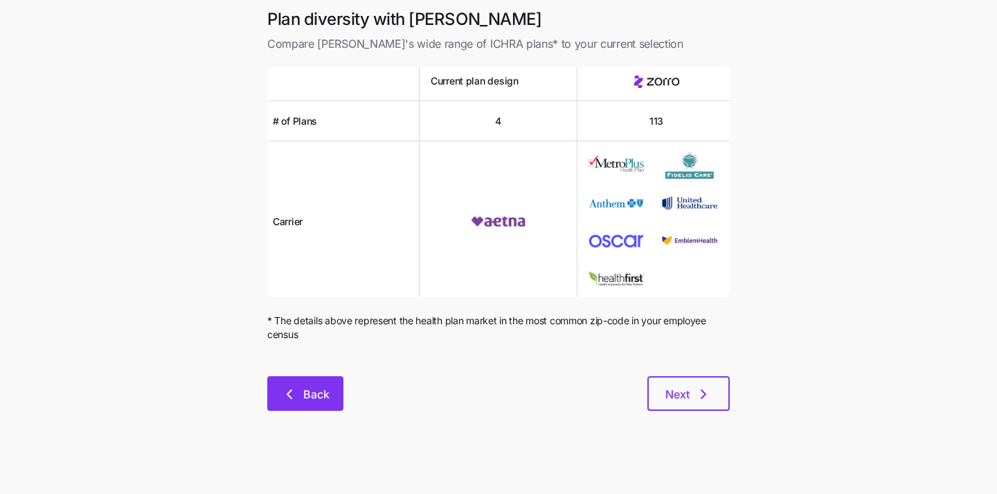
click at [303, 386] on button "Back" at bounding box center [305, 393] width 76 height 35
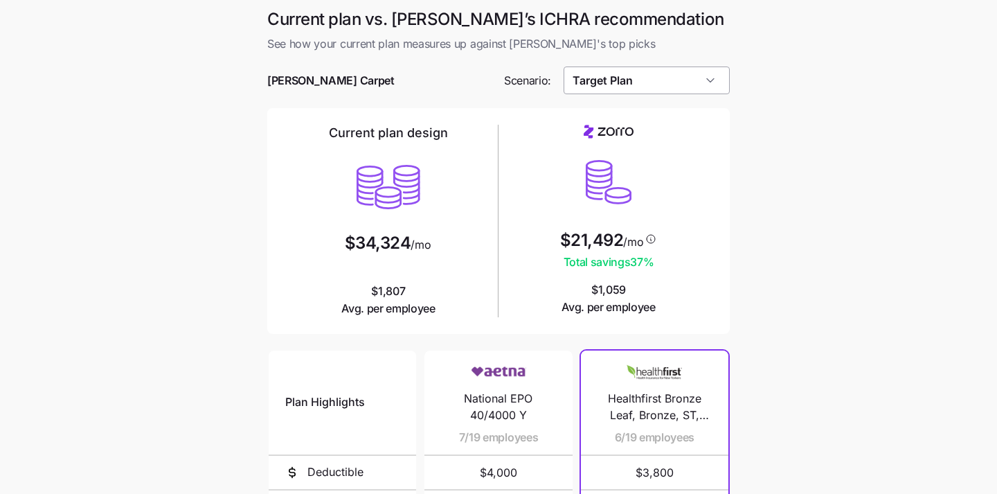
click at [654, 78] on input "Target Plan" at bounding box center [647, 80] width 167 height 28
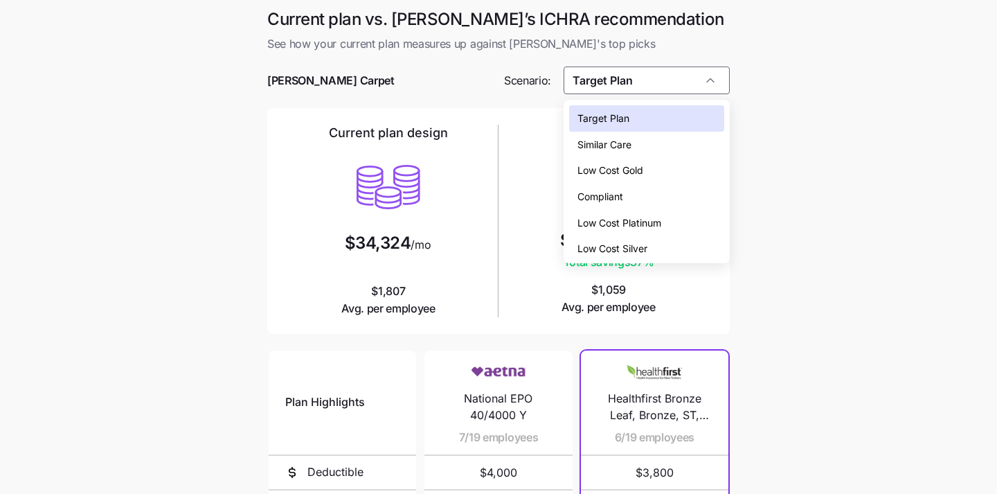
click at [655, 168] on div "Low Cost Gold" at bounding box center [647, 170] width 156 height 26
type input "Low Cost Gold"
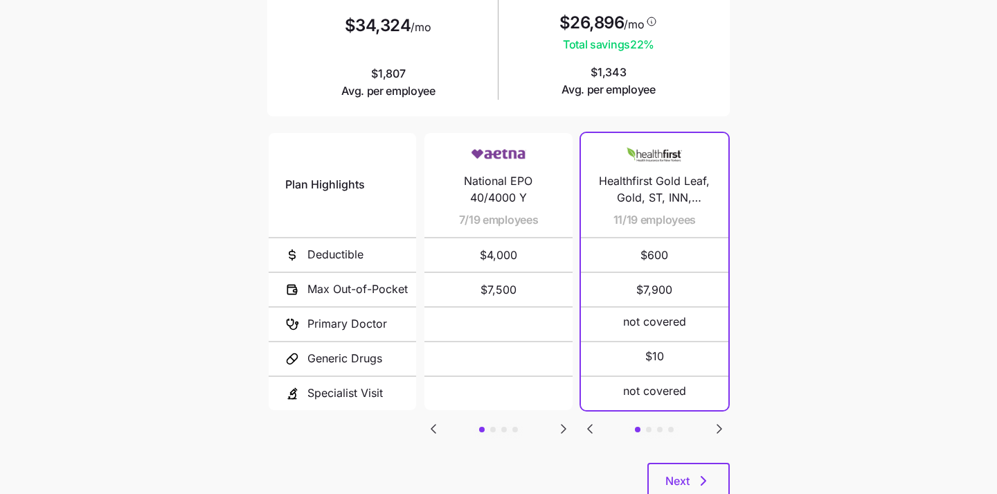
scroll to position [262, 0]
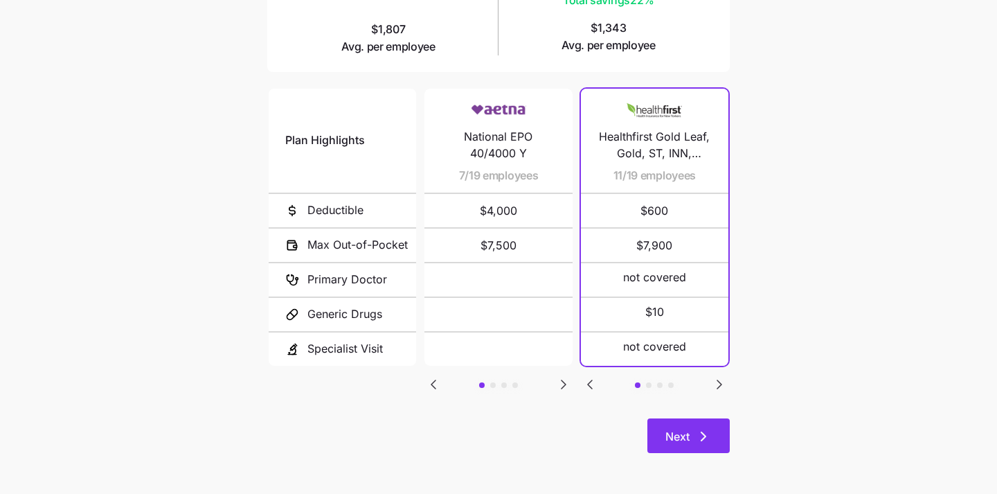
click at [691, 429] on span "Next" at bounding box center [689, 436] width 46 height 17
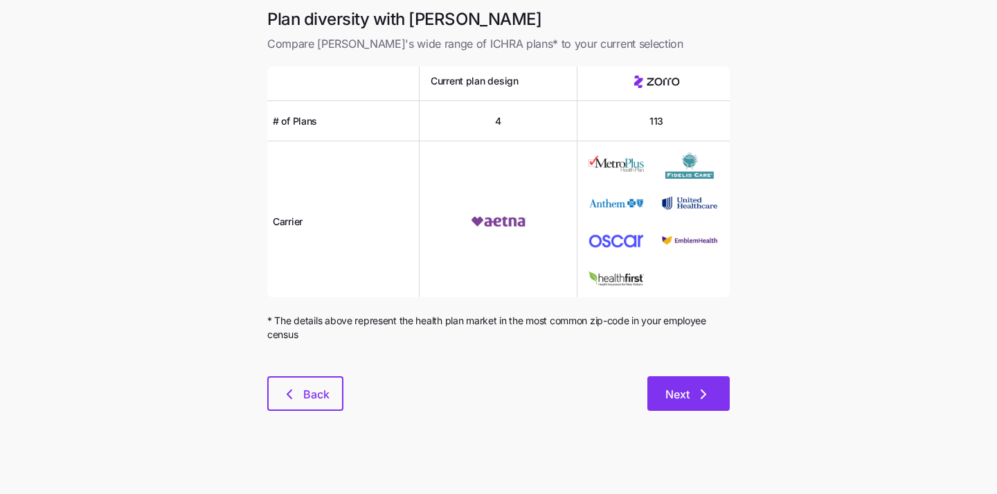
click at [678, 386] on span "Next" at bounding box center [678, 394] width 24 height 17
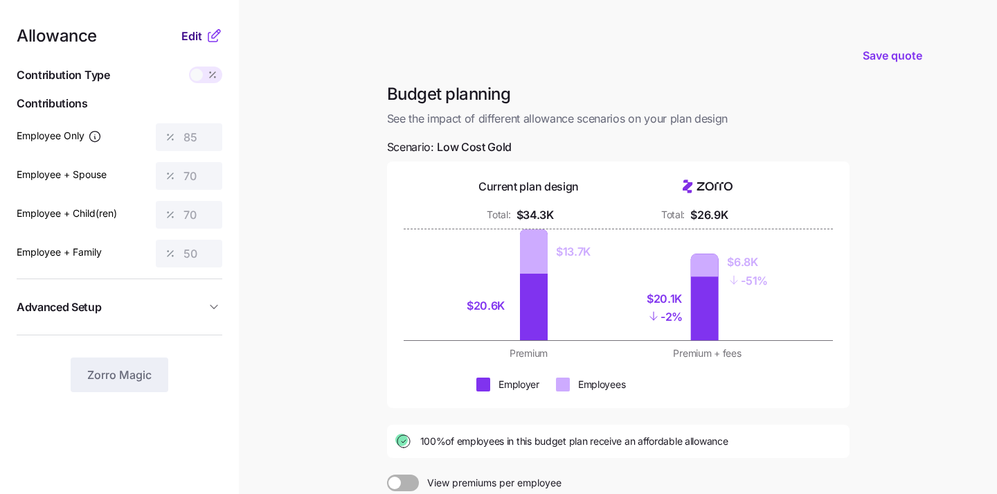
click at [191, 32] on span "Edit" at bounding box center [191, 36] width 21 height 17
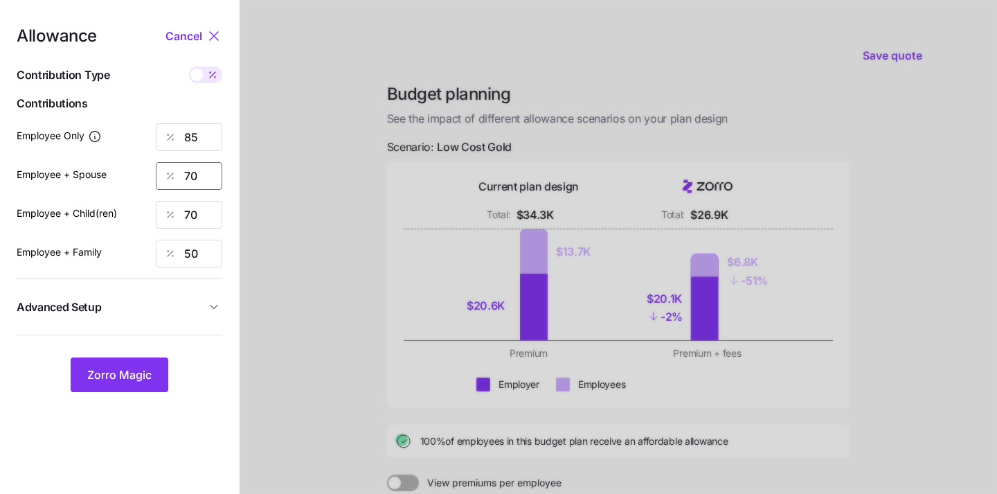
click at [199, 181] on input "70" at bounding box center [189, 176] width 66 height 28
type input "0"
click at [214, 217] on input "70" at bounding box center [189, 215] width 66 height 28
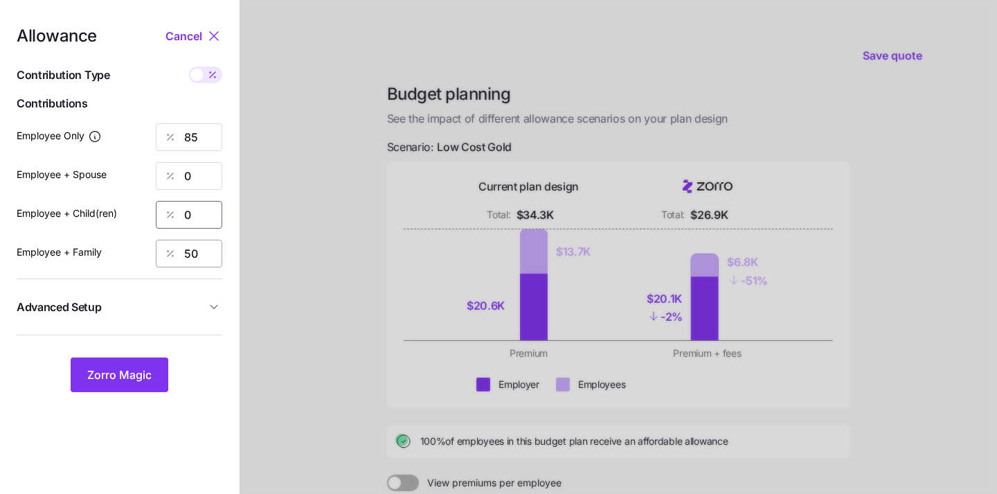
type input "0"
click at [202, 251] on input "50" at bounding box center [189, 254] width 66 height 28
type input "0"
click at [116, 355] on div "Allowance Cancel Contribution Type Use classes Contributions Employee Only 85 E…" at bounding box center [120, 210] width 206 height 364
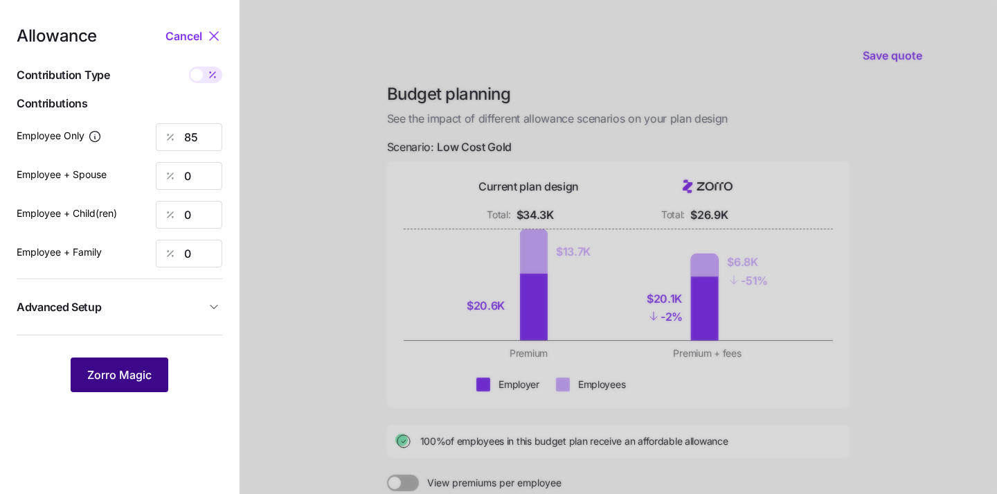
click at [105, 377] on span "Zorro Magic" at bounding box center [119, 374] width 64 height 17
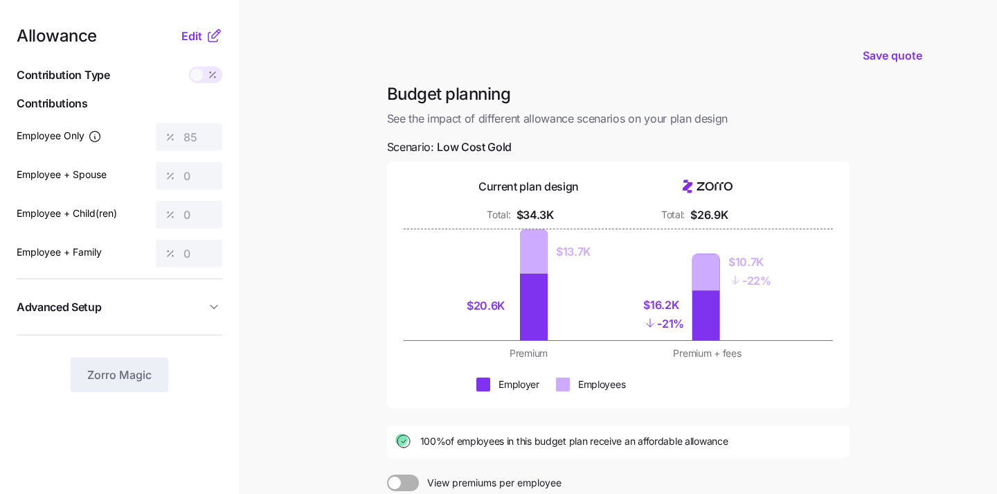
scroll to position [187, 0]
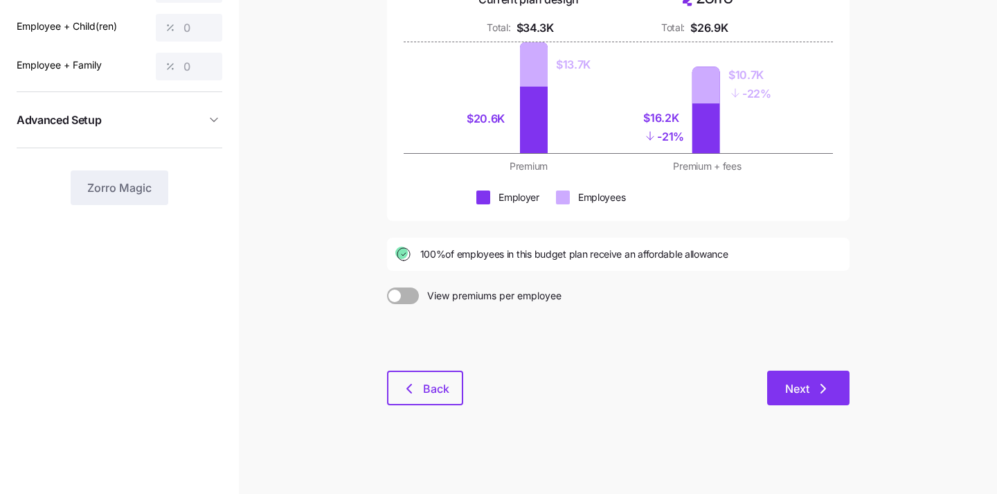
click at [809, 391] on span "Next" at bounding box center [808, 388] width 46 height 17
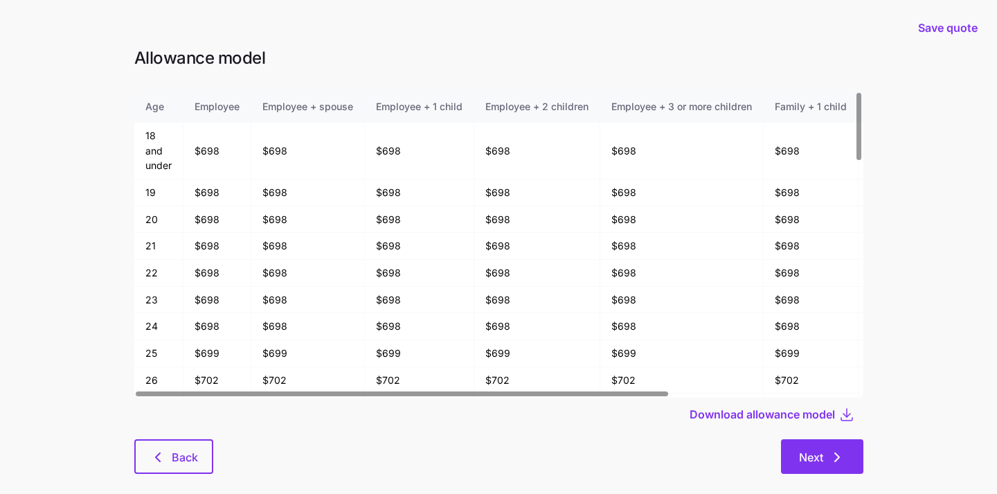
click at [797, 454] on button "Next" at bounding box center [822, 456] width 82 height 35
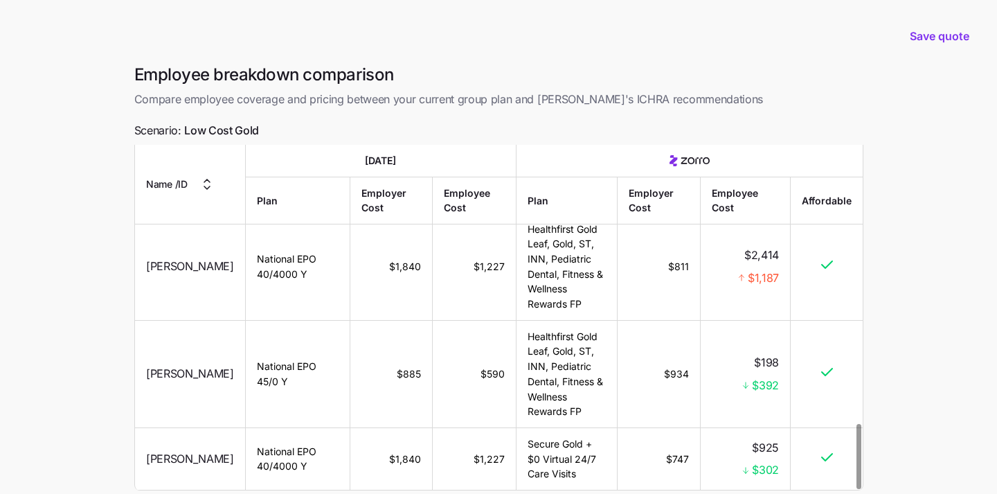
scroll to position [123, 0]
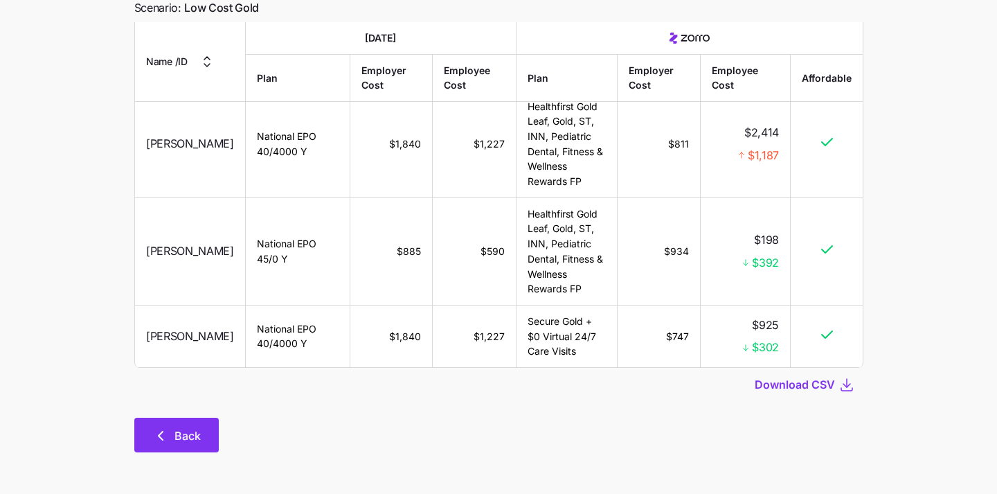
click at [184, 438] on span "Back" at bounding box center [188, 435] width 26 height 17
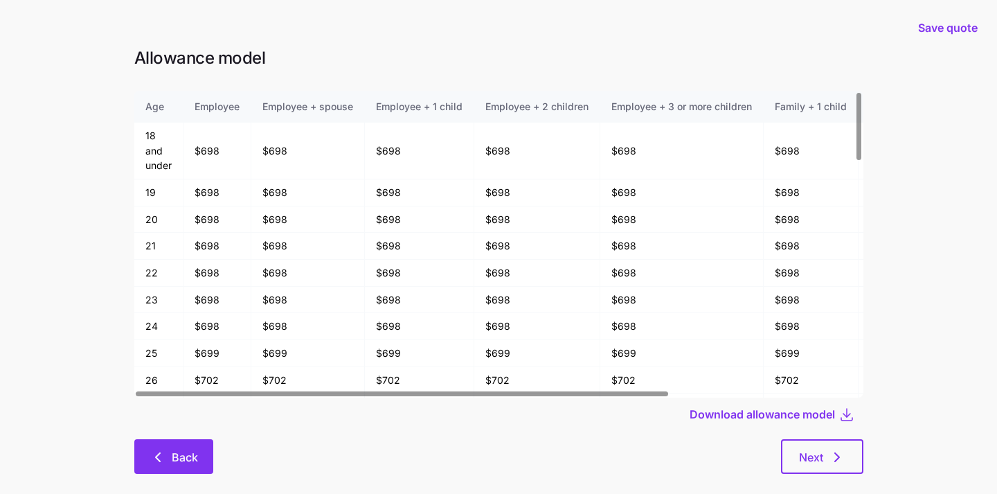
click at [169, 450] on span "Back" at bounding box center [173, 457] width 43 height 17
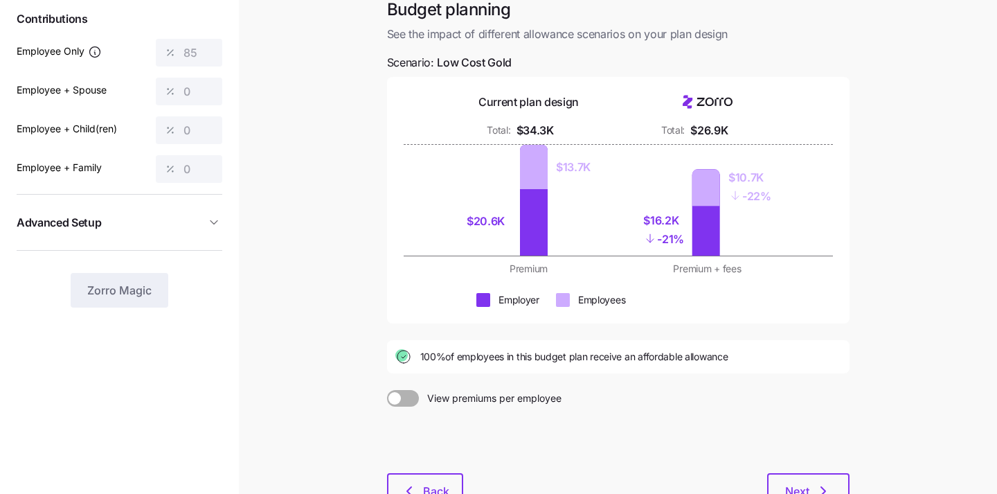
scroll to position [187, 0]
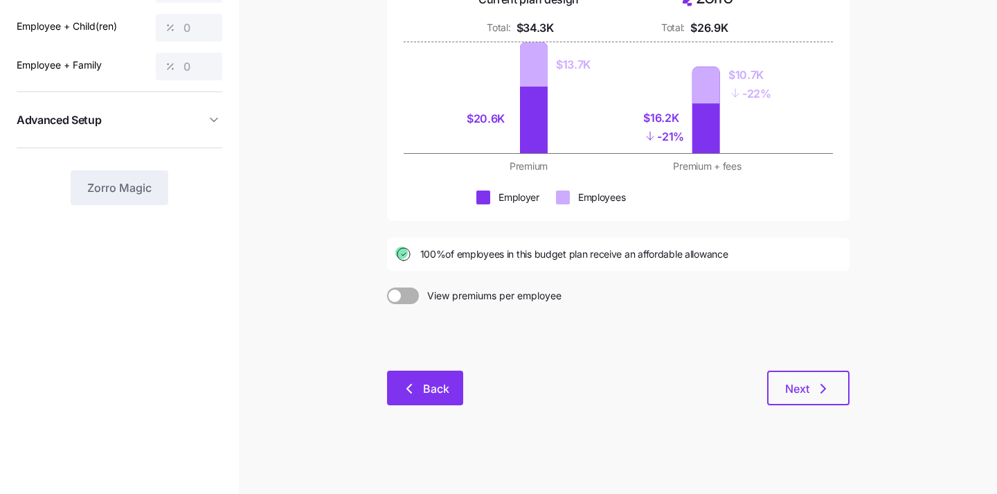
click at [403, 386] on icon "button" at bounding box center [409, 388] width 17 height 17
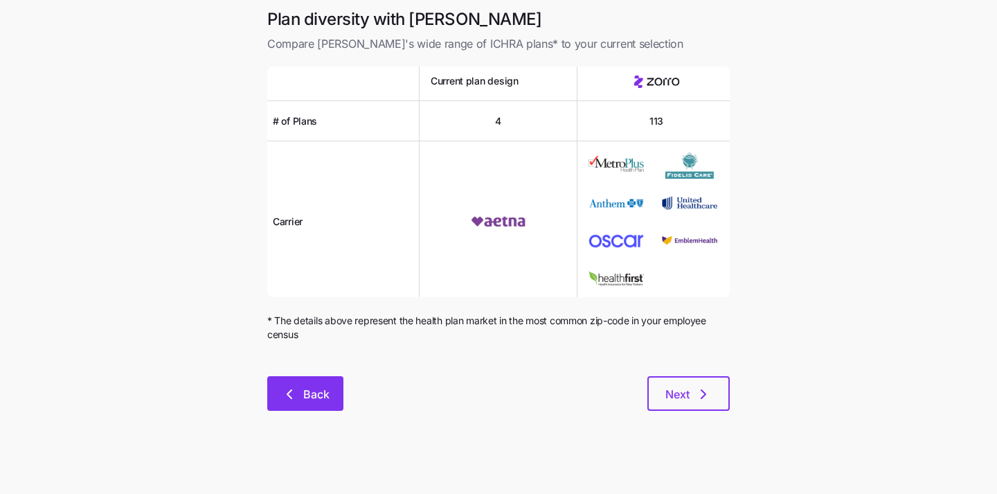
click at [305, 403] on button "Back" at bounding box center [305, 393] width 76 height 35
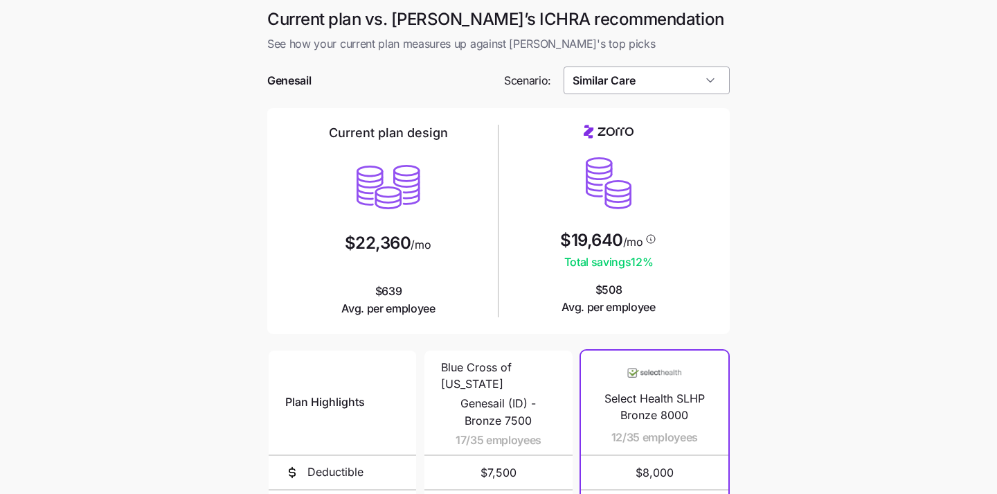
click at [664, 81] on input "Similar Care" at bounding box center [647, 80] width 167 height 28
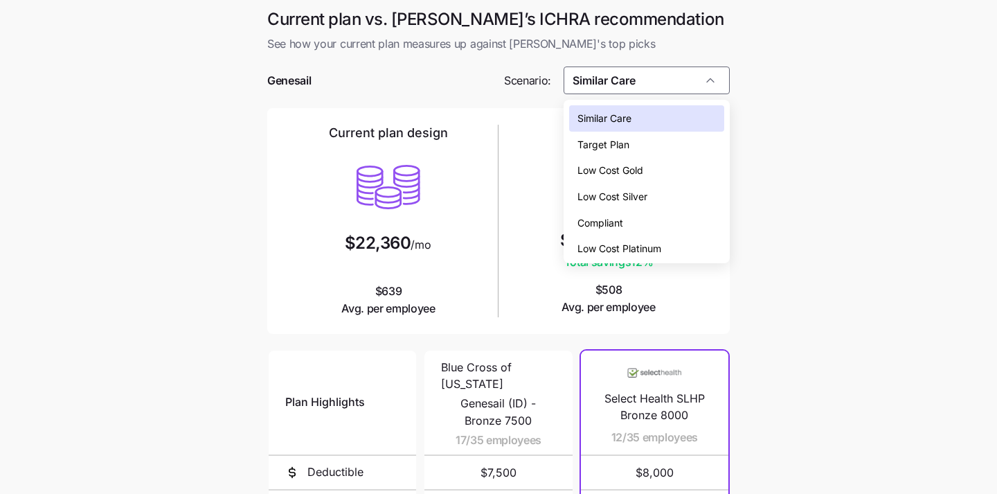
click at [646, 192] on span "Low Cost Silver" at bounding box center [613, 196] width 70 height 15
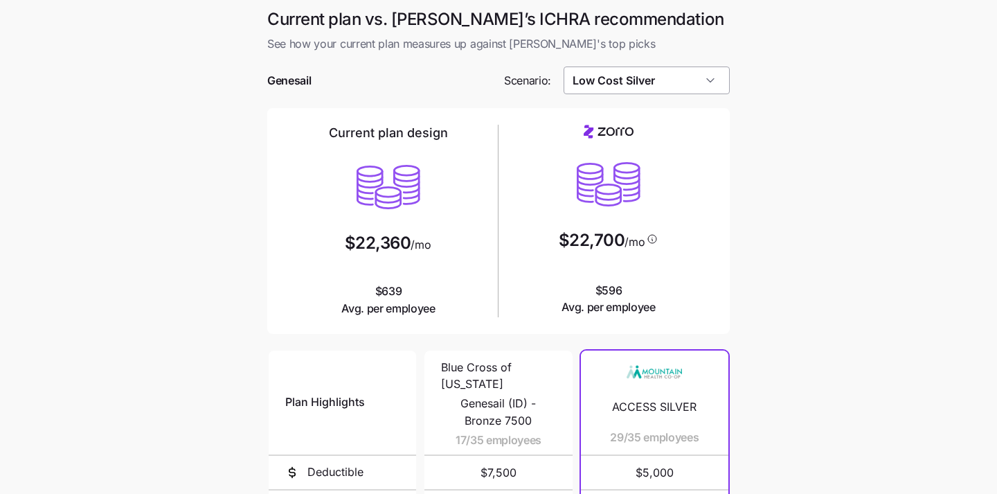
click at [675, 86] on input "Low Cost Silver" at bounding box center [647, 80] width 167 height 28
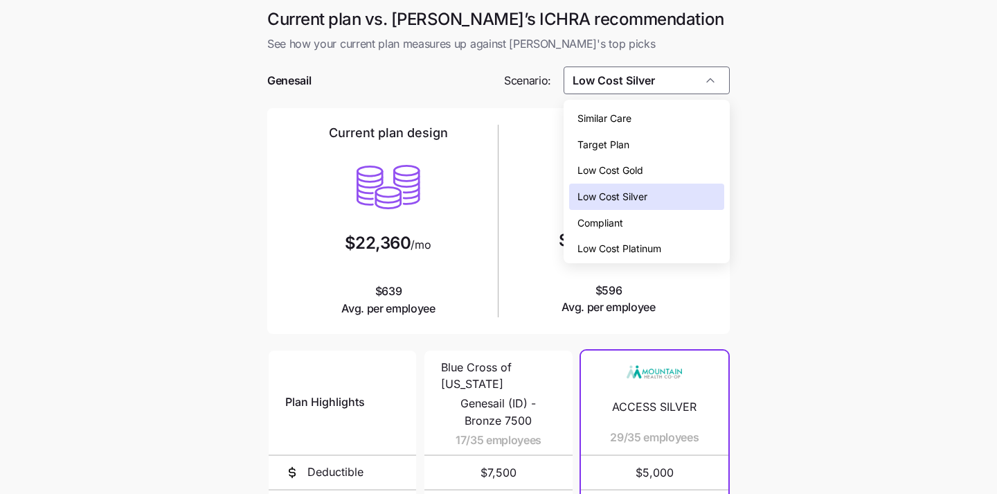
click at [677, 211] on div "Compliant" at bounding box center [647, 223] width 156 height 26
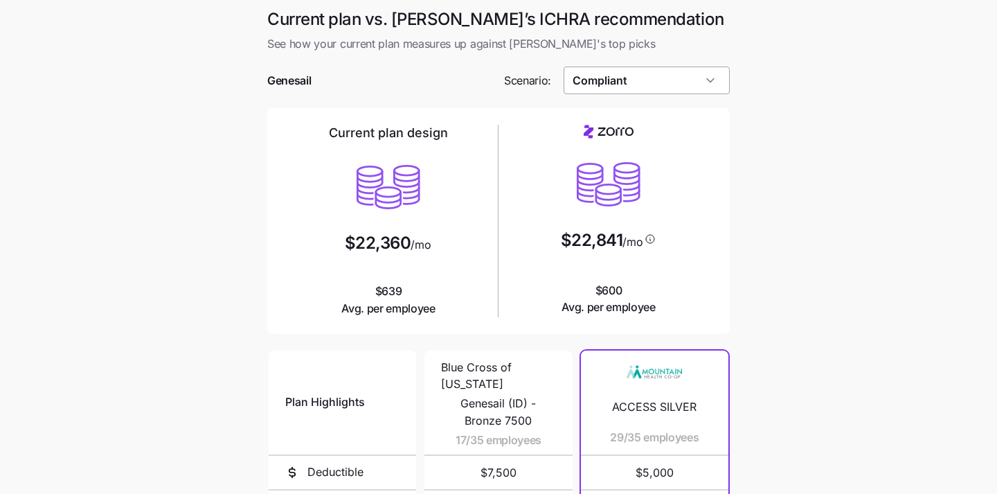
click at [677, 78] on input "Compliant" at bounding box center [647, 80] width 167 height 28
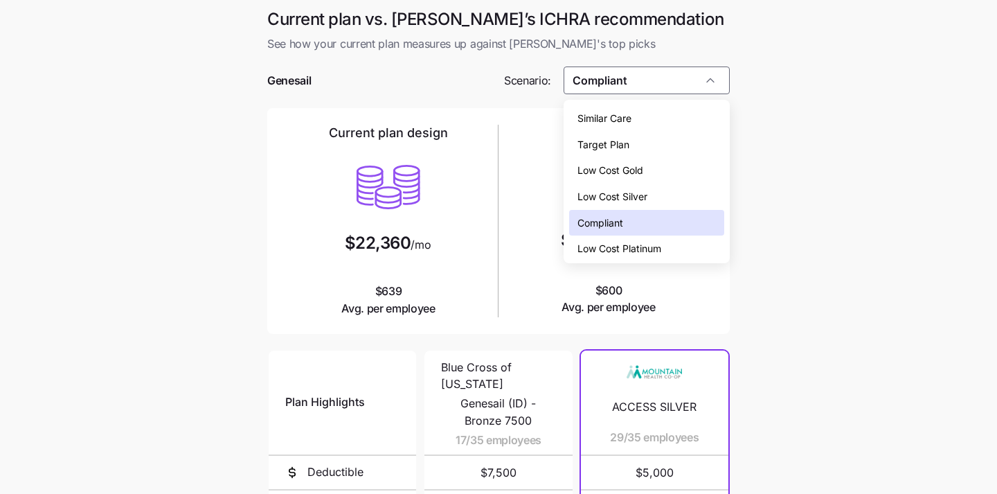
click at [657, 207] on div "Low Cost Silver" at bounding box center [647, 197] width 156 height 26
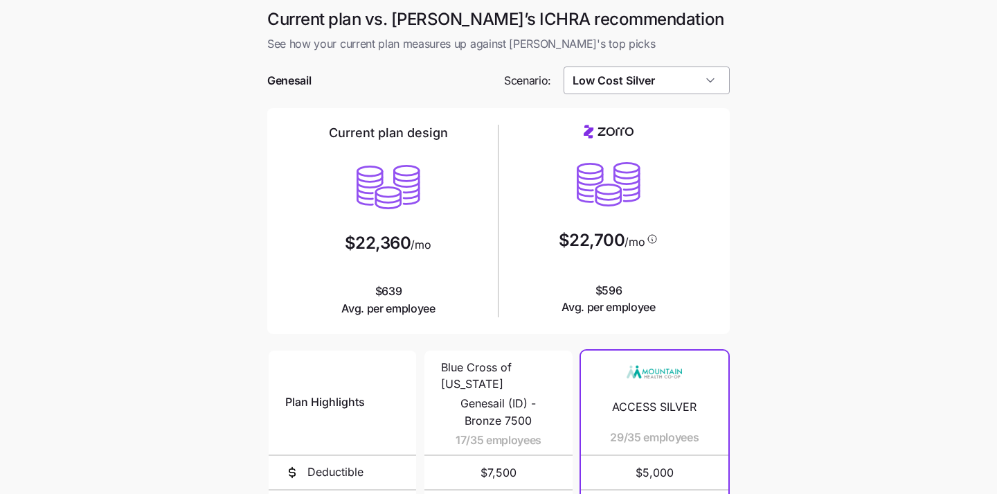
click at [664, 82] on input "Low Cost Silver" at bounding box center [647, 80] width 167 height 28
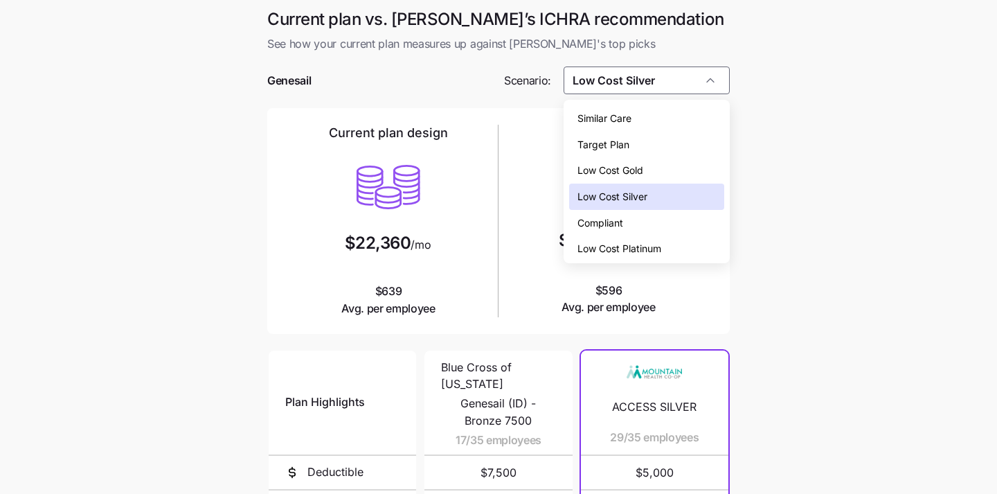
click at [651, 170] on div "Low Cost Gold" at bounding box center [647, 170] width 156 height 26
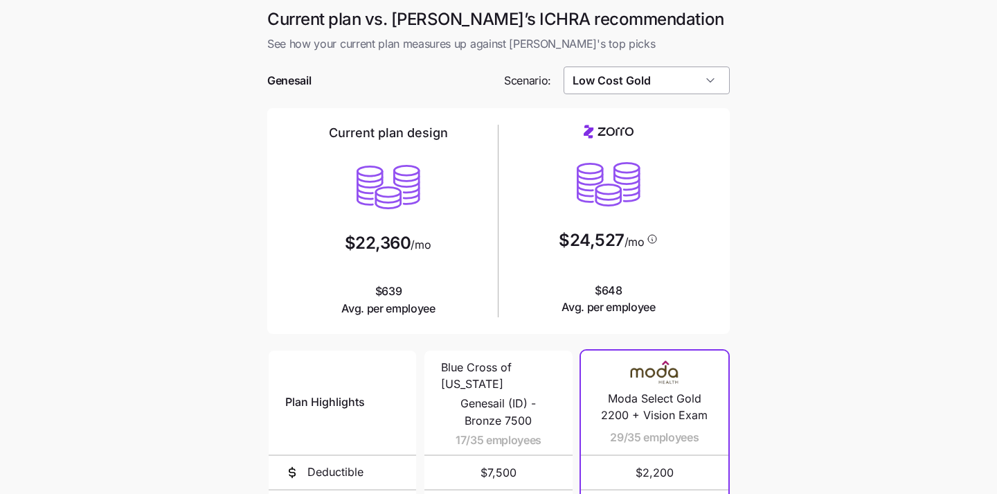
click at [660, 75] on input "Low Cost Gold" at bounding box center [647, 80] width 167 height 28
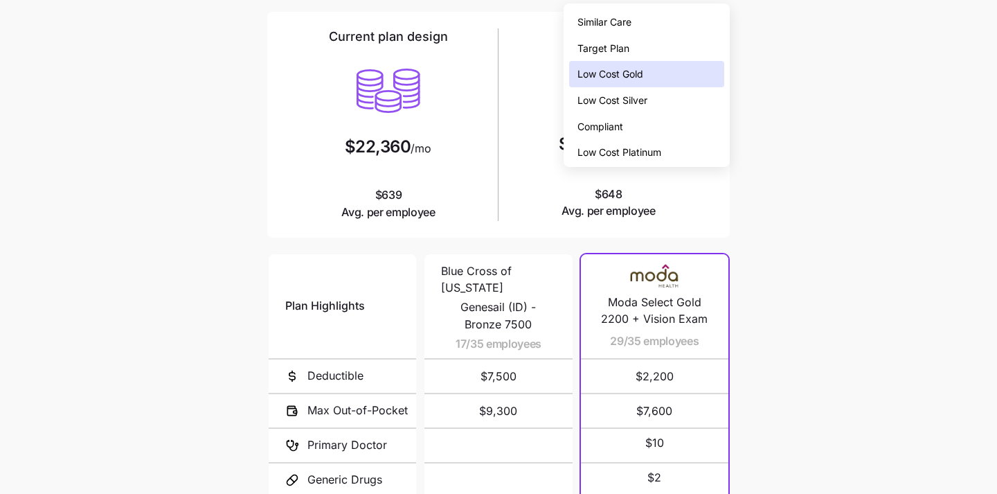
scroll to position [195, 0]
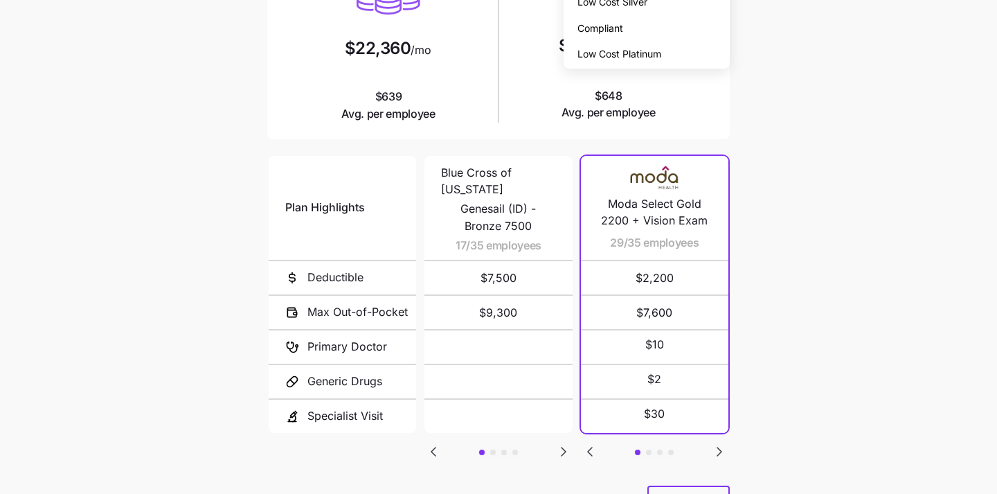
click at [803, 265] on main "Current plan vs. [PERSON_NAME]’s ICHRA recommendation See how your current plan…" at bounding box center [498, 183] width 997 height 756
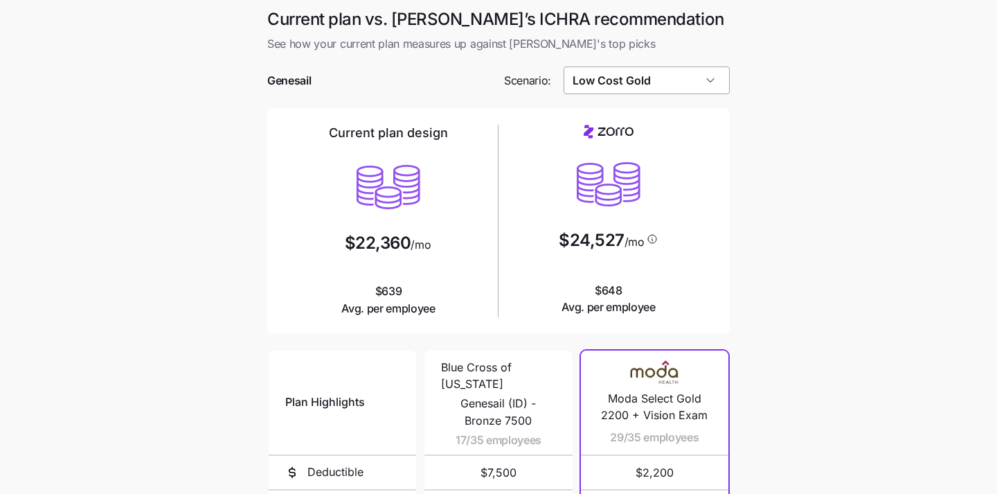
click at [659, 78] on input "Low Cost Gold" at bounding box center [647, 80] width 167 height 28
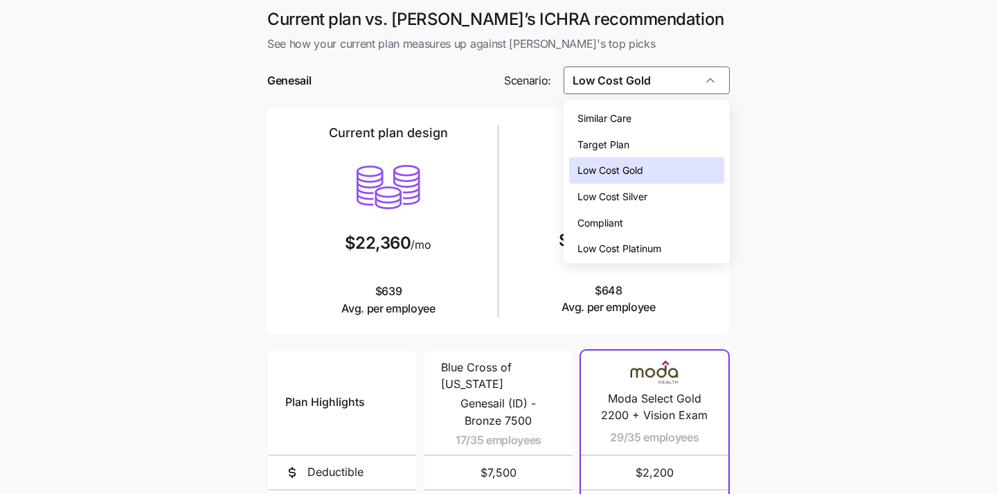
click at [652, 199] on div "Low Cost Silver" at bounding box center [647, 197] width 156 height 26
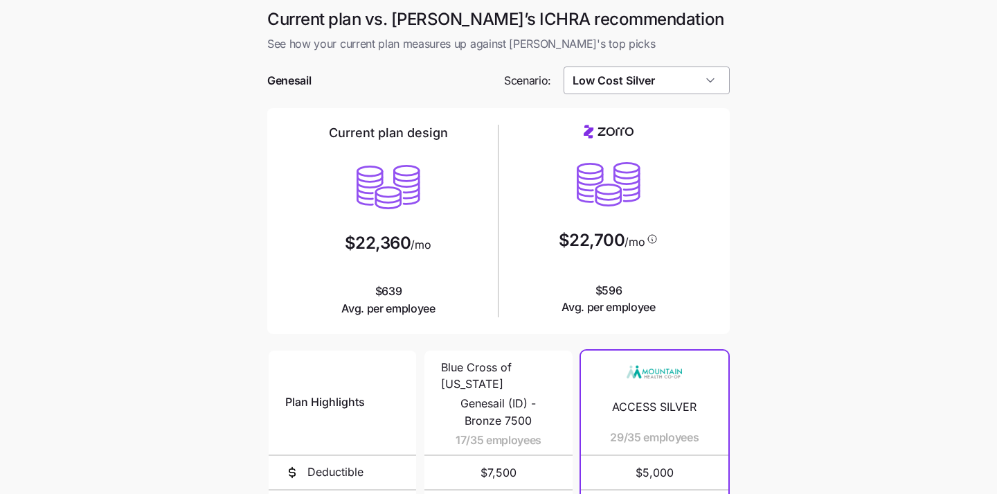
click at [636, 69] on input "Low Cost Silver" at bounding box center [647, 80] width 167 height 28
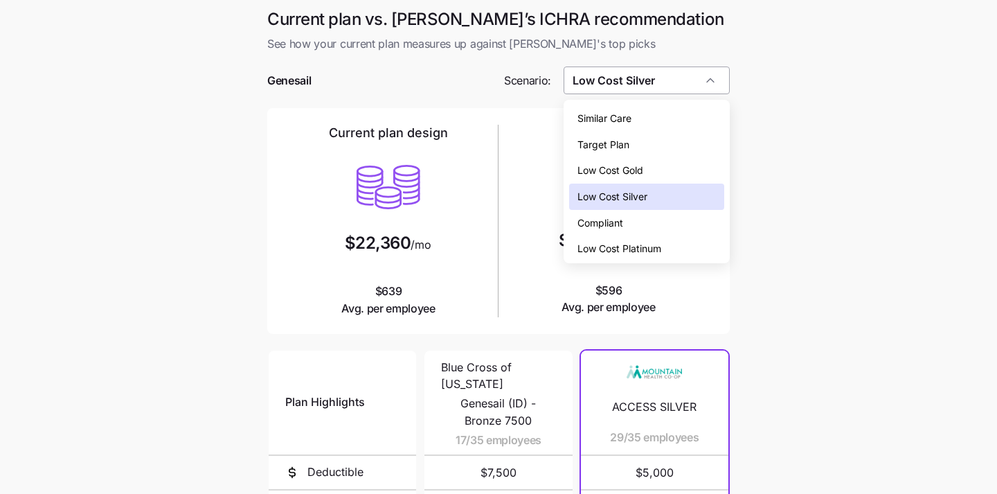
click at [636, 69] on input "Low Cost Silver" at bounding box center [647, 80] width 167 height 28
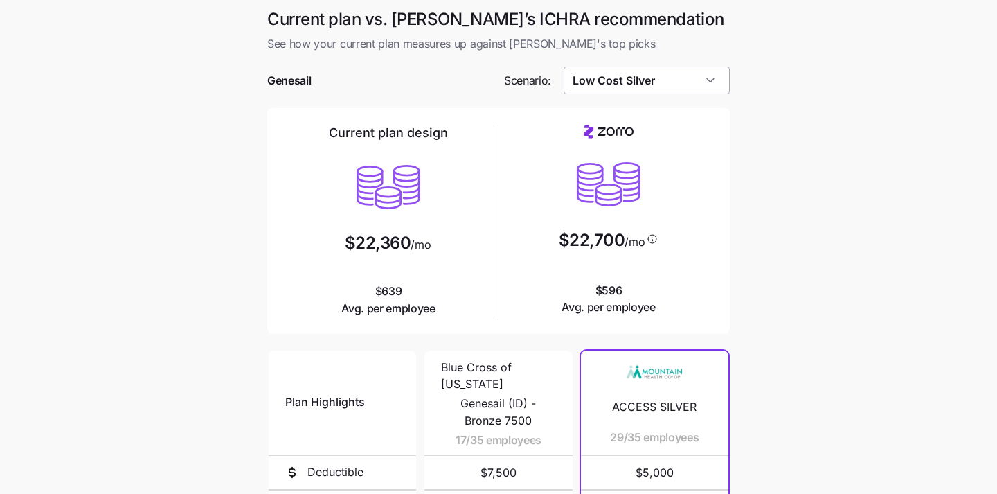
click at [636, 69] on input "Low Cost Silver" at bounding box center [647, 80] width 167 height 28
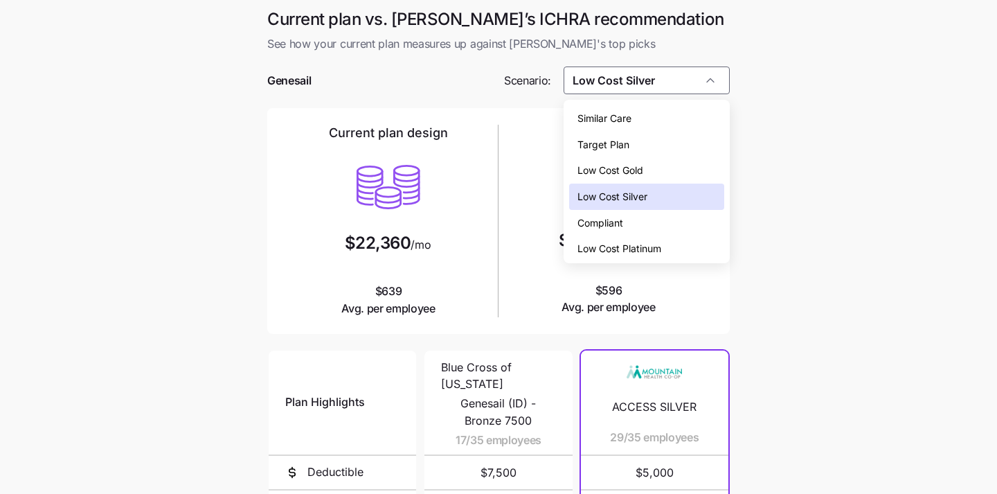
click at [649, 141] on div "Target Plan" at bounding box center [647, 145] width 156 height 26
type input "Target Plan"
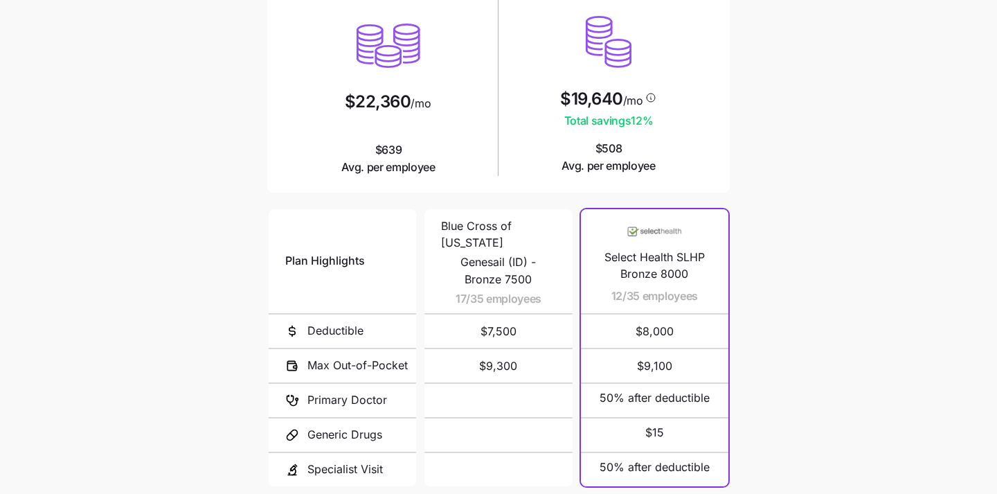
scroll to position [262, 0]
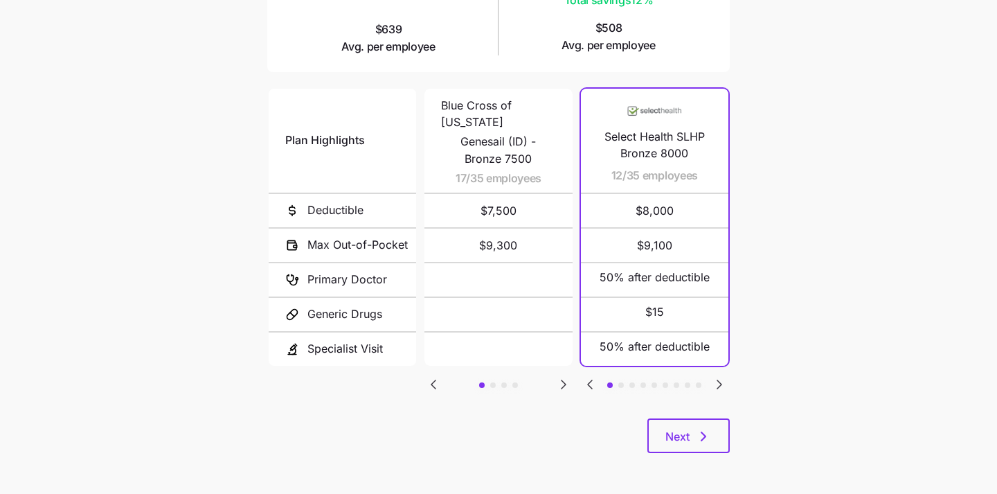
click at [720, 386] on icon "Go to next slide" at bounding box center [719, 384] width 17 height 17
click at [718, 376] on icon "Go to next slide" at bounding box center [719, 384] width 17 height 17
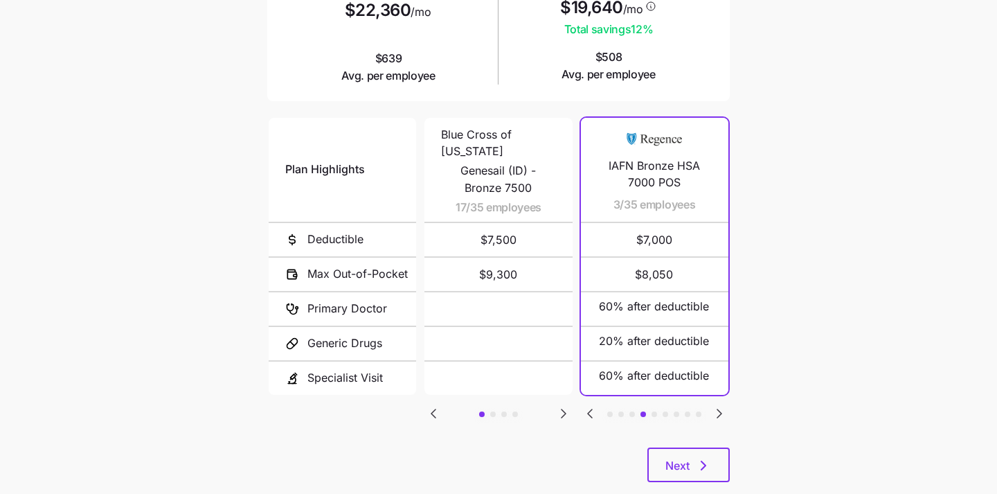
scroll to position [234, 0]
click at [560, 408] on icon "Go to next slide" at bounding box center [563, 412] width 17 height 17
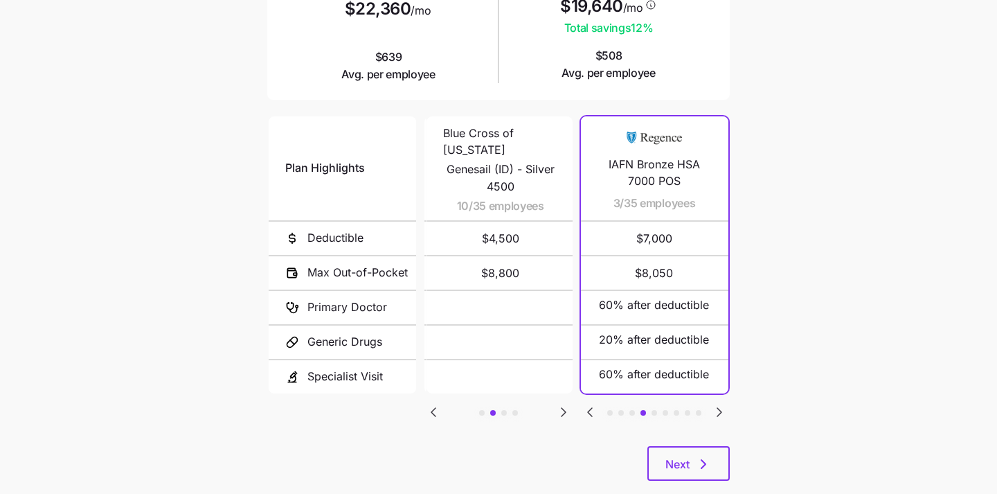
click at [560, 408] on icon "Go to next slide" at bounding box center [563, 412] width 17 height 17
click at [712, 406] on icon "Go to next slide" at bounding box center [719, 412] width 17 height 17
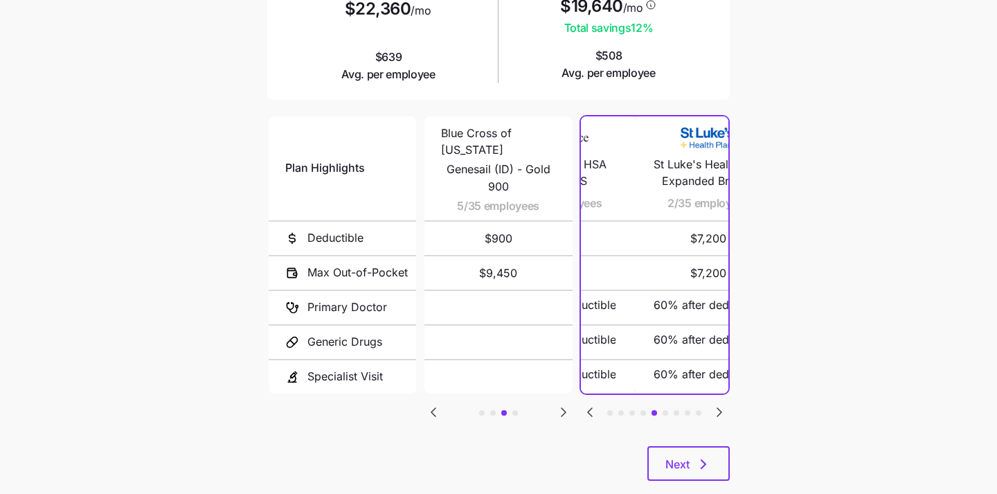
click at [712, 406] on icon "Go to next slide" at bounding box center [719, 412] width 17 height 17
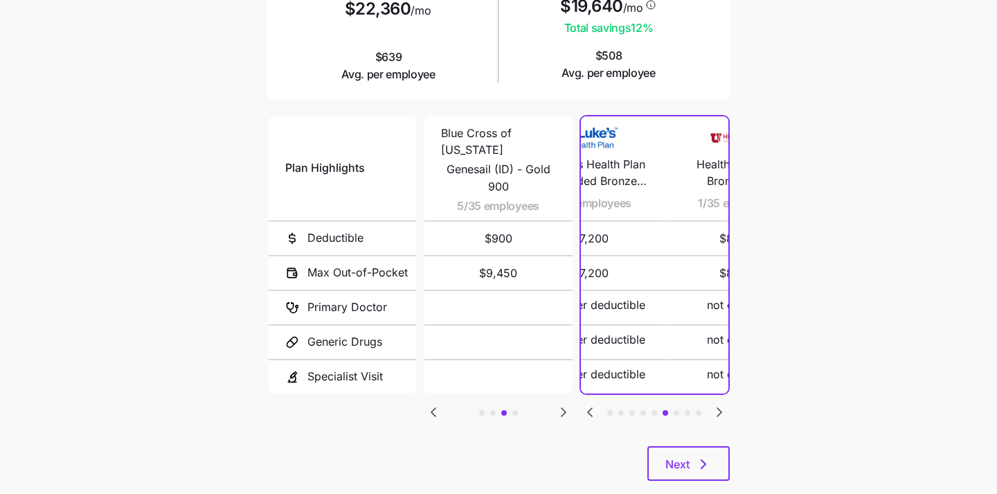
click at [712, 406] on icon "Go to next slide" at bounding box center [719, 412] width 17 height 17
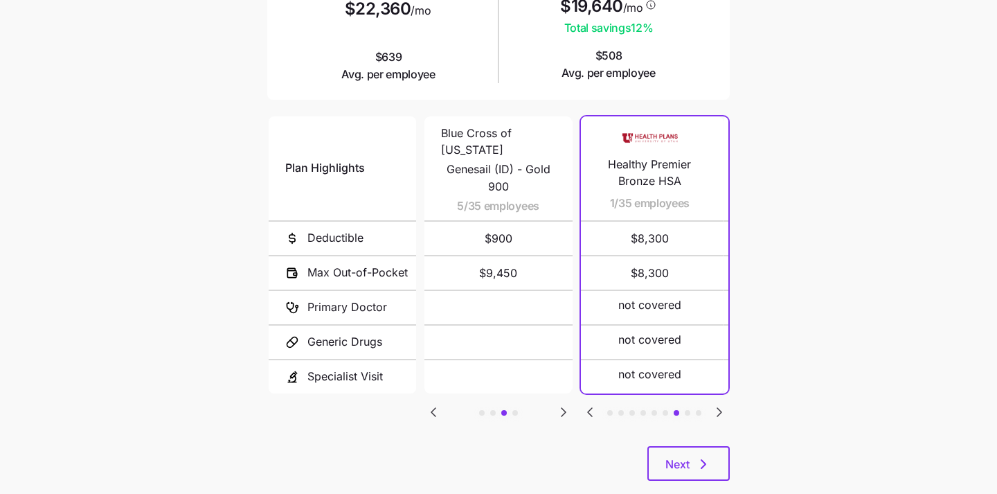
click at [712, 406] on icon "Go to next slide" at bounding box center [719, 412] width 17 height 17
click at [429, 404] on icon "Go to previous slide" at bounding box center [433, 412] width 17 height 17
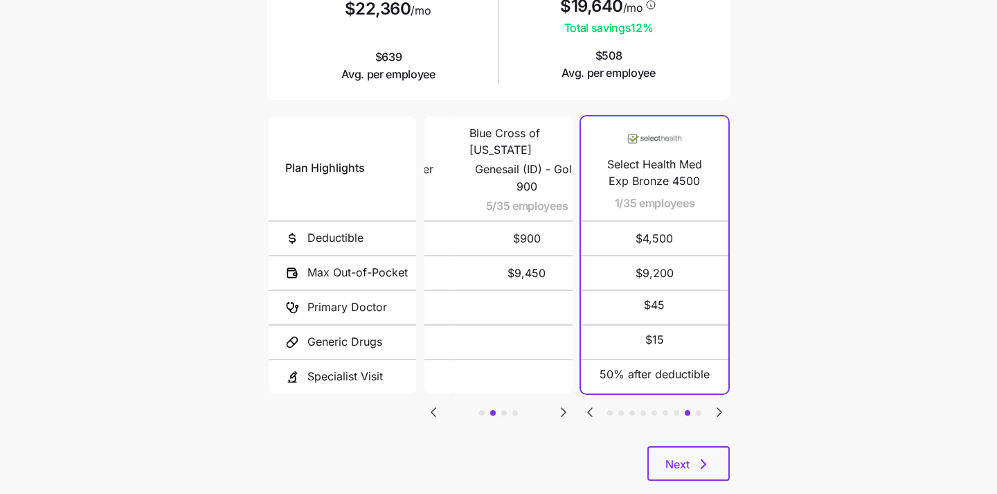
click at [429, 404] on icon "Go to previous slide" at bounding box center [433, 412] width 17 height 17
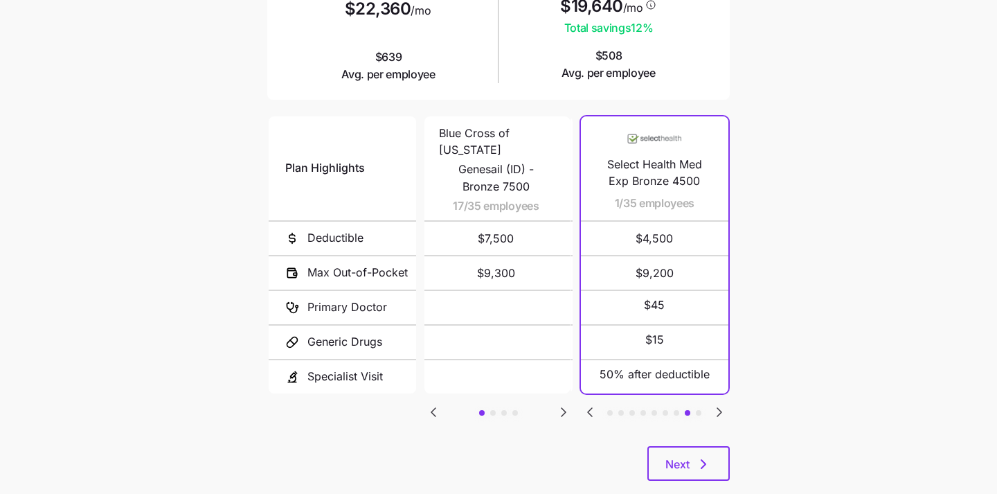
scroll to position [0, 0]
